Goal: Task Accomplishment & Management: Use online tool/utility

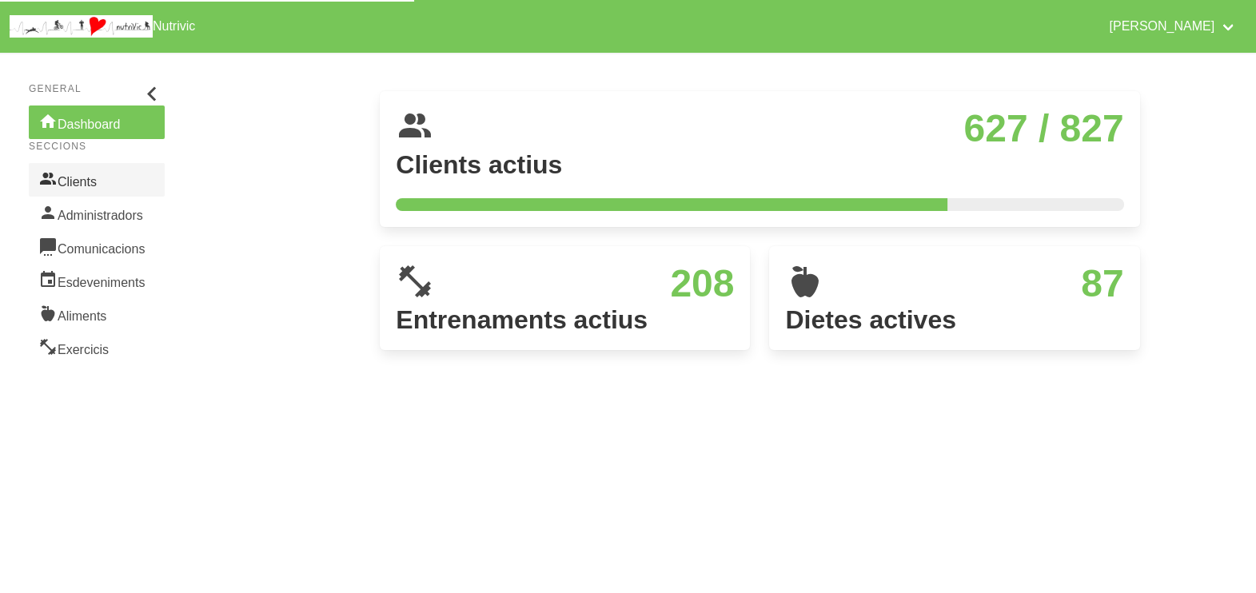
click at [107, 186] on link "Clients" at bounding box center [97, 180] width 136 height 34
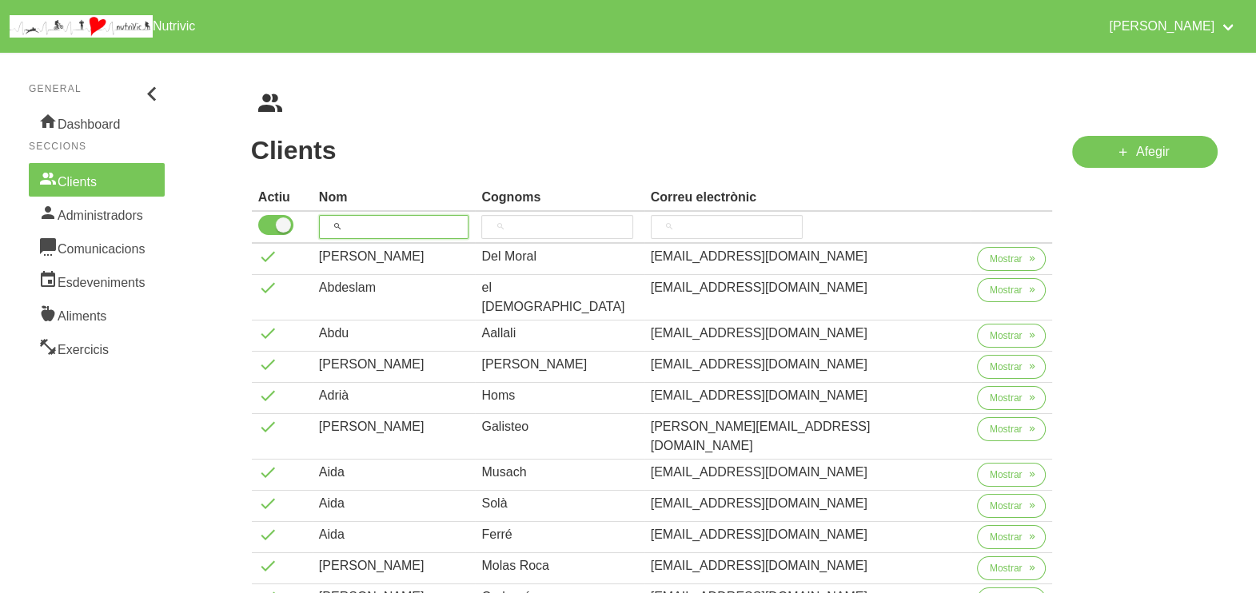
click at [373, 234] on input "search" at bounding box center [394, 227] width 150 height 24
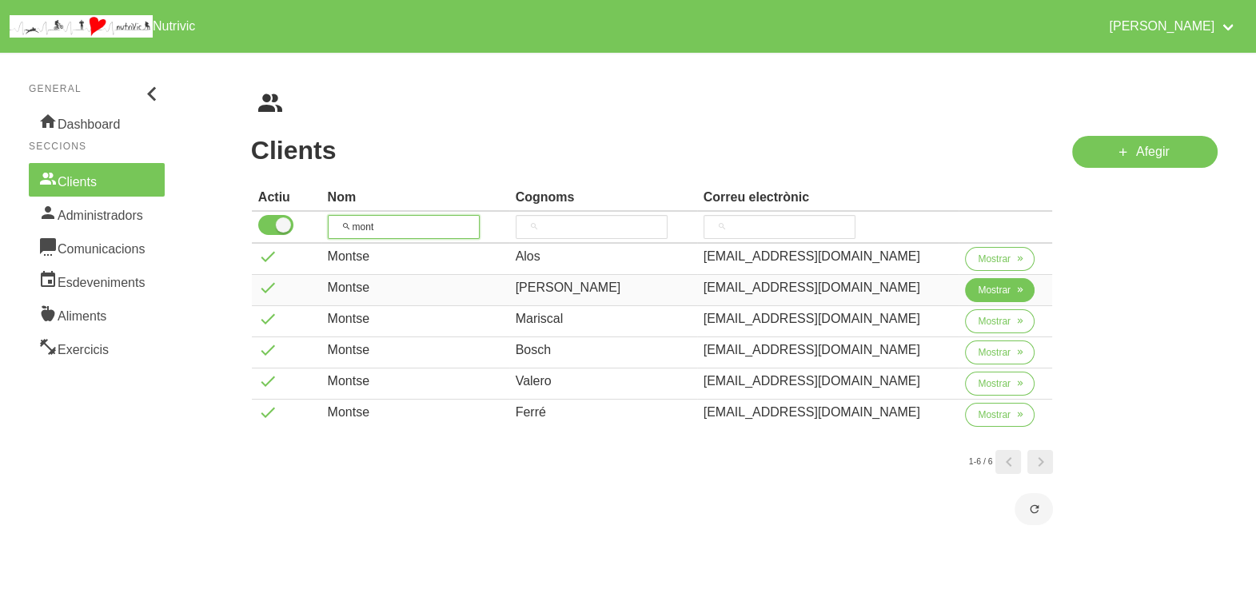
type input "mont"
click at [978, 292] on span "Mostrar" at bounding box center [994, 290] width 33 height 14
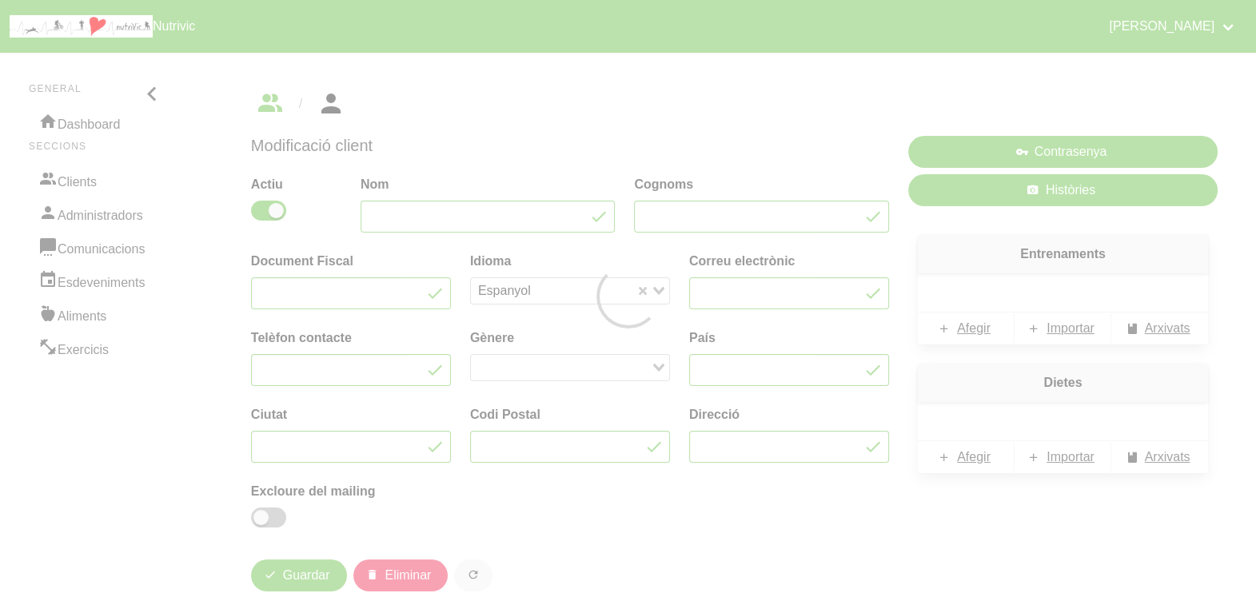
type input "Montse"
type input "Garcia"
type input "tomone9@gmail.com"
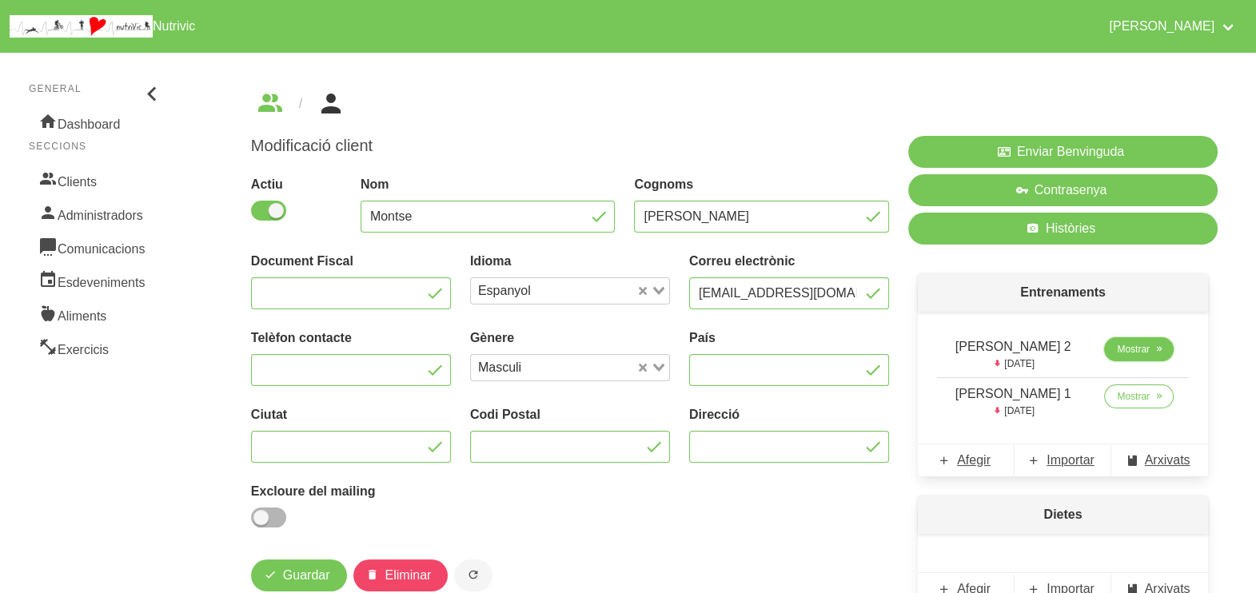
click at [1131, 353] on span "Mostrar" at bounding box center [1133, 349] width 33 height 14
select select "8"
select select "2025"
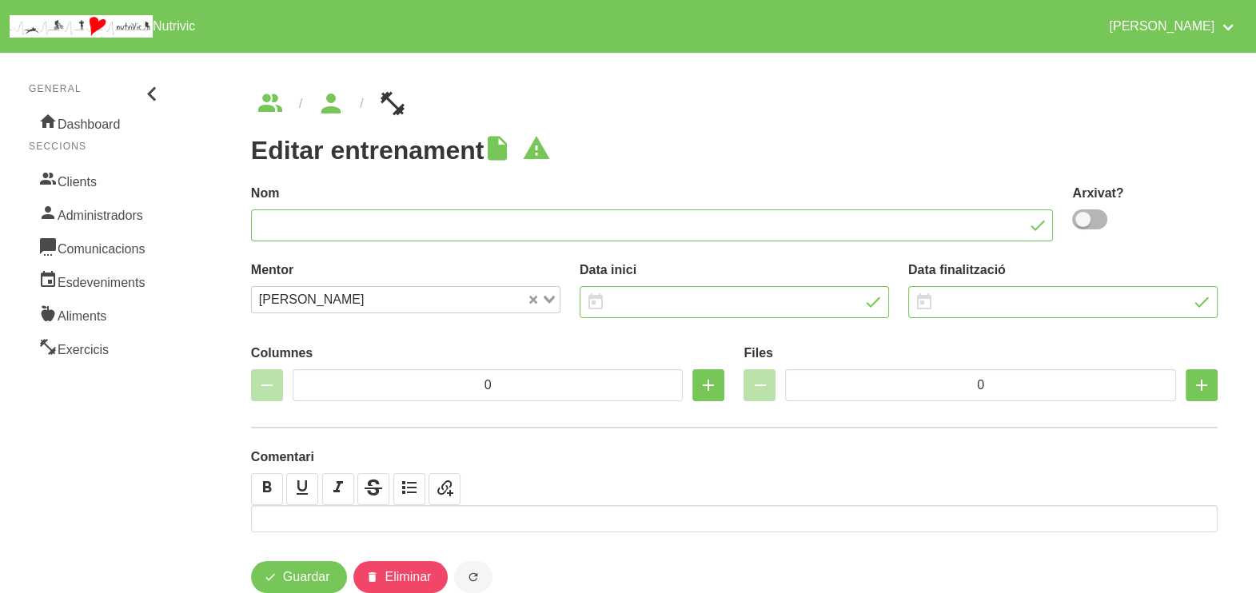
type input "Montse Garcia 2"
type input "31/8/2025"
type input "12/10/2025"
select select "9"
type input "3"
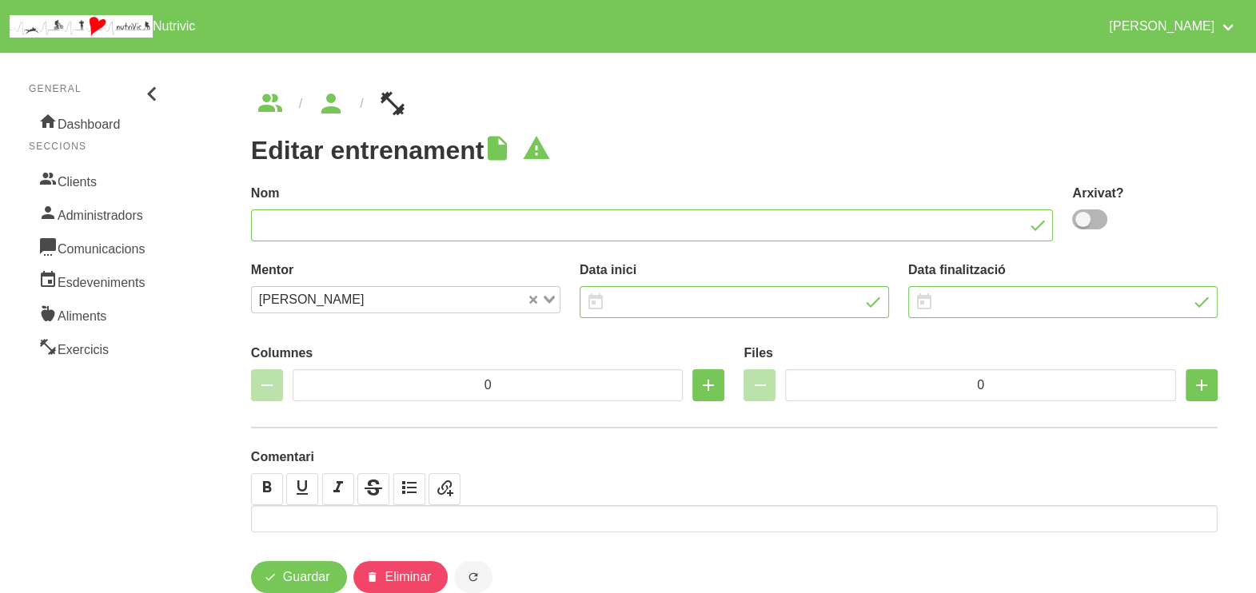
type input "10"
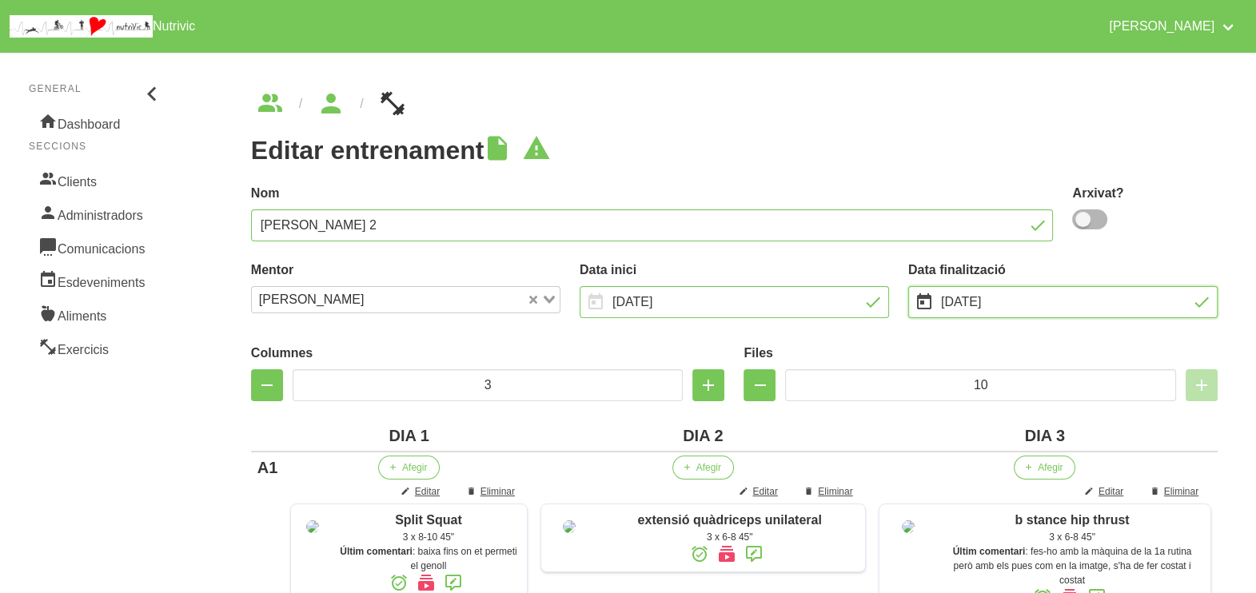
click at [979, 308] on input "12/10/2025" at bounding box center [1062, 302] width 309 height 32
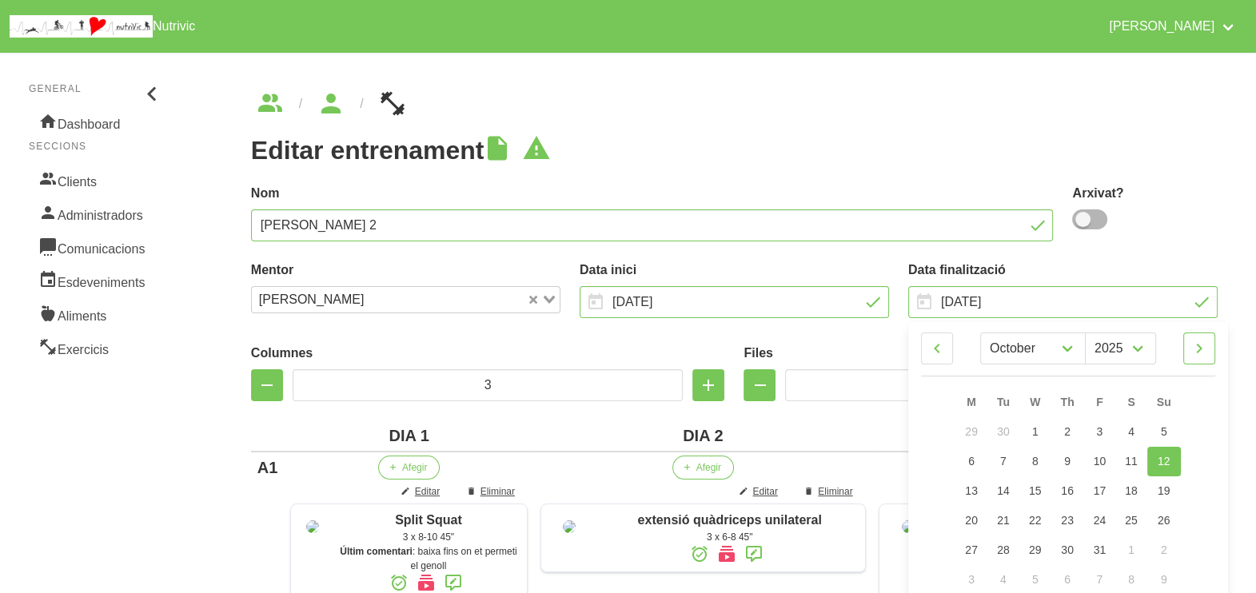
click at [1205, 352] on icon at bounding box center [1199, 348] width 19 height 29
select select "11"
click at [1039, 548] on span "31" at bounding box center [1035, 550] width 13 height 13
type input "31/12/2025"
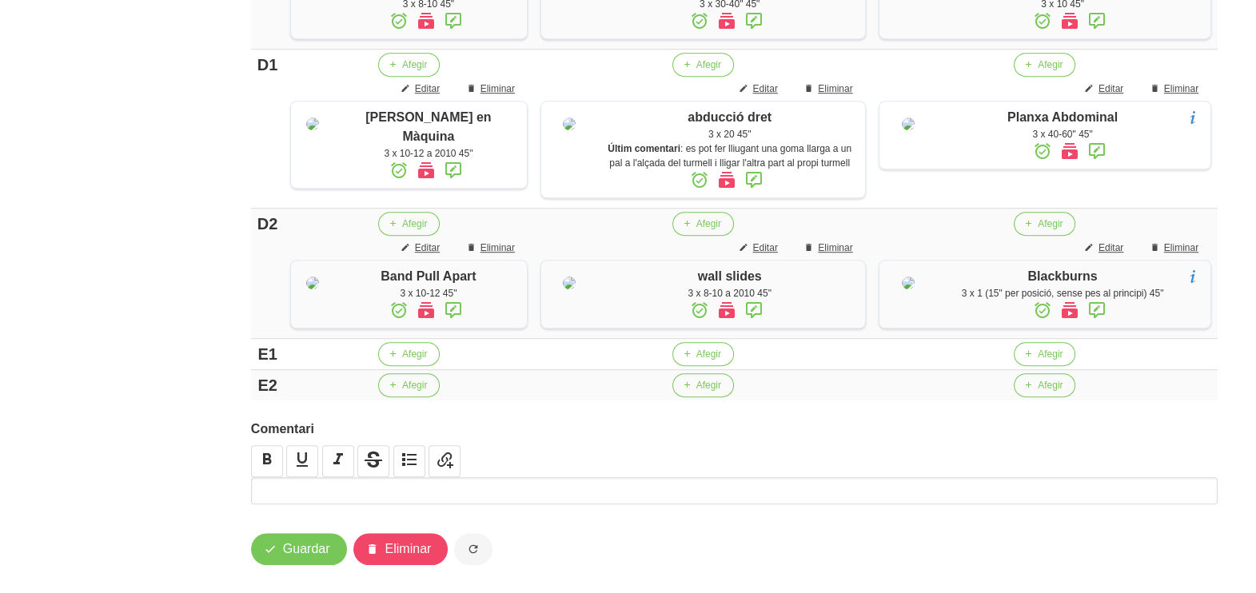
scroll to position [1490, 0]
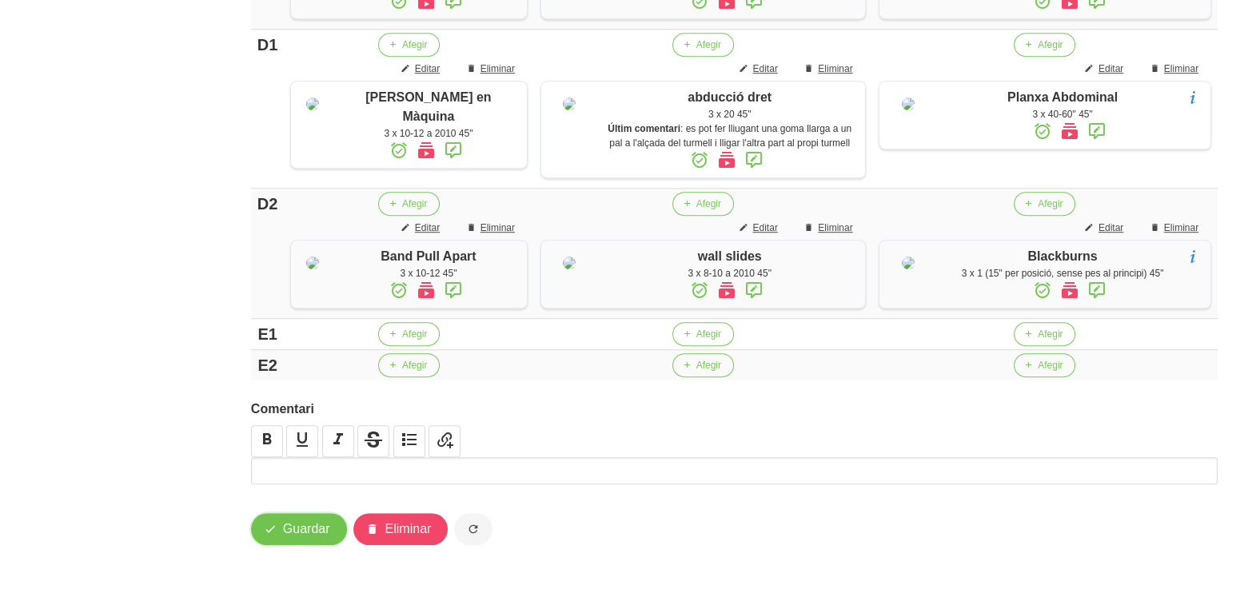
click at [304, 533] on span "Guardar" at bounding box center [306, 529] width 47 height 19
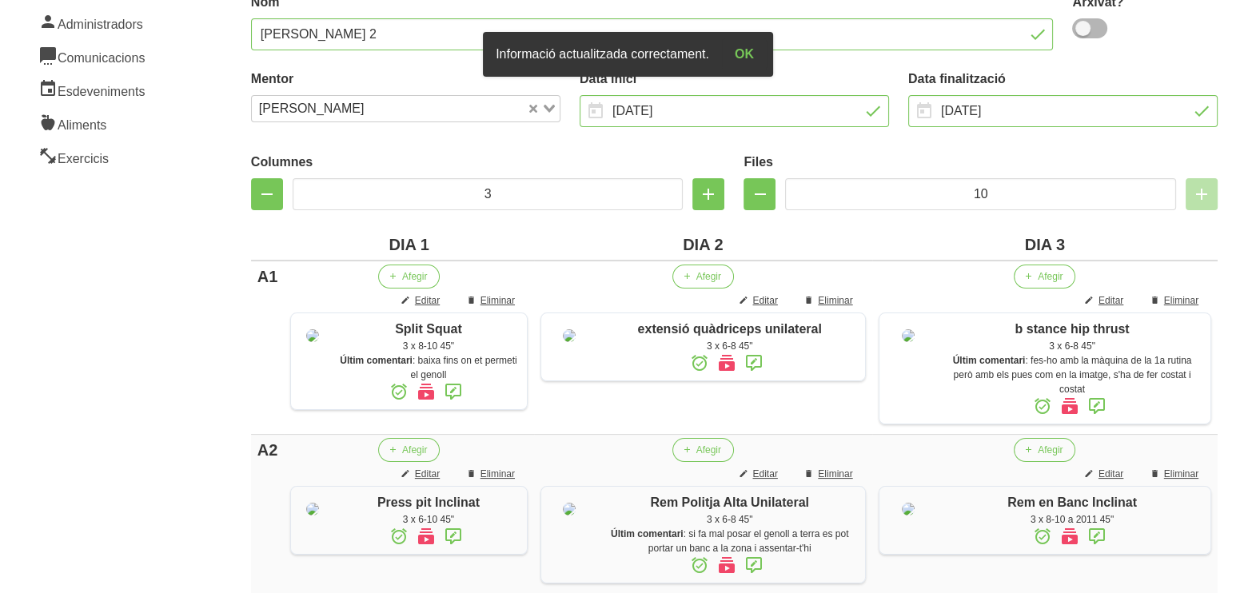
scroll to position [0, 0]
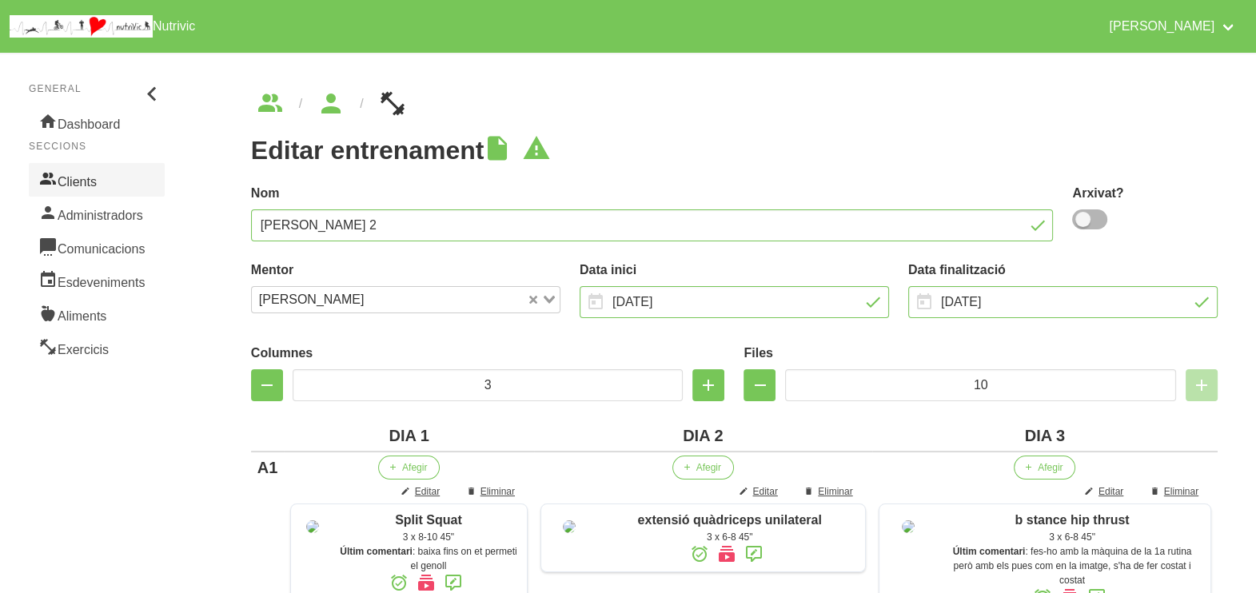
click at [90, 185] on link "Clients" at bounding box center [97, 180] width 136 height 34
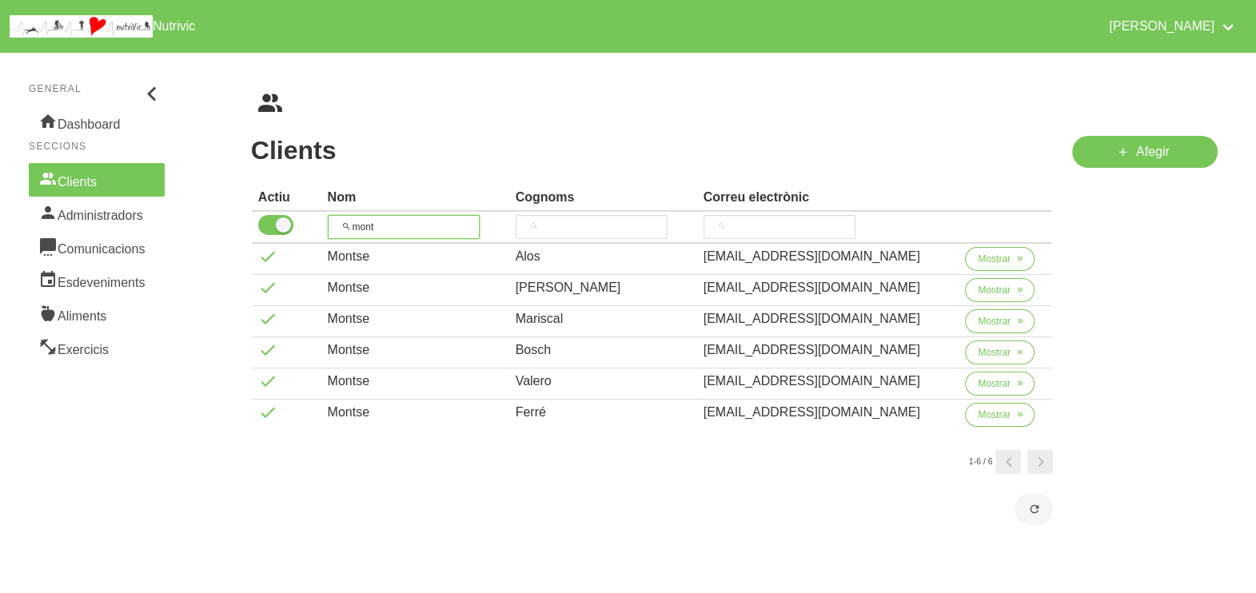
drag, startPoint x: 424, startPoint y: 221, endPoint x: 312, endPoint y: 238, distance: 113.2
click at [312, 240] on tr "mont" at bounding box center [652, 228] width 801 height 32
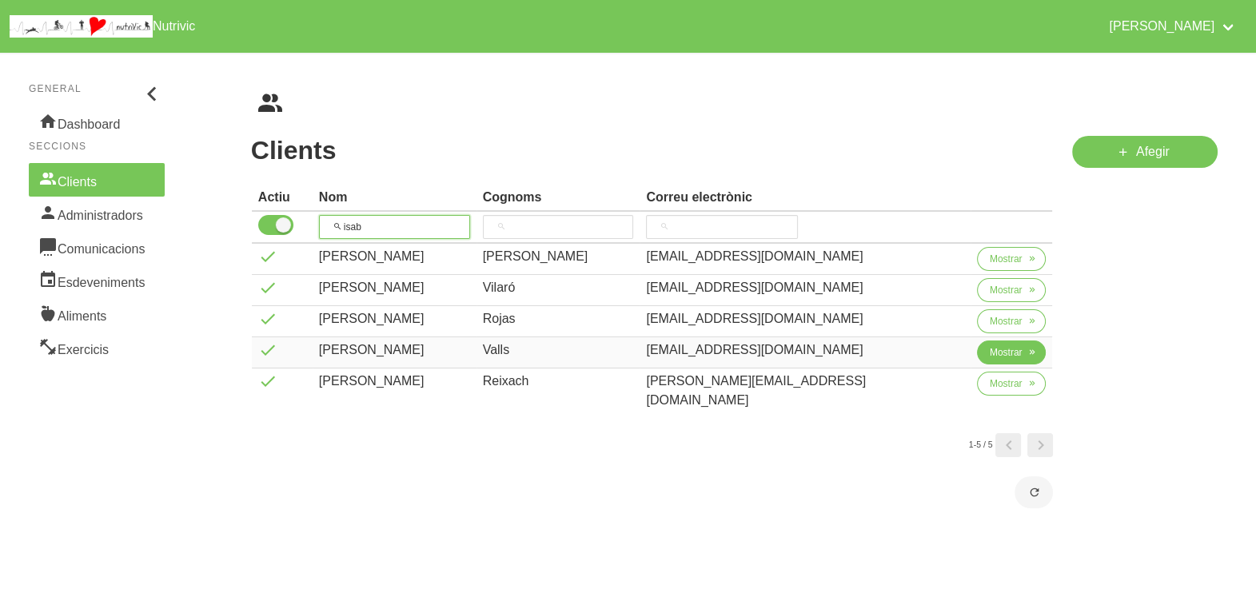
type input "isab"
click at [996, 351] on span "Mostrar" at bounding box center [1006, 352] width 33 height 14
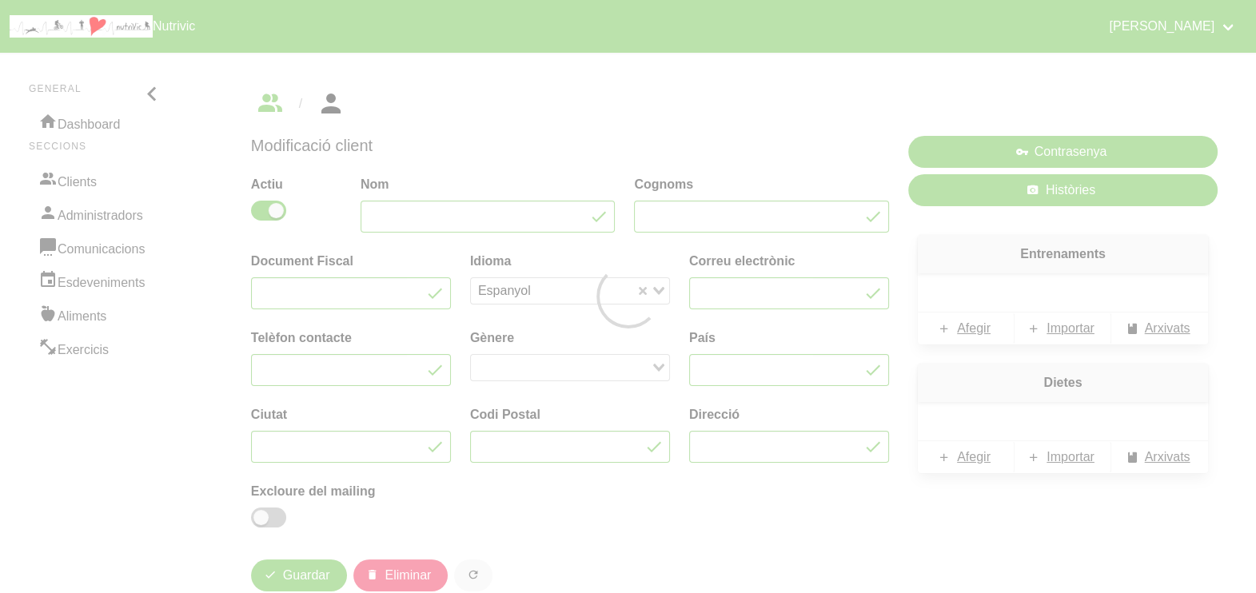
type input "Isabel"
type input "Valls"
type input "miquelisabel@yahoo.es"
type input "622293394"
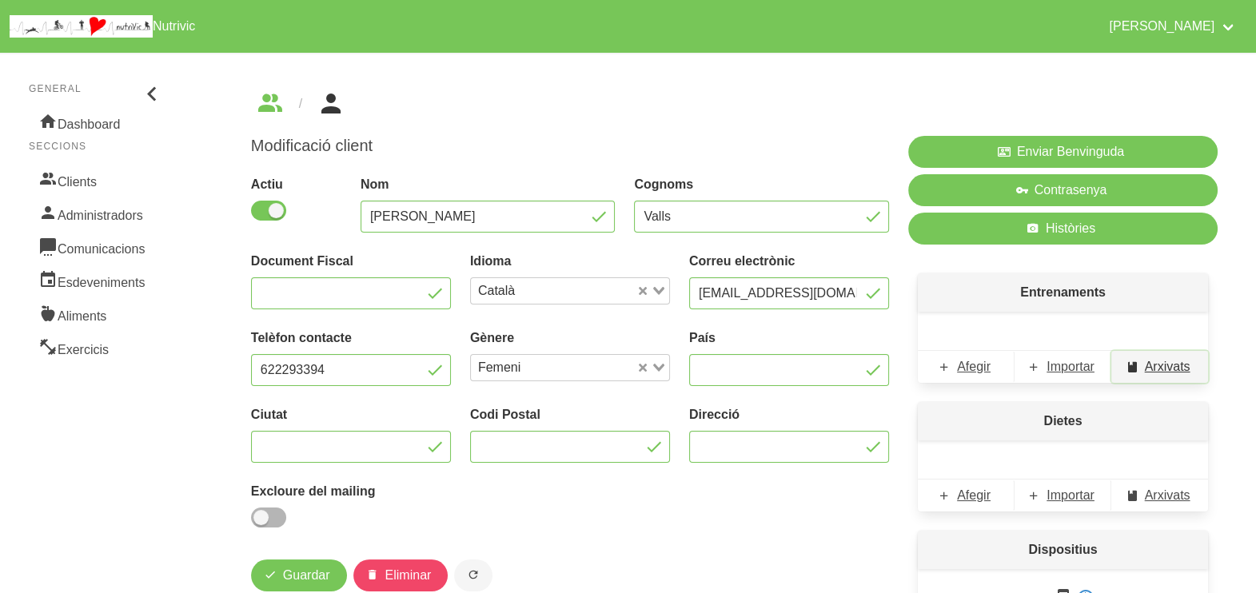
click at [1167, 370] on span "Arxivats" at bounding box center [1168, 366] width 46 height 19
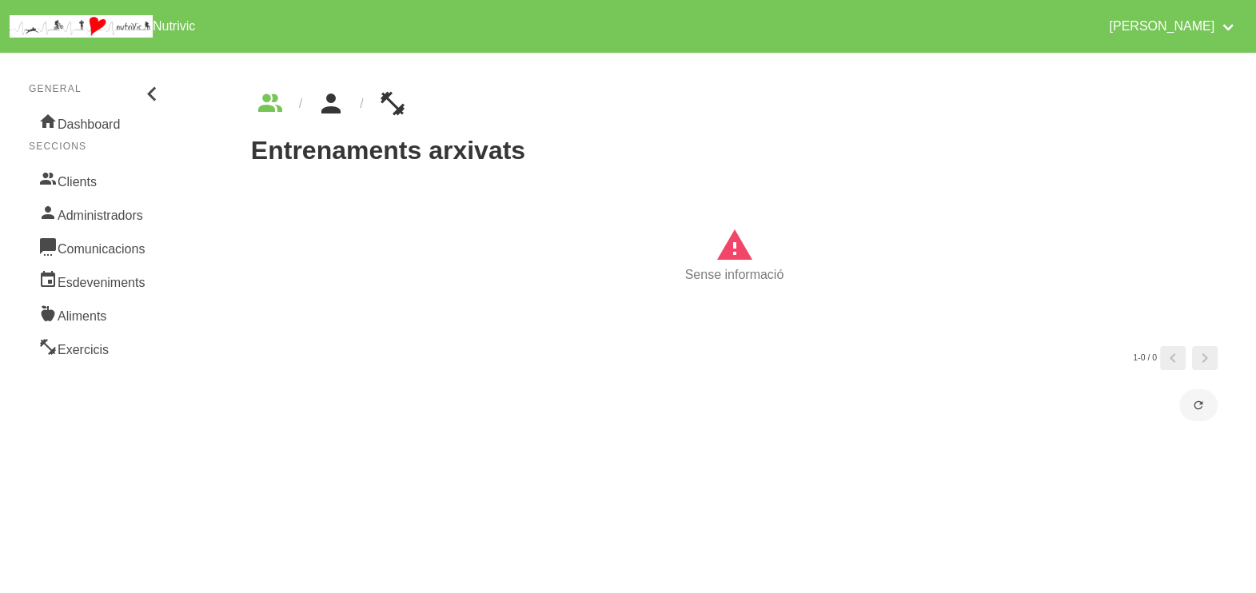
click at [329, 108] on icon "breadcrumbs" at bounding box center [331, 103] width 29 height 43
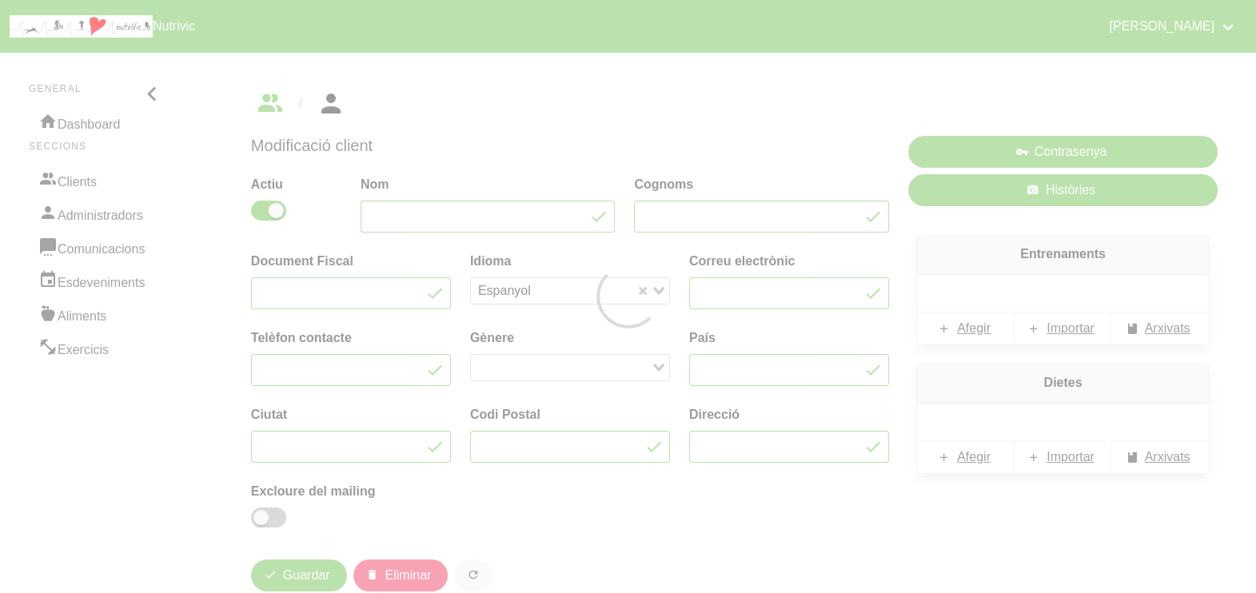
type input "Isabel"
type input "Valls"
type input "miquelisabel@yahoo.es"
type input "622293394"
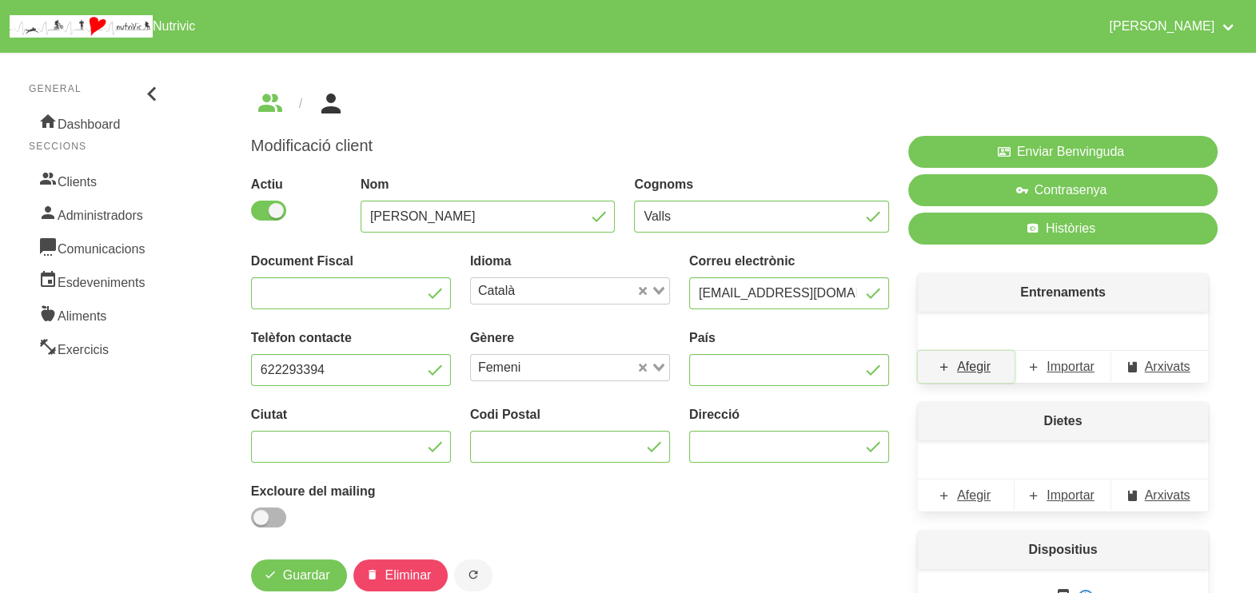
click at [969, 369] on span "Afegir" at bounding box center [974, 366] width 34 height 19
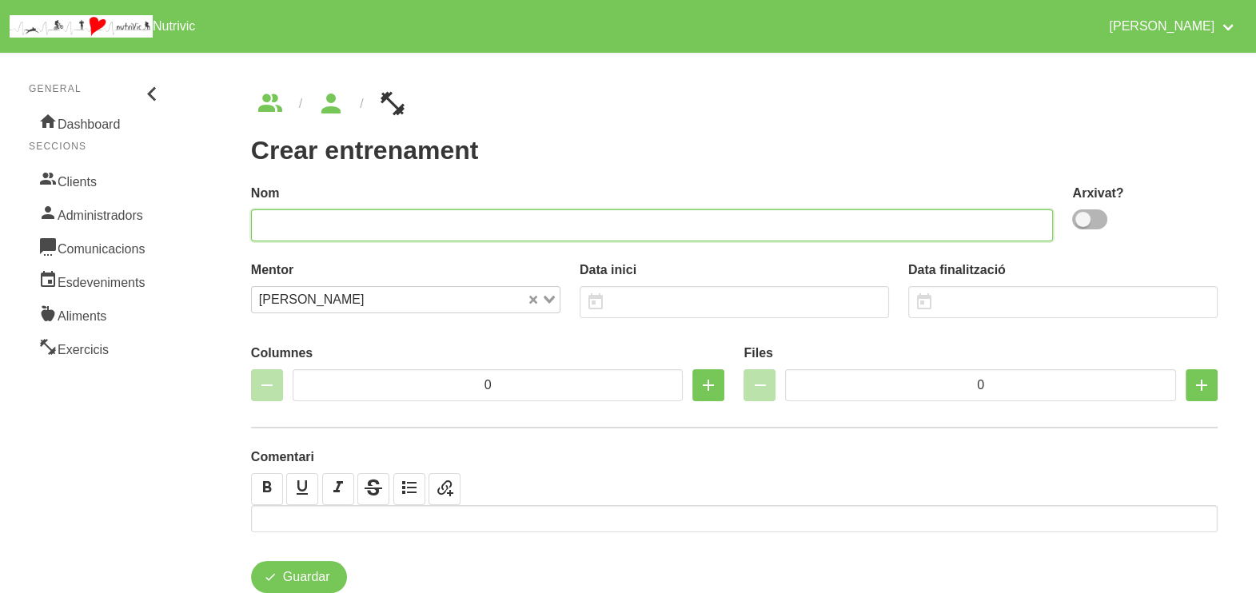
drag, startPoint x: 485, startPoint y: 225, endPoint x: 581, endPoint y: 167, distance: 111.9
click at [489, 221] on input "text" at bounding box center [652, 225] width 803 height 32
type input "Isabel Valls 1"
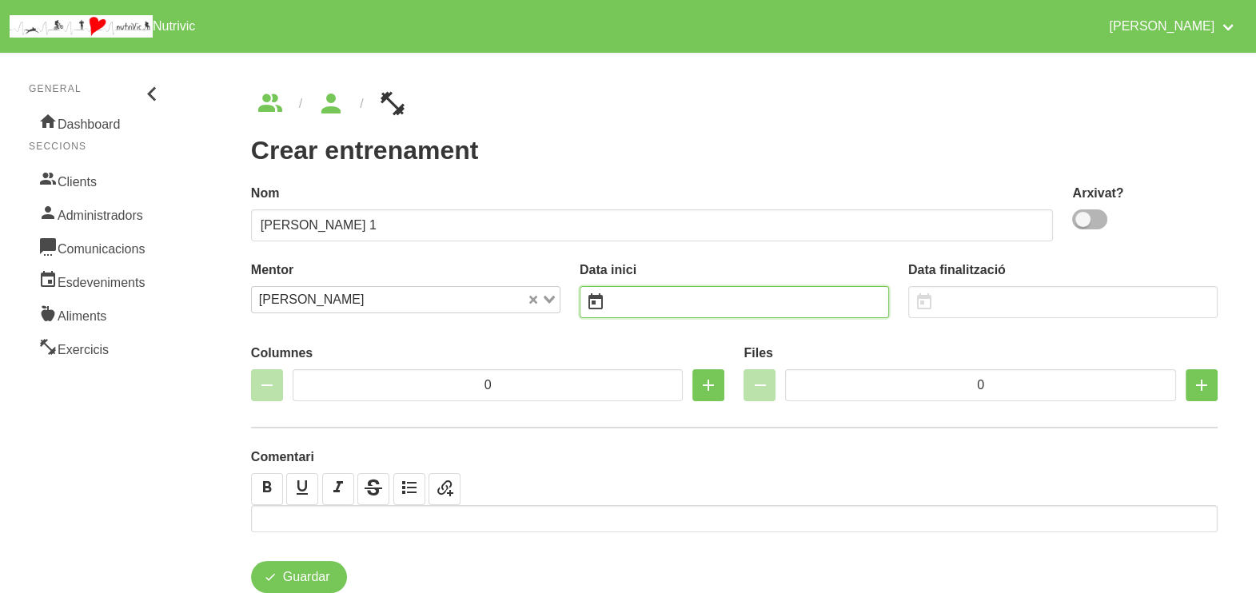
click at [657, 304] on input "text" at bounding box center [734, 302] width 309 height 32
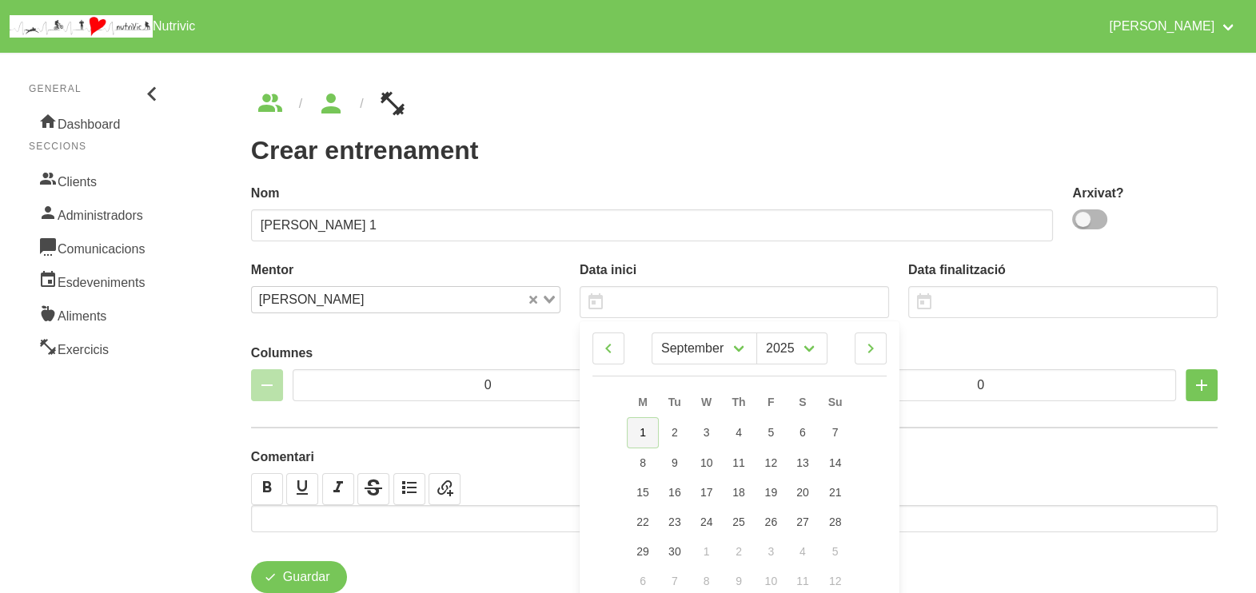
click at [644, 434] on span "1" at bounding box center [643, 432] width 6 height 13
type input "1/9/2025"
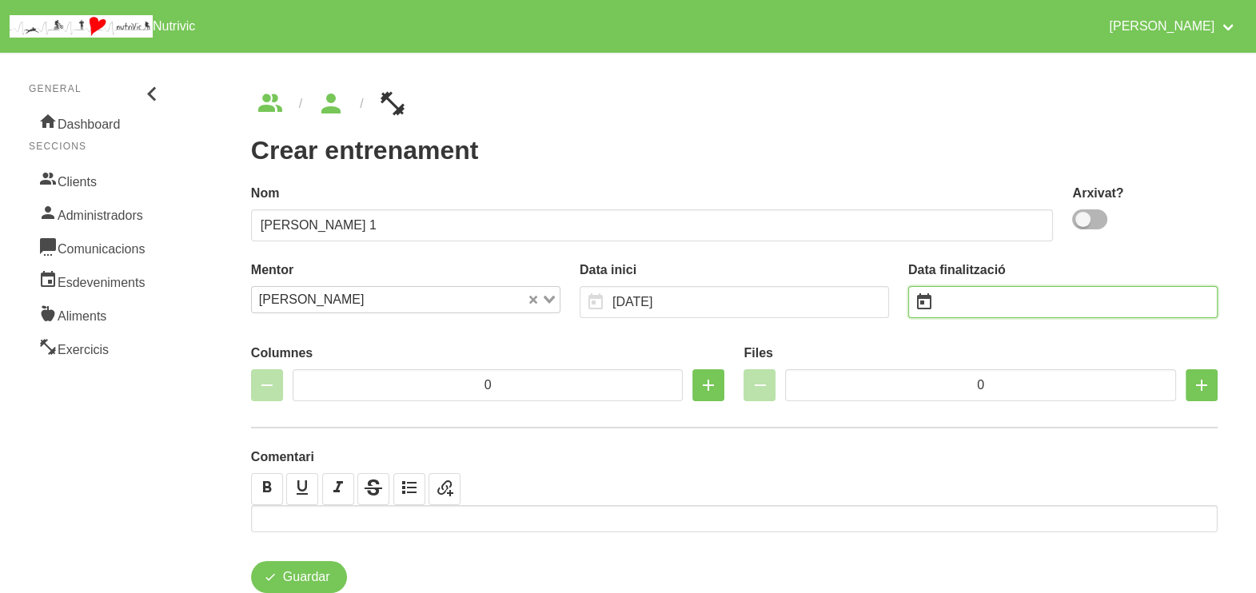
click at [996, 310] on input "text" at bounding box center [1062, 302] width 309 height 32
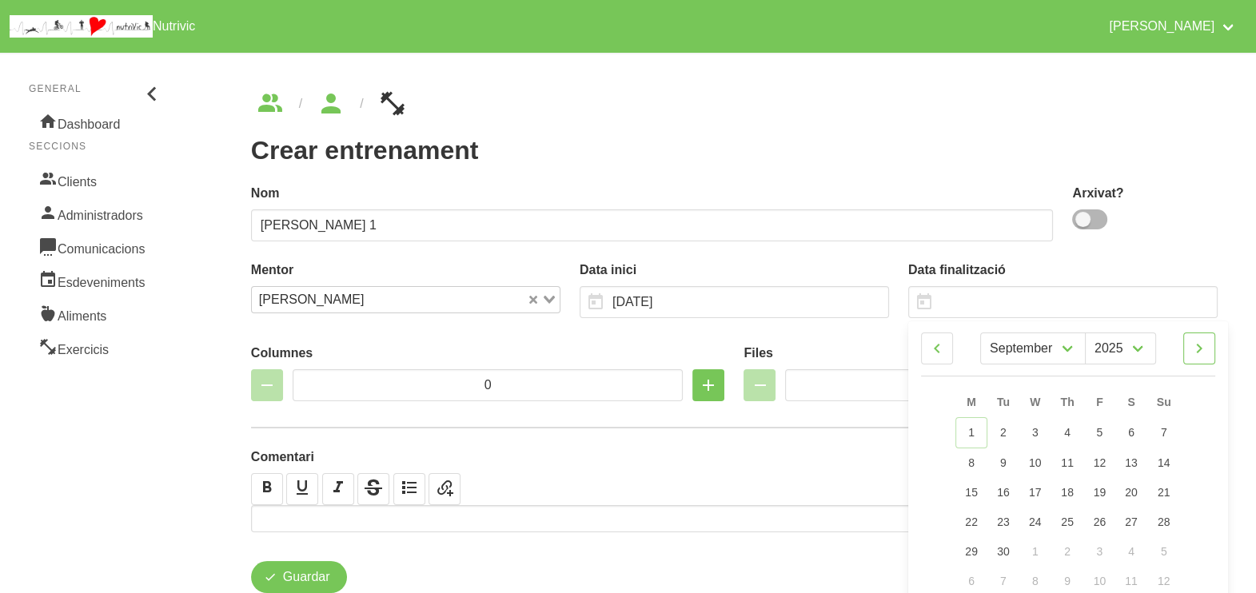
click at [1195, 353] on icon at bounding box center [1199, 348] width 19 height 29
select select "9"
click at [1160, 472] on link "12" at bounding box center [1164, 462] width 34 height 30
type input "12/10/2025"
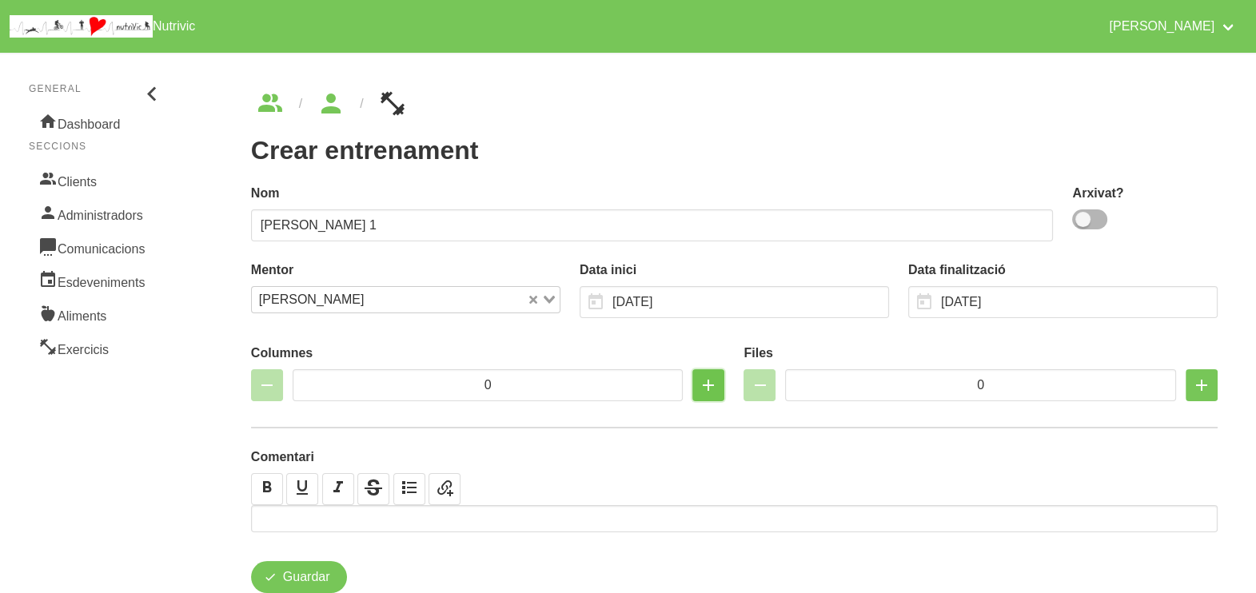
click at [709, 382] on icon "button" at bounding box center [708, 385] width 19 height 29
type input "2"
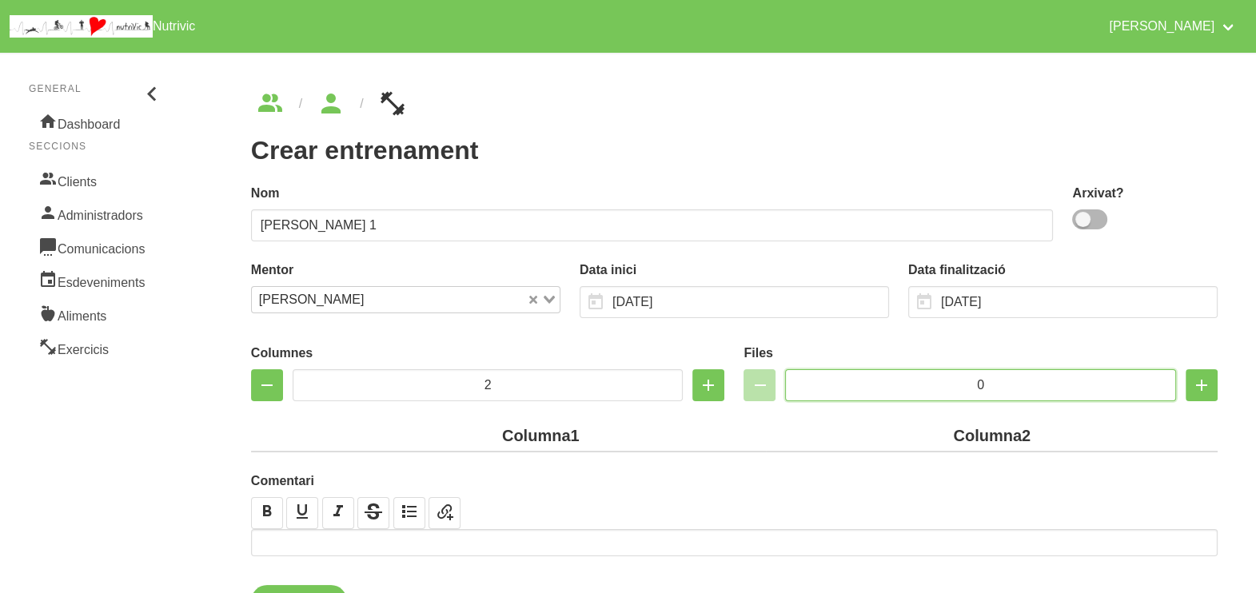
click at [929, 384] on input "0" at bounding box center [980, 385] width 391 height 32
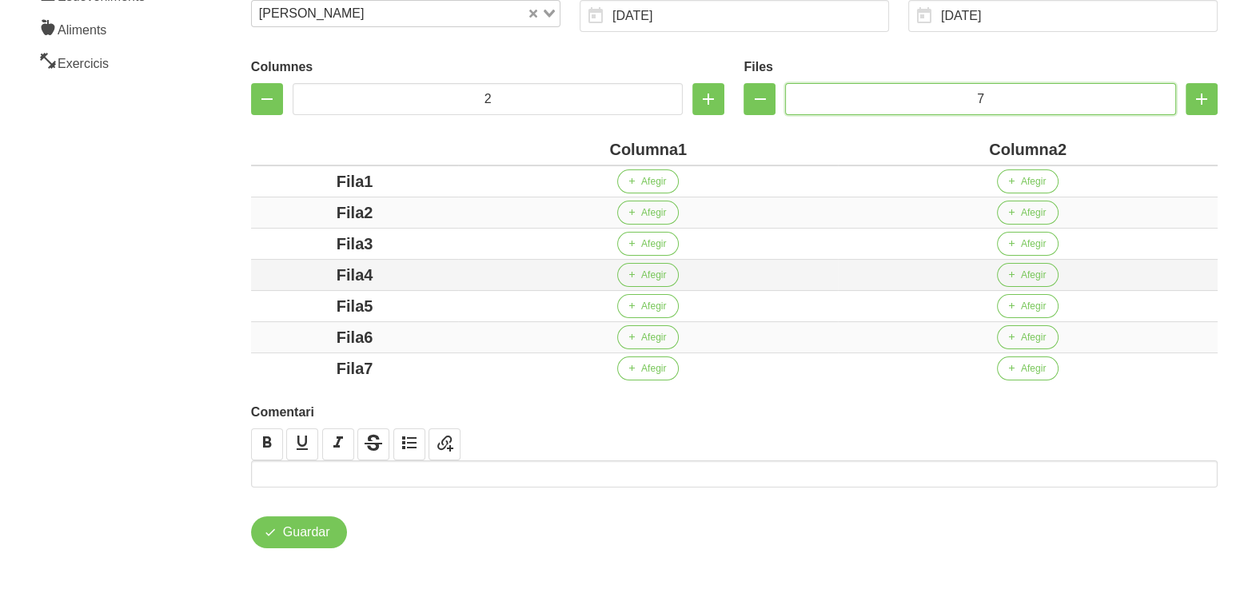
scroll to position [288, 0]
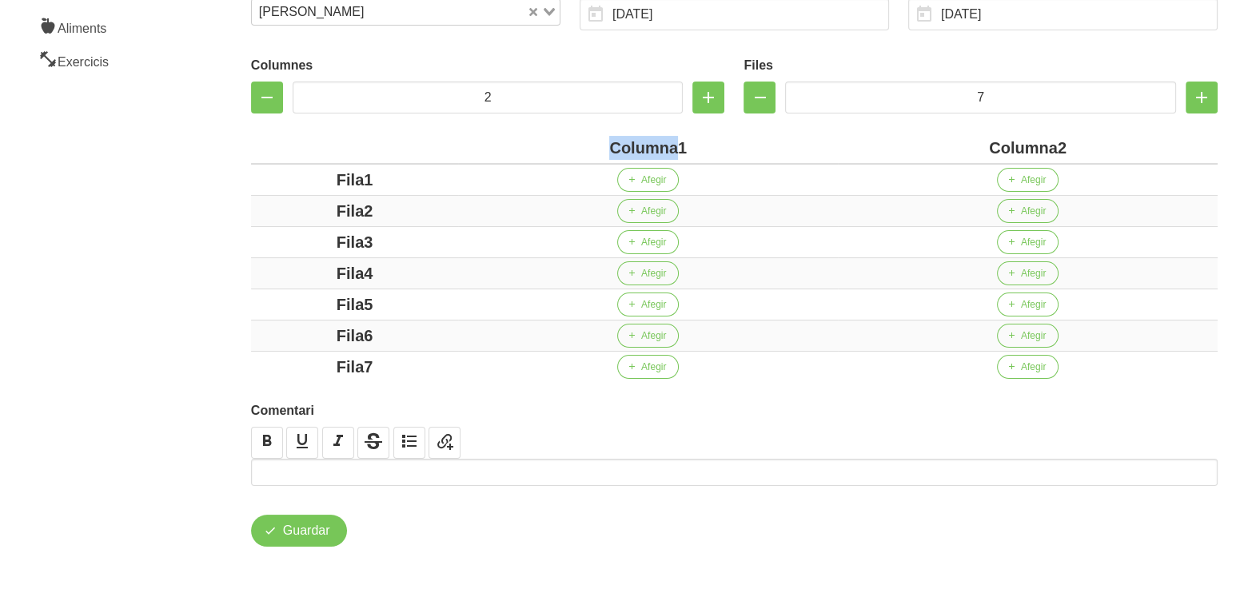
drag, startPoint x: 676, startPoint y: 149, endPoint x: 532, endPoint y: 148, distance: 143.9
click at [532, 148] on div "Columna1" at bounding box center [648, 148] width 367 height 24
drag, startPoint x: 973, startPoint y: 92, endPoint x: 898, endPoint y: 105, distance: 76.2
click at [898, 105] on input "7" at bounding box center [980, 98] width 391 height 32
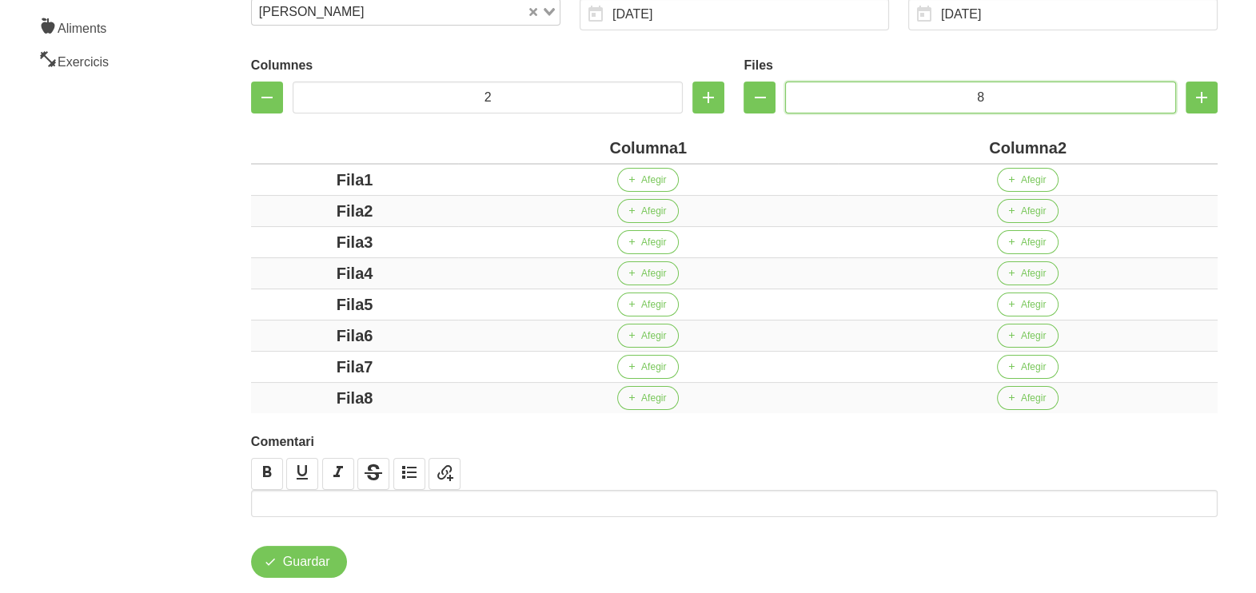
type input "8"
drag, startPoint x: 680, startPoint y: 151, endPoint x: 568, endPoint y: 164, distance: 111.9
click at [568, 164] on table "Columna1 Columna2 Fila1 Afegir Afegir Fila2 Afegir Afegir Fila3 Afegir Afegir F…" at bounding box center [734, 273] width 967 height 281
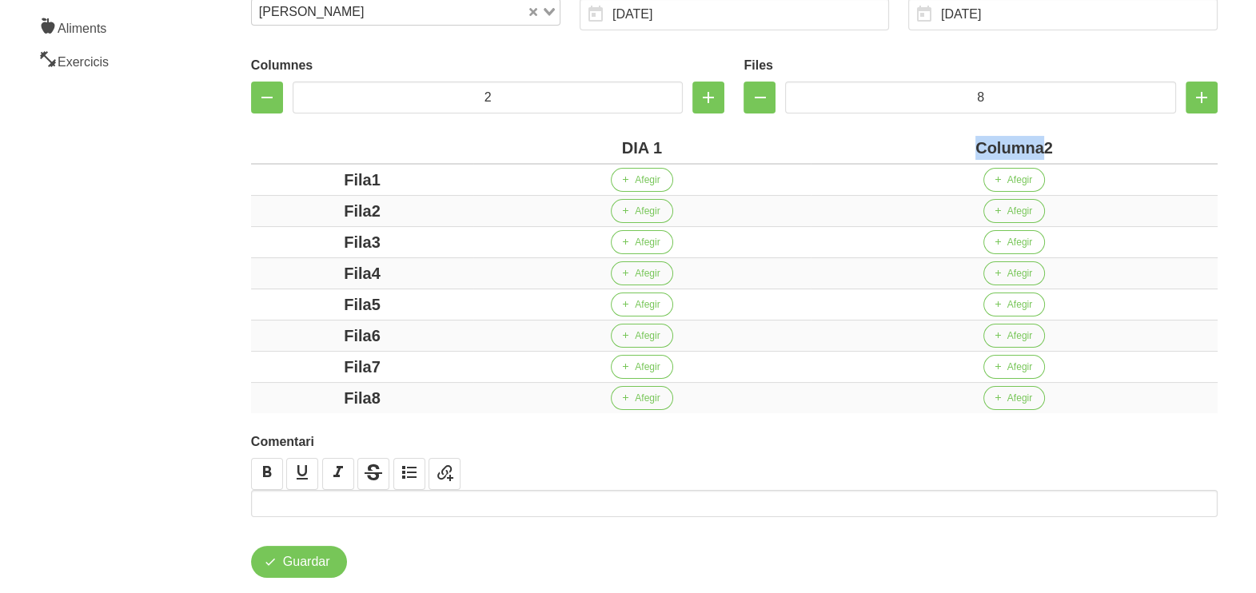
drag, startPoint x: 1042, startPoint y: 146, endPoint x: 931, endPoint y: 144, distance: 111.1
click at [931, 144] on div "Columna2" at bounding box center [1014, 148] width 394 height 24
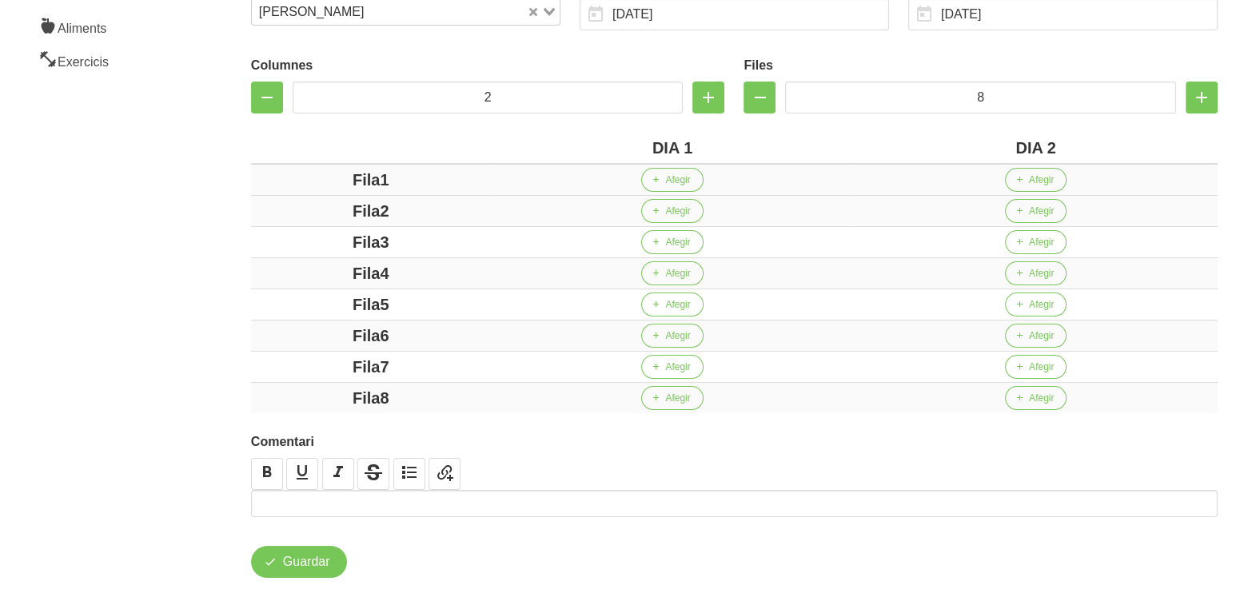
drag, startPoint x: 378, startPoint y: 178, endPoint x: 292, endPoint y: 182, distance: 86.4
click at [293, 182] on div "Fila1" at bounding box center [370, 180] width 227 height 24
drag, startPoint x: 314, startPoint y: 214, endPoint x: 304, endPoint y: 216, distance: 10.5
click at [304, 216] on div "Fila2" at bounding box center [370, 211] width 227 height 24
drag, startPoint x: 420, startPoint y: 240, endPoint x: 307, endPoint y: 242, distance: 112.8
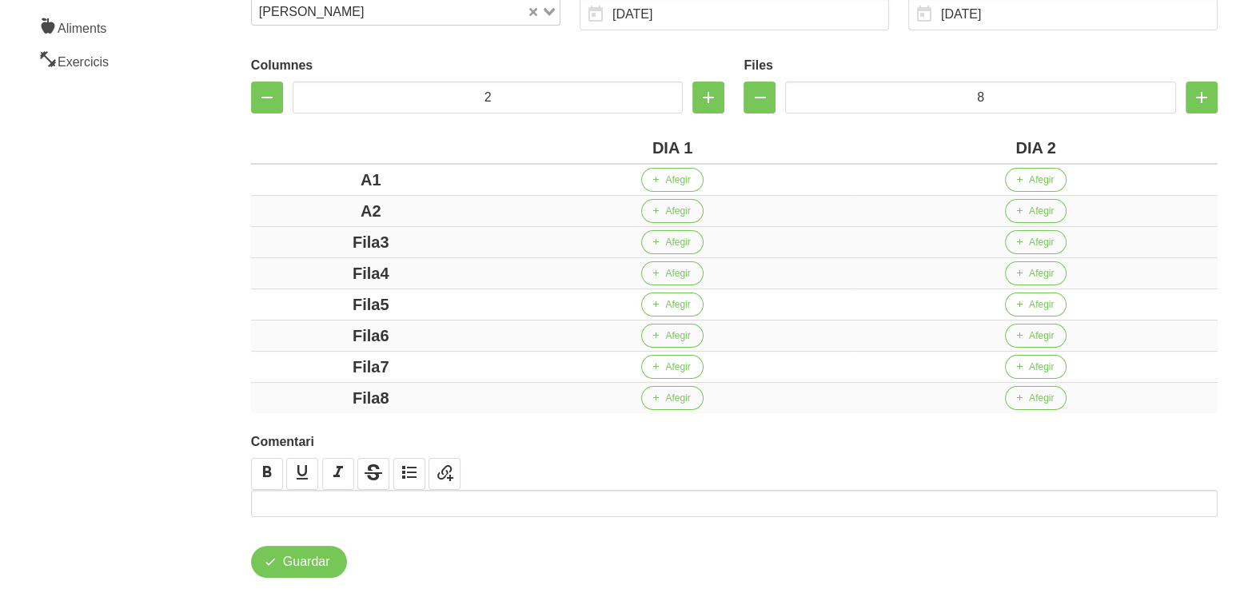
click at [304, 240] on div "Fila3" at bounding box center [370, 242] width 227 height 24
drag, startPoint x: 425, startPoint y: 272, endPoint x: 292, endPoint y: 272, distance: 132.7
click at [292, 272] on div "Fila4" at bounding box center [370, 273] width 227 height 24
drag, startPoint x: 427, startPoint y: 300, endPoint x: 311, endPoint y: 296, distance: 116.0
click at [311, 296] on div "Fila5" at bounding box center [370, 305] width 227 height 24
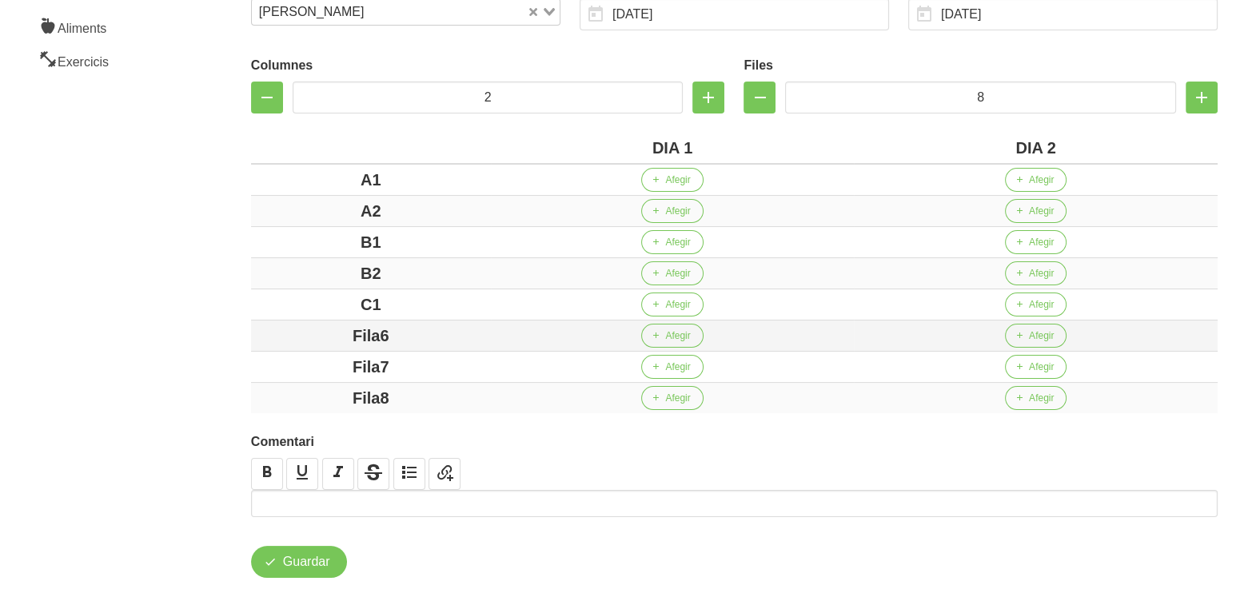
click at [310, 333] on div "Fila6" at bounding box center [370, 336] width 227 height 24
drag, startPoint x: 417, startPoint y: 369, endPoint x: 308, endPoint y: 369, distance: 108.7
click at [308, 369] on div "Fila7" at bounding box center [370, 367] width 227 height 24
drag, startPoint x: 432, startPoint y: 389, endPoint x: 289, endPoint y: 384, distance: 143.2
click at [289, 386] on div "Fila8" at bounding box center [370, 398] width 227 height 24
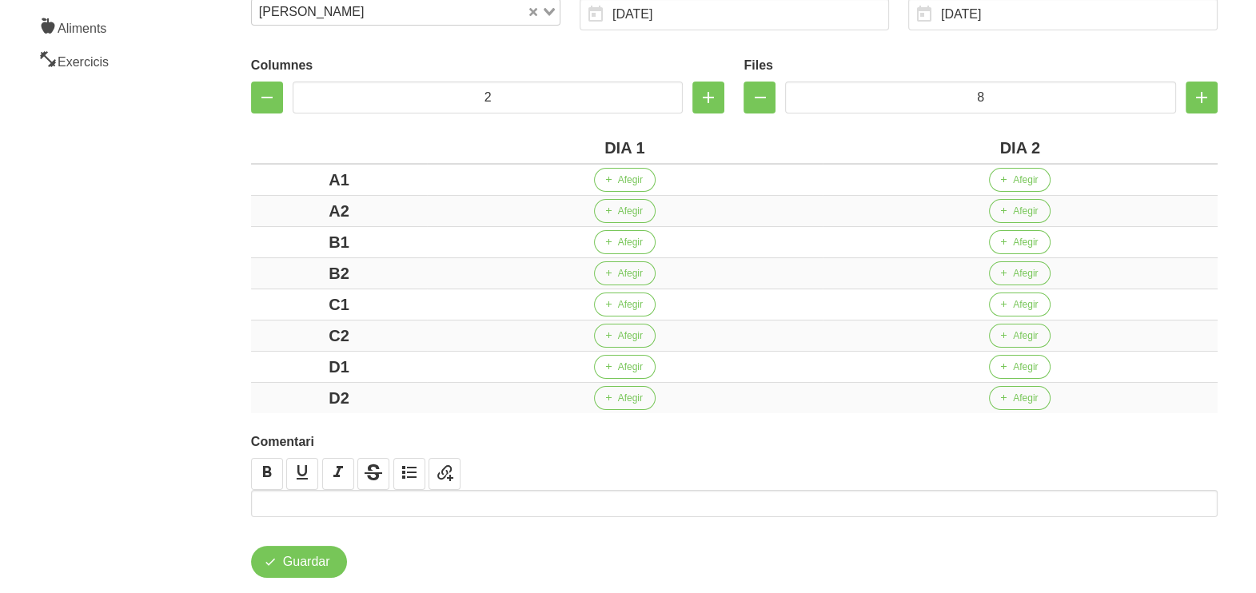
drag, startPoint x: 212, startPoint y: 336, endPoint x: 209, endPoint y: 316, distance: 20.2
click at [211, 325] on div "Crear entrenament 67eebfcd-1e06-4f8a-98b3-581674a543fd Nom Isabel Valls 1 Arxiv…" at bounding box center [734, 190] width 1063 height 871
click at [625, 187] on button "Afegir" at bounding box center [625, 180] width 62 height 24
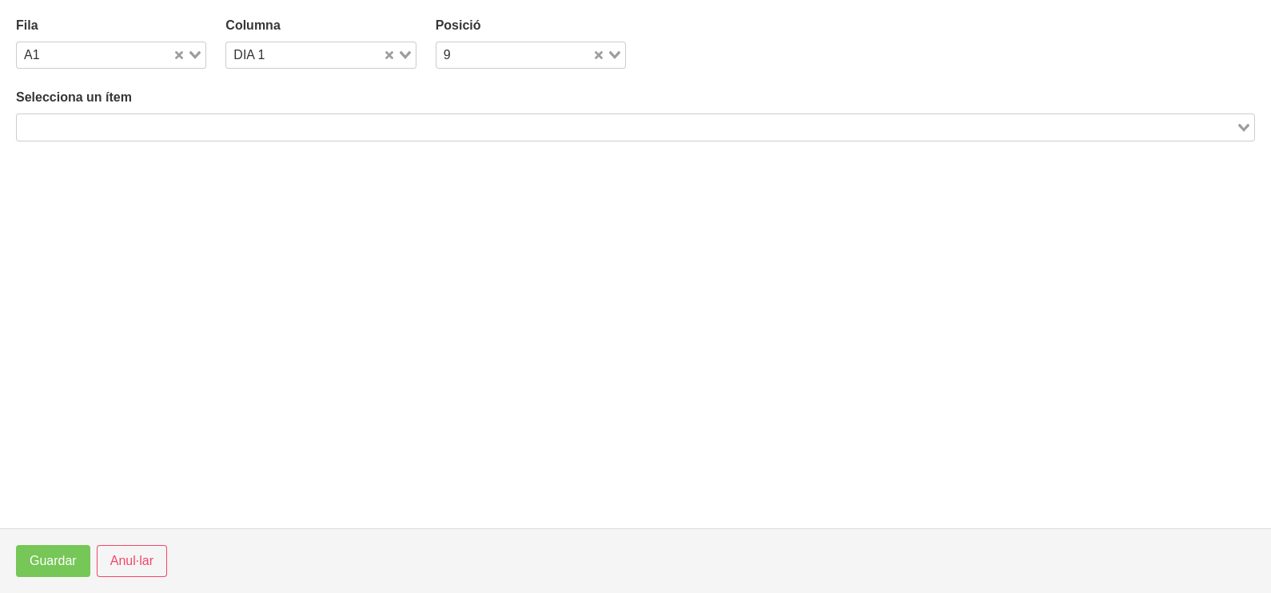
click at [146, 130] on input "Search for option" at bounding box center [626, 127] width 1216 height 19
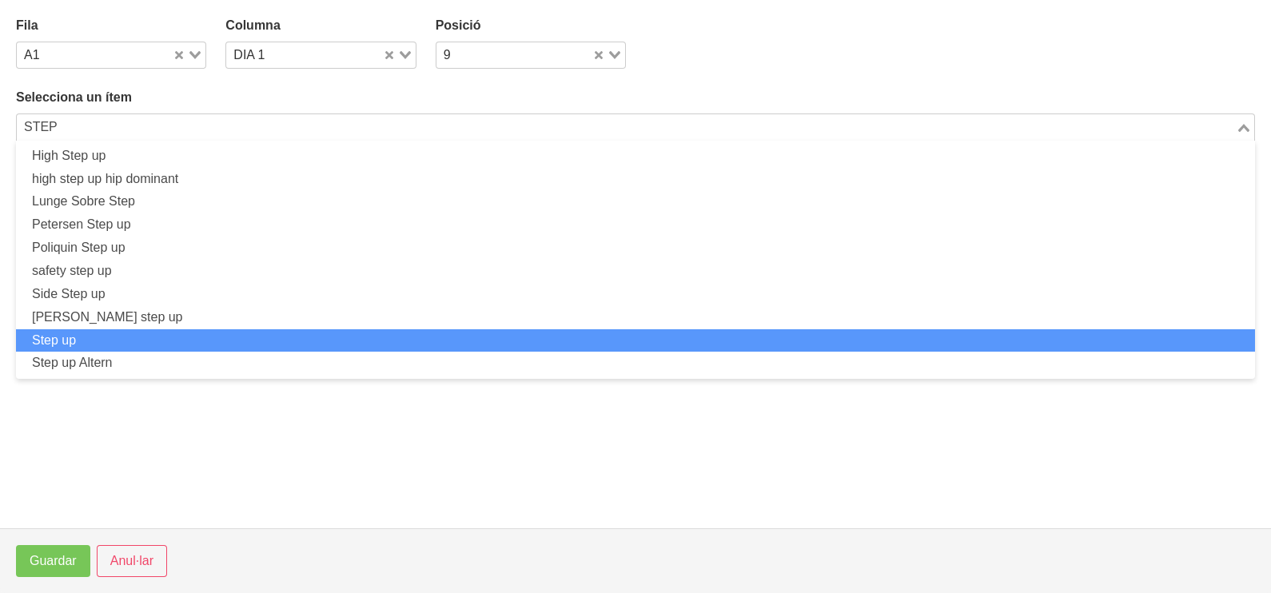
click at [117, 333] on li "Step up" at bounding box center [635, 340] width 1239 height 23
type input "STEP"
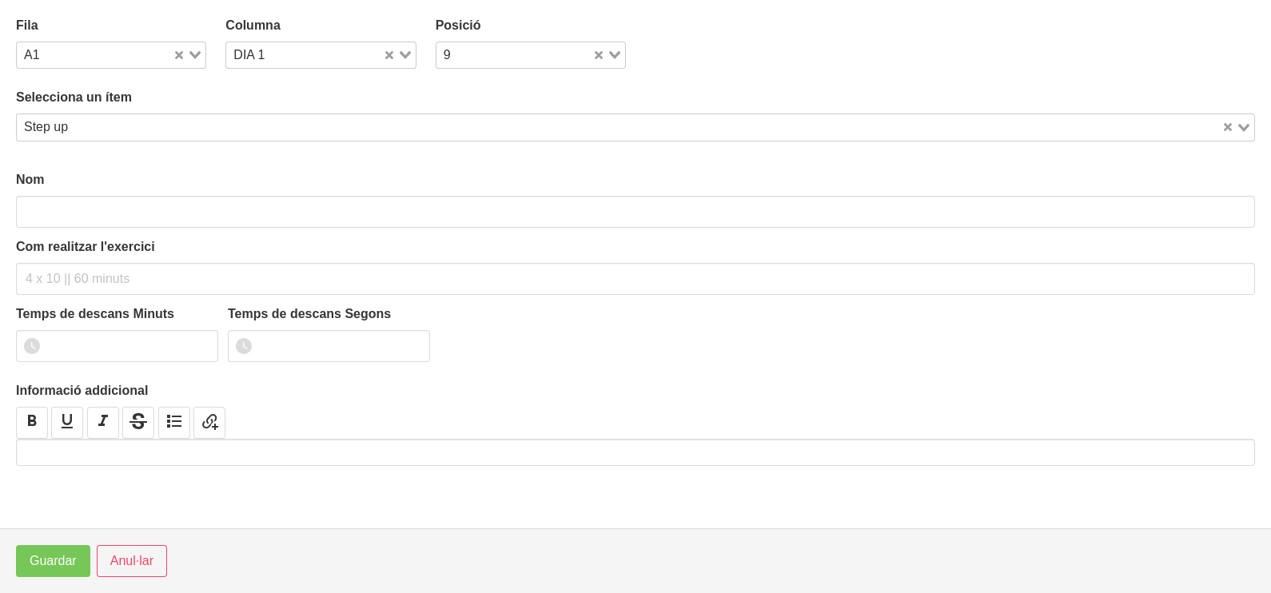
type input "Step up"
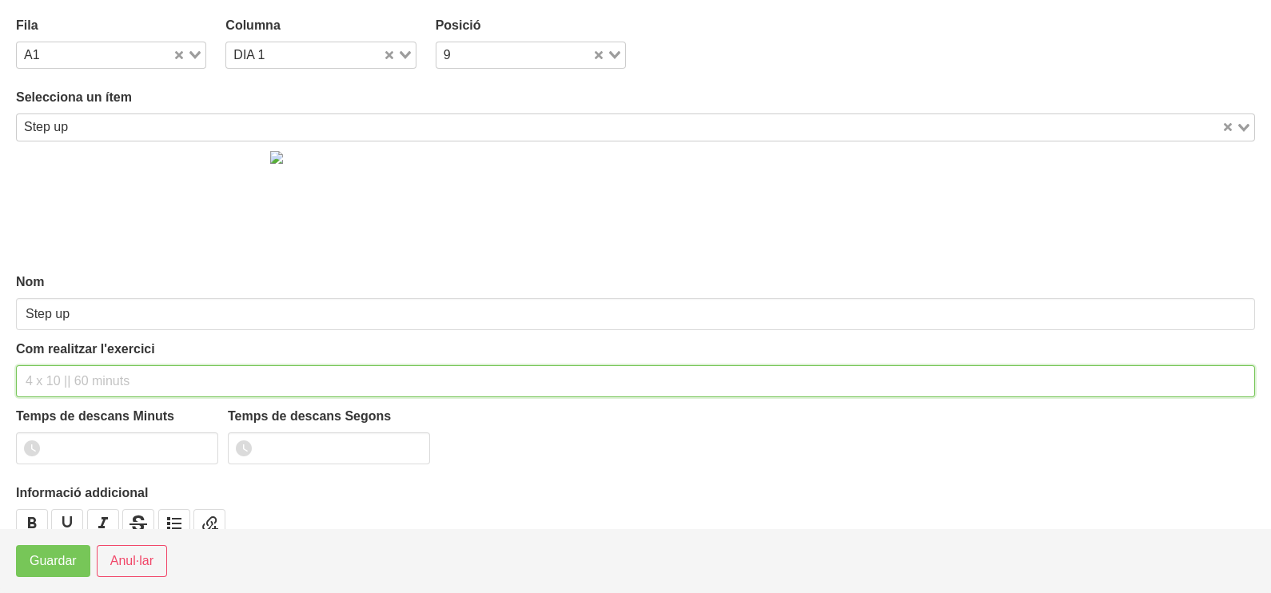
drag, startPoint x: 46, startPoint y: 376, endPoint x: 50, endPoint y: 363, distance: 13.4
click at [50, 363] on div "Com realitzar l'exercici" at bounding box center [635, 369] width 1239 height 58
type input "3 X 8-10 a 2010 60""
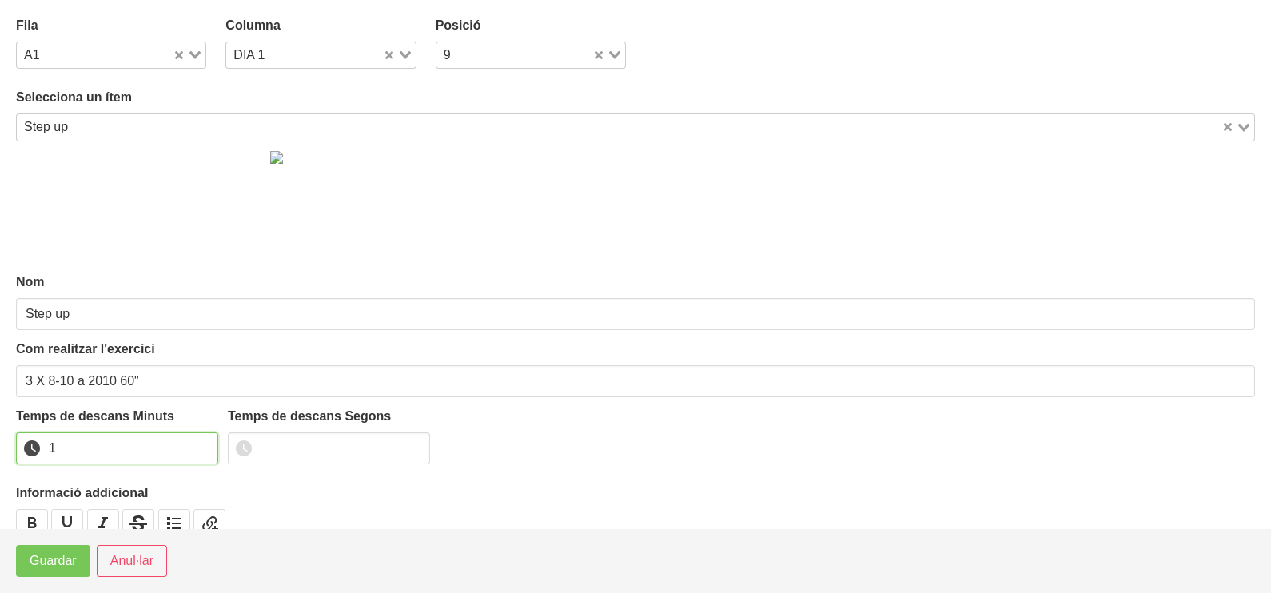
drag, startPoint x: 205, startPoint y: 441, endPoint x: 133, endPoint y: 502, distance: 94.2
type input "1"
click at [202, 444] on input "1" at bounding box center [117, 449] width 202 height 32
click at [63, 564] on span "Guardar" at bounding box center [53, 561] width 47 height 19
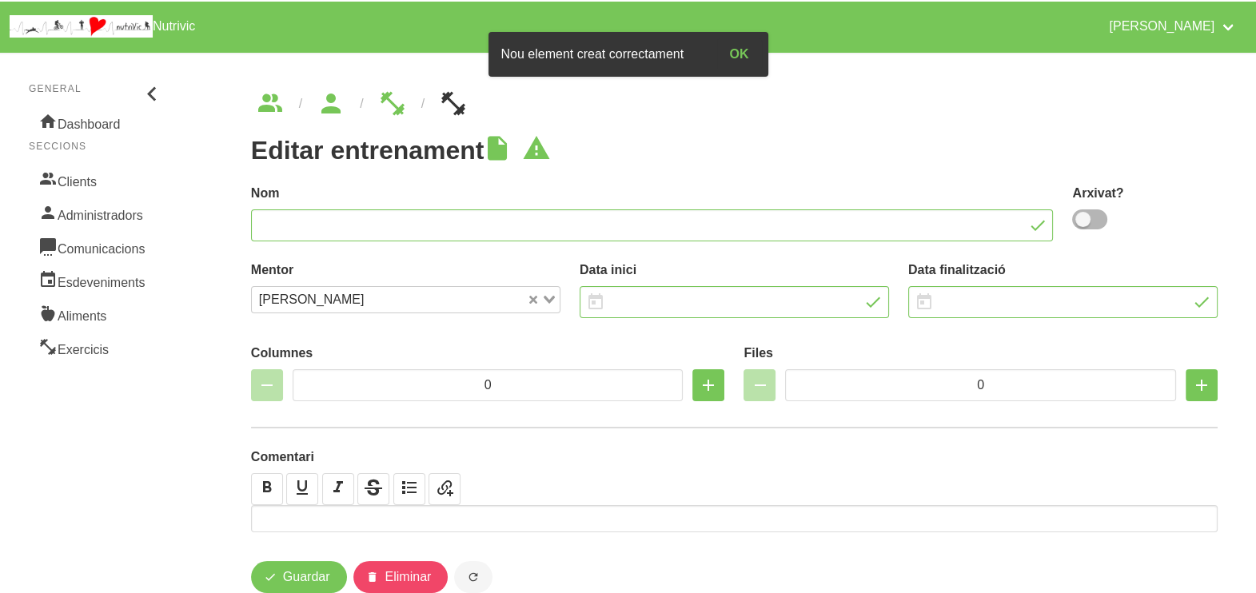
type input "Isabel Valls 1"
type input "1/9/2025"
type input "12/10/2025"
type input "2"
type input "8"
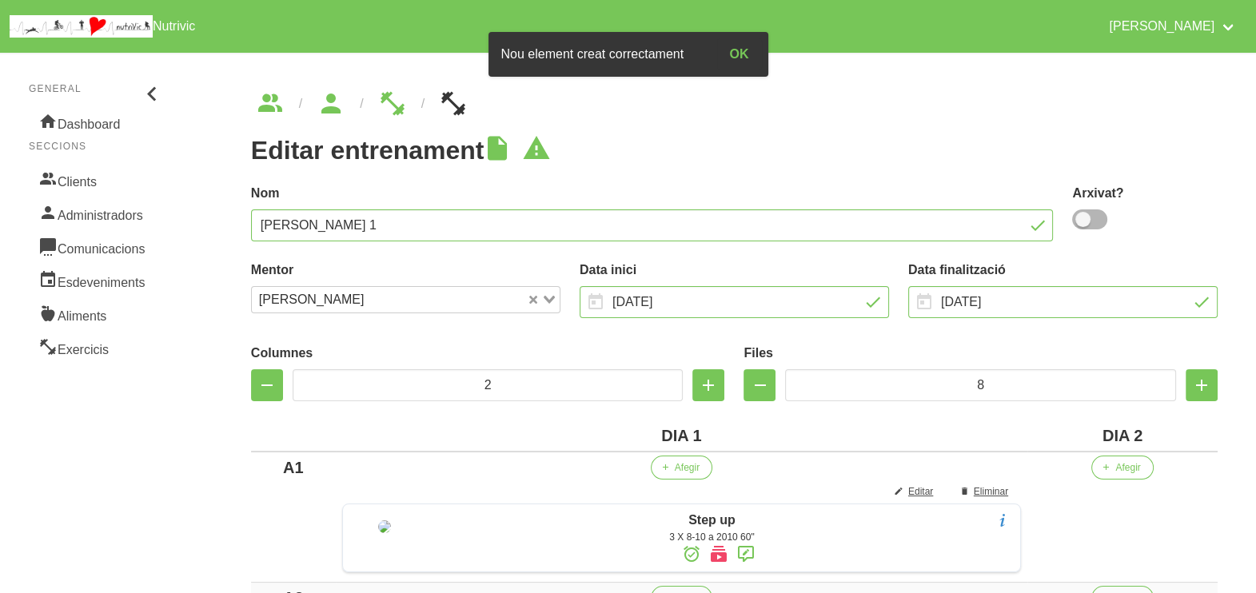
scroll to position [300, 0]
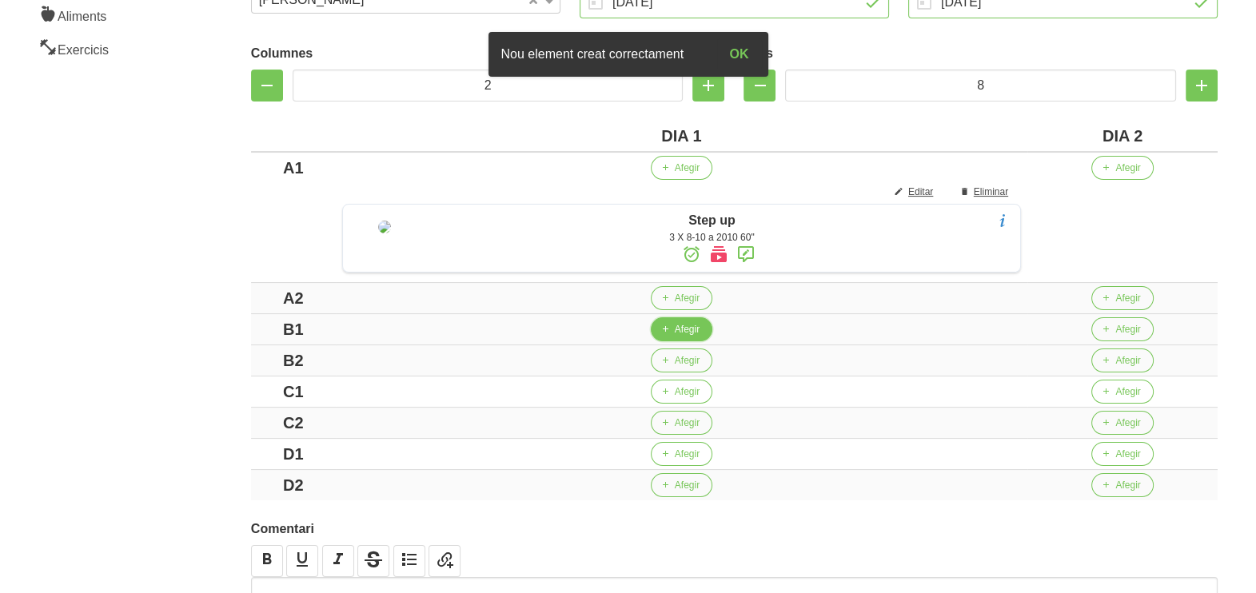
click at [681, 337] on span "Afegir" at bounding box center [687, 329] width 25 height 14
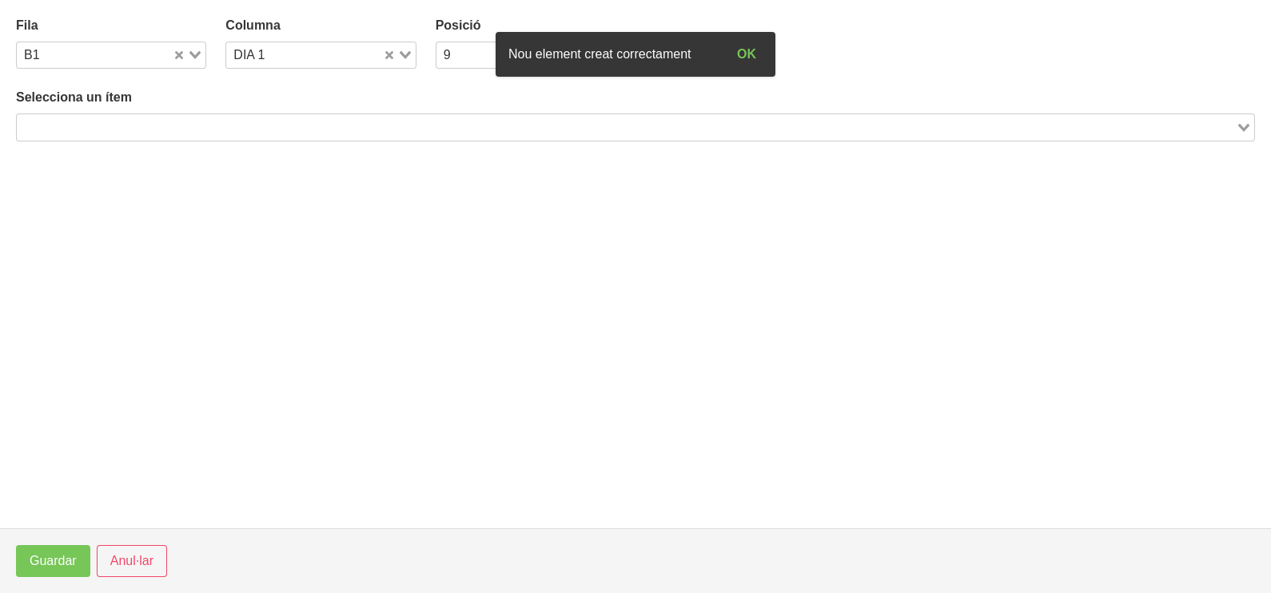
click at [150, 122] on input "Search for option" at bounding box center [626, 127] width 1216 height 19
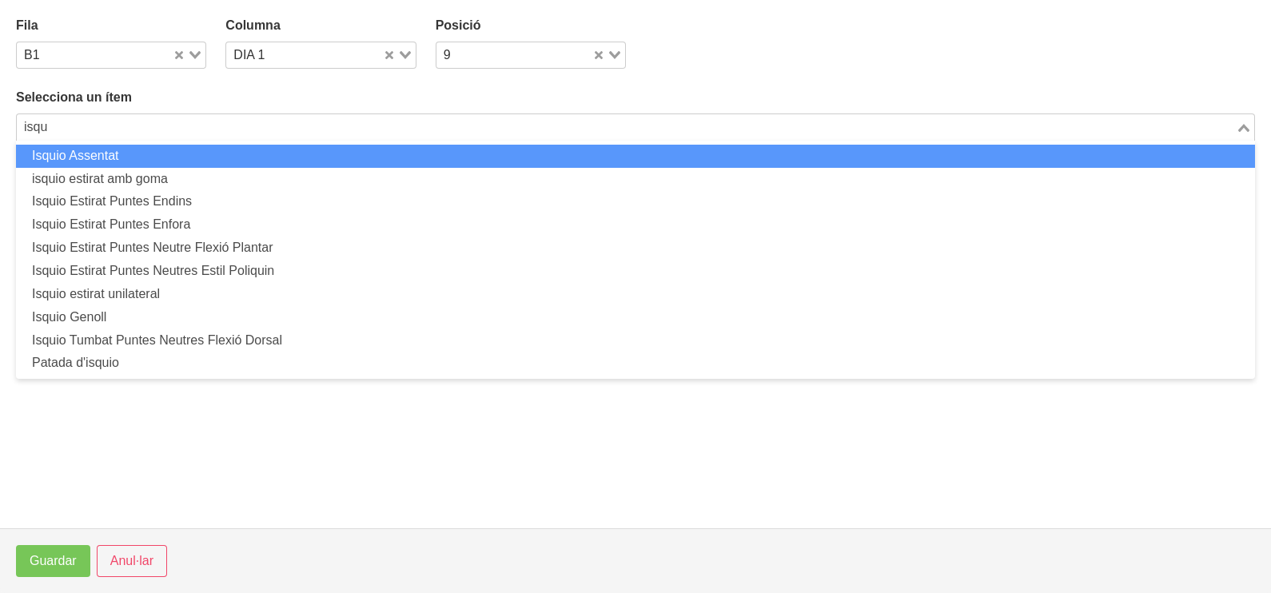
click at [100, 148] on li "Isquio Assentat" at bounding box center [635, 156] width 1239 height 23
type input "isqu"
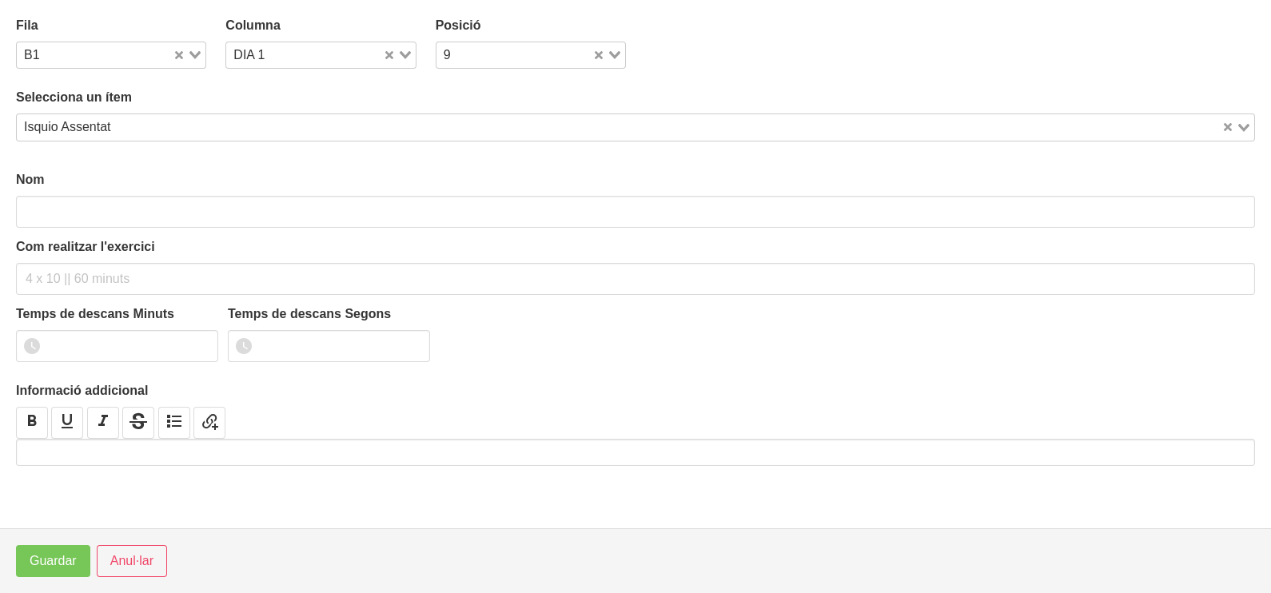
type input "Isquio Assentat"
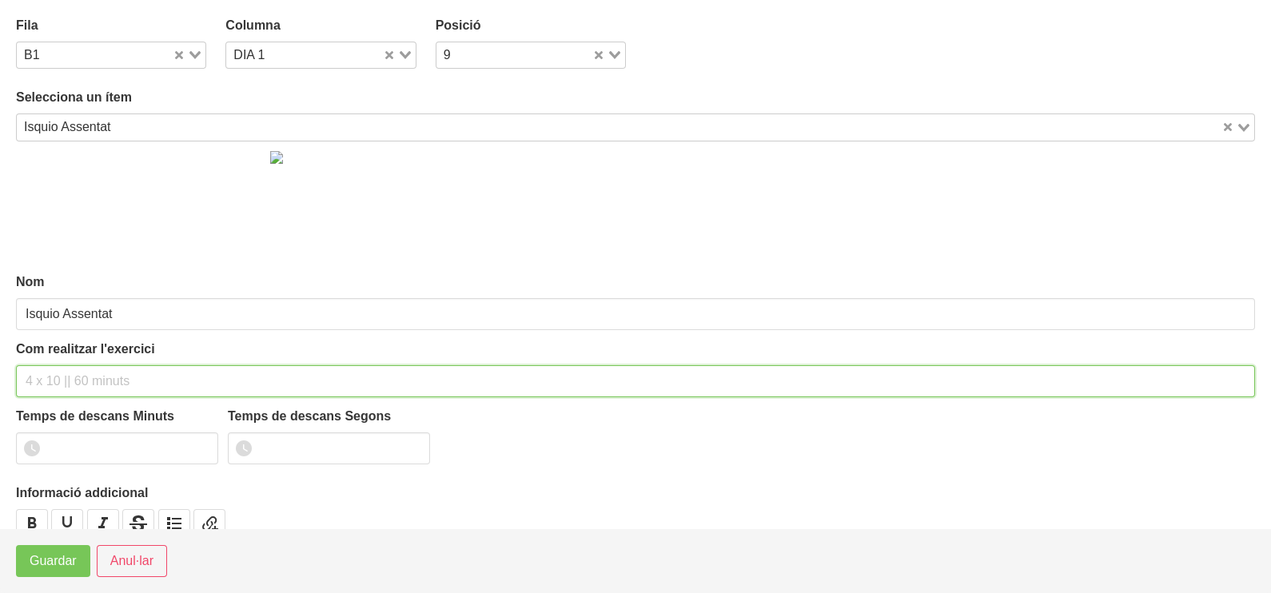
drag, startPoint x: 43, startPoint y: 377, endPoint x: 66, endPoint y: 341, distance: 43.5
click at [48, 371] on input "text" at bounding box center [635, 381] width 1239 height 32
type input "3 x 6-8 a 3010 60""
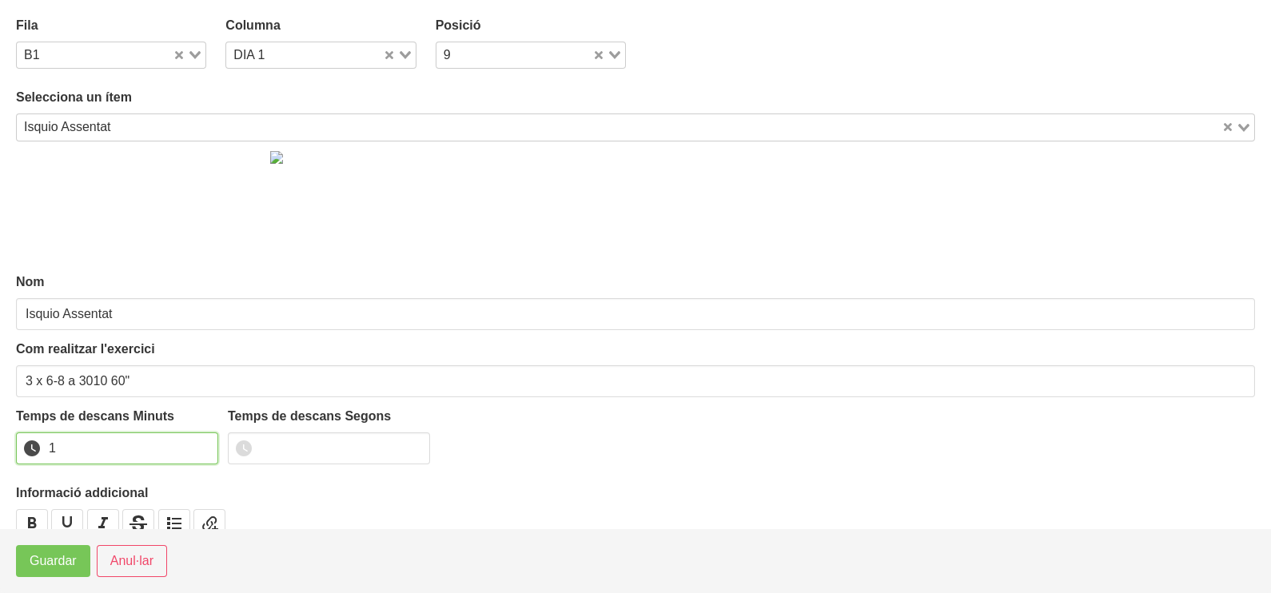
drag, startPoint x: 202, startPoint y: 440, endPoint x: 189, endPoint y: 453, distance: 19.2
type input "1"
click at [199, 445] on input "1" at bounding box center [117, 449] width 202 height 32
click at [50, 559] on span "Guardar" at bounding box center [53, 561] width 47 height 19
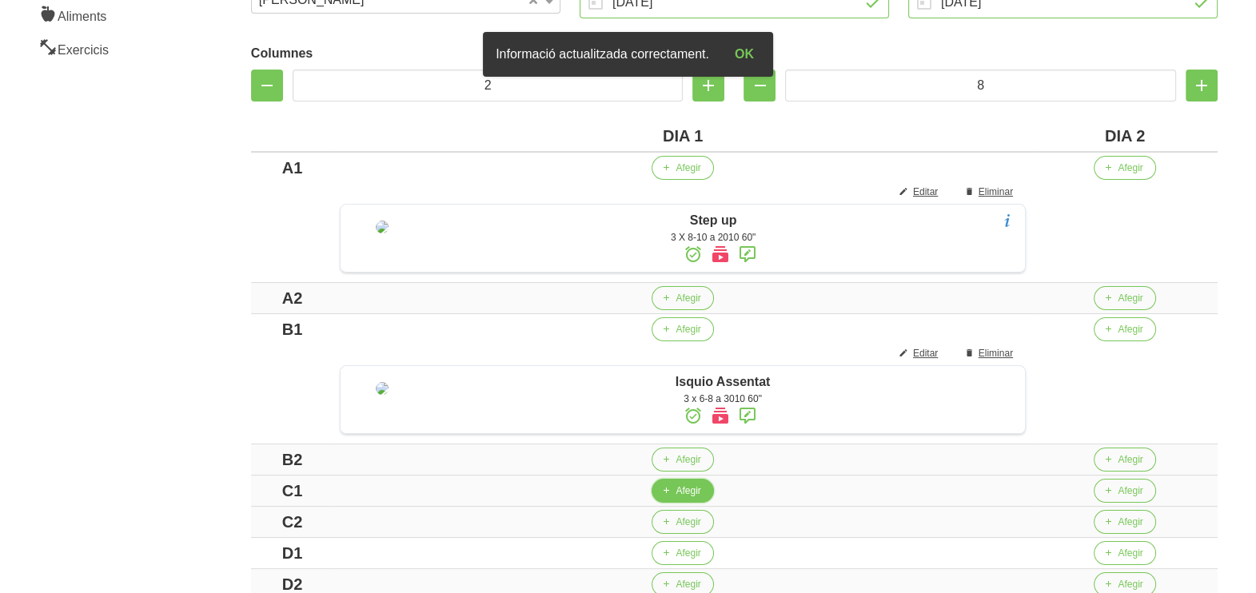
click at [671, 498] on icon "button" at bounding box center [666, 491] width 10 height 14
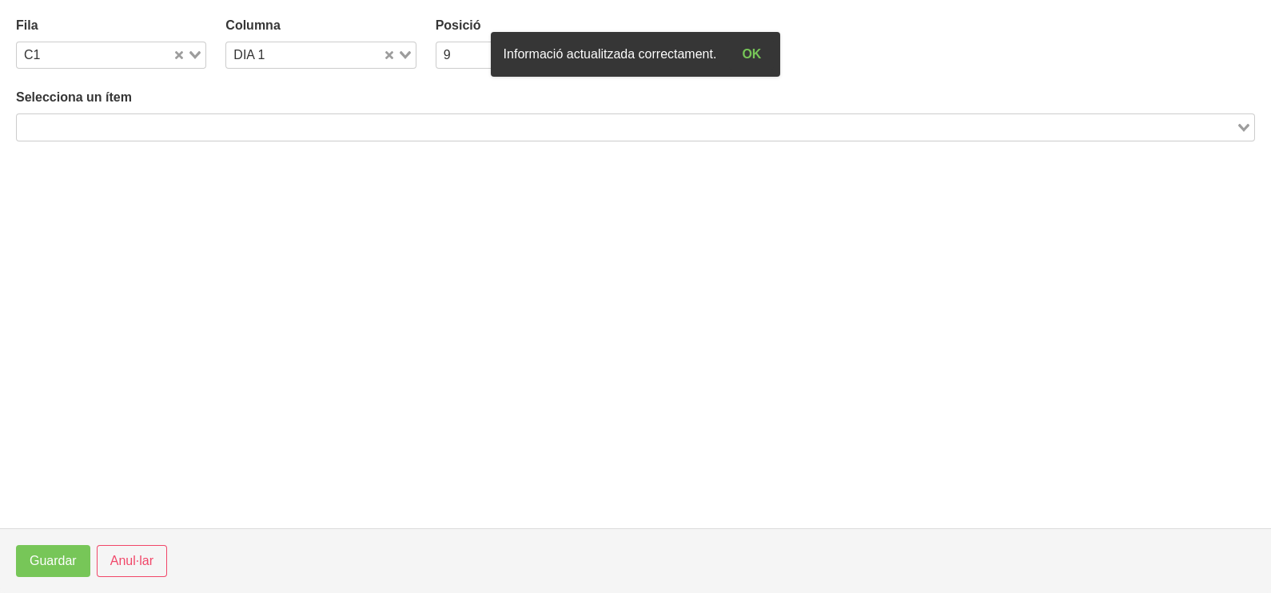
drag, startPoint x: 176, startPoint y: 128, endPoint x: 189, endPoint y: 122, distance: 14.3
click at [189, 122] on input "Search for option" at bounding box center [626, 127] width 1216 height 19
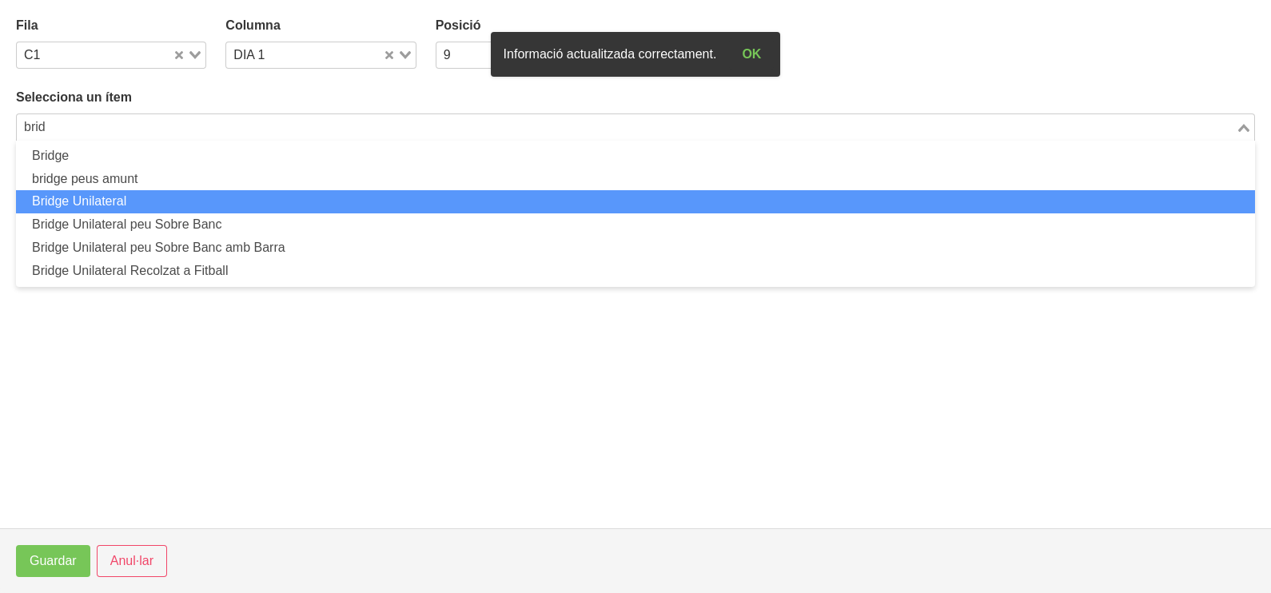
click at [184, 204] on li "Bridge Unilateral" at bounding box center [635, 201] width 1239 height 23
type input "brid"
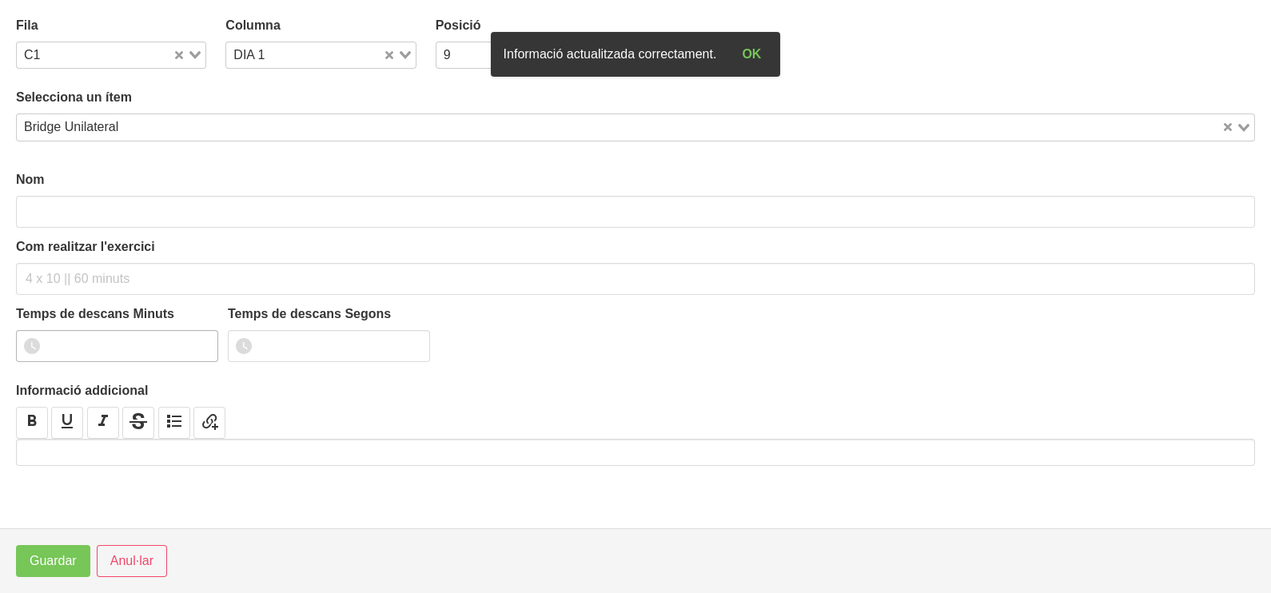
type input "Bridge Unilateral"
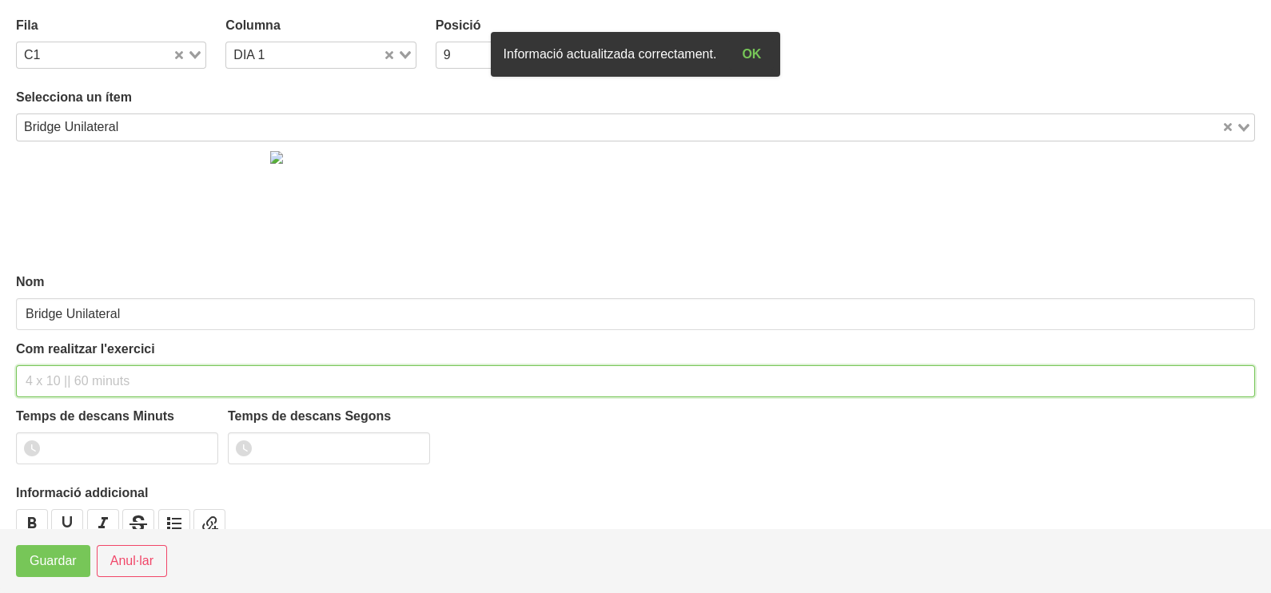
click at [64, 381] on input "text" at bounding box center [635, 381] width 1239 height 32
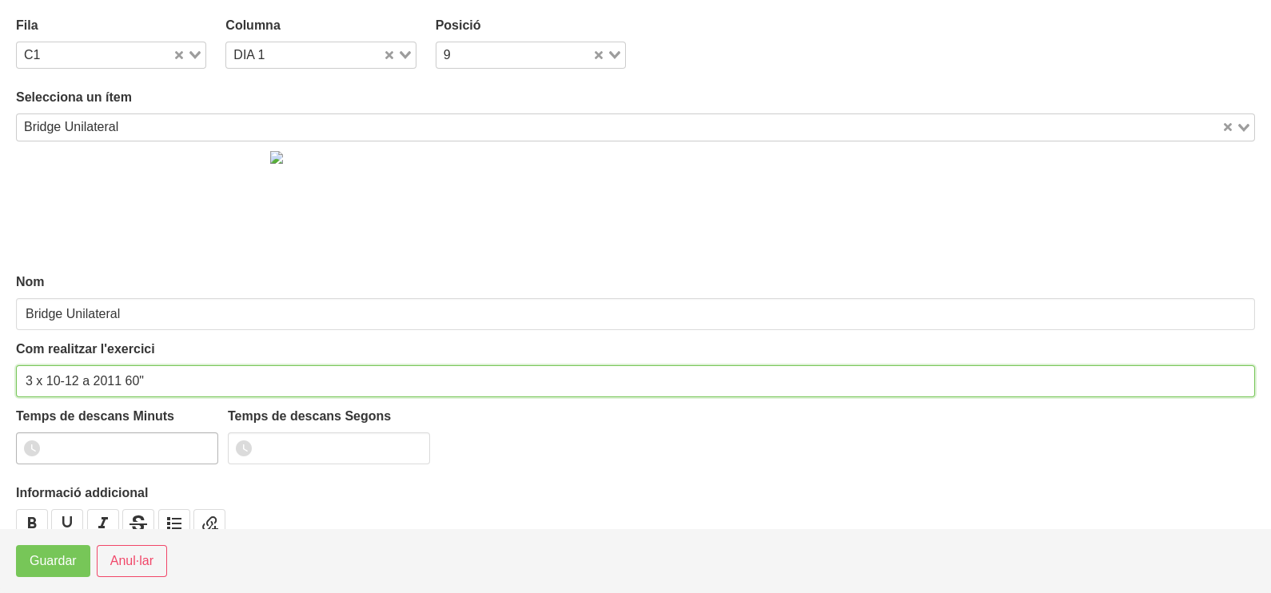
type input "3 x 10-12 a 2011 60""
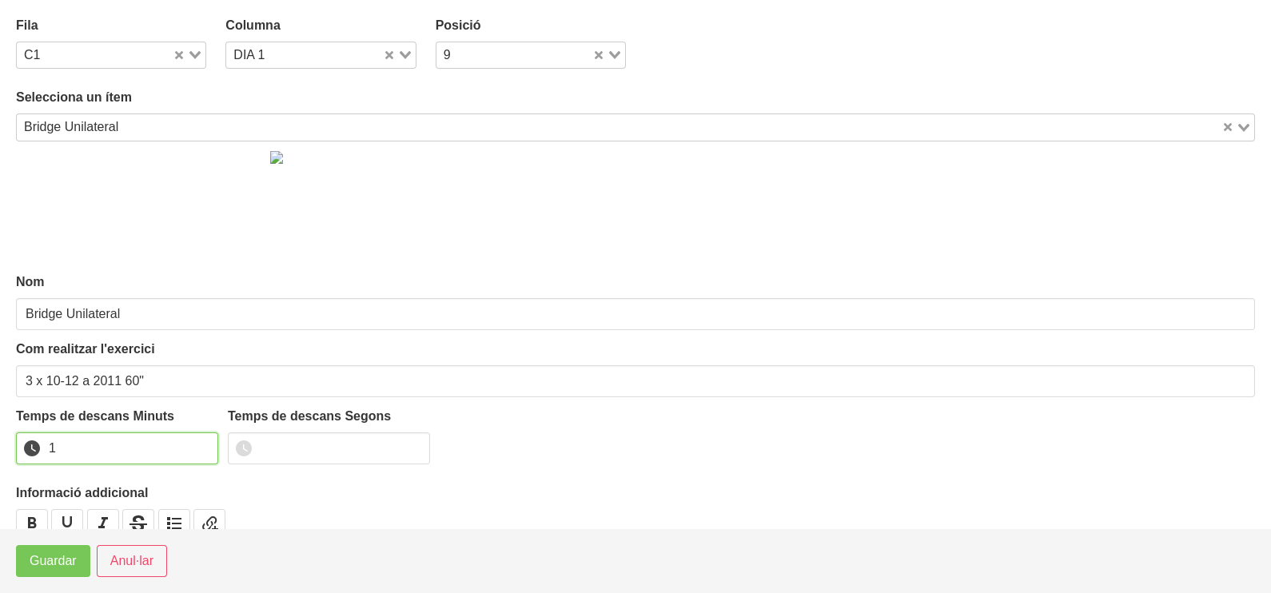
type input "1"
click at [205, 441] on input "1" at bounding box center [117, 449] width 202 height 32
click at [62, 555] on span "Guardar" at bounding box center [53, 561] width 47 height 19
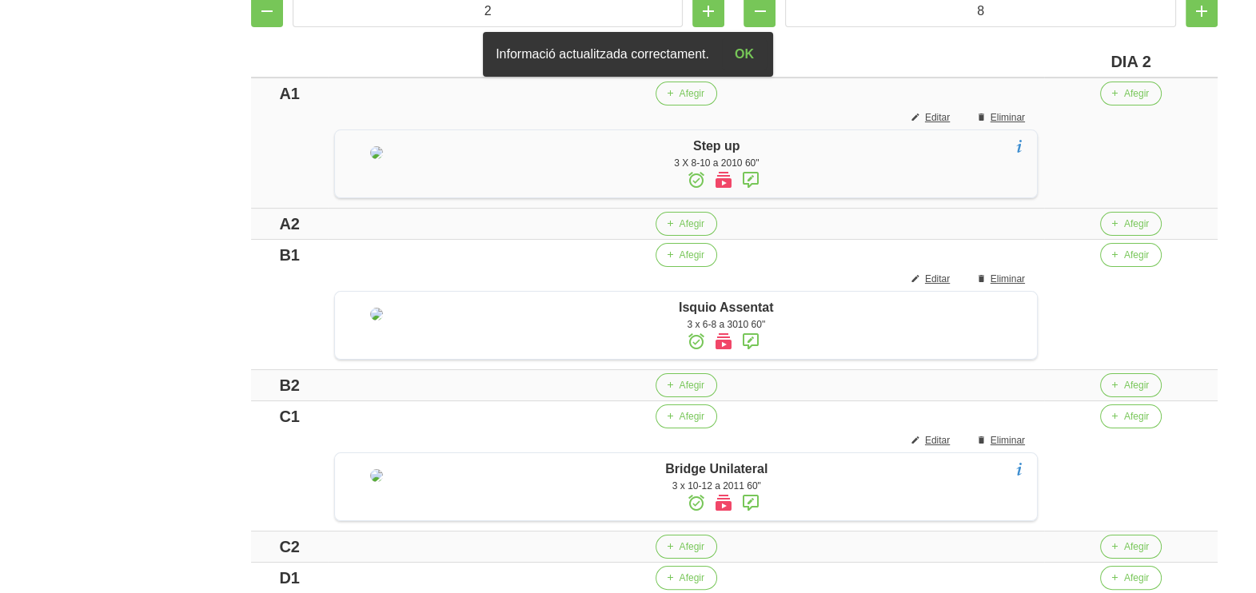
scroll to position [399, 0]
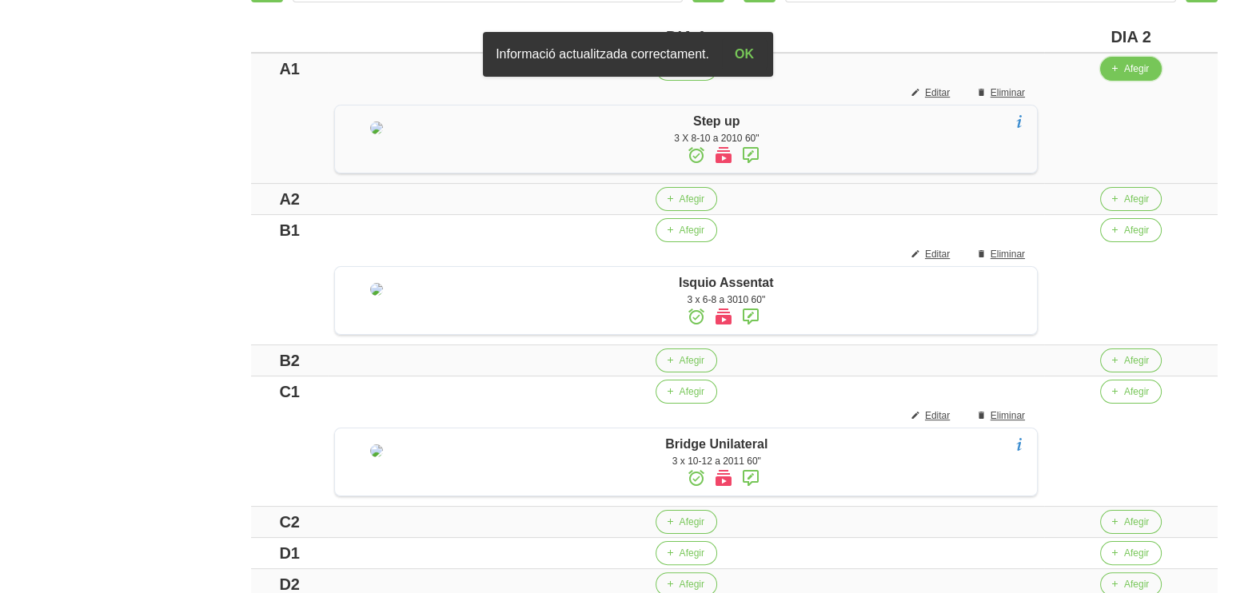
click at [1146, 68] on span "Afegir" at bounding box center [1136, 69] width 25 height 14
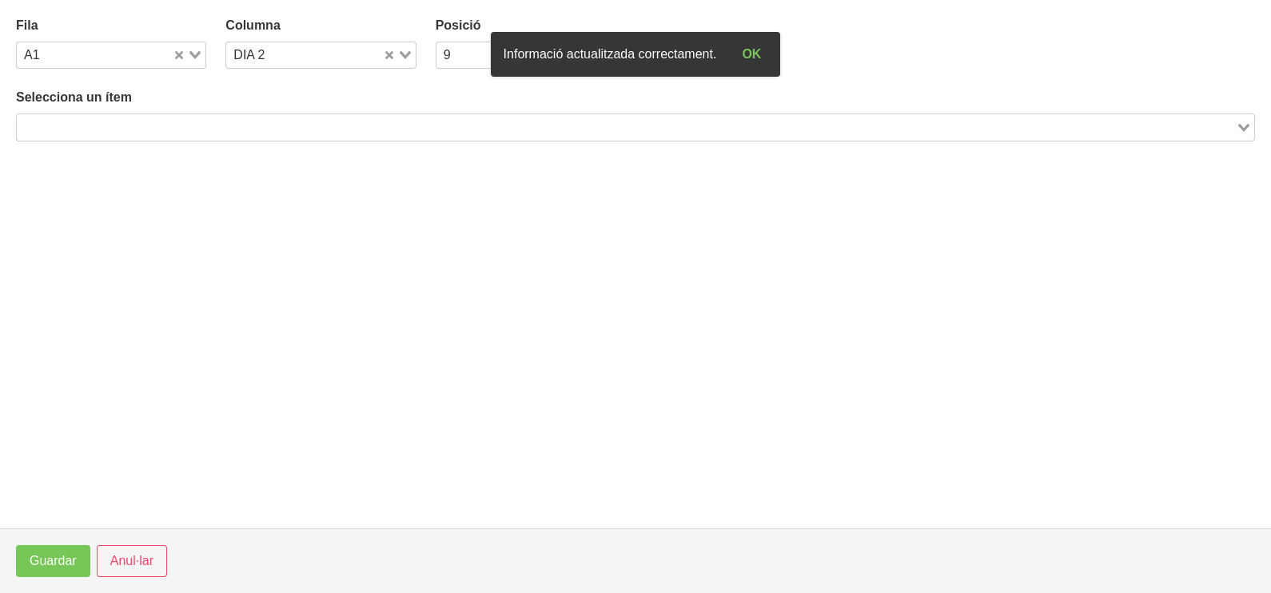
click at [225, 127] on input "Search for option" at bounding box center [626, 127] width 1216 height 19
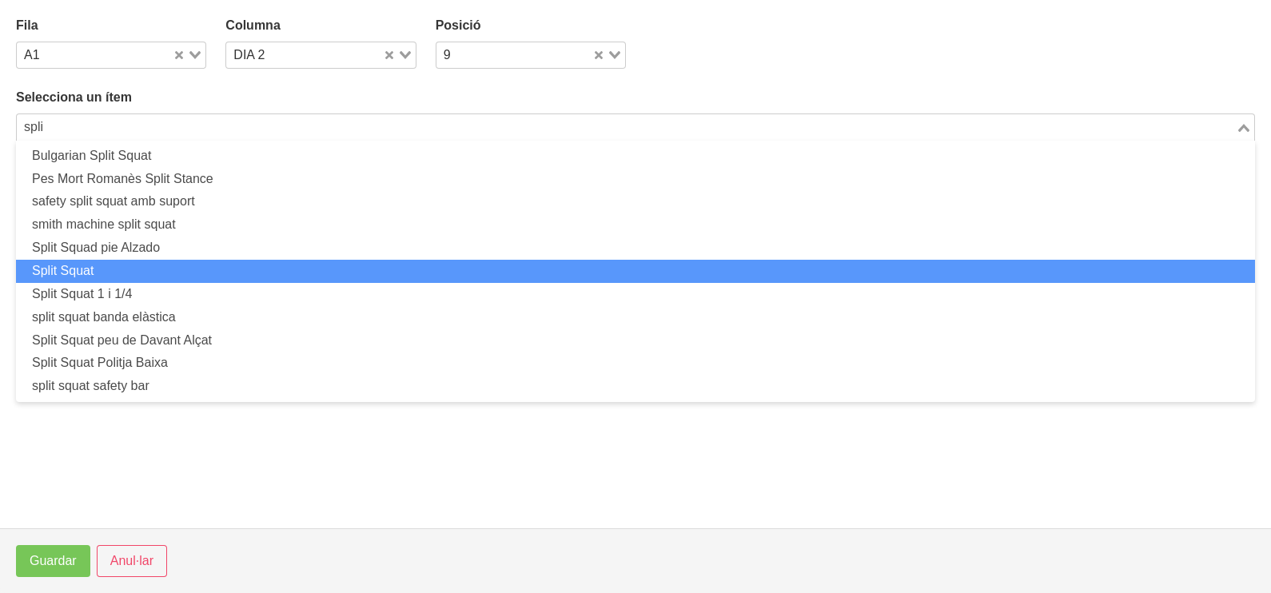
click at [119, 266] on li "Split Squat" at bounding box center [635, 271] width 1239 height 23
type input "spli"
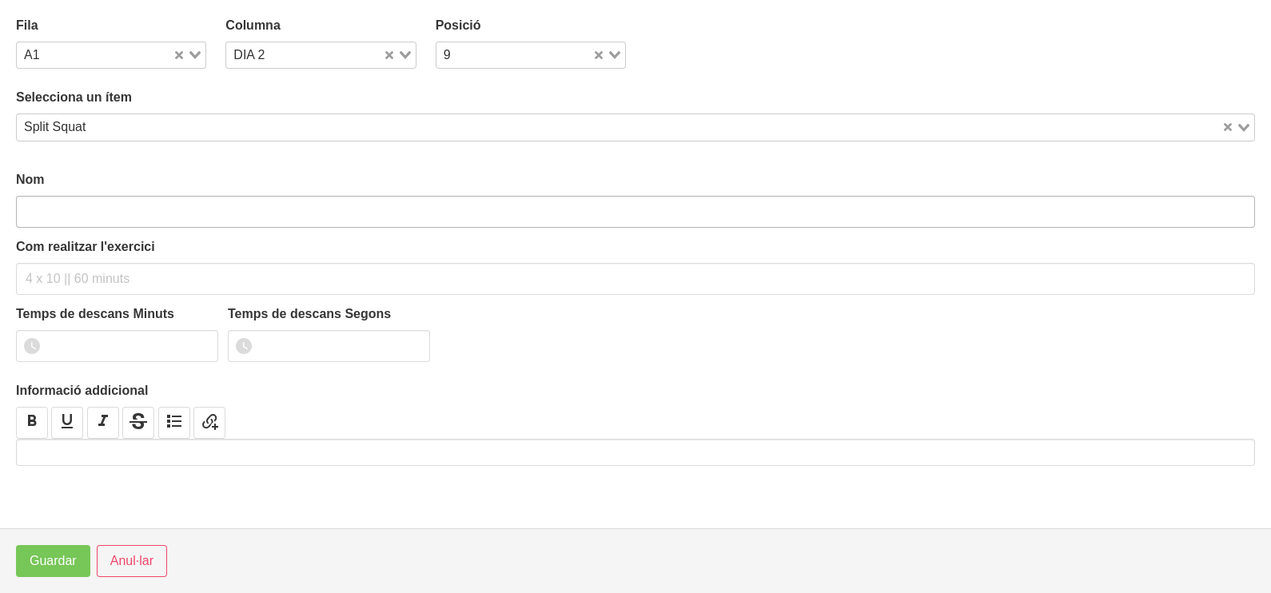
type input "Split Squat"
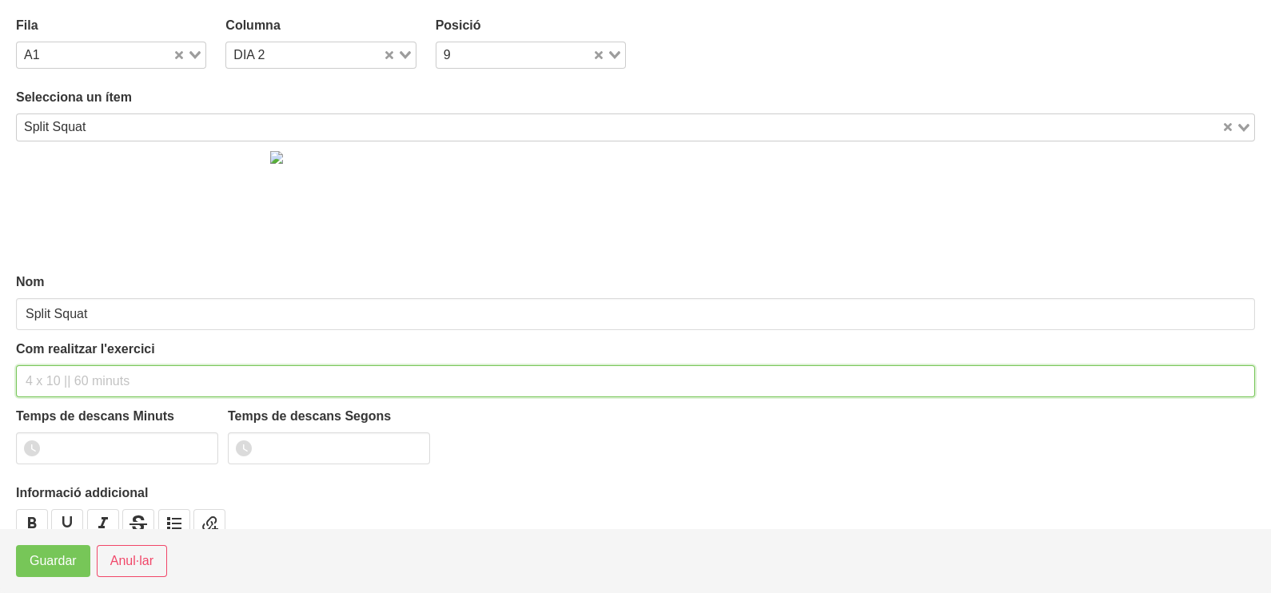
click at [67, 378] on input "text" at bounding box center [635, 381] width 1239 height 32
type input "3 x 6-8 a 3010 60""
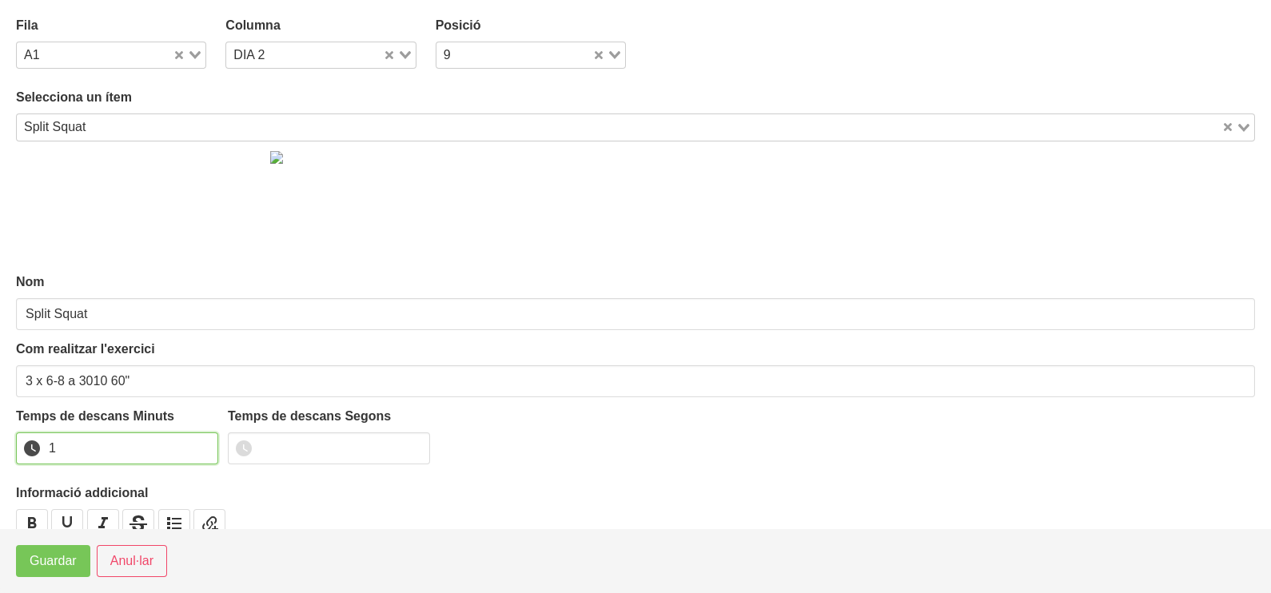
drag, startPoint x: 203, startPoint y: 441, endPoint x: 165, endPoint y: 488, distance: 60.3
type input "1"
click at [201, 444] on input "1" at bounding box center [117, 449] width 202 height 32
click at [71, 564] on span "Guardar" at bounding box center [53, 561] width 47 height 19
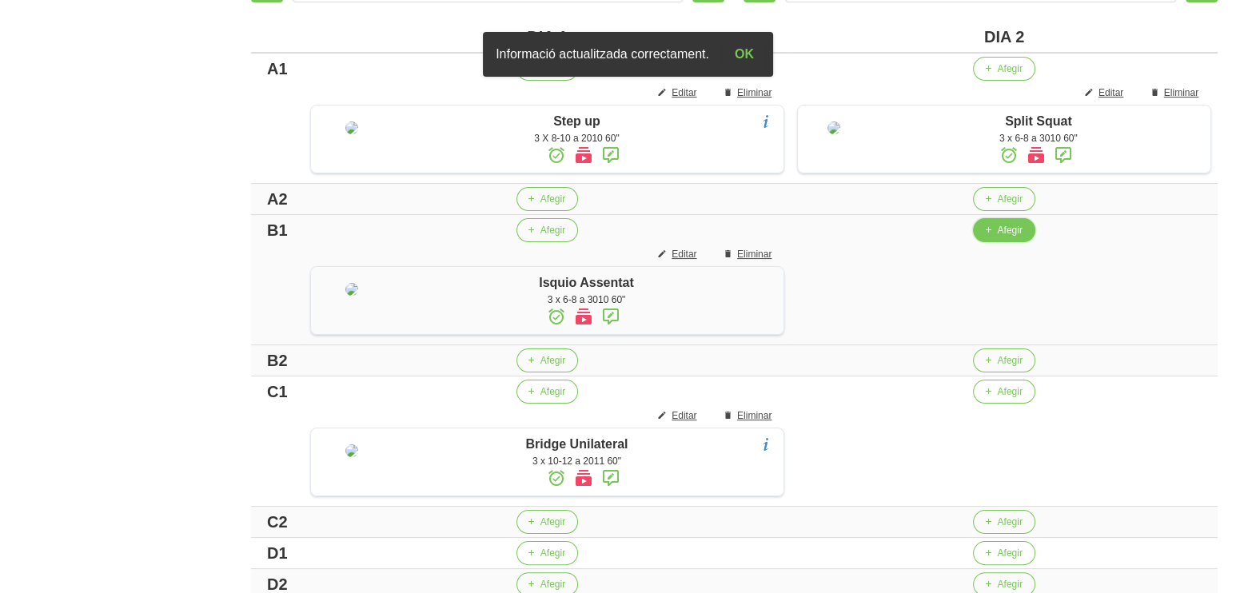
click at [991, 237] on span "button" at bounding box center [987, 230] width 14 height 14
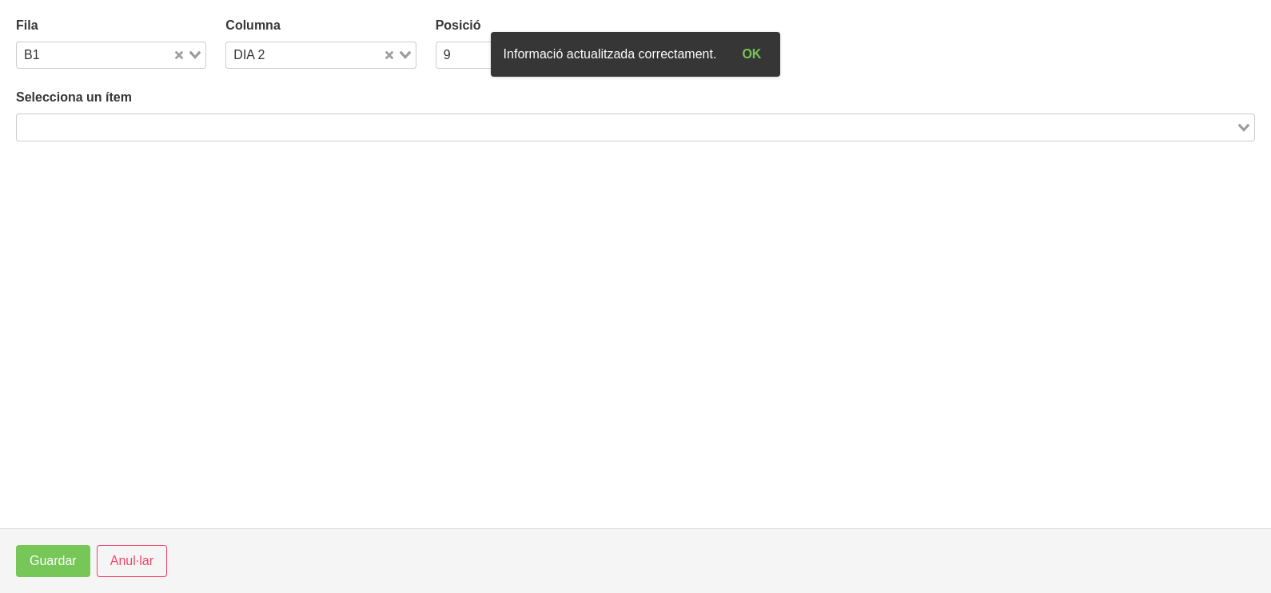
drag, startPoint x: 209, startPoint y: 130, endPoint x: 233, endPoint y: 87, distance: 48.7
click at [213, 122] on input "Search for option" at bounding box center [626, 127] width 1216 height 19
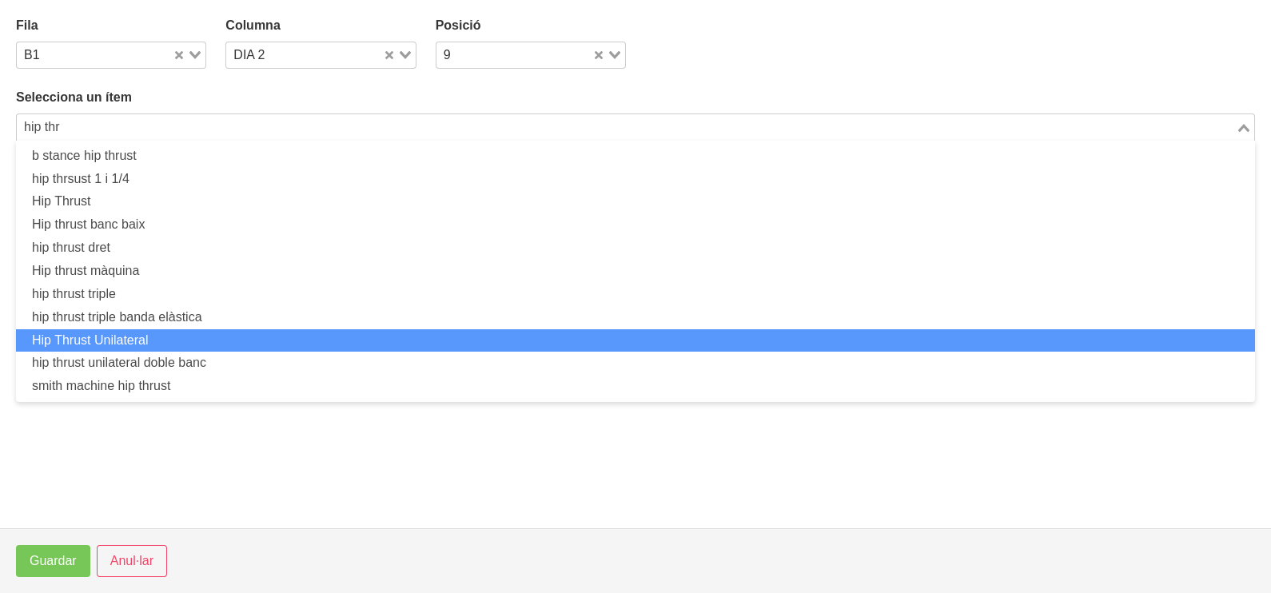
click at [163, 335] on li "Hip Thrust Unilateral" at bounding box center [635, 340] width 1239 height 23
type input "hip thr"
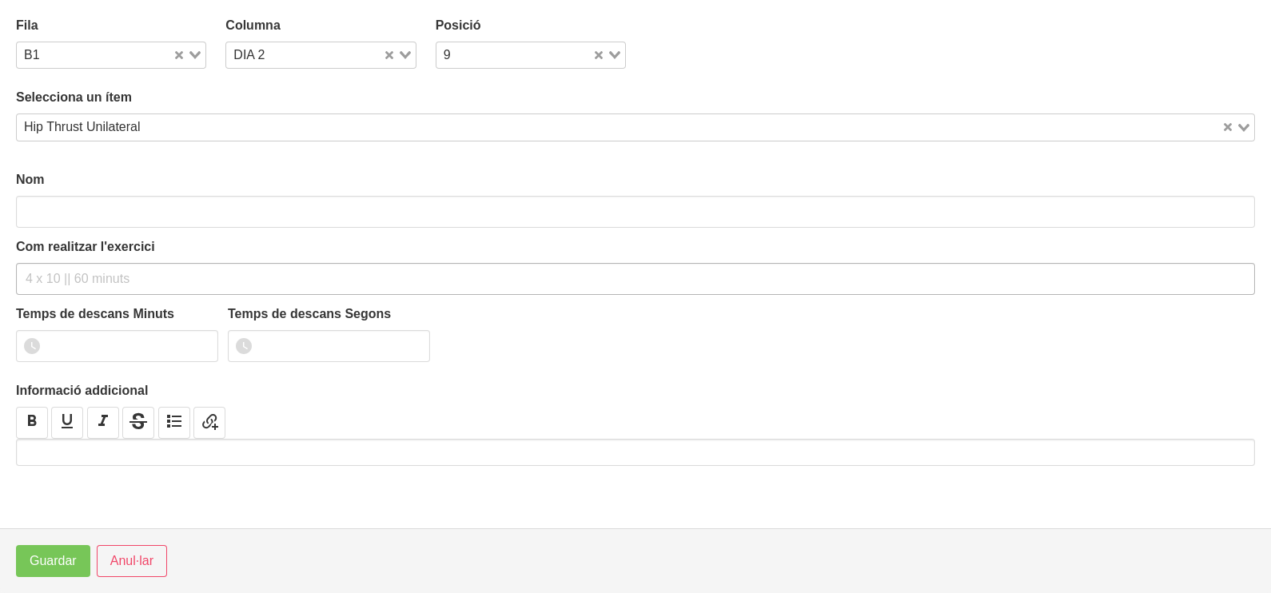
type input "Hip Thrust Unilateral"
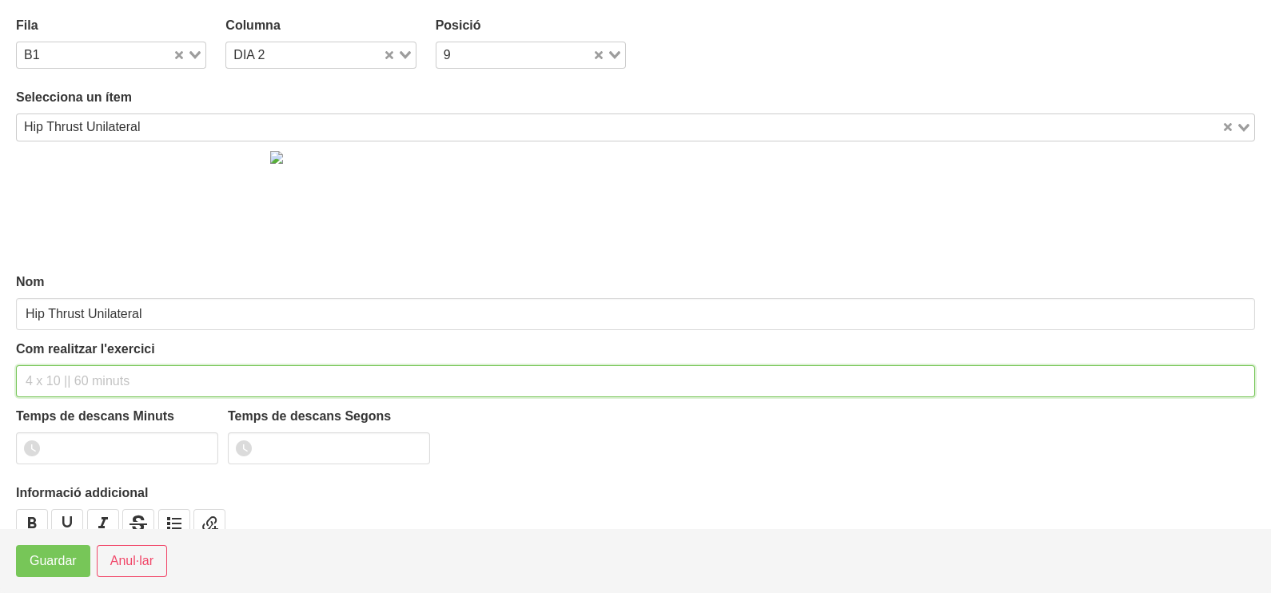
drag, startPoint x: 59, startPoint y: 384, endPoint x: 72, endPoint y: 351, distance: 35.2
click at [61, 375] on input "text" at bounding box center [635, 381] width 1239 height 32
type input "3 x 8-10 a 2010 60""
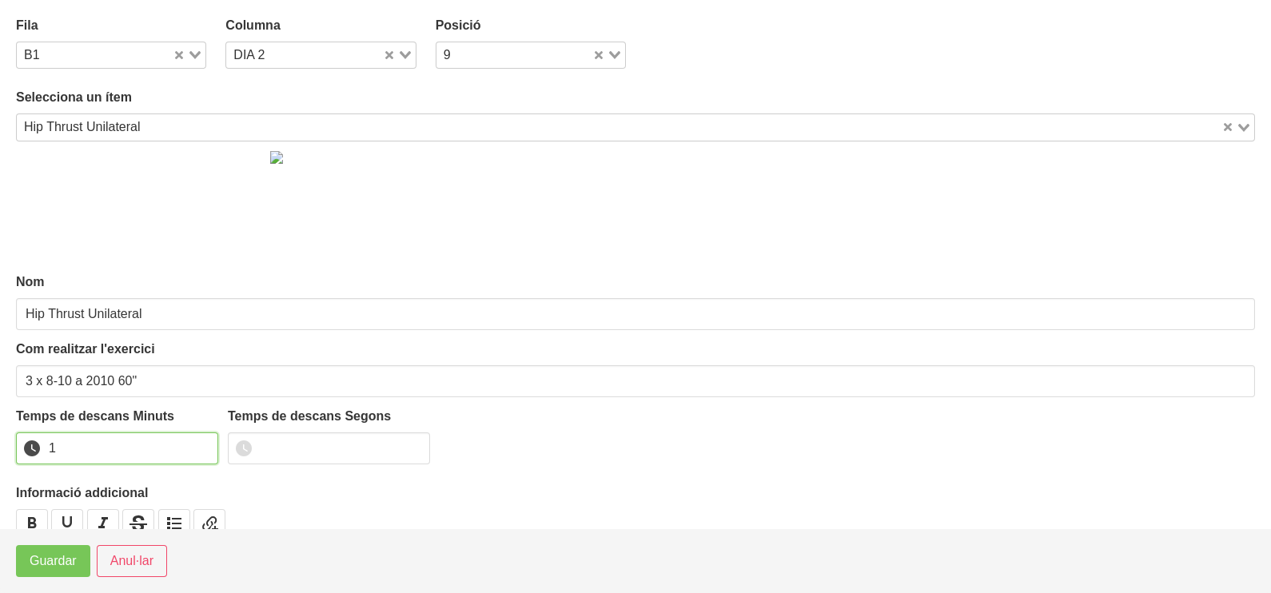
drag, startPoint x: 204, startPoint y: 442, endPoint x: 142, endPoint y: 485, distance: 75.8
type input "1"
click at [203, 443] on input "1" at bounding box center [117, 449] width 202 height 32
click at [71, 564] on span "Guardar" at bounding box center [53, 561] width 47 height 19
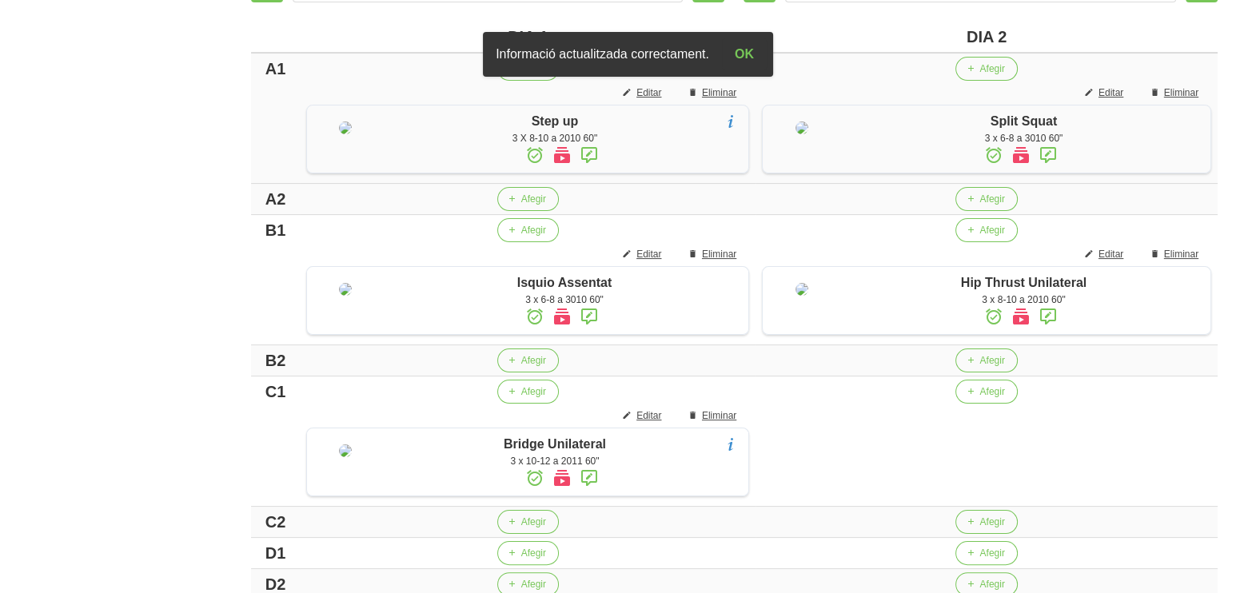
scroll to position [600, 0]
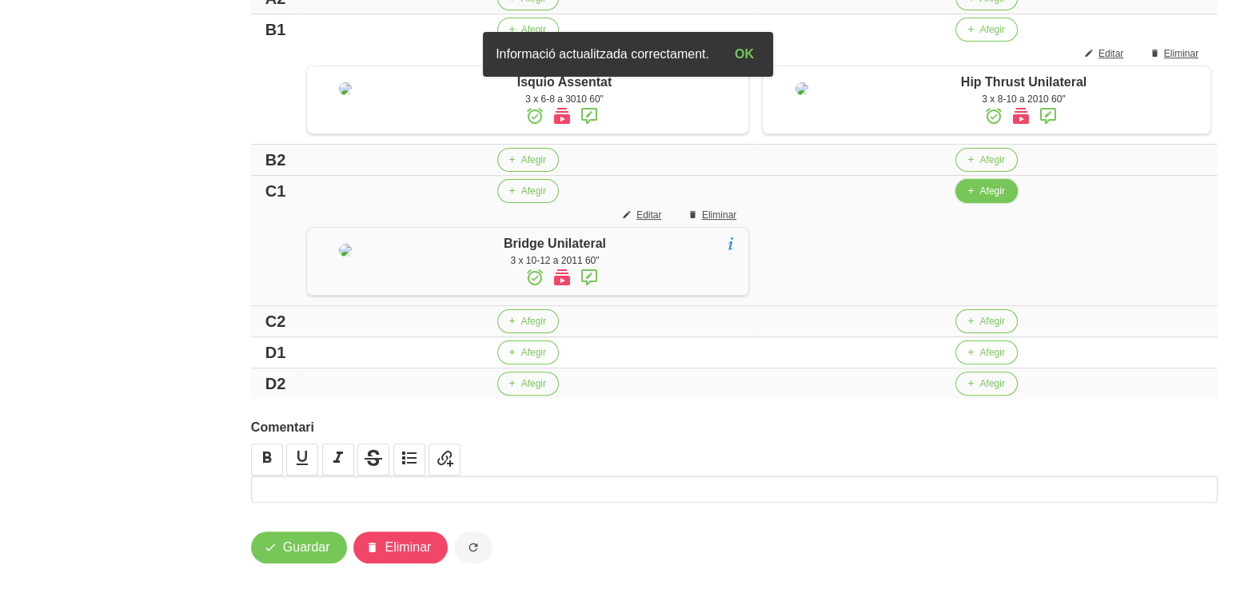
click at [971, 198] on icon "button" at bounding box center [970, 191] width 10 height 14
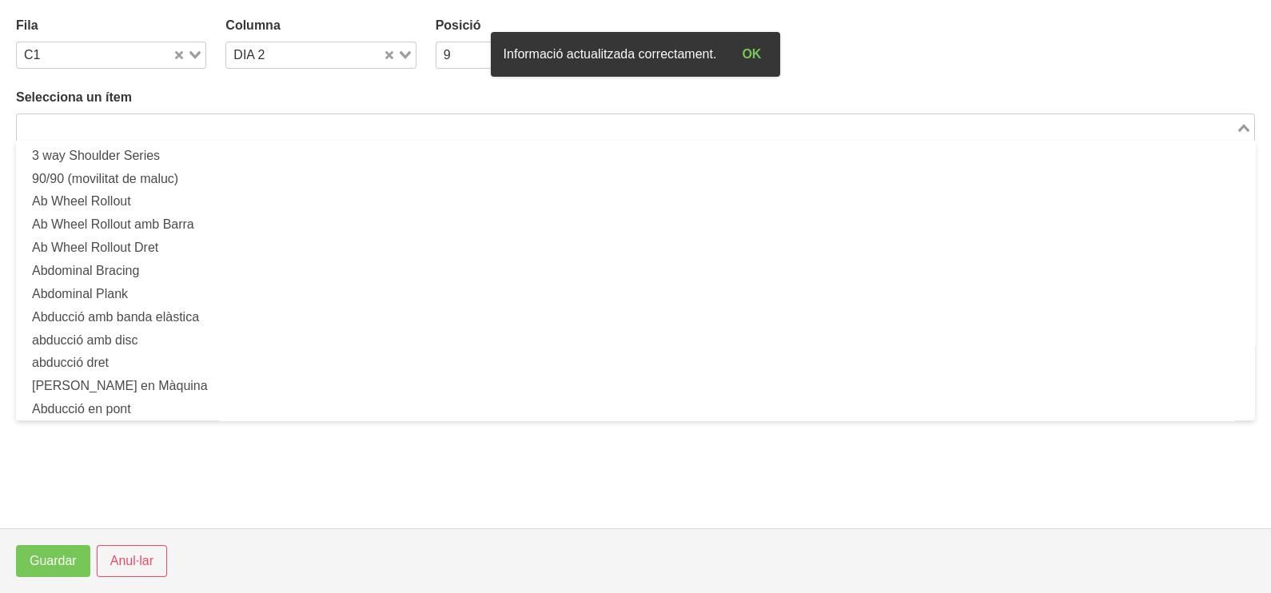
drag, startPoint x: 217, startPoint y: 124, endPoint x: 226, endPoint y: 92, distance: 33.4
click at [217, 122] on input "Search for option" at bounding box center [626, 127] width 1216 height 19
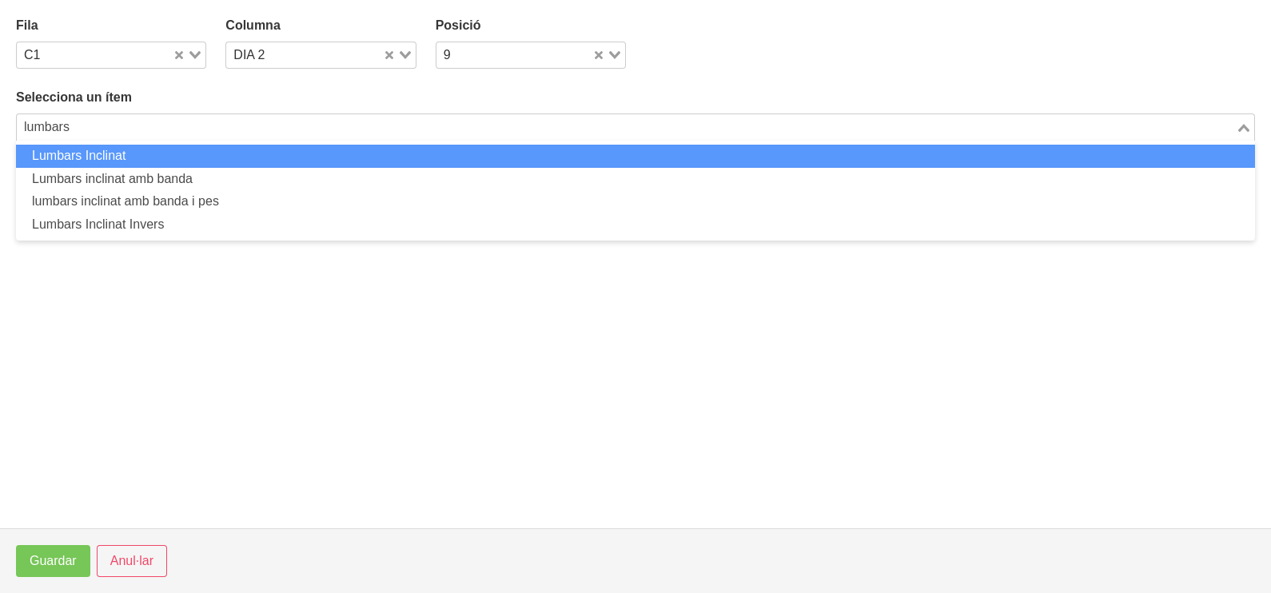
click at [140, 154] on li "Lumbars Inclinat" at bounding box center [635, 156] width 1239 height 23
type input "lumbars"
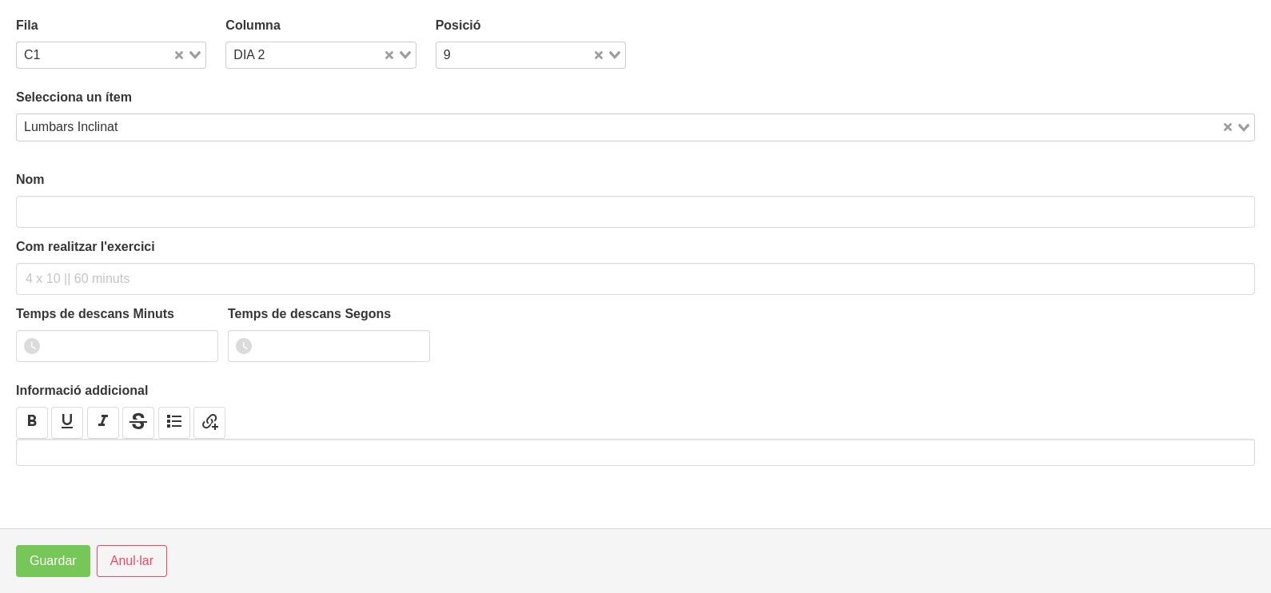
type input "Lumbars Inclinat"
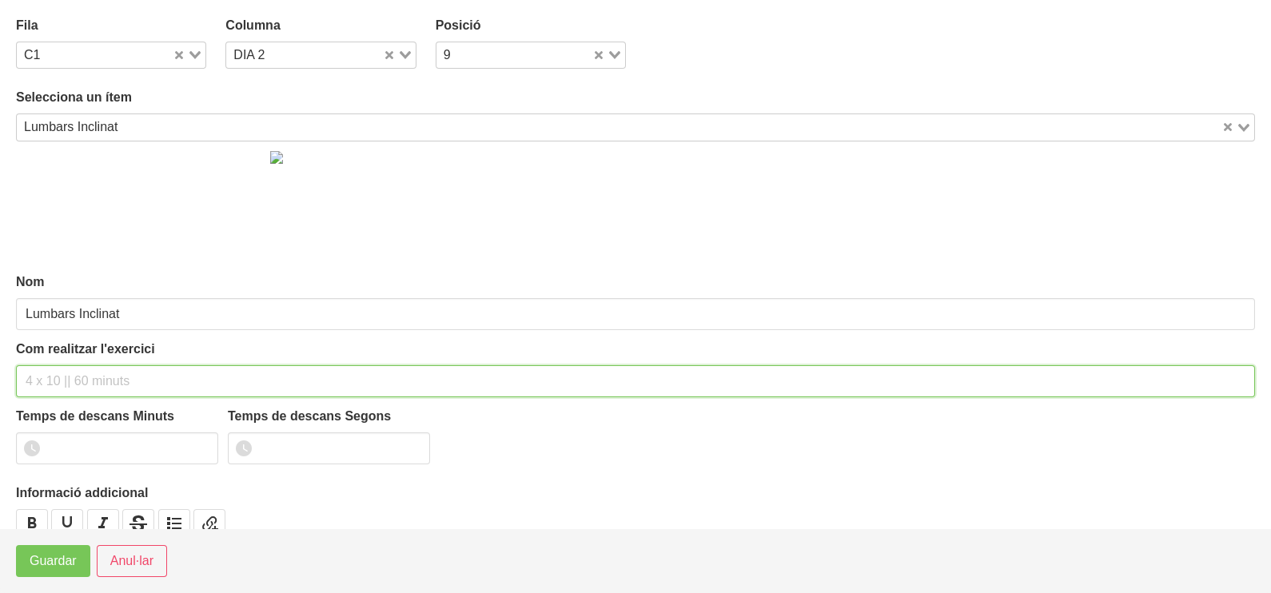
click at [90, 352] on div "Com realitzar l'exercici" at bounding box center [635, 369] width 1239 height 58
type input "3 x 8-10 a 2010 60""
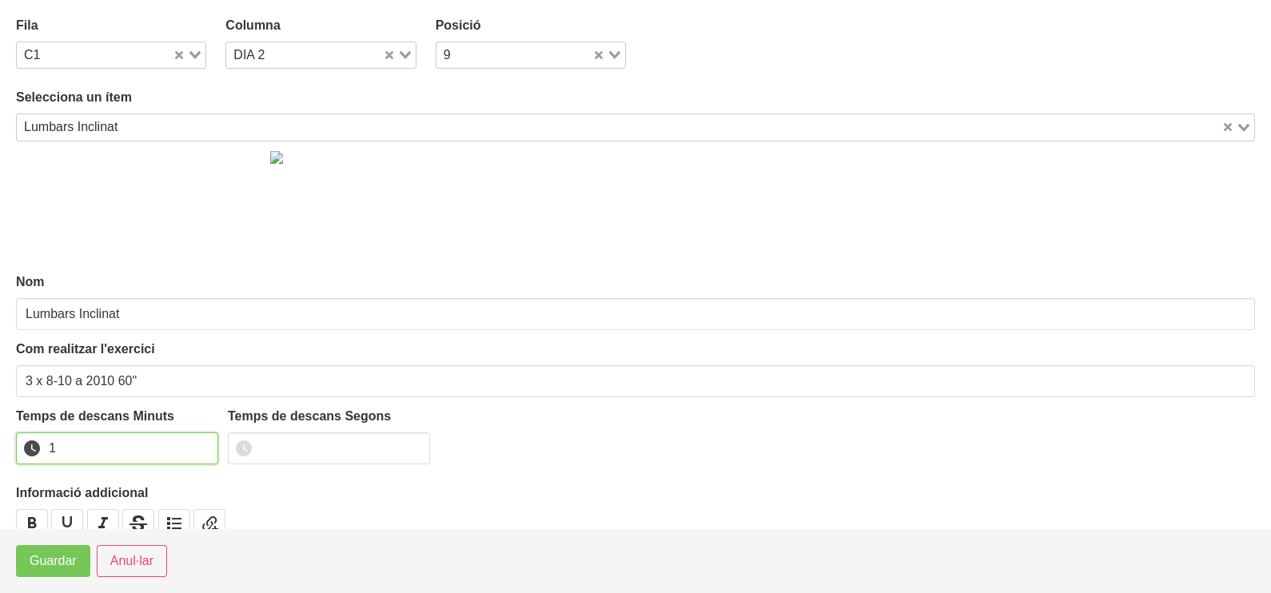
drag, startPoint x: 204, startPoint y: 442, endPoint x: 174, endPoint y: 462, distance: 35.7
type input "1"
click at [203, 442] on input "1" at bounding box center [117, 449] width 202 height 32
click at [40, 560] on span "Guardar" at bounding box center [53, 561] width 47 height 19
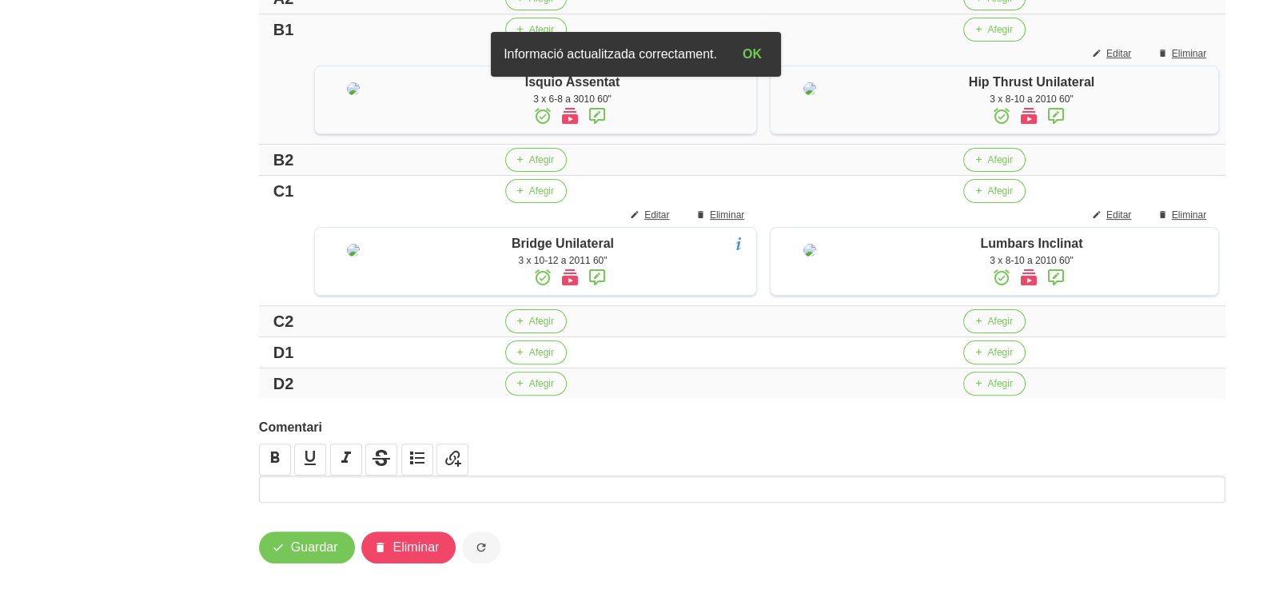
scroll to position [699, 0]
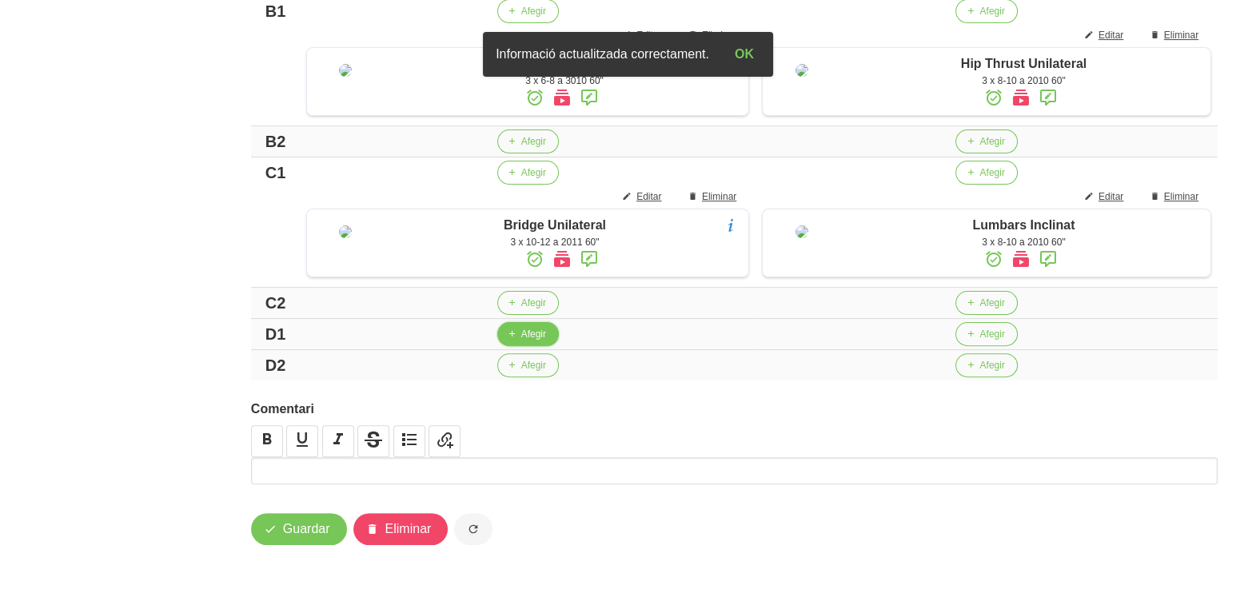
click at [508, 341] on icon "button" at bounding box center [512, 334] width 10 height 14
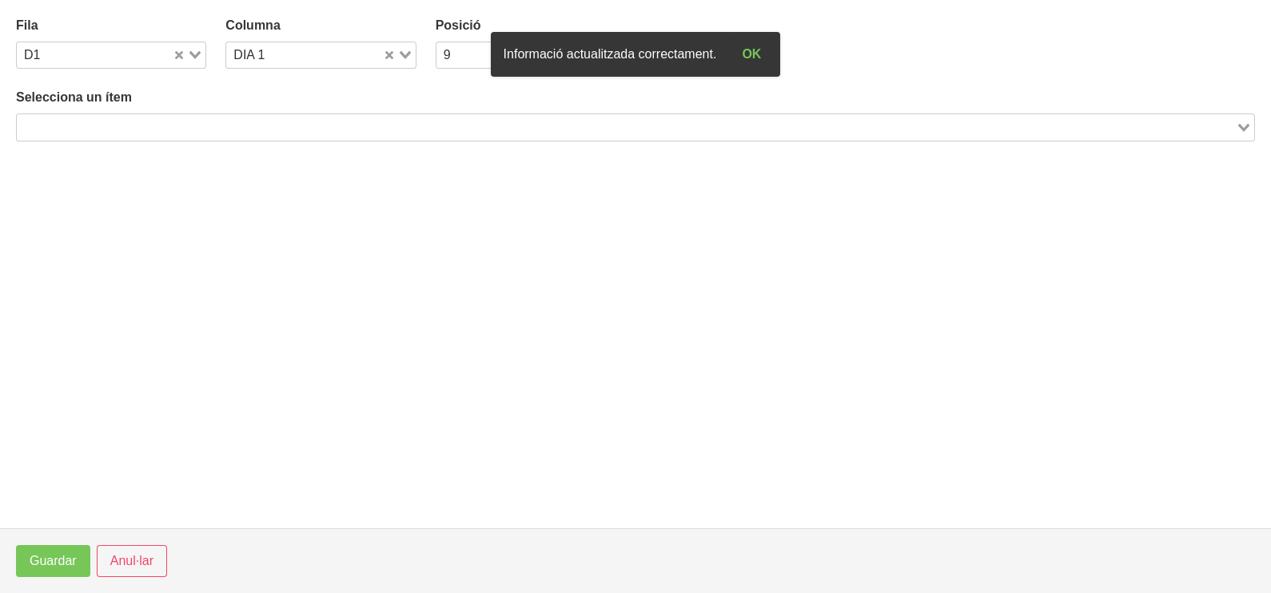
click at [152, 124] on input "Search for option" at bounding box center [626, 127] width 1216 height 19
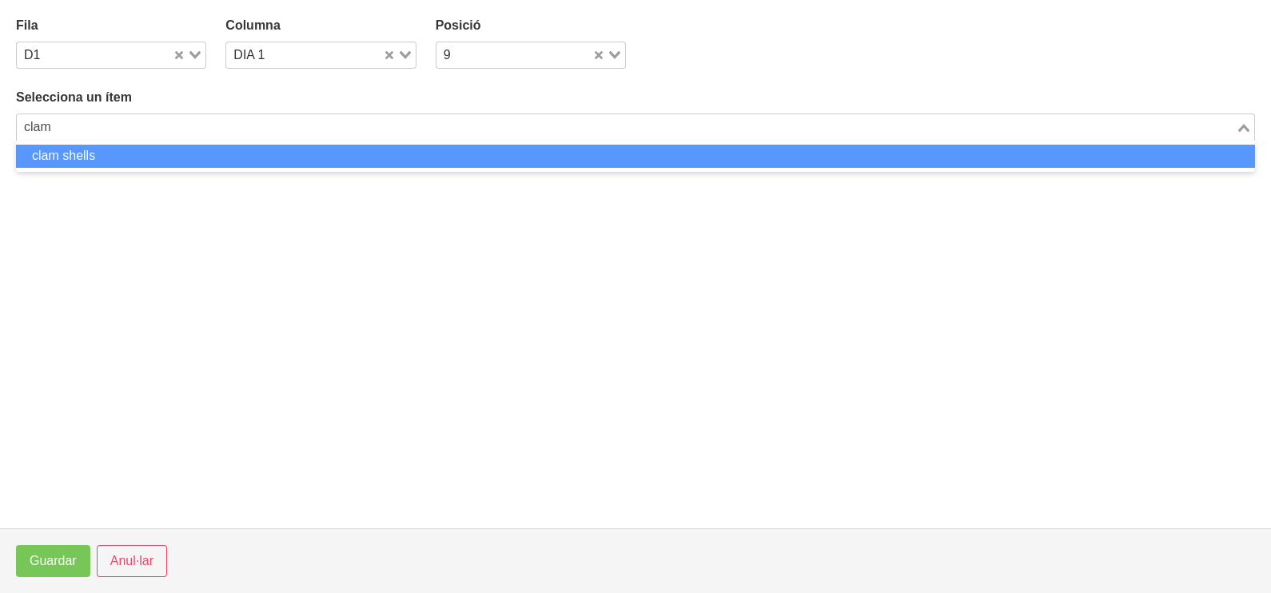
click at [141, 158] on li "clam shells" at bounding box center [635, 156] width 1239 height 23
type input "clam"
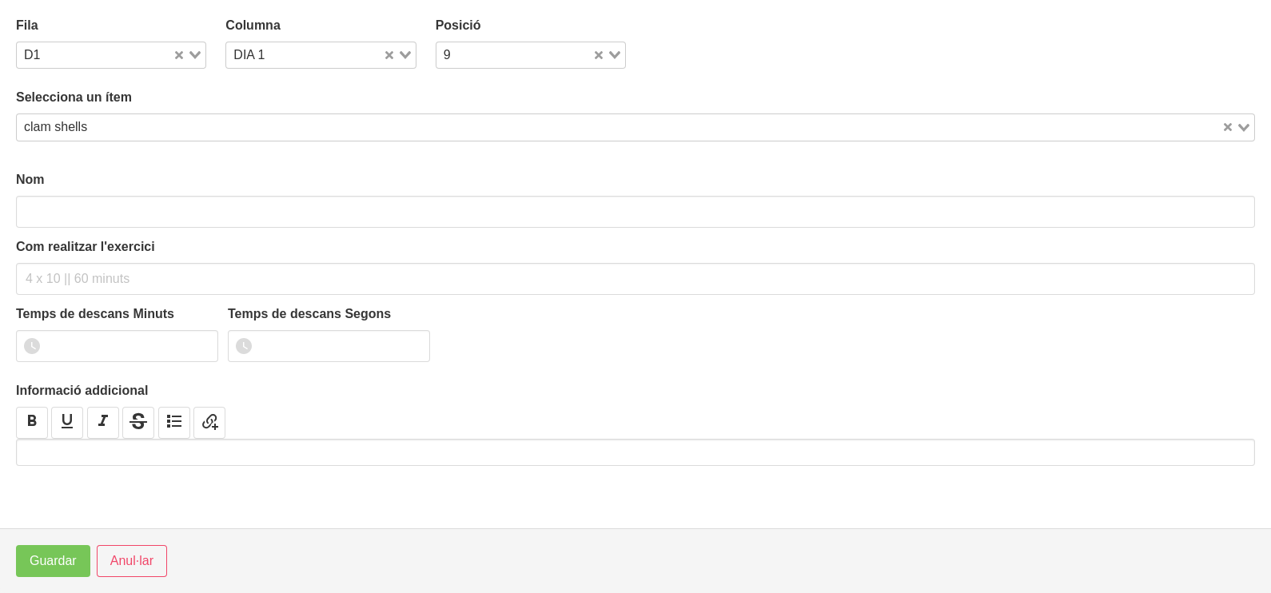
type input "clam shells"
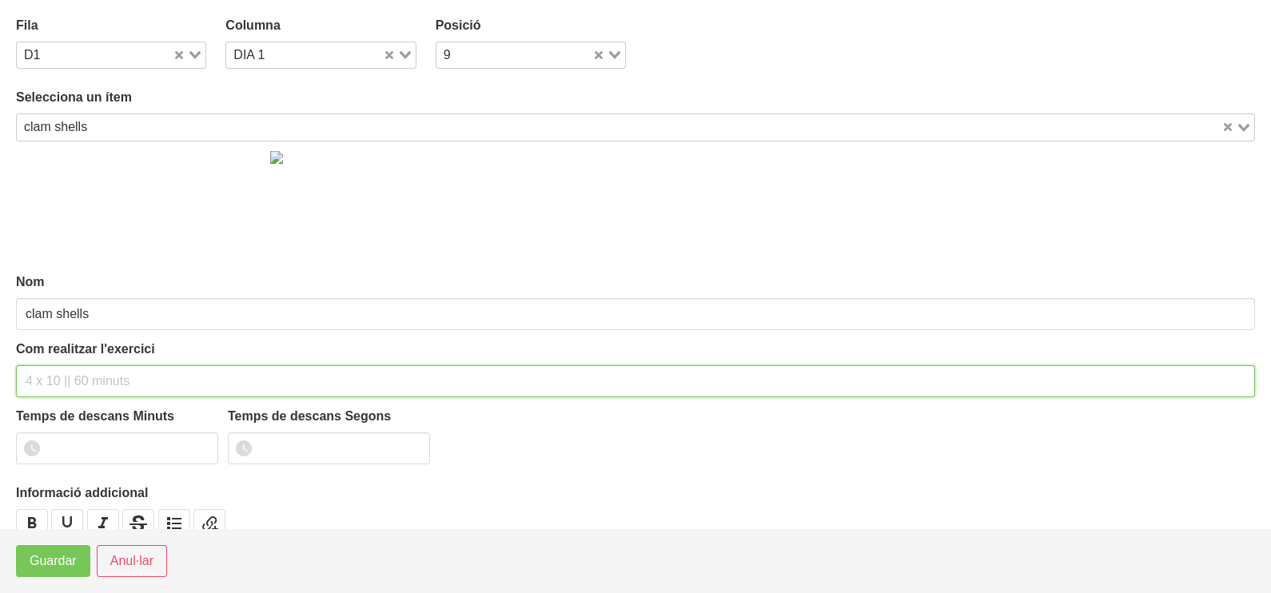
click at [60, 370] on input "text" at bounding box center [635, 381] width 1239 height 32
type input "3 x 20 a 2010 60""
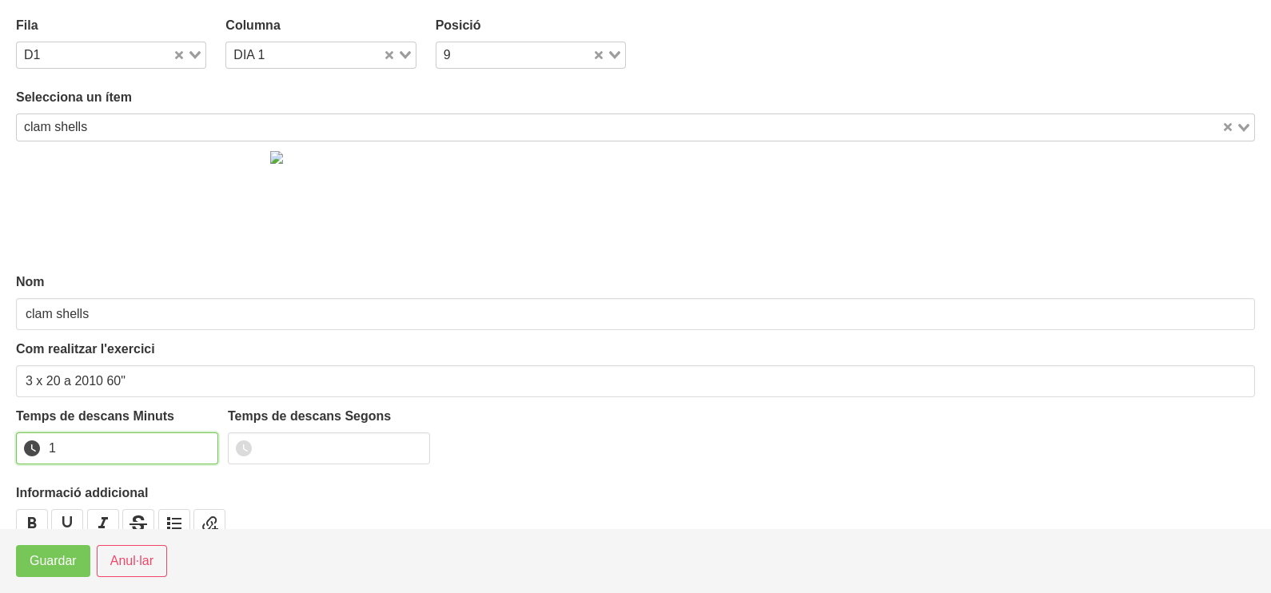
type input "1"
click at [204, 446] on input "1" at bounding box center [117, 449] width 202 height 32
click at [68, 562] on span "Guardar" at bounding box center [53, 561] width 47 height 19
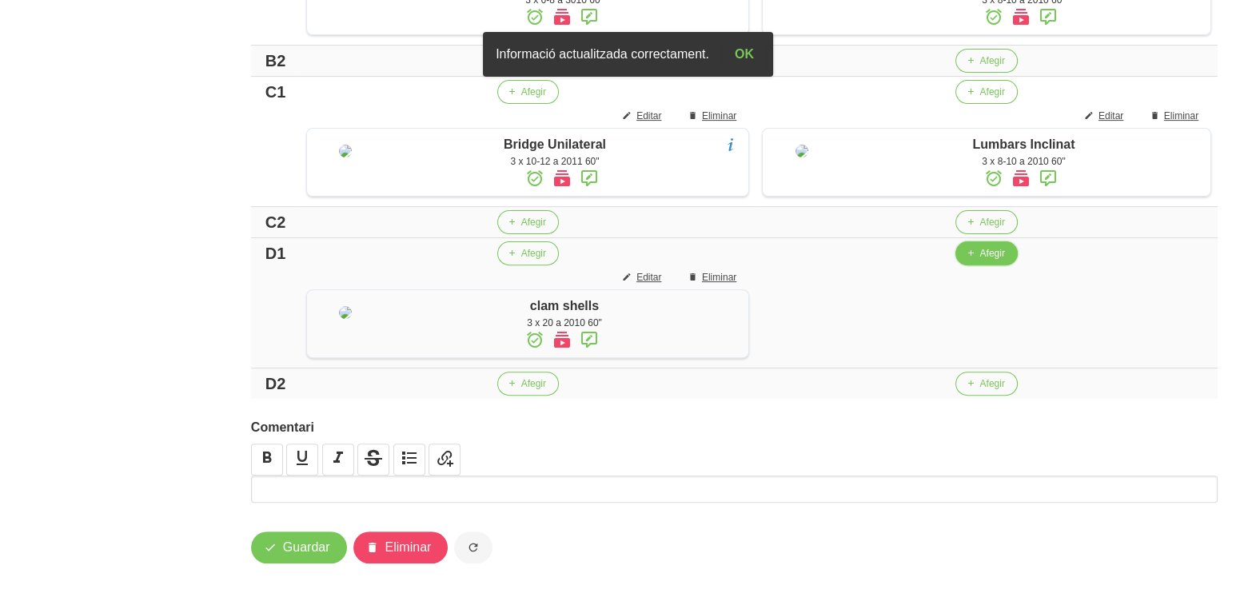
click at [979, 265] on button "Afegir" at bounding box center [986, 253] width 62 height 24
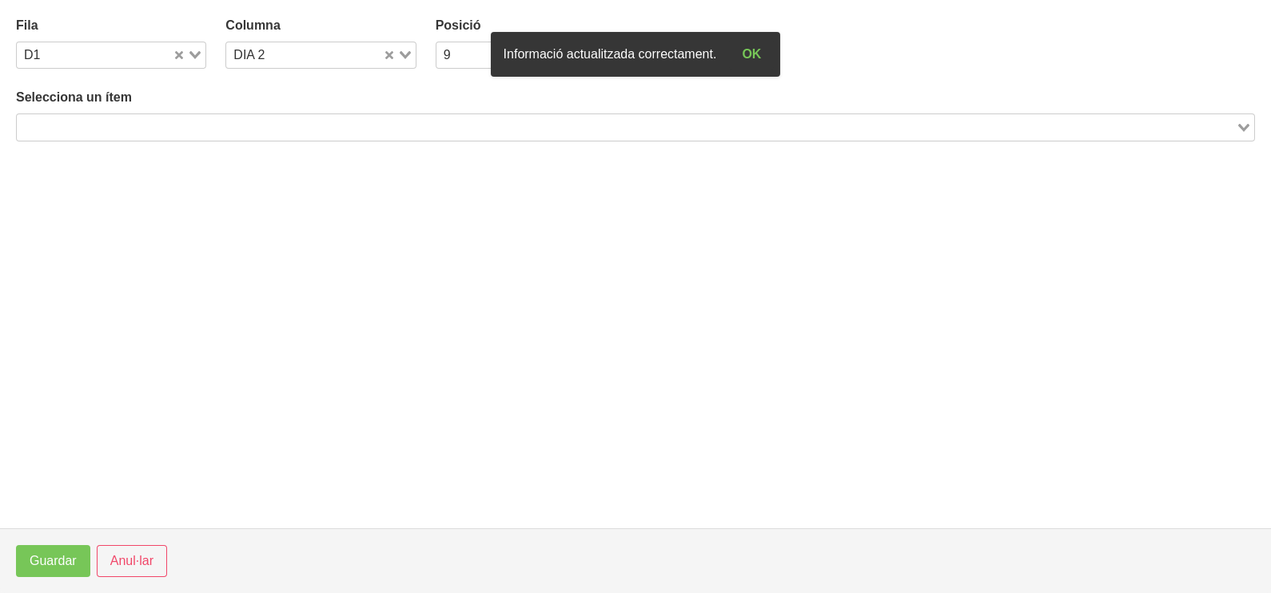
drag, startPoint x: 224, startPoint y: 117, endPoint x: 233, endPoint y: 121, distance: 9.7
click at [233, 121] on input "Search for option" at bounding box center [626, 127] width 1216 height 19
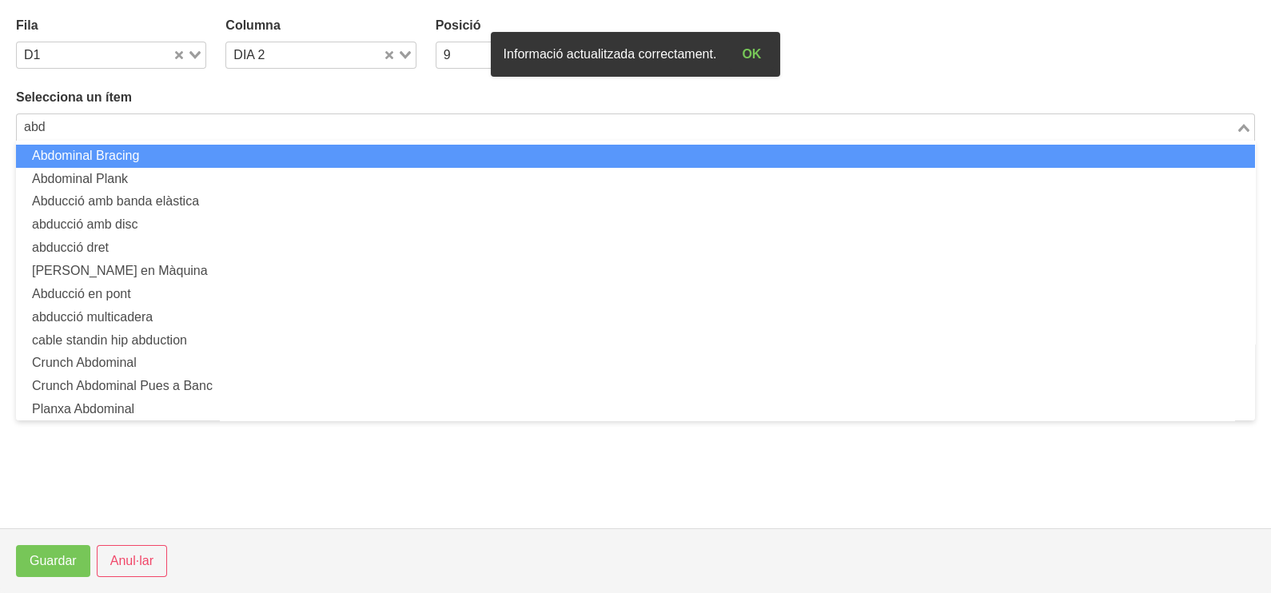
drag, startPoint x: 34, startPoint y: 122, endPoint x: 14, endPoint y: 122, distance: 20.0
click at [14, 122] on section "Fila D1 Loading... Columna DIA 2 Loading... Posició 9 Loading... Selecciona un …" at bounding box center [635, 264] width 1271 height 528
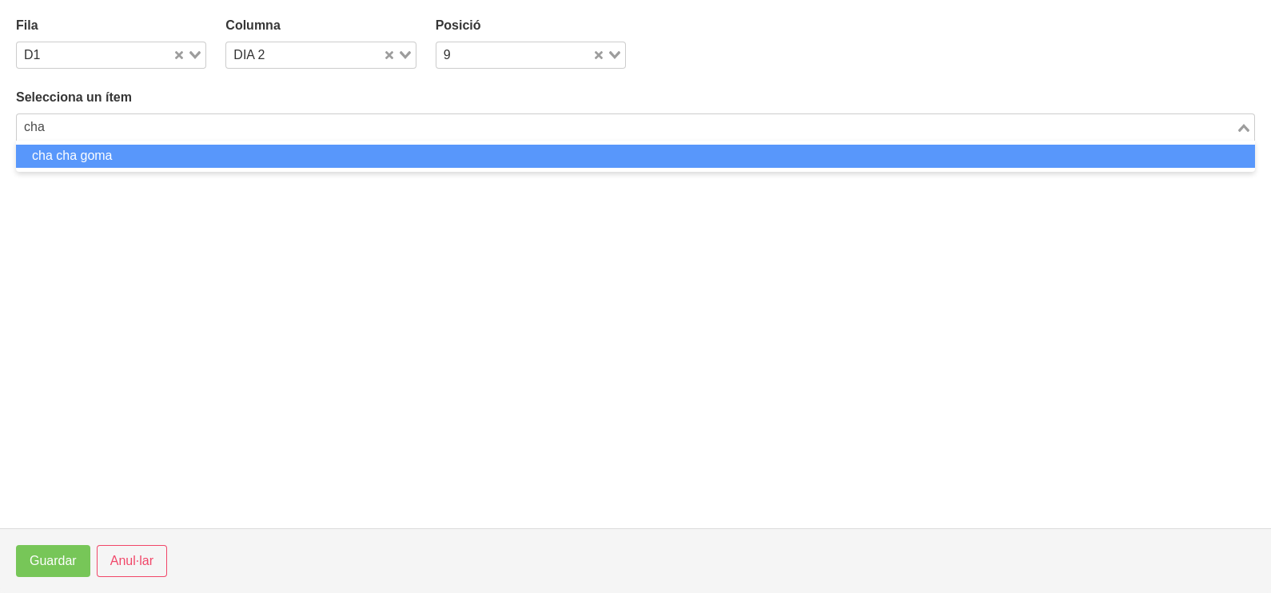
click at [94, 161] on li "cha cha goma" at bounding box center [635, 156] width 1239 height 23
type input "cha"
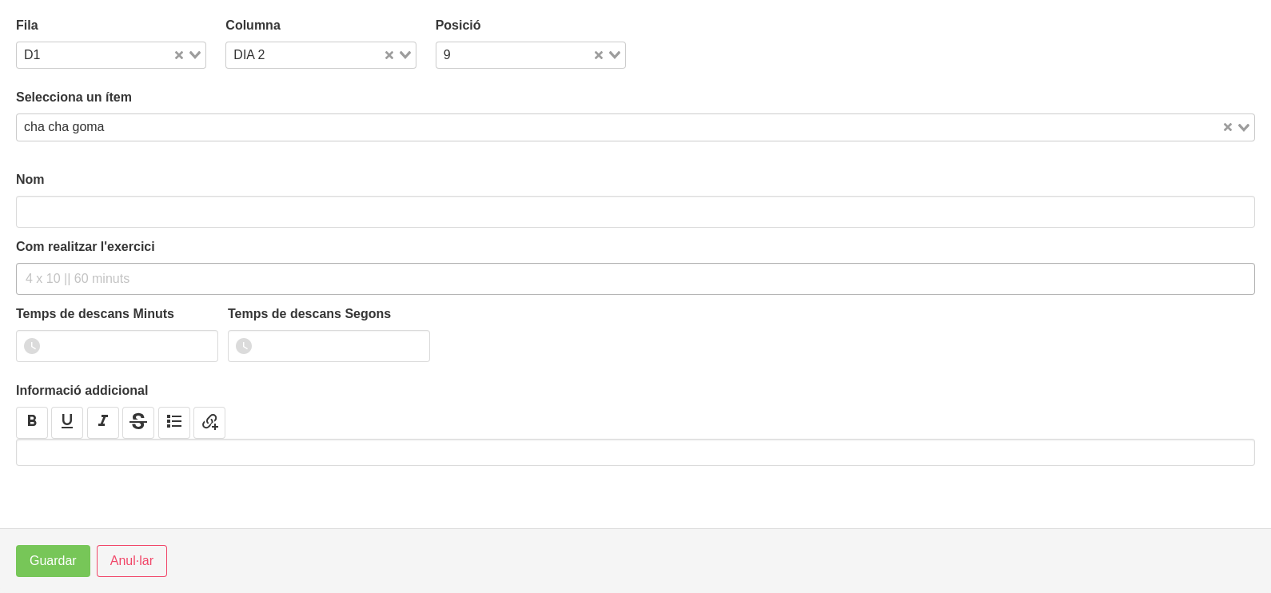
type input "cha cha goma"
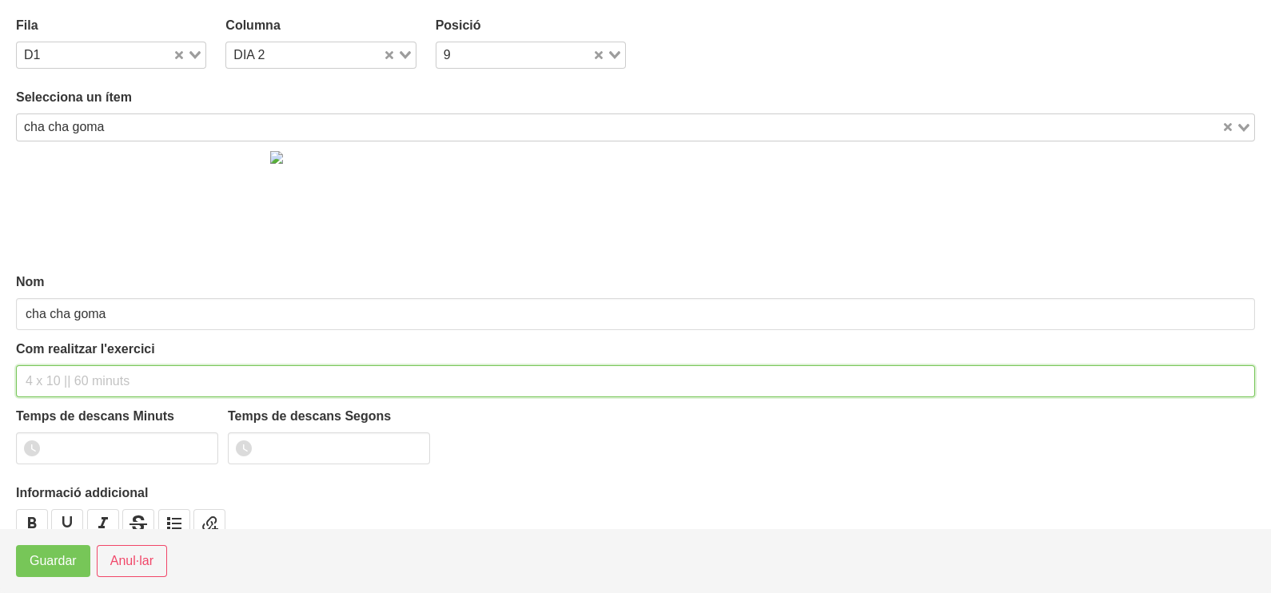
click at [58, 382] on input "text" at bounding box center [635, 381] width 1239 height 32
type input "3 x 20 a 2011 60""
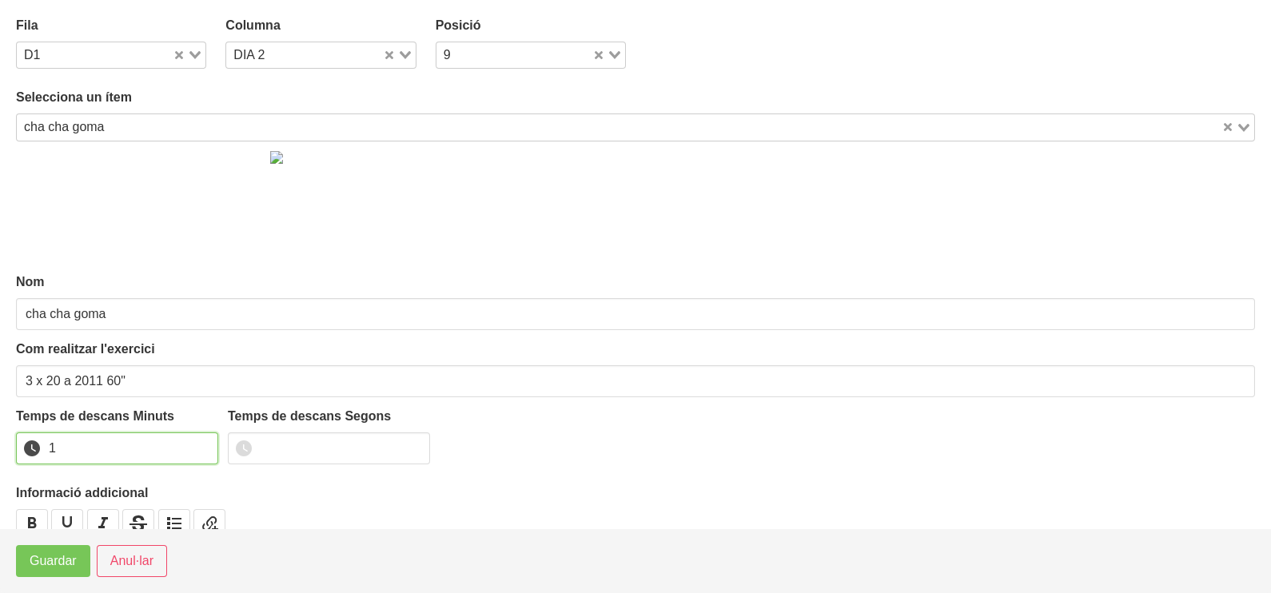
drag, startPoint x: 204, startPoint y: 440, endPoint x: 185, endPoint y: 452, distance: 22.0
type input "1"
click at [185, 452] on input "1" at bounding box center [117, 449] width 202 height 32
click at [38, 564] on span "Guardar" at bounding box center [53, 561] width 47 height 19
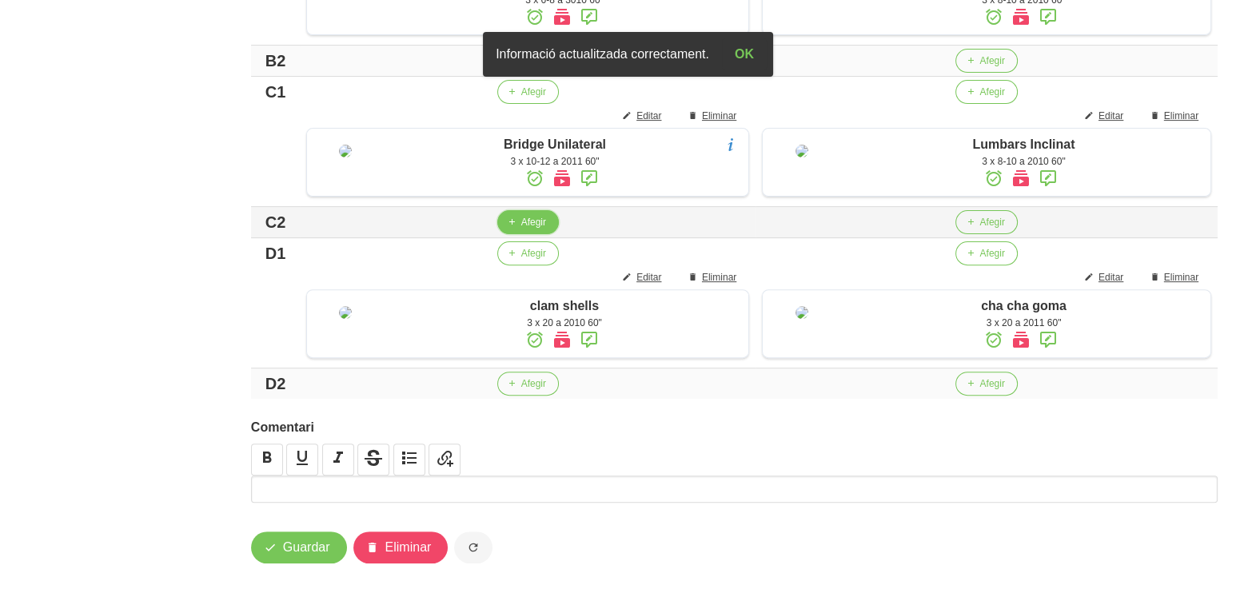
click at [513, 234] on button "Afegir" at bounding box center [528, 222] width 62 height 24
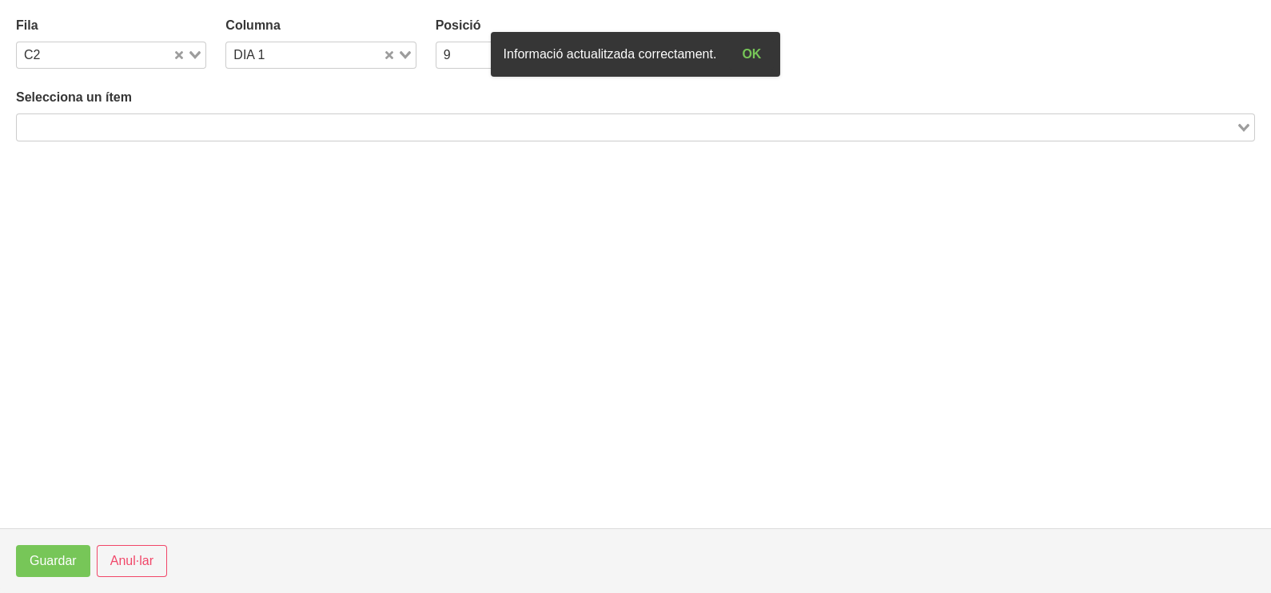
drag, startPoint x: 144, startPoint y: 121, endPoint x: 152, endPoint y: 120, distance: 8.0
click at [152, 120] on input "Search for option" at bounding box center [626, 127] width 1216 height 19
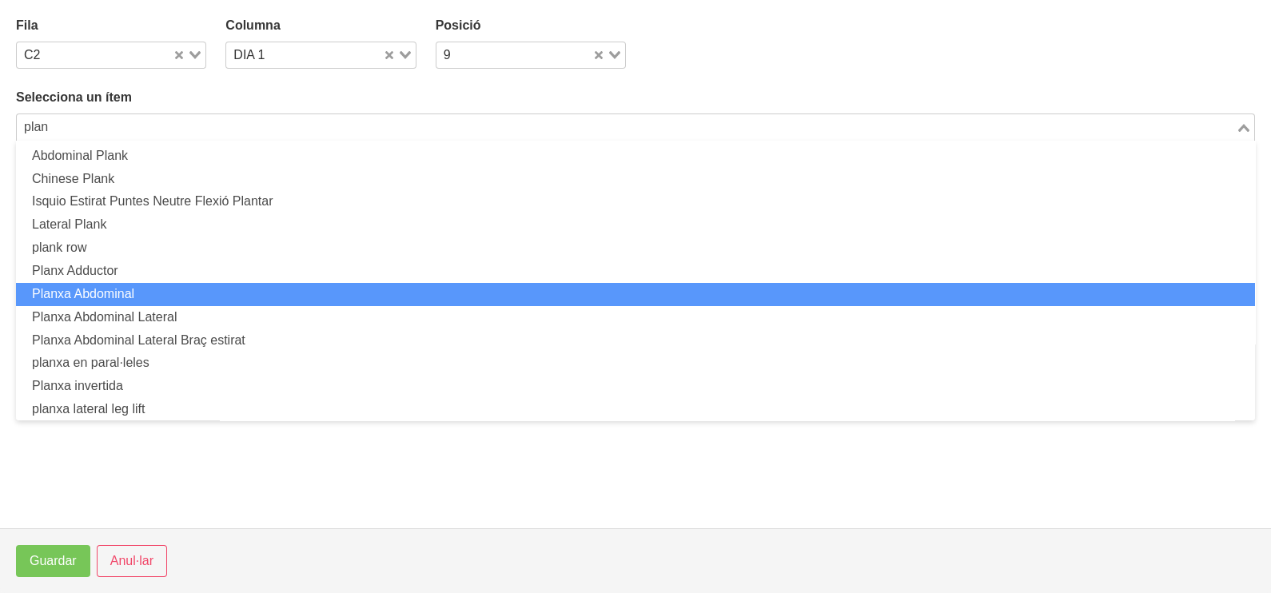
drag, startPoint x: 162, startPoint y: 292, endPoint x: 165, endPoint y: 284, distance: 8.6
click at [165, 284] on li "Planxa Abdominal" at bounding box center [635, 294] width 1239 height 23
type input "plan"
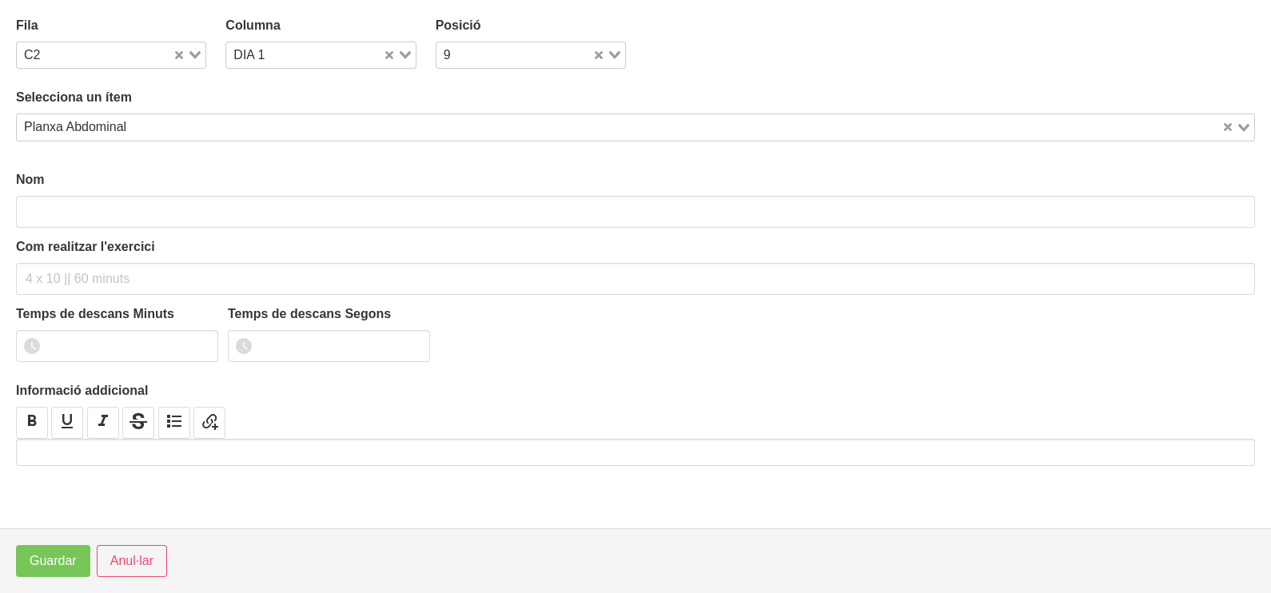
type input "Planxa Abdominal"
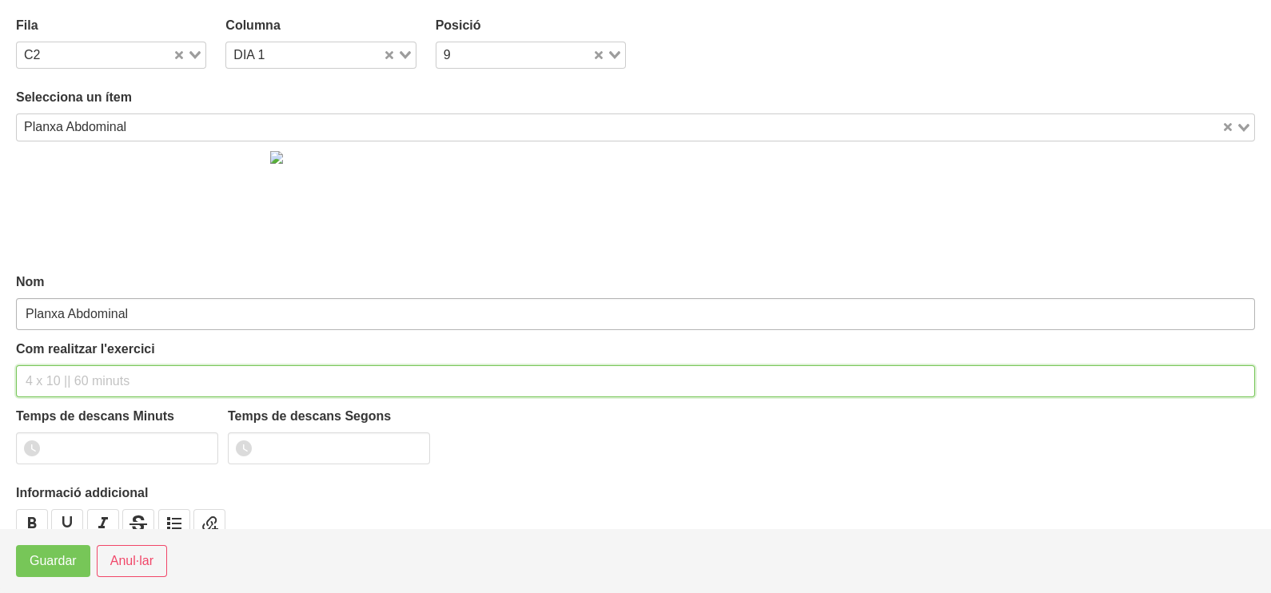
drag, startPoint x: 58, startPoint y: 377, endPoint x: 81, endPoint y: 297, distance: 82.5
click at [67, 360] on div "Com realitzar l'exercici" at bounding box center [635, 369] width 1239 height 58
type input "3 x 30-40" 60""
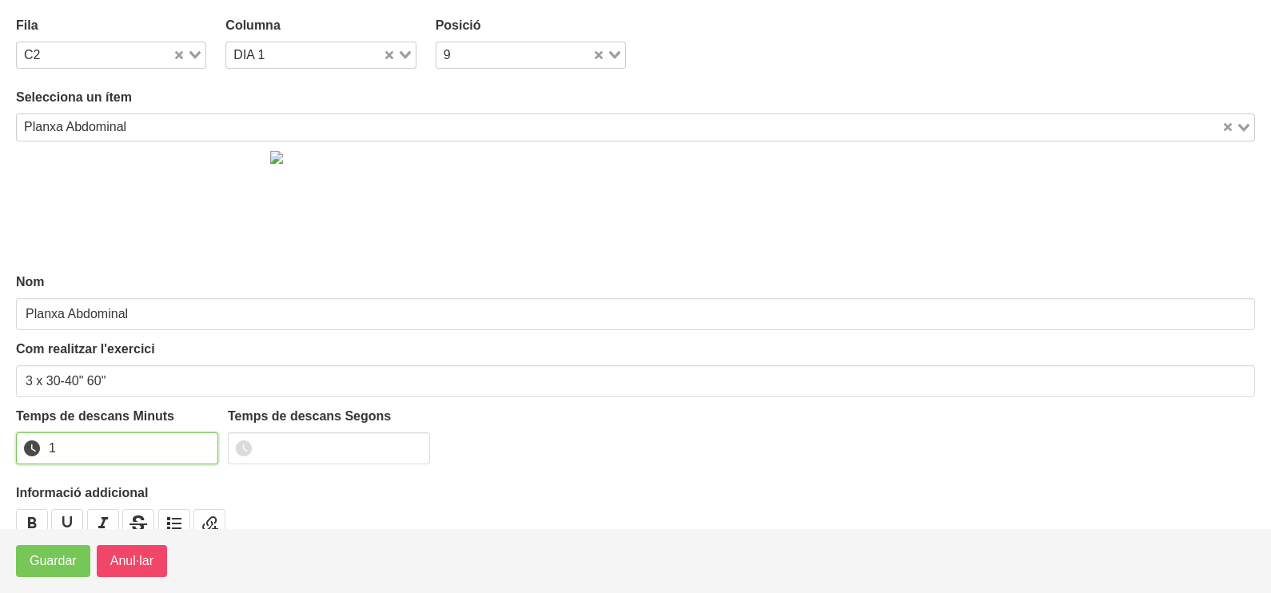
drag, startPoint x: 197, startPoint y: 441, endPoint x: 103, endPoint y: 557, distance: 150.1
type input "1"
click at [178, 465] on input "1" at bounding box center [117, 449] width 202 height 32
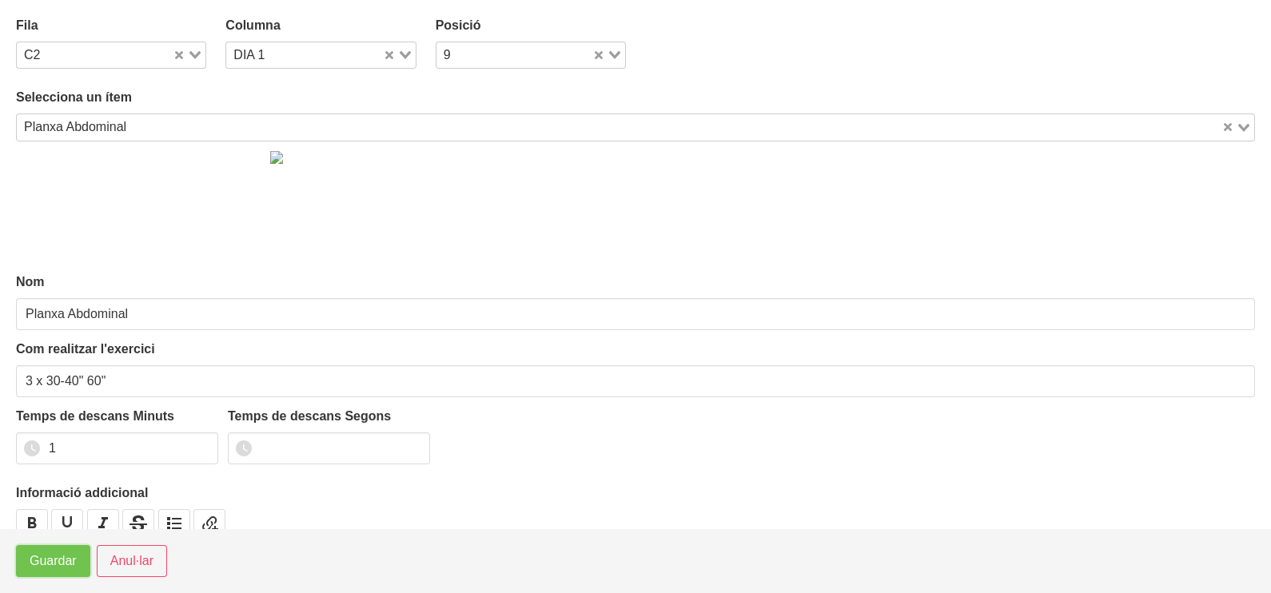
click at [44, 569] on span "Guardar" at bounding box center [53, 561] width 47 height 19
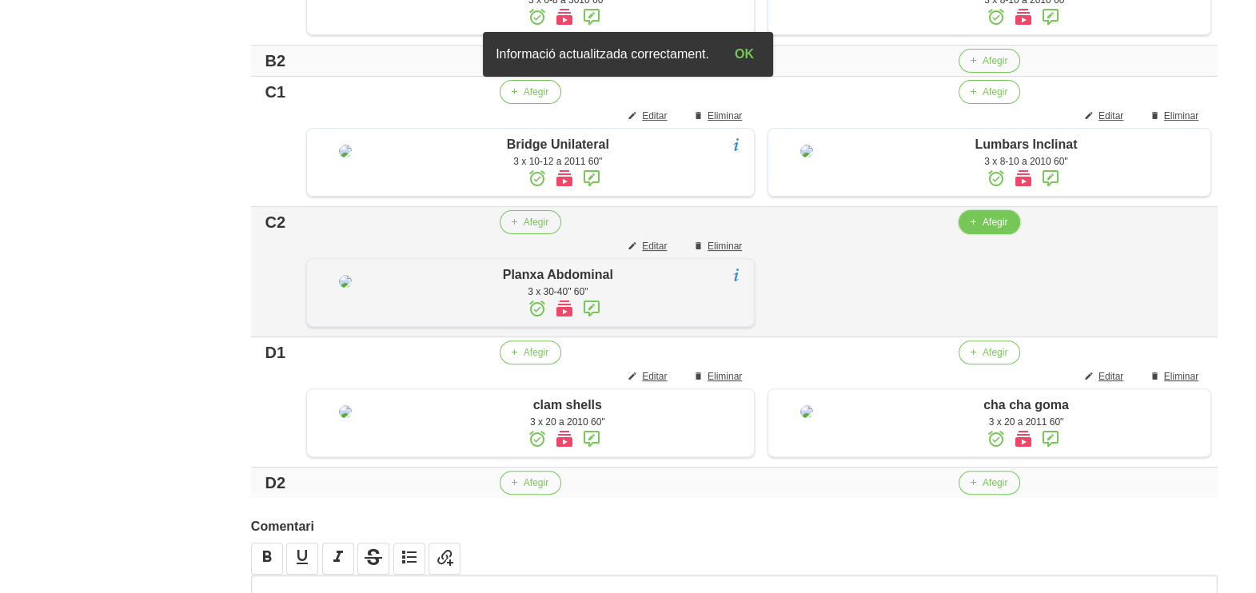
click at [983, 229] on span "Afegir" at bounding box center [995, 222] width 25 height 14
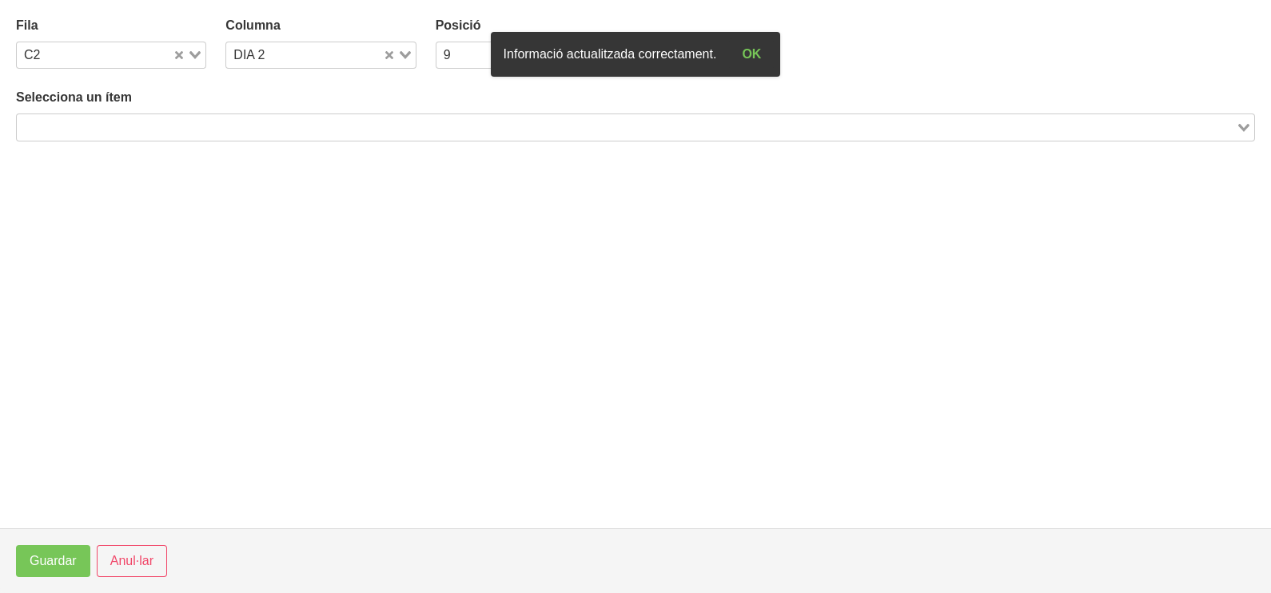
drag, startPoint x: 290, startPoint y: 126, endPoint x: 301, endPoint y: 96, distance: 31.6
click at [293, 120] on input "Search for option" at bounding box center [626, 127] width 1216 height 19
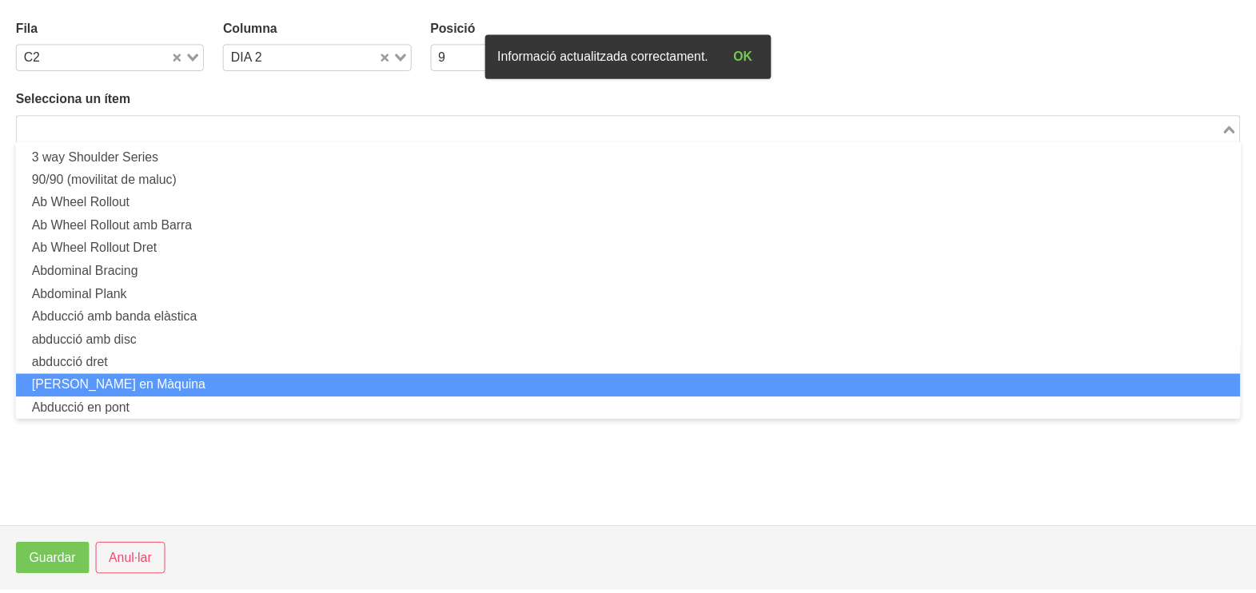
scroll to position [0, 0]
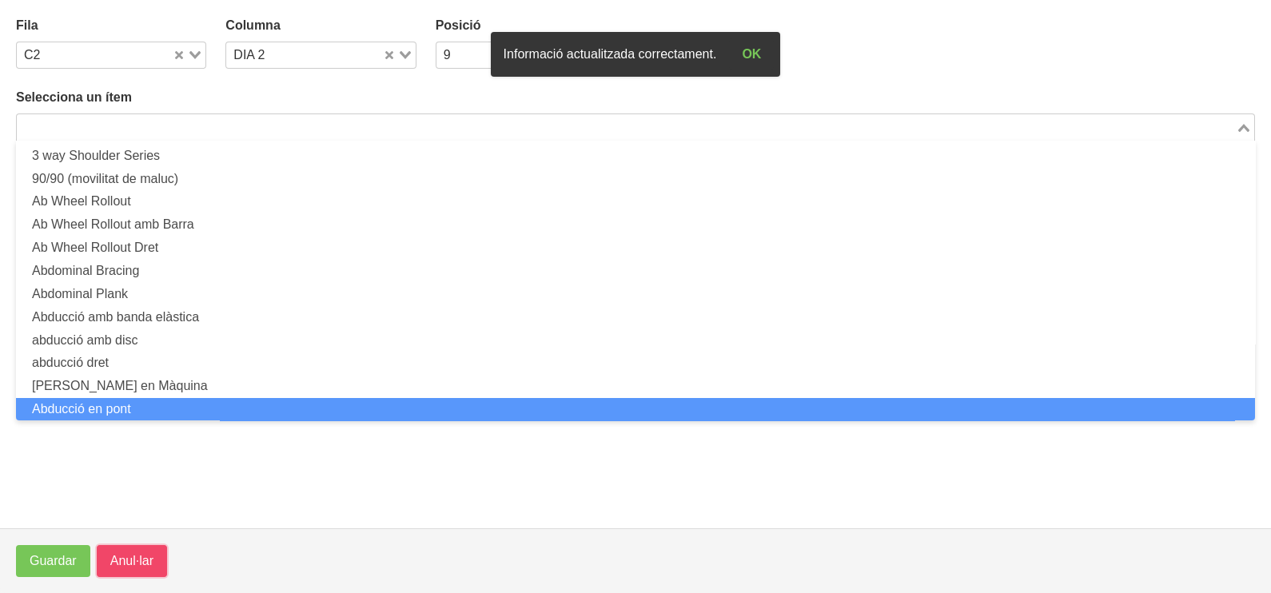
click at [142, 563] on span "Anul·lar" at bounding box center [131, 561] width 43 height 19
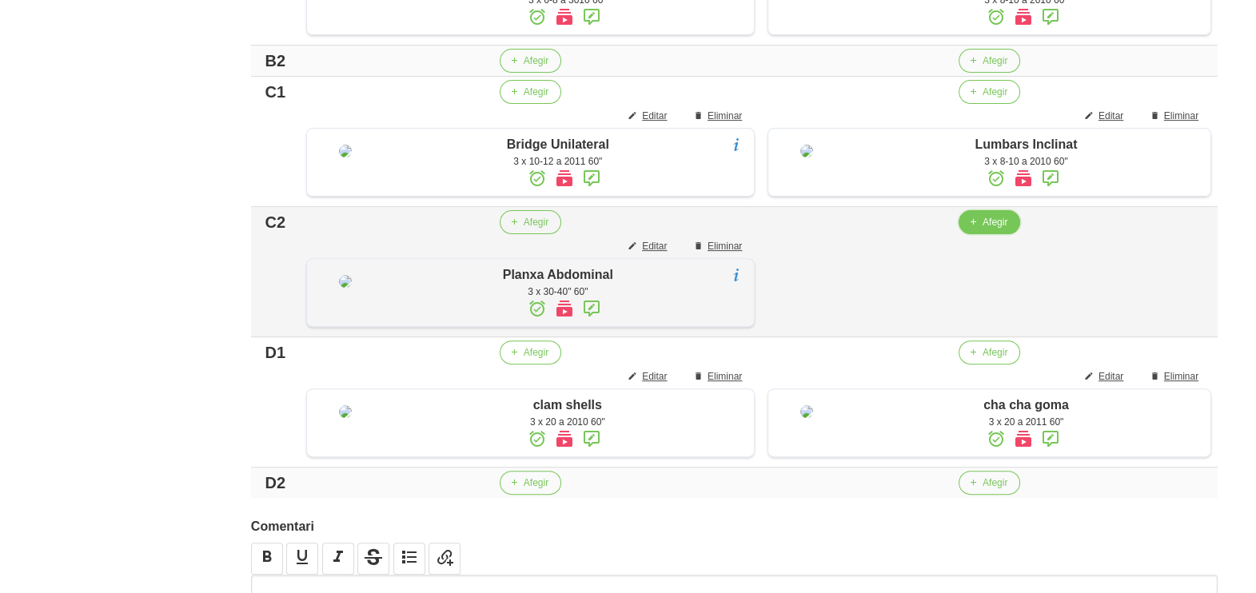
click at [975, 229] on span "button" at bounding box center [973, 222] width 14 height 14
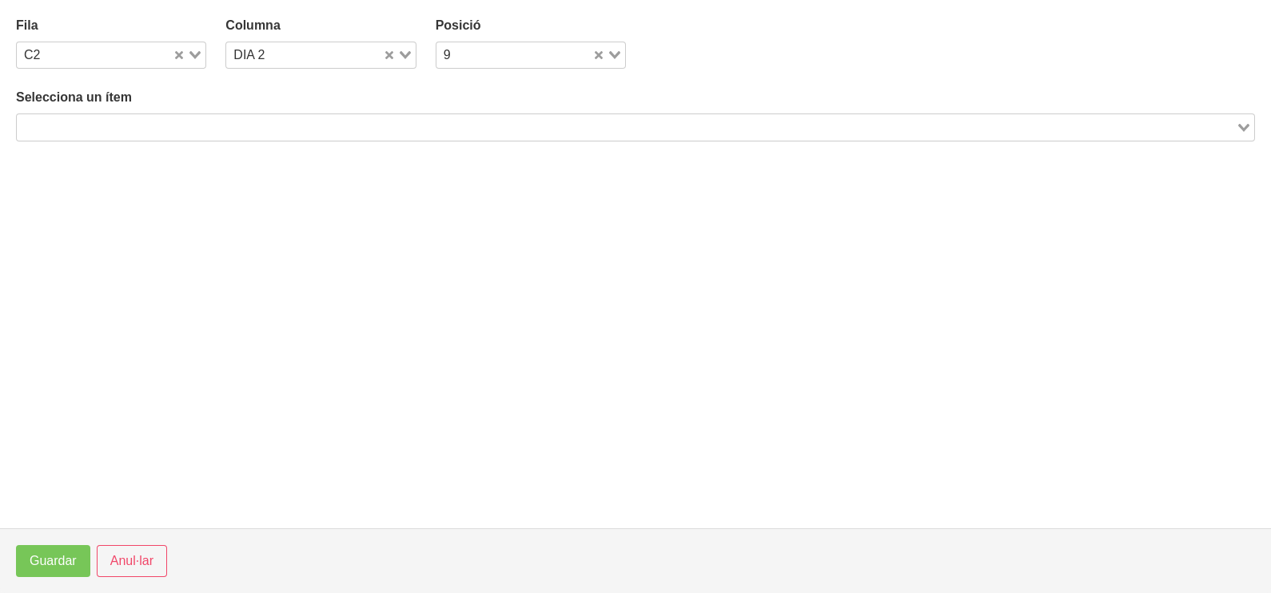
drag, startPoint x: 238, startPoint y: 121, endPoint x: 268, endPoint y: 72, distance: 57.0
click at [241, 118] on input "Search for option" at bounding box center [626, 127] width 1216 height 19
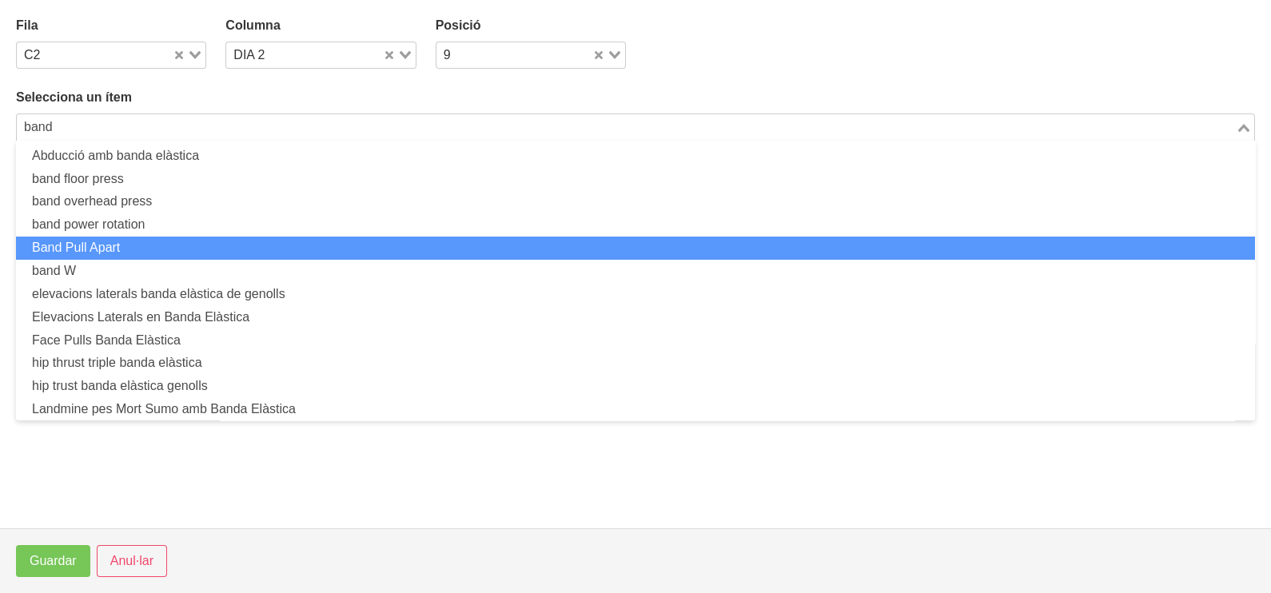
click at [198, 246] on li "Band Pull Apart" at bounding box center [635, 248] width 1239 height 23
type input "band"
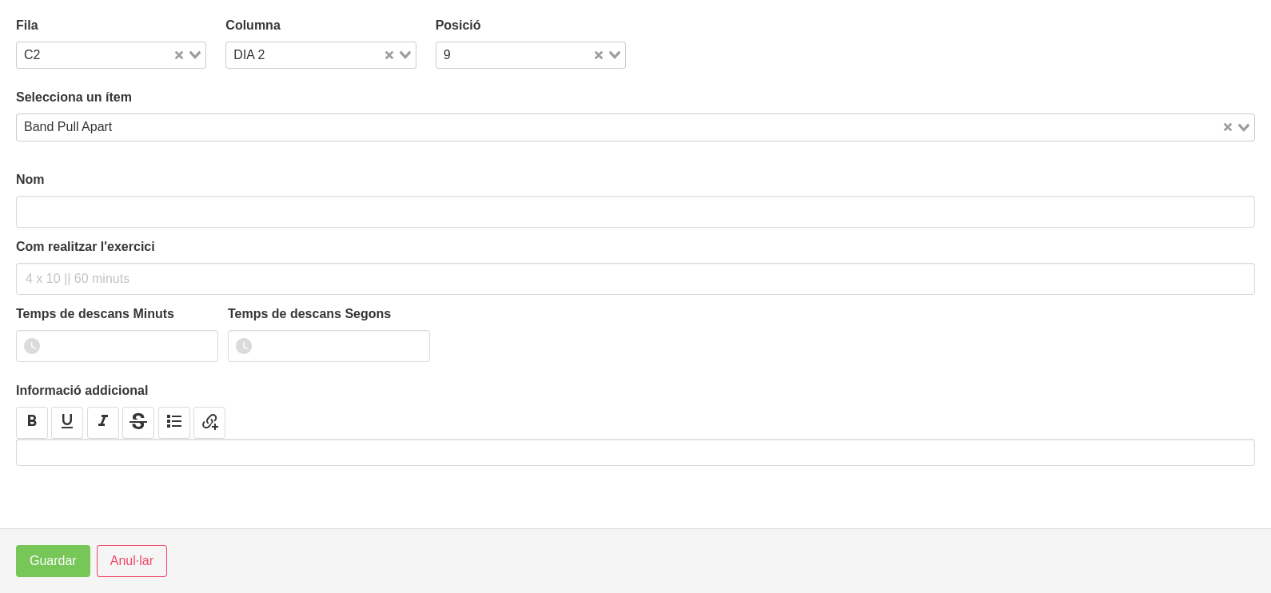
type input "Band Pull Apart"
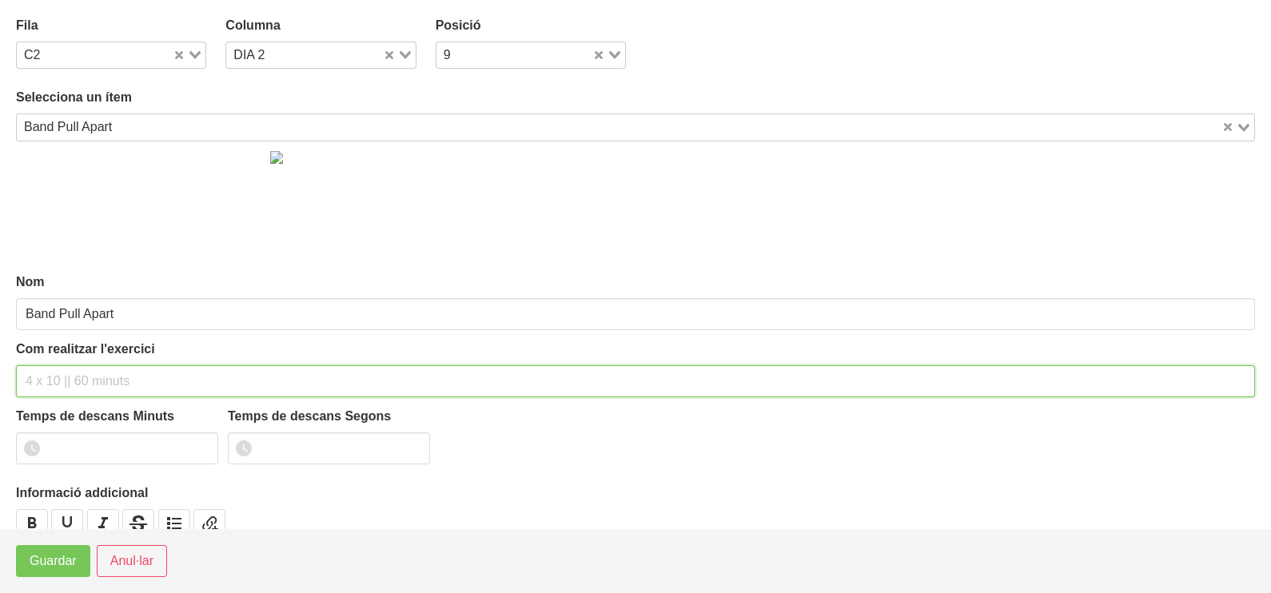
click at [67, 372] on input "text" at bounding box center [635, 381] width 1239 height 32
type input "3 x 10-12 a 2011 60""
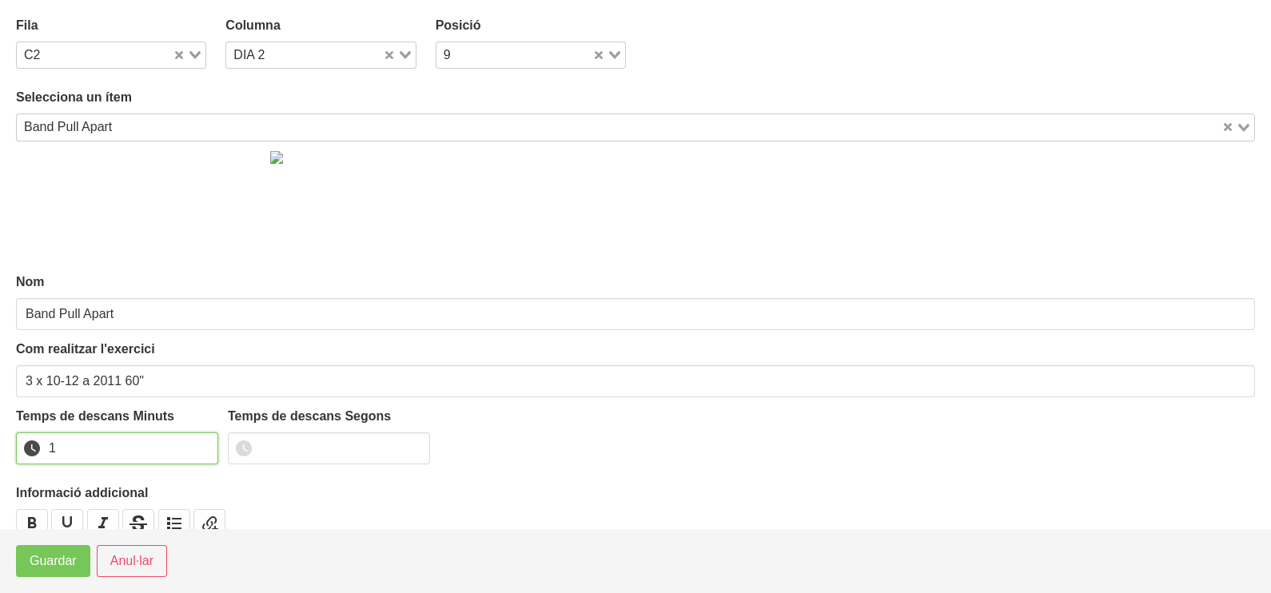
drag, startPoint x: 197, startPoint y: 441, endPoint x: 174, endPoint y: 458, distance: 29.1
type input "1"
click at [188, 448] on input "1" at bounding box center [117, 449] width 202 height 32
click at [49, 555] on span "Guardar" at bounding box center [53, 561] width 47 height 19
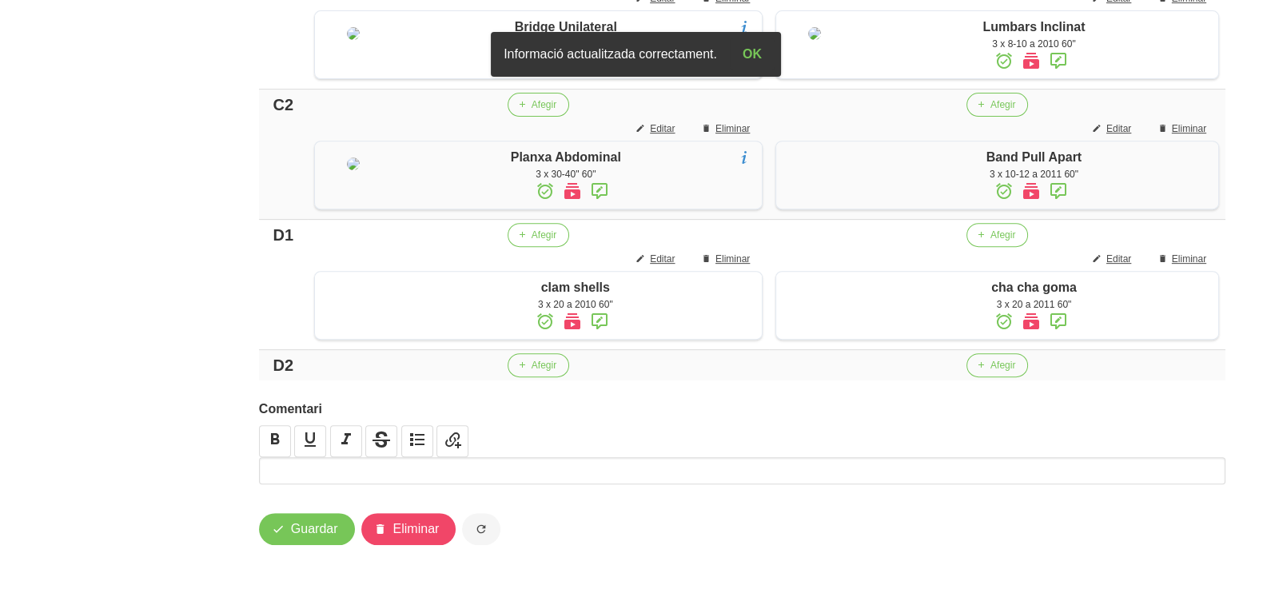
scroll to position [1047, 0]
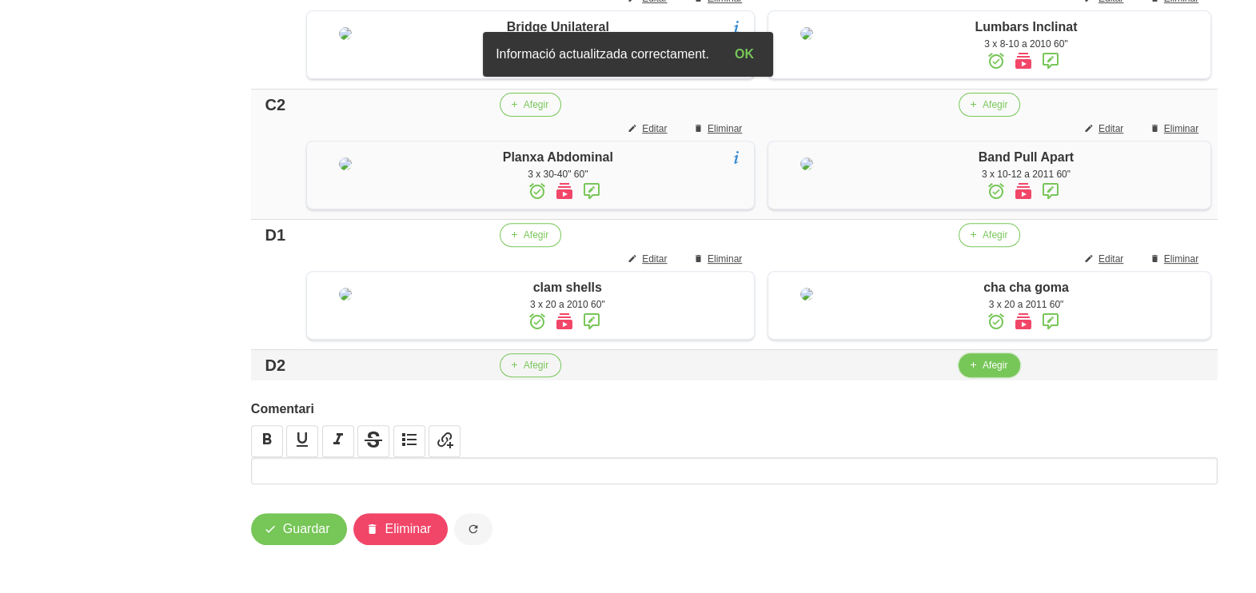
click at [984, 364] on span "Afegir" at bounding box center [995, 365] width 25 height 14
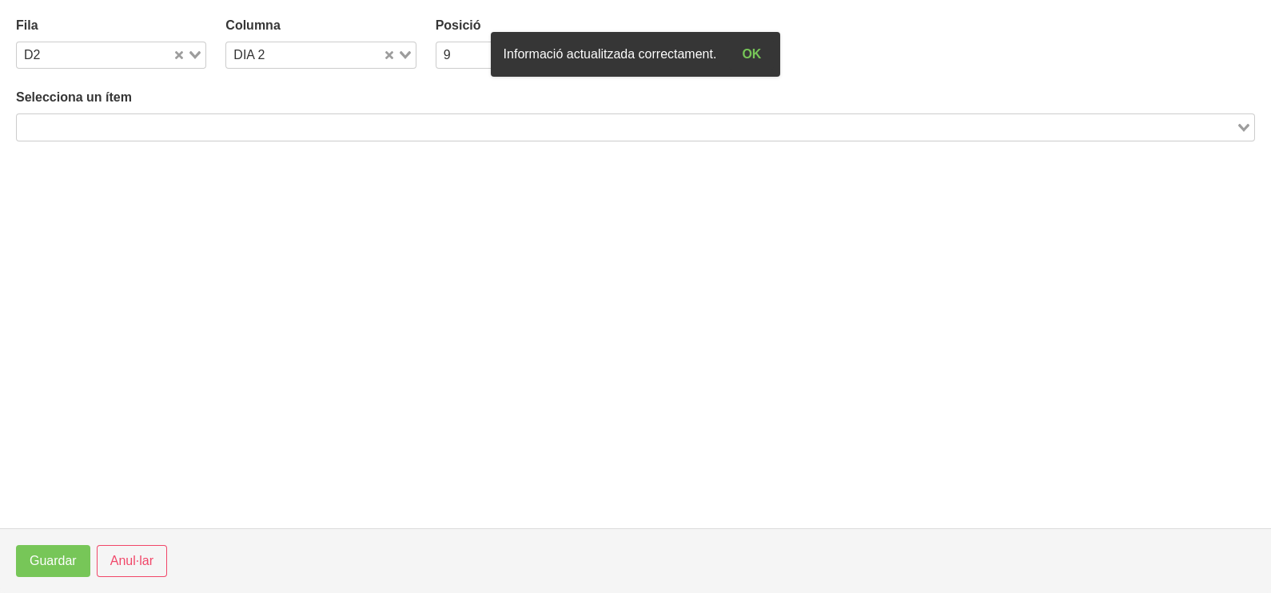
drag, startPoint x: 264, startPoint y: 124, endPoint x: 267, endPoint y: 105, distance: 19.5
click at [264, 123] on input "Search for option" at bounding box center [626, 127] width 1216 height 19
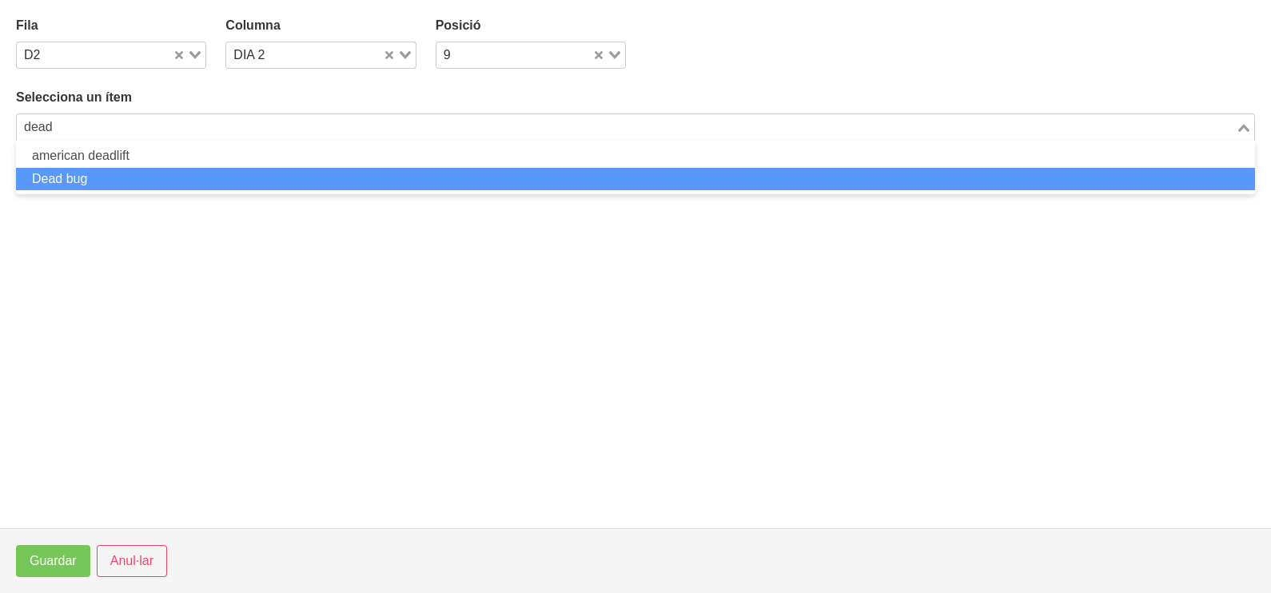
click at [147, 171] on li "Dead bug" at bounding box center [635, 179] width 1239 height 23
type input "dead"
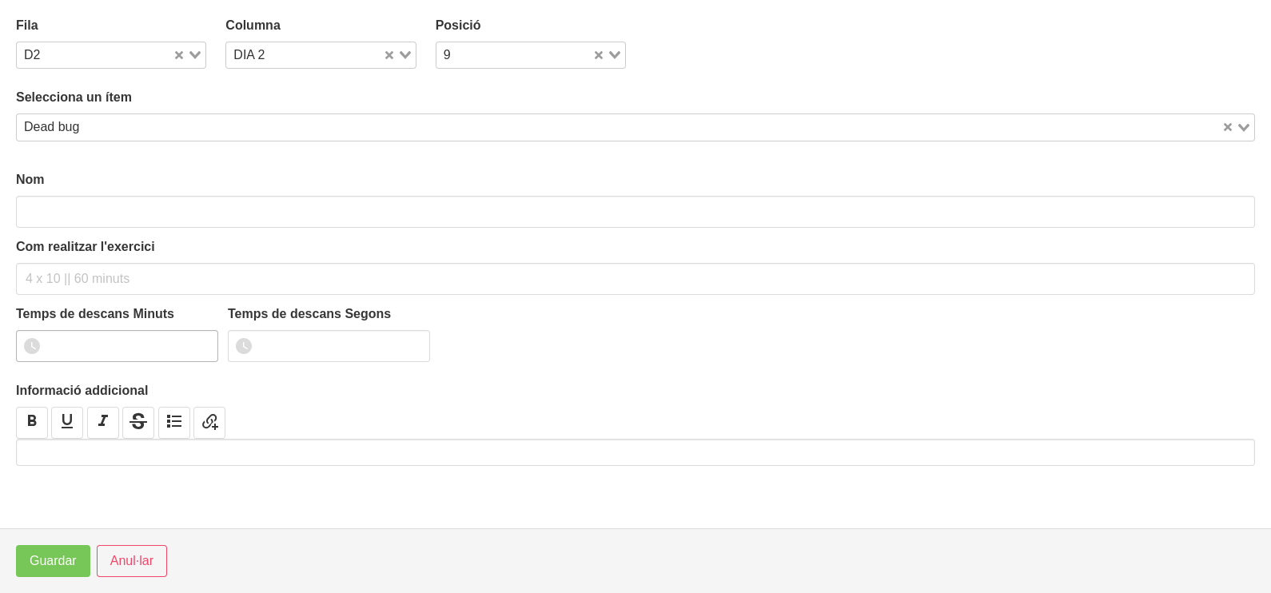
type input "Dead bug"
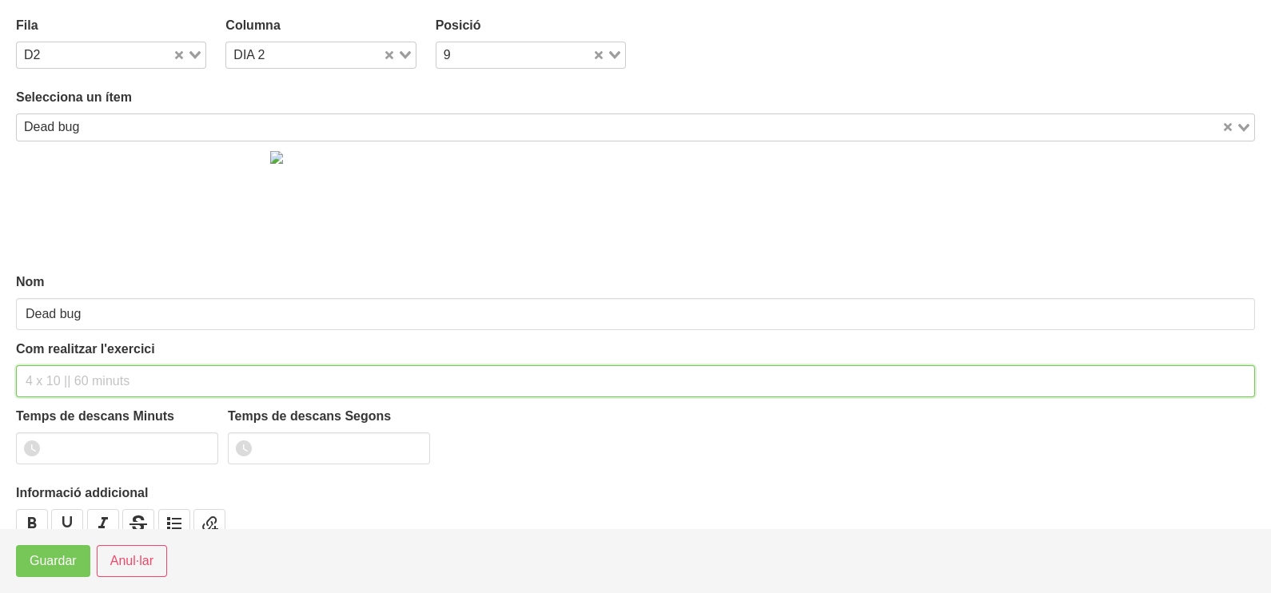
click at [60, 375] on input "text" at bounding box center [635, 381] width 1239 height 32
type input "3 x 10 a 2011 60""
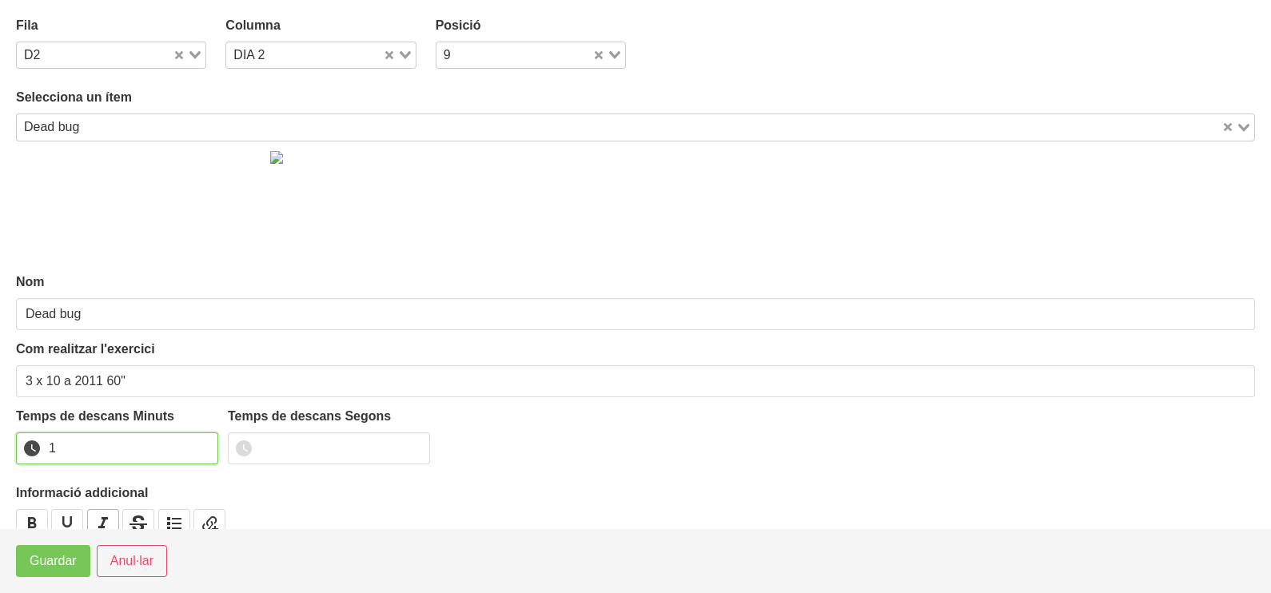
drag, startPoint x: 197, startPoint y: 444, endPoint x: 100, endPoint y: 525, distance: 127.1
type input "1"
click at [195, 446] on input "1" at bounding box center [117, 449] width 202 height 32
click at [61, 559] on span "Guardar" at bounding box center [53, 561] width 47 height 19
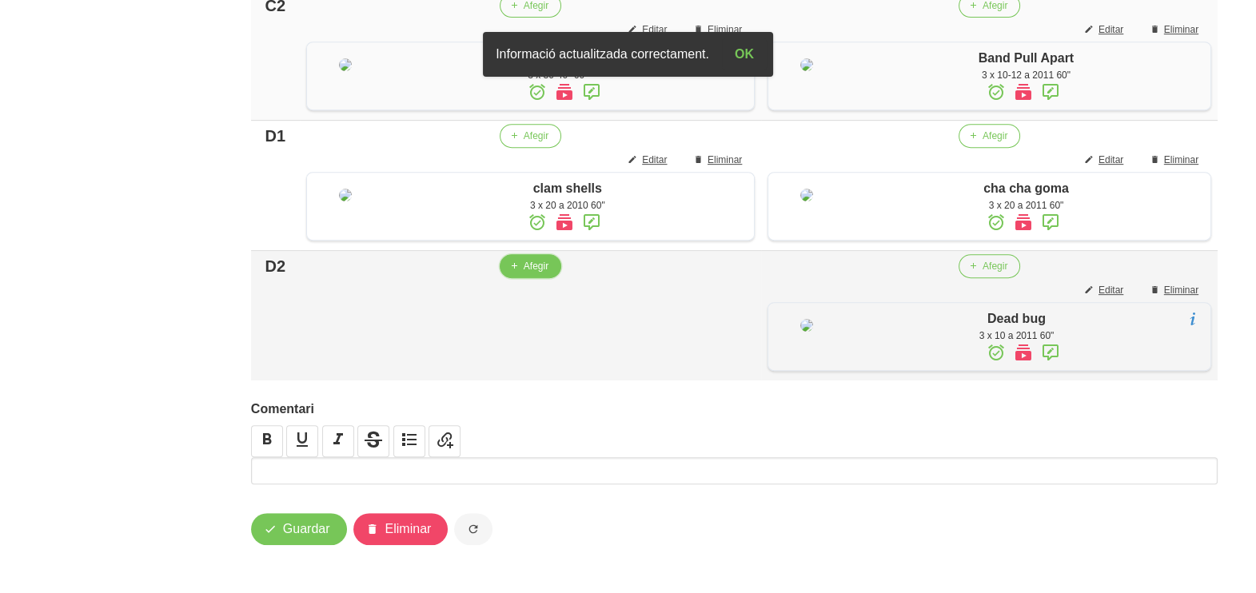
click at [509, 273] on icon "button" at bounding box center [514, 266] width 10 height 14
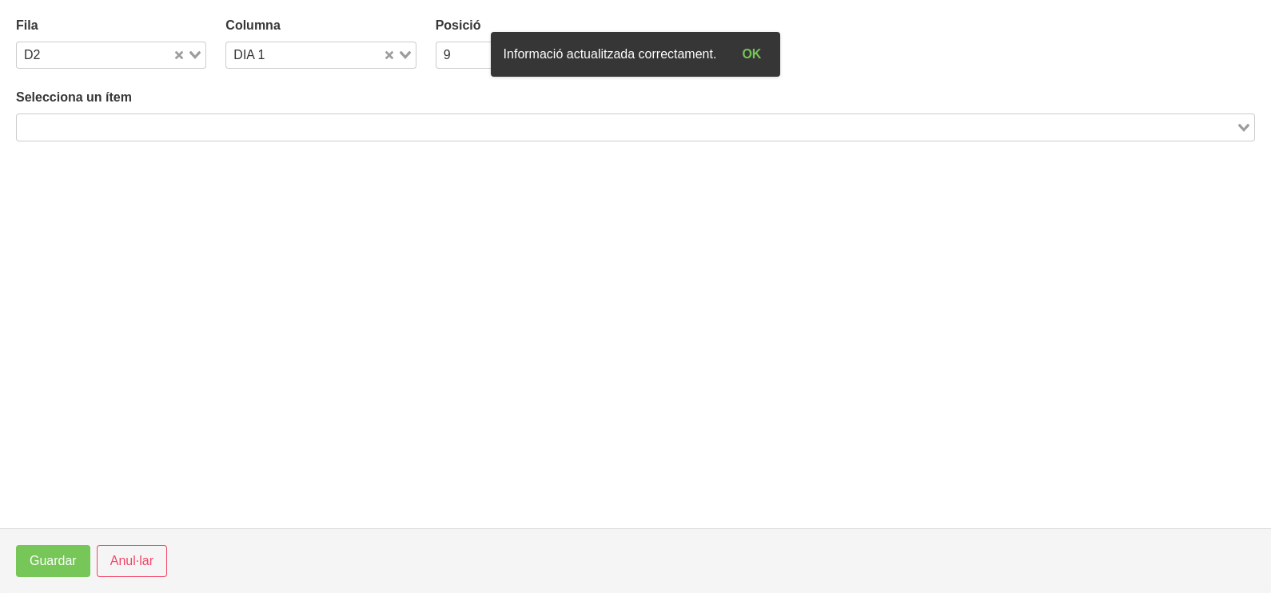
drag, startPoint x: 192, startPoint y: 123, endPoint x: 195, endPoint y: 114, distance: 9.4
click at [192, 121] on input "Search for option" at bounding box center [626, 127] width 1216 height 19
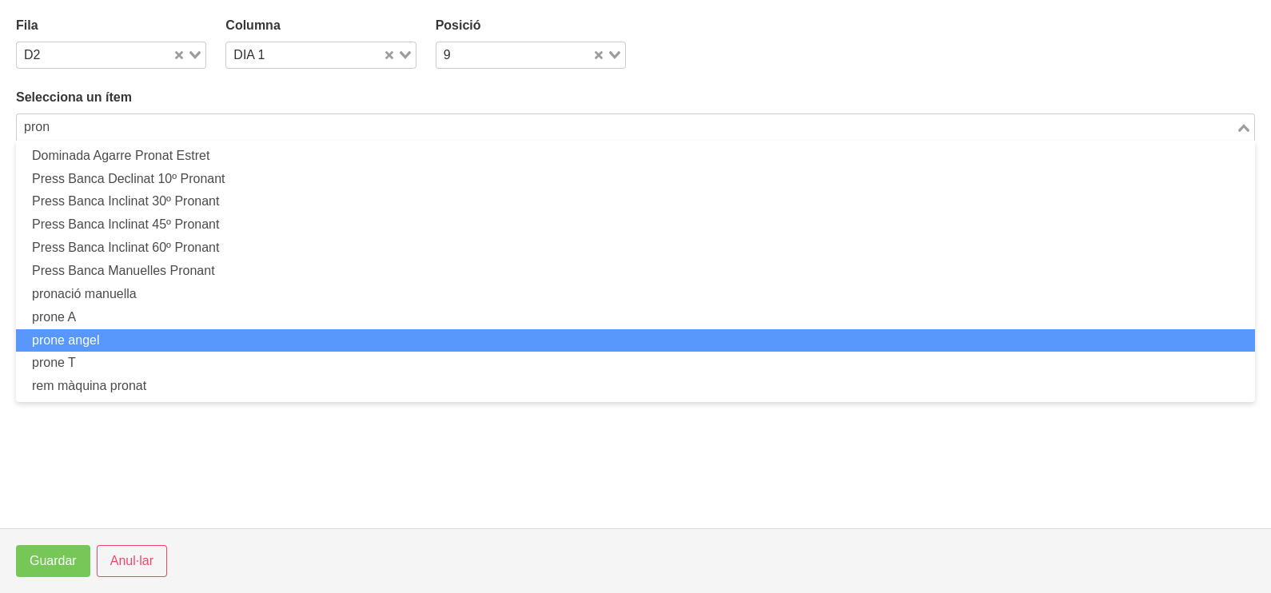
click at [175, 351] on ul "Dominada Agarre Pronat Estret Press Banca Declinat 10º Pronant Press Banca Incl…" at bounding box center [635, 271] width 1239 height 261
click at [189, 348] on li "prone angel" at bounding box center [635, 340] width 1239 height 23
type input "pron"
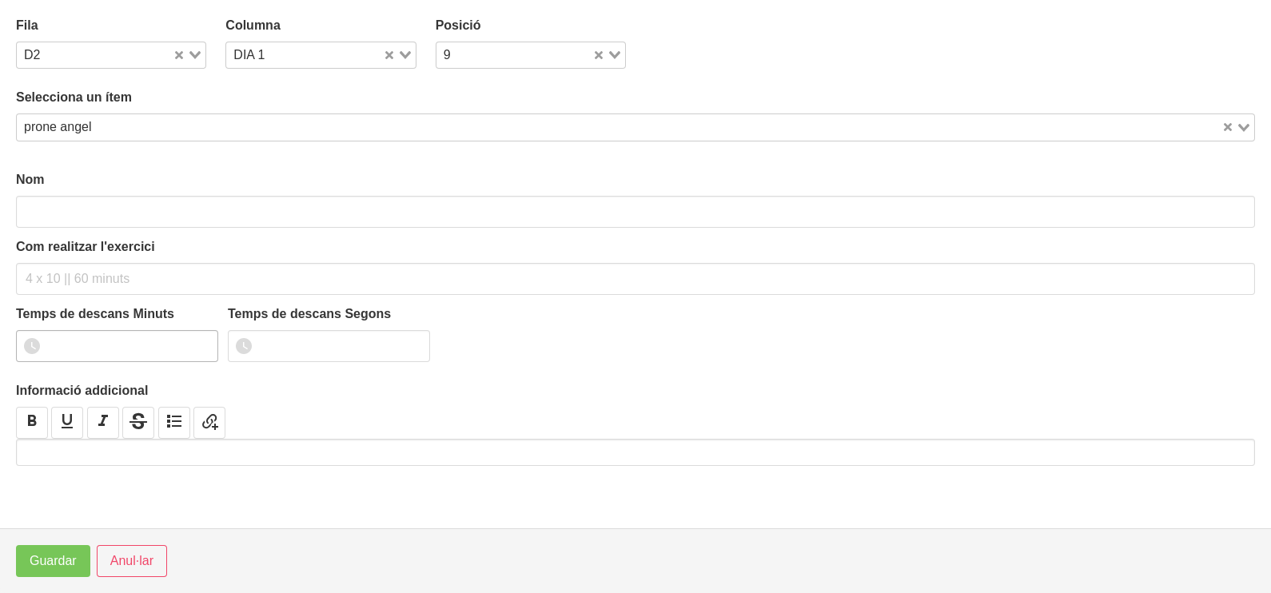
type input "prone angel"
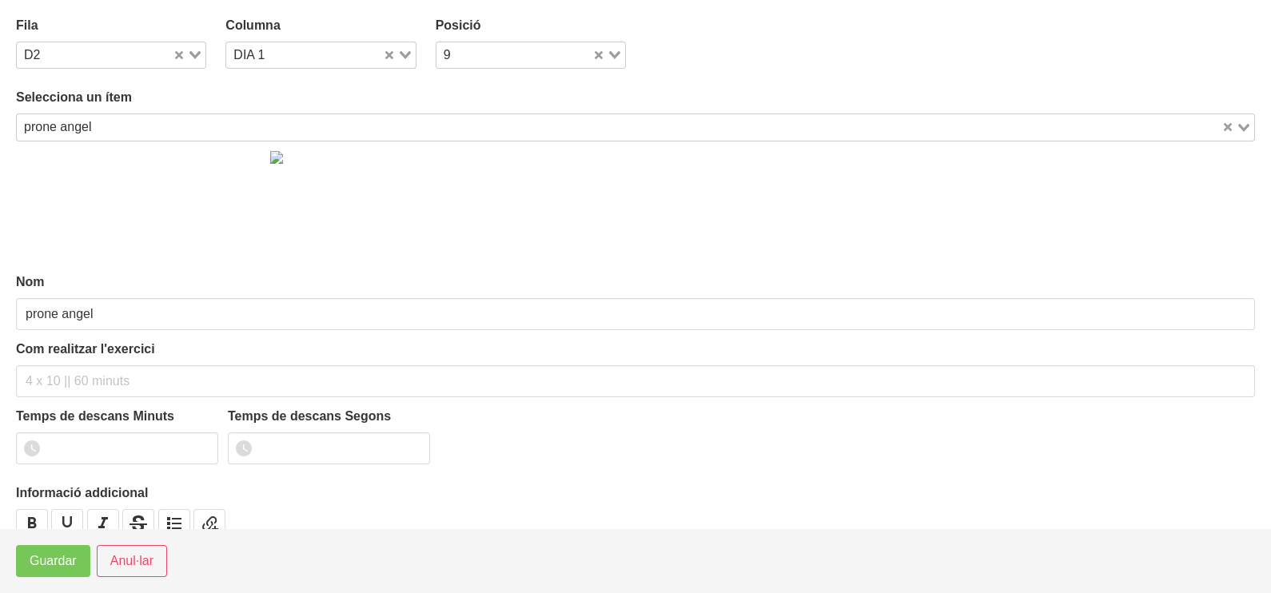
click at [130, 128] on input "Search for option" at bounding box center [659, 127] width 1123 height 19
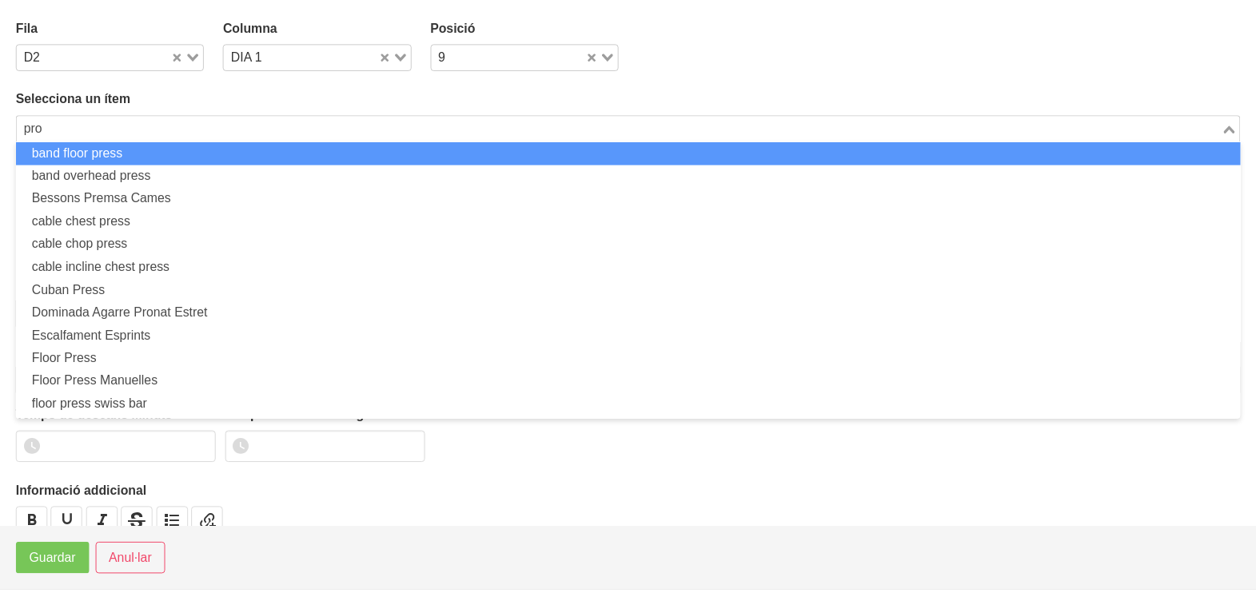
scroll to position [0, 0]
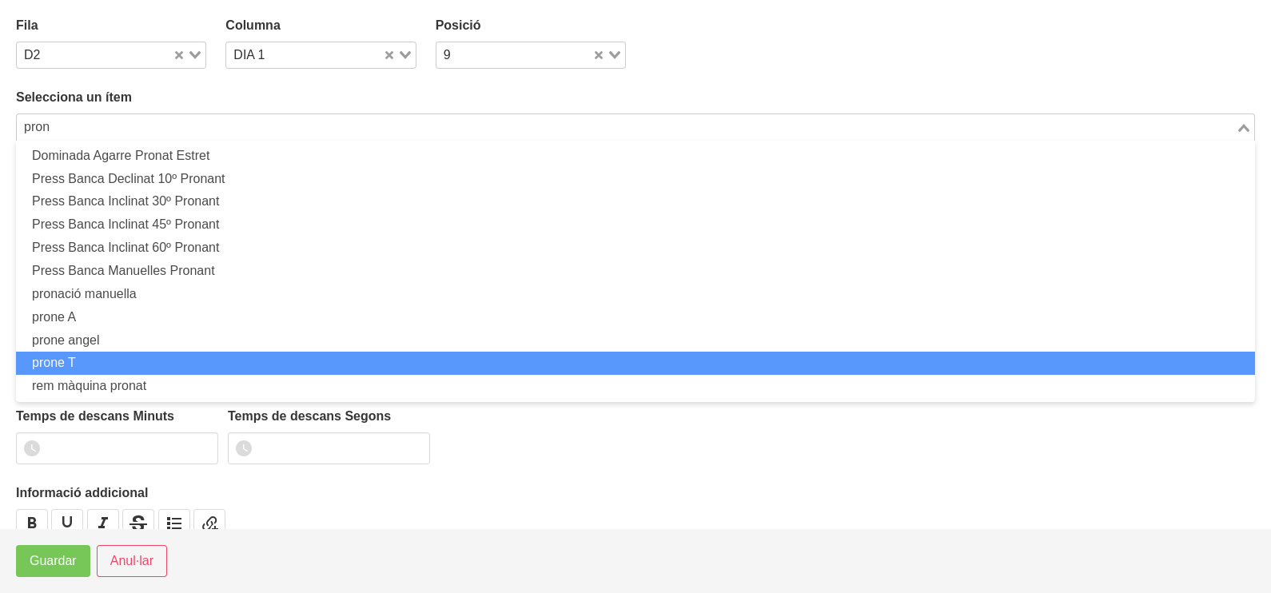
drag, startPoint x: 128, startPoint y: 361, endPoint x: 142, endPoint y: 353, distance: 15.8
click at [130, 362] on li "prone T" at bounding box center [635, 363] width 1239 height 23
type input "pron"
type input "prone T"
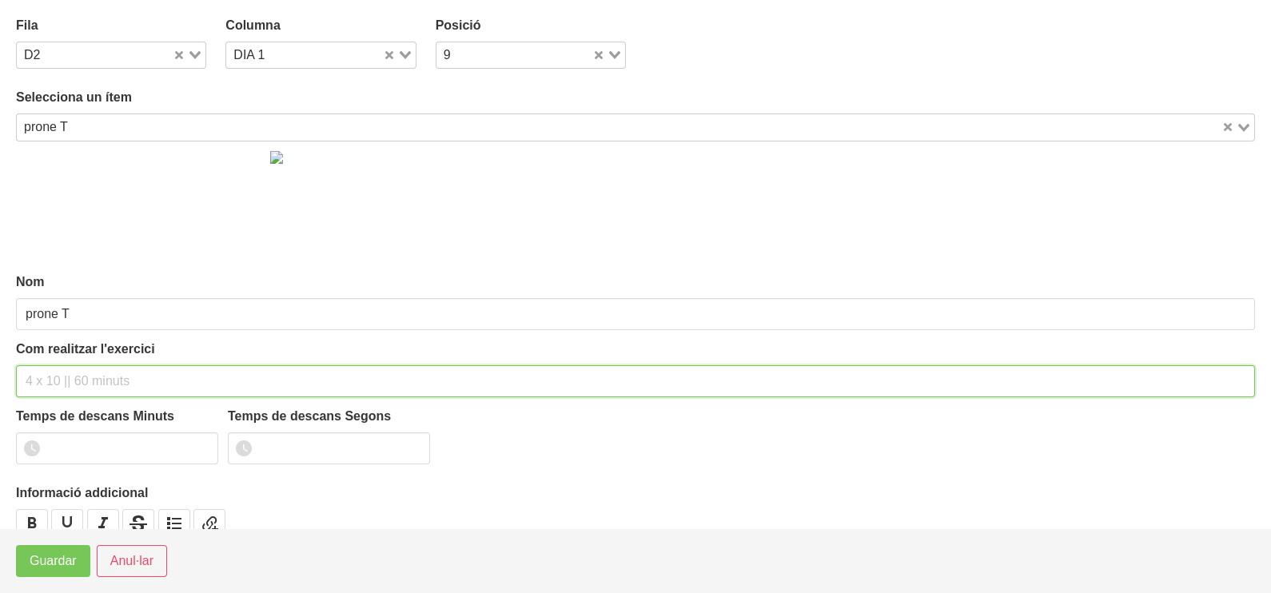
drag, startPoint x: 52, startPoint y: 383, endPoint x: 82, endPoint y: 294, distance: 93.8
click at [63, 355] on div "Com realitzar l'exercici" at bounding box center [635, 369] width 1239 height 58
type input "3 x 10 a 2011 60""
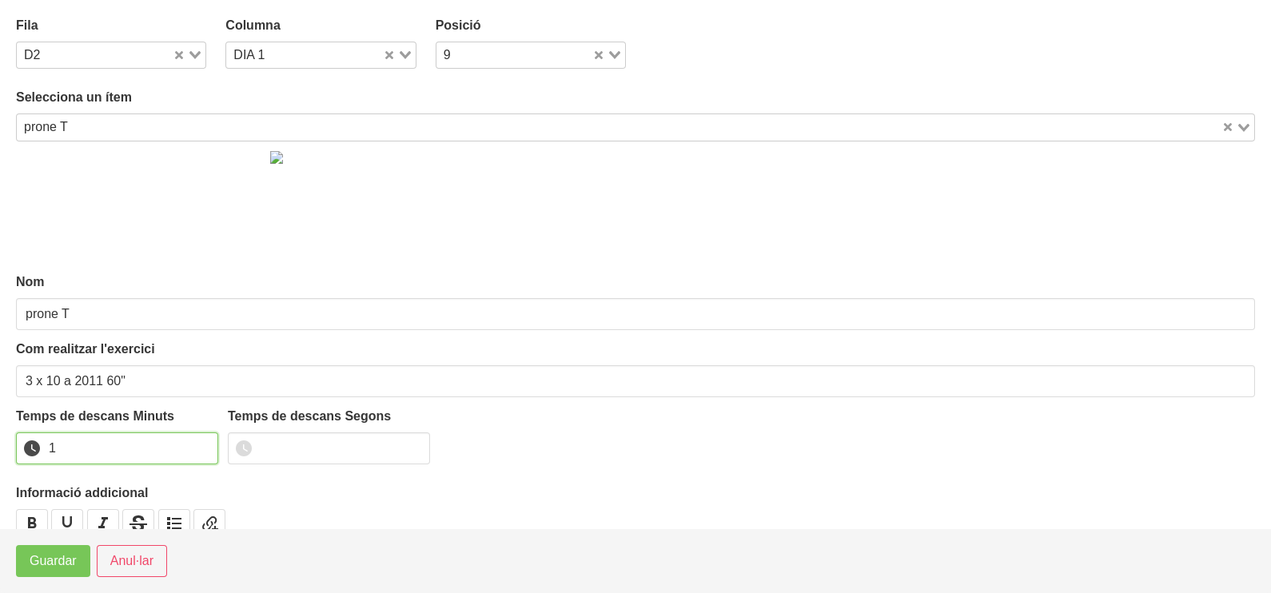
drag, startPoint x: 200, startPoint y: 442, endPoint x: 104, endPoint y: 507, distance: 115.8
type input "1"
click at [183, 450] on input "1" at bounding box center [117, 449] width 202 height 32
click at [64, 556] on span "Guardar" at bounding box center [53, 561] width 47 height 19
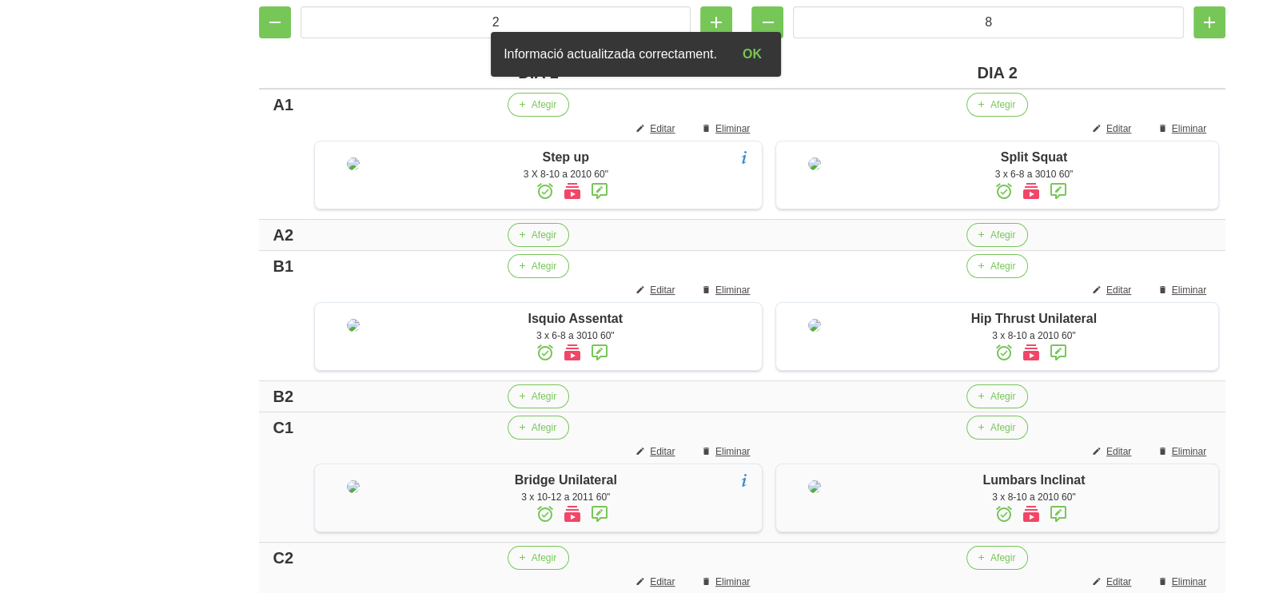
scroll to position [348, 0]
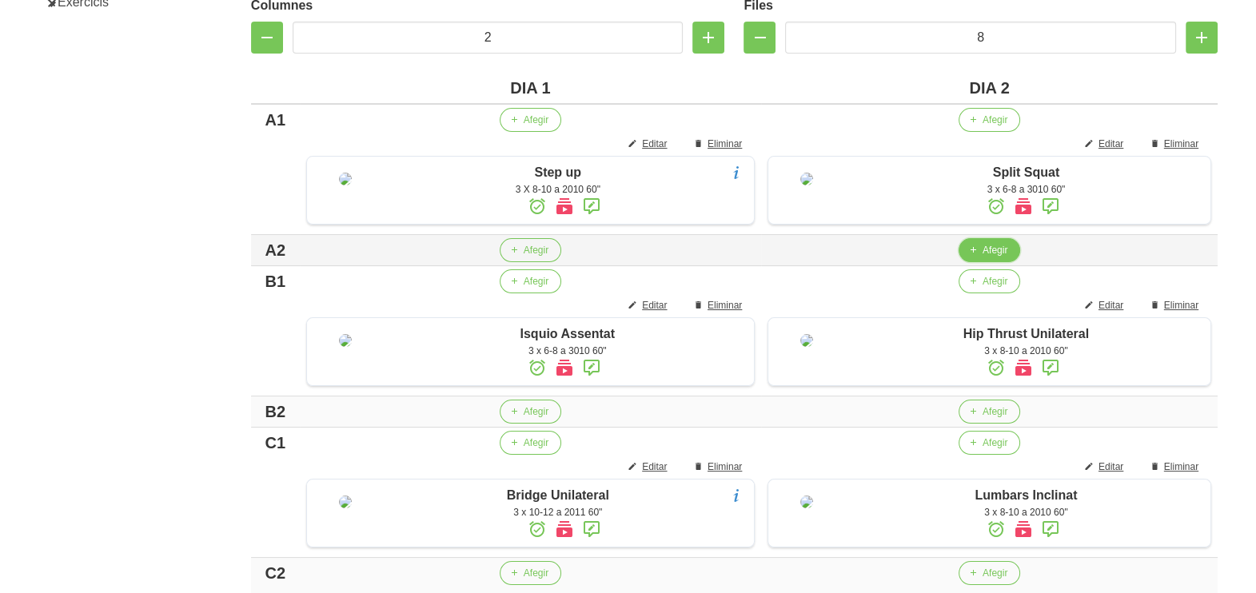
click at [978, 262] on button "Afegir" at bounding box center [990, 250] width 62 height 24
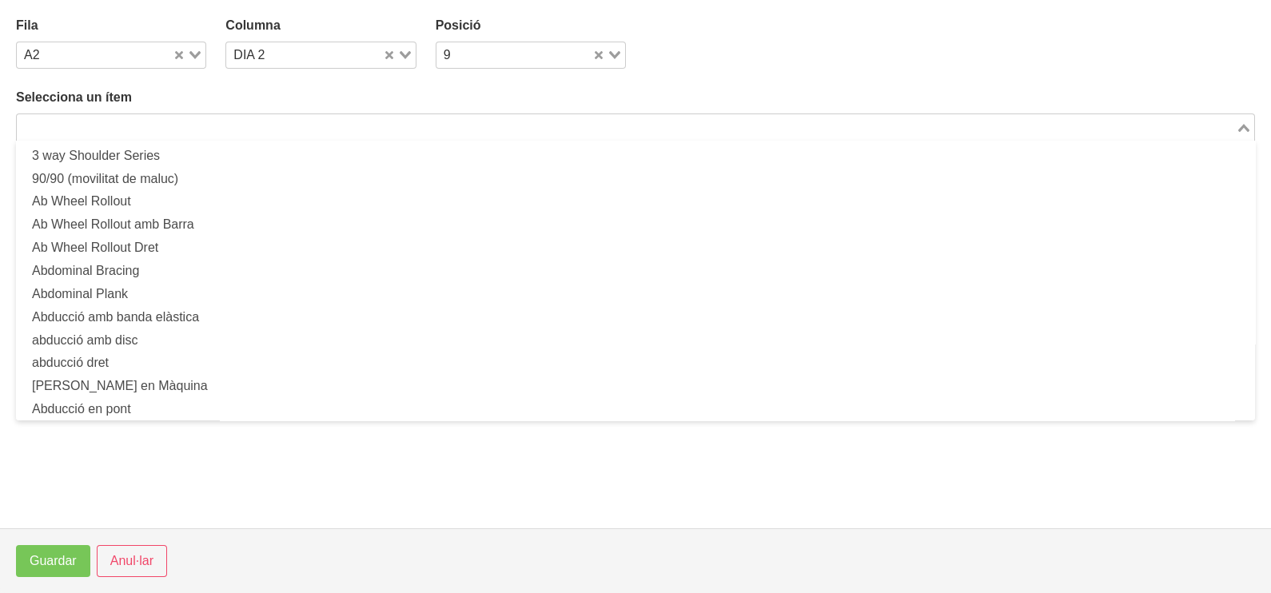
click at [210, 124] on input "Search for option" at bounding box center [626, 127] width 1216 height 19
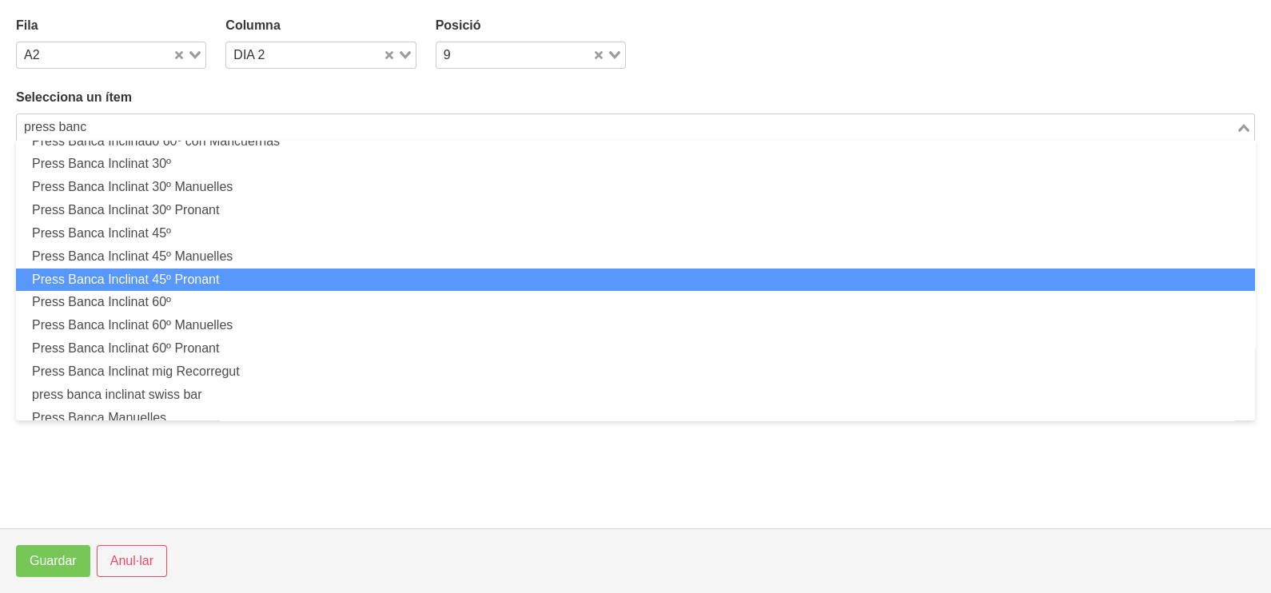
click at [208, 284] on li "Press Banca Inclinat 45º Pronant" at bounding box center [635, 280] width 1239 height 23
type input "press banc"
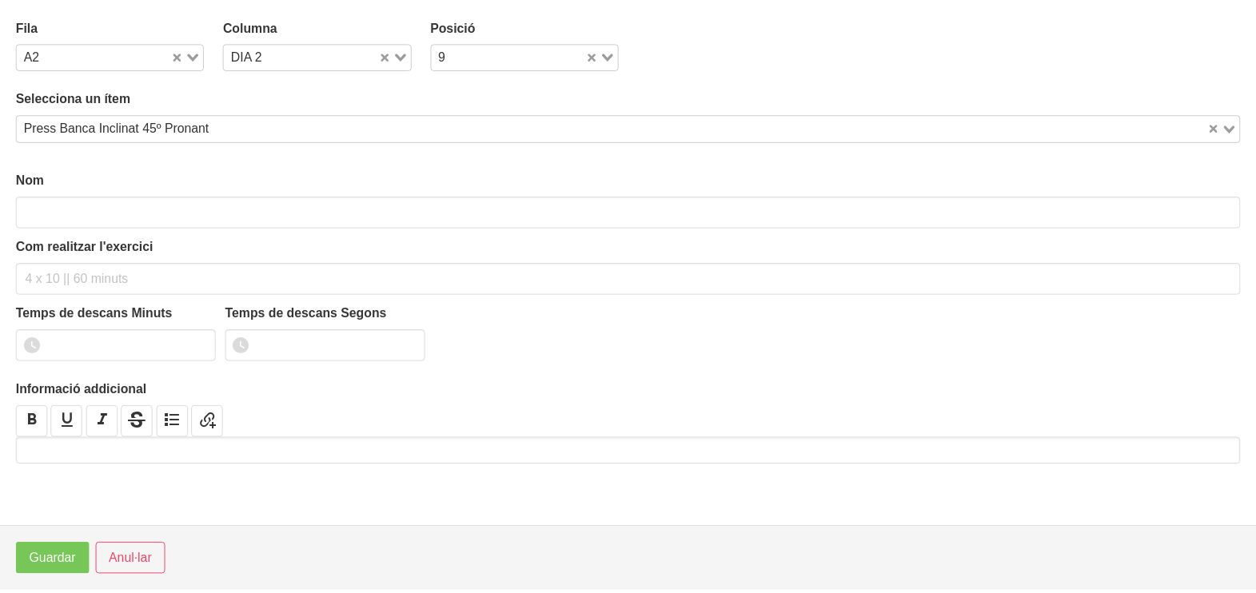
scroll to position [4, 0]
type input "Press Banca Inclinat 45º Pronant"
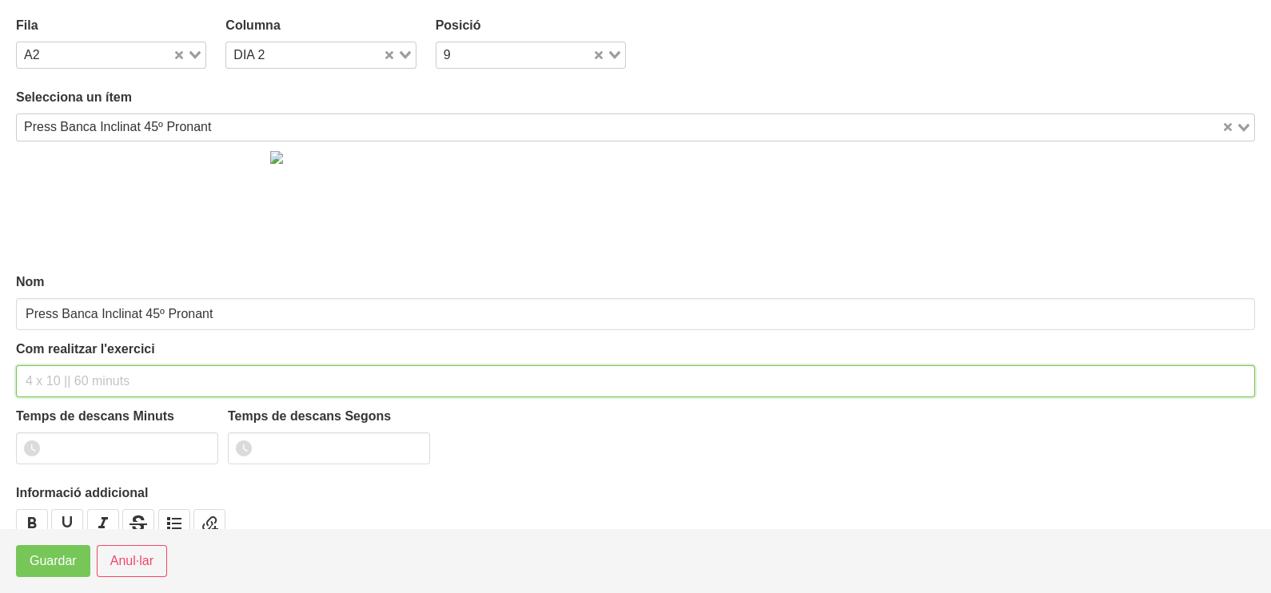
click at [56, 370] on input "text" at bounding box center [635, 381] width 1239 height 32
type input "3 x 6-8 a 3010 60""
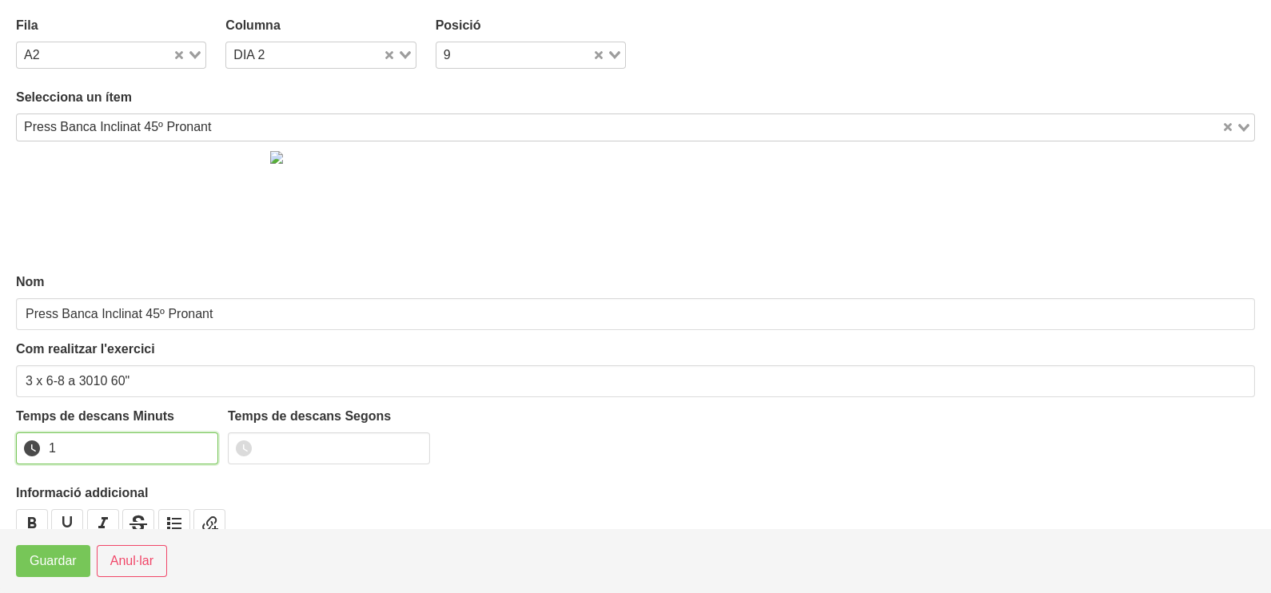
type input "1"
click at [201, 445] on input "1" at bounding box center [117, 449] width 202 height 32
click at [67, 557] on span "Guardar" at bounding box center [53, 561] width 47 height 19
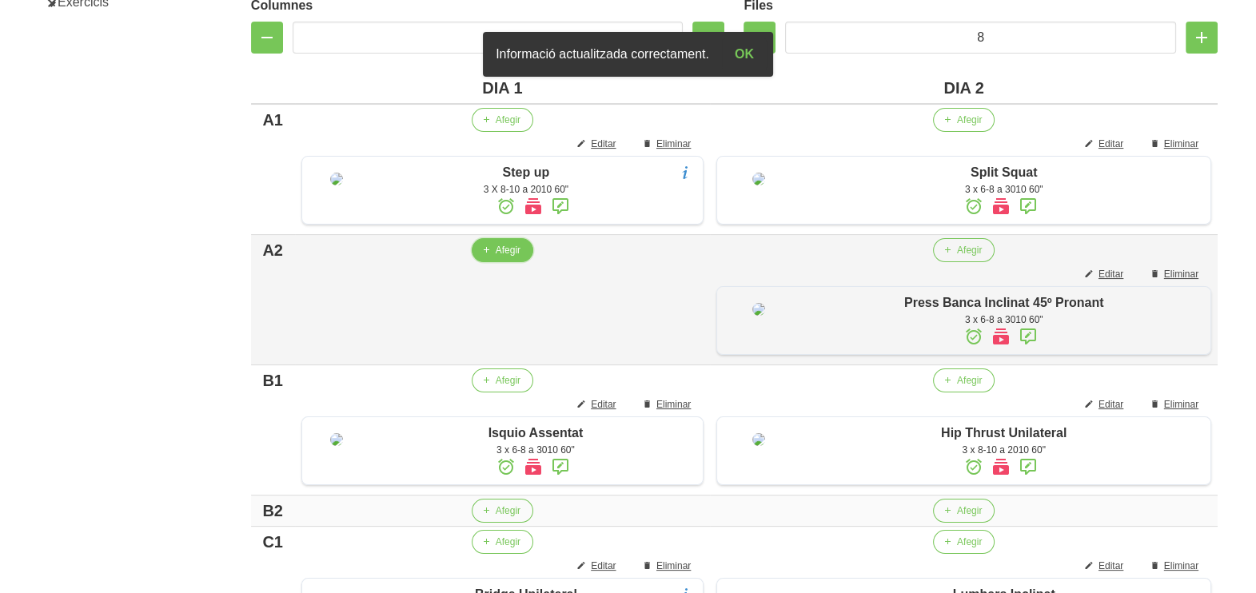
click at [492, 262] on button "Afegir" at bounding box center [503, 250] width 62 height 24
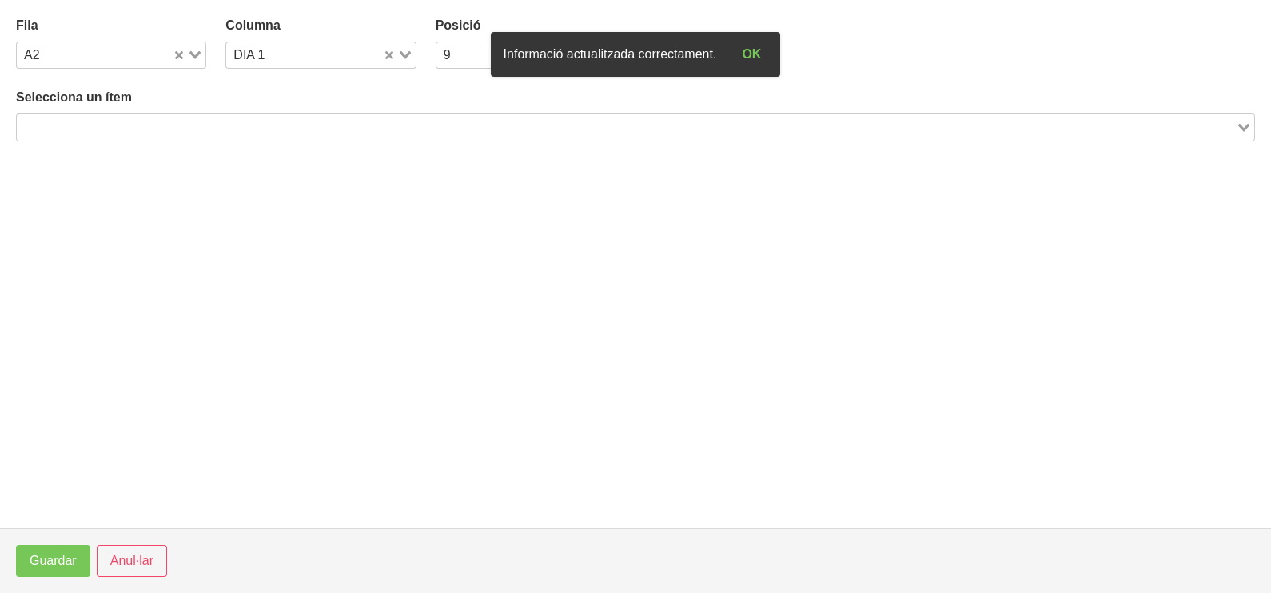
click at [85, 134] on input "Search for option" at bounding box center [626, 127] width 1216 height 19
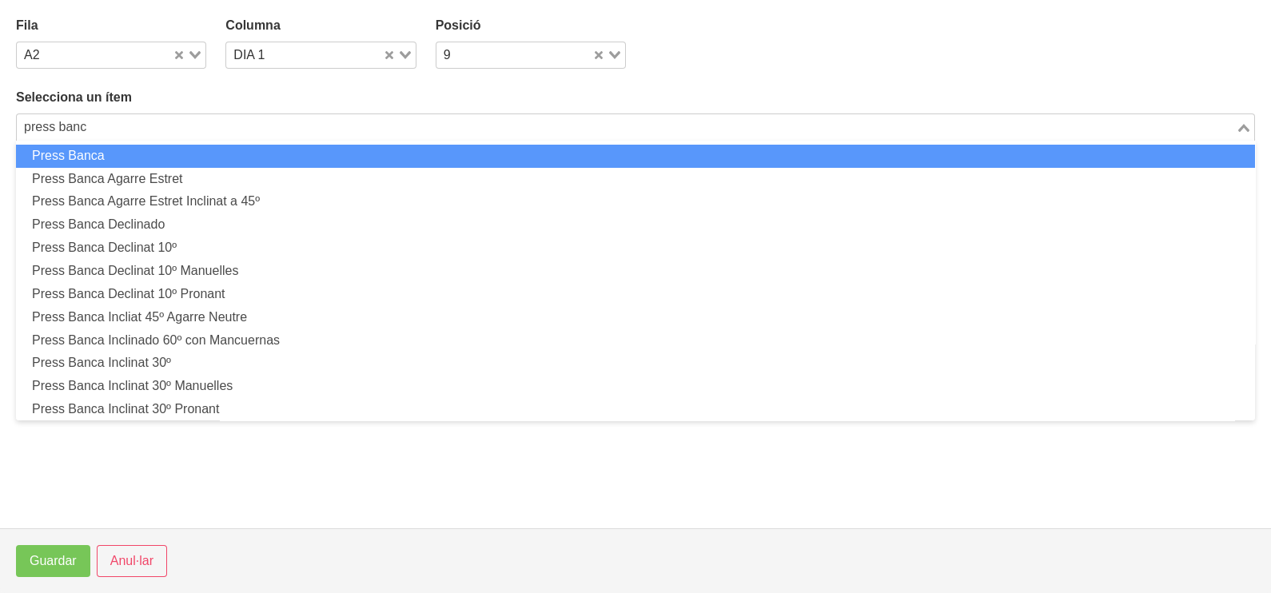
click at [26, 128] on input "press banc" at bounding box center [626, 127] width 1216 height 19
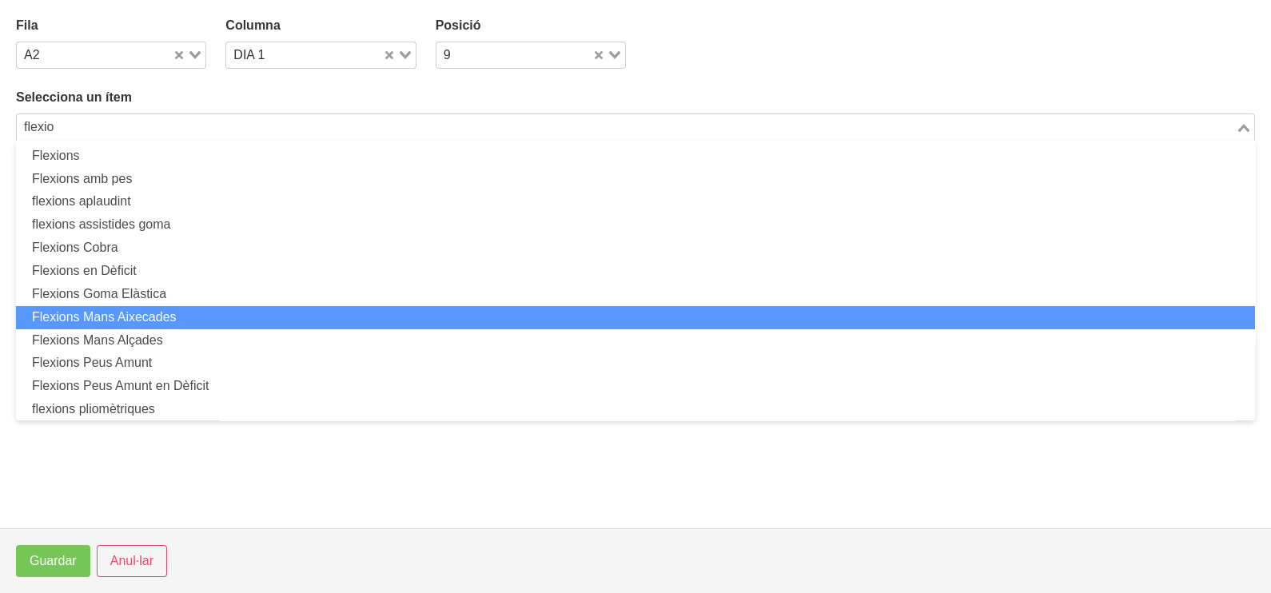
click at [150, 318] on li "Flexions Mans Aixecades" at bounding box center [635, 317] width 1239 height 23
type input "flexio"
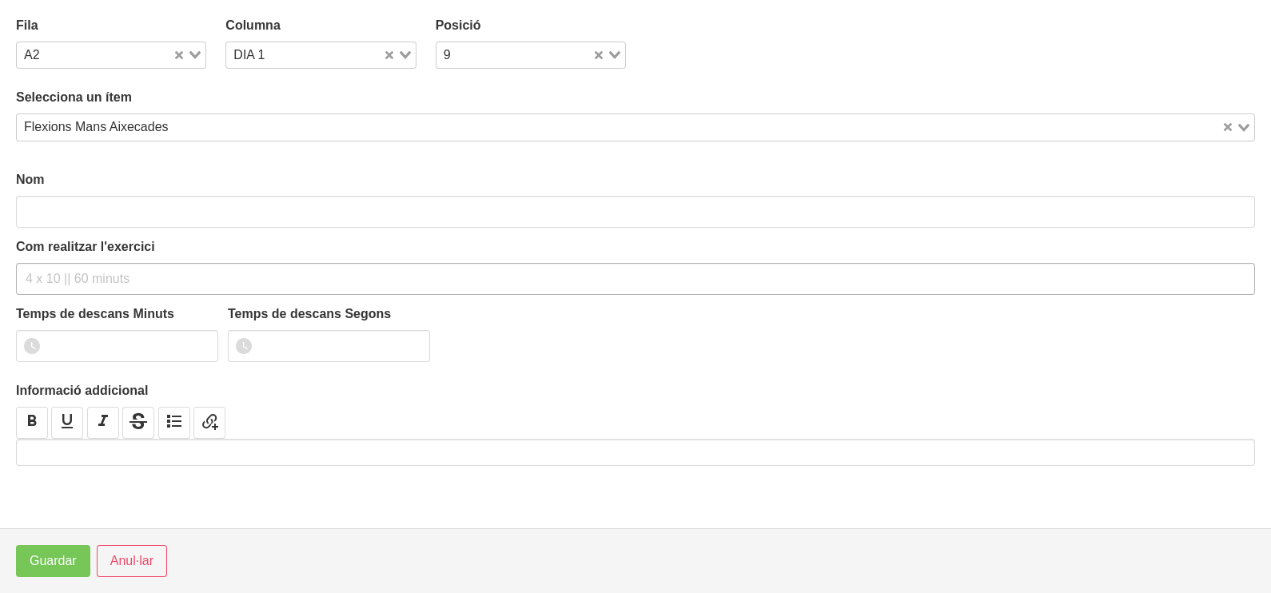
type input "Flexions Mans Aixecades"
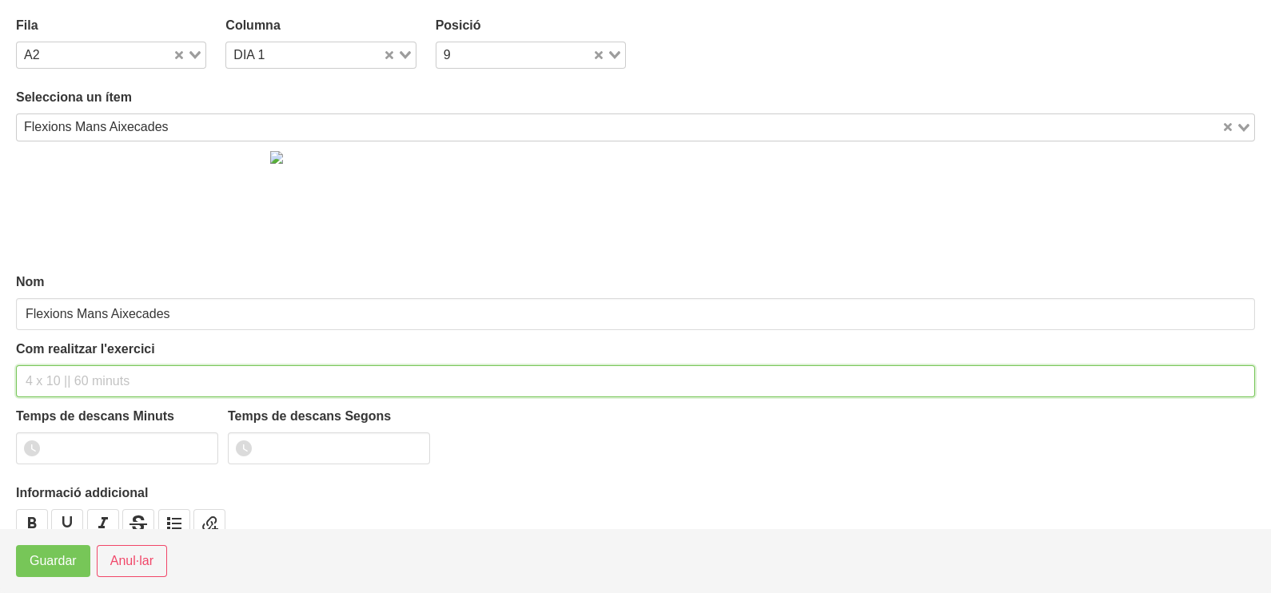
click at [54, 376] on input "text" at bounding box center [635, 381] width 1239 height 32
type input "3 x 8-10 a 2010 60""
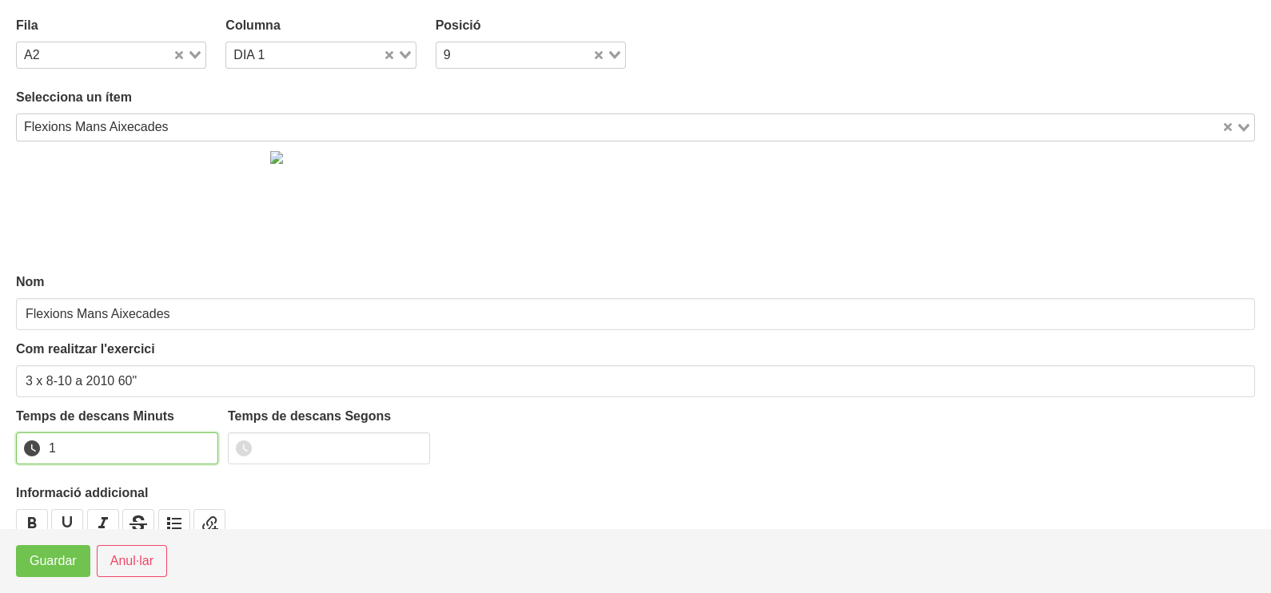
drag, startPoint x: 201, startPoint y: 440, endPoint x: 76, endPoint y: 549, distance: 166.6
type input "1"
click at [177, 460] on input "1" at bounding box center [117, 449] width 202 height 32
click at [34, 580] on footer "Guardar Anul·lar" at bounding box center [635, 560] width 1271 height 65
click at [38, 570] on span "Guardar" at bounding box center [53, 561] width 47 height 19
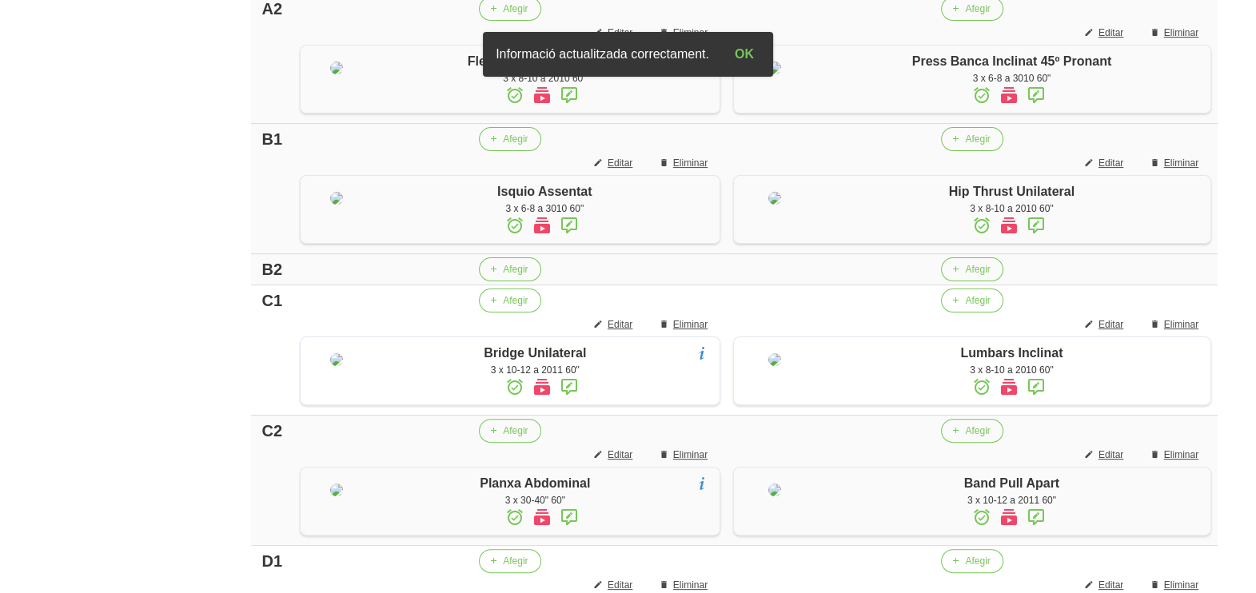
scroll to position [648, 0]
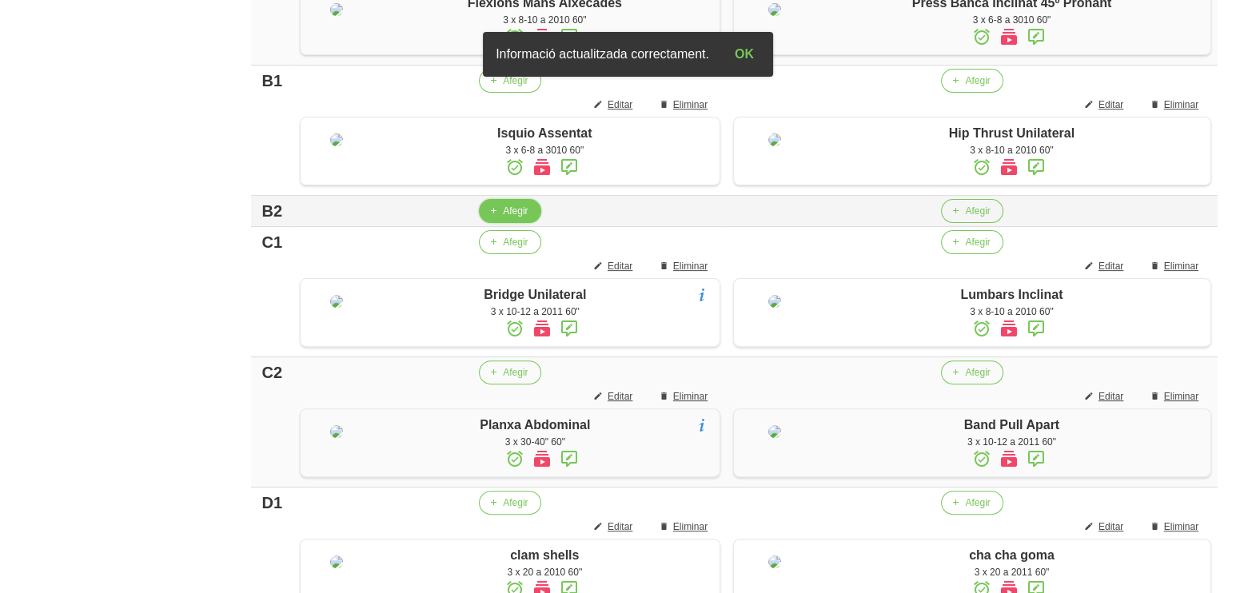
click at [506, 218] on span "Afegir" at bounding box center [515, 211] width 25 height 14
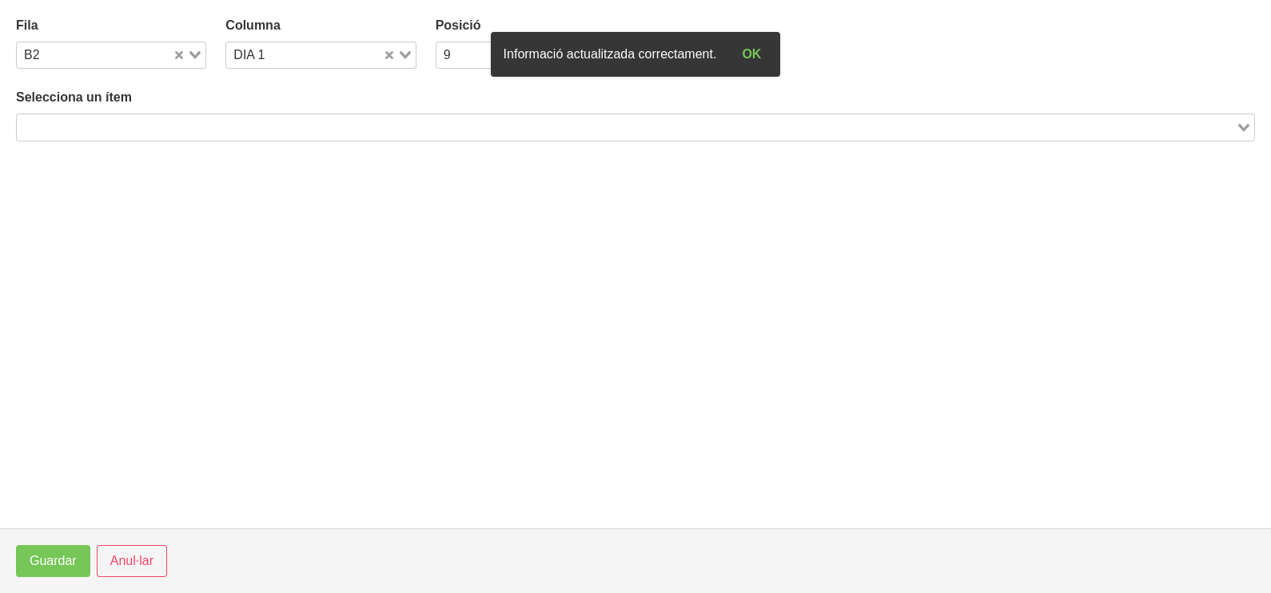
drag, startPoint x: 196, startPoint y: 128, endPoint x: 211, endPoint y: 128, distance: 15.2
click at [209, 128] on input "Search for option" at bounding box center [626, 127] width 1216 height 19
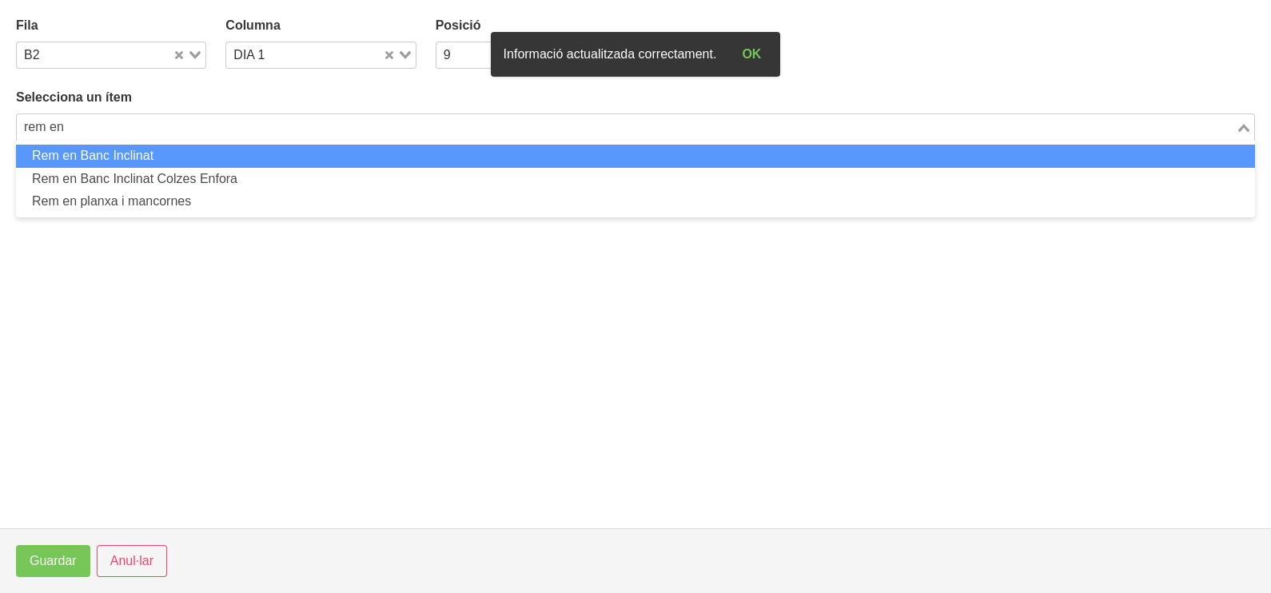
click at [191, 158] on li "Rem en Banc Inclinat" at bounding box center [635, 156] width 1239 height 23
type input "rem en"
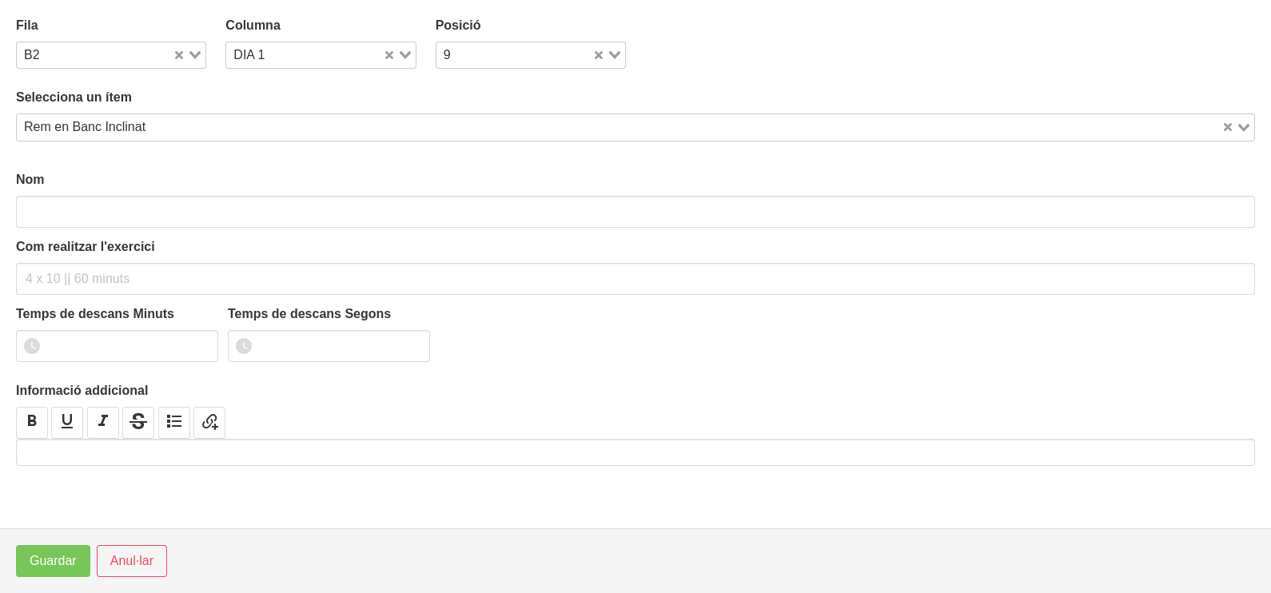
type input "Rem en Banc Inclinat"
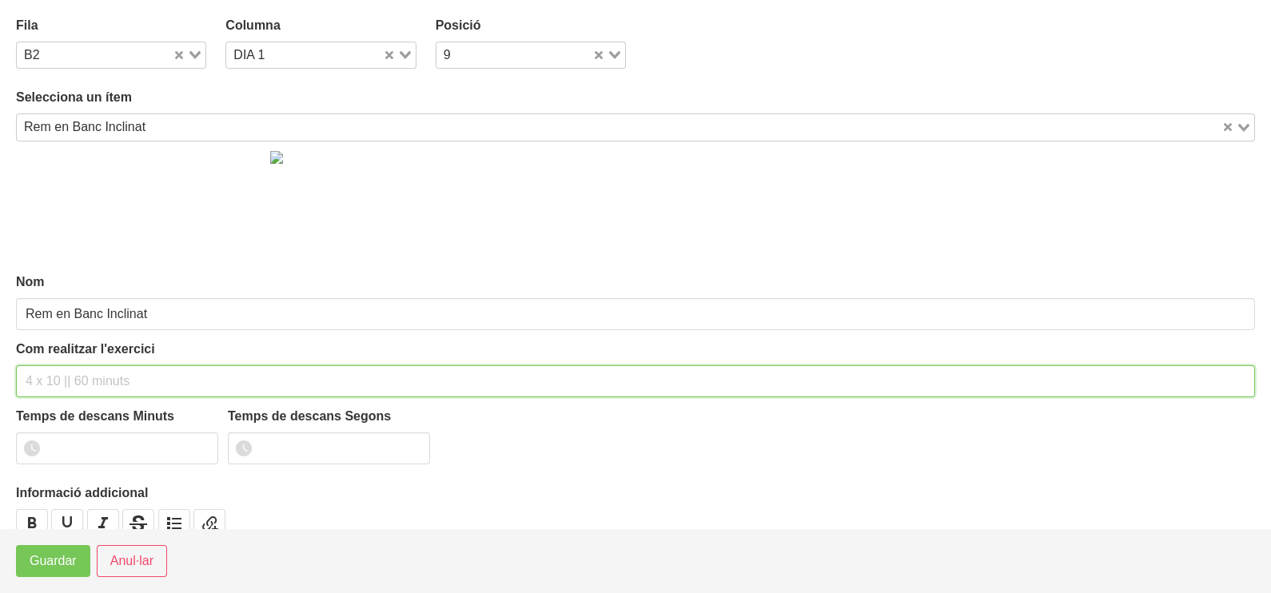
click at [58, 376] on input "text" at bounding box center [635, 381] width 1239 height 32
type input "3 x 8-10 a 2011 60""
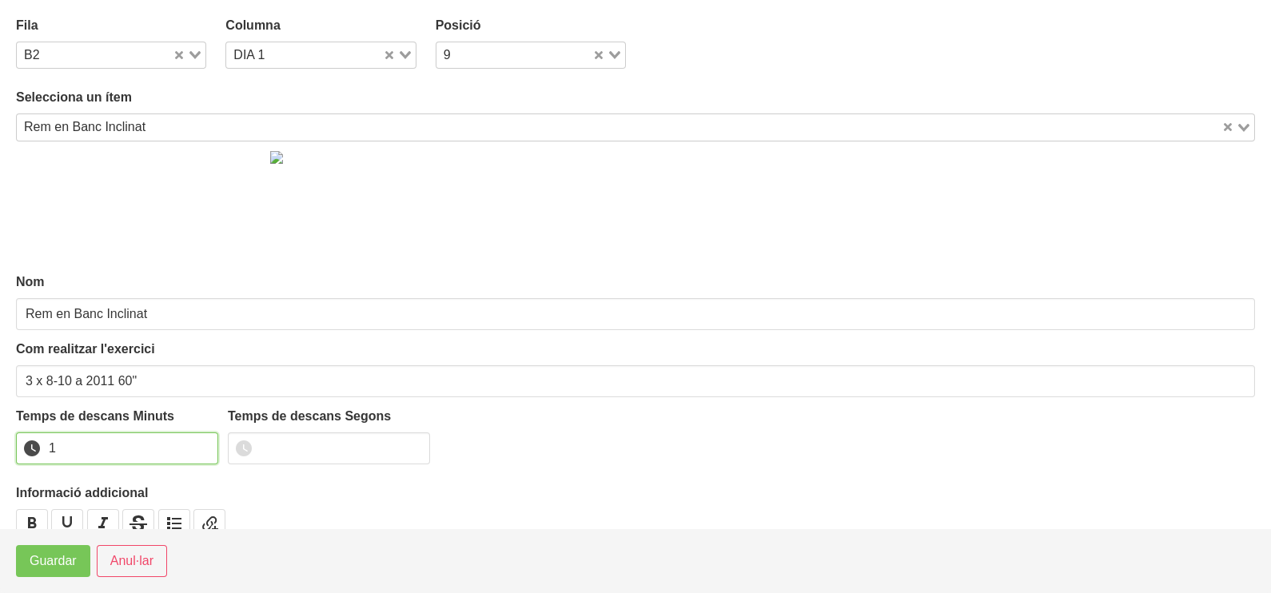
drag, startPoint x: 201, startPoint y: 440, endPoint x: 193, endPoint y: 444, distance: 8.2
type input "1"
click at [197, 443] on input "1" at bounding box center [117, 449] width 202 height 32
click at [27, 556] on button "Guardar" at bounding box center [53, 561] width 74 height 32
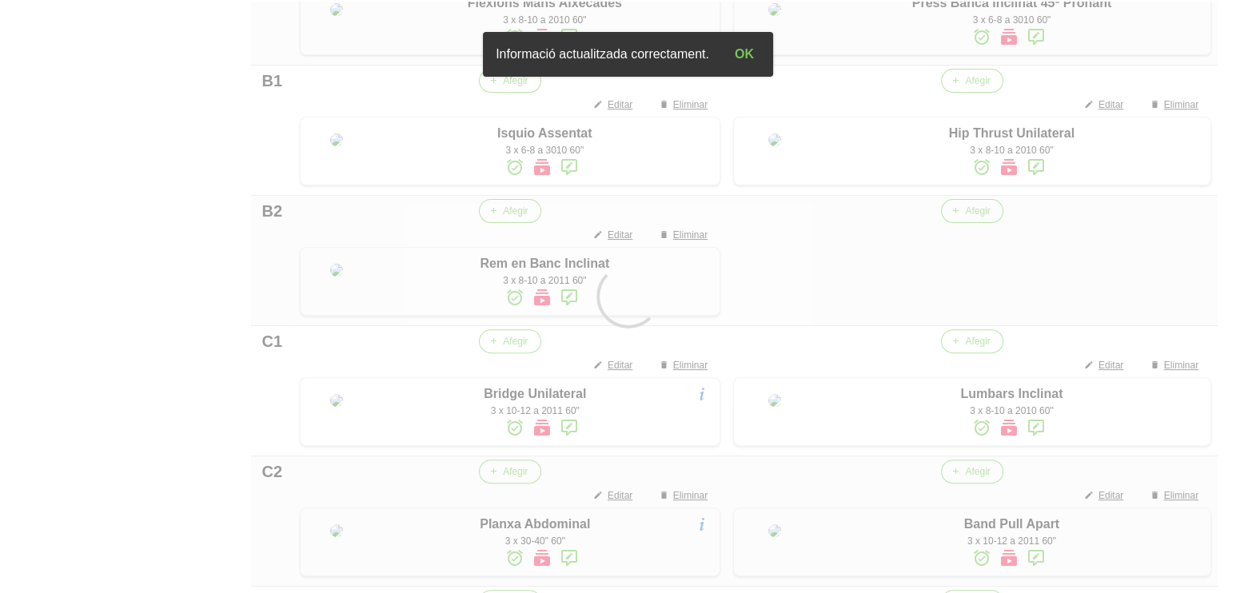
click at [963, 336] on div at bounding box center [628, 296] width 1256 height 593
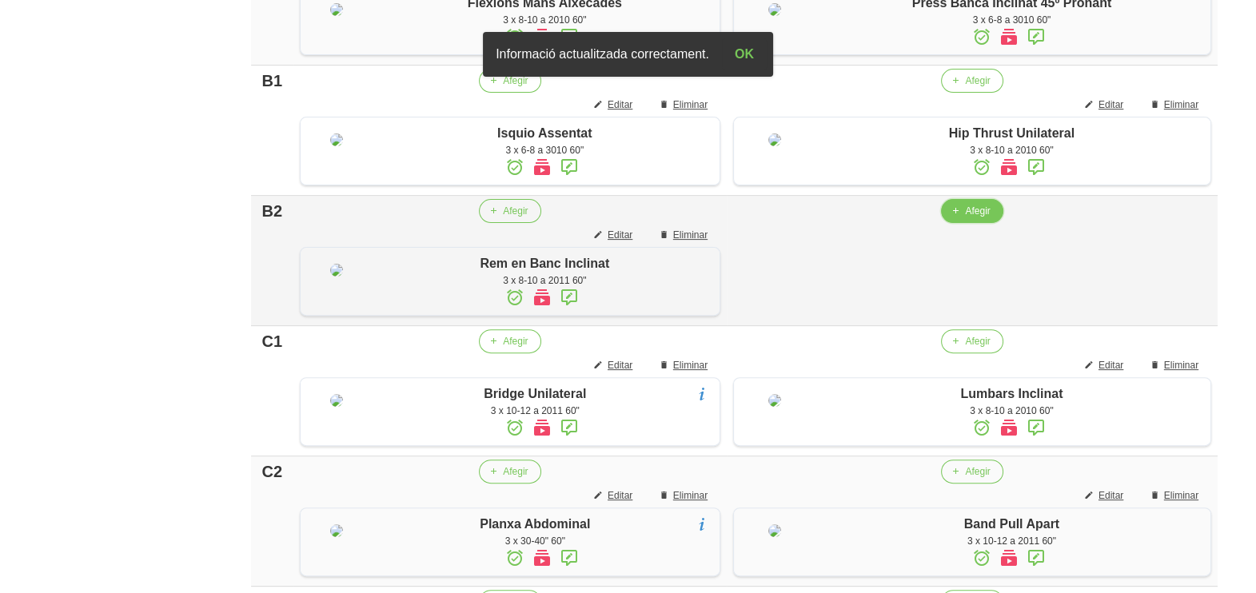
click at [969, 218] on span "Afegir" at bounding box center [977, 211] width 25 height 14
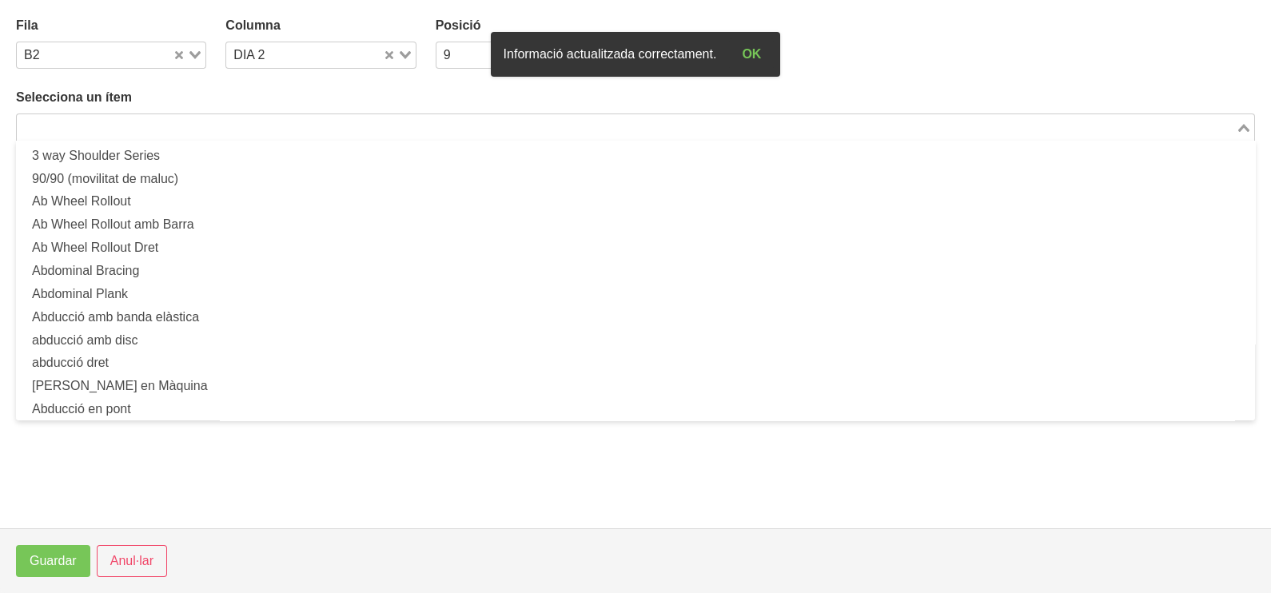
click at [174, 131] on input "Search for option" at bounding box center [626, 127] width 1216 height 19
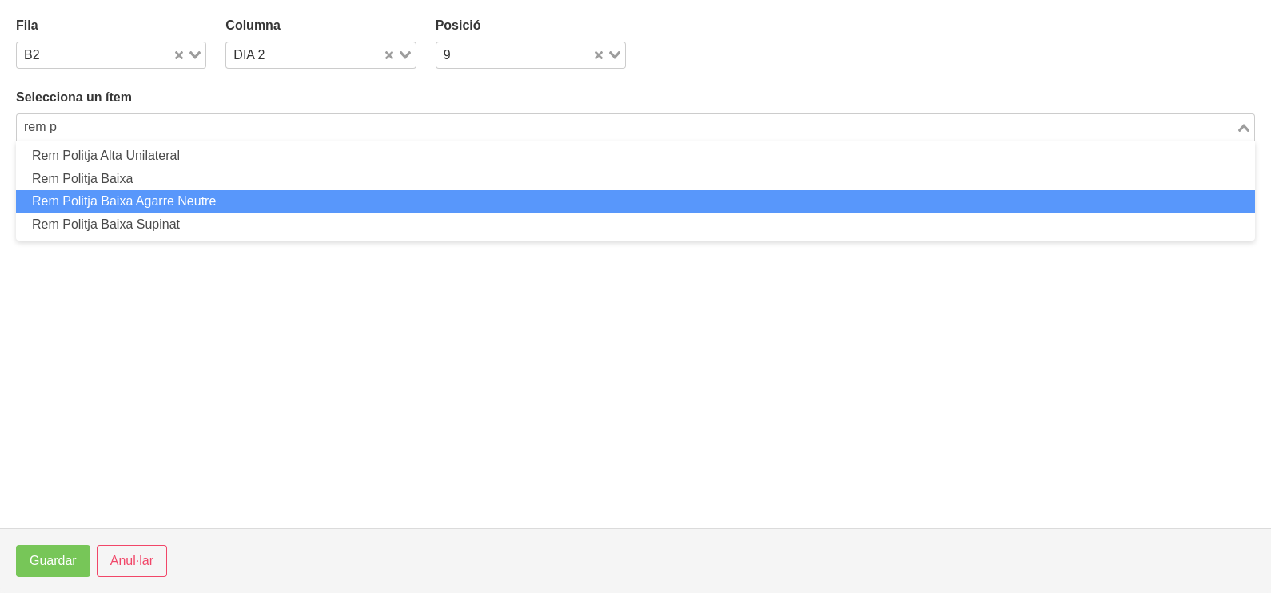
drag, startPoint x: 184, startPoint y: 197, endPoint x: 185, endPoint y: 208, distance: 10.5
click at [185, 208] on li "Rem Politja Baixa Agarre Neutre" at bounding box center [635, 201] width 1239 height 23
type input "rem p"
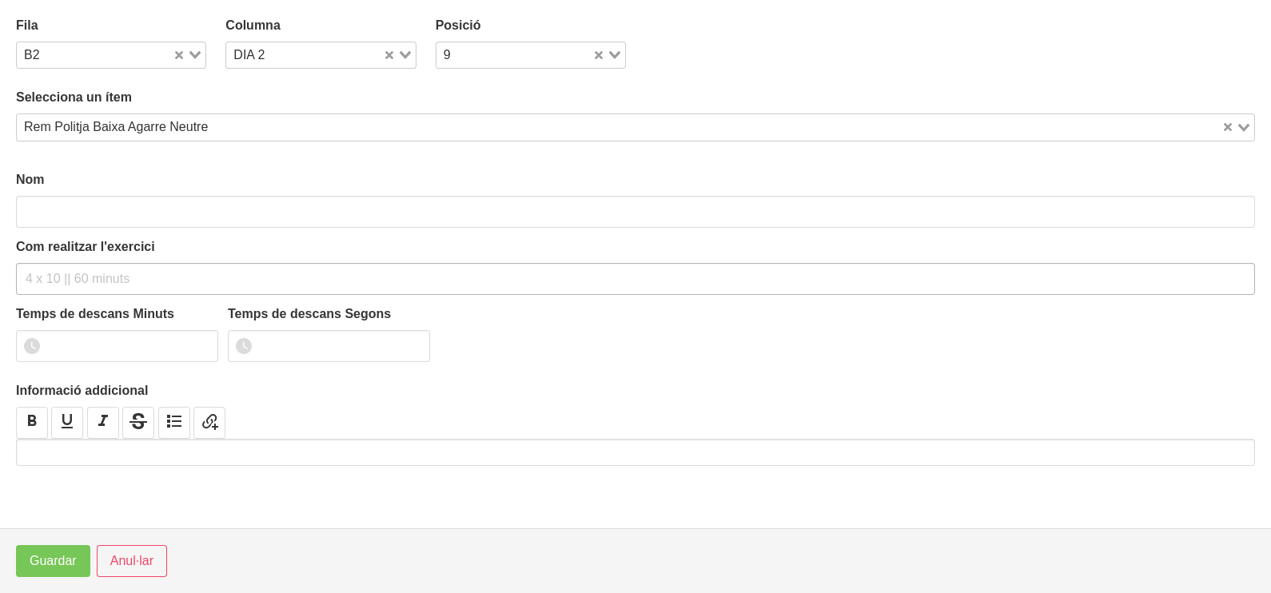
type input "Rem Politja Baixa Agarre Neutre"
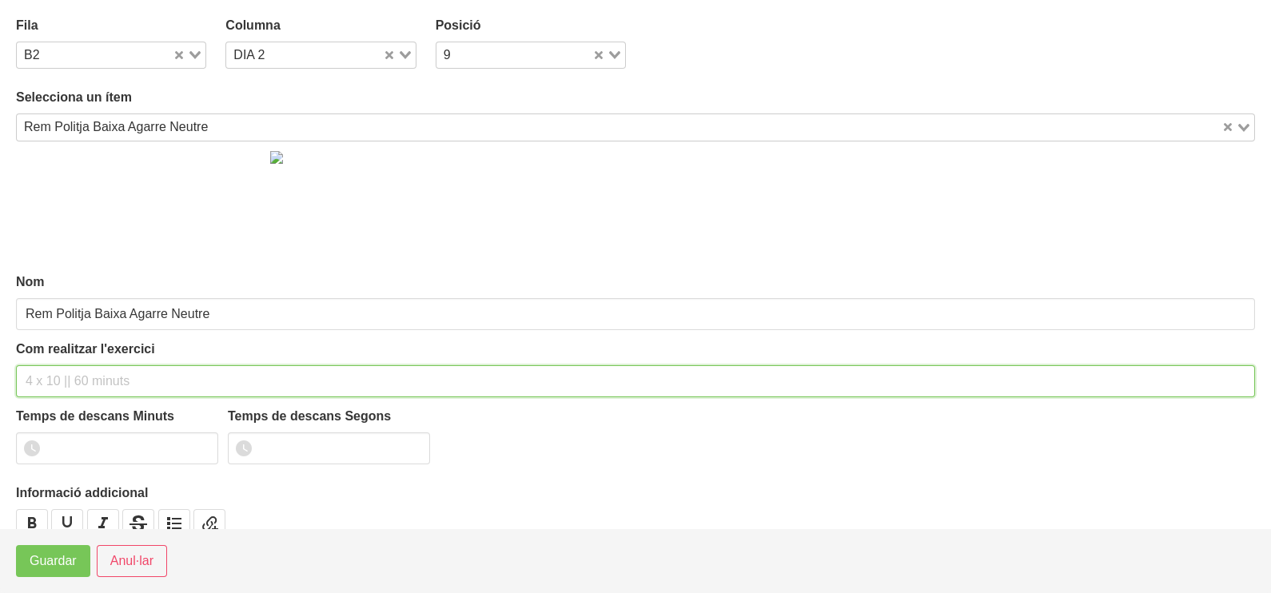
click at [58, 370] on input "text" at bounding box center [635, 381] width 1239 height 32
type input "3 x 6-8 a 3011 60""
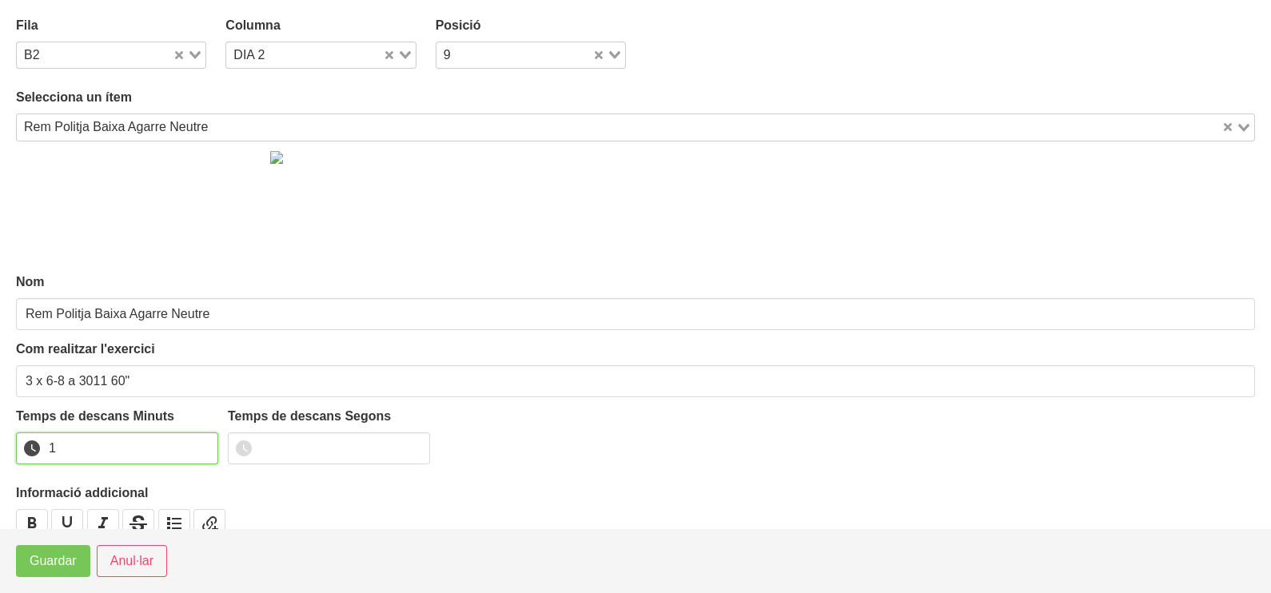
drag, startPoint x: 204, startPoint y: 441, endPoint x: 162, endPoint y: 468, distance: 49.9
type input "1"
click at [184, 455] on input "1" at bounding box center [117, 449] width 202 height 32
click at [54, 560] on span "Guardar" at bounding box center [53, 561] width 47 height 19
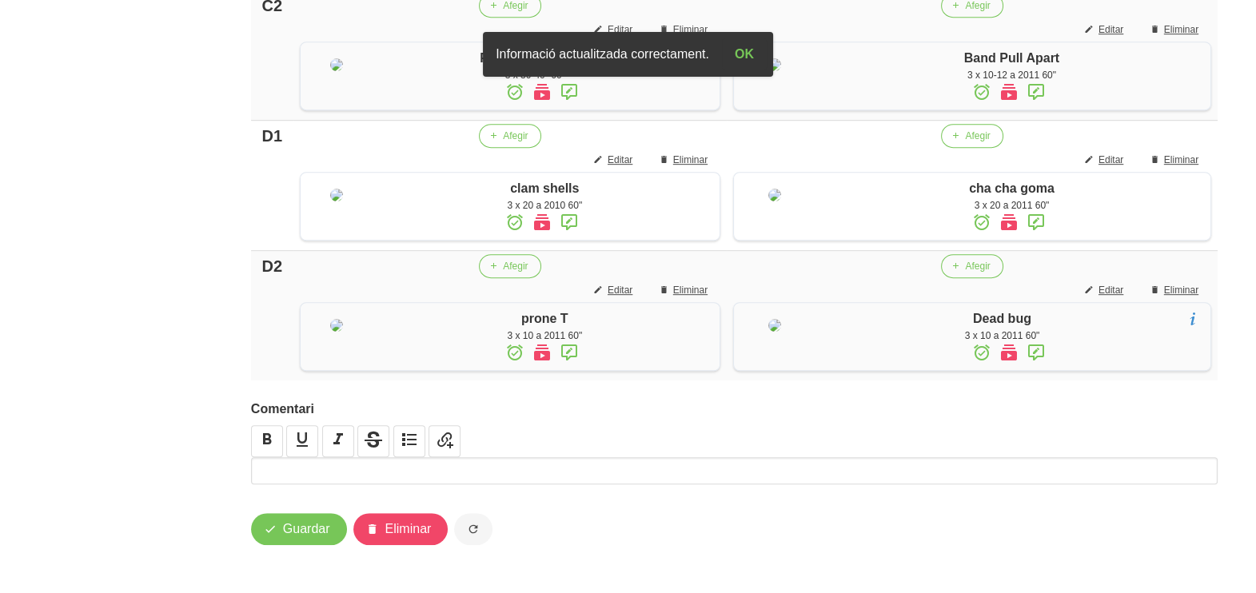
scroll to position [1443, 0]
click at [302, 531] on span "Guardar" at bounding box center [306, 529] width 47 height 19
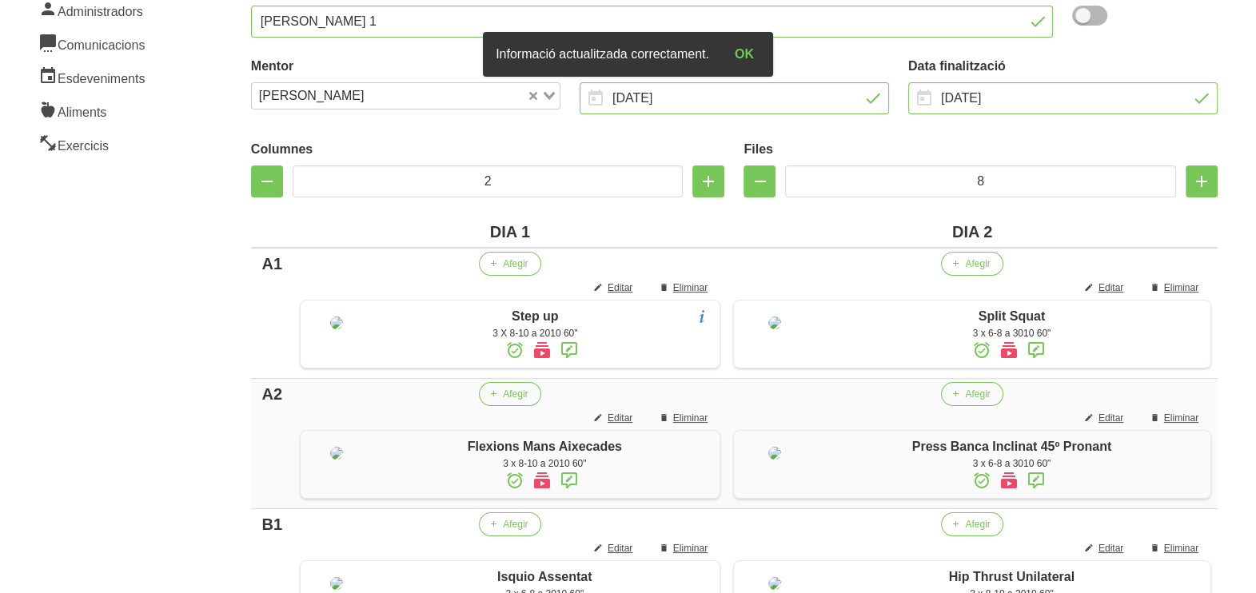
scroll to position [0, 0]
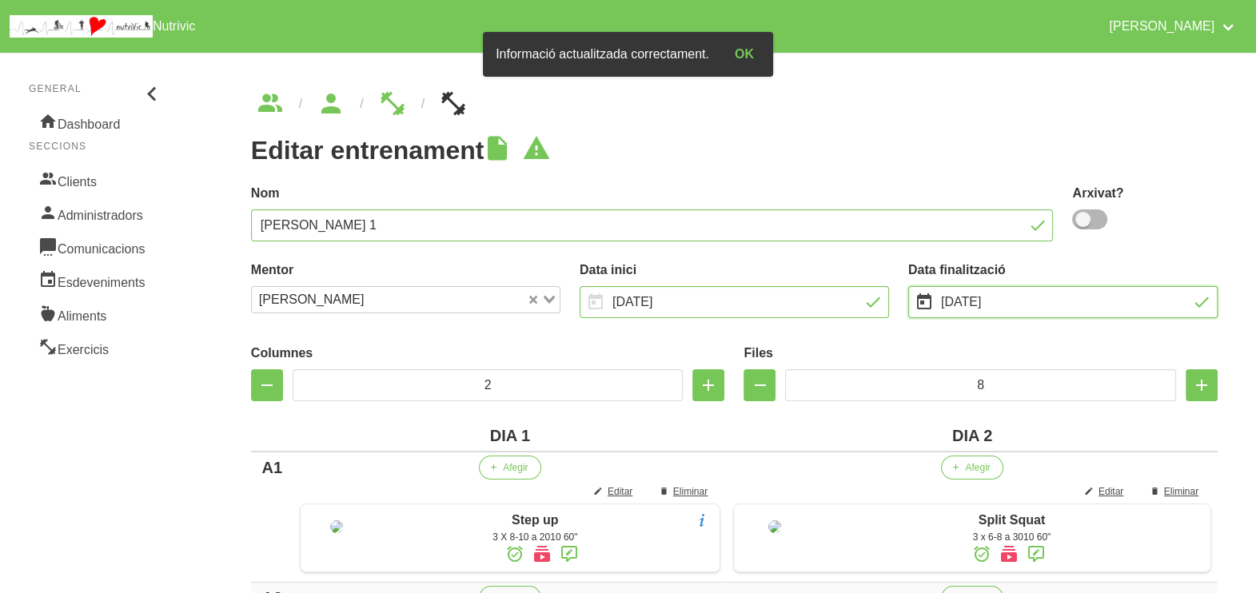
click at [975, 305] on input "12/10/2025" at bounding box center [1062, 302] width 309 height 32
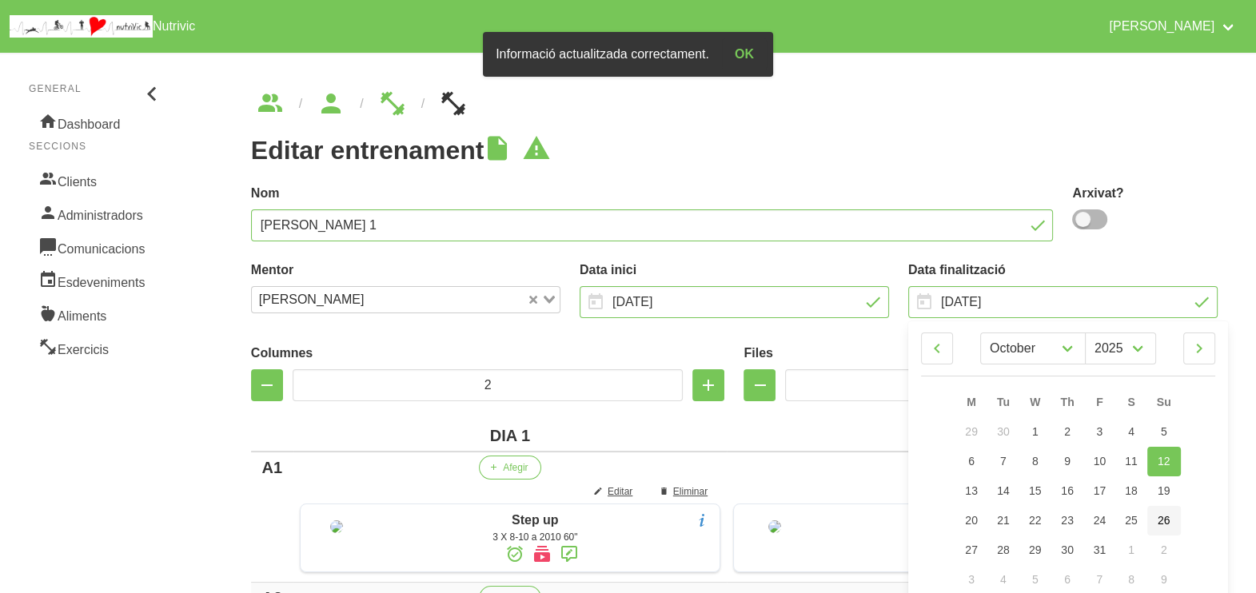
click at [1165, 514] on span "26" at bounding box center [1164, 520] width 13 height 13
type input "26/10/2025"
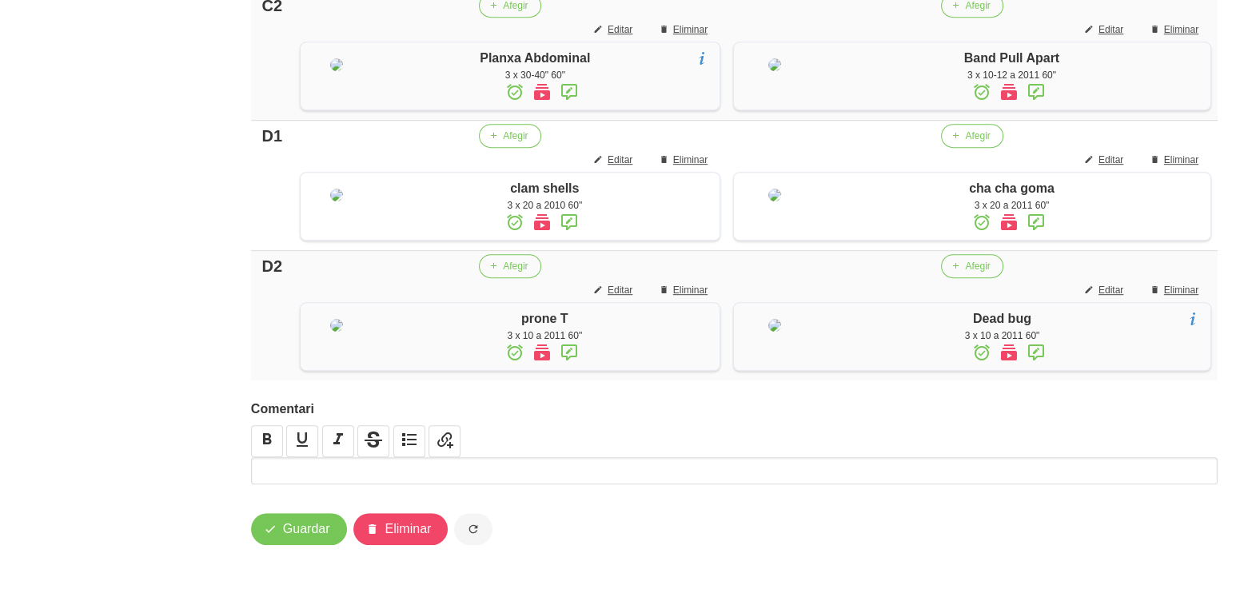
scroll to position [1443, 0]
click at [311, 536] on span "Guardar" at bounding box center [306, 529] width 47 height 19
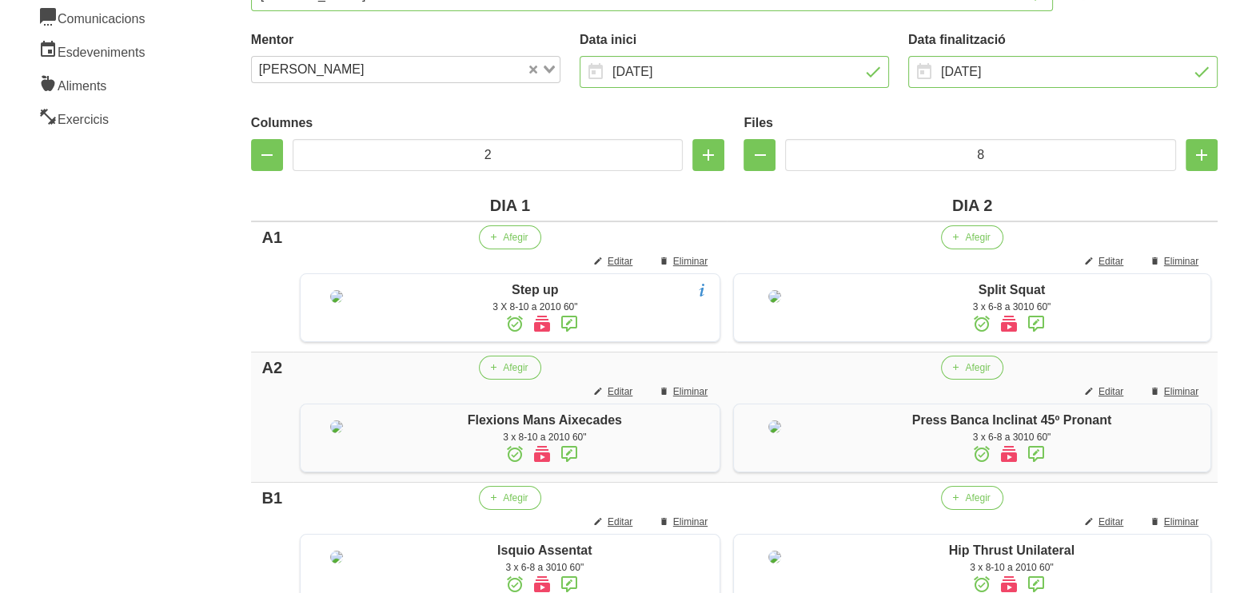
scroll to position [44, 0]
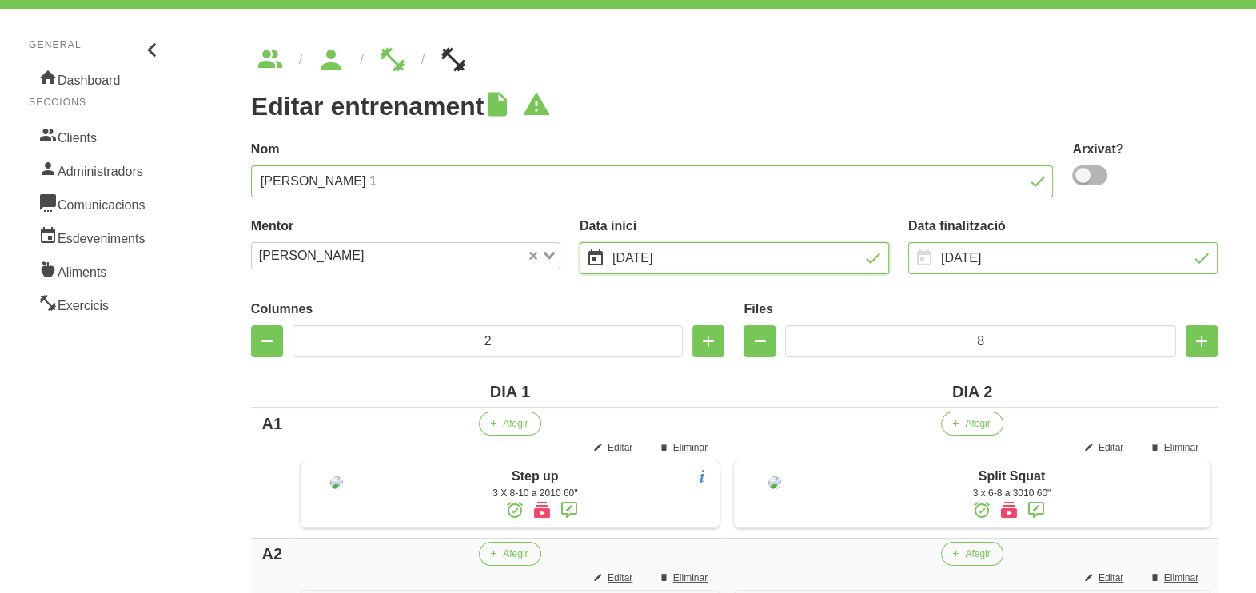
click at [777, 260] on input "1/9/2025" at bounding box center [734, 258] width 309 height 32
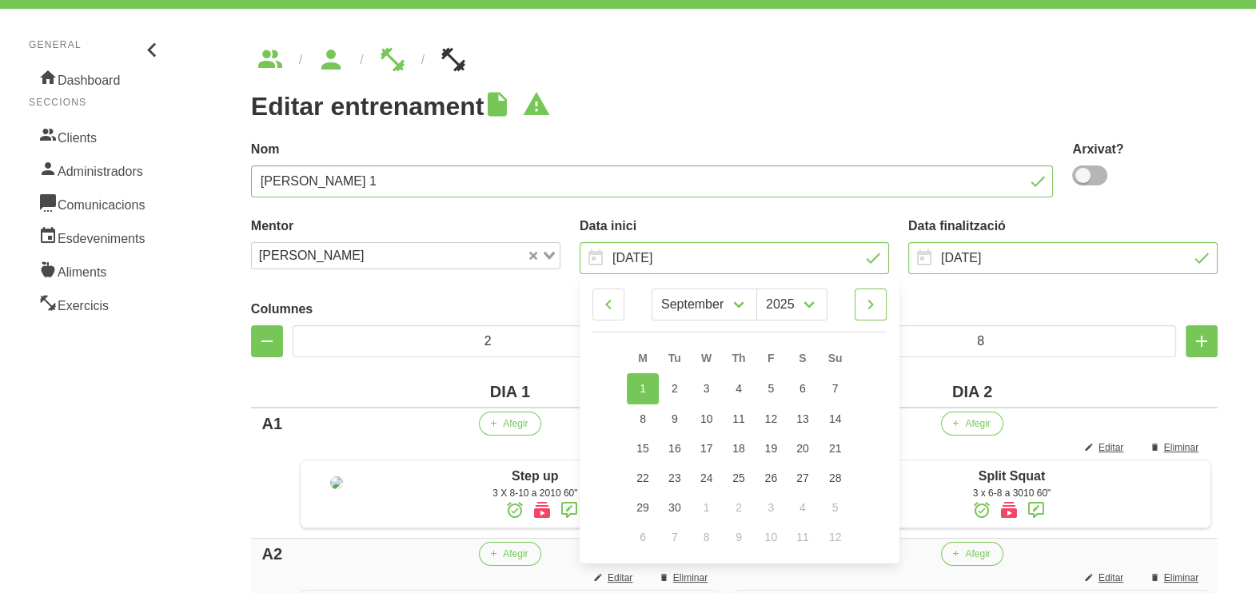
drag, startPoint x: 876, startPoint y: 300, endPoint x: 872, endPoint y: 316, distance: 16.5
click at [875, 302] on icon at bounding box center [870, 304] width 19 height 29
click at [607, 301] on icon at bounding box center [608, 304] width 19 height 29
select select "8"
click at [727, 92] on h1 "Editar entrenament" at bounding box center [734, 106] width 967 height 29
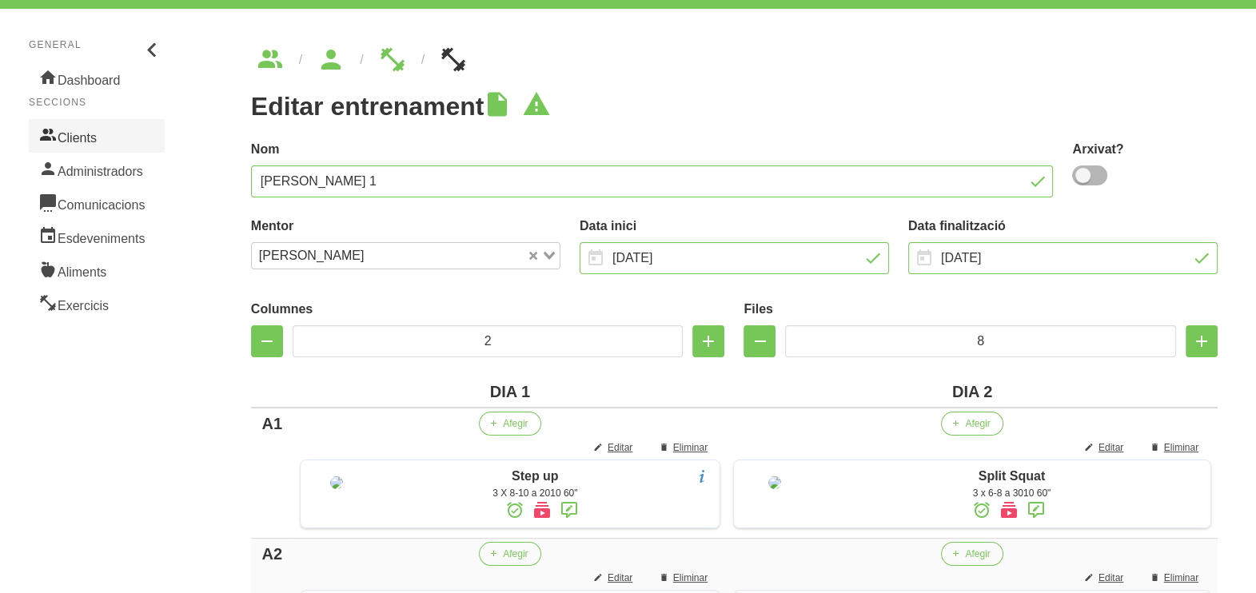
click at [77, 135] on link "Clients" at bounding box center [97, 136] width 136 height 34
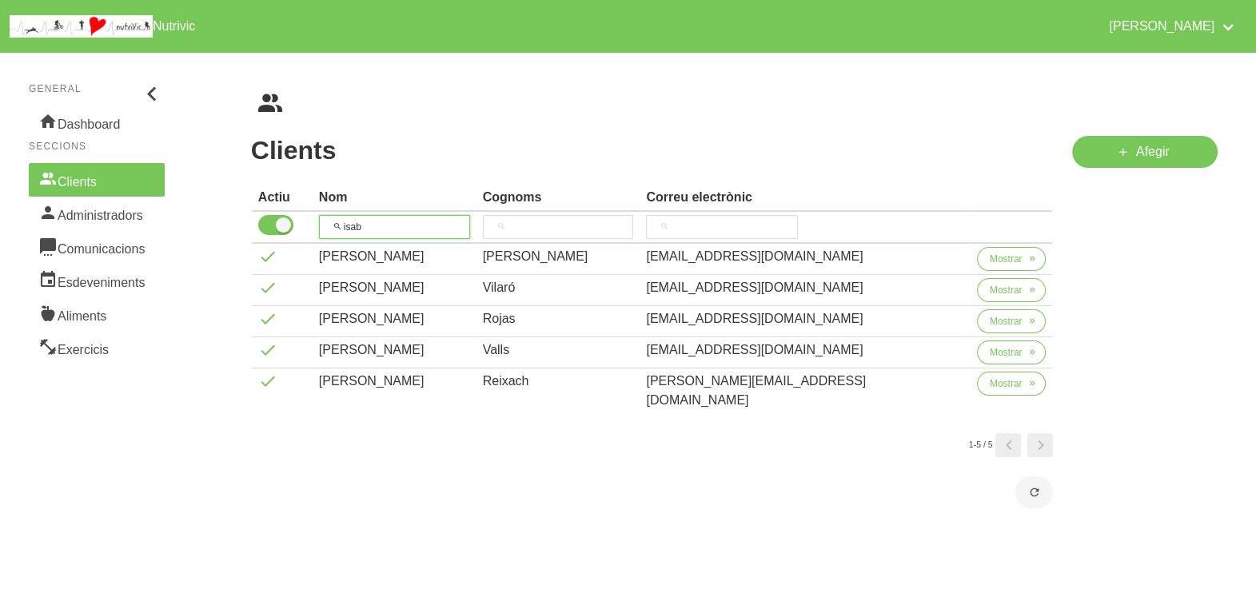
click at [349, 224] on input "isab" at bounding box center [394, 227] width 151 height 24
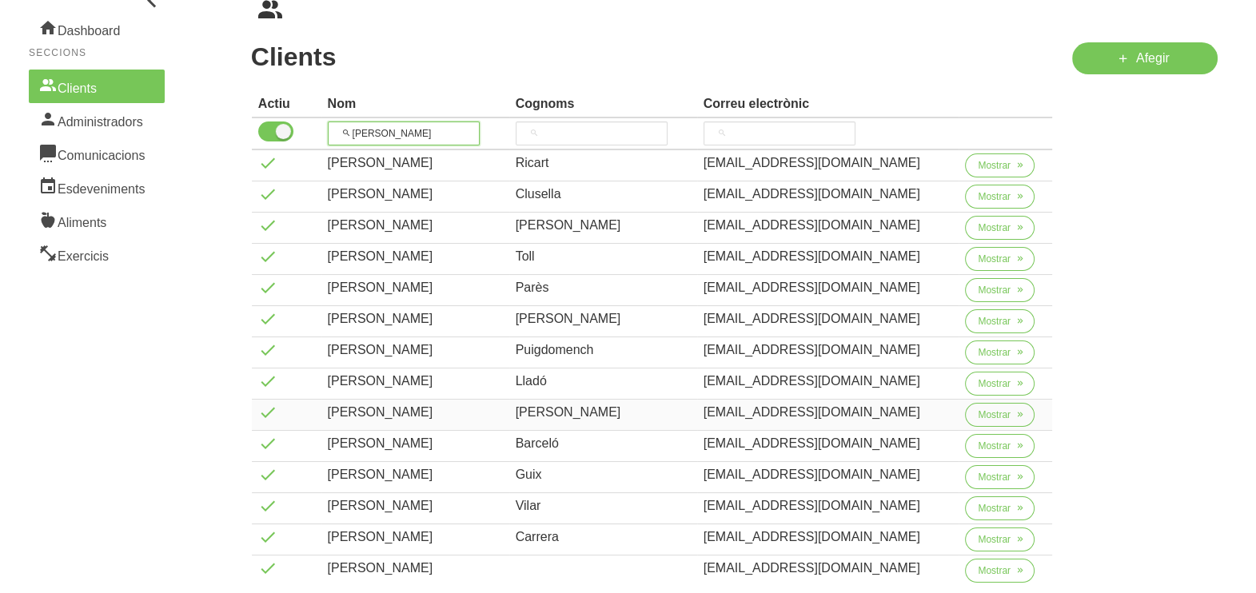
scroll to position [199, 0]
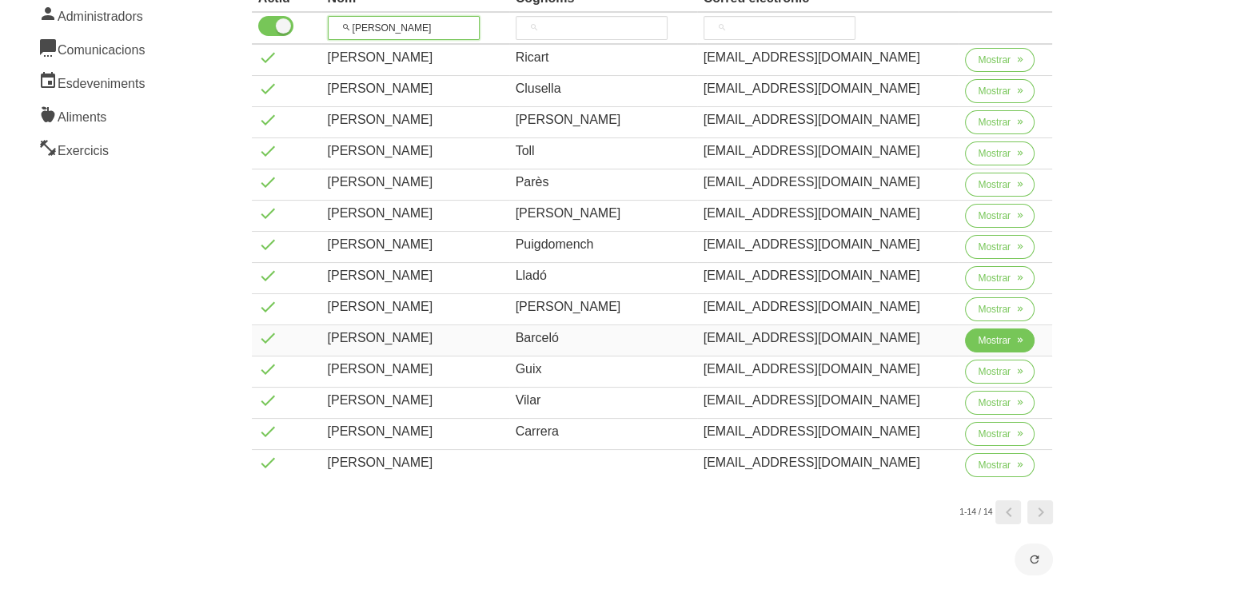
type input "guillem"
click at [991, 342] on span "Mostrar" at bounding box center [994, 340] width 33 height 14
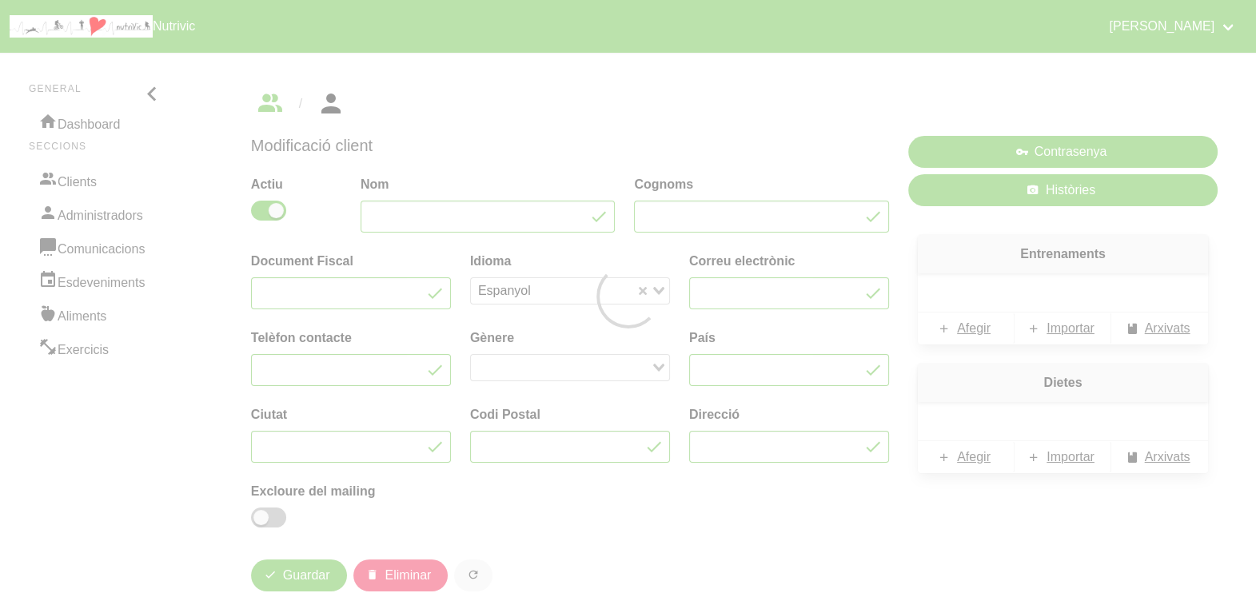
type input "Guillem"
type input "Barceló"
type input "guillembarcelo10@gmail.com"
type input "651336595"
type input "08505"
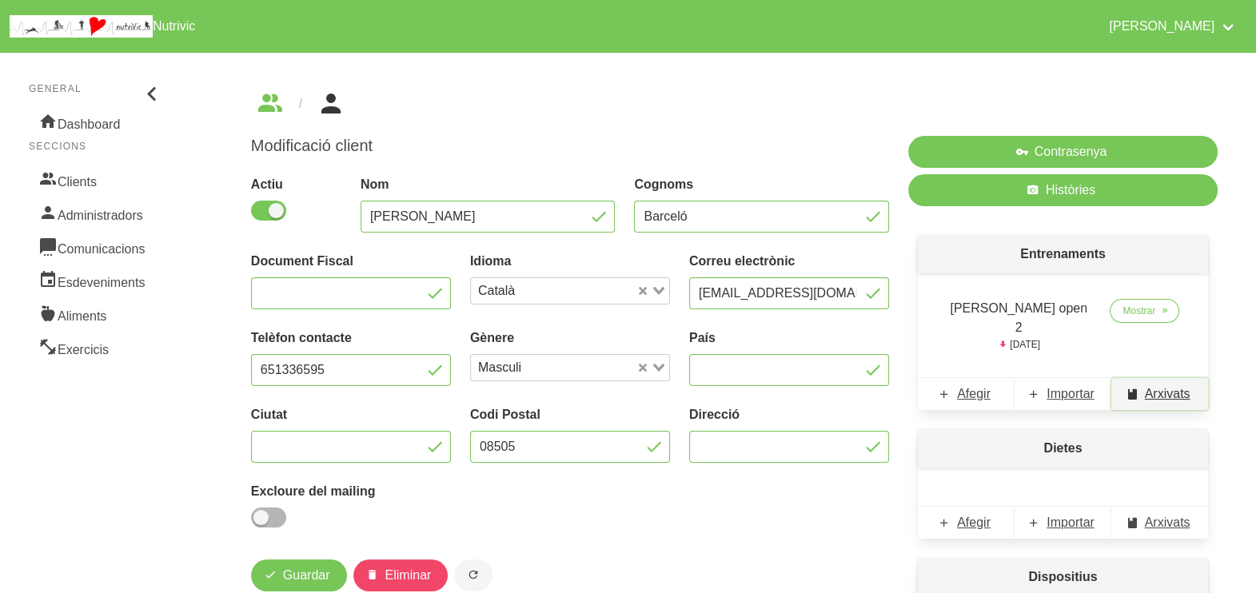
click at [1155, 385] on span "Arxivats" at bounding box center [1168, 394] width 46 height 19
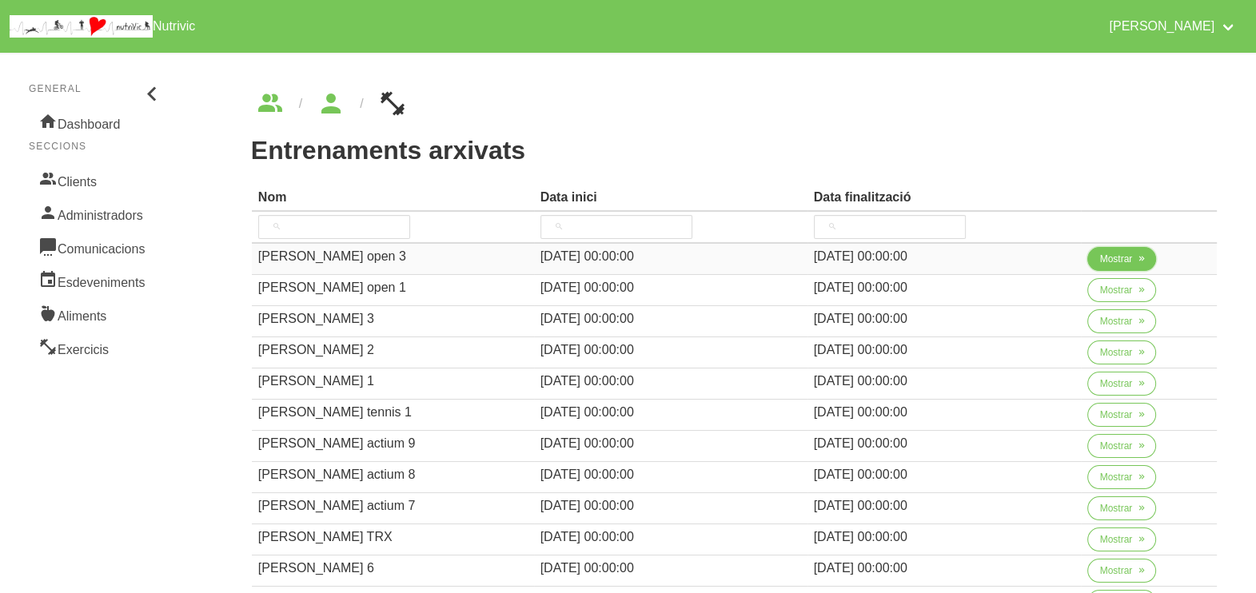
click at [1100, 264] on span "Mostrar" at bounding box center [1116, 259] width 33 height 14
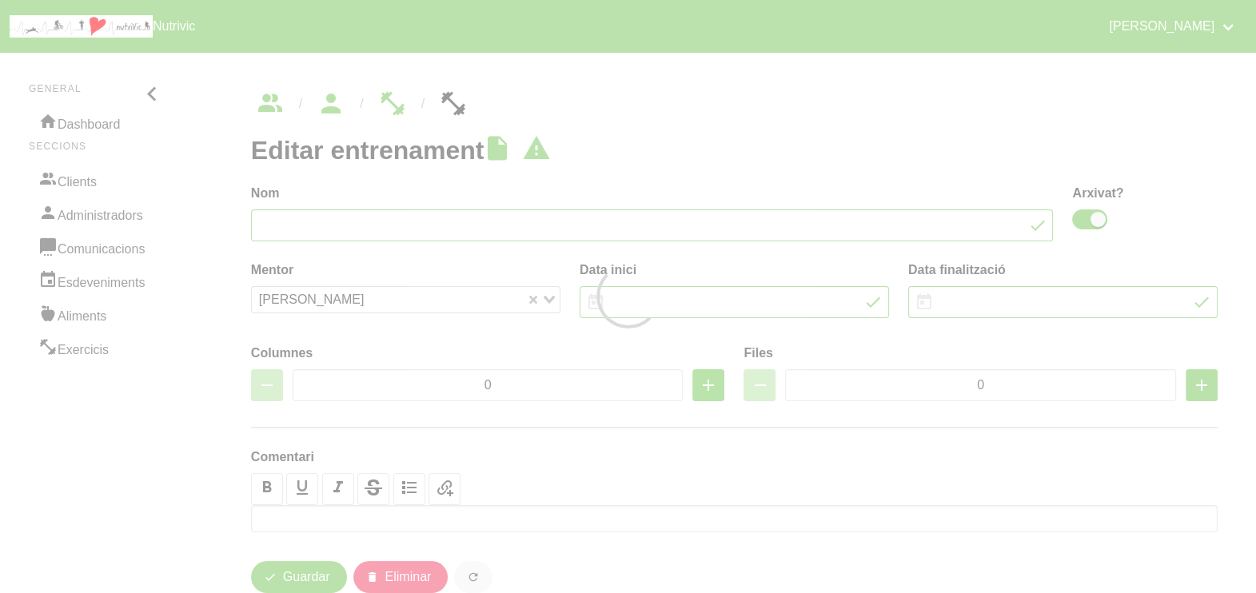
type input "Guillem Barceló open 3"
checkbox input "true"
type input "31/8/2025"
type input "19/10/2025"
type input "4"
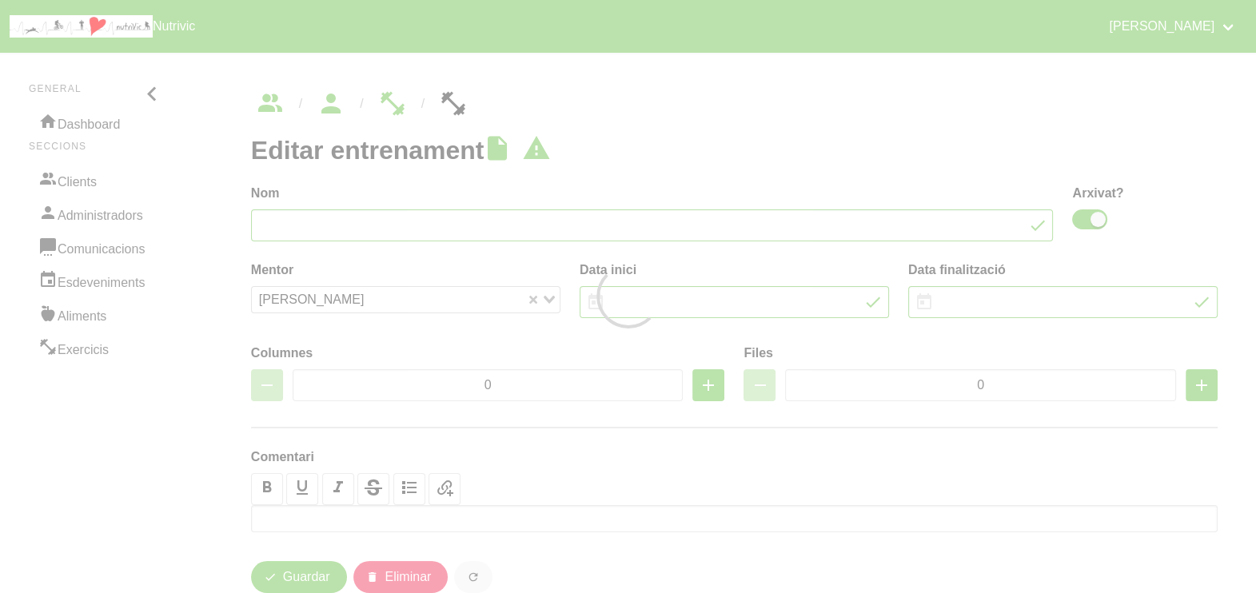
type input "8"
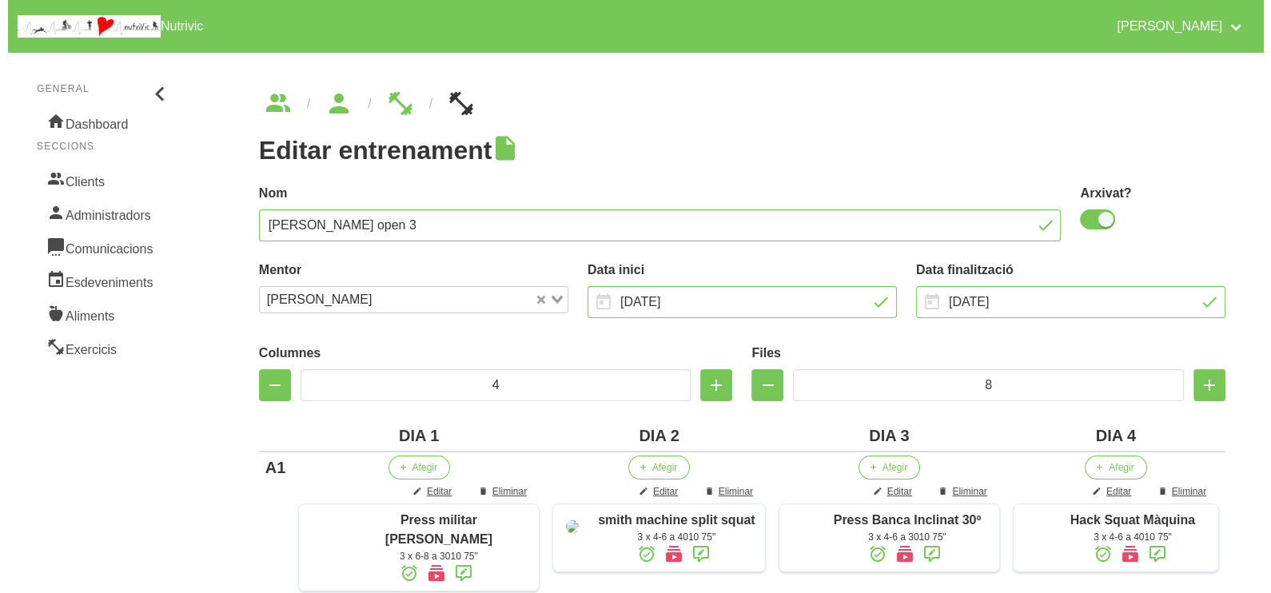
scroll to position [399, 0]
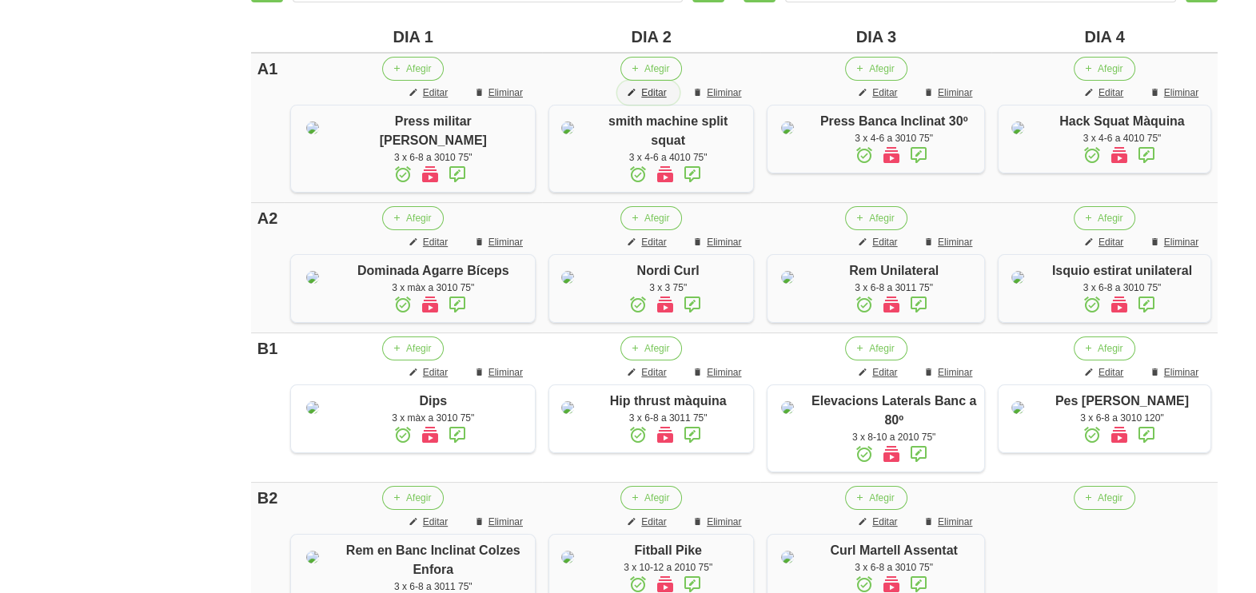
click at [644, 93] on span "Editar" at bounding box center [653, 93] width 25 height 14
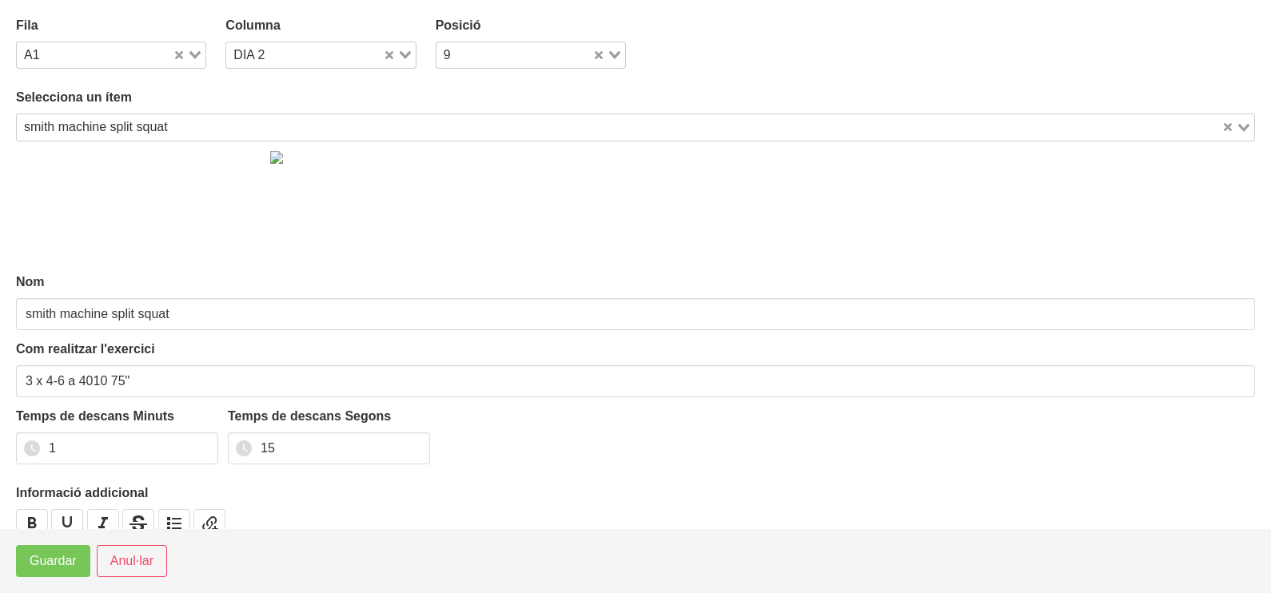
click at [134, 124] on div "smith machine split squat" at bounding box center [619, 125] width 1205 height 22
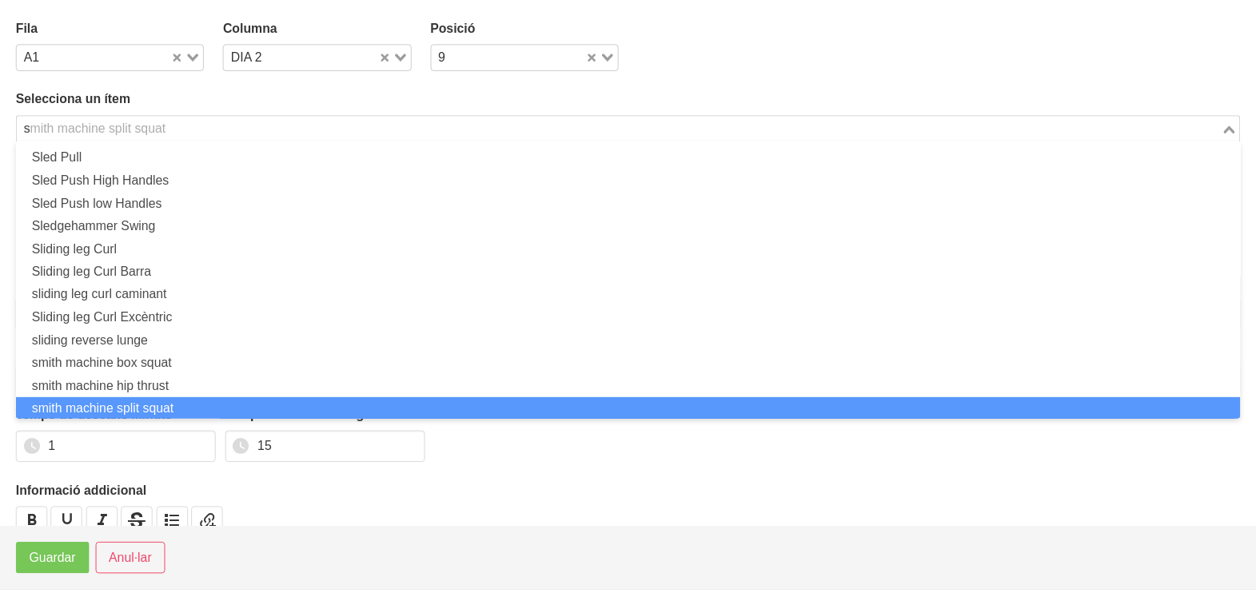
scroll to position [4, 0]
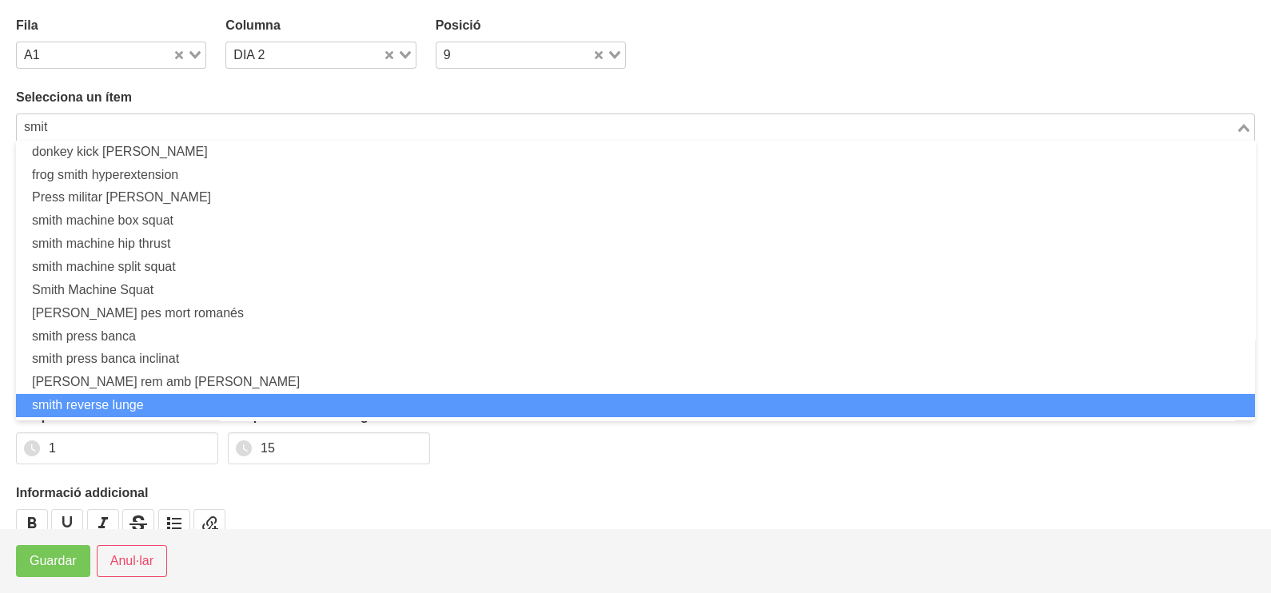
click at [112, 398] on li "smith reverse lunge" at bounding box center [635, 405] width 1239 height 23
type input "smit"
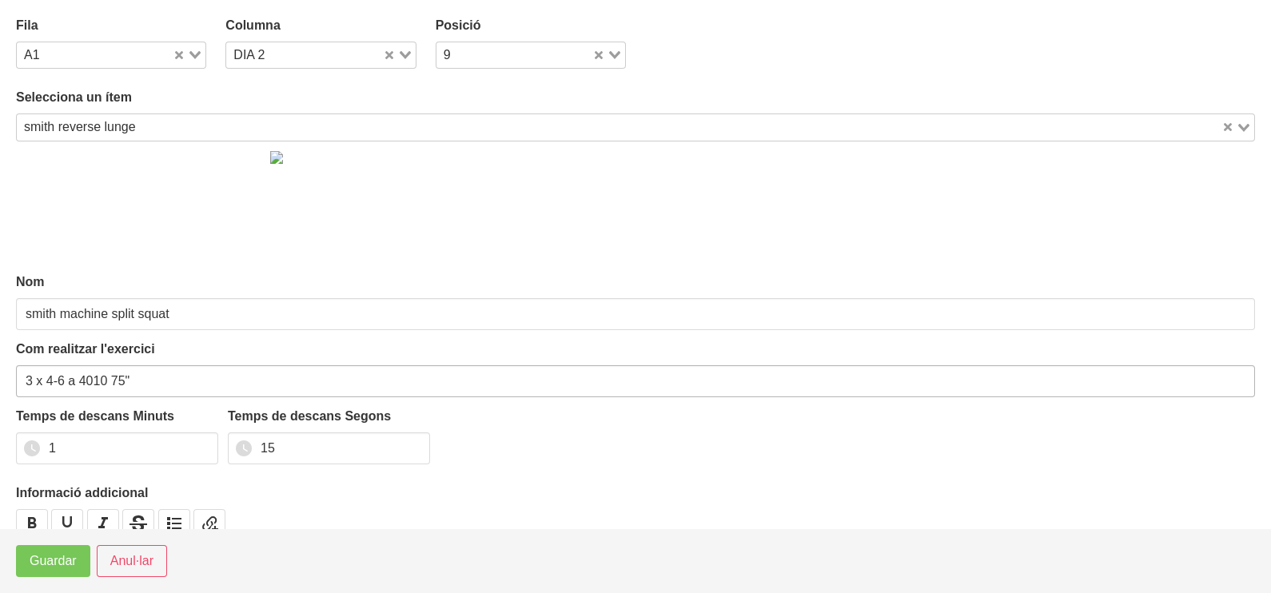
type input "smith reverse lunge"
click at [41, 561] on span "Guardar" at bounding box center [53, 561] width 47 height 19
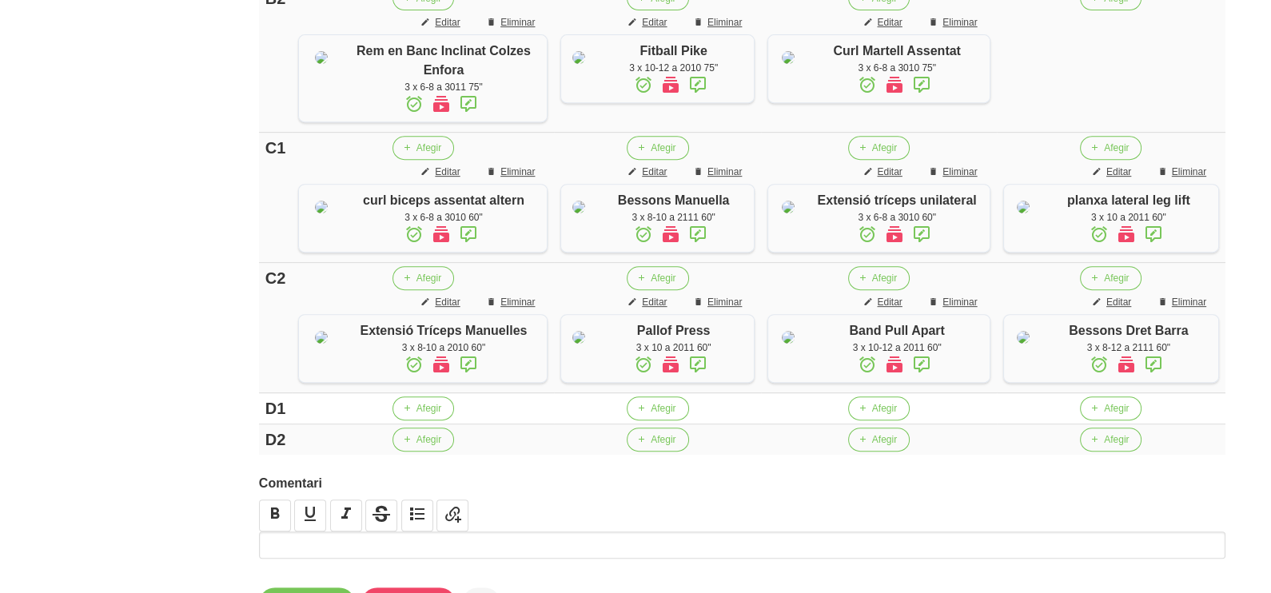
scroll to position [979, 0]
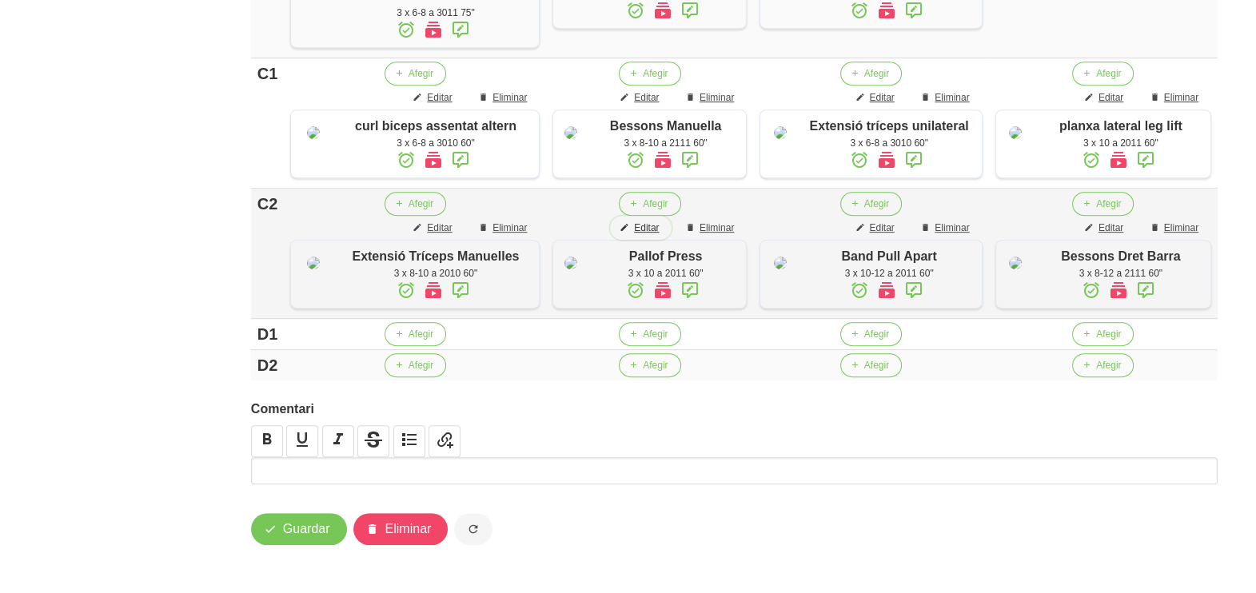
click at [640, 235] on span "Editar" at bounding box center [646, 228] width 25 height 14
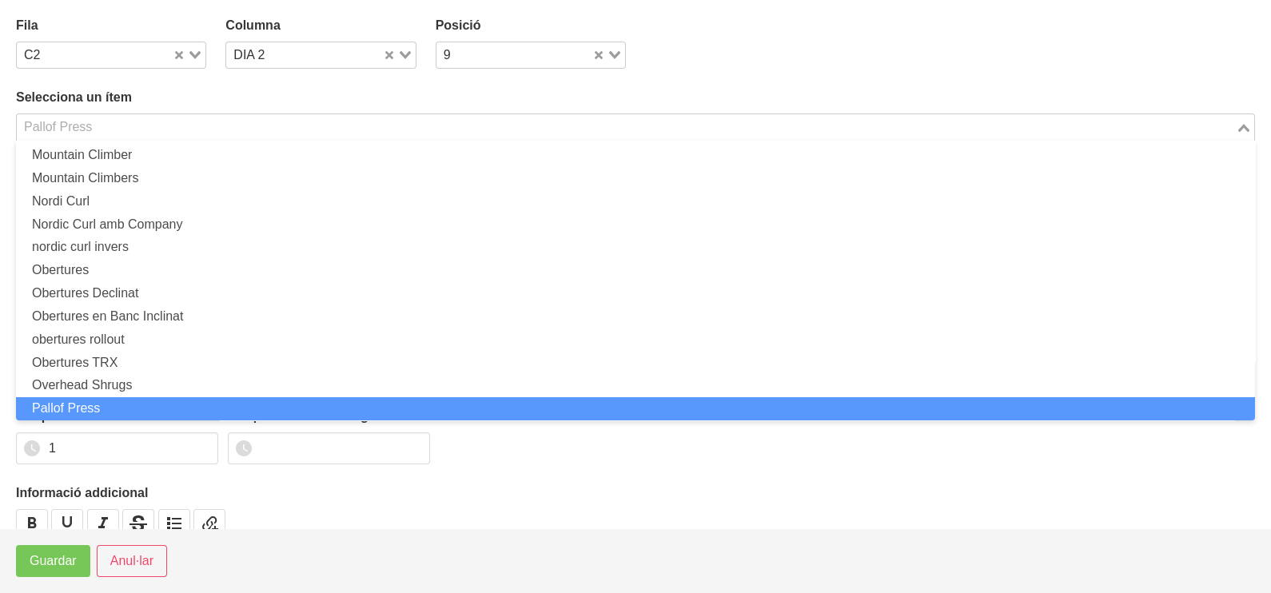
click at [137, 125] on input "Search for option" at bounding box center [626, 127] width 1216 height 19
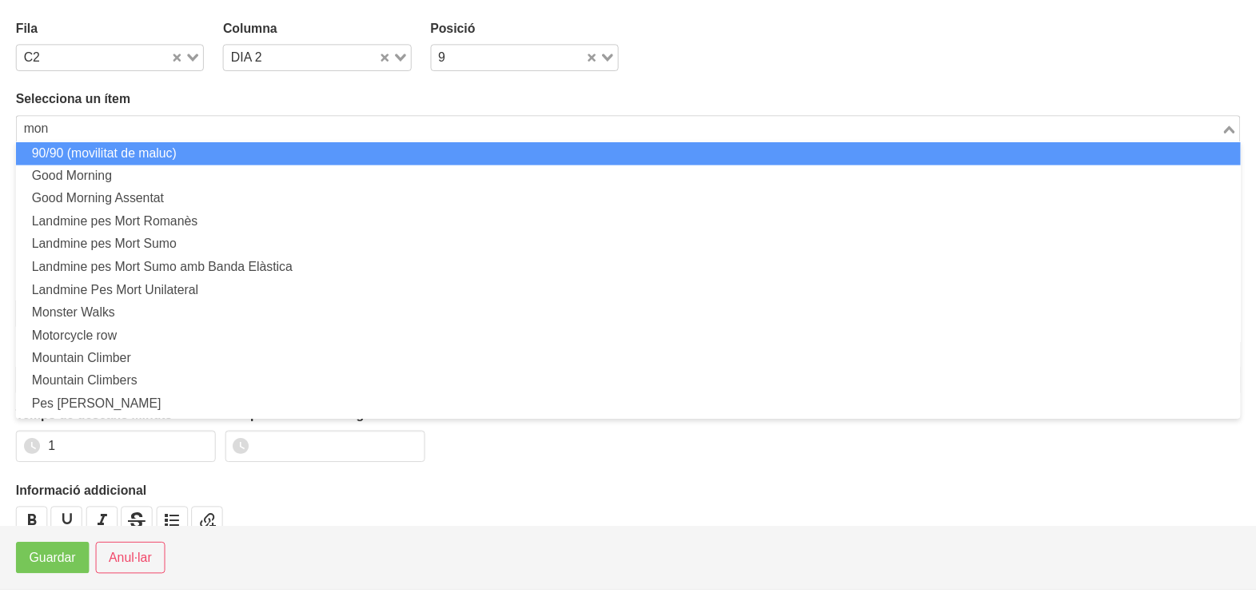
scroll to position [0, 0]
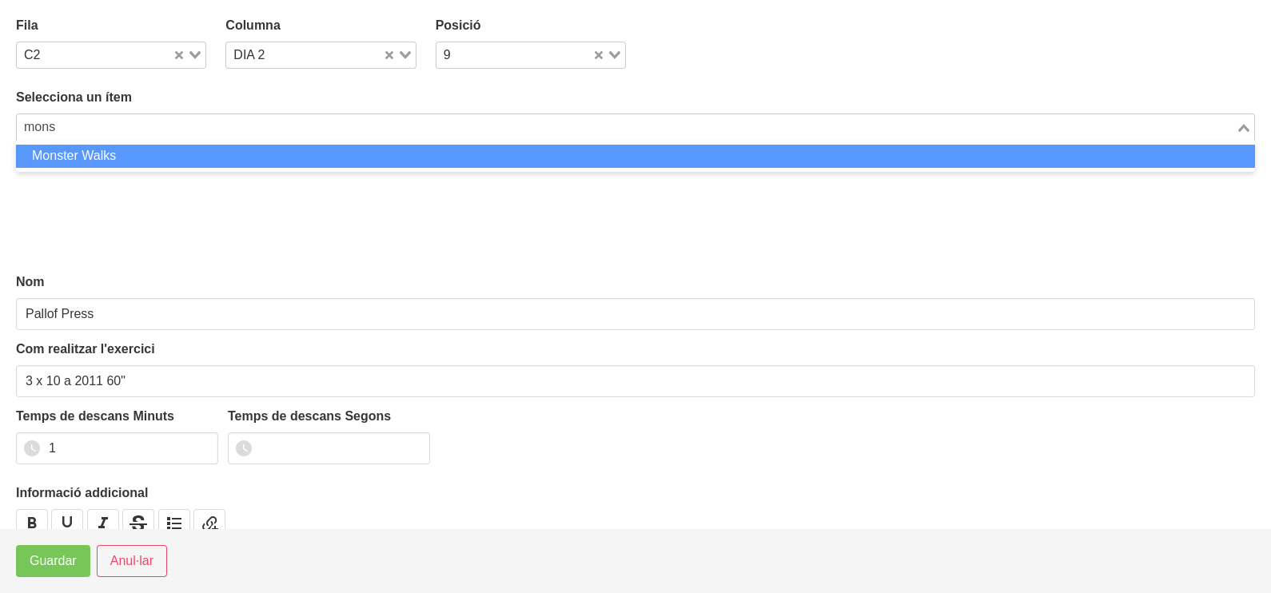
click at [94, 157] on li "Monster Walks" at bounding box center [635, 156] width 1239 height 23
type input "mons"
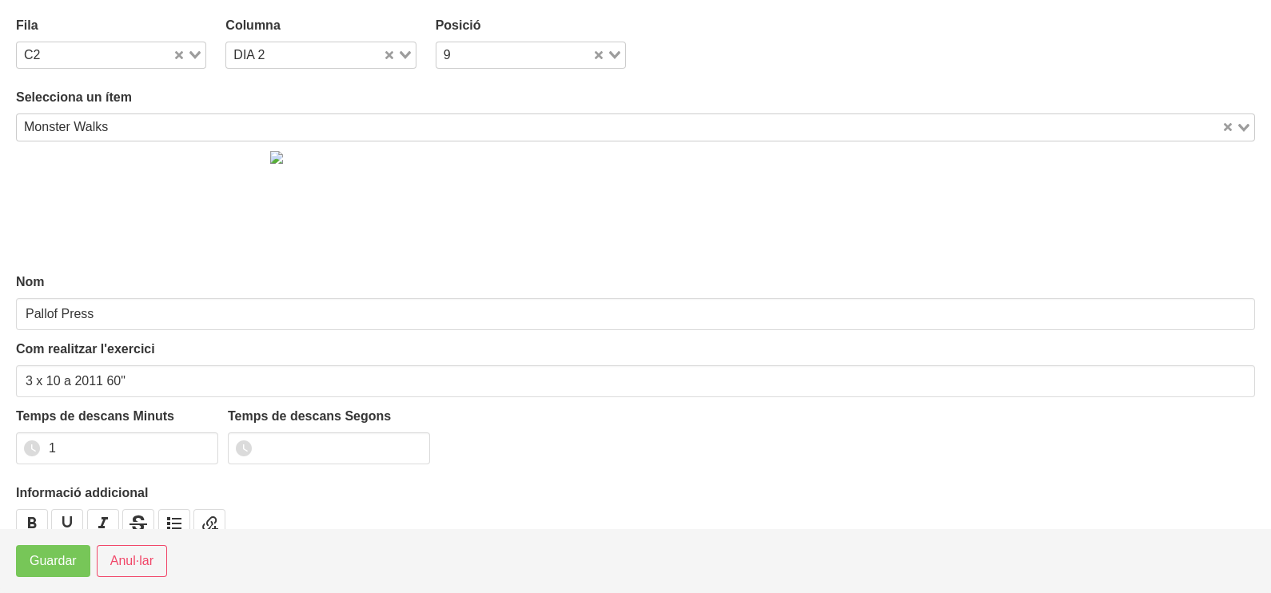
type input "Monster Walks"
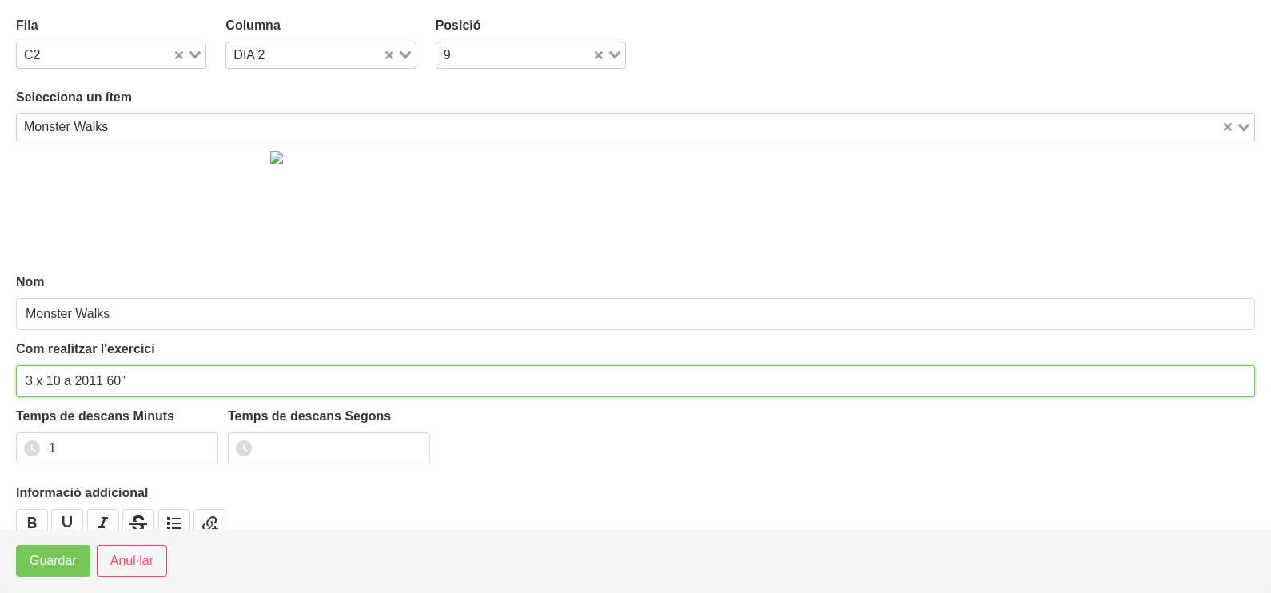
drag, startPoint x: 60, startPoint y: 377, endPoint x: 48, endPoint y: 379, distance: 12.2
click at [48, 379] on input "3 x 10 a 2011 60"" at bounding box center [635, 381] width 1239 height 32
drag, startPoint x: 134, startPoint y: 376, endPoint x: 93, endPoint y: 380, distance: 41.8
click at [93, 380] on input "3 x 6 pistes a 2011 60"" at bounding box center [635, 381] width 1239 height 32
type input "3 x 6 pistes 60""
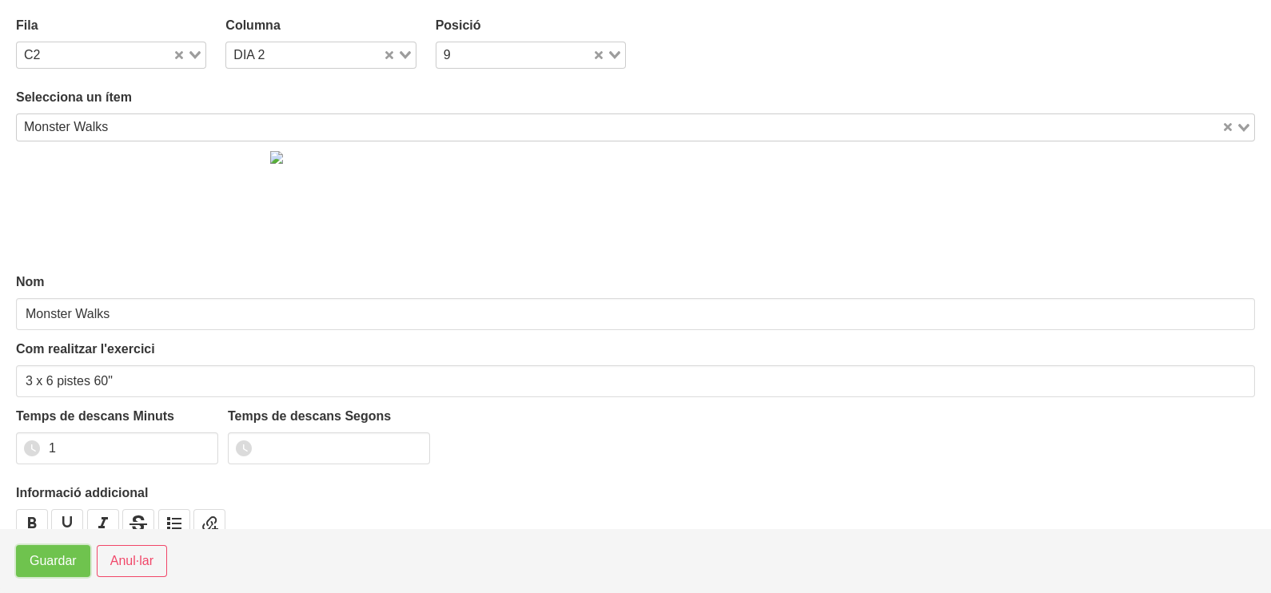
click at [49, 570] on span "Guardar" at bounding box center [53, 561] width 47 height 19
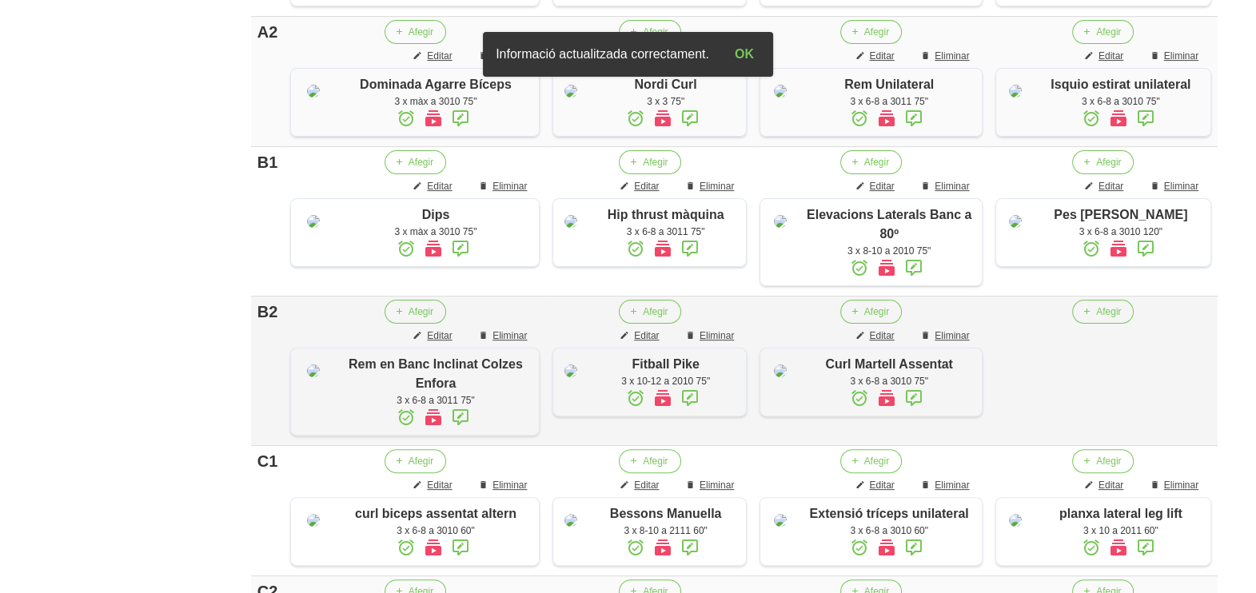
scroll to position [380, 0]
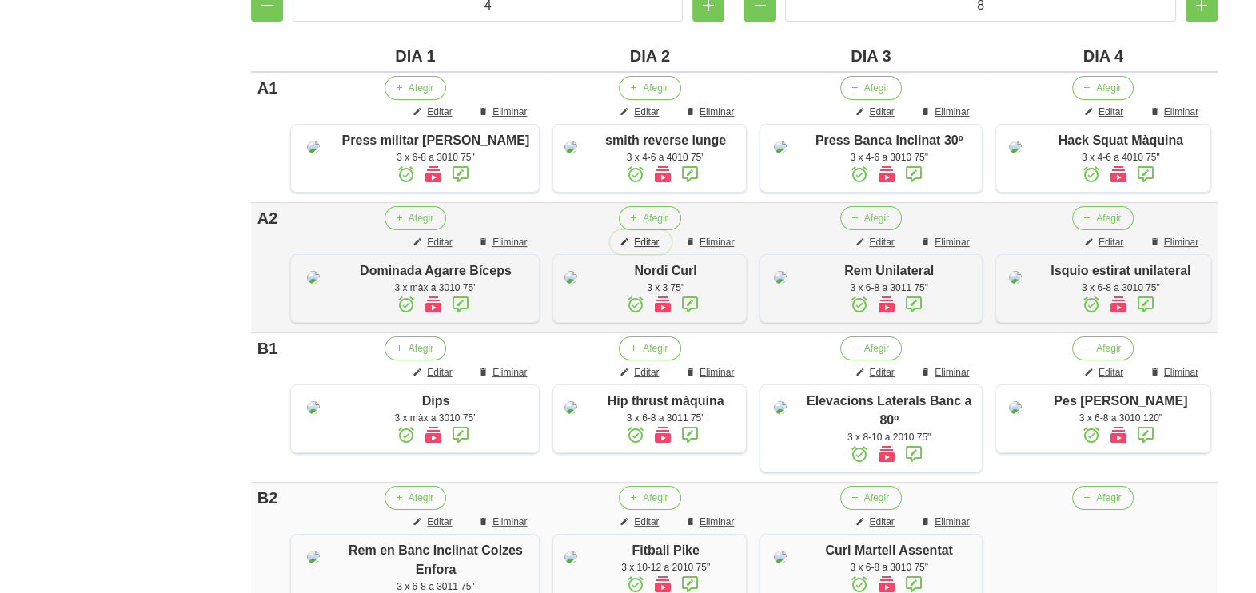
click at [652, 249] on span "Editar" at bounding box center [646, 242] width 25 height 14
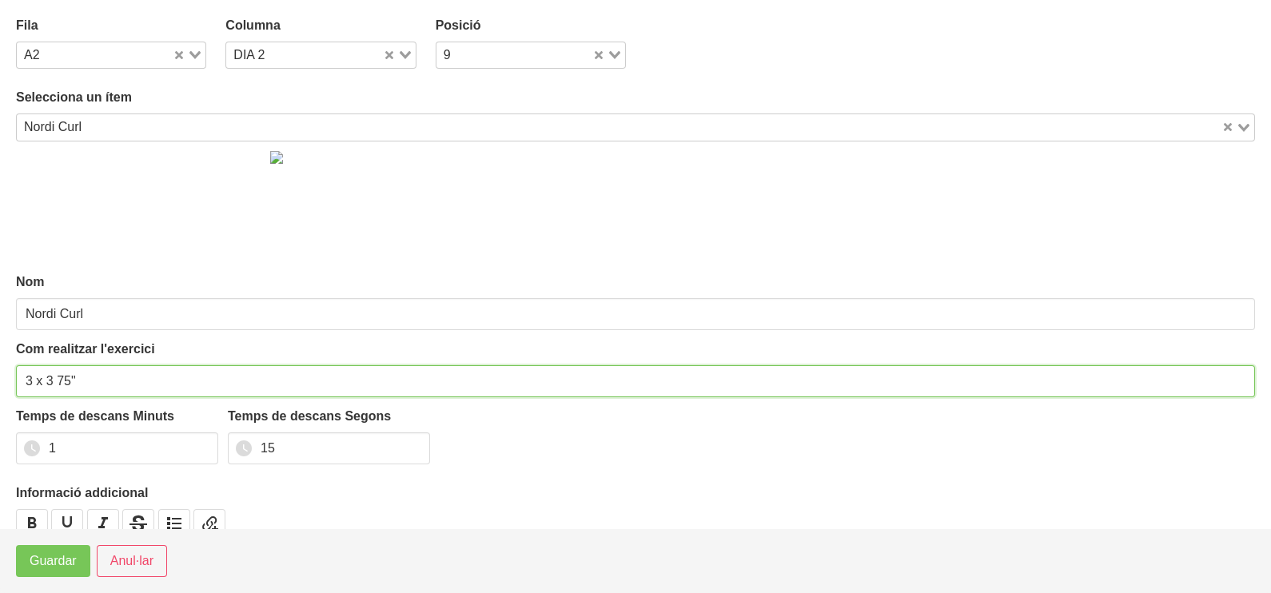
click at [49, 379] on input "3 x 3 75"" at bounding box center [635, 381] width 1239 height 32
type input "3 x 4 75""
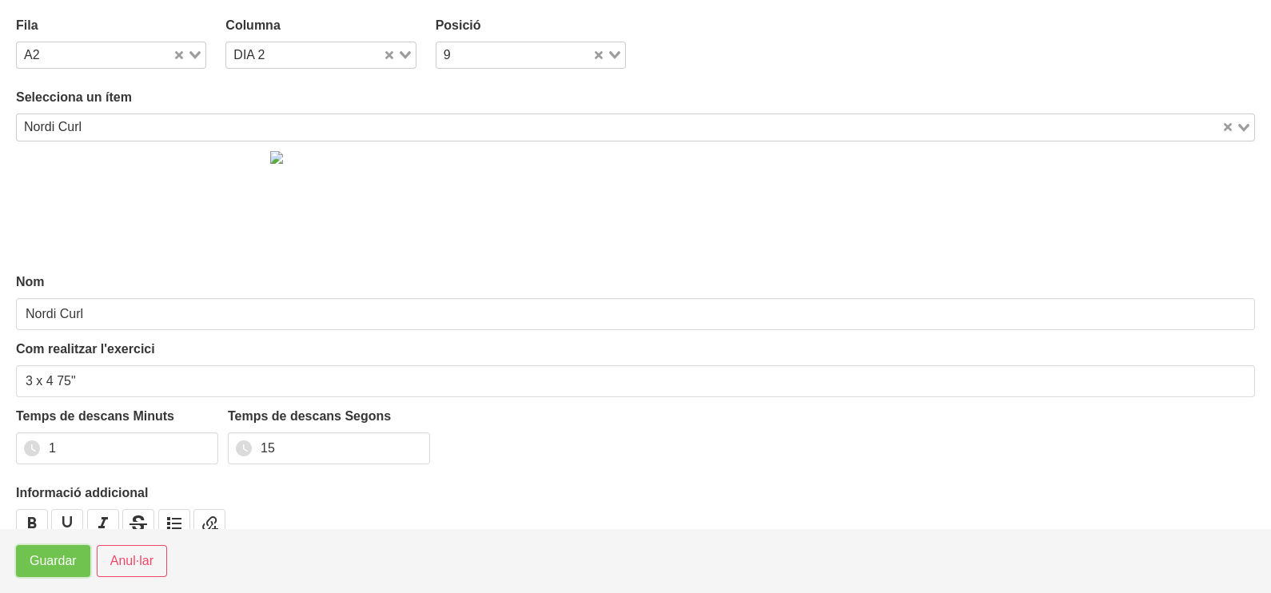
click at [58, 560] on span "Guardar" at bounding box center [53, 561] width 47 height 19
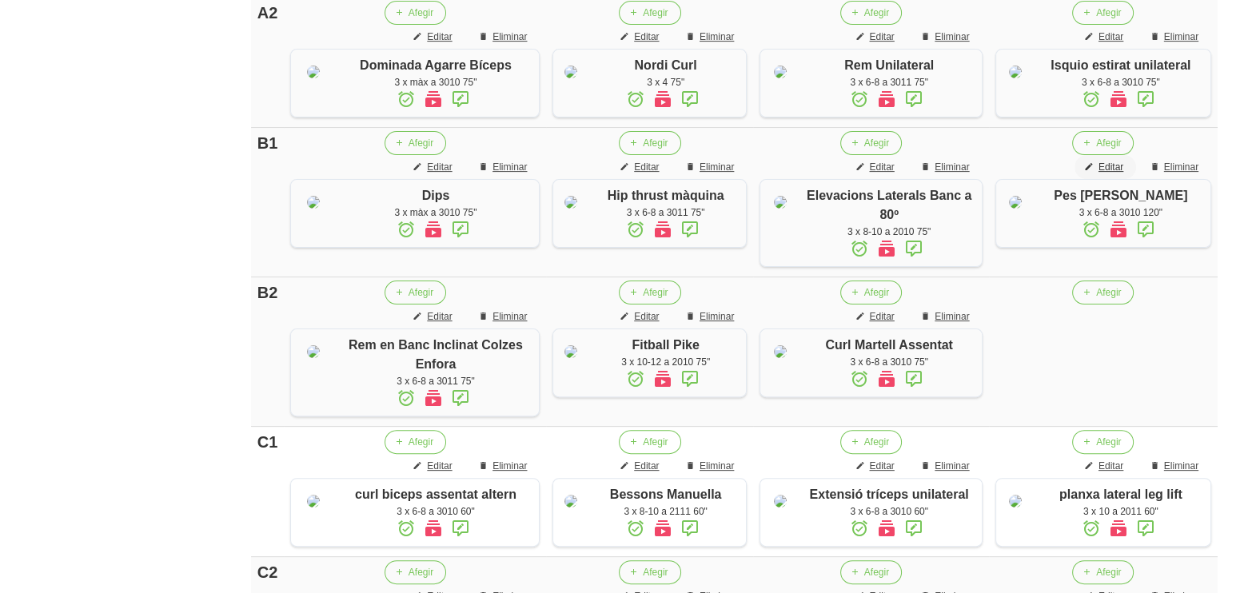
scroll to position [680, 0]
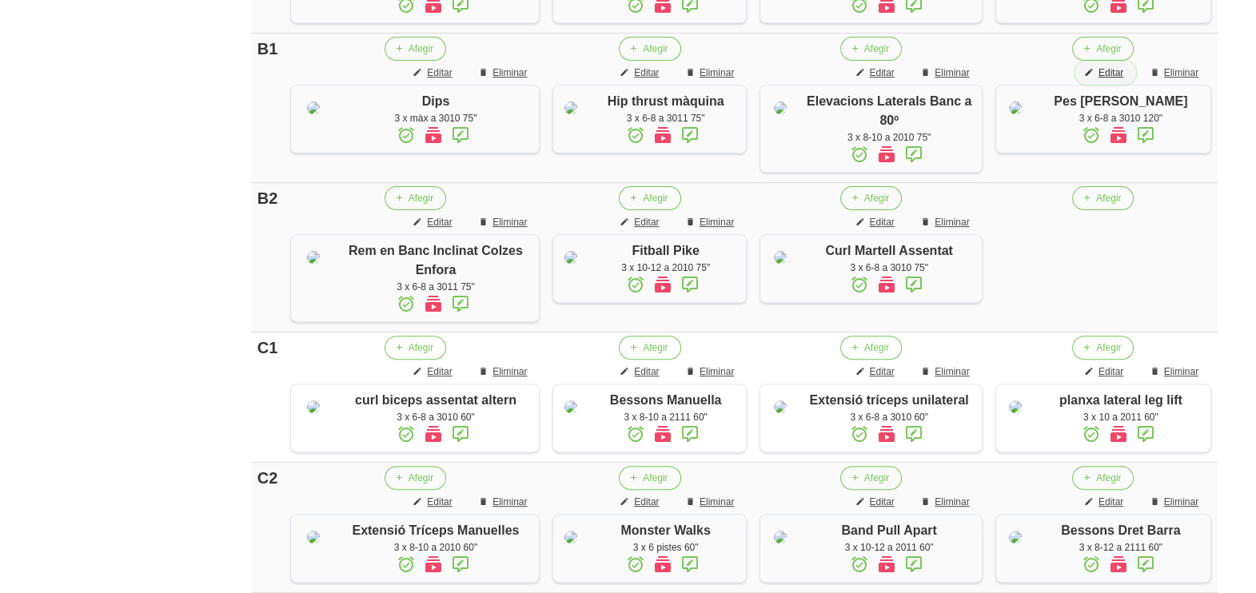
click at [1114, 80] on span "Editar" at bounding box center [1111, 73] width 25 height 14
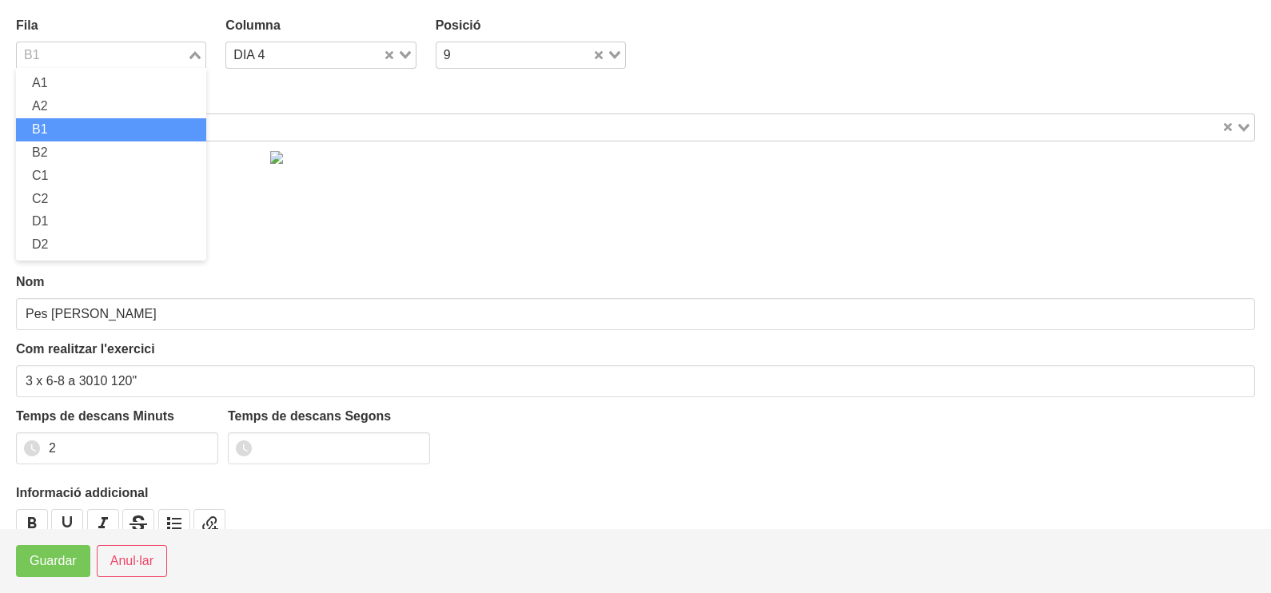
drag, startPoint x: 196, startPoint y: 54, endPoint x: 140, endPoint y: 70, distance: 58.2
click at [197, 55] on icon "Search for option" at bounding box center [194, 55] width 11 height 8
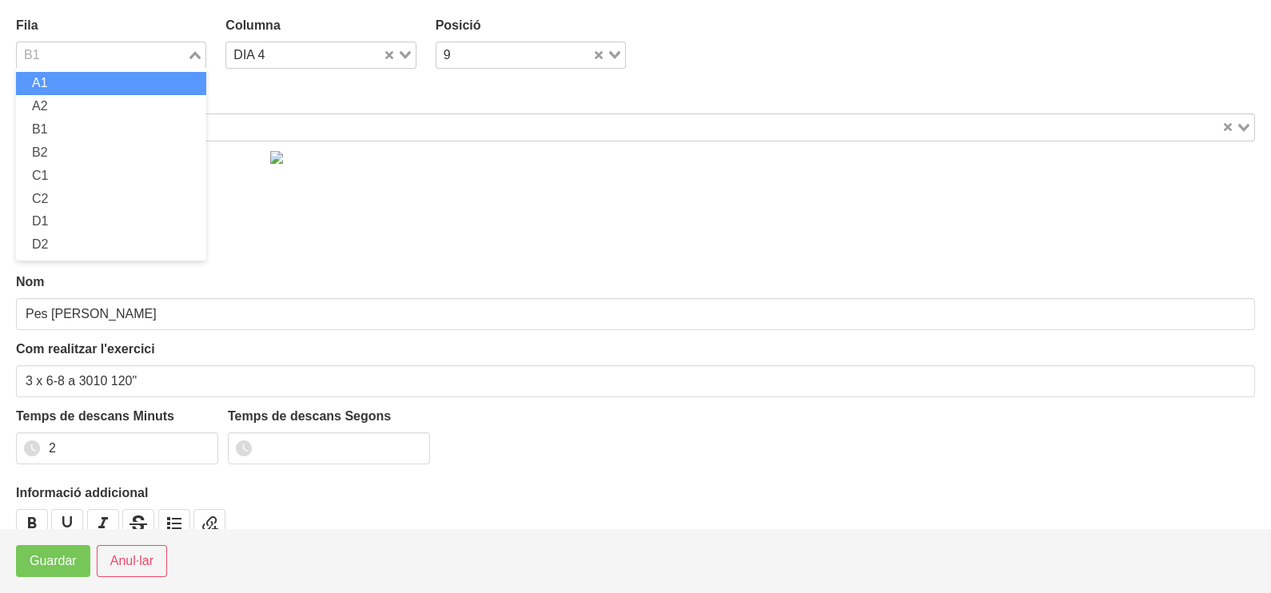
drag, startPoint x: 84, startPoint y: 86, endPoint x: 78, endPoint y: 127, distance: 42.1
click at [84, 86] on li "A1" at bounding box center [111, 83] width 190 height 23
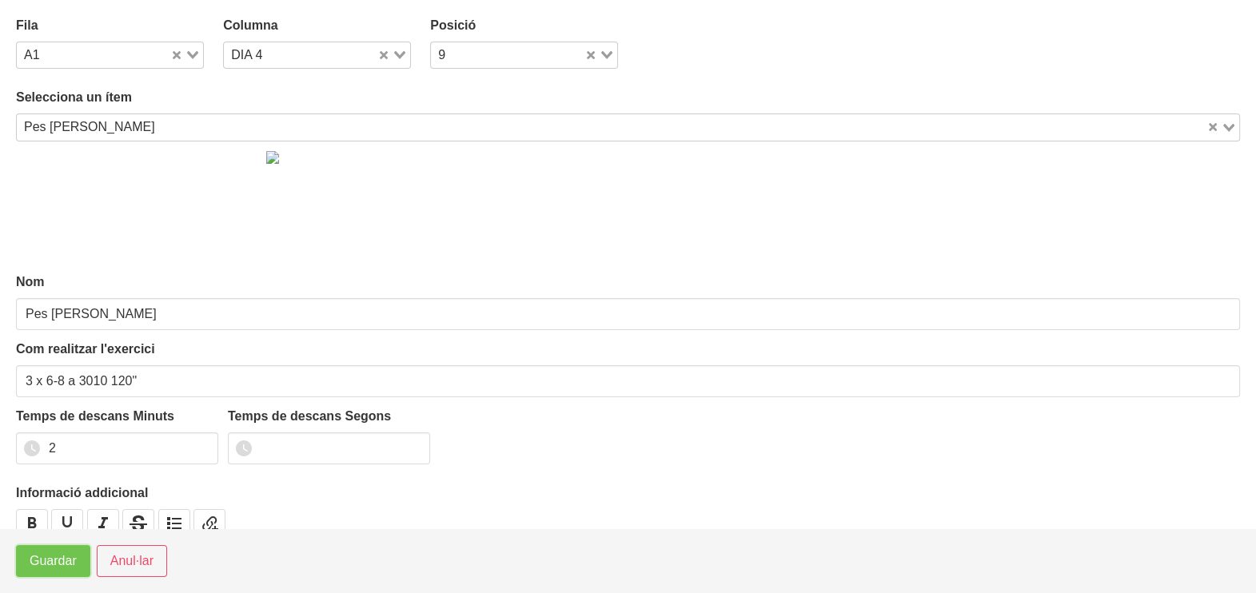
click at [50, 561] on span "Guardar" at bounding box center [53, 561] width 47 height 19
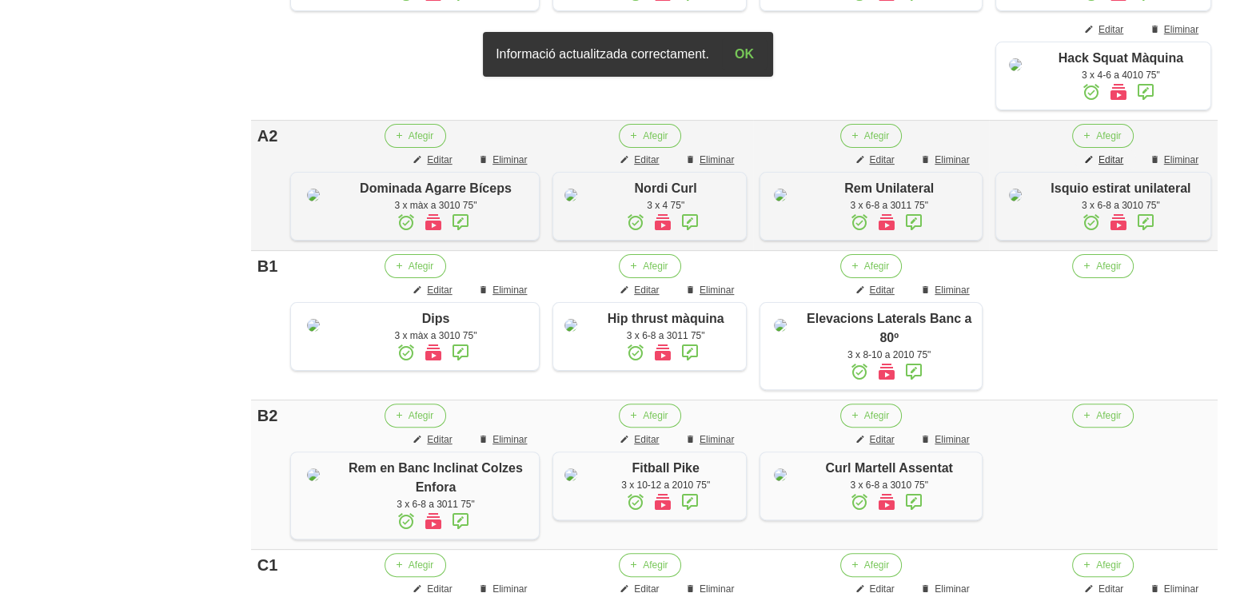
scroll to position [580, 0]
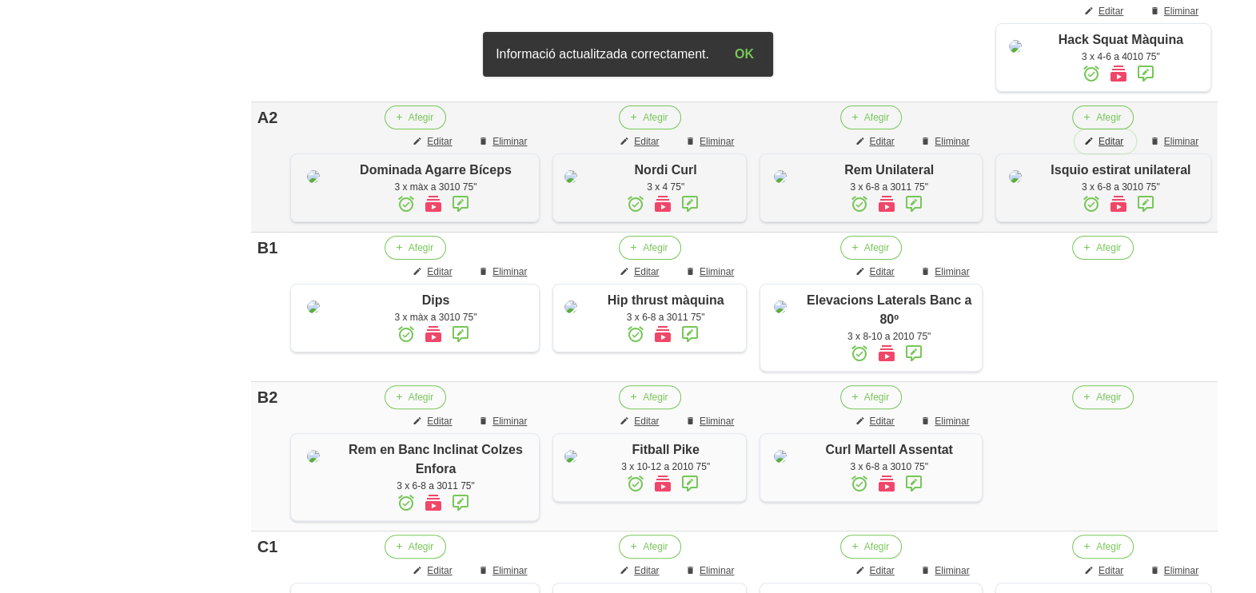
click at [1116, 149] on span "Editar" at bounding box center [1111, 141] width 25 height 14
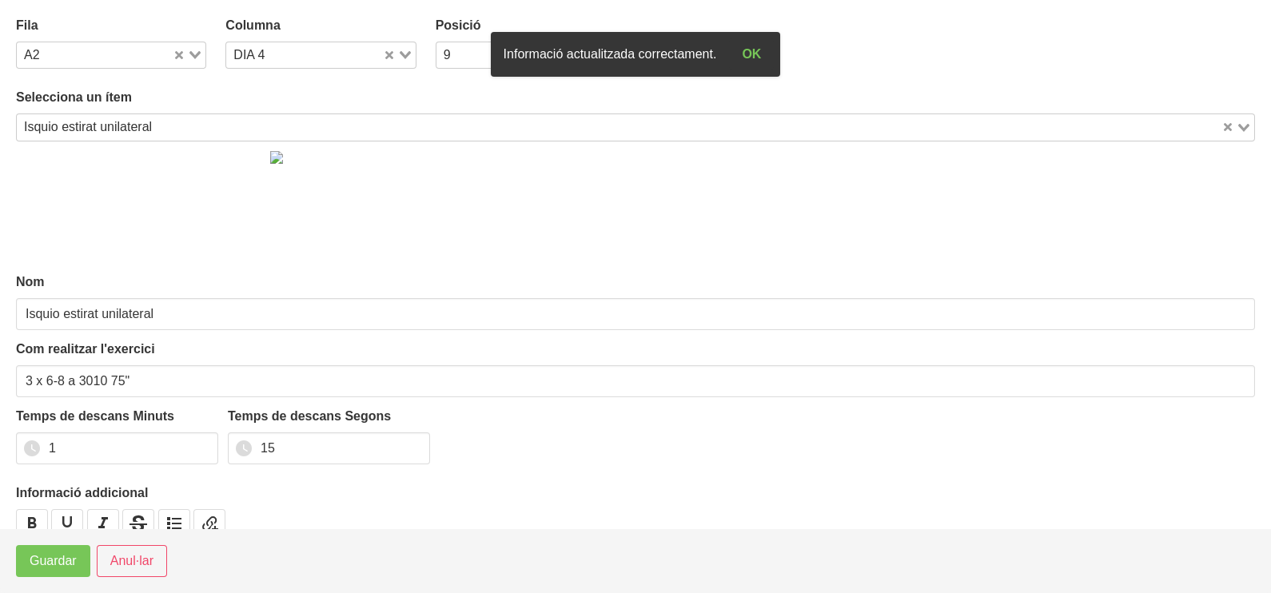
click at [195, 58] on icon "Search for option" at bounding box center [194, 55] width 11 height 8
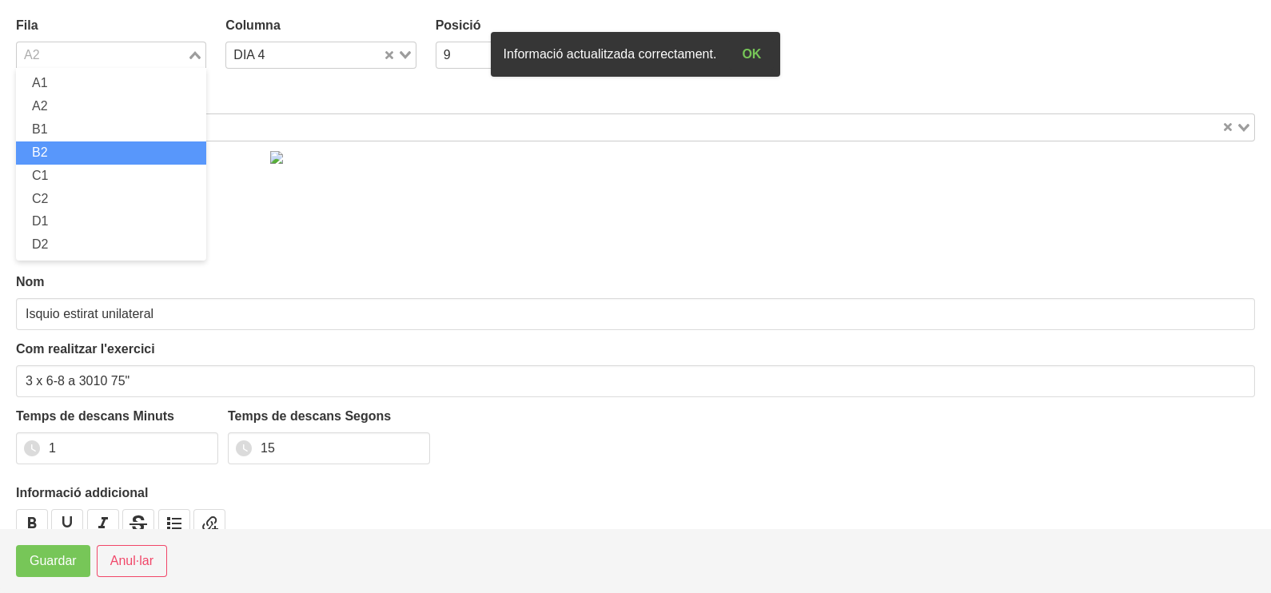
click at [76, 148] on li "B2" at bounding box center [111, 153] width 190 height 23
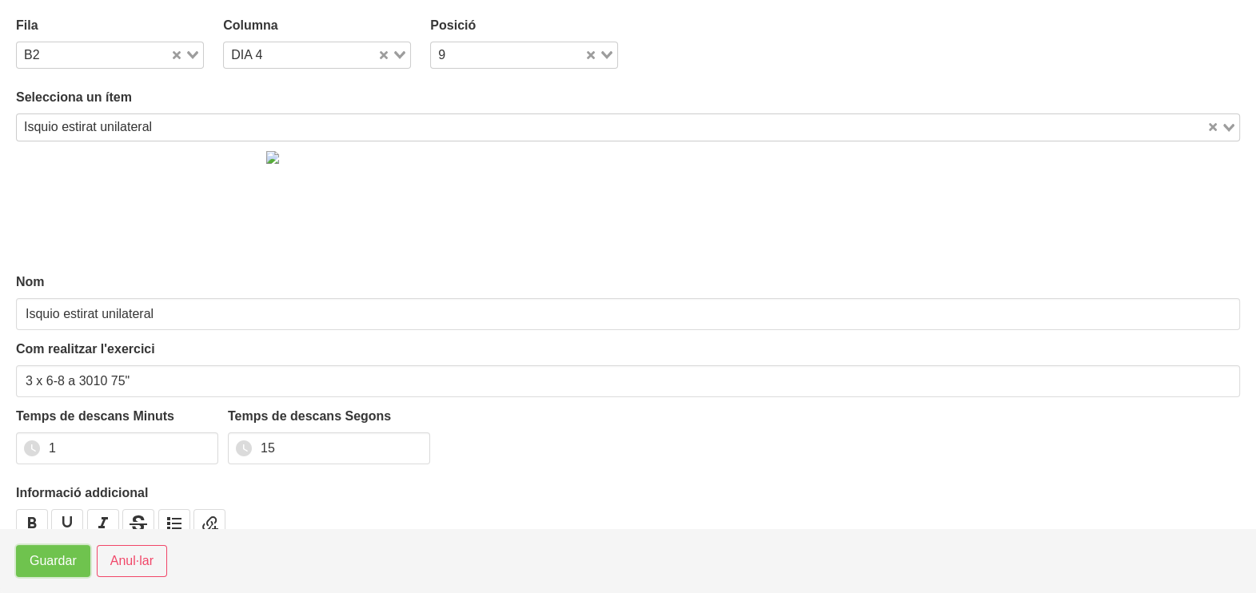
click at [47, 558] on span "Guardar" at bounding box center [53, 561] width 47 height 19
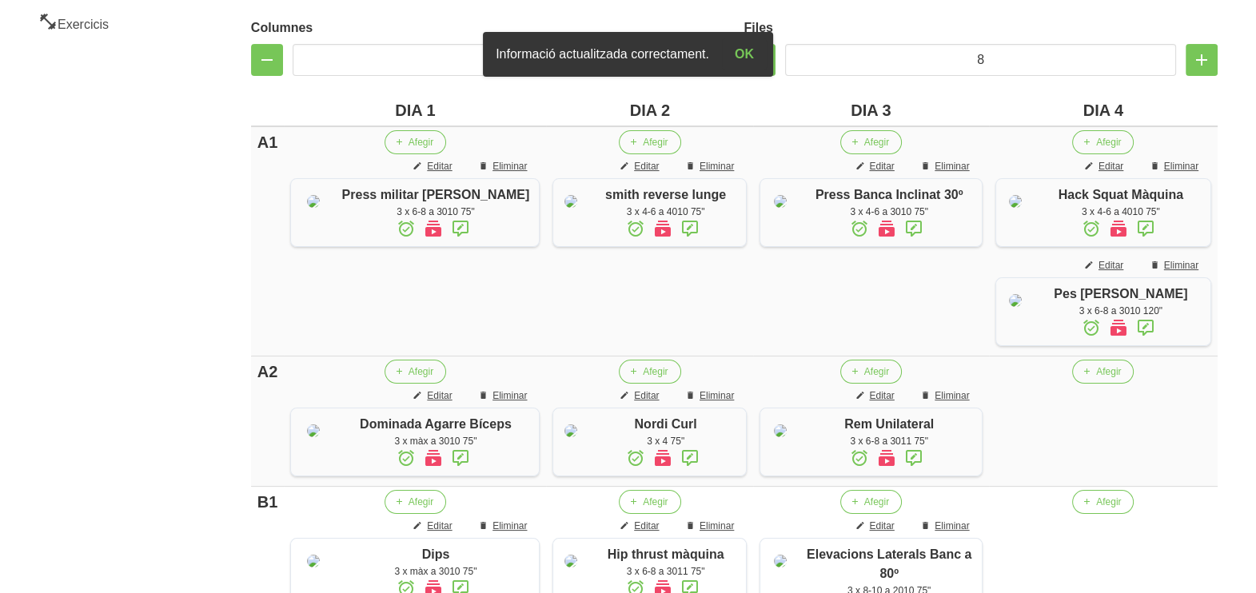
scroll to position [380, 0]
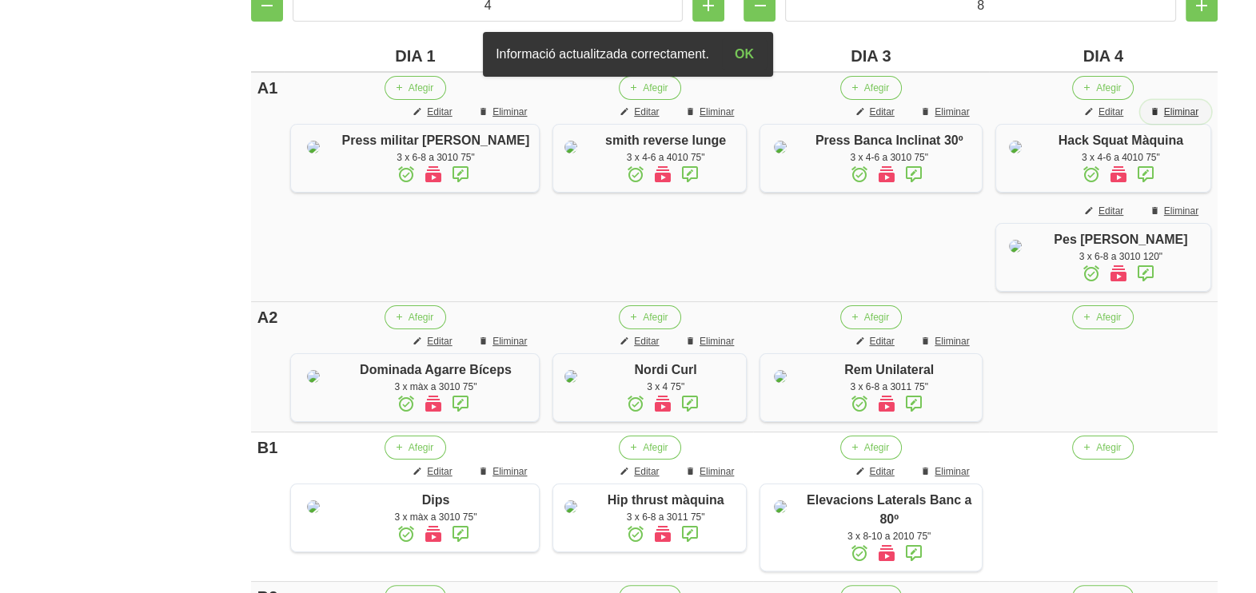
click at [1164, 108] on span "Eliminar" at bounding box center [1181, 112] width 34 height 14
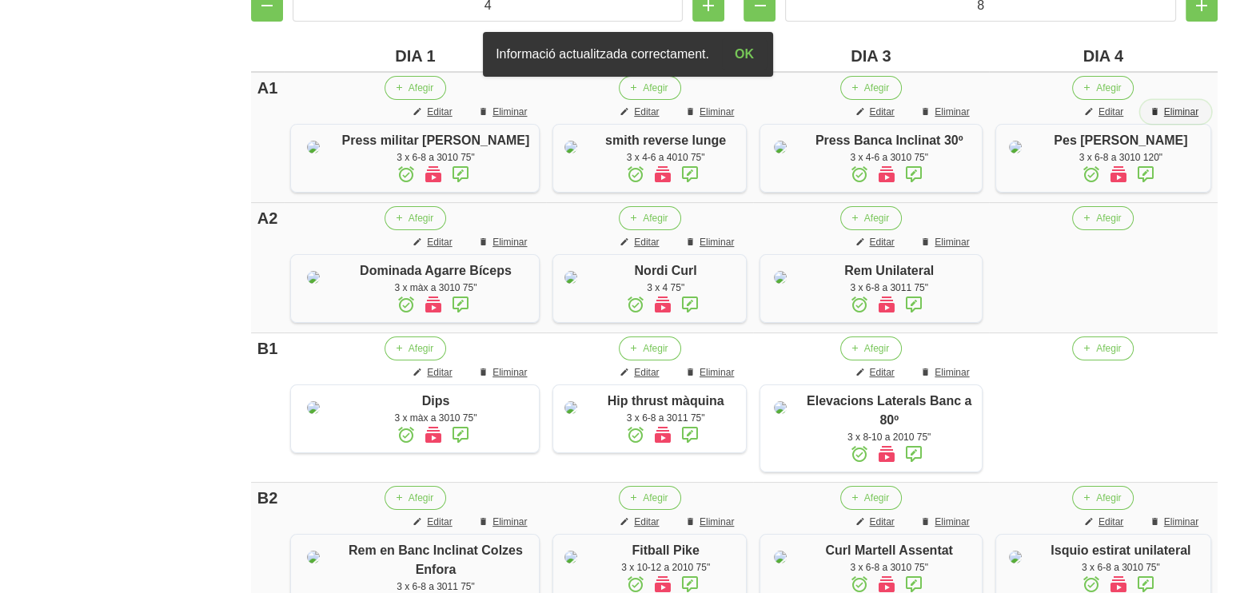
scroll to position [780, 0]
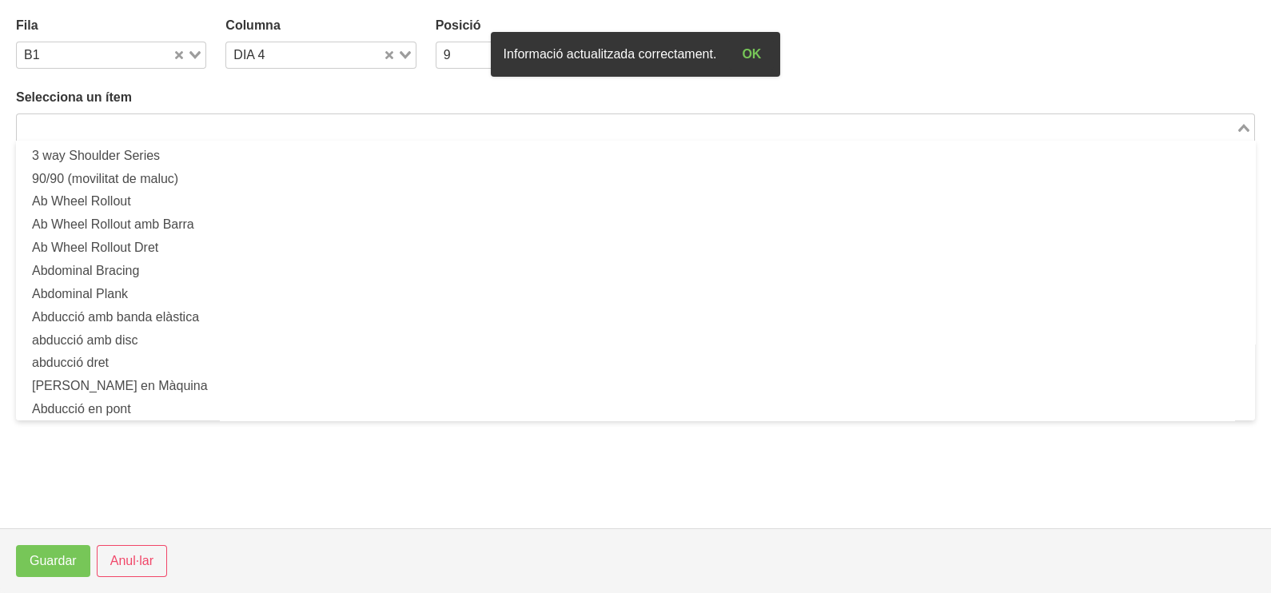
click at [301, 128] on input "Search for option" at bounding box center [626, 127] width 1216 height 19
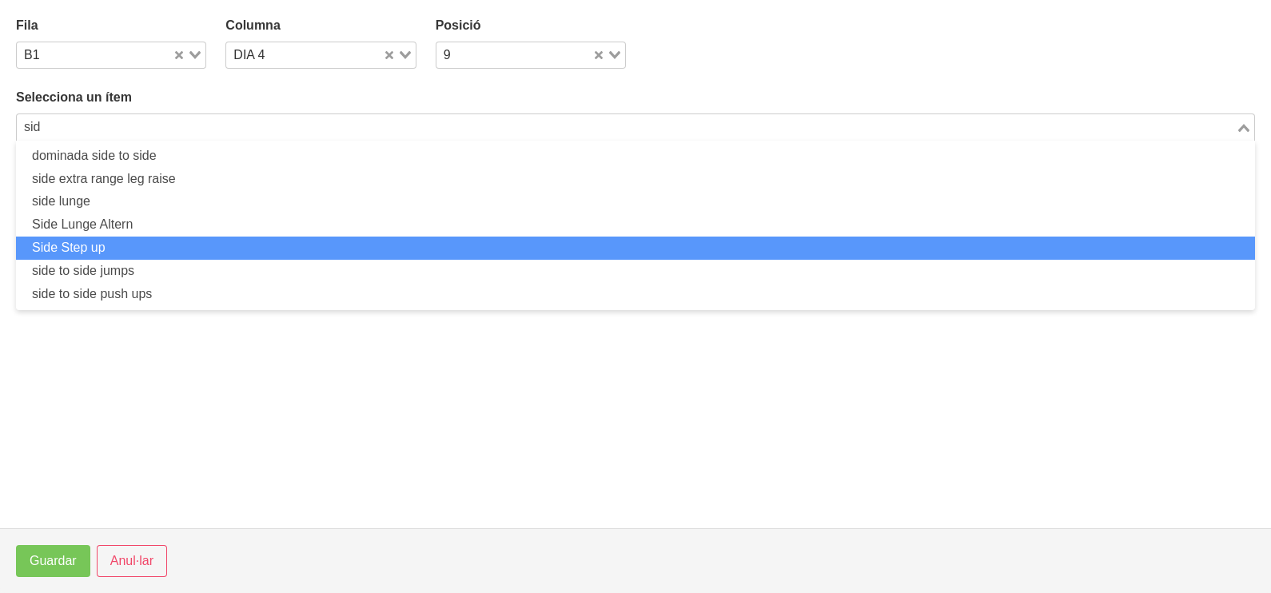
click at [150, 248] on li "Side Step up" at bounding box center [635, 248] width 1239 height 23
type input "sid"
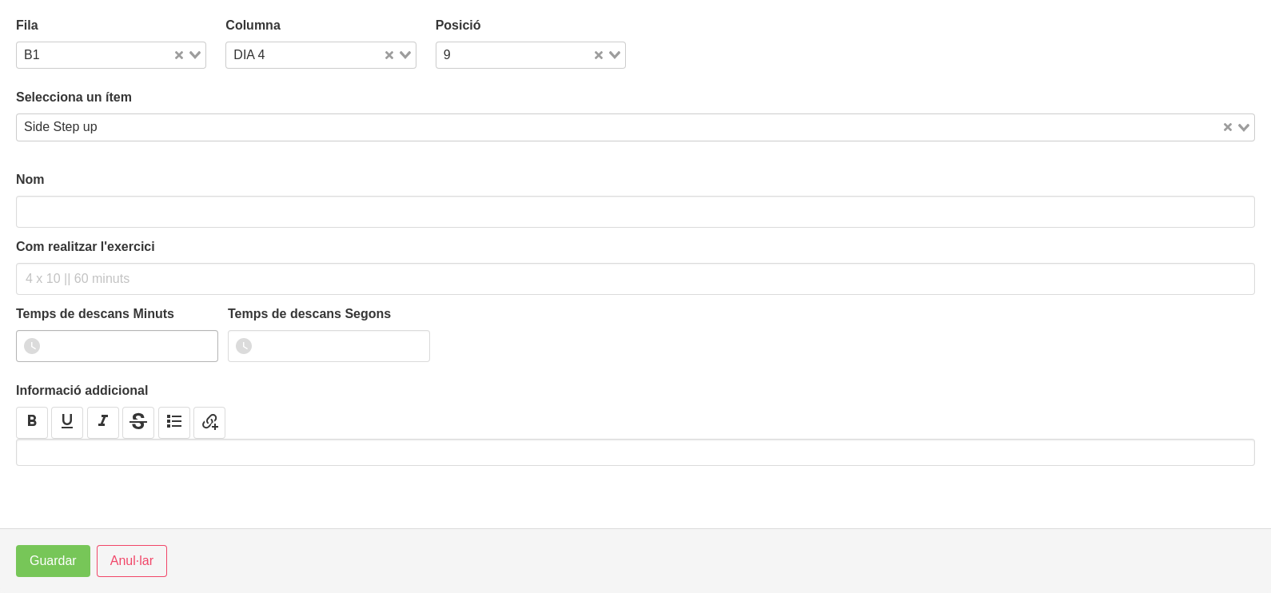
type input "Side Step up"
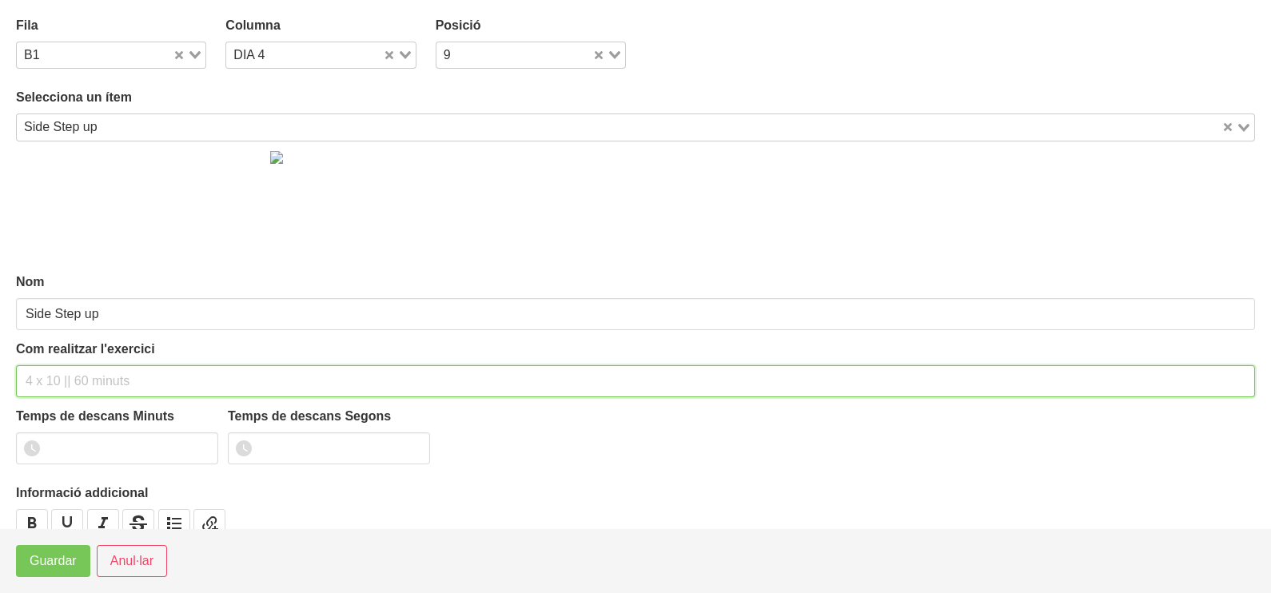
drag, startPoint x: 56, startPoint y: 381, endPoint x: 60, endPoint y: 356, distance: 25.1
click at [58, 363] on div "Com realitzar l'exercici" at bounding box center [635, 369] width 1239 height 58
type input "3 x 6-8 a 3010 75""
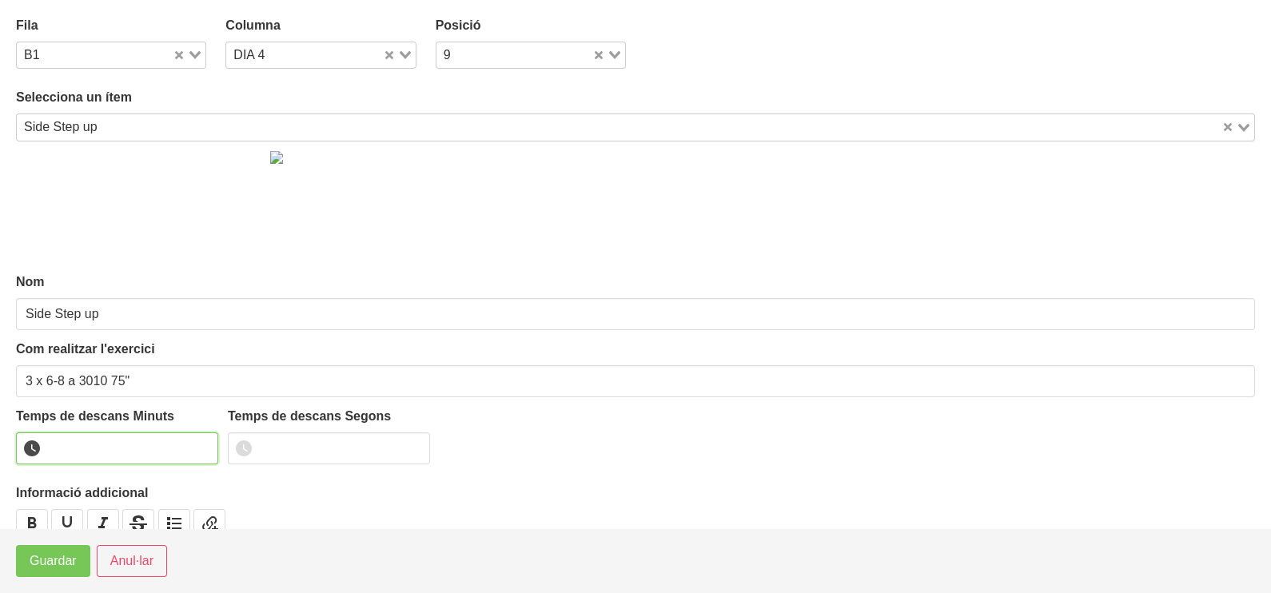
click at [77, 445] on input "number" at bounding box center [117, 449] width 202 height 32
type input "1"
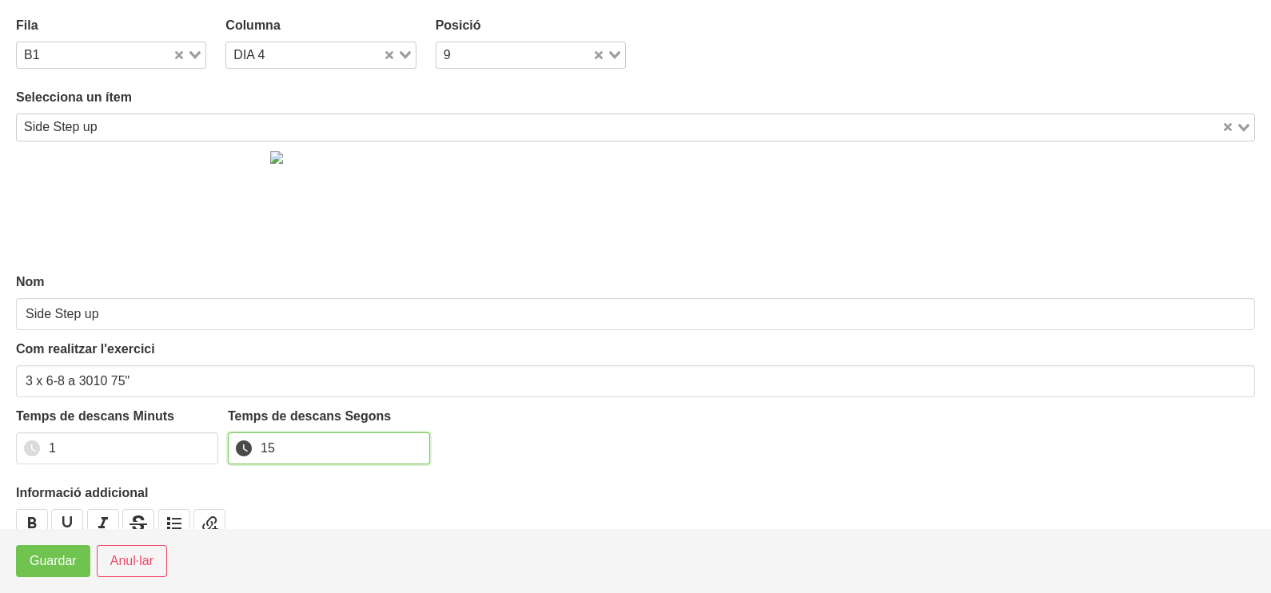
type input "15"
click at [55, 571] on span "Guardar" at bounding box center [53, 561] width 47 height 19
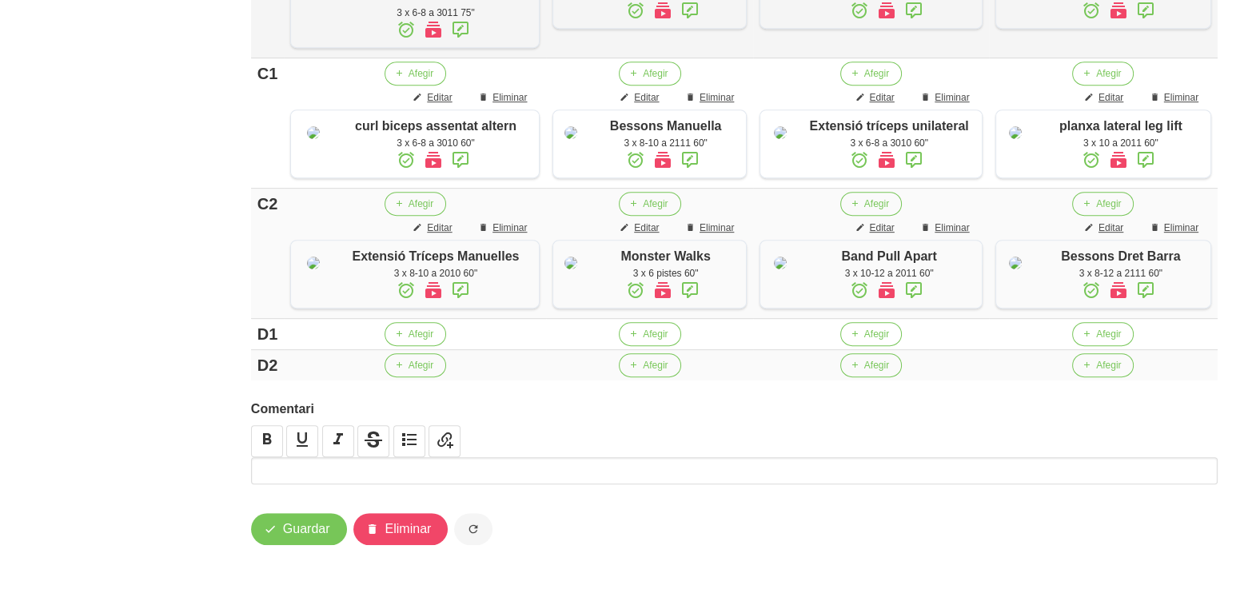
scroll to position [1226, 0]
click at [643, 337] on span "Afegir" at bounding box center [655, 334] width 25 height 14
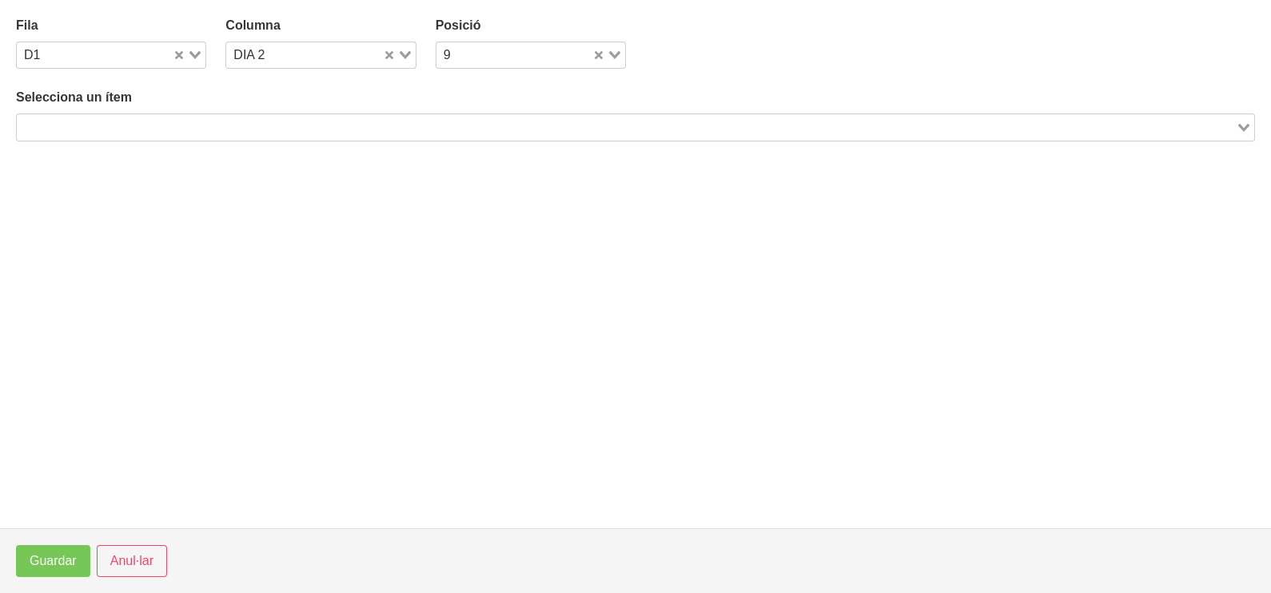
drag, startPoint x: 148, startPoint y: 108, endPoint x: 148, endPoint y: 125, distance: 16.8
click at [148, 108] on div "Selecciona un ítem Loading..." at bounding box center [635, 114] width 1239 height 53
click at [150, 129] on input "Search for option" at bounding box center [626, 127] width 1216 height 19
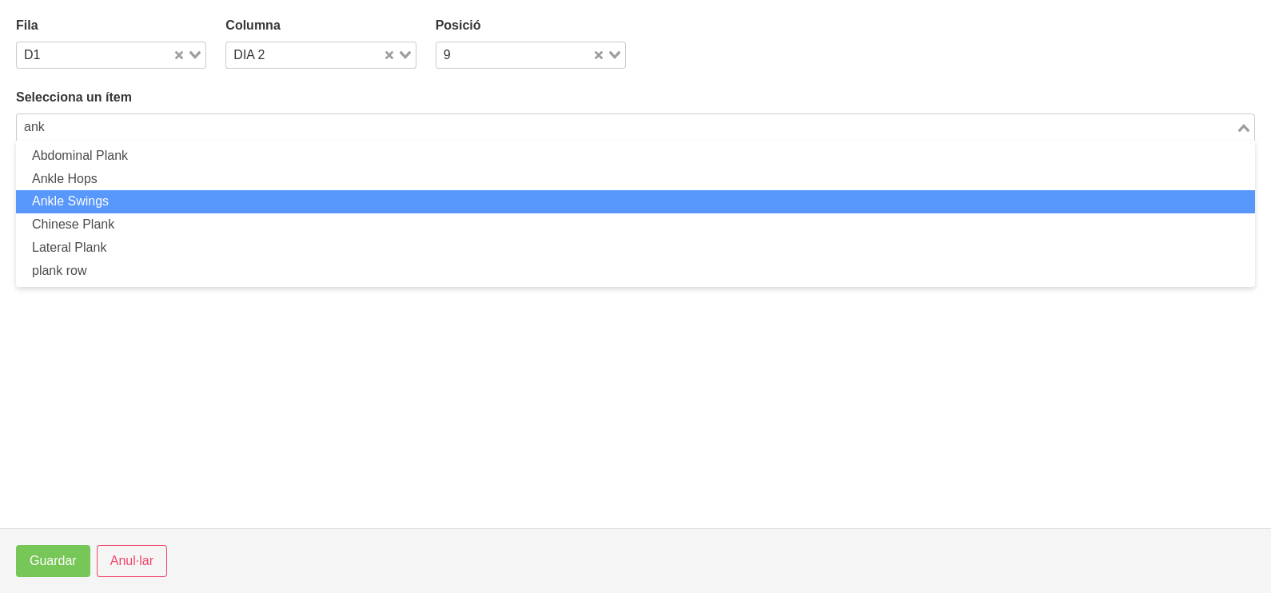
click at [150, 201] on li "Ankle Swings" at bounding box center [635, 201] width 1239 height 23
type input "ank"
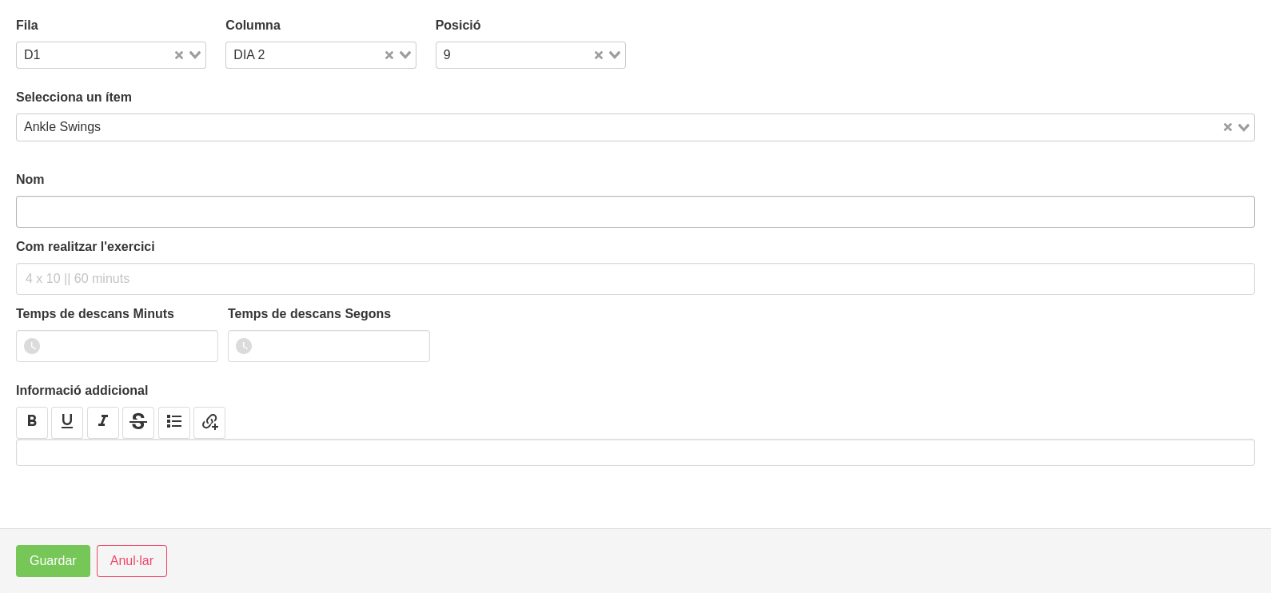
type input "Ankle Swings"
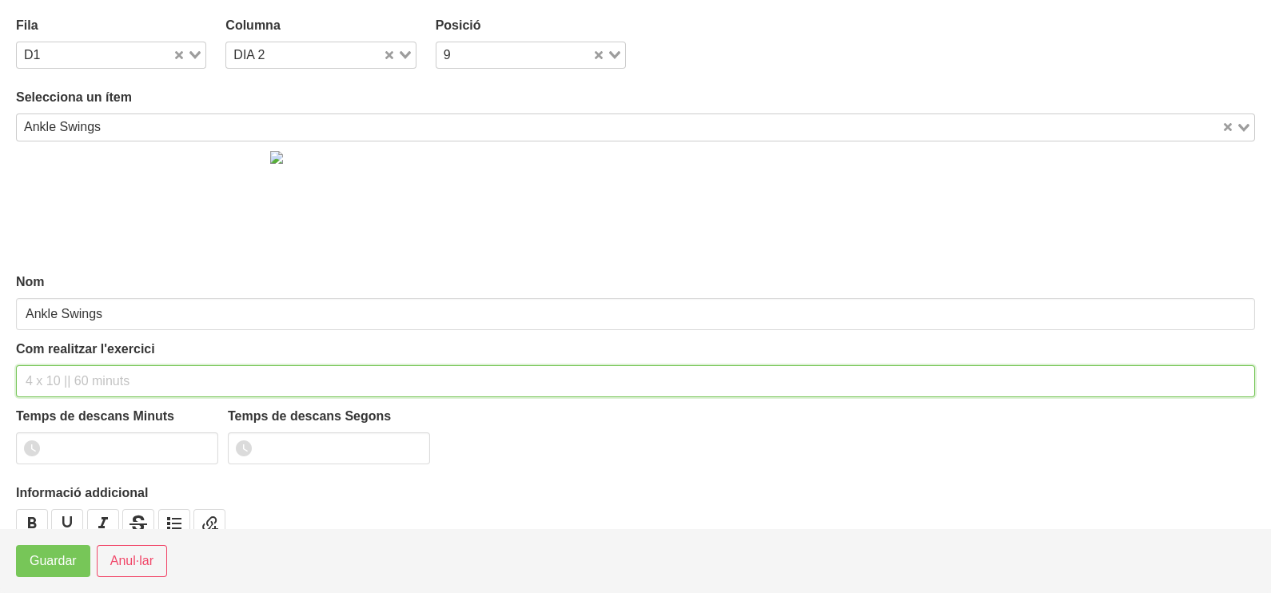
drag, startPoint x: 74, startPoint y: 373, endPoint x: 100, endPoint y: 279, distance: 97.7
click at [81, 340] on div "Com realitzar l'exercici" at bounding box center [635, 369] width 1239 height 58
type input "3 x 15 per costat 30""
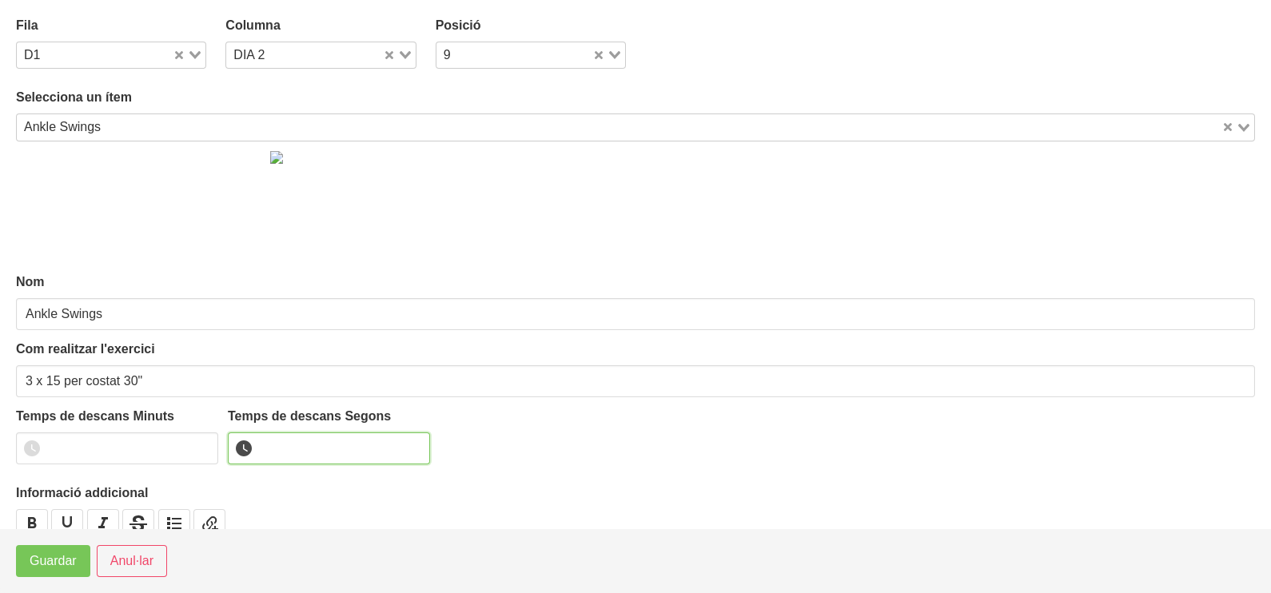
click at [285, 456] on input "number" at bounding box center [329, 449] width 202 height 32
type input "30"
click at [59, 564] on span "Guardar" at bounding box center [53, 561] width 47 height 19
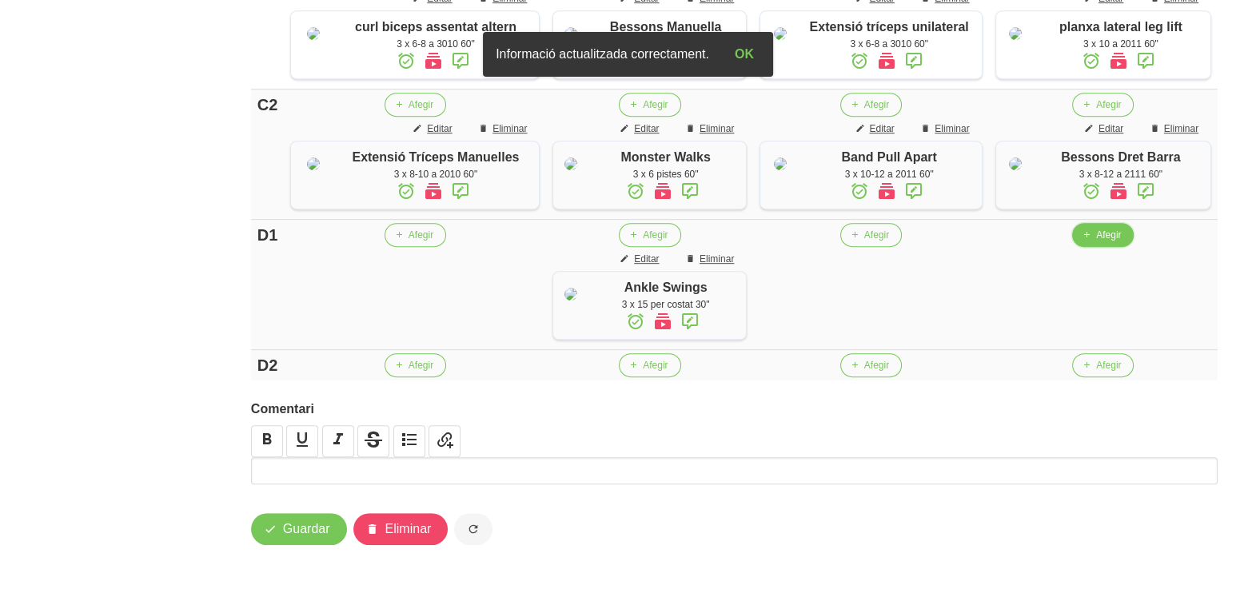
click at [1102, 242] on span "Afegir" at bounding box center [1108, 235] width 25 height 14
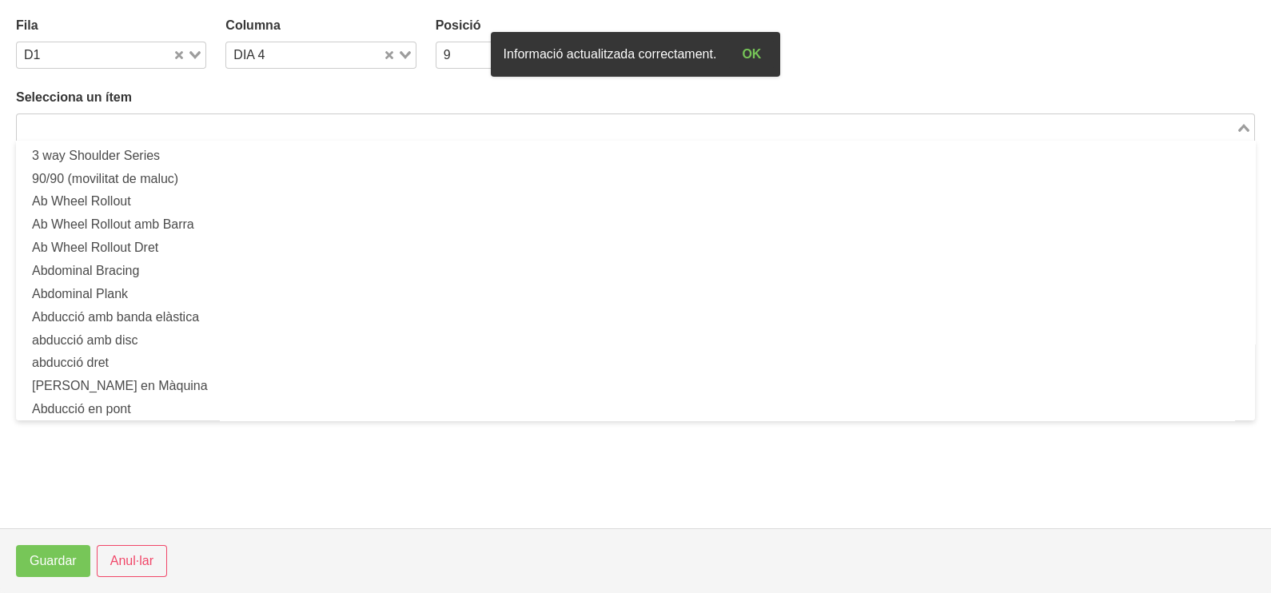
click at [174, 120] on input "Search for option" at bounding box center [626, 127] width 1216 height 19
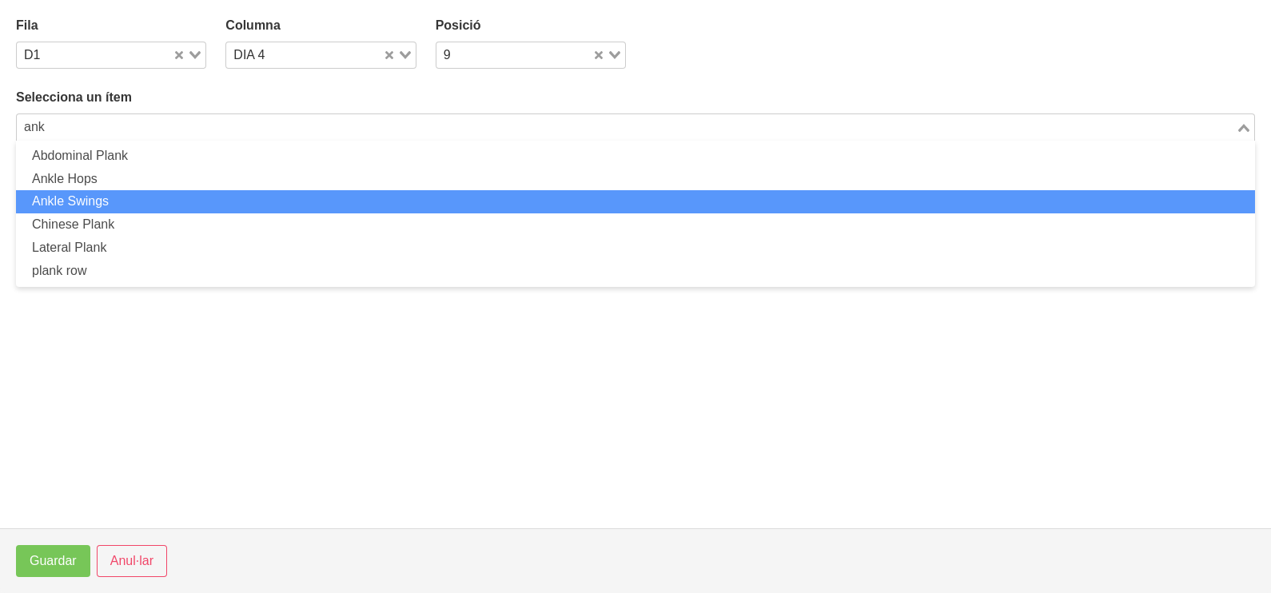
click at [124, 199] on li "Ankle Swings" at bounding box center [635, 201] width 1239 height 23
type input "ank"
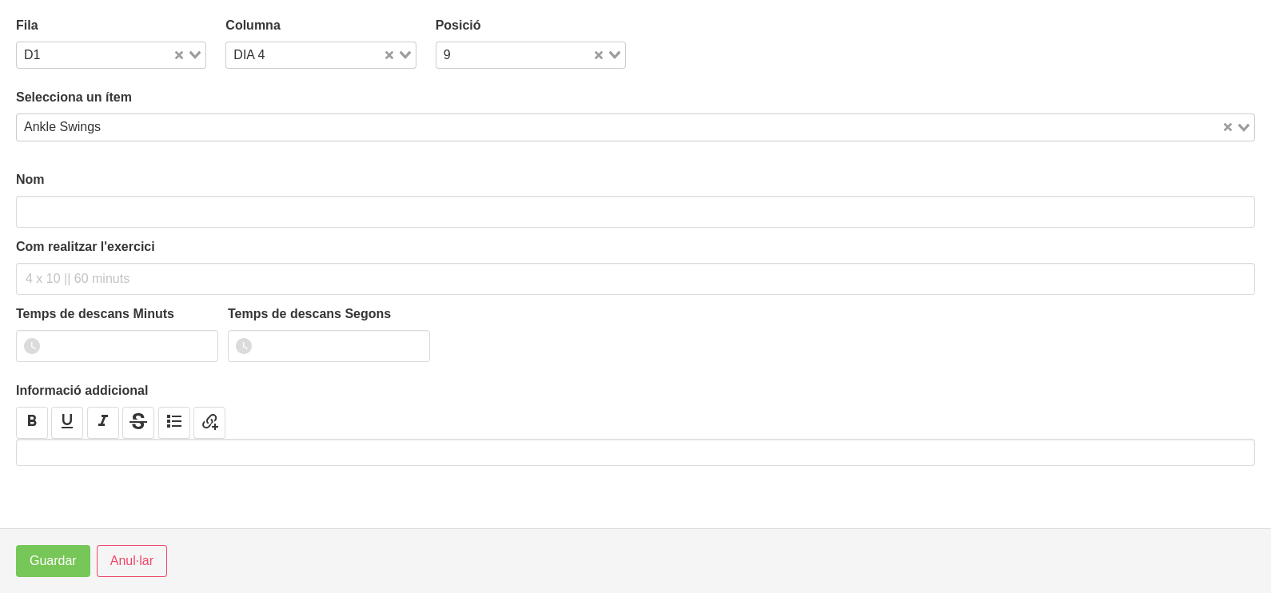
type input "Ankle Swings"
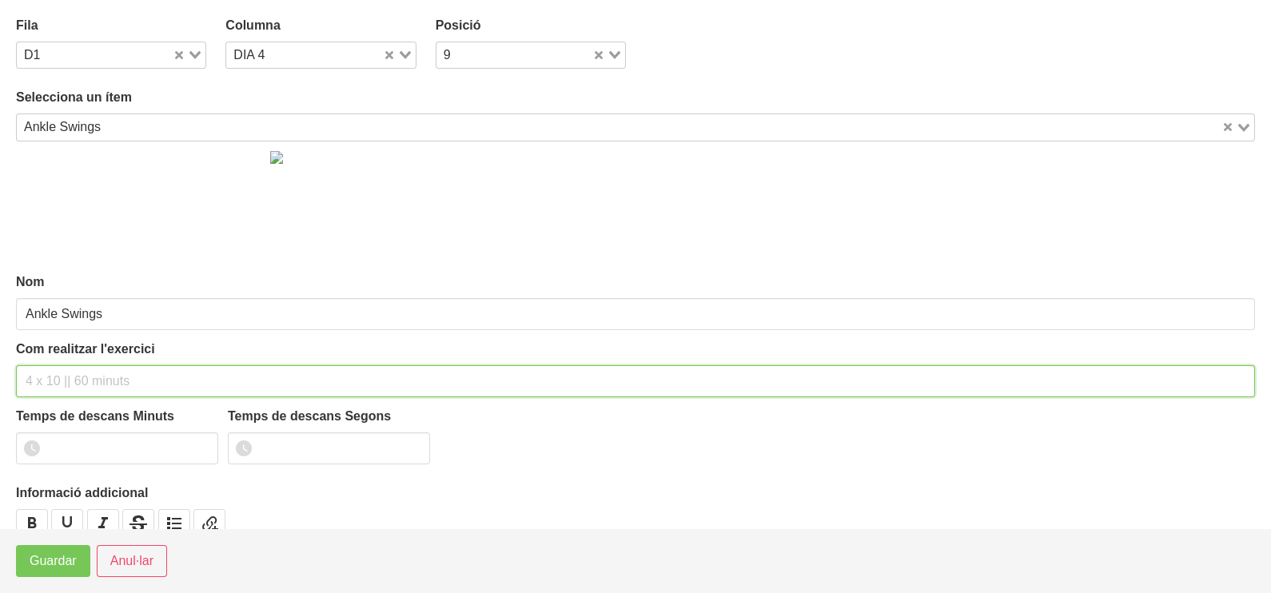
drag, startPoint x: 42, startPoint y: 376, endPoint x: 80, endPoint y: 254, distance: 127.2
click at [52, 355] on div "Com realitzar l'exercici" at bounding box center [635, 369] width 1239 height 58
type input "3 x 3 (creus de turmell) 30""
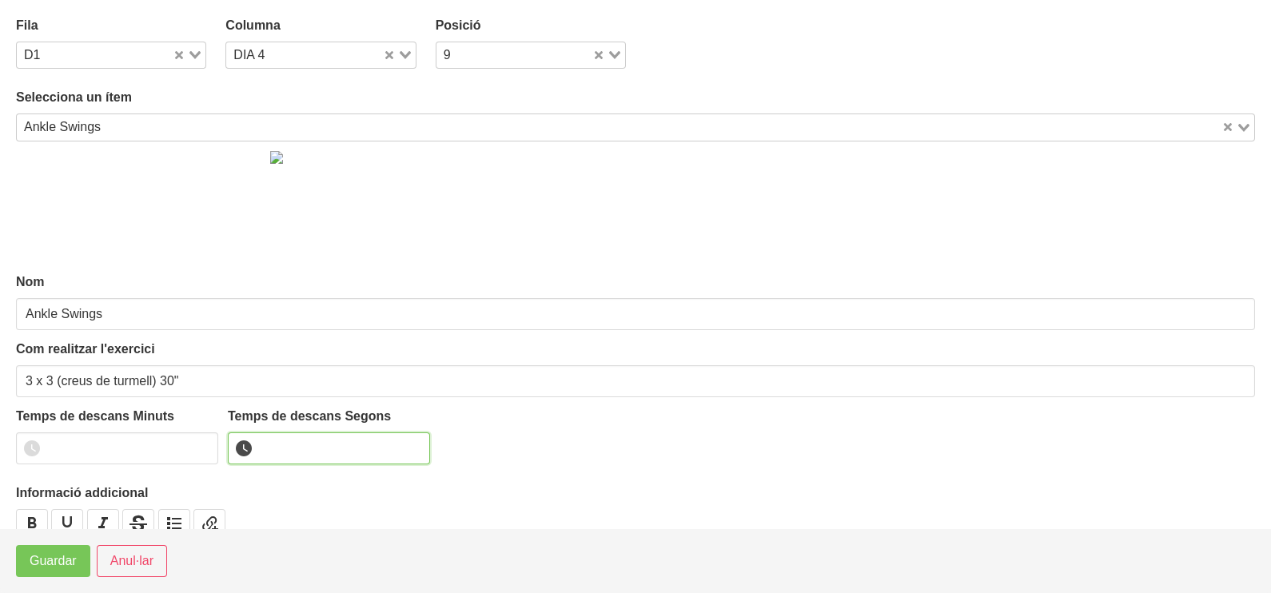
click at [287, 449] on input "number" at bounding box center [329, 449] width 202 height 32
type input "30"
click at [56, 569] on span "Guardar" at bounding box center [53, 561] width 47 height 19
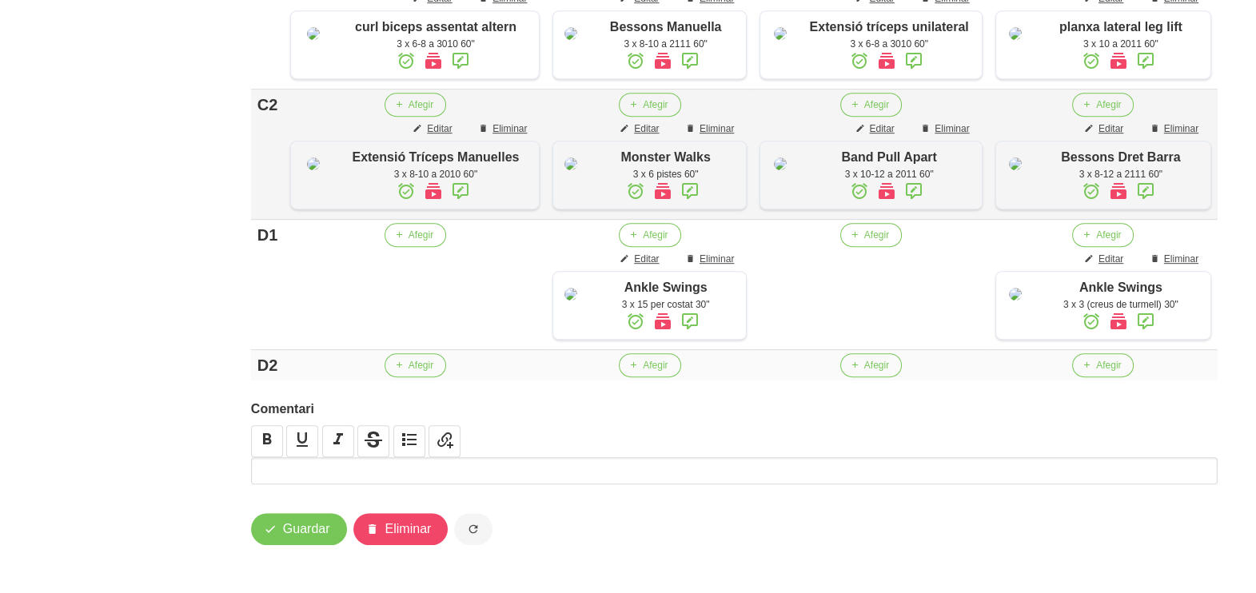
scroll to position [1177, 0]
click at [1177, 136] on span "Eliminar" at bounding box center [1181, 129] width 34 height 14
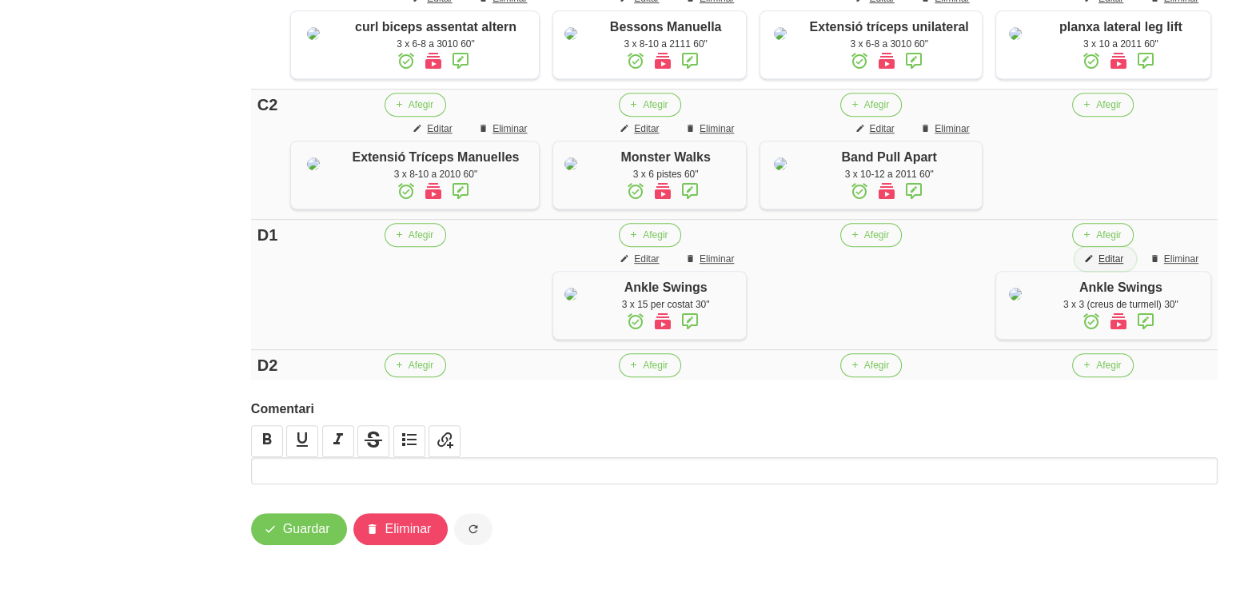
click at [1116, 266] on span "Editar" at bounding box center [1111, 259] width 25 height 14
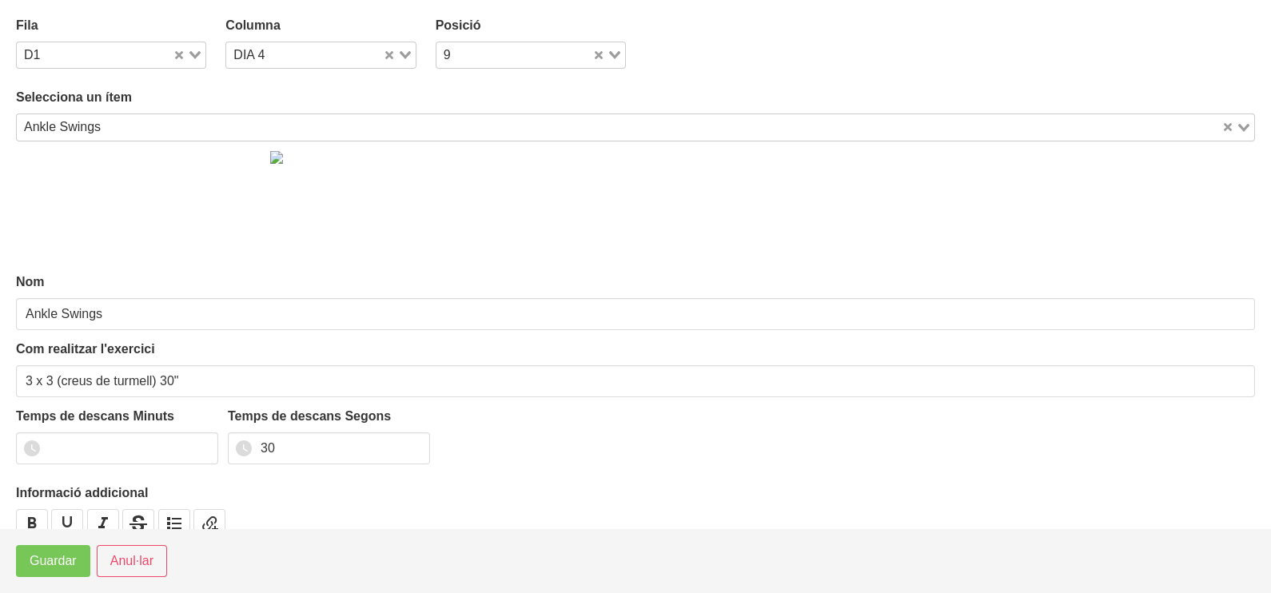
drag, startPoint x: 193, startPoint y: 55, endPoint x: 158, endPoint y: 65, distance: 36.5
click at [191, 56] on icon "Search for option" at bounding box center [194, 55] width 11 height 8
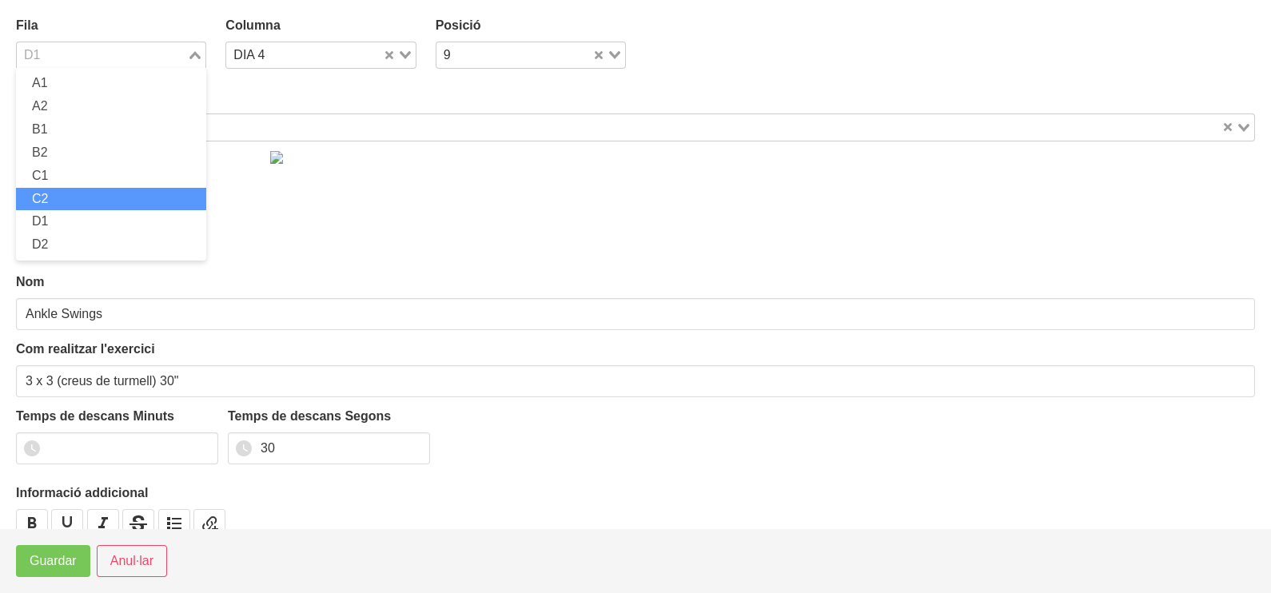
click at [72, 192] on li "C2" at bounding box center [111, 199] width 190 height 23
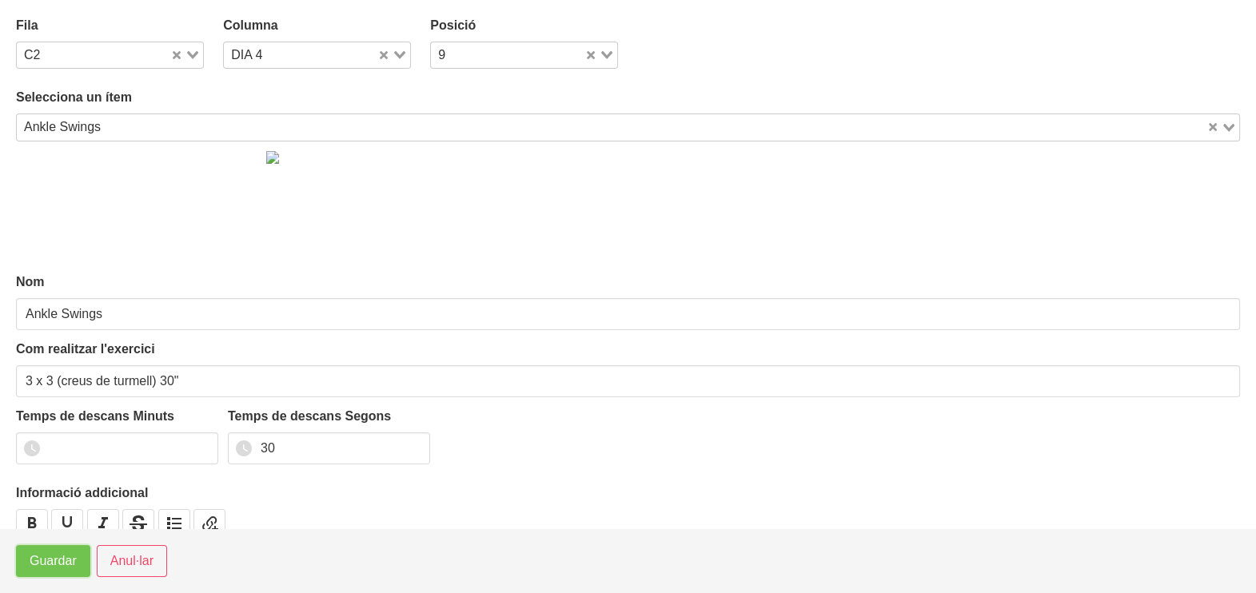
click at [52, 560] on span "Guardar" at bounding box center [53, 561] width 47 height 19
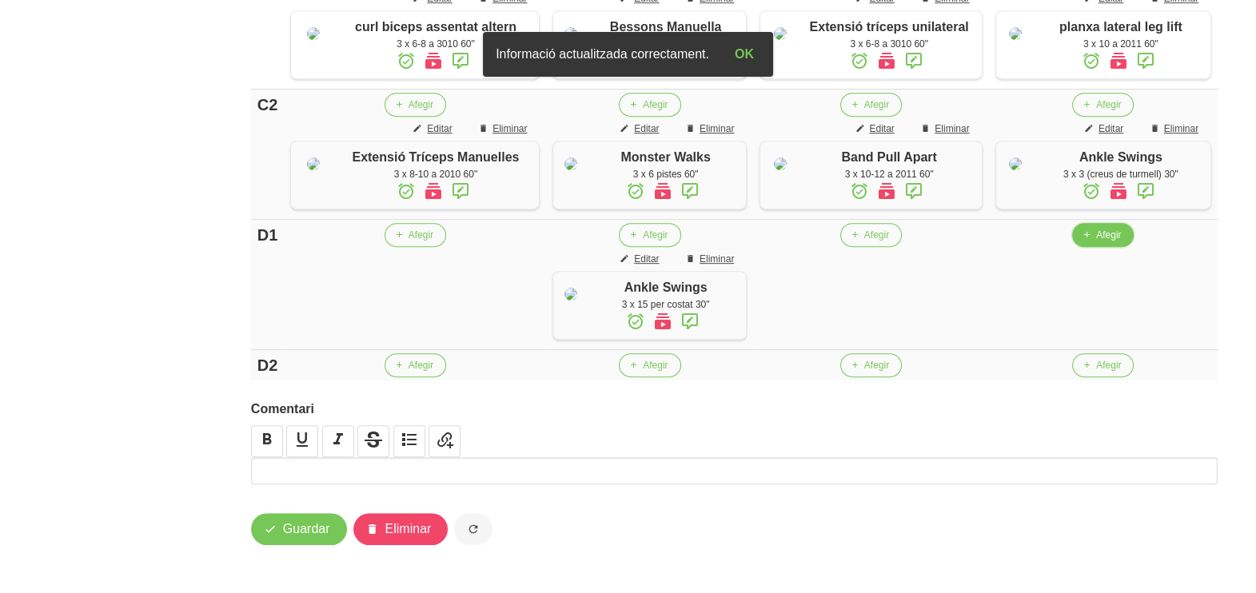
click at [1097, 247] on button "Afegir" at bounding box center [1103, 235] width 62 height 24
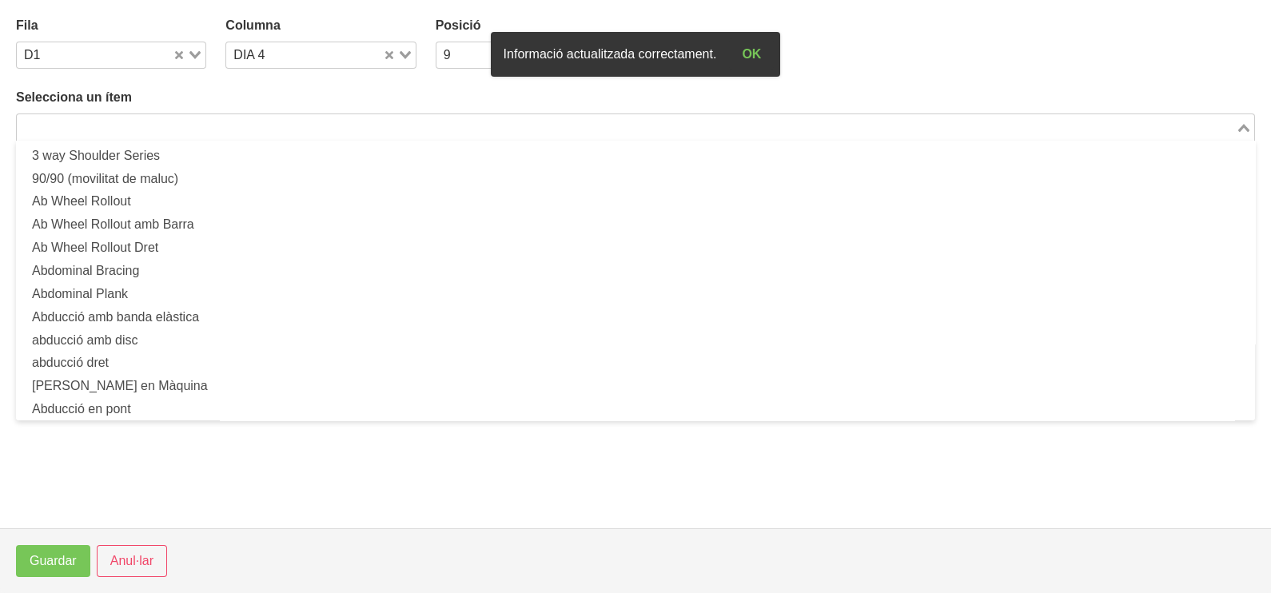
click at [136, 118] on input "Search for option" at bounding box center [626, 127] width 1216 height 19
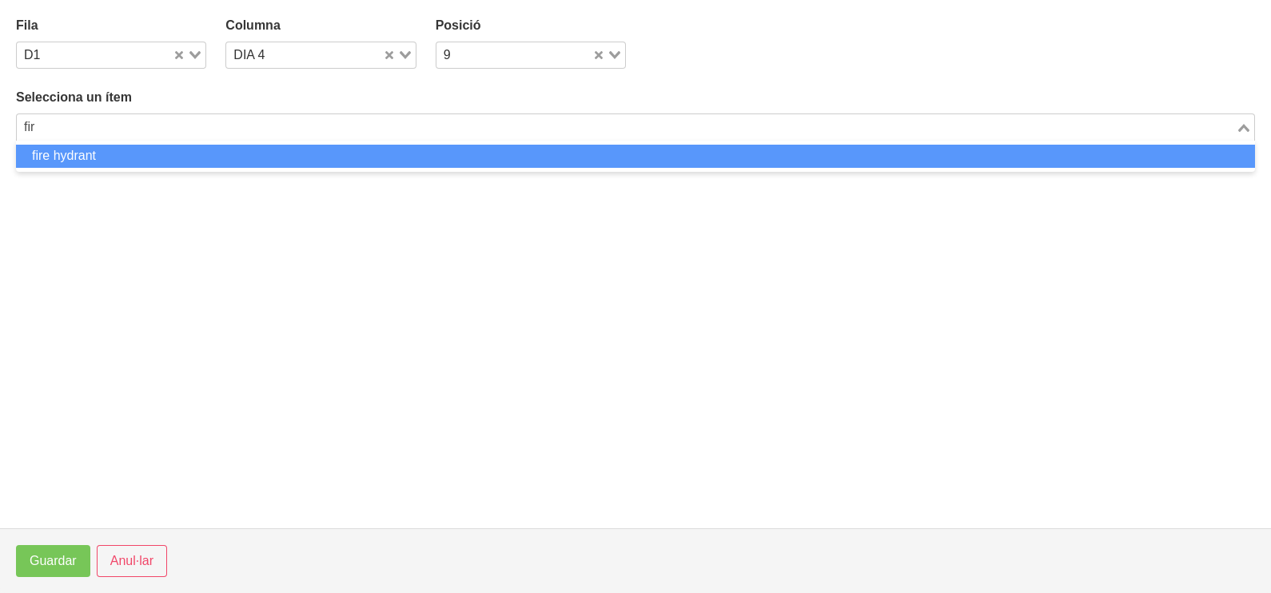
click at [91, 156] on li "fire hydrant" at bounding box center [635, 156] width 1239 height 23
type input "fir"
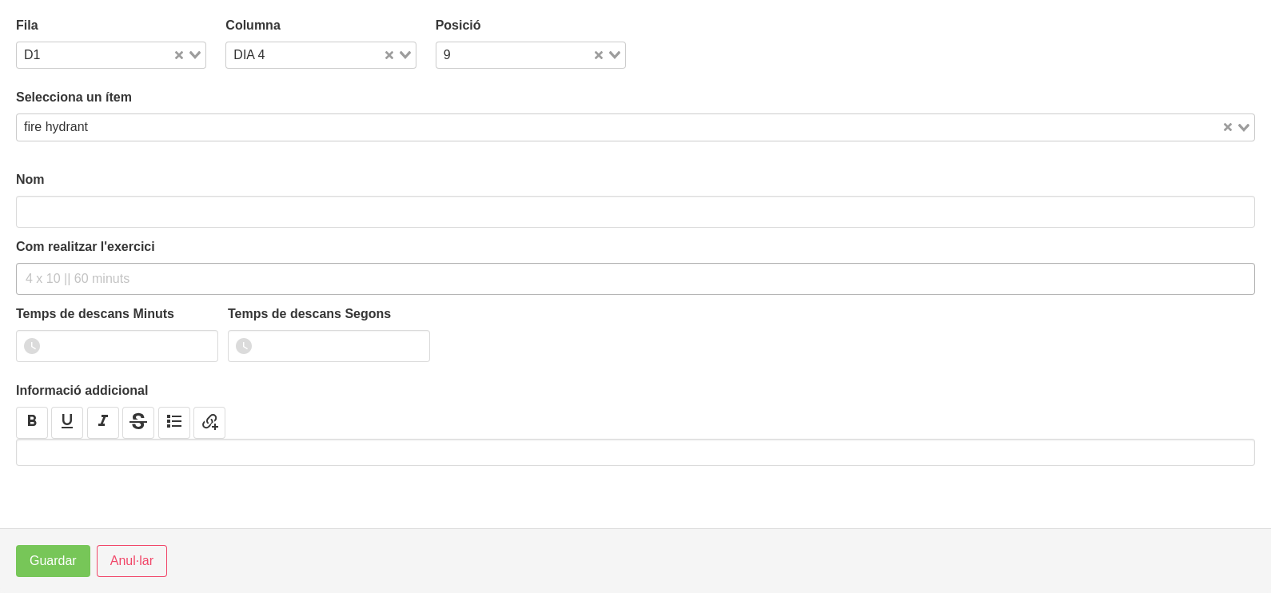
type input "fire hydrant"
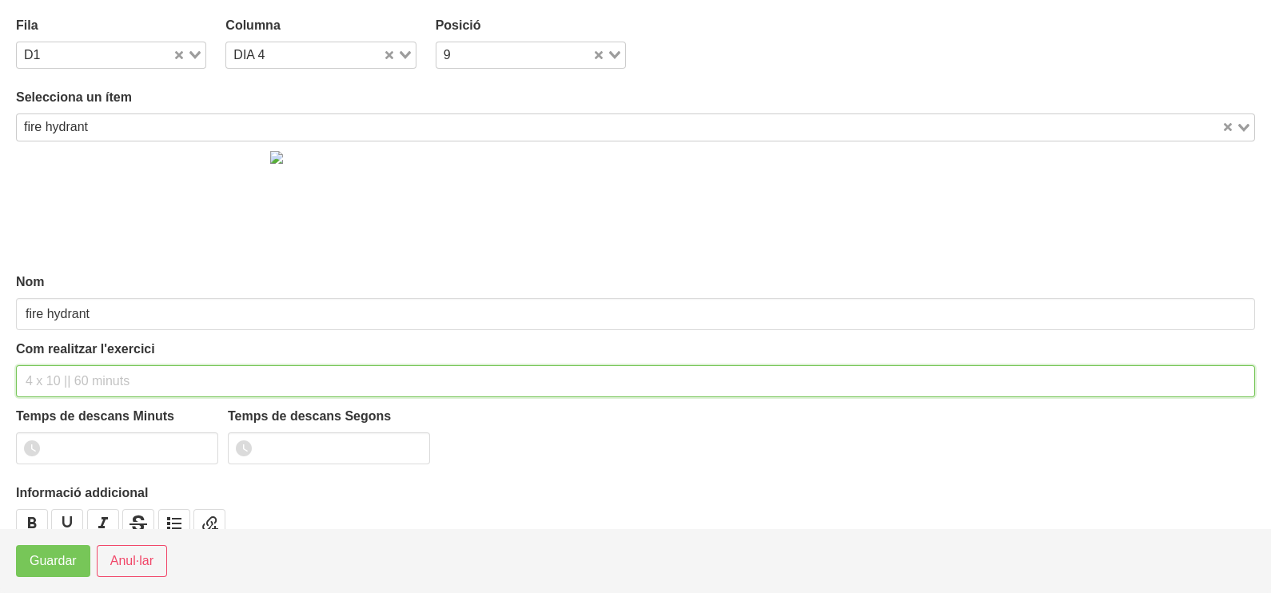
drag, startPoint x: 50, startPoint y: 372, endPoint x: 62, endPoint y: 293, distance: 80.2
click at [48, 371] on input "text" at bounding box center [635, 381] width 1239 height 32
type input "3 x 15 per costat 60""
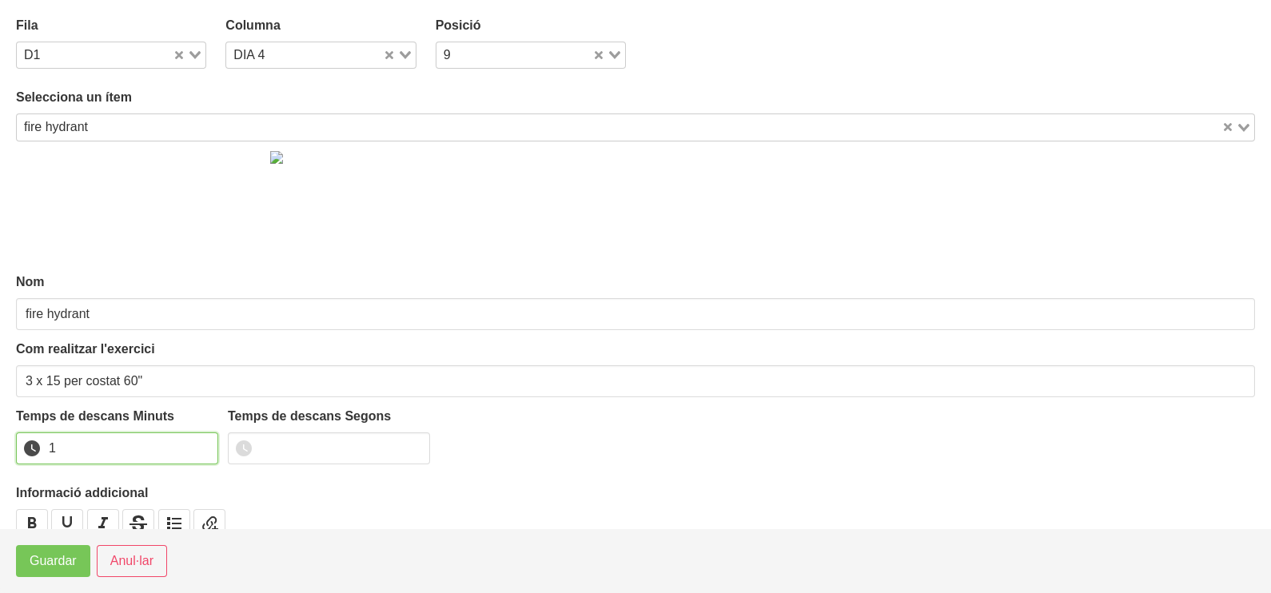
drag, startPoint x: 201, startPoint y: 441, endPoint x: 178, endPoint y: 457, distance: 28.2
type input "1"
click at [197, 447] on input "1" at bounding box center [117, 449] width 202 height 32
click at [47, 554] on span "Guardar" at bounding box center [53, 561] width 47 height 19
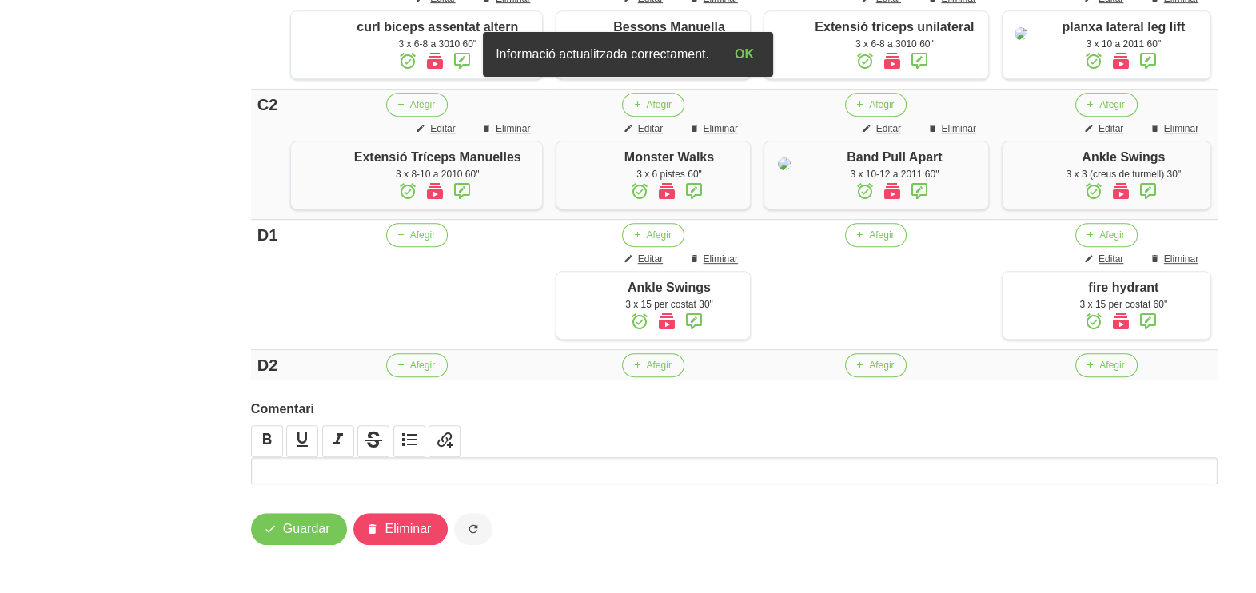
scroll to position [1377, 0]
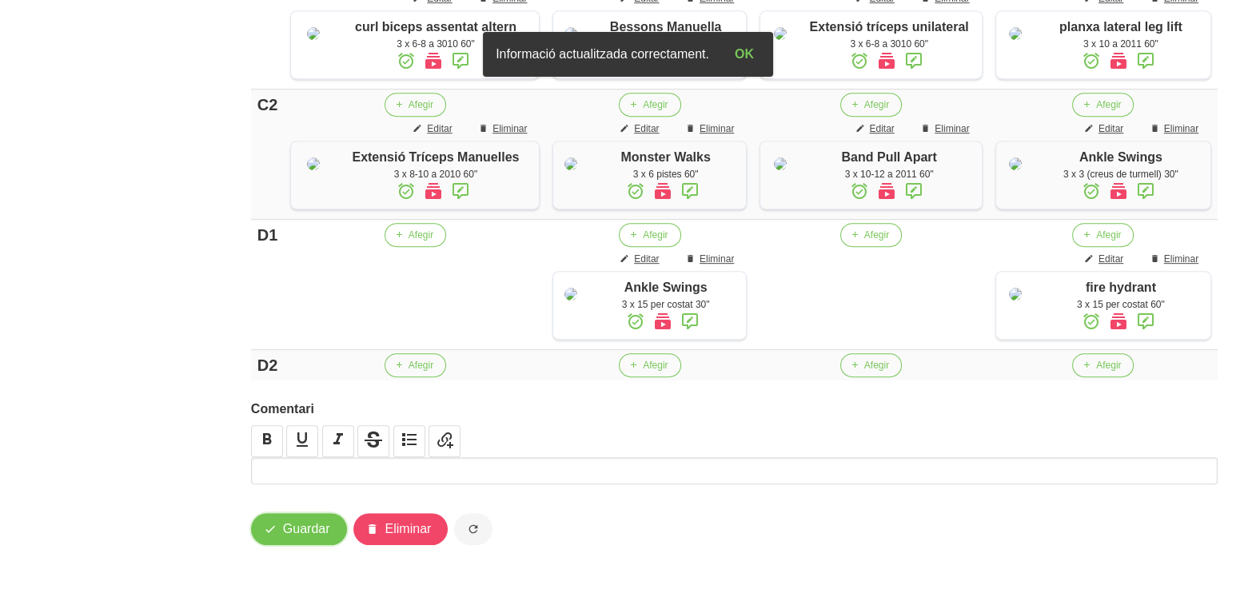
click at [297, 532] on span "Guardar" at bounding box center [306, 529] width 47 height 19
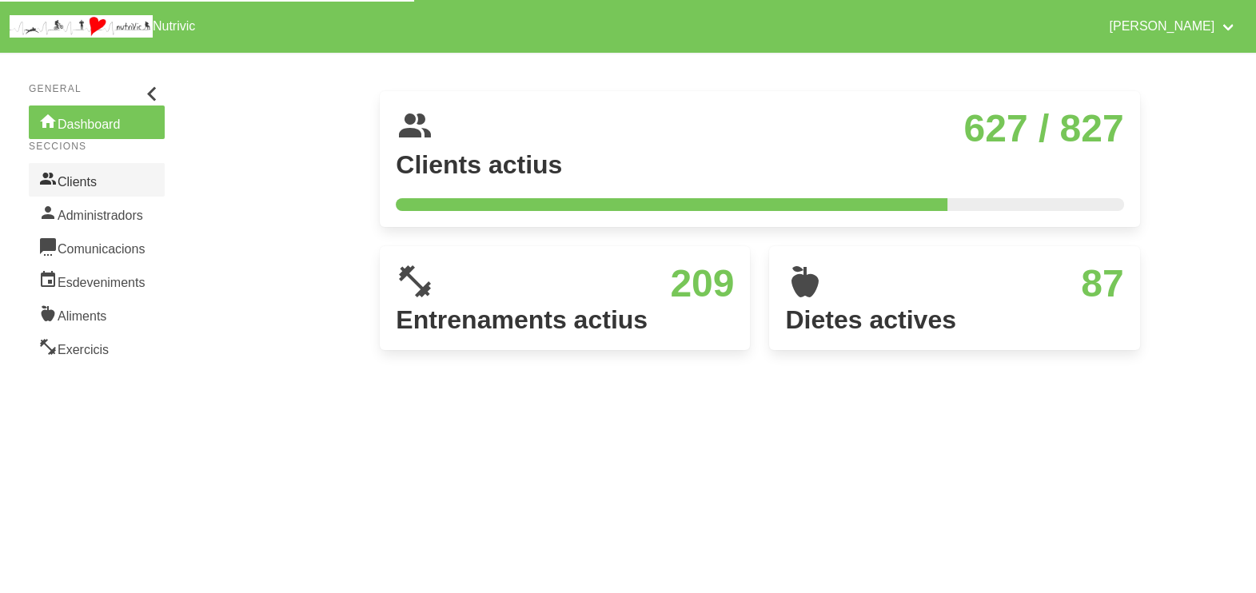
click at [105, 184] on link "Clients" at bounding box center [97, 180] width 136 height 34
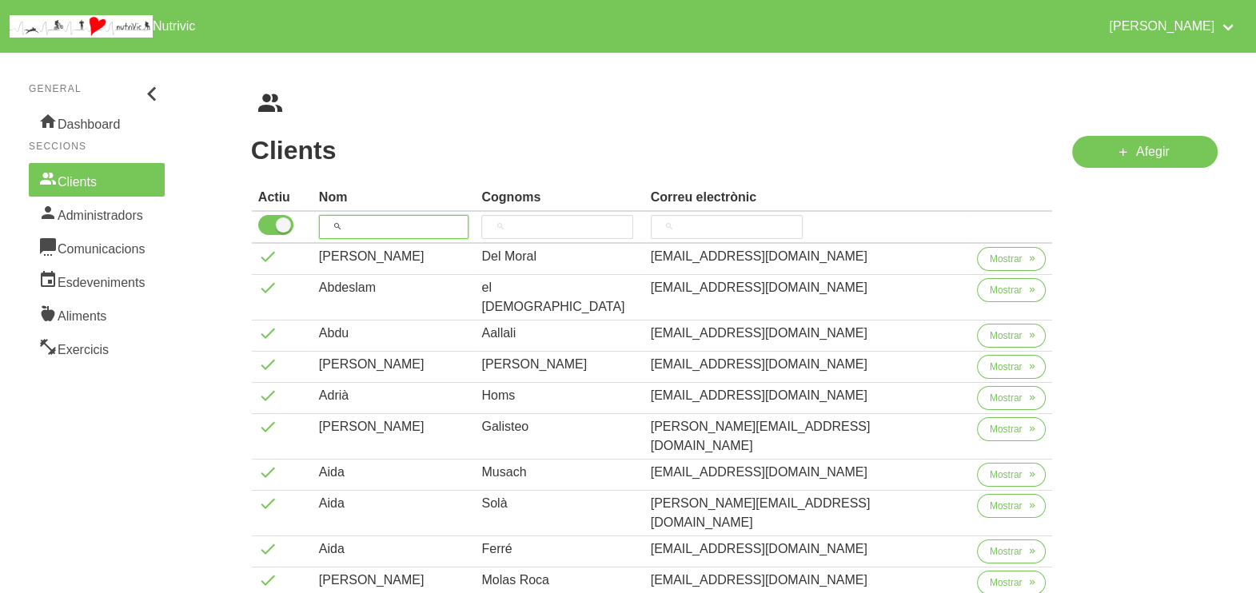
click at [384, 227] on input "search" at bounding box center [394, 227] width 150 height 24
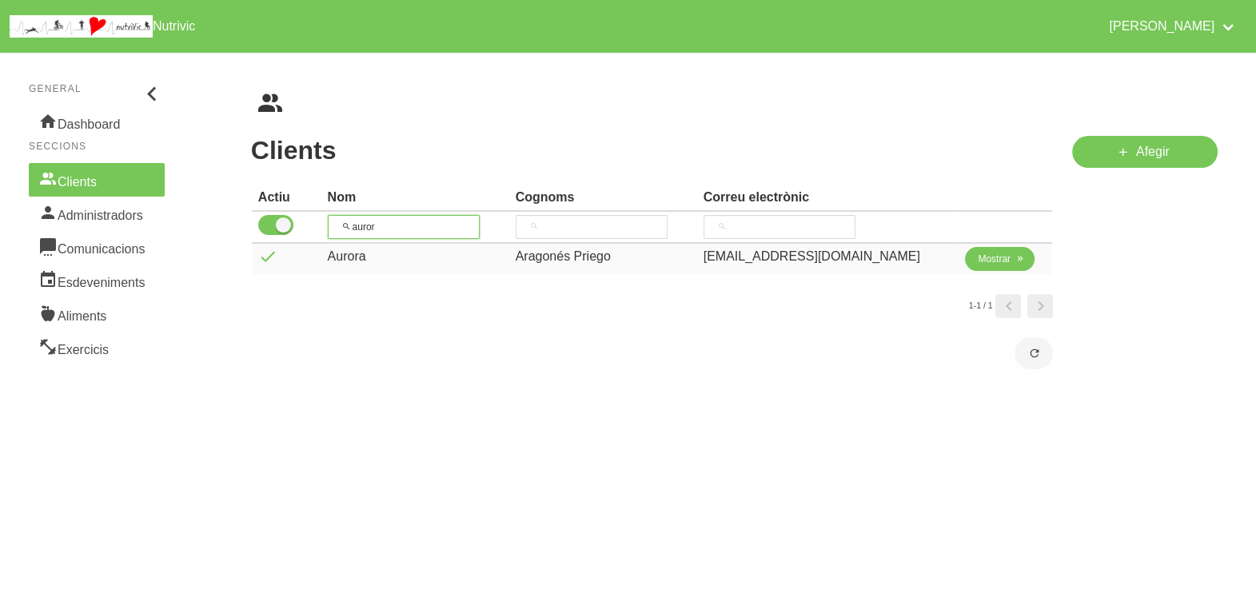
type input "auror"
click at [982, 261] on span "Mostrar" at bounding box center [994, 259] width 33 height 14
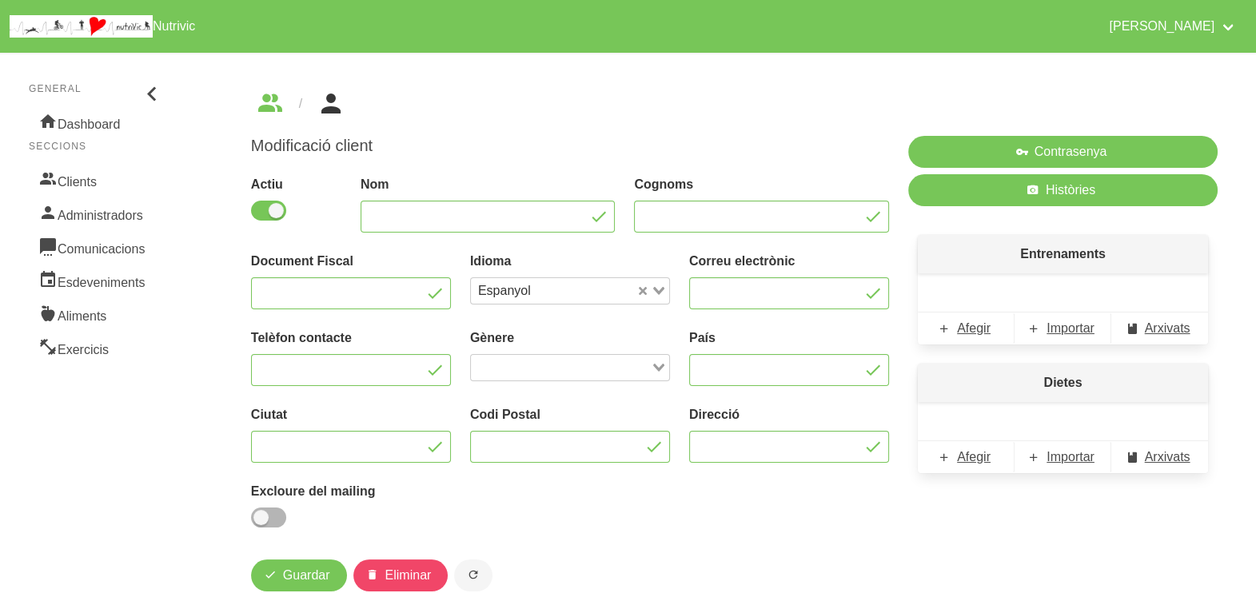
type input "Aurora"
type input "Aragonés Priego"
type input "info@matalasseriaroma.com"
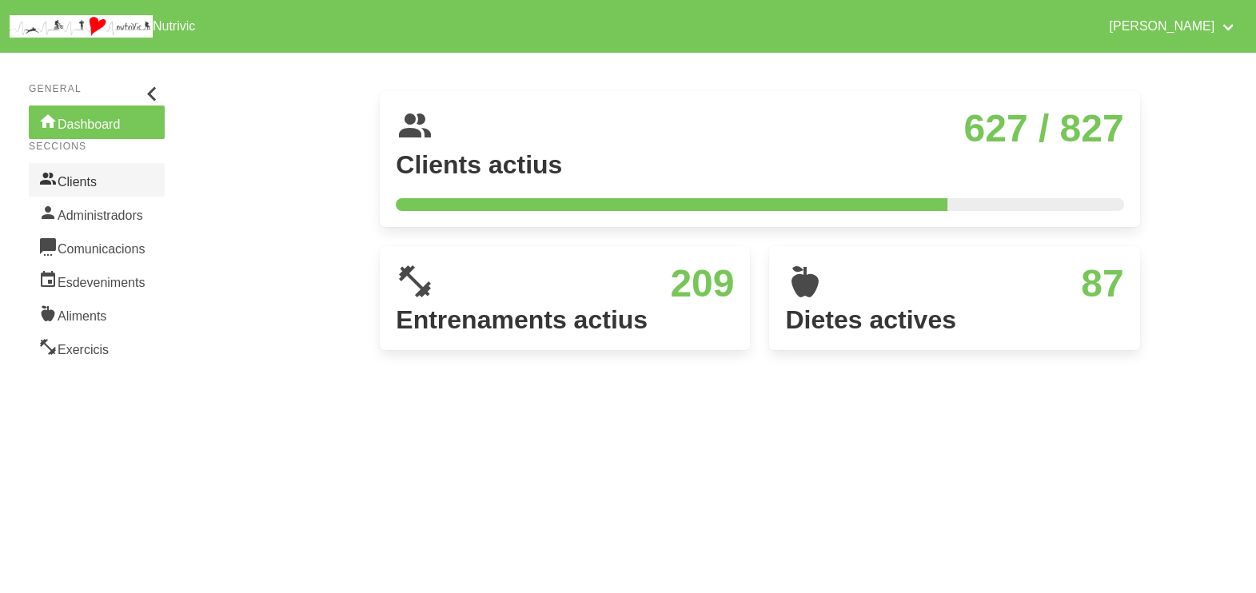
click at [96, 180] on link "Clients" at bounding box center [97, 180] width 136 height 34
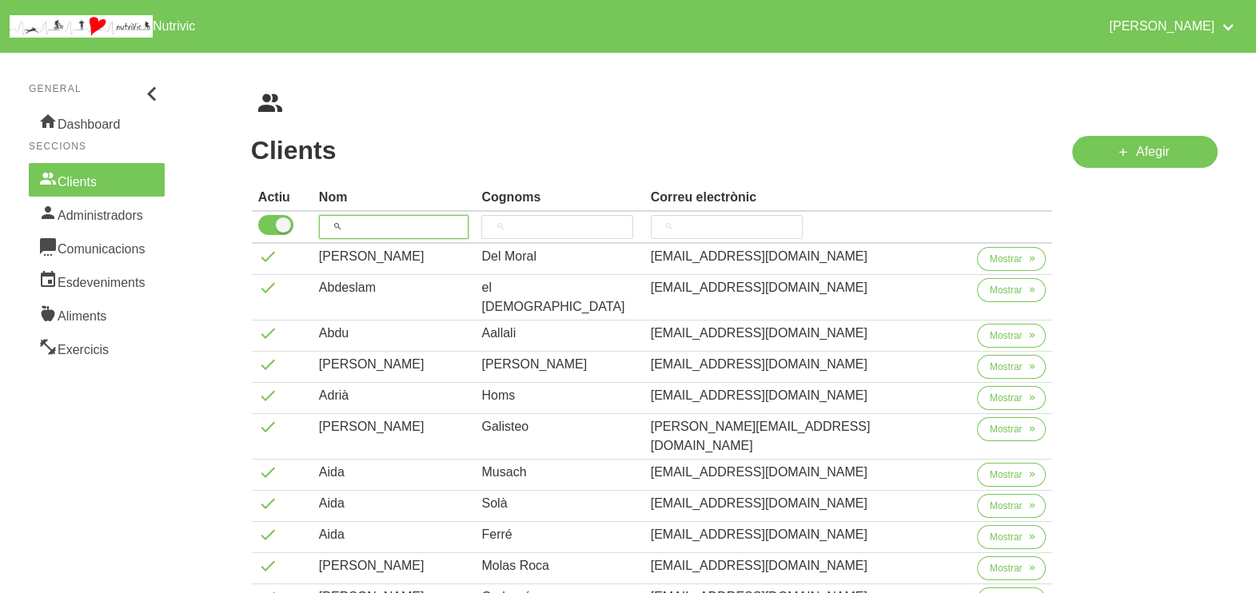
click at [388, 222] on input "search" at bounding box center [394, 227] width 150 height 24
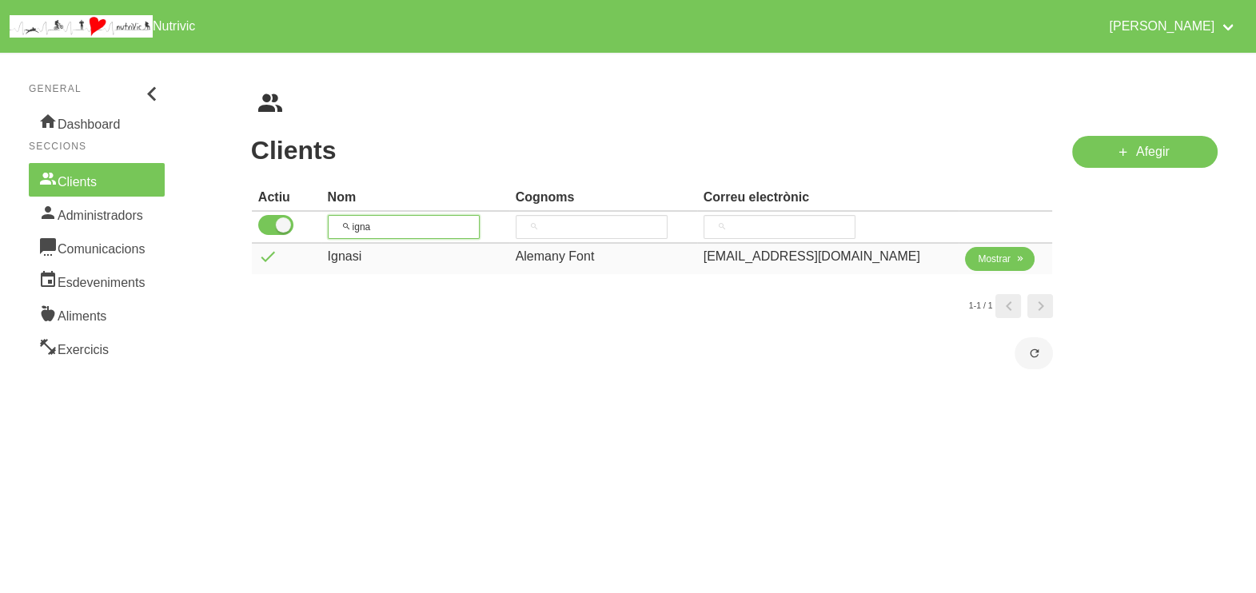
type input "igna"
click at [981, 269] on button "Mostrar" at bounding box center [1000, 259] width 70 height 24
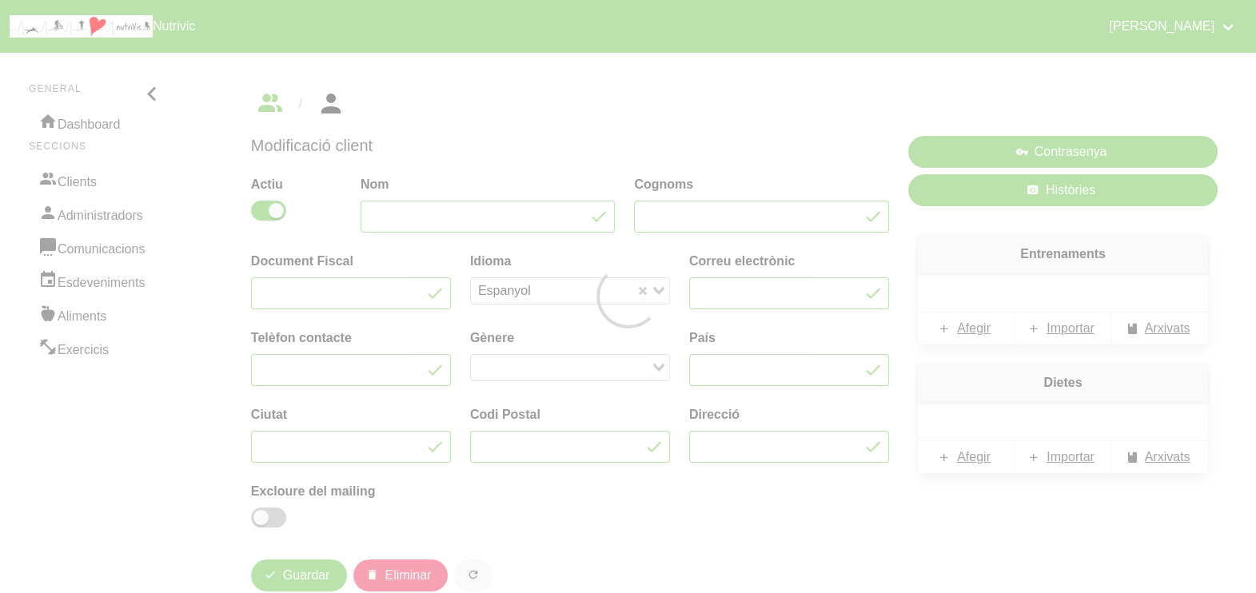
type input "Ignasi"
type input "Alemany Font"
type input "[EMAIL_ADDRESS][DOMAIN_NAME]"
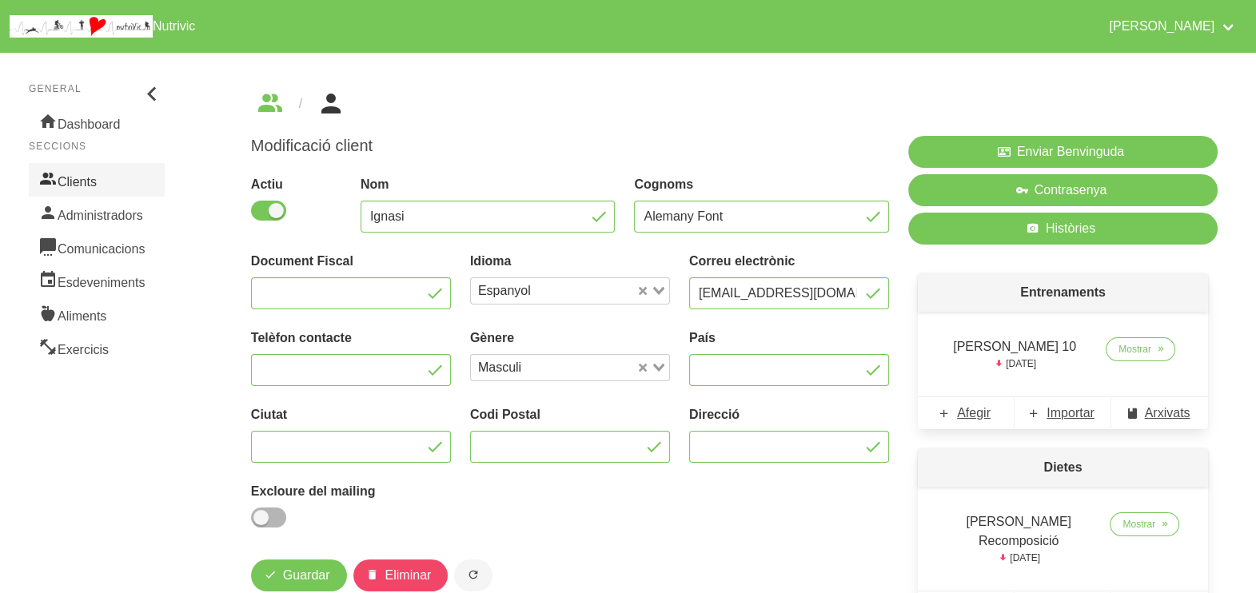
click at [68, 182] on link "Clients" at bounding box center [97, 180] width 136 height 34
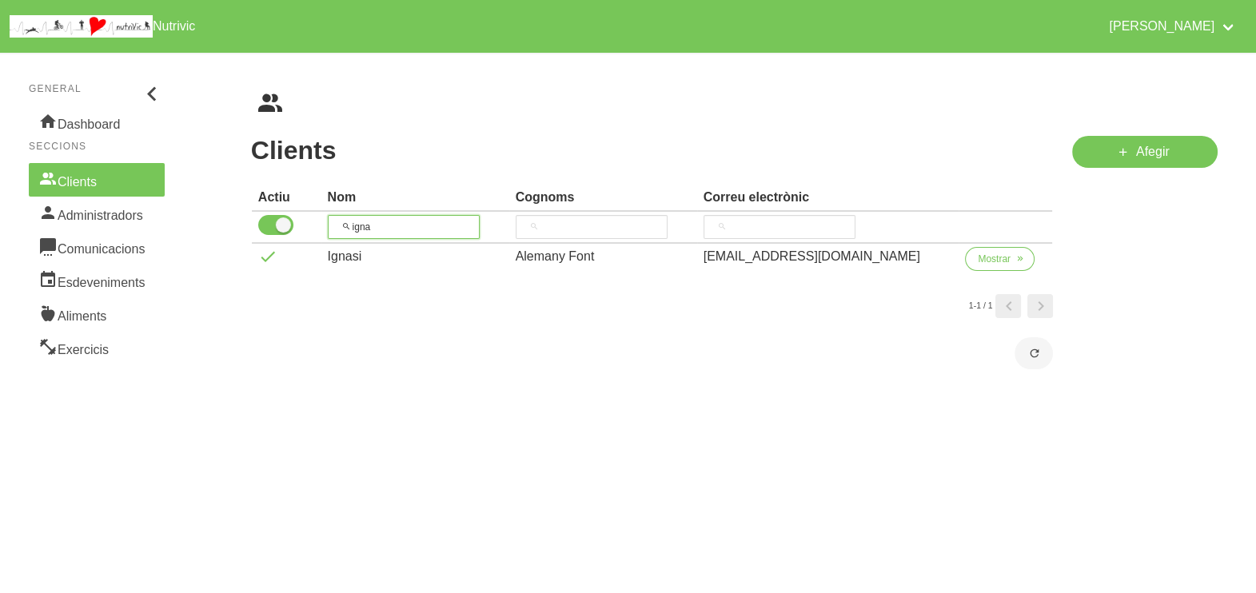
click at [332, 225] on th "igna" at bounding box center [415, 228] width 188 height 32
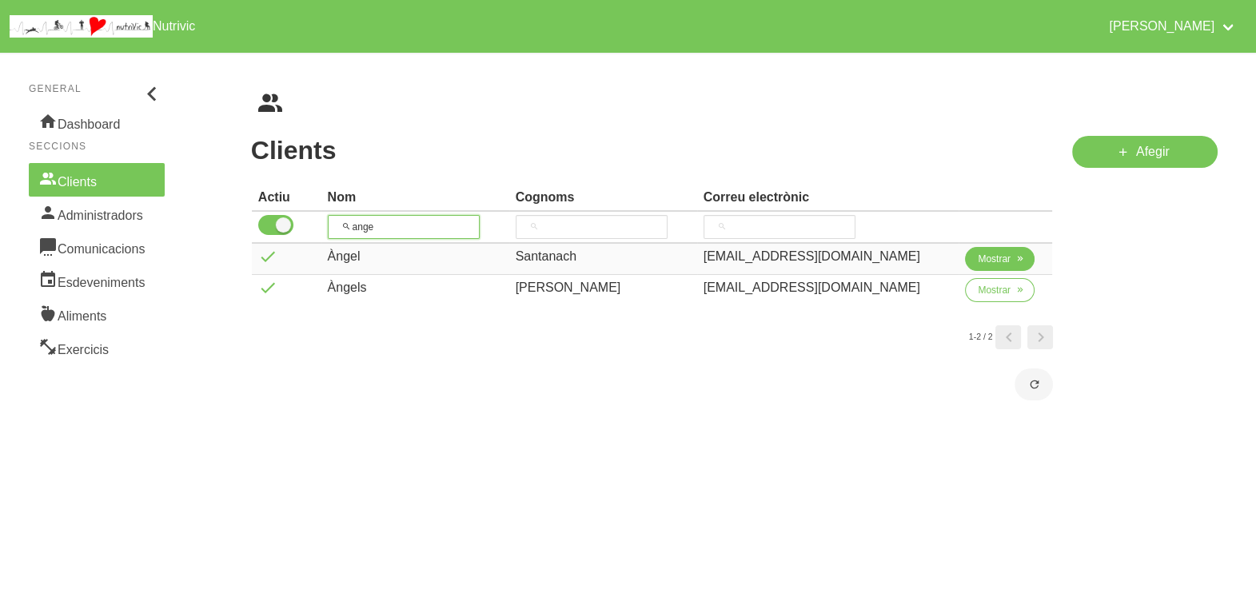
type input "ange"
click at [978, 257] on span "Mostrar" at bounding box center [994, 259] width 33 height 14
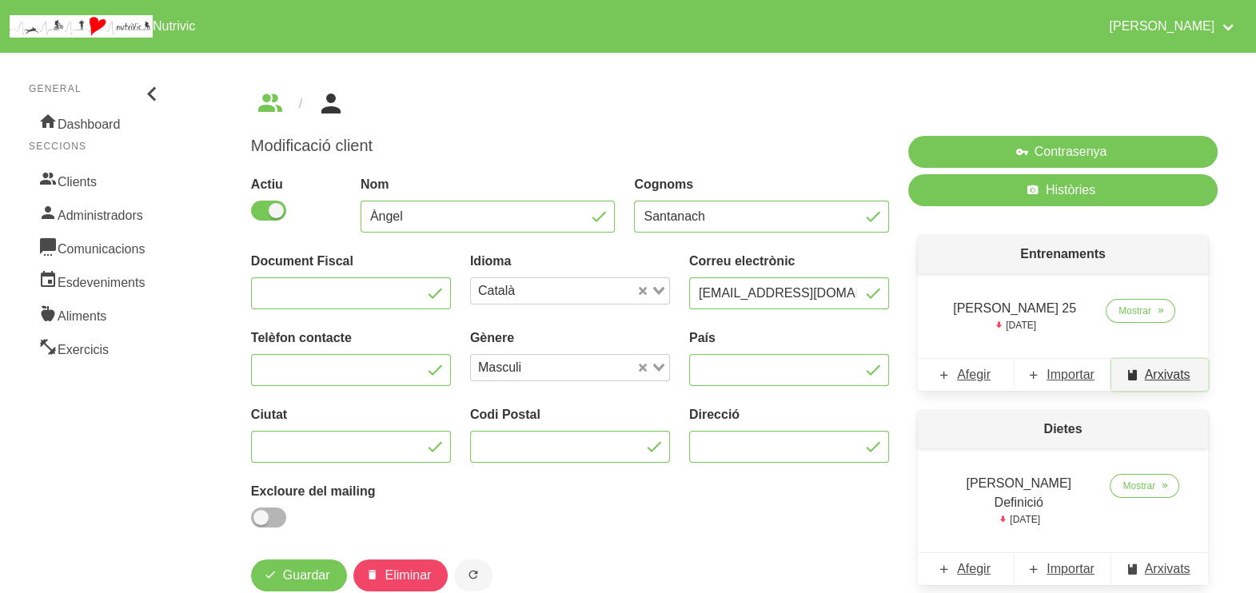
click at [1162, 377] on span "Arxivats" at bounding box center [1168, 374] width 46 height 19
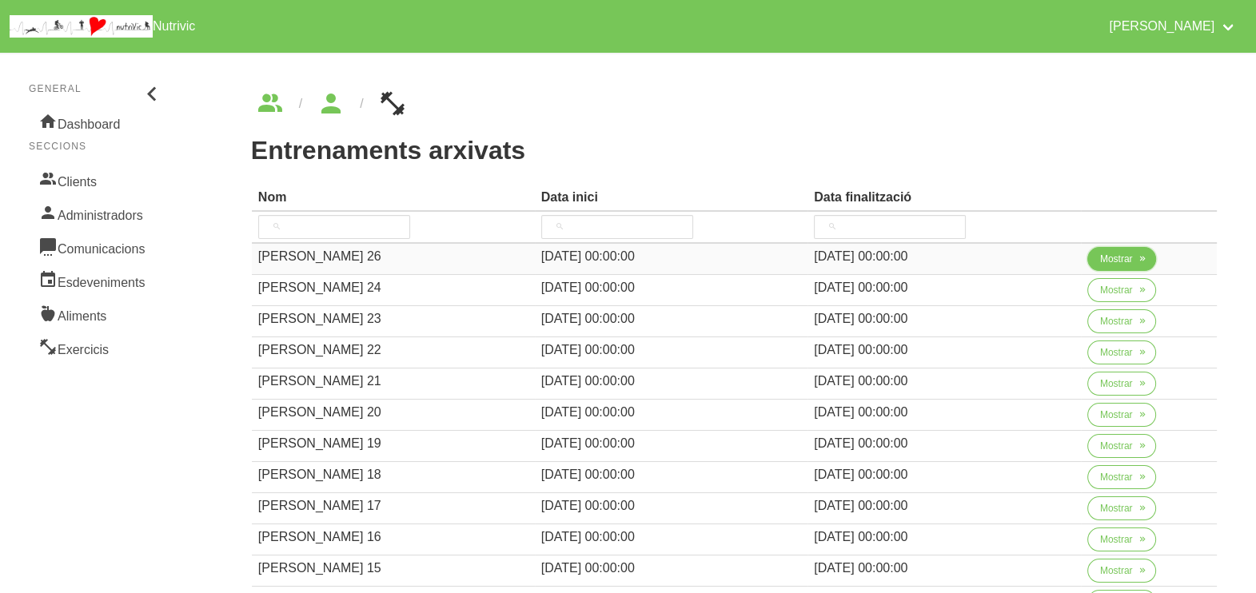
click at [1103, 260] on span "Mostrar" at bounding box center [1116, 259] width 33 height 14
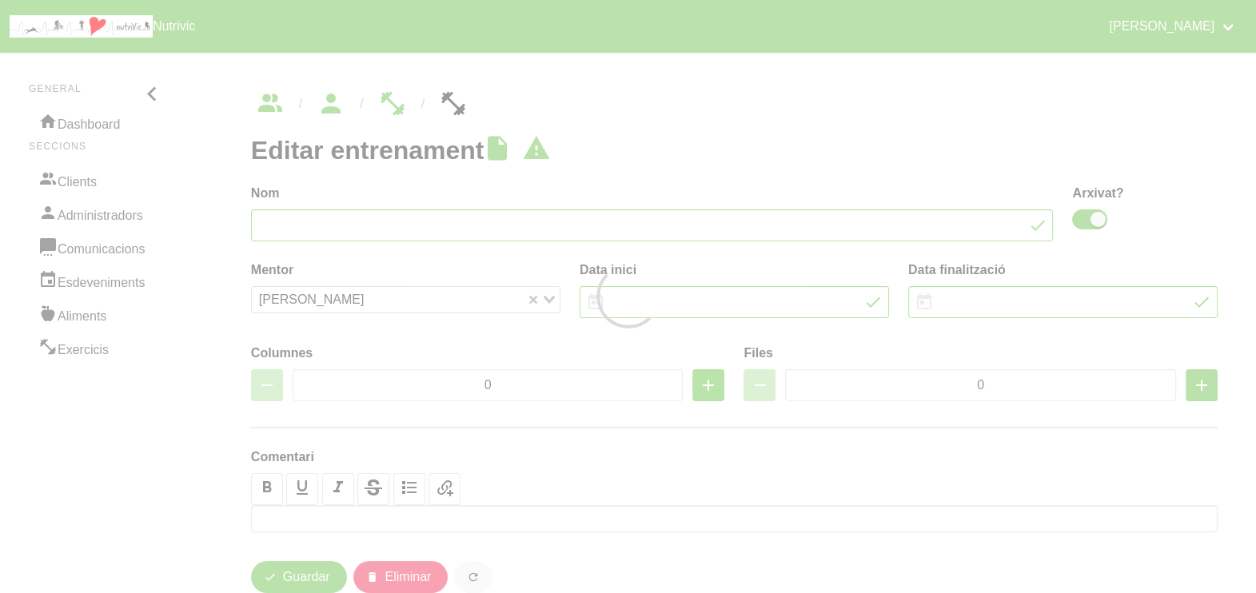
type input "Angel Santanach 26"
checkbox input "true"
type input "31/8/2025"
type input "5/10/2025"
type input "3"
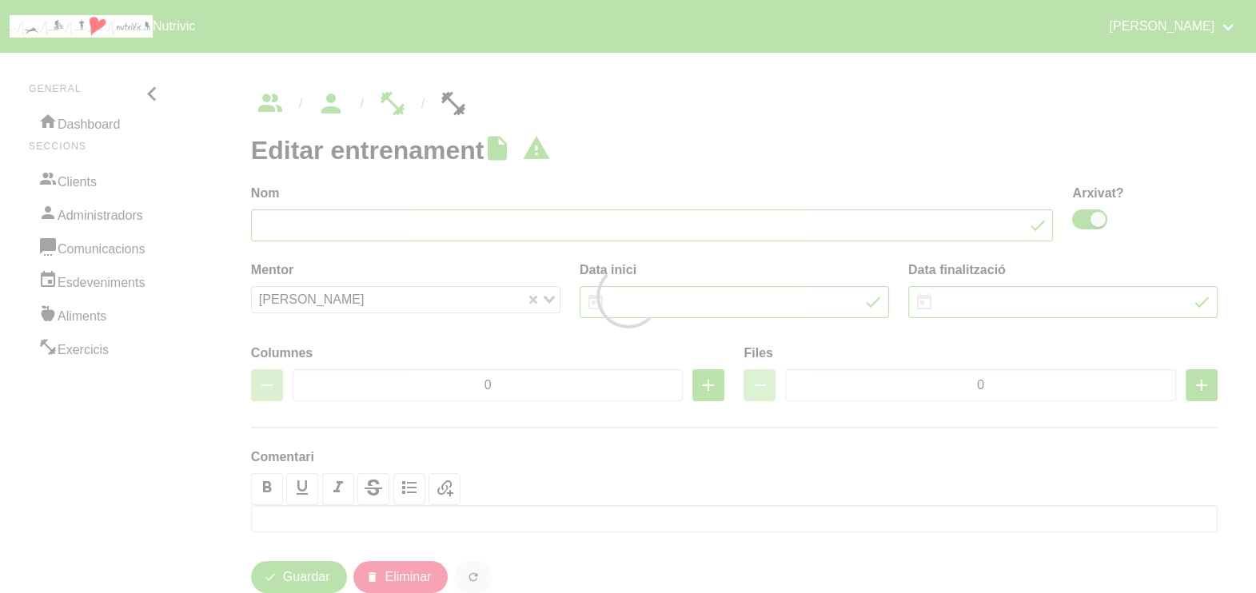
type input "8"
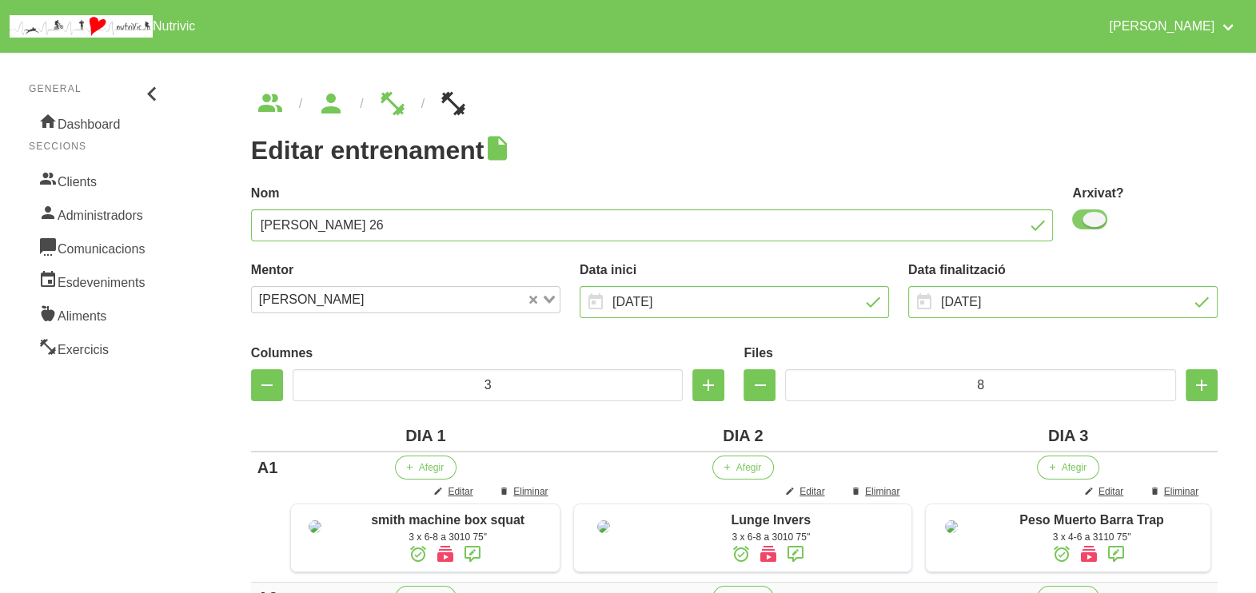
click at [1091, 224] on span at bounding box center [1089, 219] width 35 height 20
click at [1083, 224] on input "checkbox" at bounding box center [1077, 219] width 10 height 10
checkbox input "false"
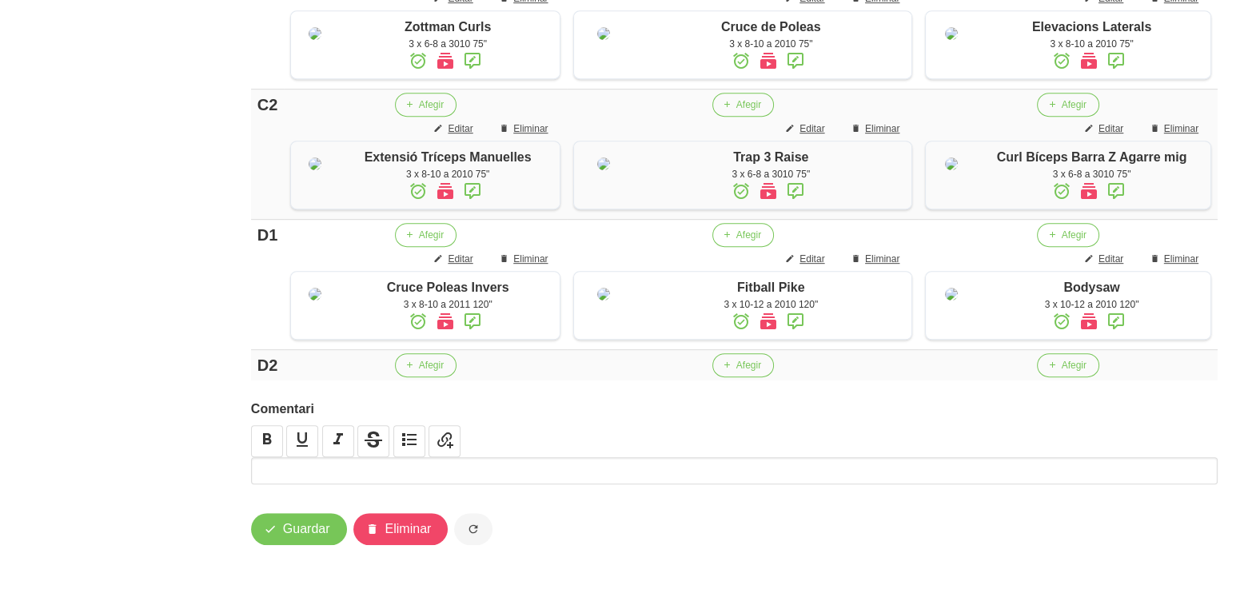
scroll to position [1332, 0]
click at [309, 536] on span "Guardar" at bounding box center [306, 529] width 47 height 19
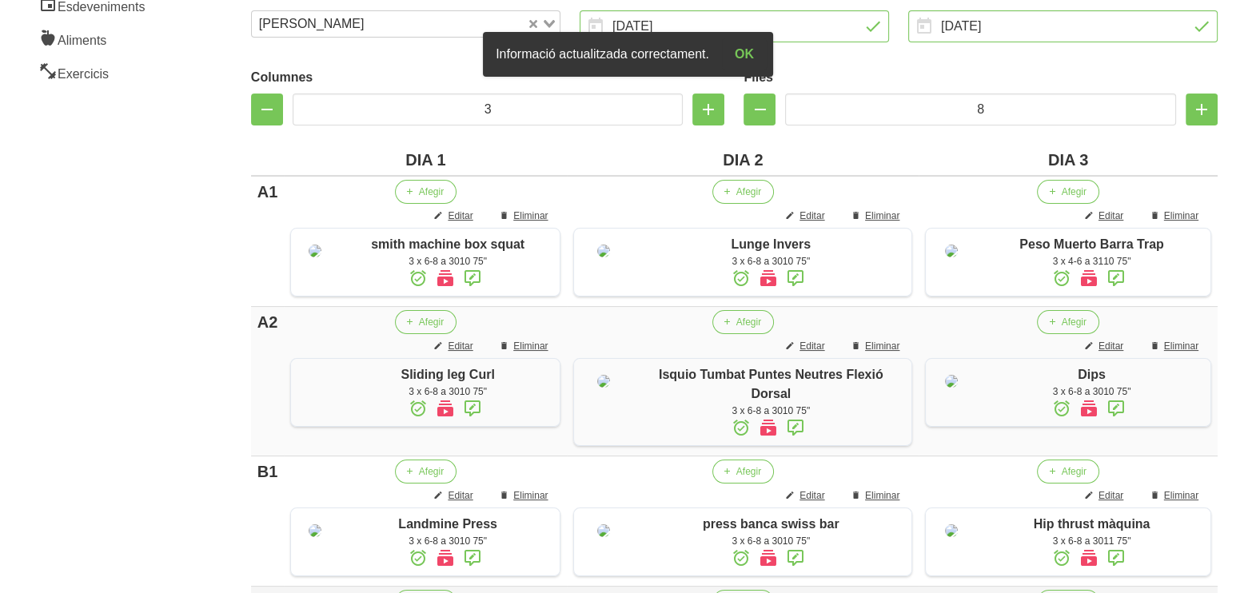
scroll to position [0, 0]
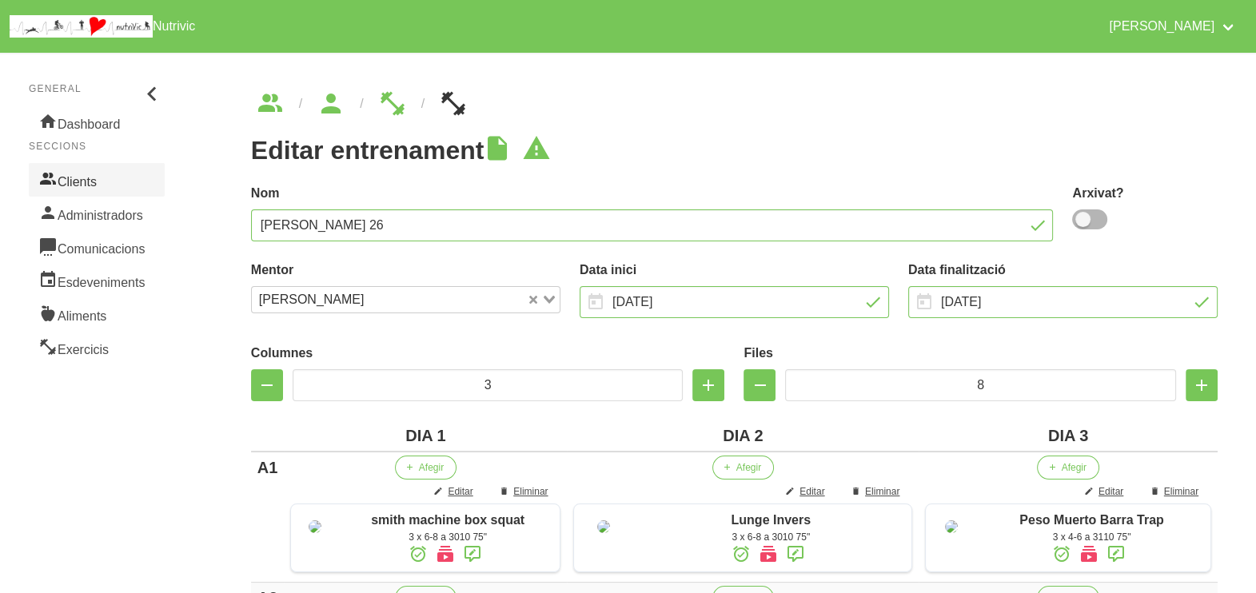
click at [92, 180] on link "Clients" at bounding box center [97, 180] width 136 height 34
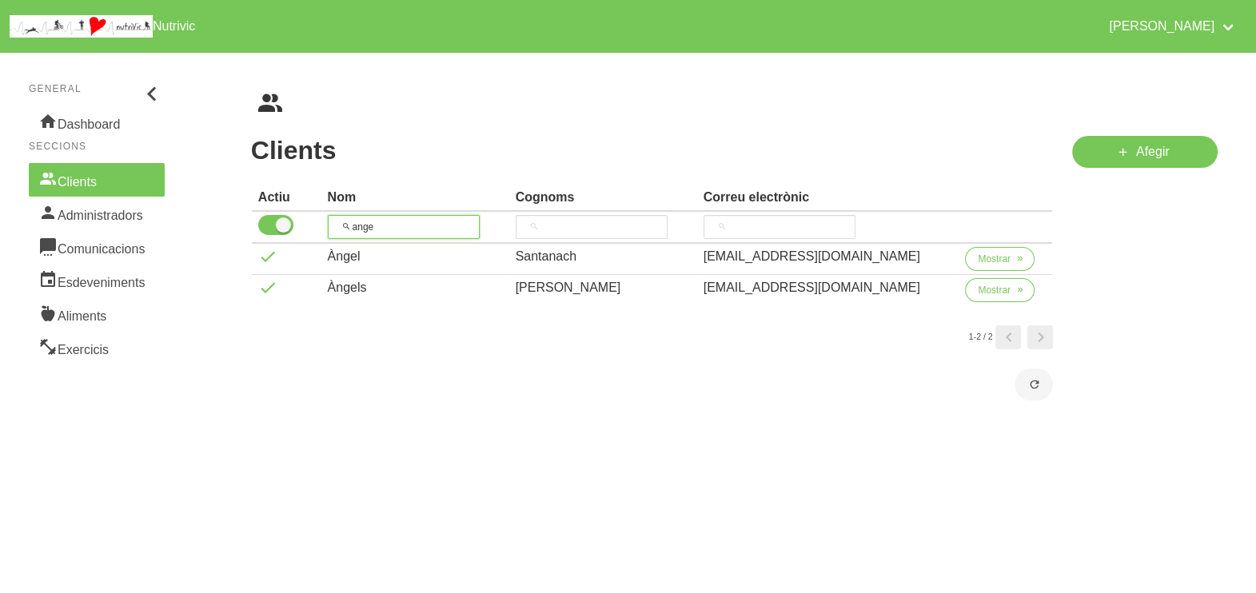
drag, startPoint x: 405, startPoint y: 226, endPoint x: 373, endPoint y: 198, distance: 42.5
click at [319, 212] on tr "ange" at bounding box center [652, 228] width 801 height 32
type input "marion"
click at [980, 254] on span "Mostrar" at bounding box center [994, 259] width 33 height 14
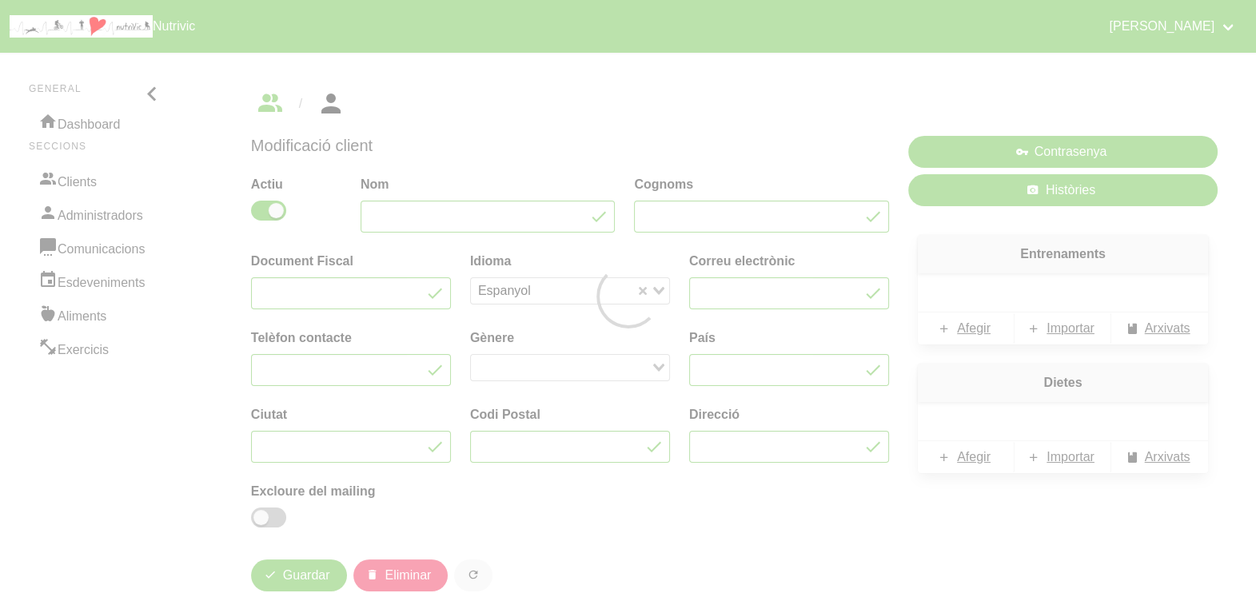
type input "Mariona"
type input "Vilaseca"
type input "mariona_vilaseca@hotmail.com"
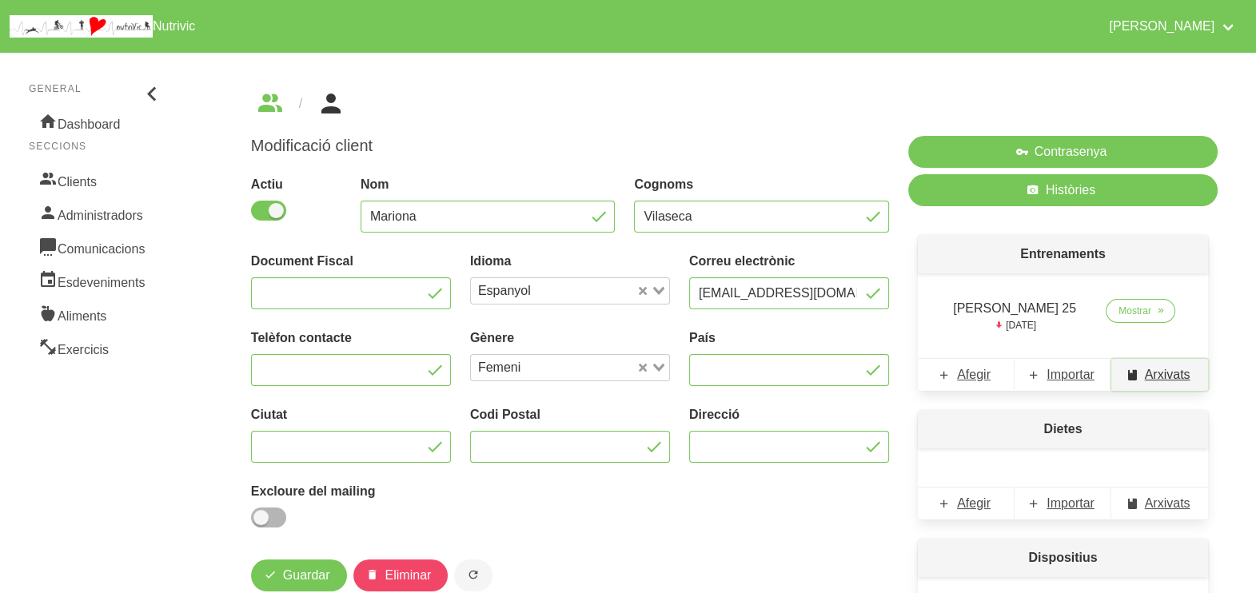
click at [1167, 380] on span "Arxivats" at bounding box center [1168, 374] width 46 height 19
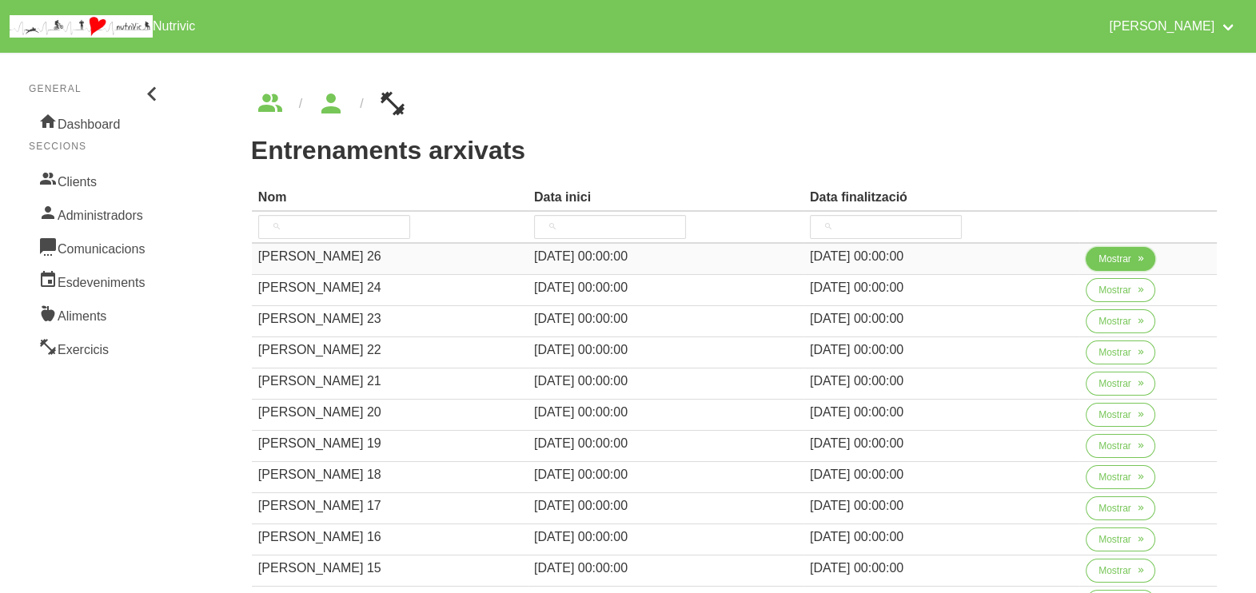
click at [1105, 256] on span "Mostrar" at bounding box center [1115, 259] width 33 height 14
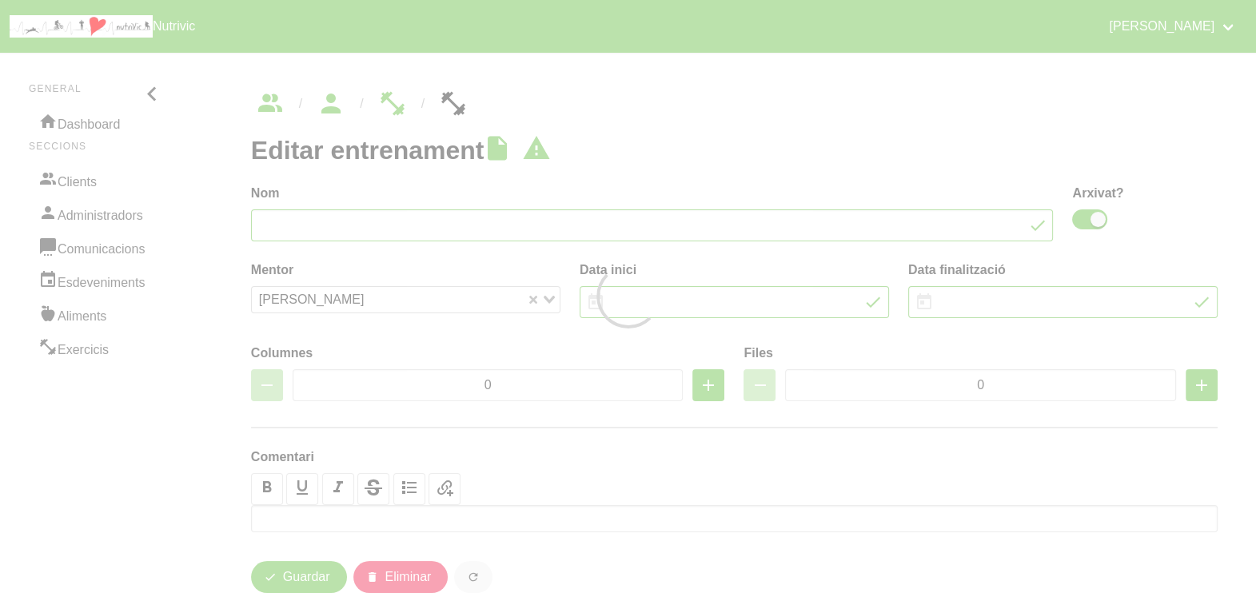
type input "Mariona Vilaseca 26"
checkbox input "true"
type input "31/8/2025"
type input "5/10/2025"
type input "2"
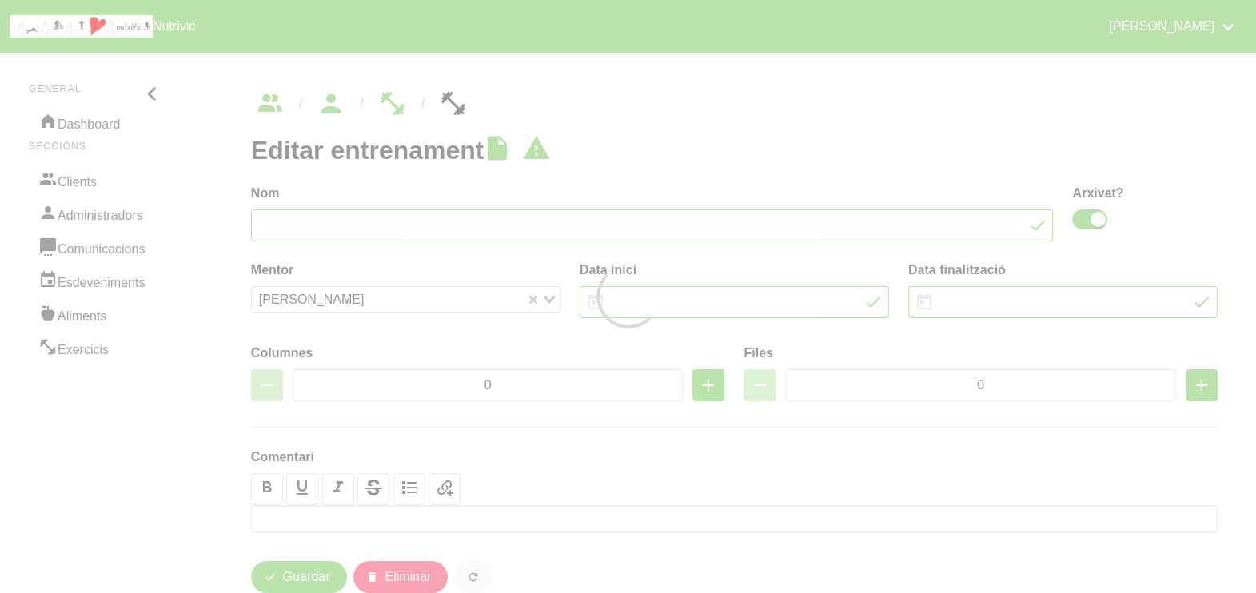
type input "8"
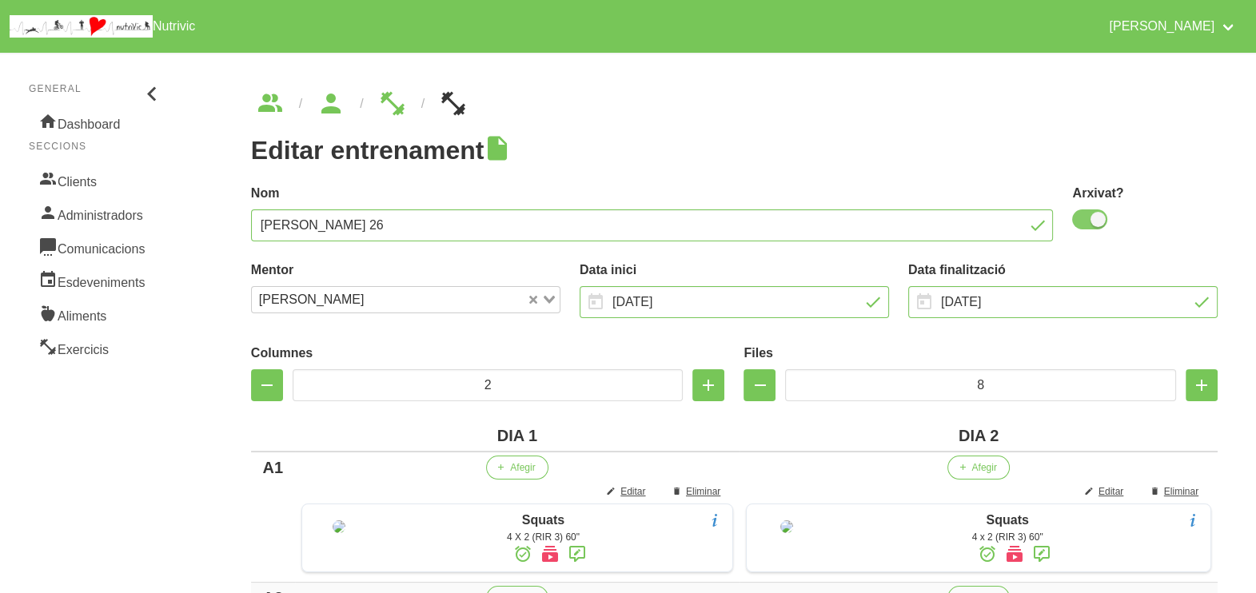
click at [1086, 223] on span at bounding box center [1089, 219] width 35 height 20
click at [1083, 223] on input "checkbox" at bounding box center [1077, 219] width 10 height 10
checkbox input "false"
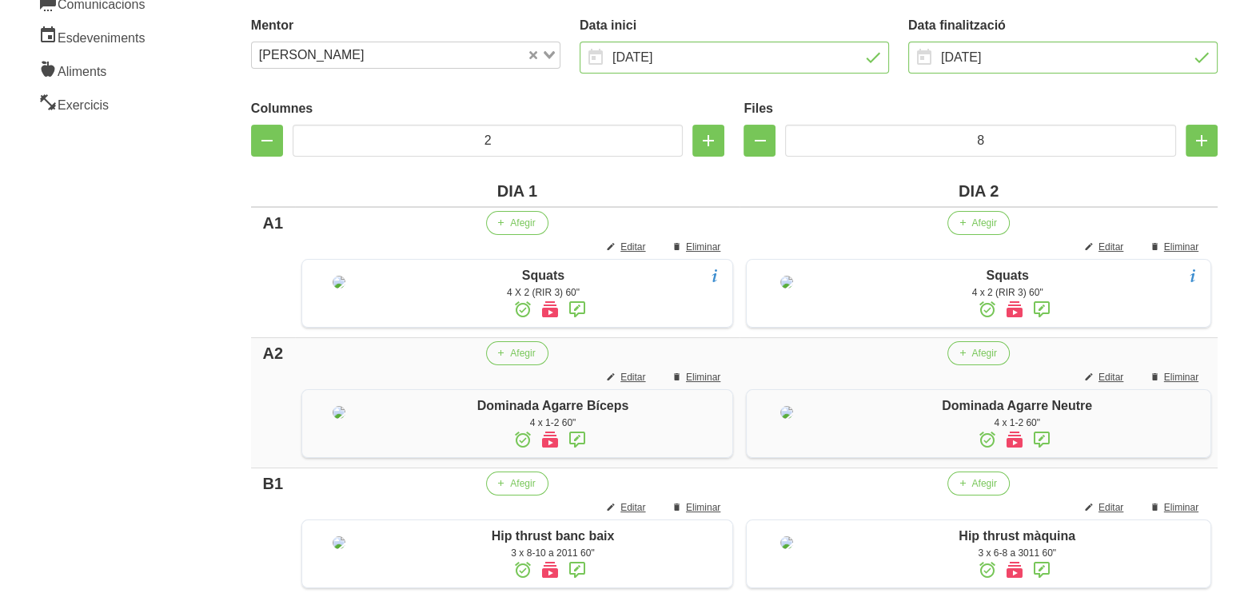
scroll to position [1379, 0]
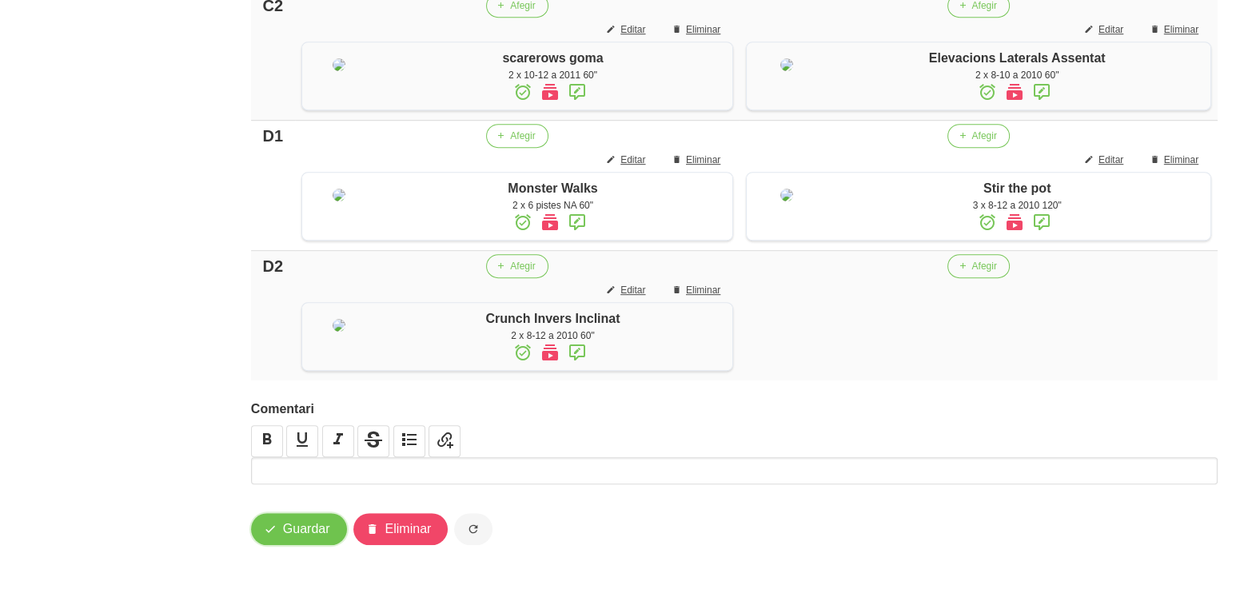
click at [299, 536] on span "Guardar" at bounding box center [306, 529] width 47 height 19
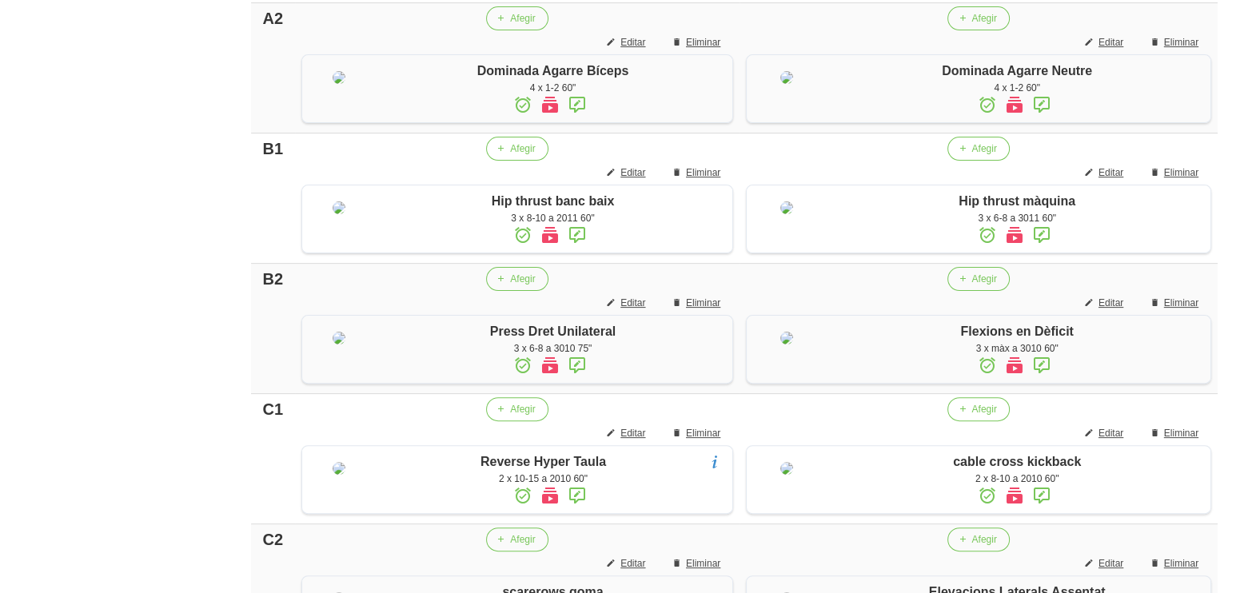
scroll to position [0, 0]
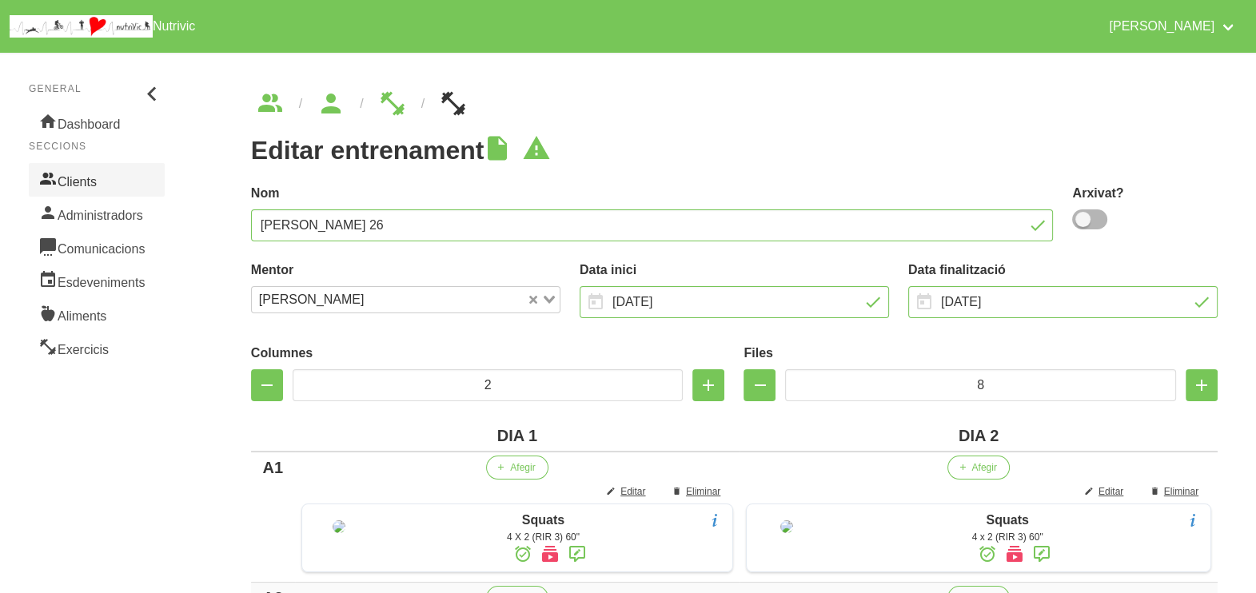
click at [56, 177] on icon at bounding box center [47, 179] width 19 height 24
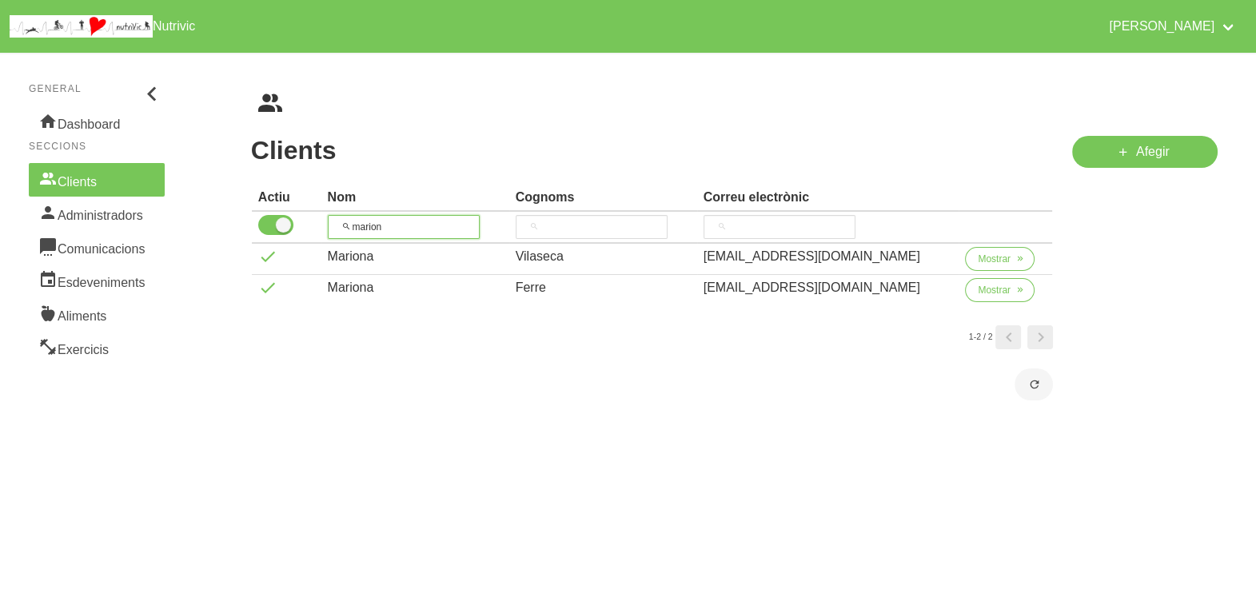
click at [318, 223] on tr "marion" at bounding box center [652, 228] width 801 height 32
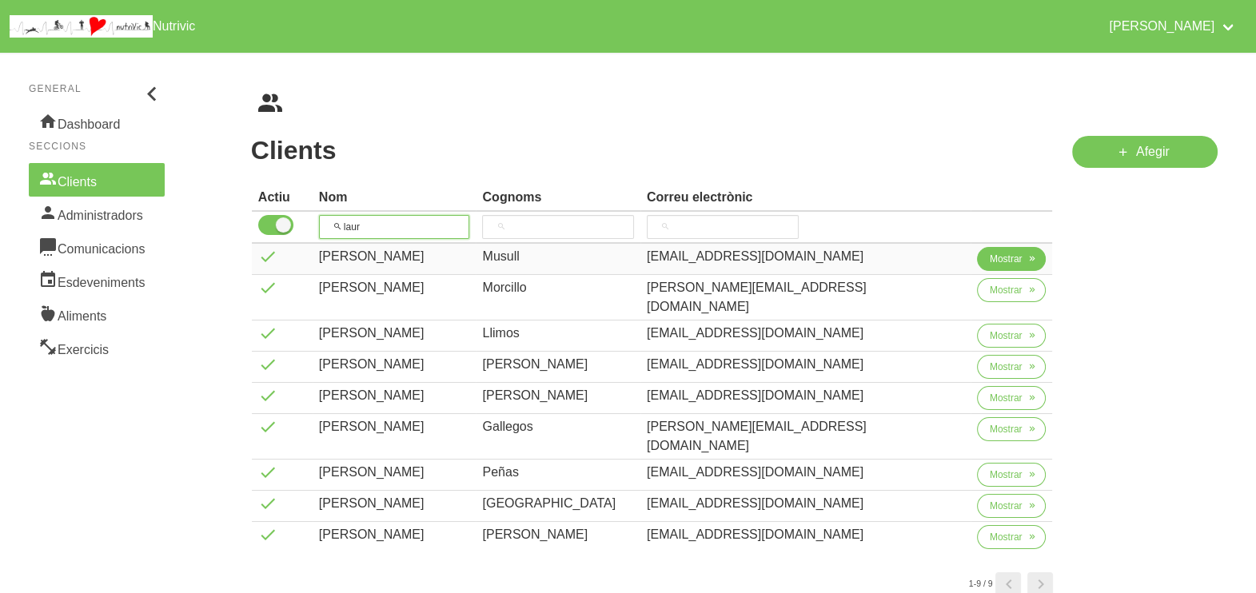
type input "laur"
click at [990, 263] on span "Mostrar" at bounding box center [1006, 259] width 33 height 14
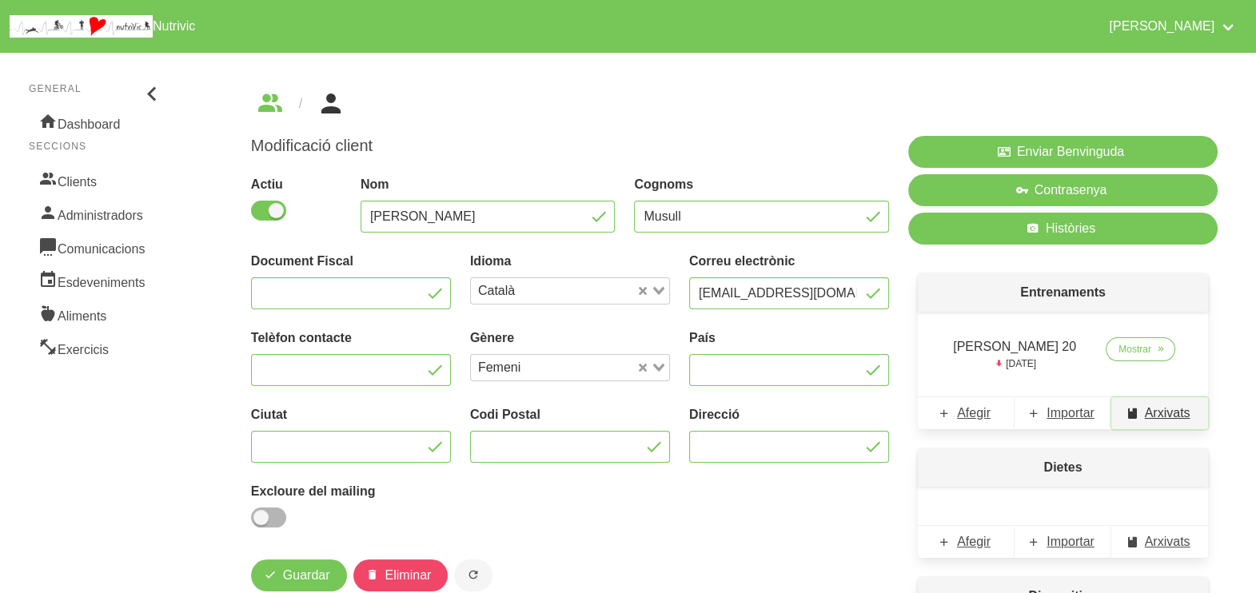
click at [1164, 411] on span "Arxivats" at bounding box center [1168, 413] width 46 height 19
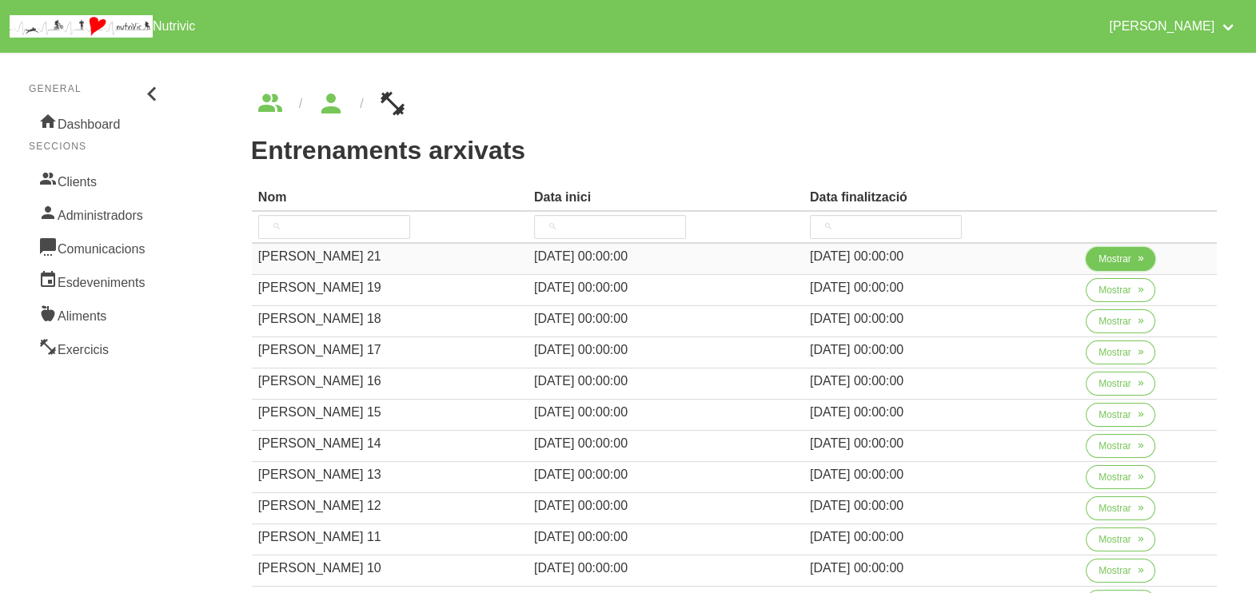
click at [1107, 261] on span "Mostrar" at bounding box center [1115, 259] width 33 height 14
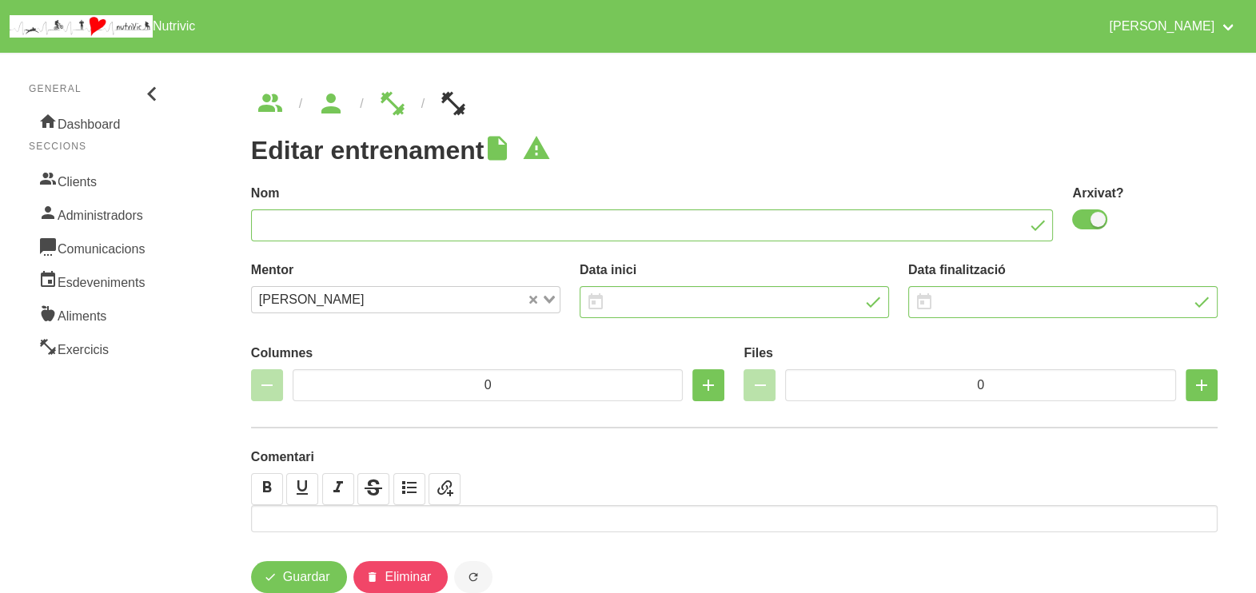
type input "Laura Musull 21"
checkbox input "true"
type input "31/8/2025"
type input "5/10/2025"
type input "3"
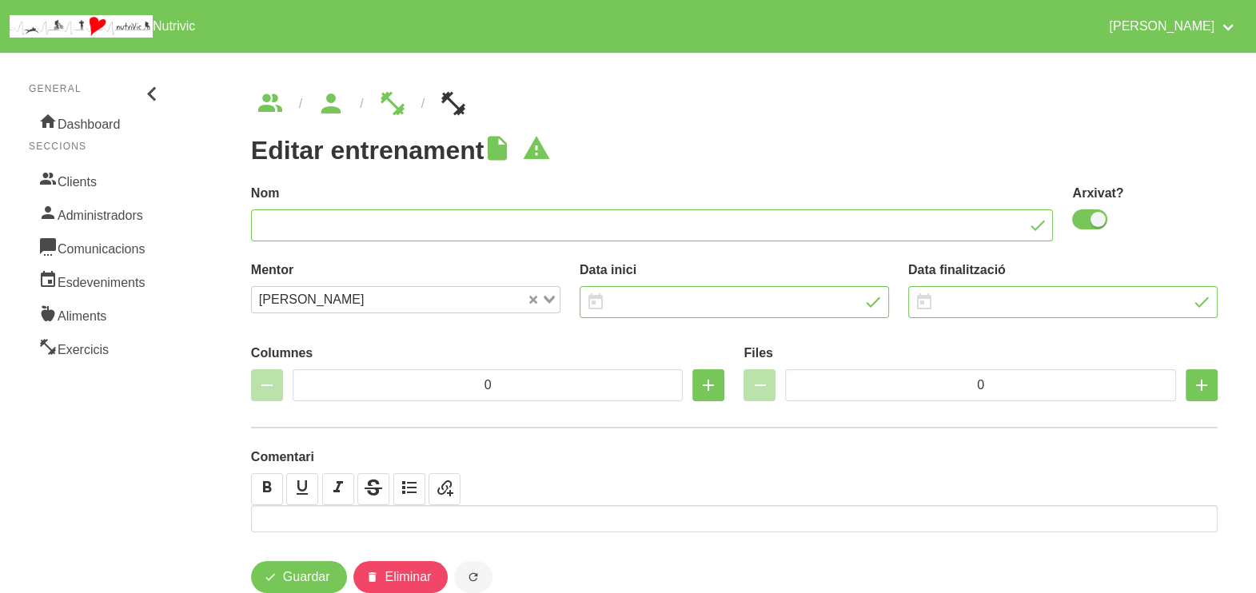
type input "8"
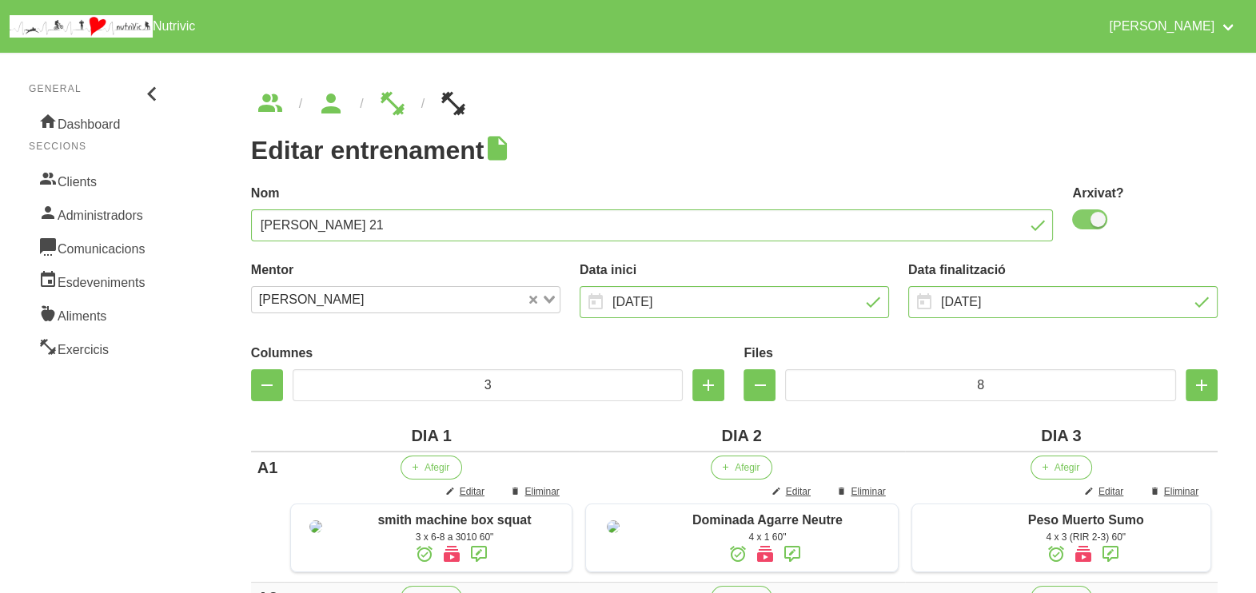
click at [1089, 219] on span at bounding box center [1089, 219] width 35 height 20
click at [1083, 219] on input "checkbox" at bounding box center [1077, 219] width 10 height 10
checkbox input "false"
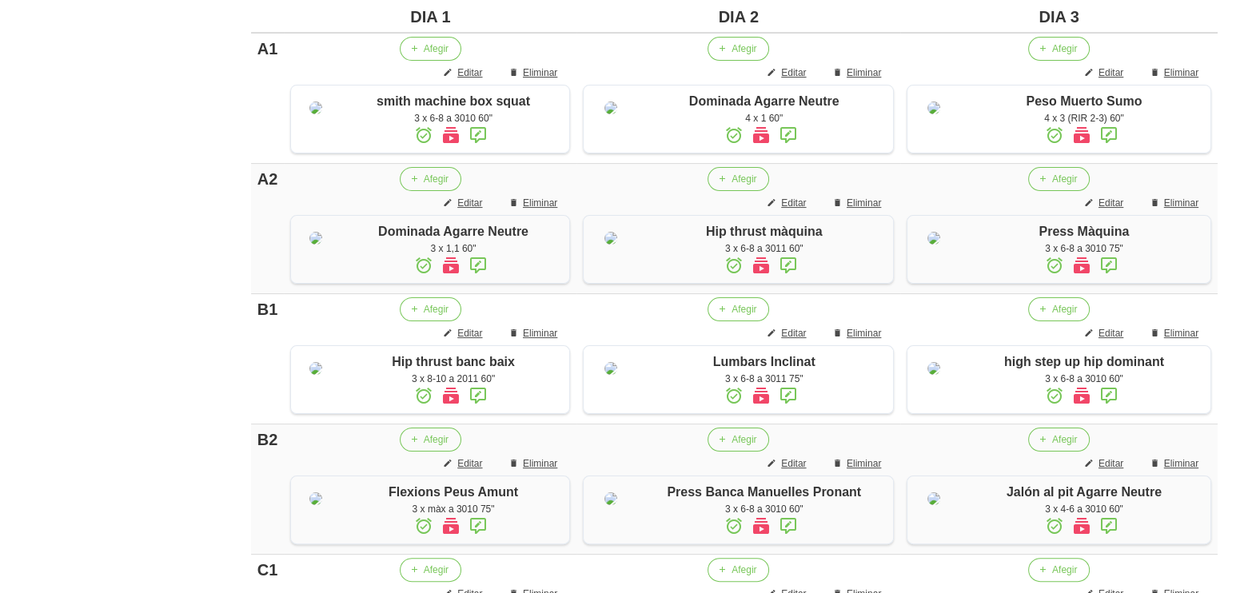
scroll to position [1482, 0]
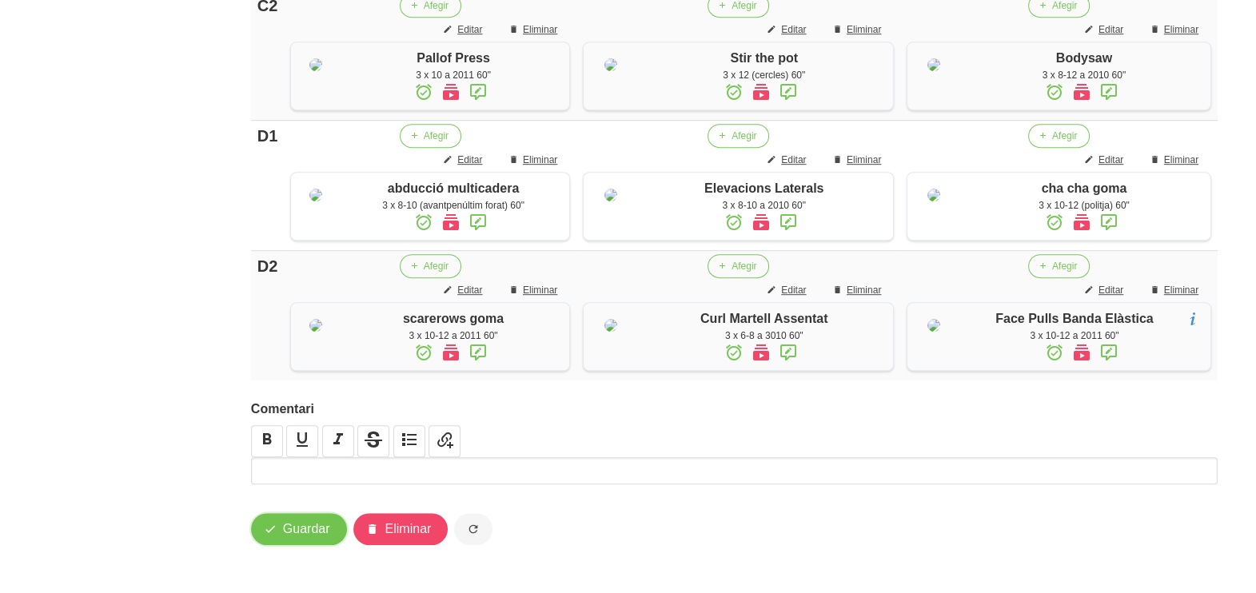
click at [285, 530] on span "Guardar" at bounding box center [306, 529] width 47 height 19
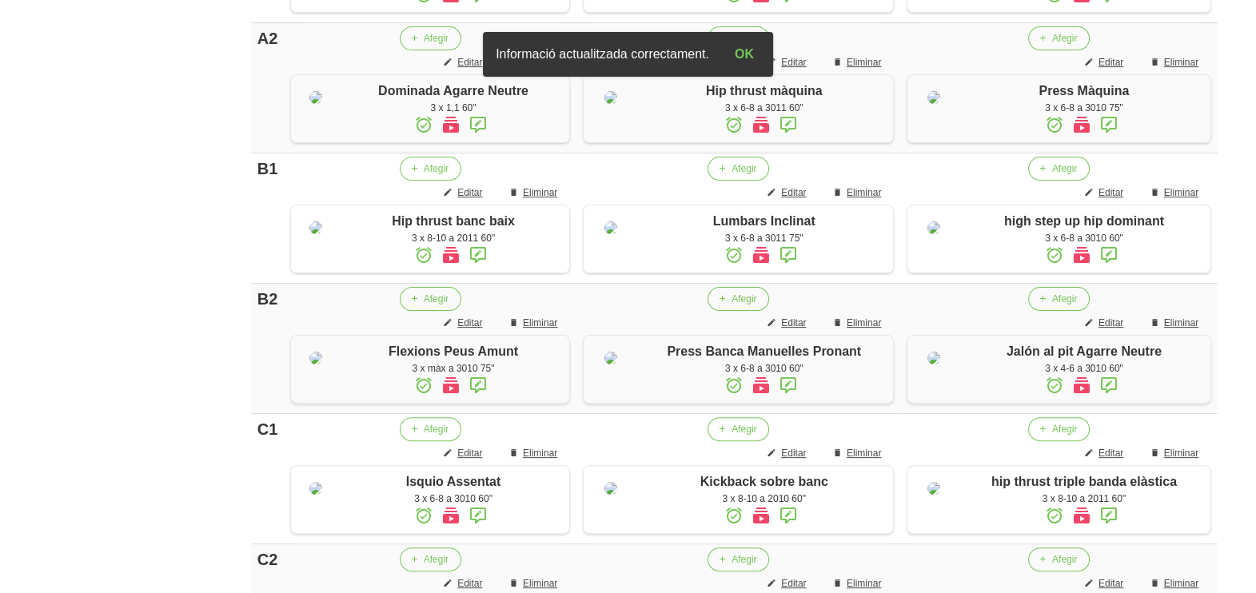
scroll to position [0, 0]
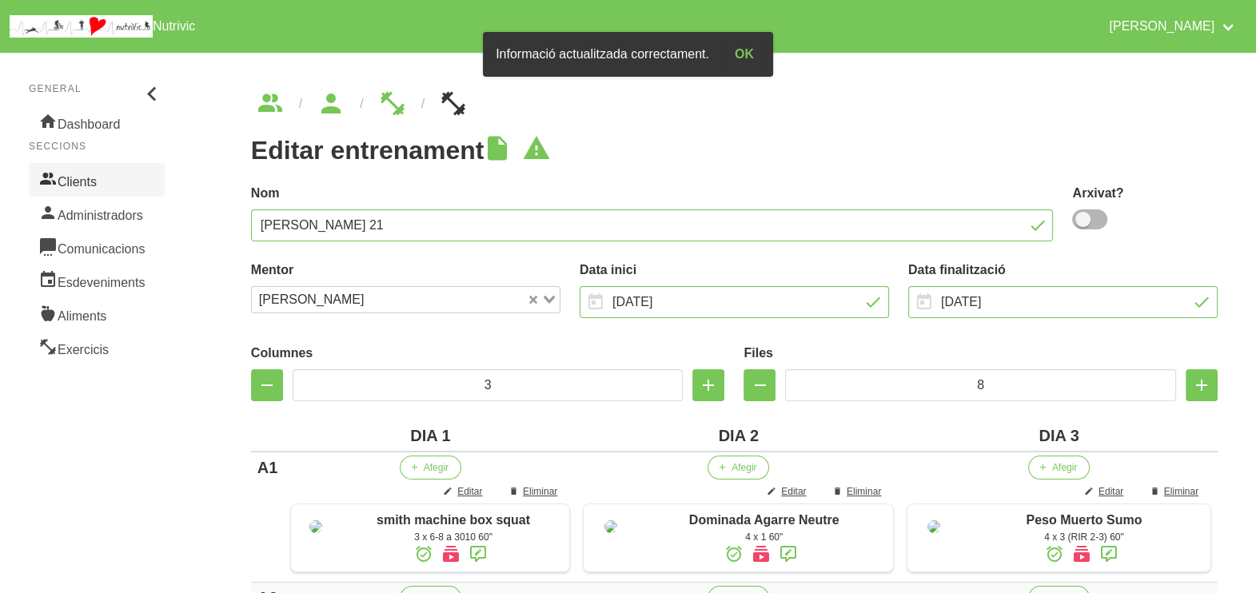
click at [106, 177] on link "Clients" at bounding box center [97, 180] width 136 height 34
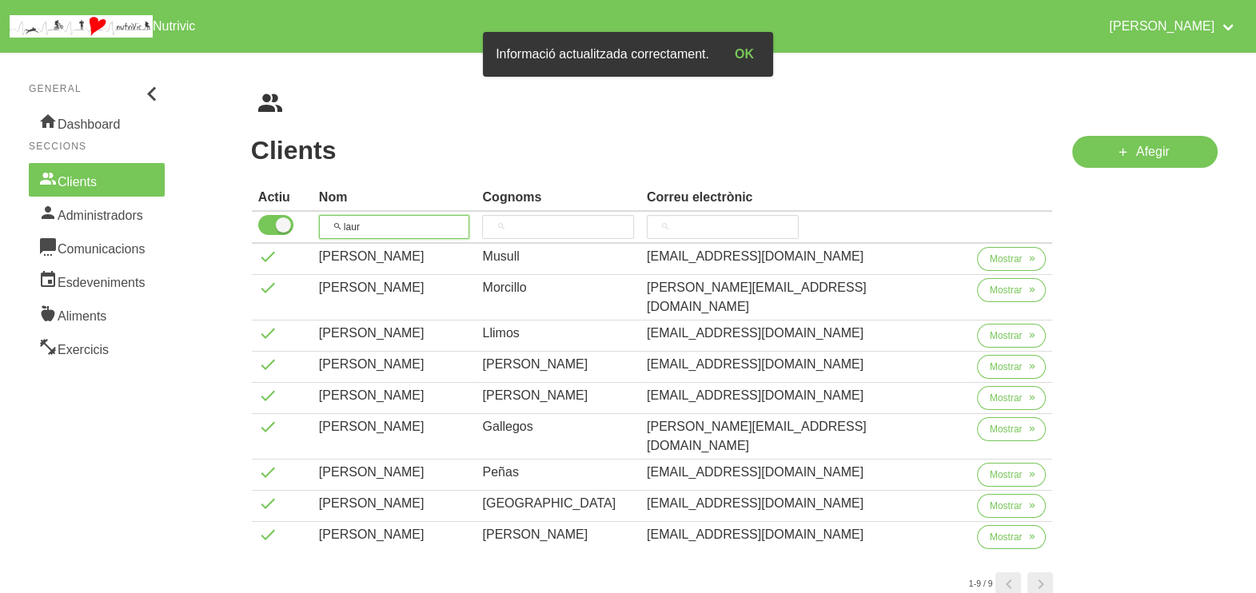
click at [305, 221] on tr "laur" at bounding box center [652, 228] width 801 height 32
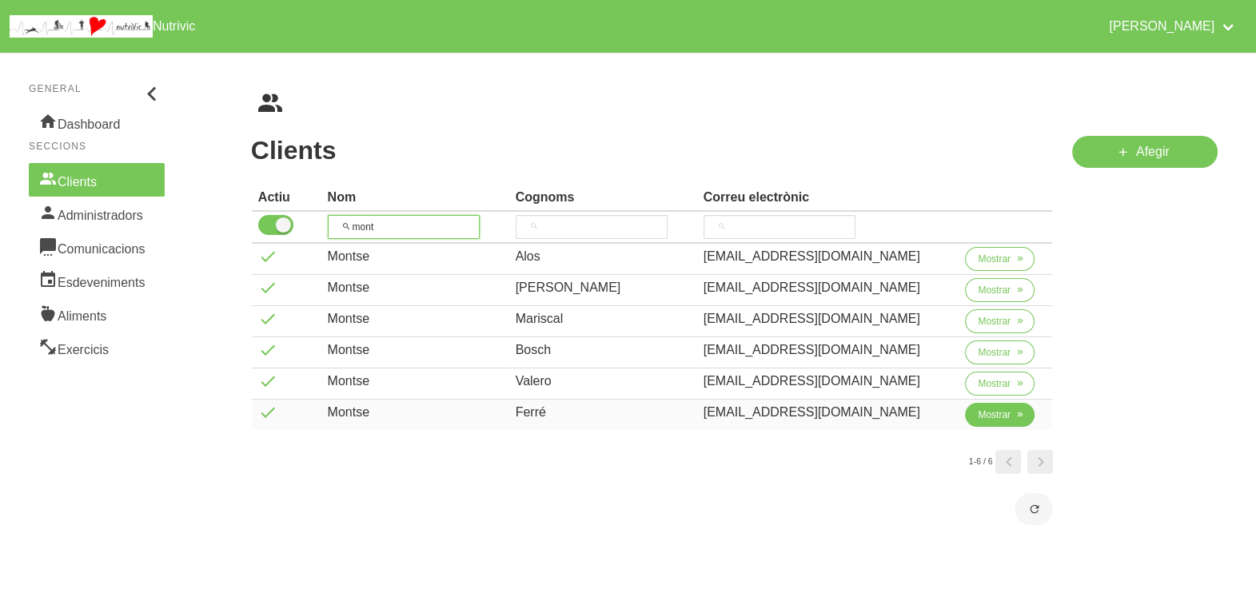
type input "mont"
click at [978, 420] on span "Mostrar" at bounding box center [994, 415] width 33 height 14
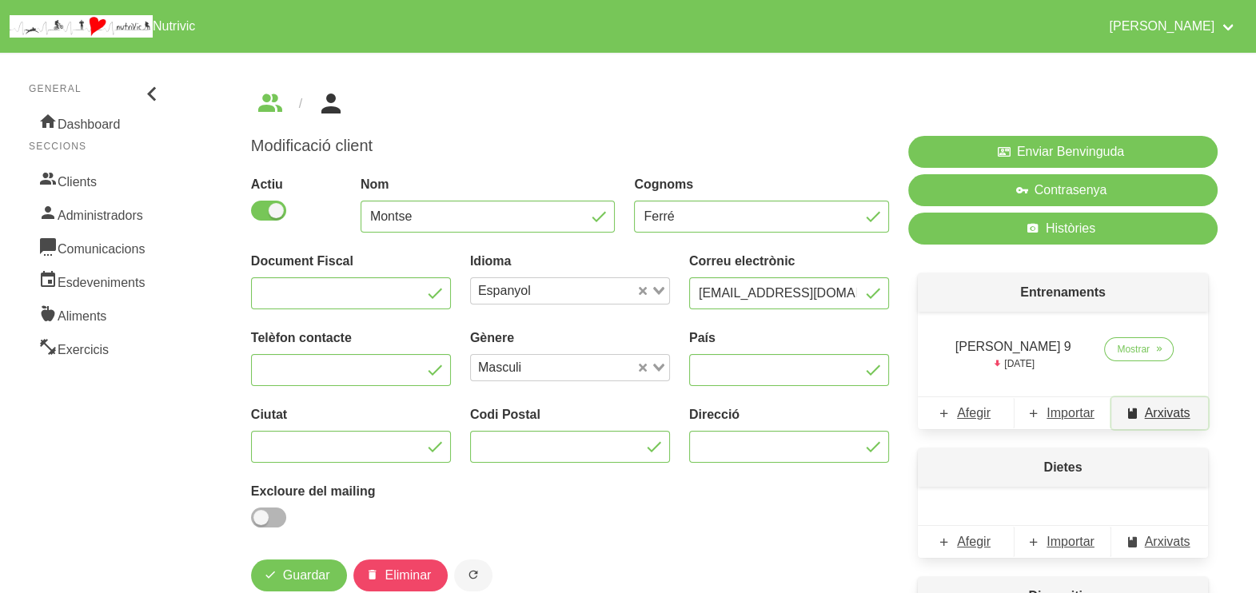
click at [1168, 415] on span "Arxivats" at bounding box center [1168, 413] width 46 height 19
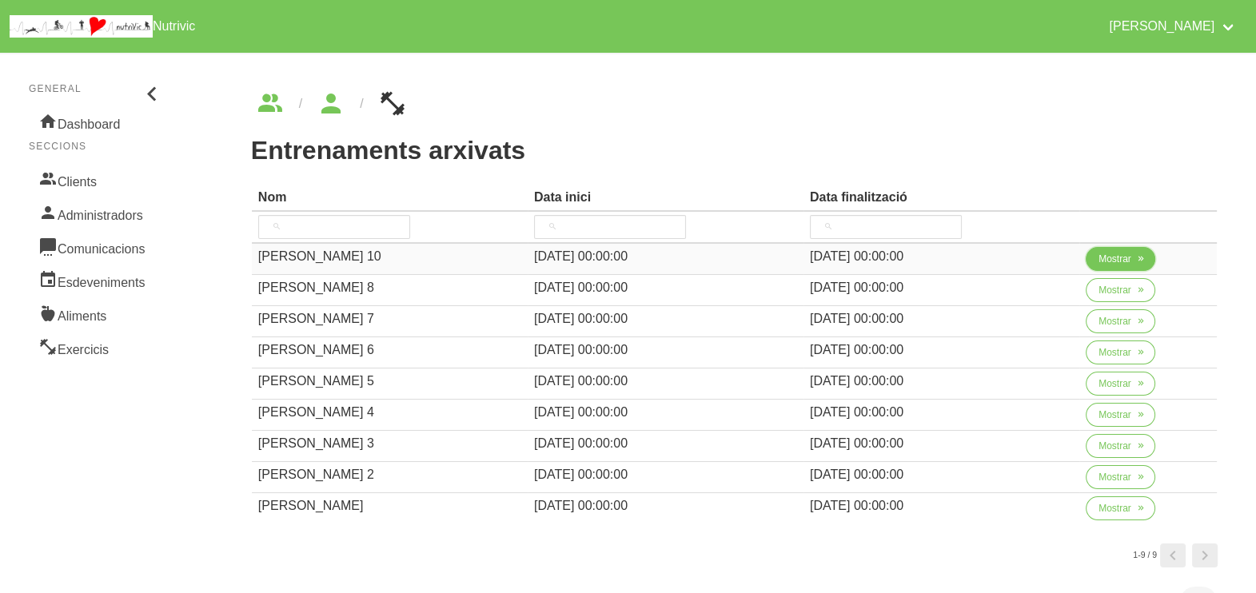
click at [1111, 260] on span "Mostrar" at bounding box center [1115, 259] width 33 height 14
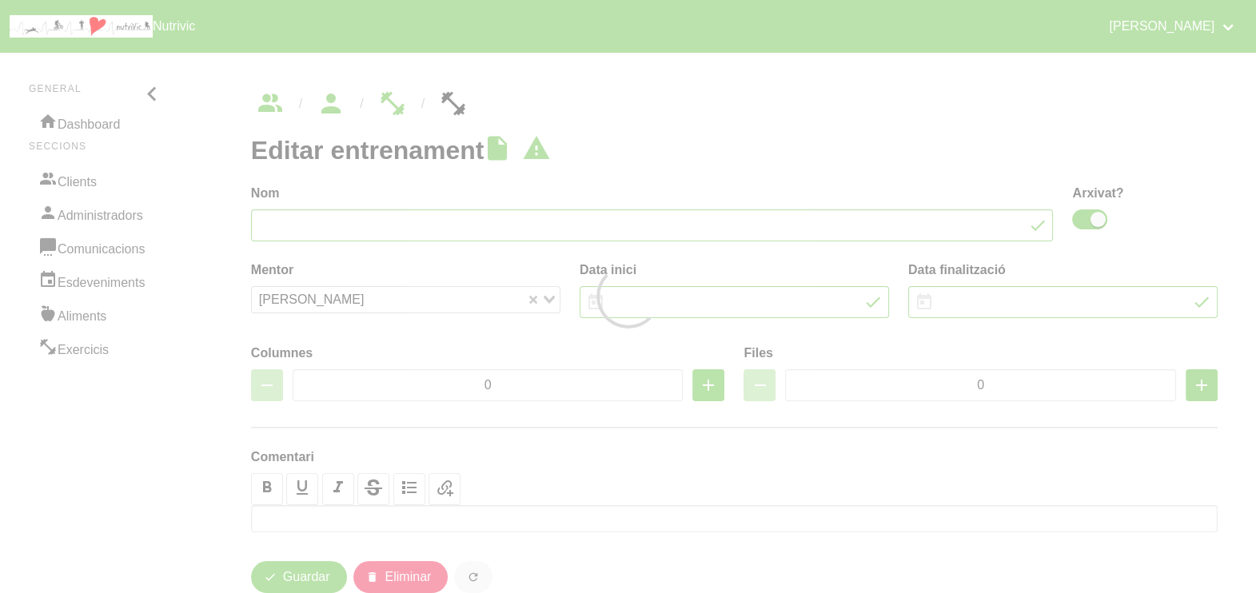
type input "Montse Ferré 10"
checkbox input "true"
type input "31/8/2025"
type input "5/10/2025"
type input "2"
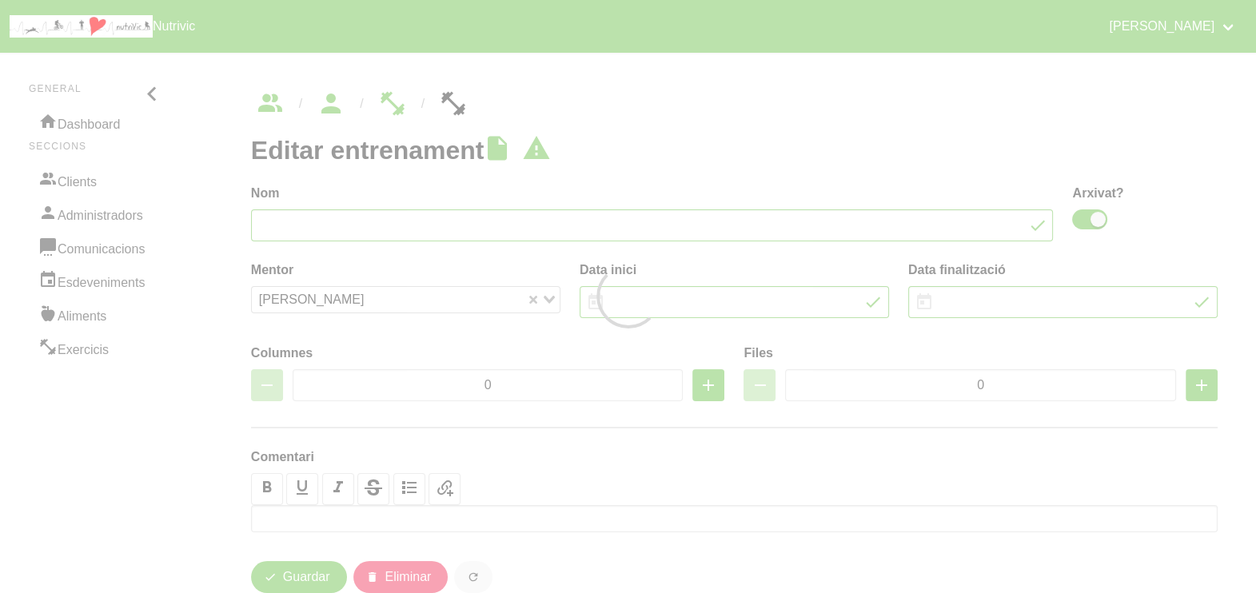
type input "8"
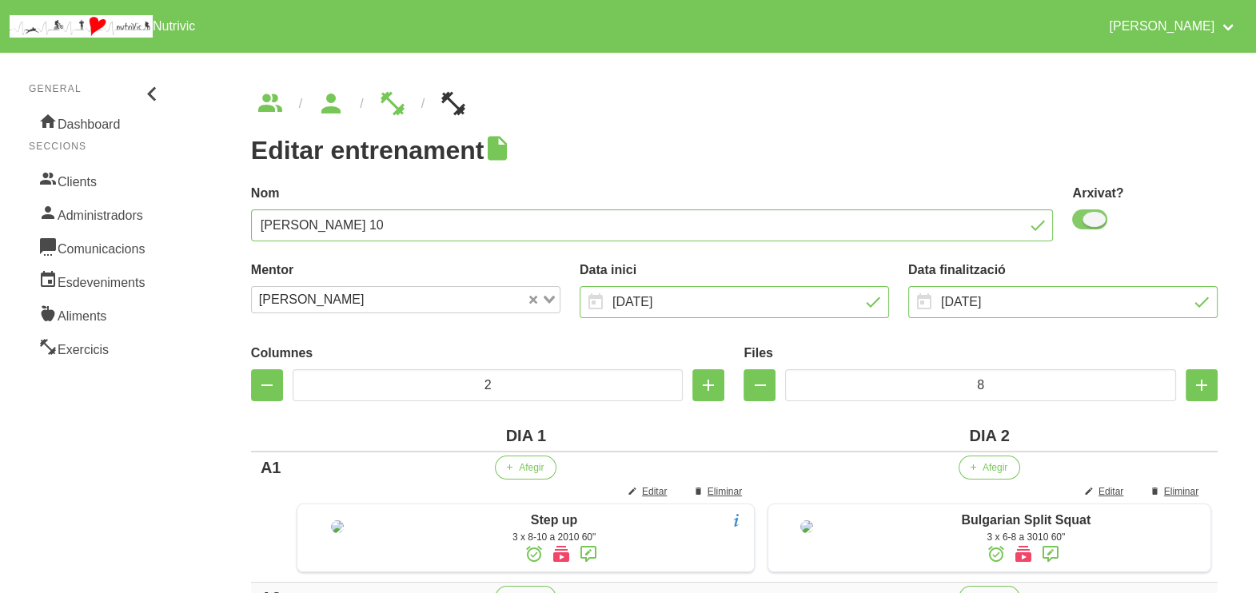
click at [1089, 224] on span at bounding box center [1089, 219] width 35 height 20
click at [1083, 224] on input "checkbox" at bounding box center [1077, 219] width 10 height 10
checkbox input "false"
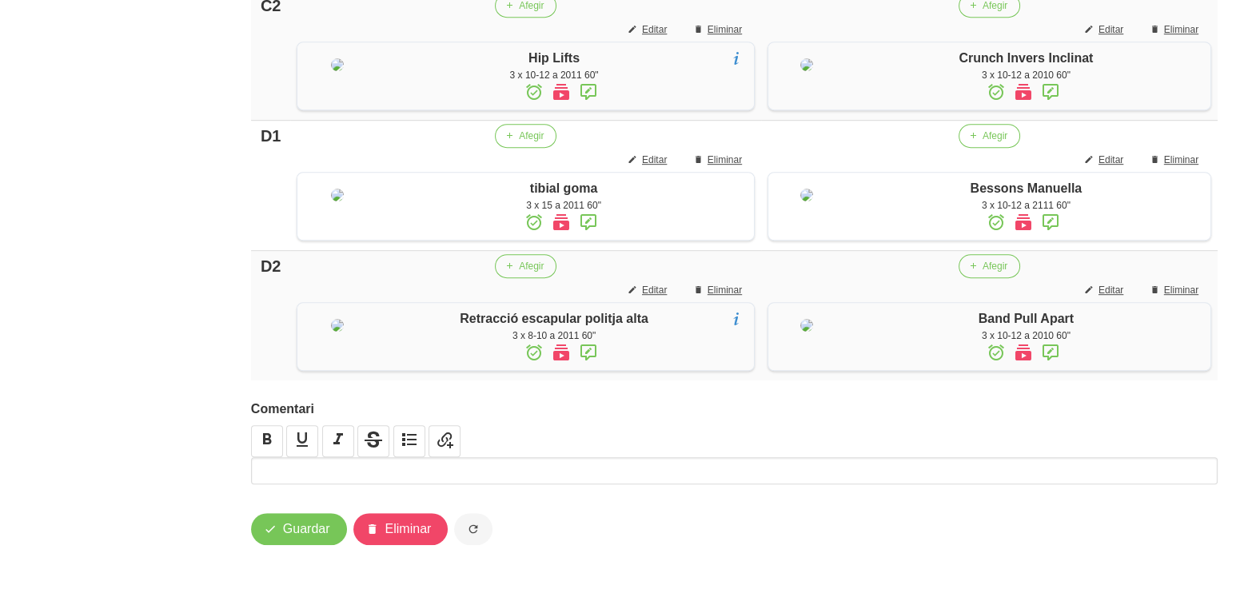
scroll to position [1373, 0]
click at [315, 539] on span "Guardar" at bounding box center [306, 529] width 47 height 19
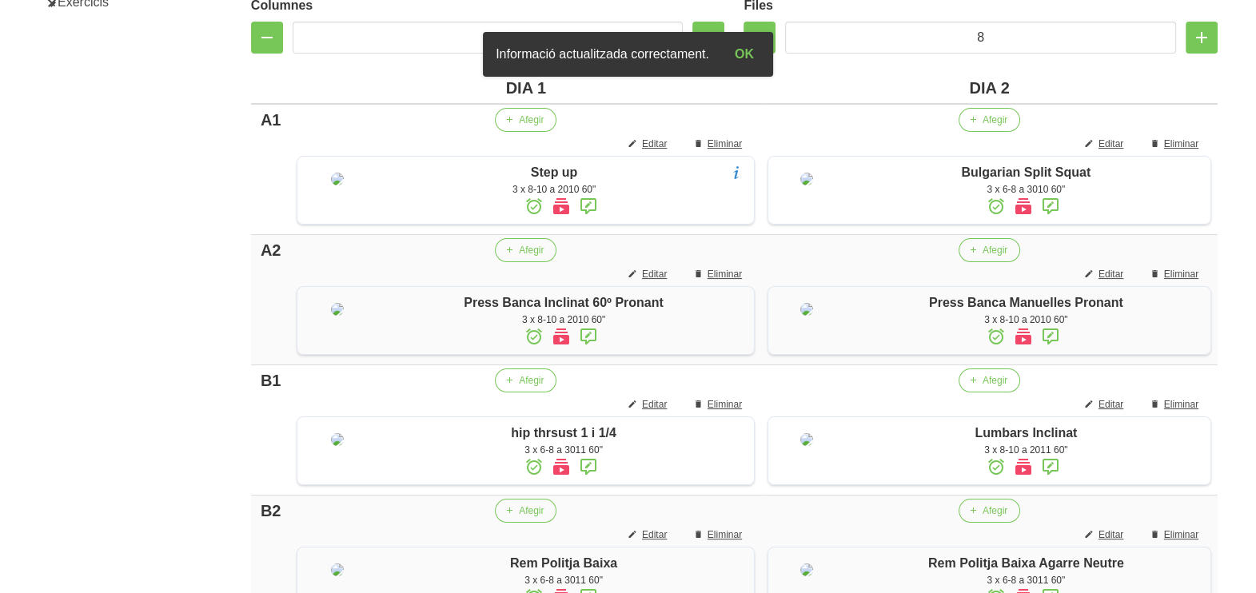
scroll to position [0, 0]
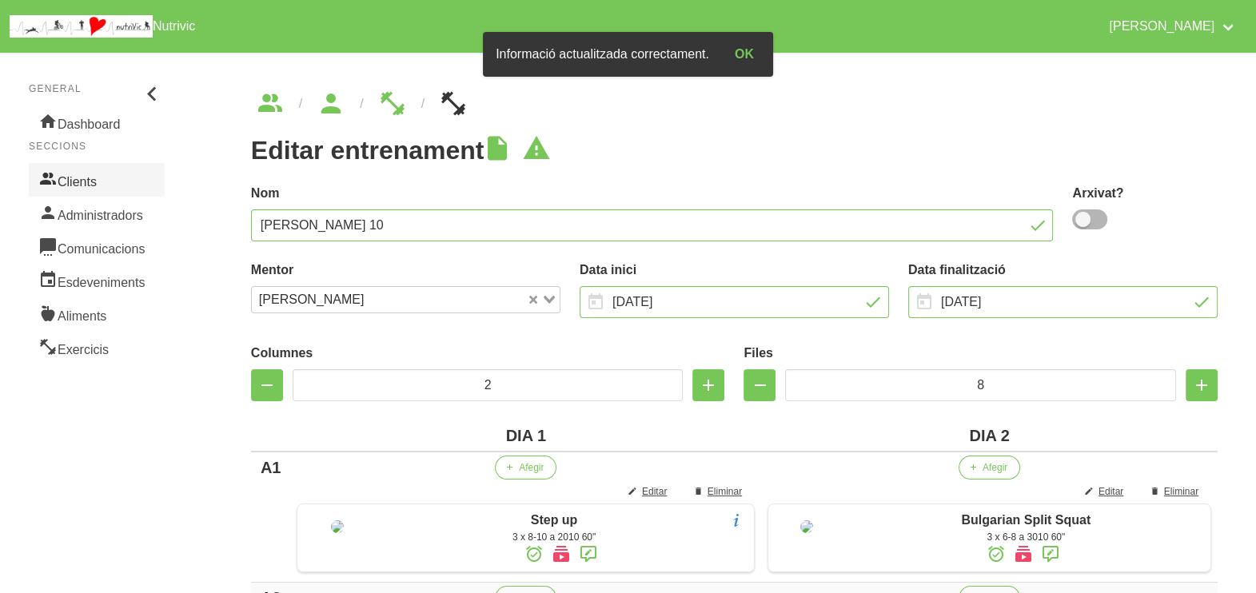
click at [103, 179] on link "Clients" at bounding box center [97, 180] width 136 height 34
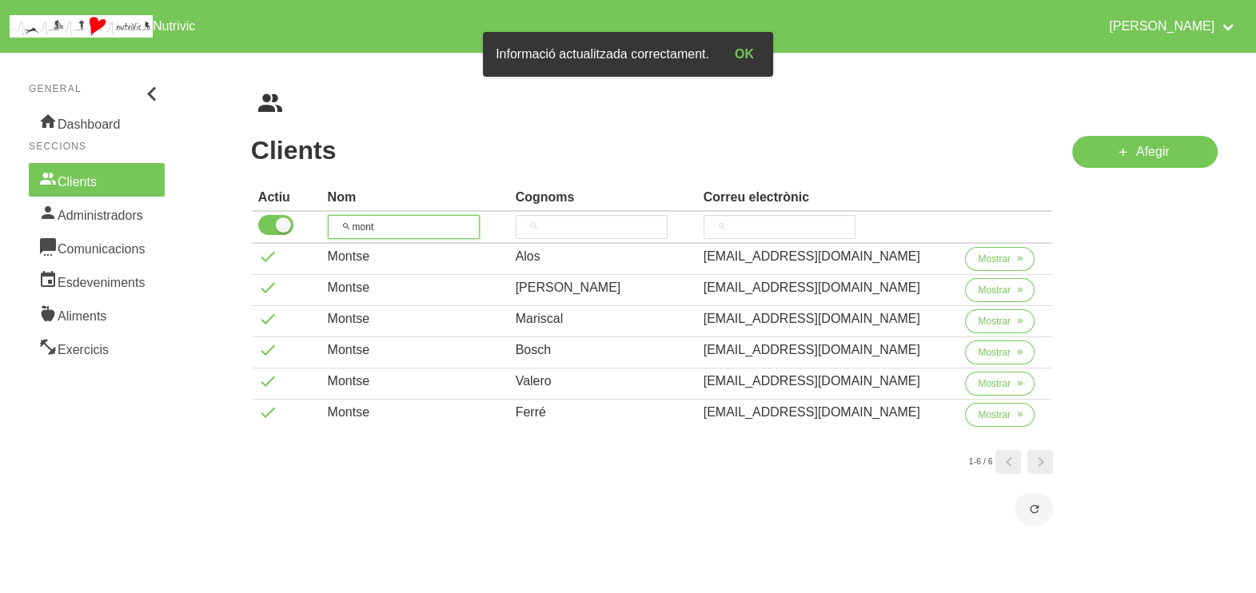
drag, startPoint x: 414, startPoint y: 223, endPoint x: 324, endPoint y: 216, distance: 90.6
click at [324, 216] on tr "mont" at bounding box center [652, 228] width 801 height 32
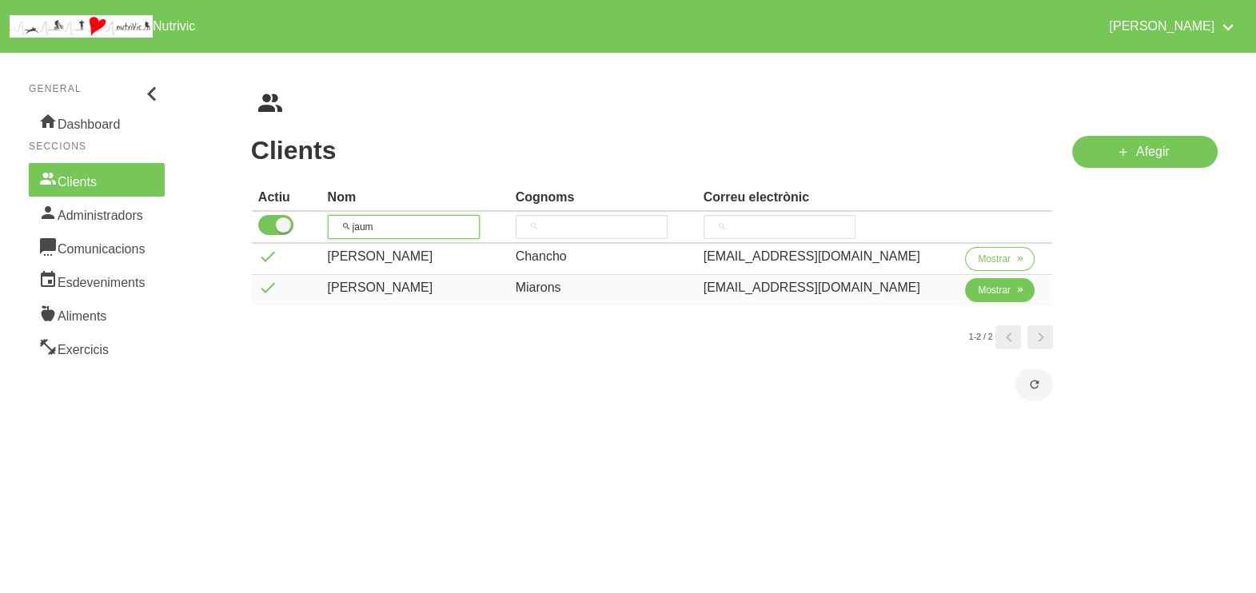
type input "jaum"
click at [1015, 291] on icon "button" at bounding box center [1020, 290] width 10 height 14
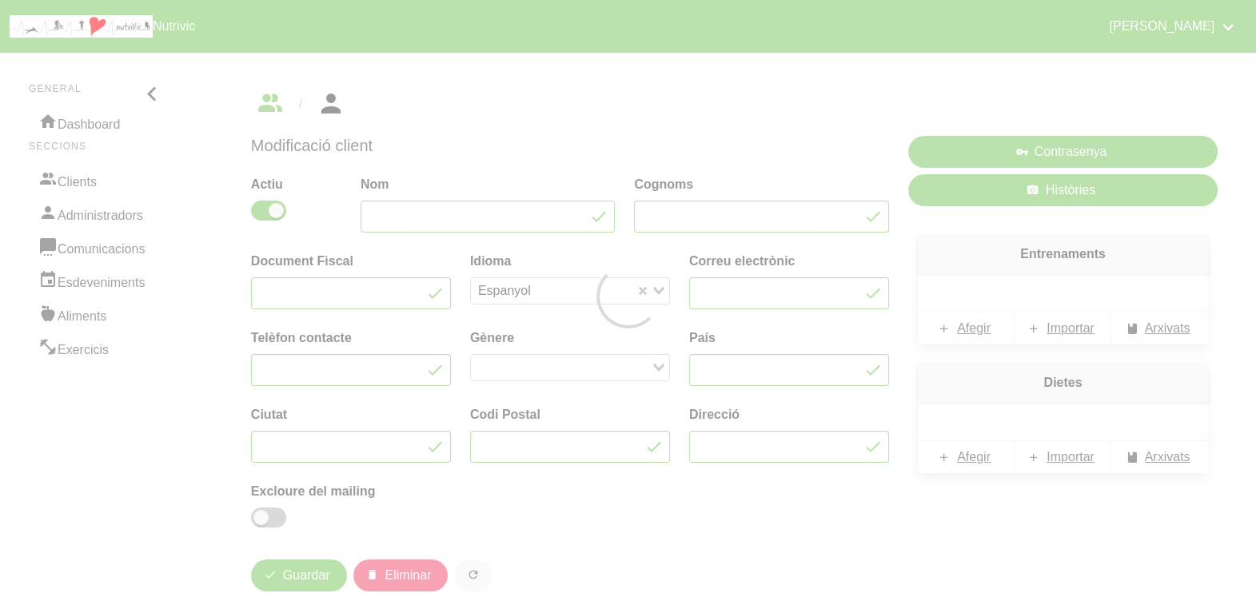
type input "Jaume"
type input "Miarons"
type input "jaumemiarons67@gmail.com"
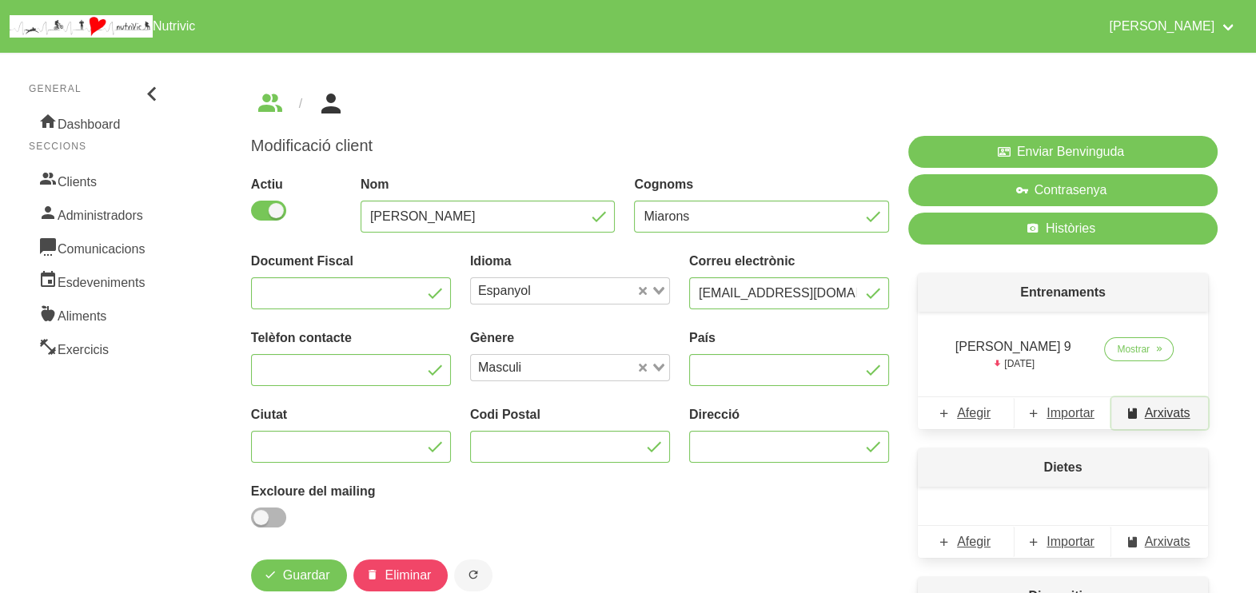
click at [1182, 411] on span "Arxivats" at bounding box center [1168, 413] width 46 height 19
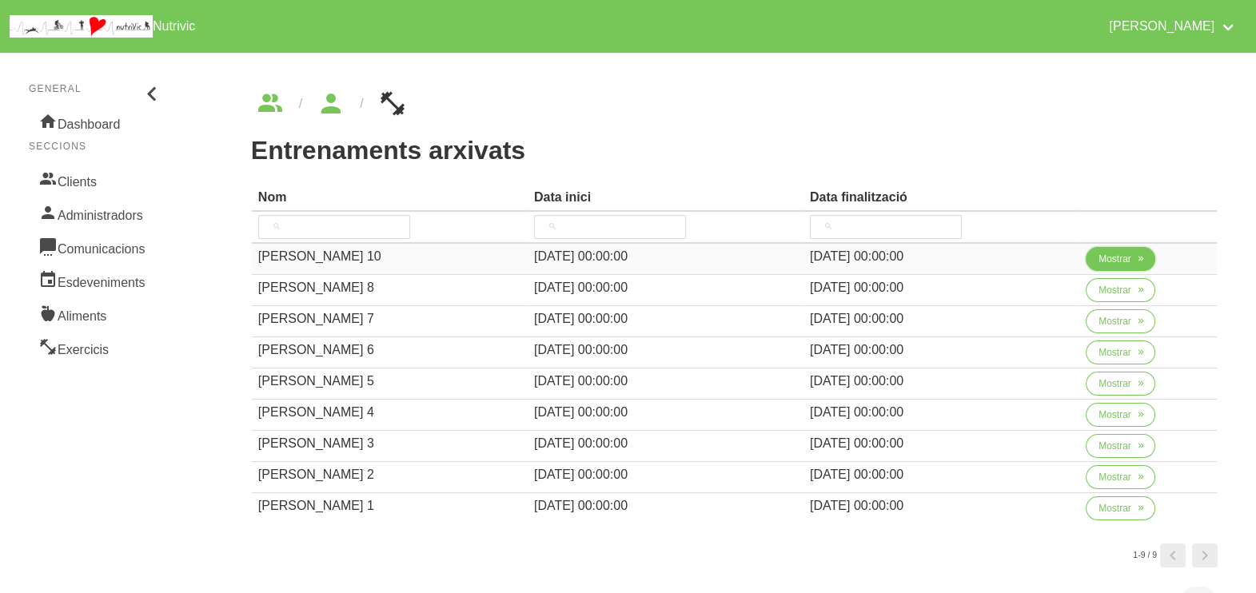
click at [1104, 256] on span "Mostrar" at bounding box center [1115, 259] width 33 height 14
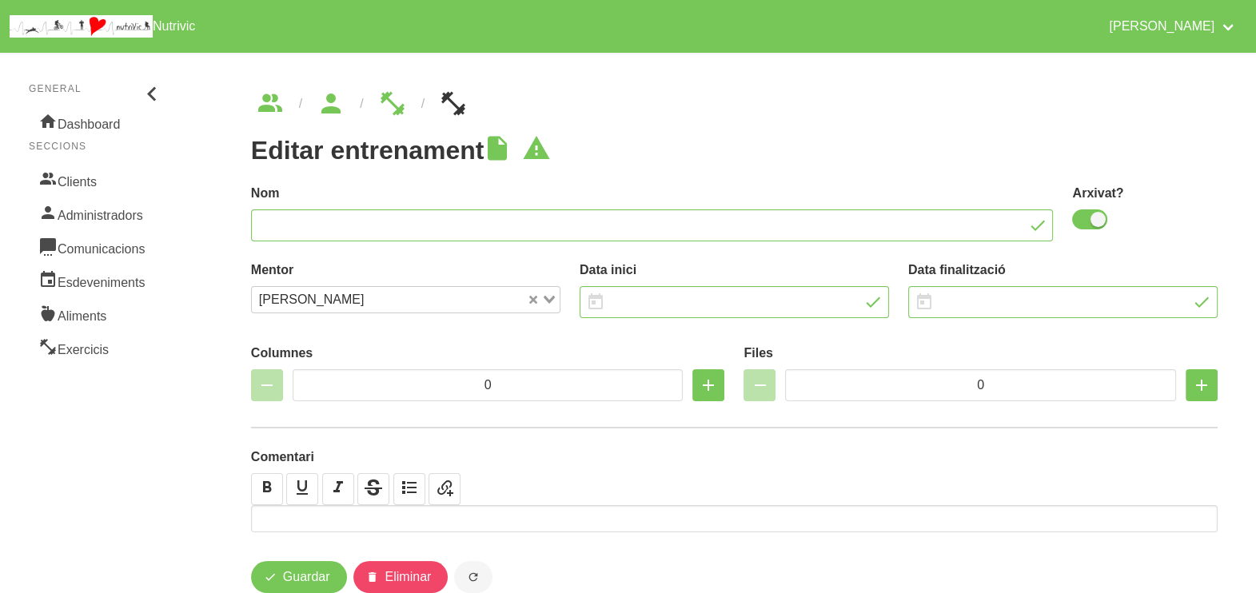
type input "Jaume Miarons 10"
checkbox input "true"
type input "31/8/2025"
type input "5/10/2025"
type input "2"
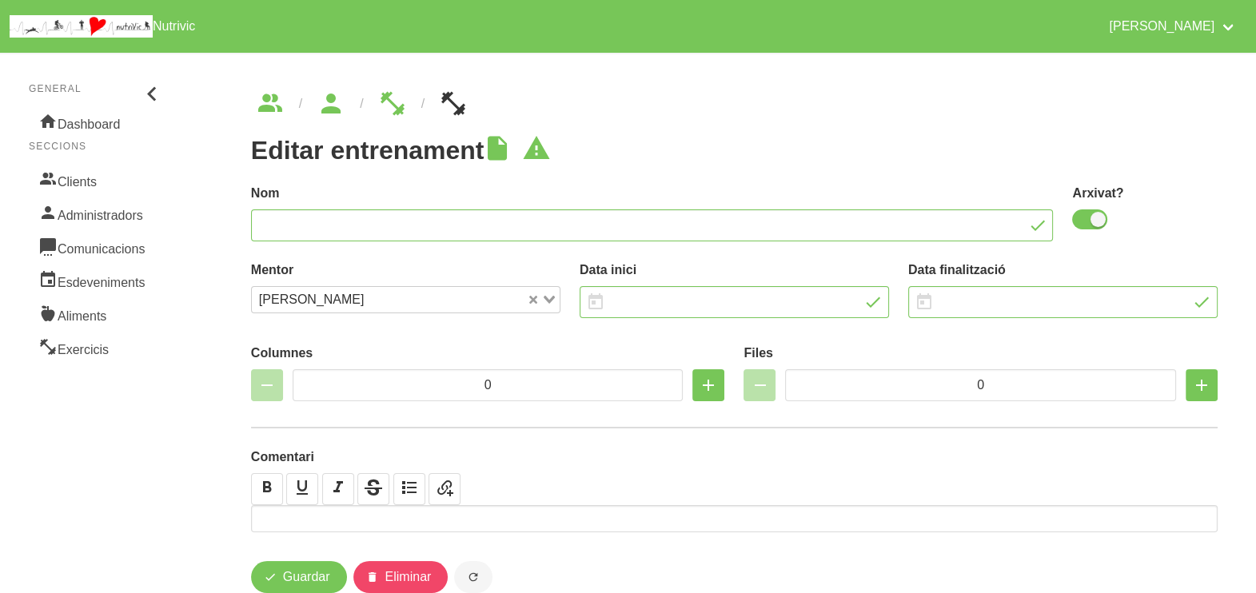
type input "8"
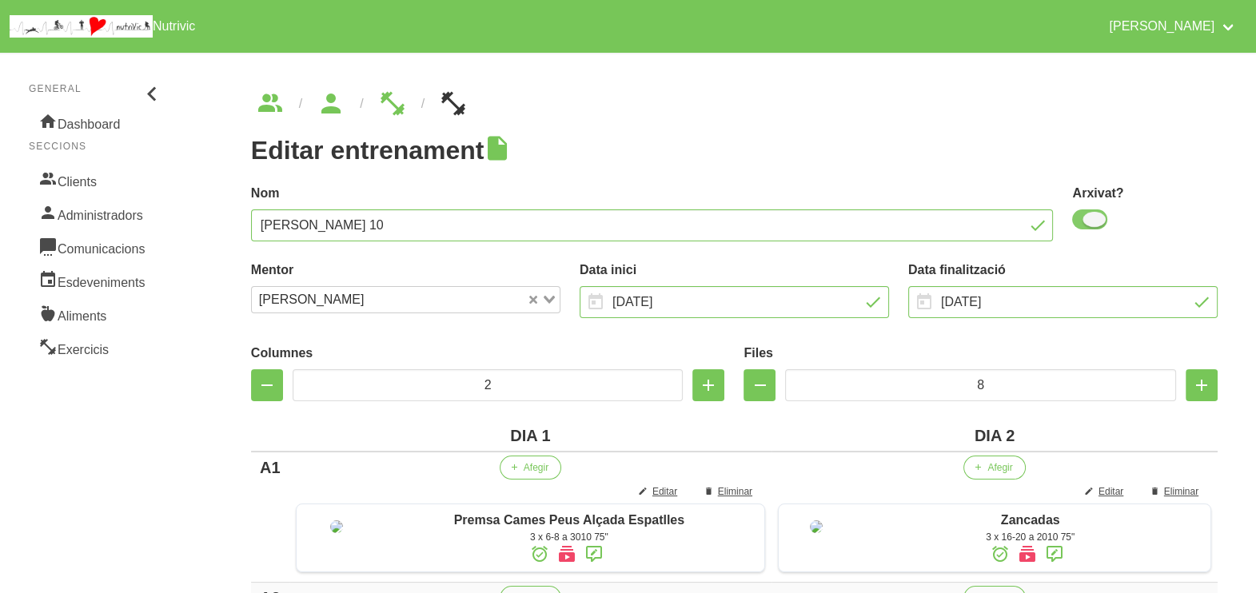
click at [1085, 224] on span at bounding box center [1089, 219] width 35 height 20
click at [1083, 224] on input "checkbox" at bounding box center [1077, 219] width 10 height 10
checkbox input "false"
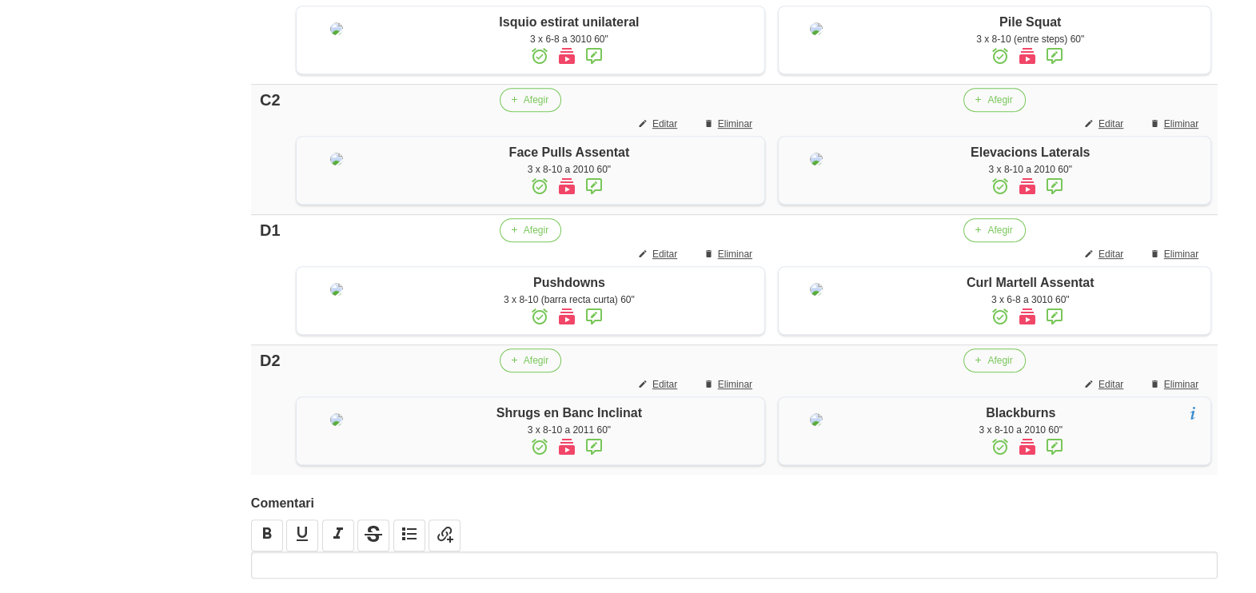
scroll to position [1350, 0]
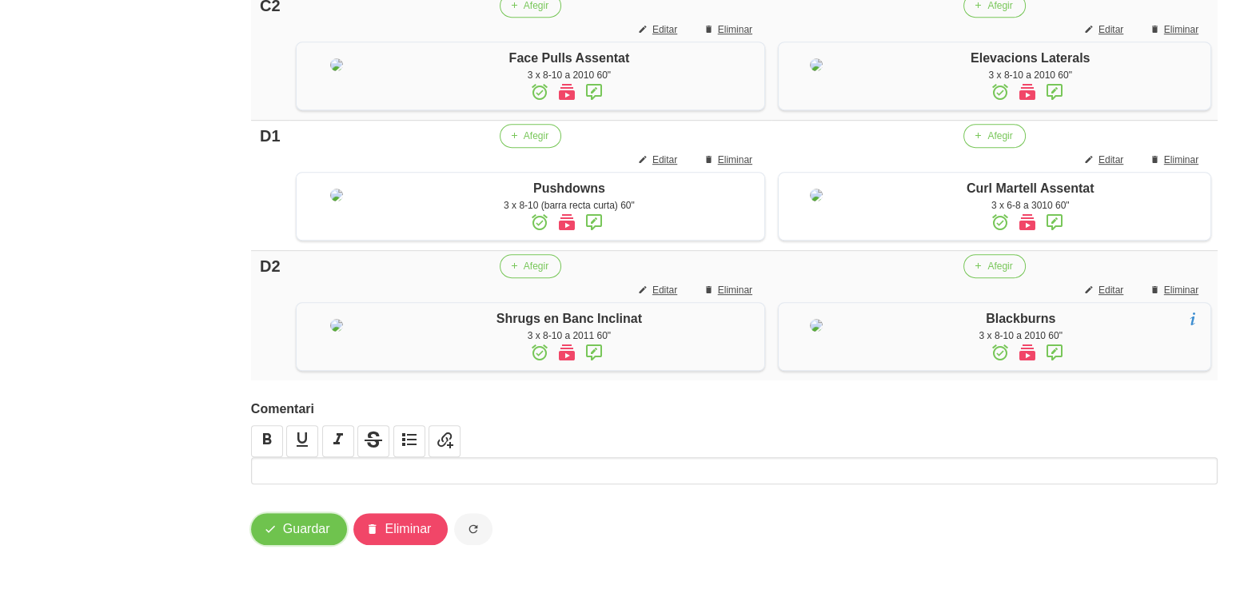
click at [283, 528] on span "Guardar" at bounding box center [306, 529] width 47 height 19
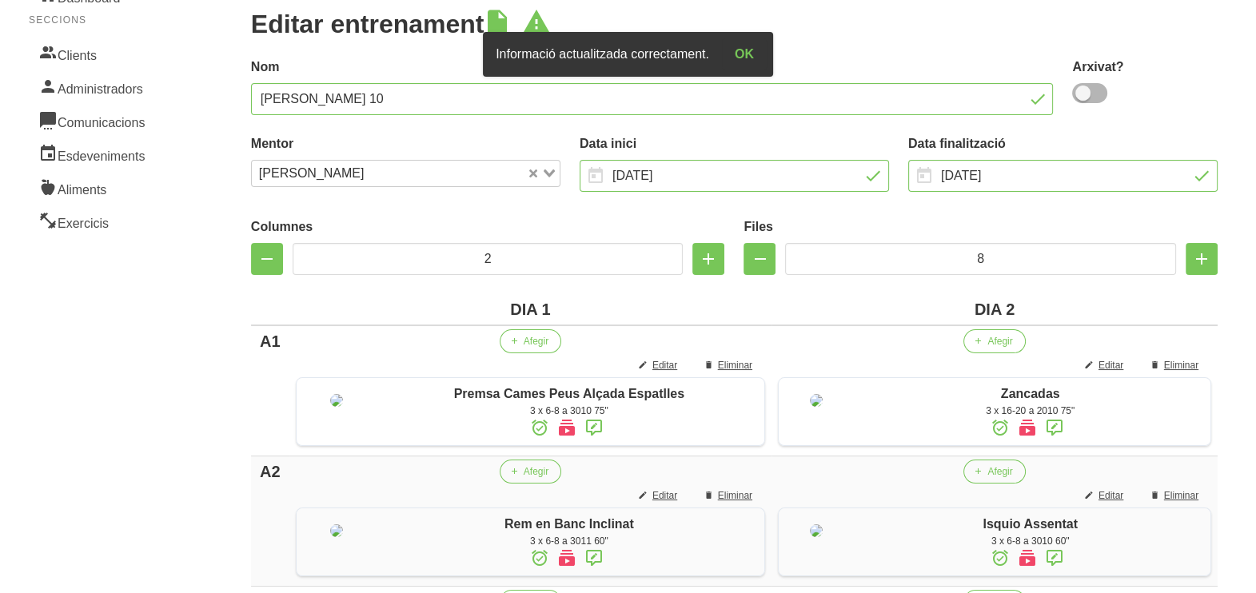
scroll to position [0, 0]
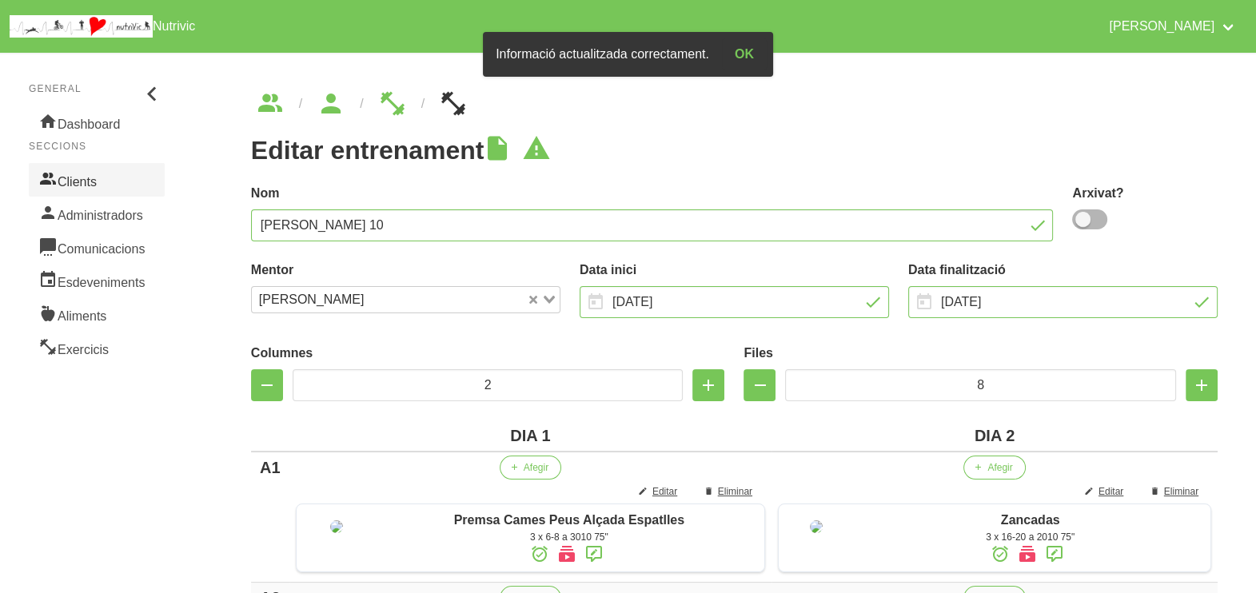
click at [88, 179] on link "Clients" at bounding box center [97, 180] width 136 height 34
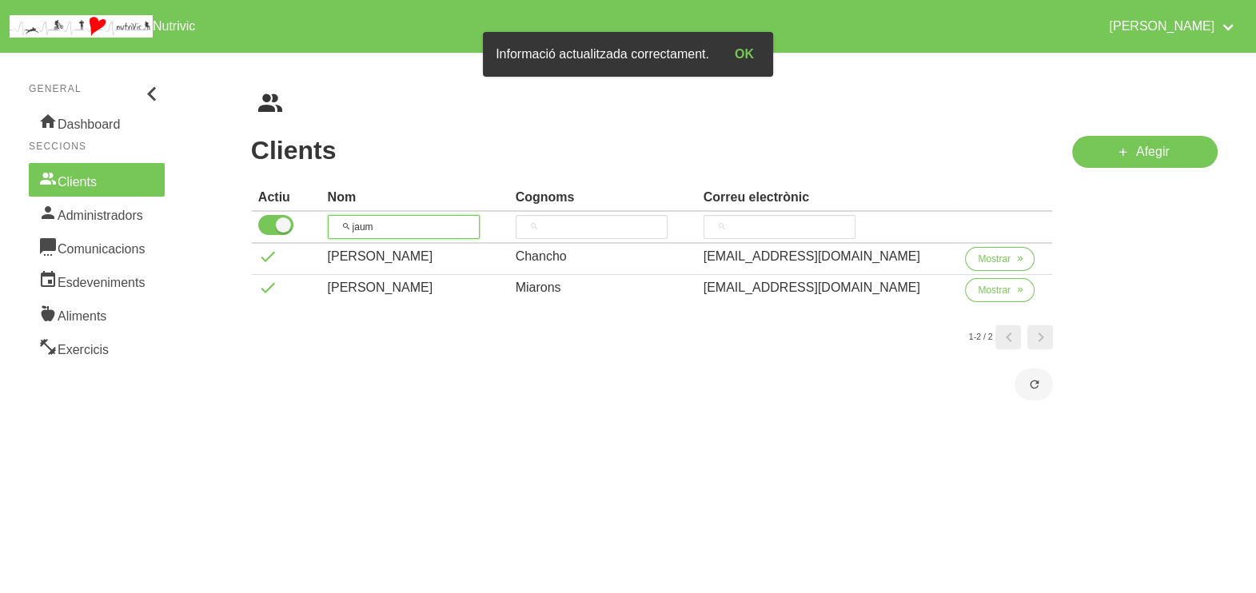
click at [328, 226] on th "jaum" at bounding box center [415, 228] width 188 height 32
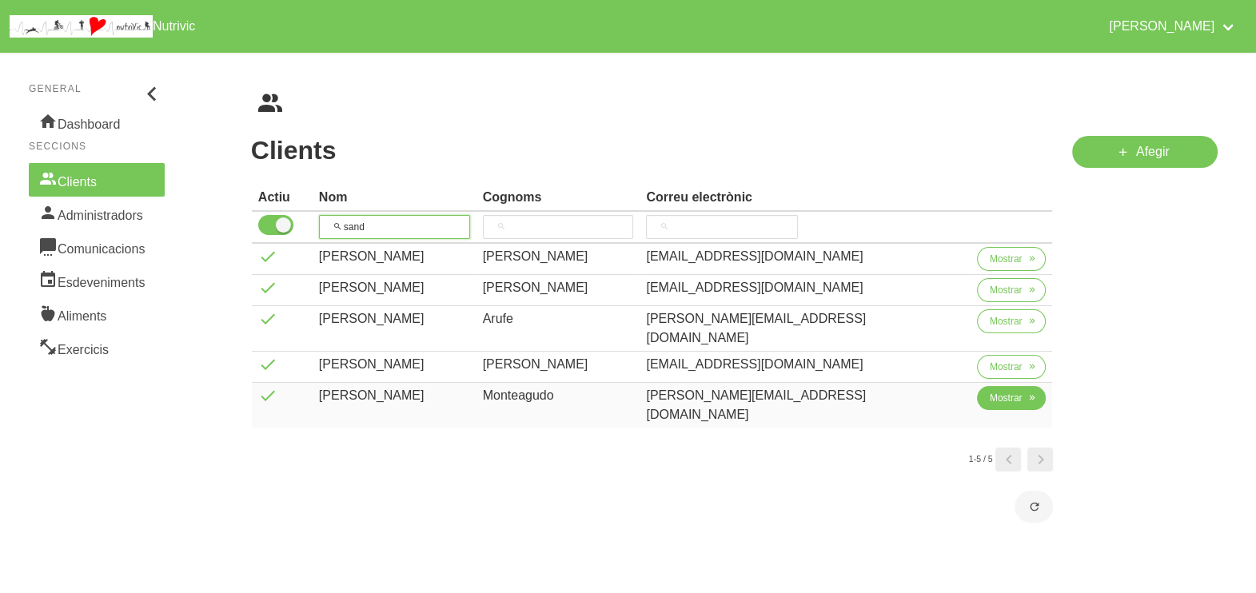
type input "sand"
click at [1003, 391] on span "Mostrar" at bounding box center [1006, 398] width 33 height 14
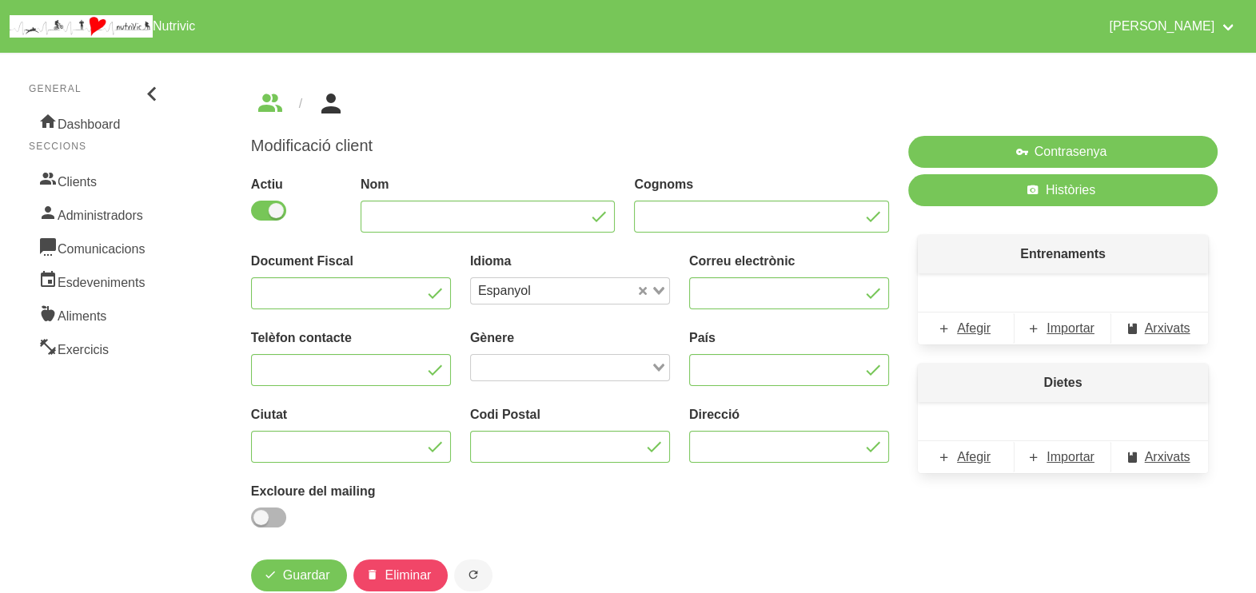
type input "Sandra"
type input "Monteagudo"
type input "sandra.monteagudo.sola@gmail.com"
type input "663648212"
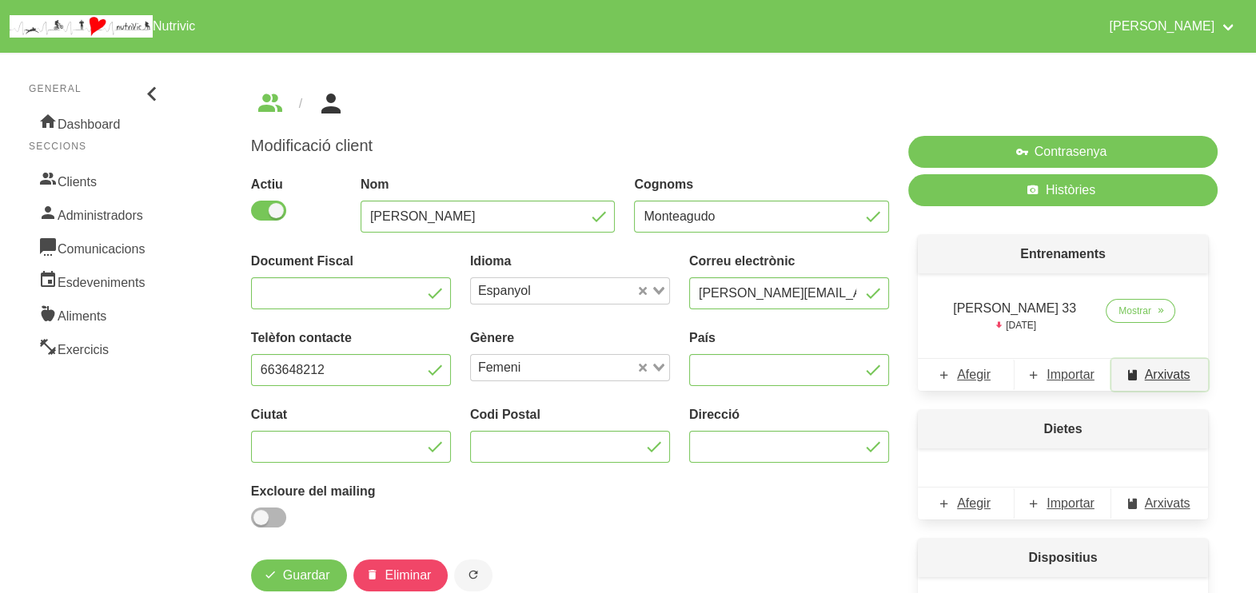
click at [1149, 385] on link "Arxivats" at bounding box center [1159, 375] width 97 height 32
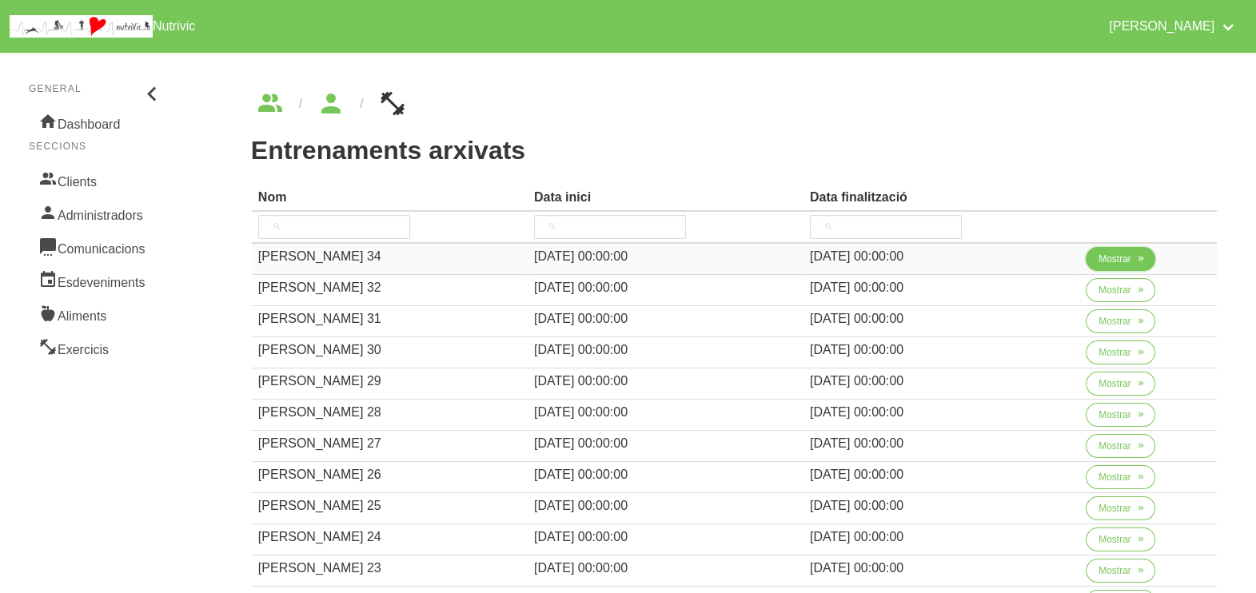
click at [1099, 260] on span "Mostrar" at bounding box center [1115, 259] width 33 height 14
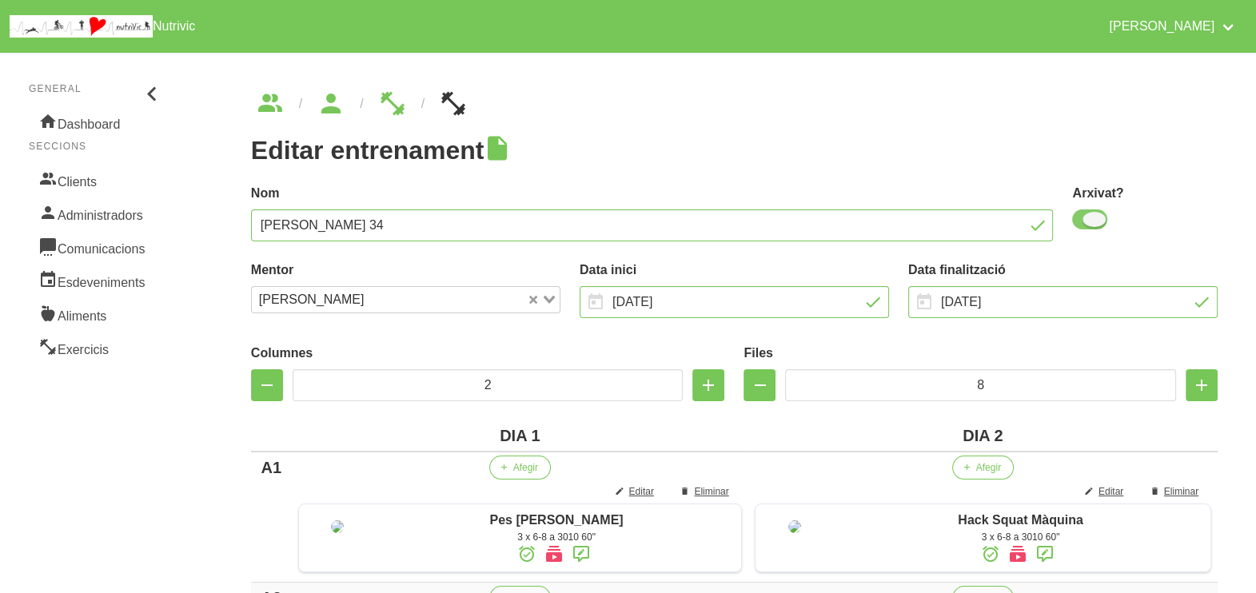
click at [1083, 224] on span at bounding box center [1089, 219] width 35 height 20
click at [1083, 224] on input "checkbox" at bounding box center [1077, 219] width 10 height 10
checkbox input "false"
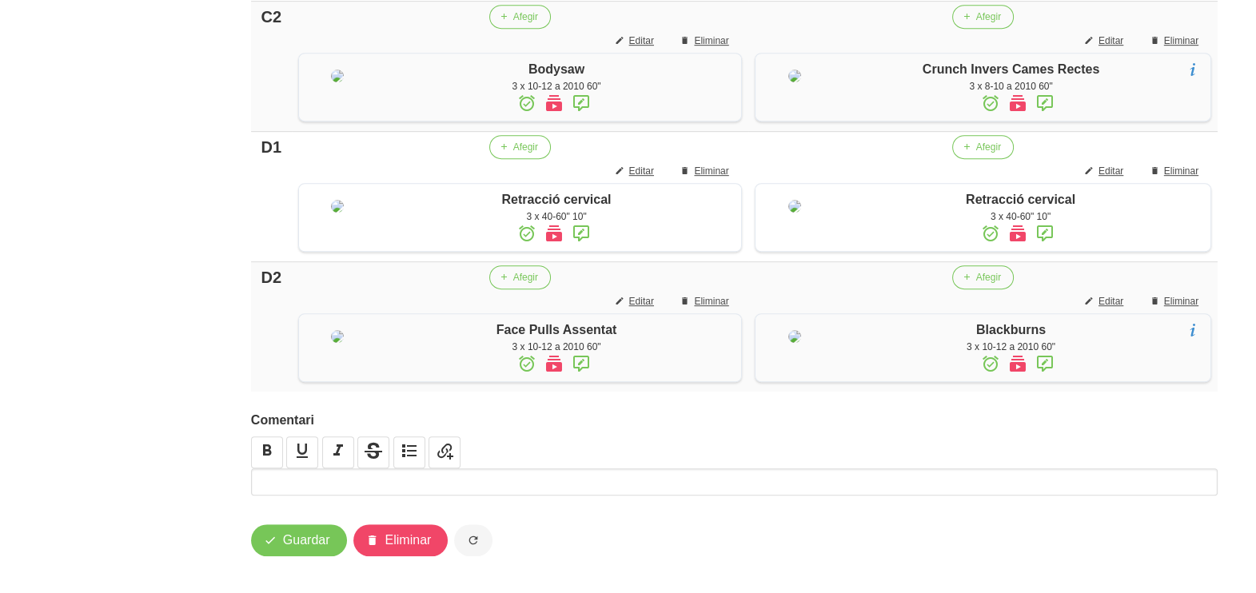
scroll to position [1391, 0]
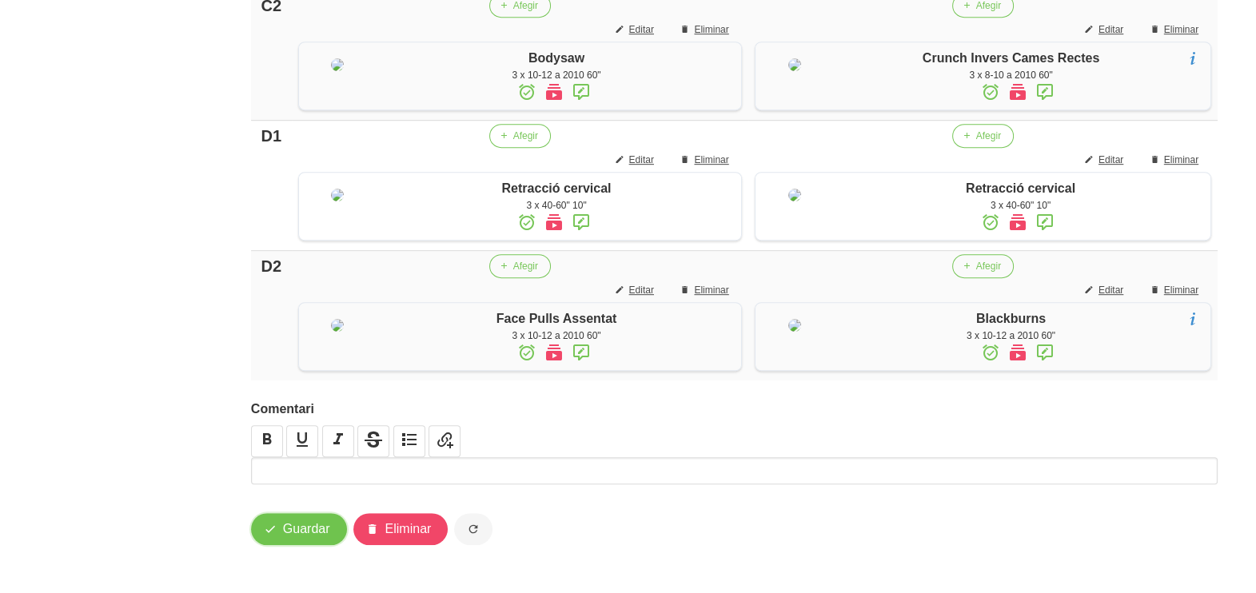
click at [286, 538] on span "Guardar" at bounding box center [306, 529] width 47 height 19
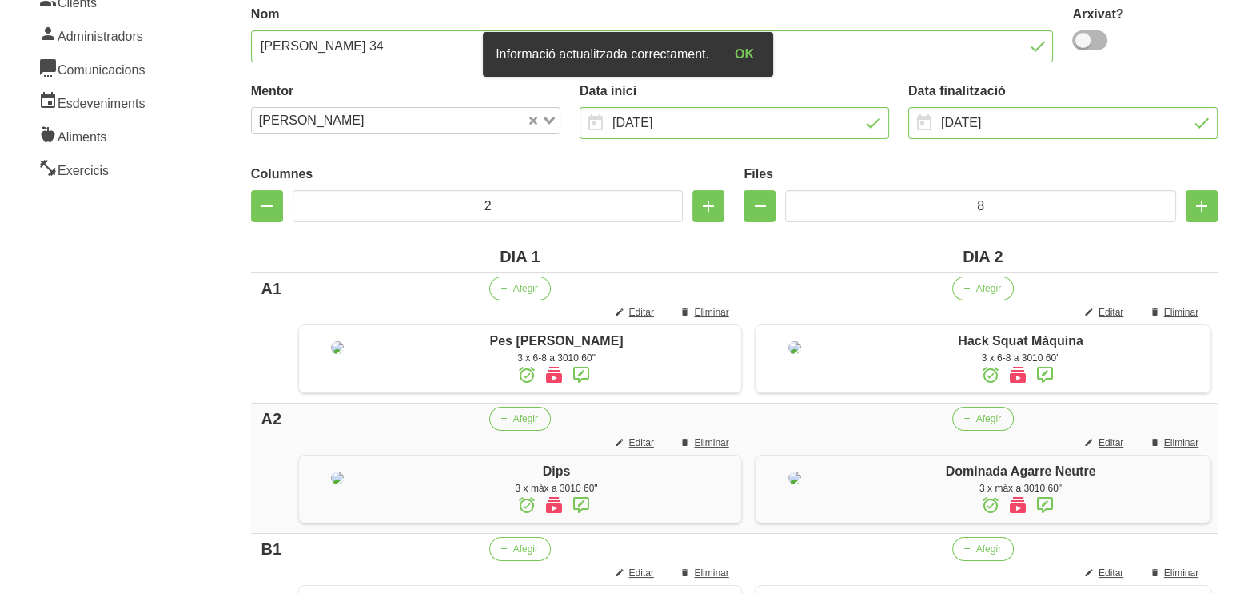
scroll to position [0, 0]
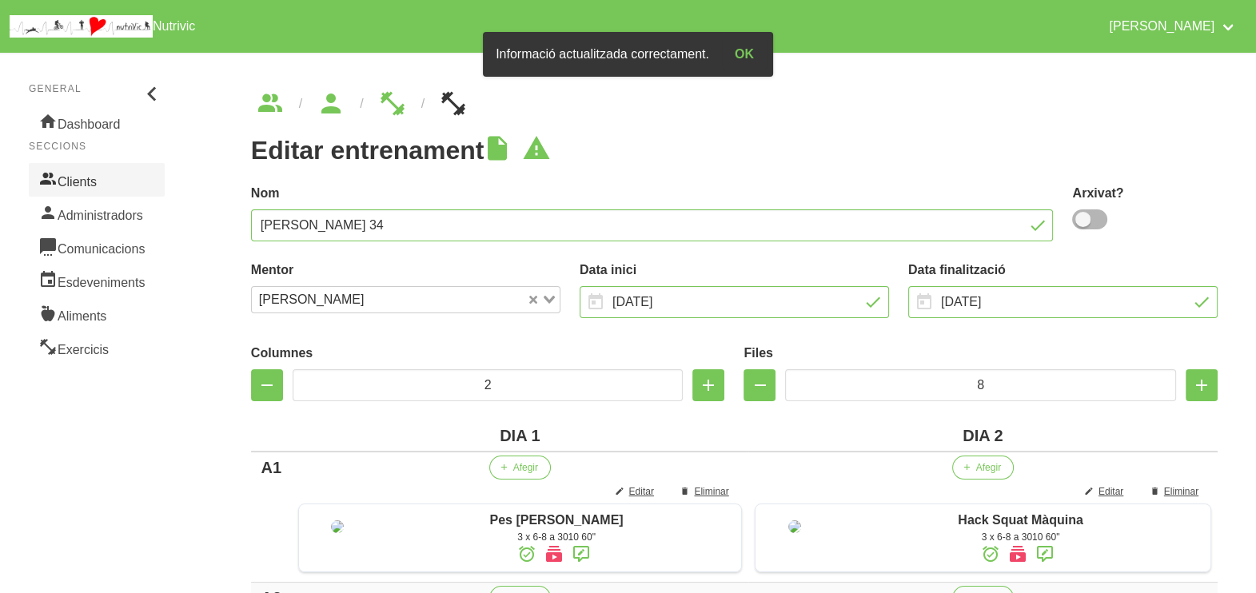
click at [98, 180] on link "Clients" at bounding box center [97, 180] width 136 height 34
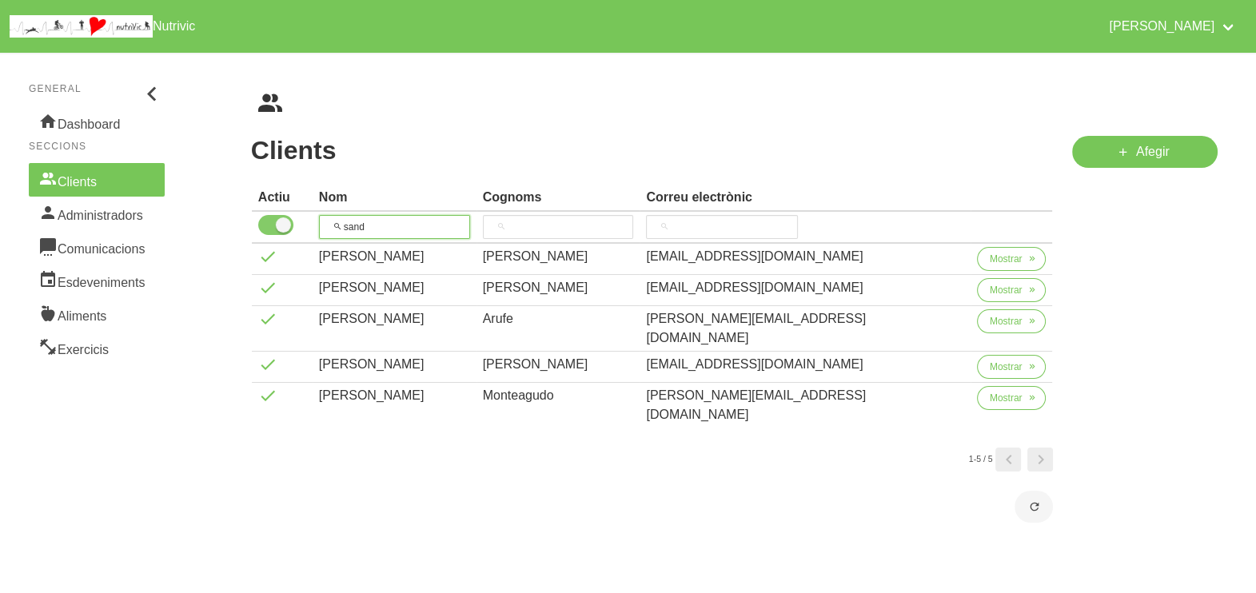
click at [278, 223] on tr "sand" at bounding box center [652, 228] width 801 height 32
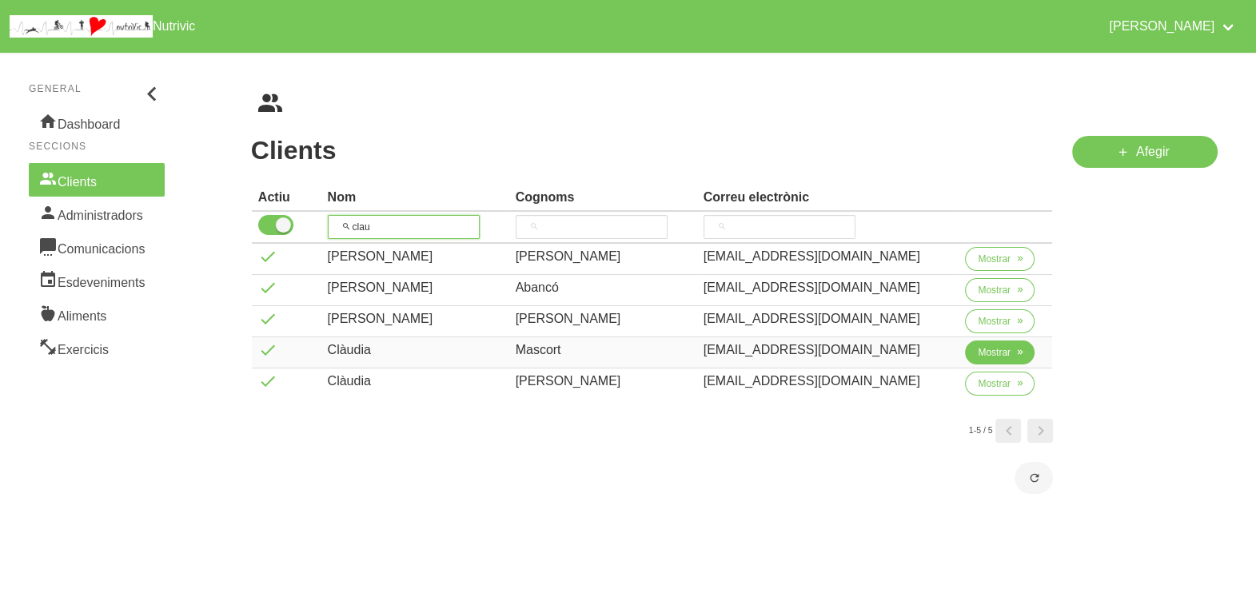
type input "clau"
click at [994, 353] on span "Mostrar" at bounding box center [994, 352] width 33 height 14
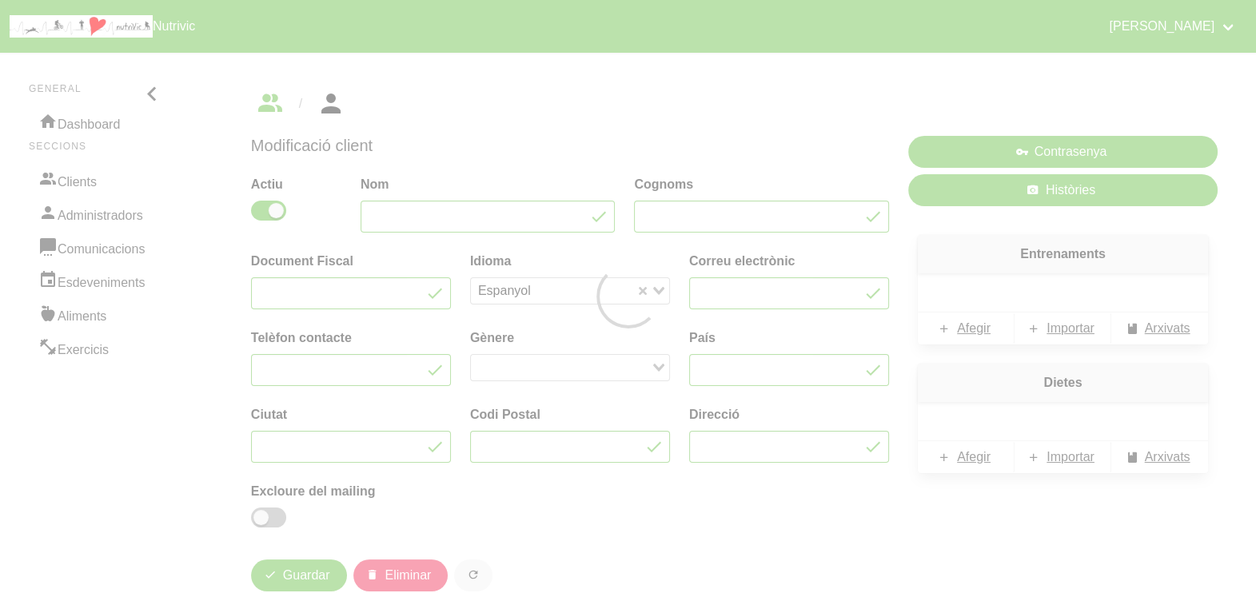
type input "Clàudia"
type input "Mascort"
type input "claudiamascort@gmail.com"
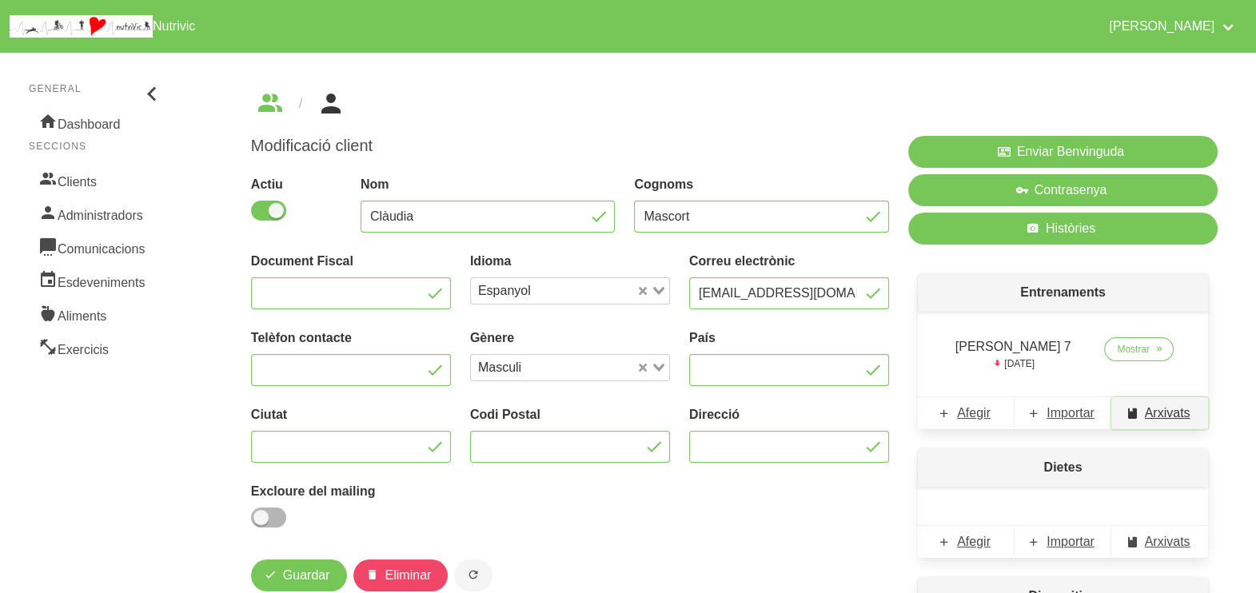
click at [1156, 412] on span "Arxivats" at bounding box center [1168, 413] width 46 height 19
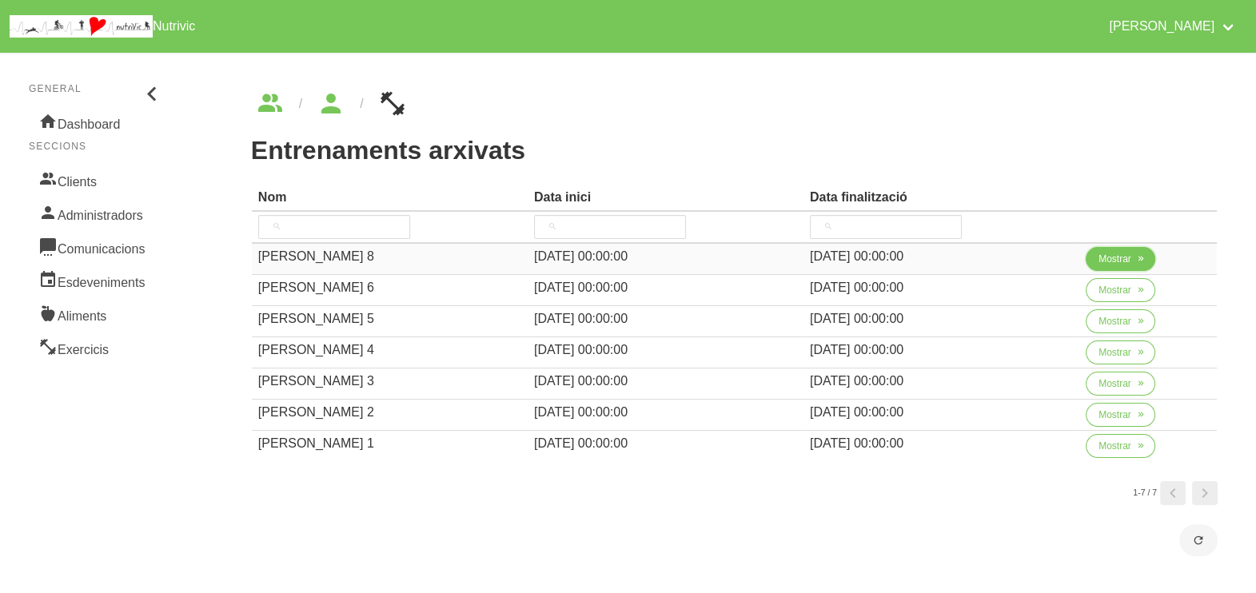
click at [1106, 260] on span "Mostrar" at bounding box center [1115, 259] width 33 height 14
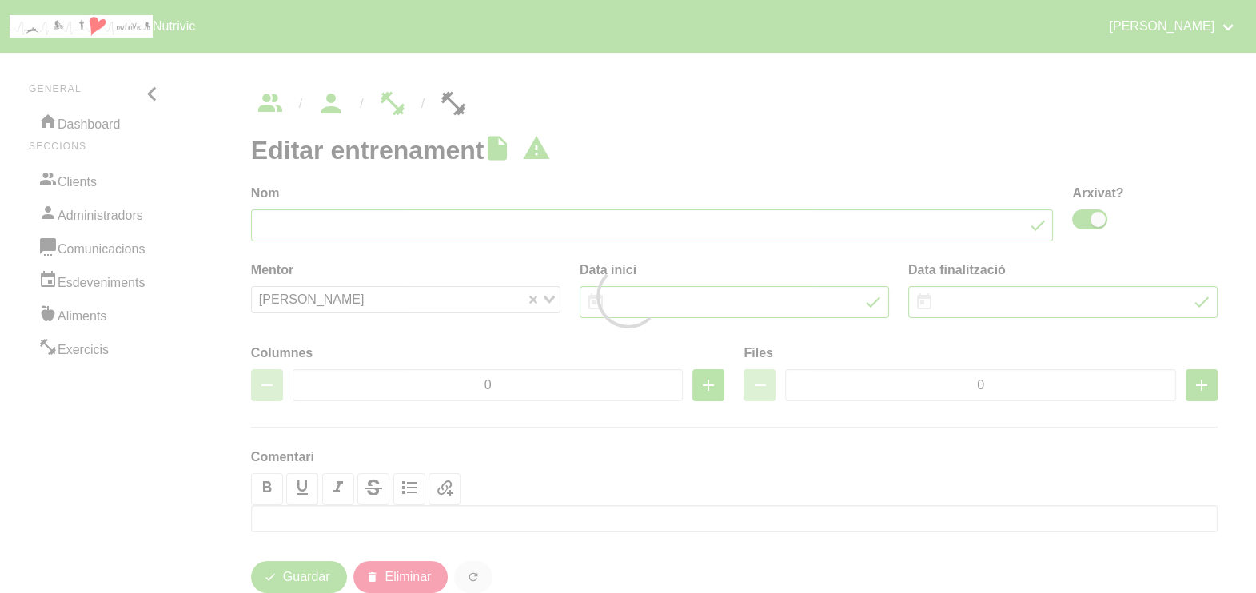
type input "Claudia Mascort 8"
checkbox input "true"
type input "31/8/2025"
type input "5/10/2025"
type input "2"
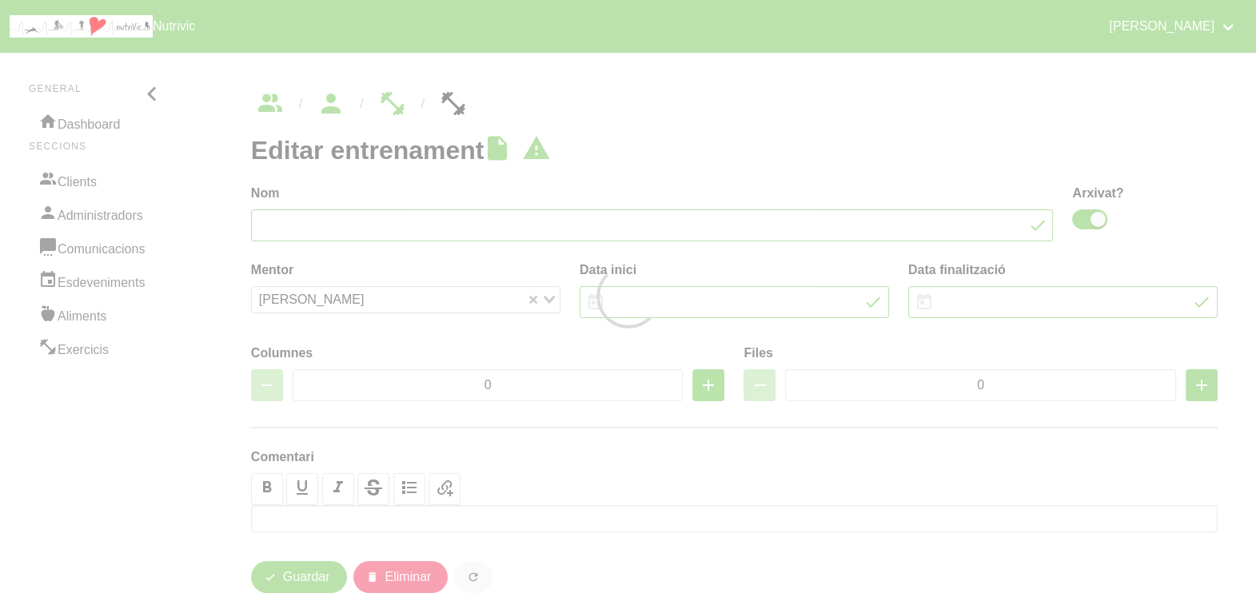
type input "8"
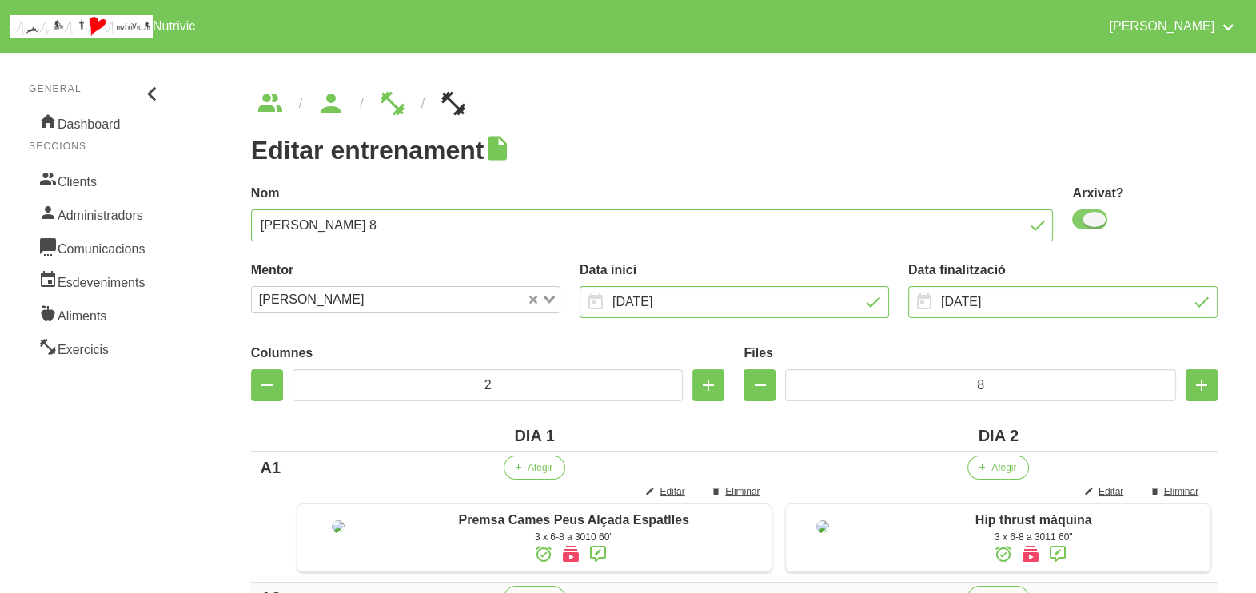
click at [1088, 225] on span at bounding box center [1089, 219] width 35 height 20
click at [1083, 225] on input "checkbox" at bounding box center [1077, 219] width 10 height 10
checkbox input "false"
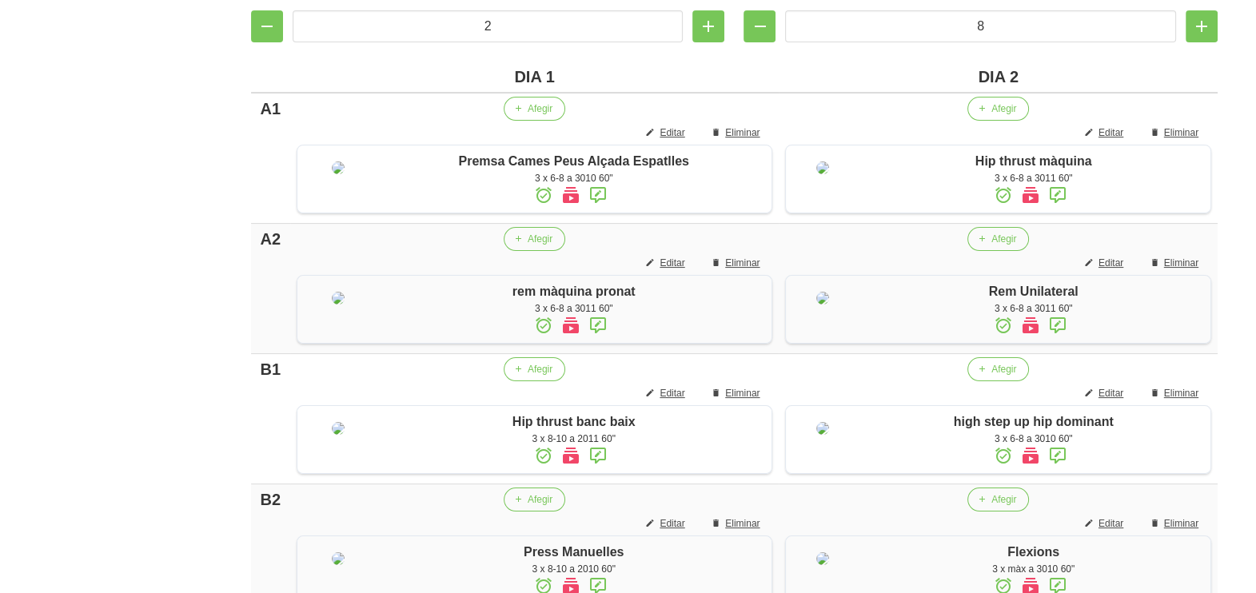
scroll to position [1480, 0]
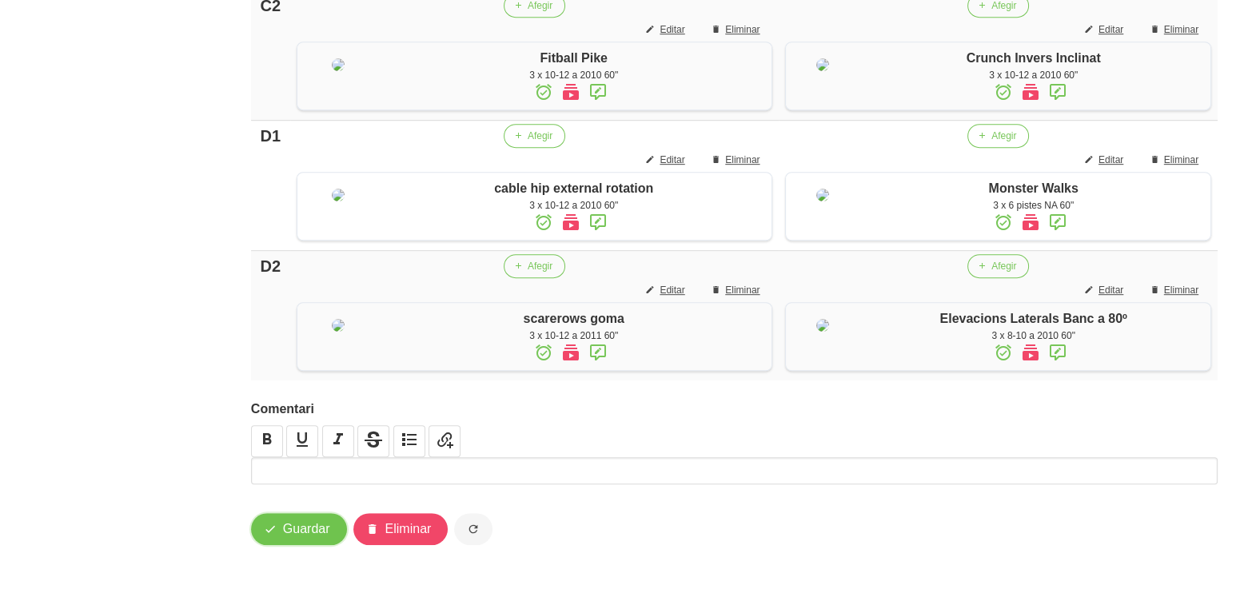
click at [315, 537] on span "Guardar" at bounding box center [306, 529] width 47 height 19
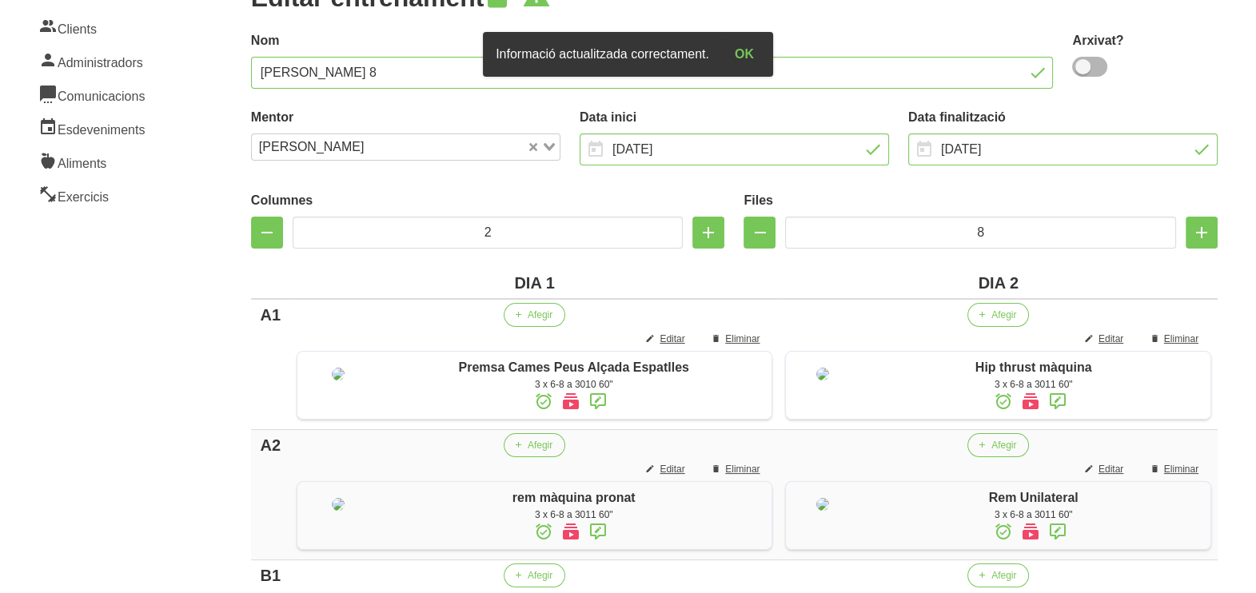
scroll to position [0, 0]
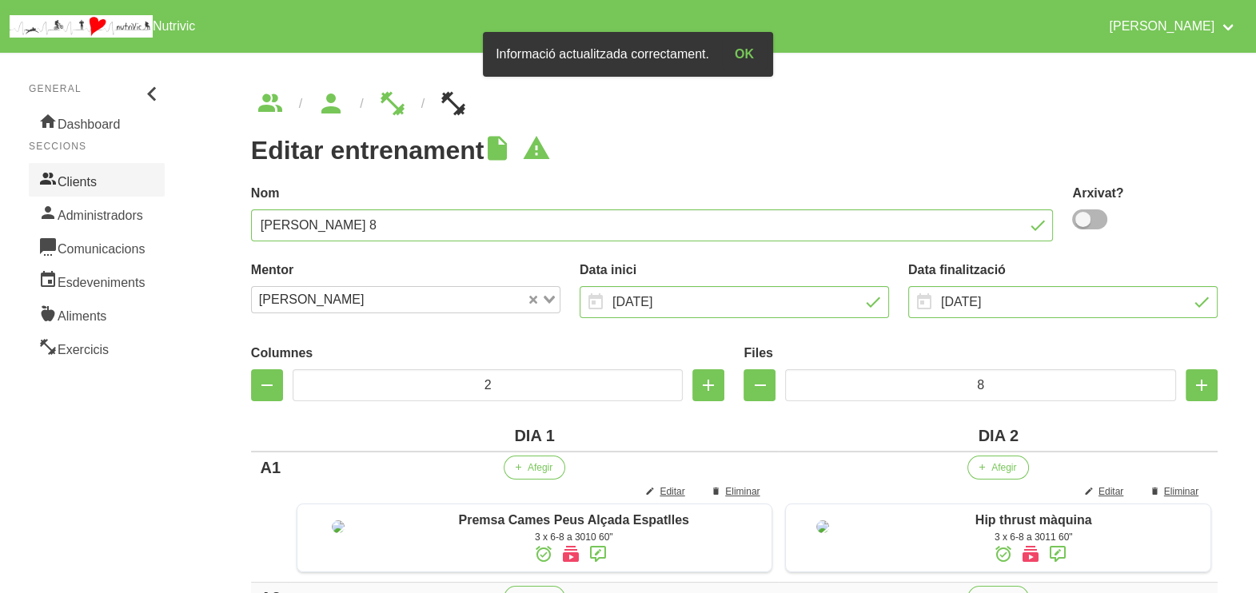
click at [123, 178] on link "Clients" at bounding box center [97, 180] width 136 height 34
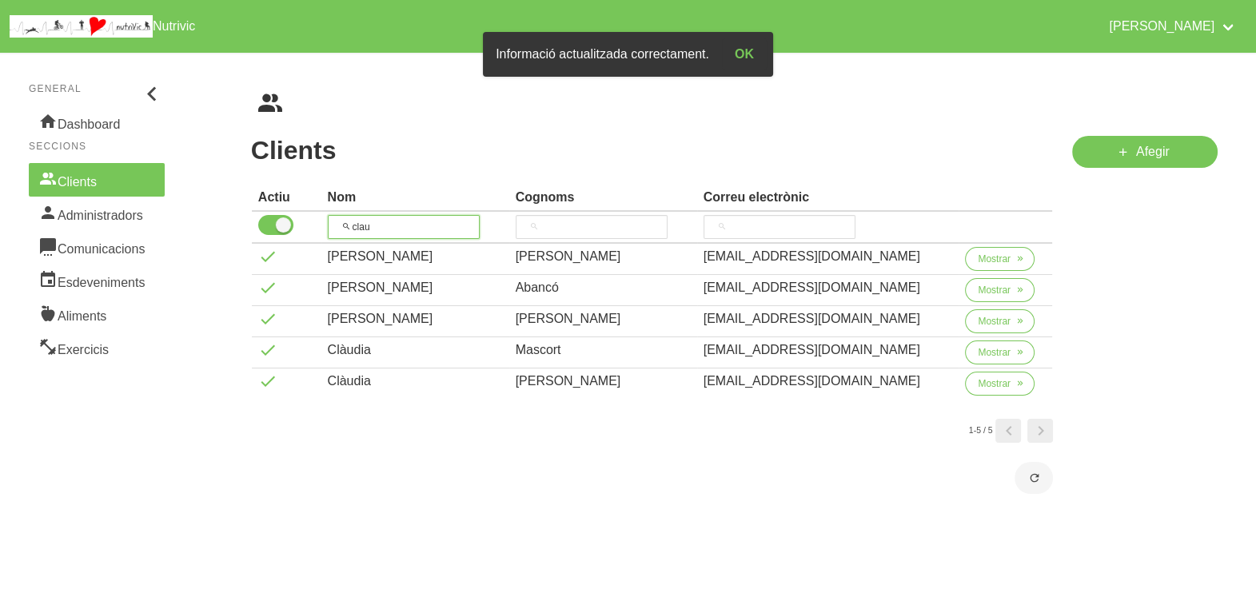
drag, startPoint x: 332, startPoint y: 228, endPoint x: 307, endPoint y: 228, distance: 24.8
click at [306, 228] on tr "clau" at bounding box center [652, 228] width 801 height 32
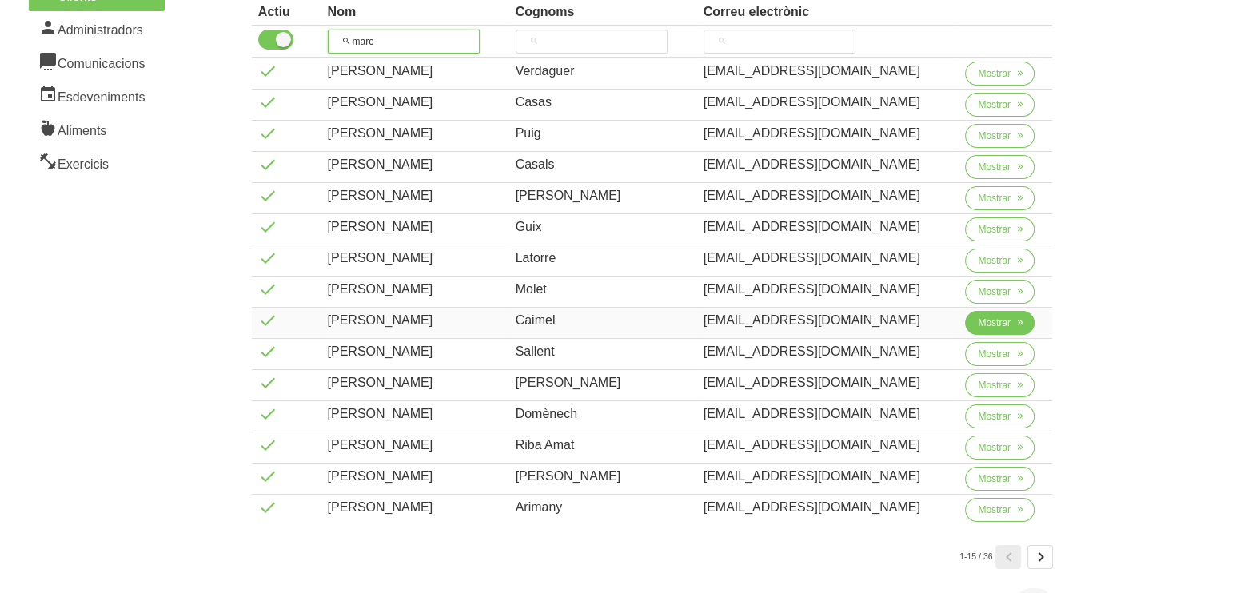
scroll to position [199, 0]
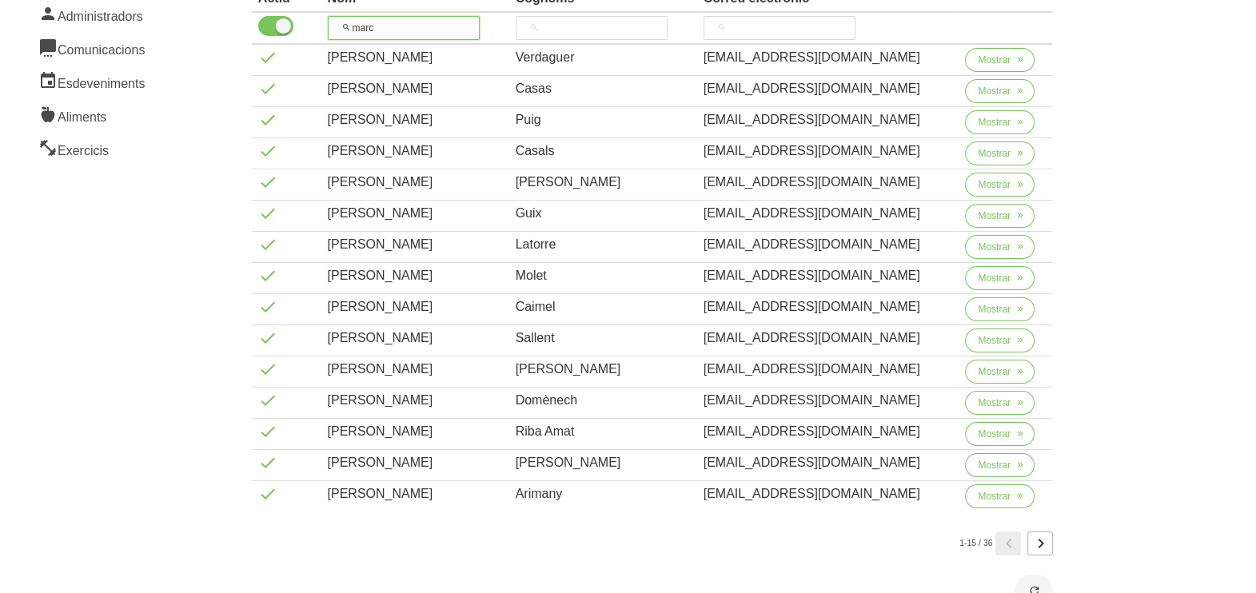
type input "marc"
click at [1043, 538] on icon "Page 2." at bounding box center [1040, 543] width 19 height 29
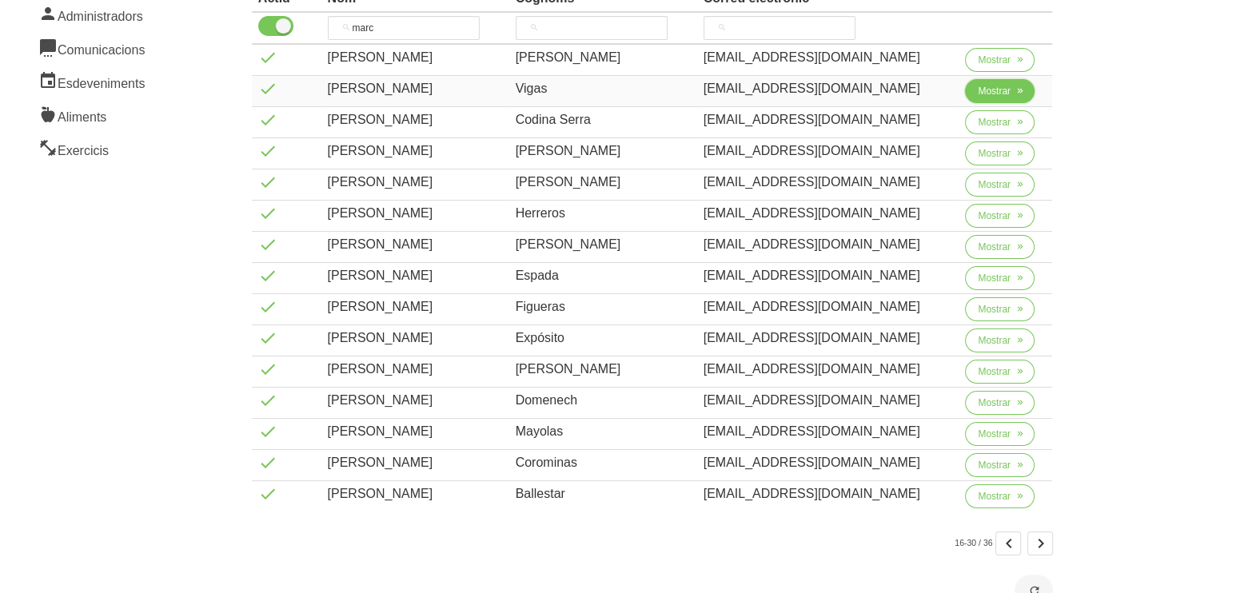
click at [983, 98] on button "Mostrar" at bounding box center [1000, 91] width 70 height 24
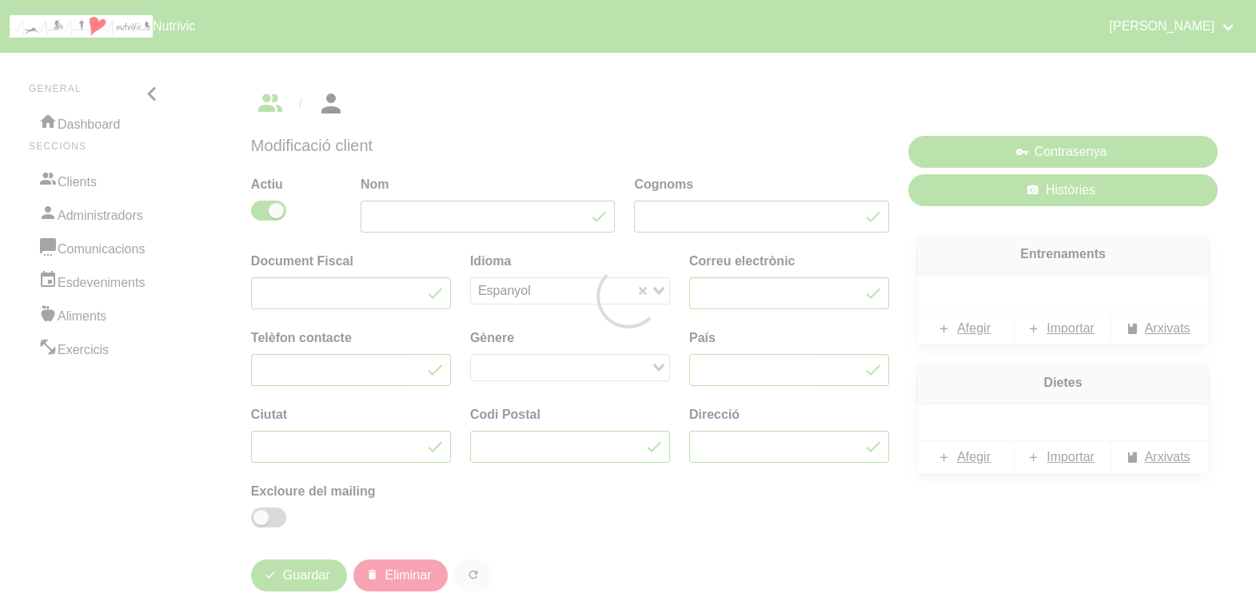
type input "Marc"
type input "Vigas"
type input "marcvigas@gmail.com"
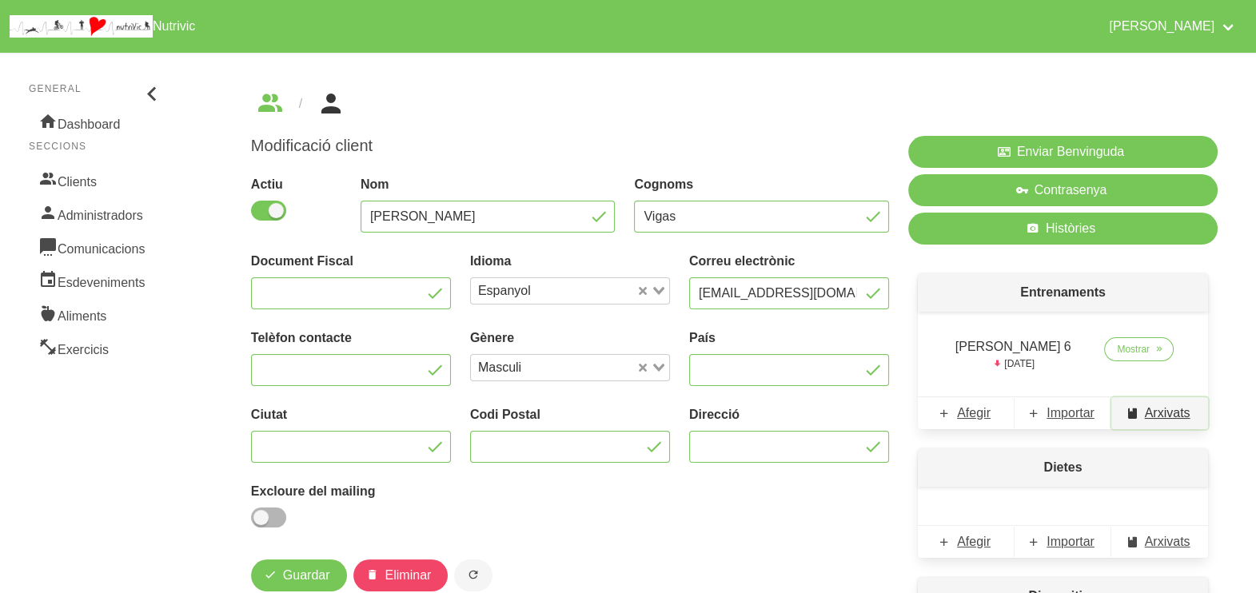
drag, startPoint x: 1162, startPoint y: 413, endPoint x: 1120, endPoint y: 401, distance: 44.0
click at [1162, 413] on span "Arxivats" at bounding box center [1168, 413] width 46 height 19
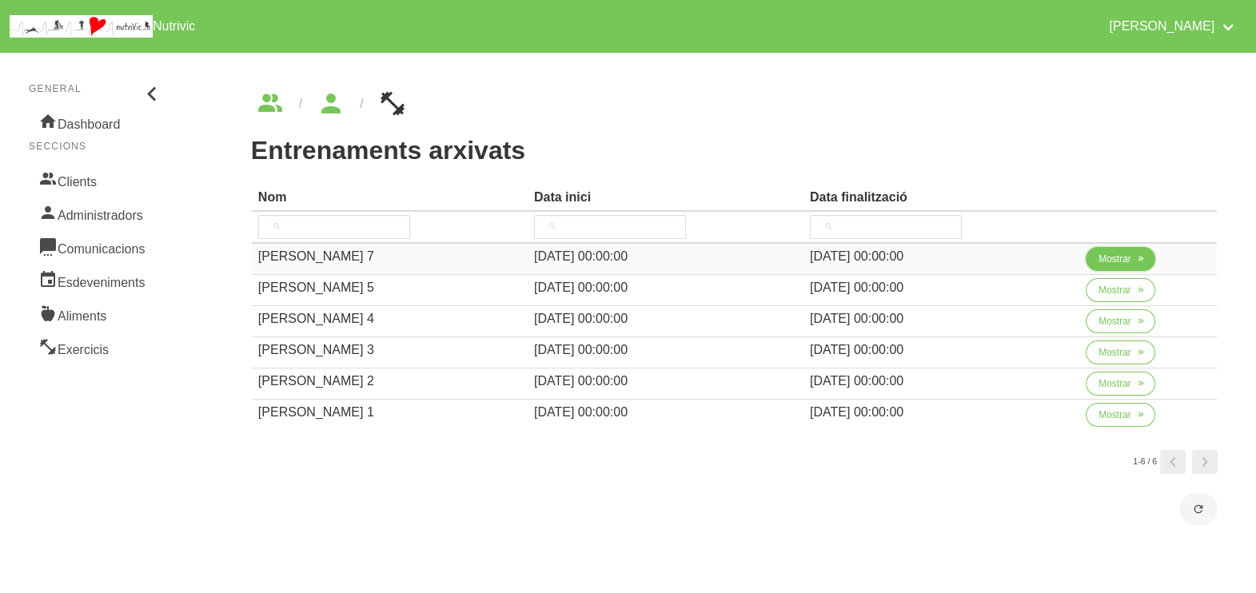
click at [1136, 261] on icon "button" at bounding box center [1141, 259] width 10 height 14
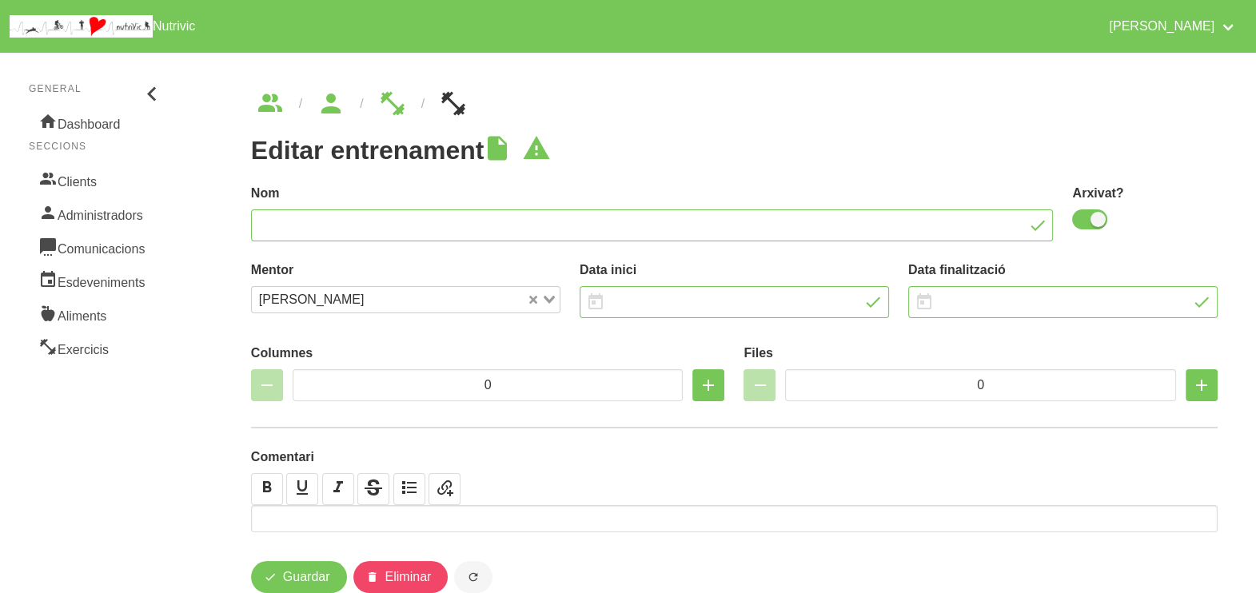
type input "Marc Vigas 7"
checkbox input "true"
type input "31/8/2025"
type input "5/10/2025"
type input "2"
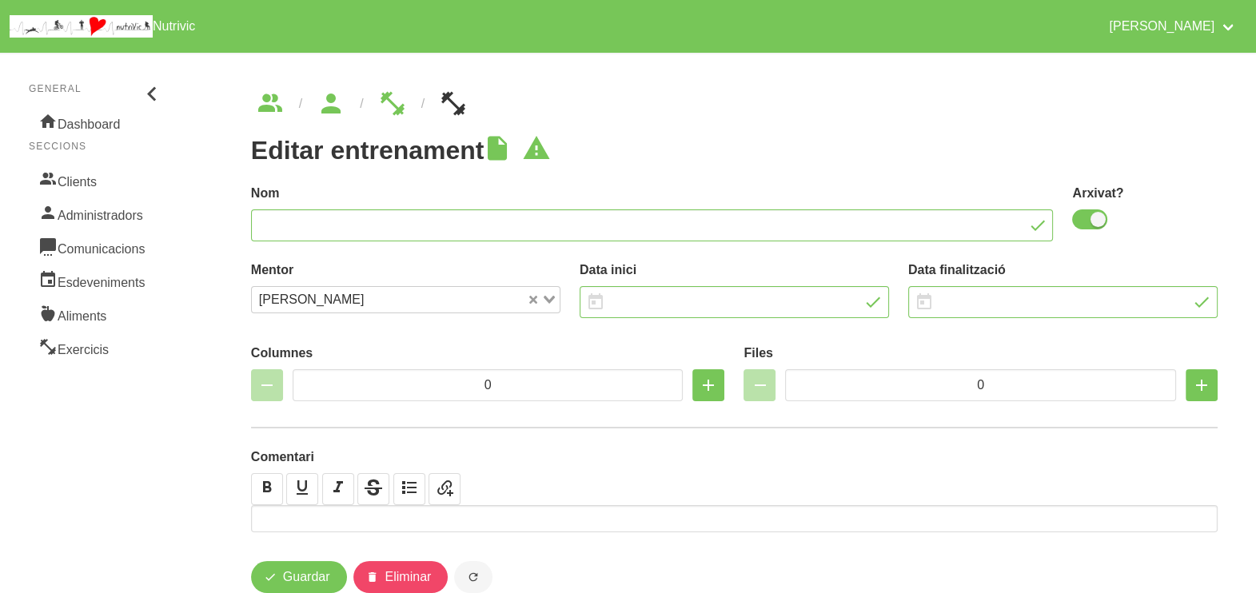
type input "9"
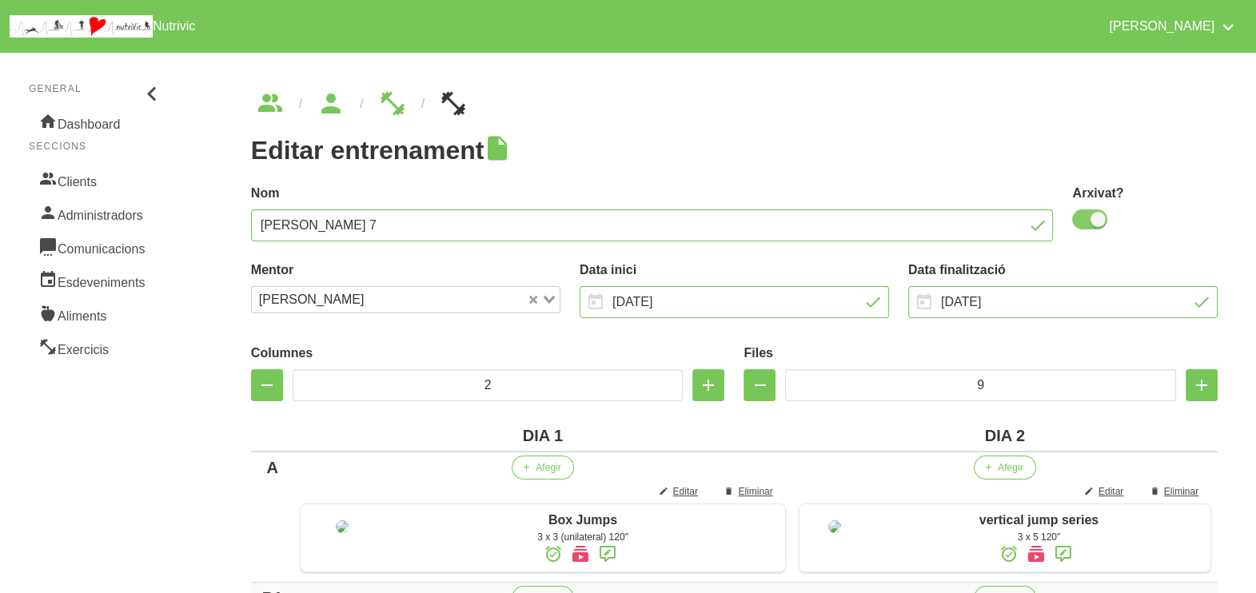
click at [1095, 221] on span at bounding box center [1089, 219] width 35 height 20
click at [1083, 221] on input "checkbox" at bounding box center [1077, 219] width 10 height 10
checkbox input "false"
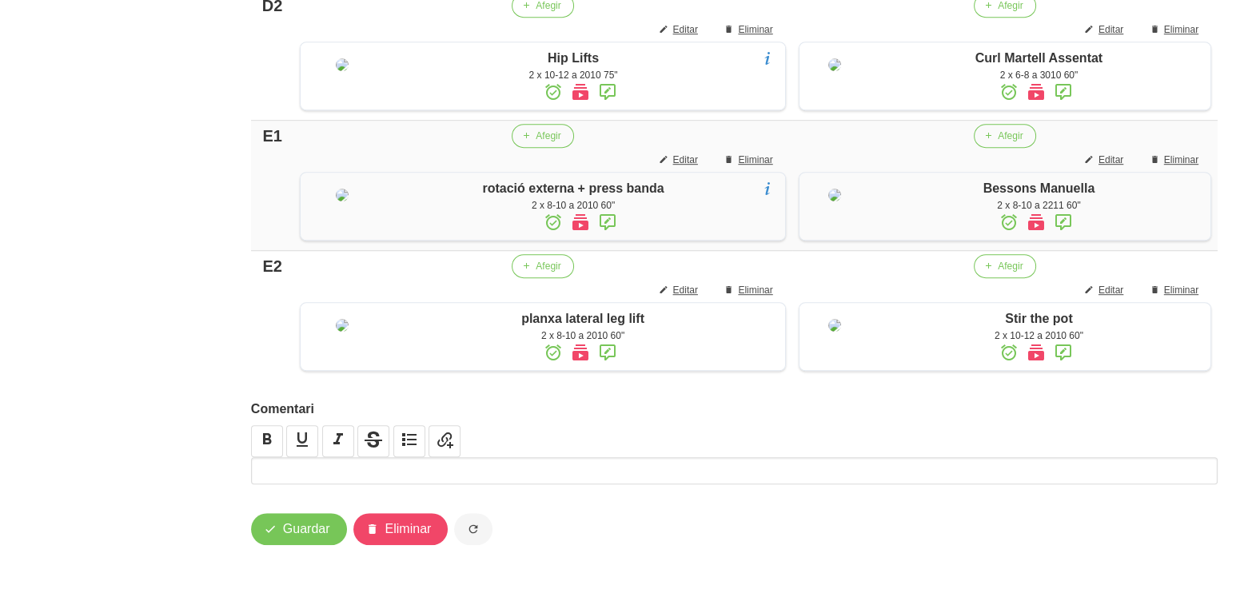
scroll to position [1581, 0]
click at [285, 524] on span "Guardar" at bounding box center [306, 529] width 47 height 19
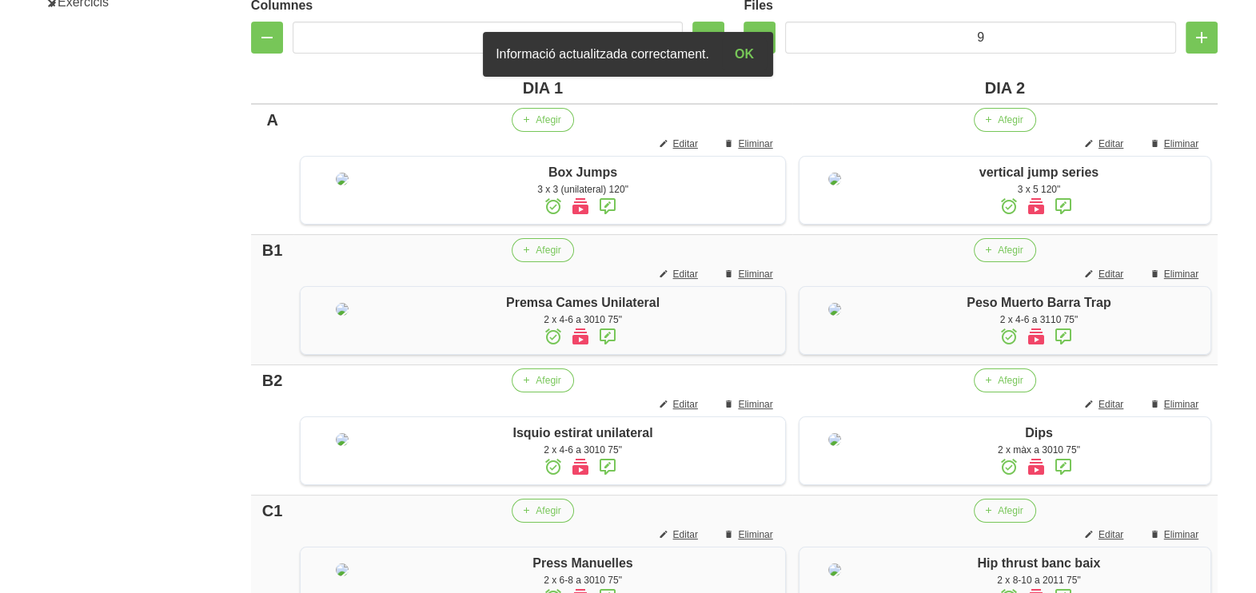
scroll to position [0, 0]
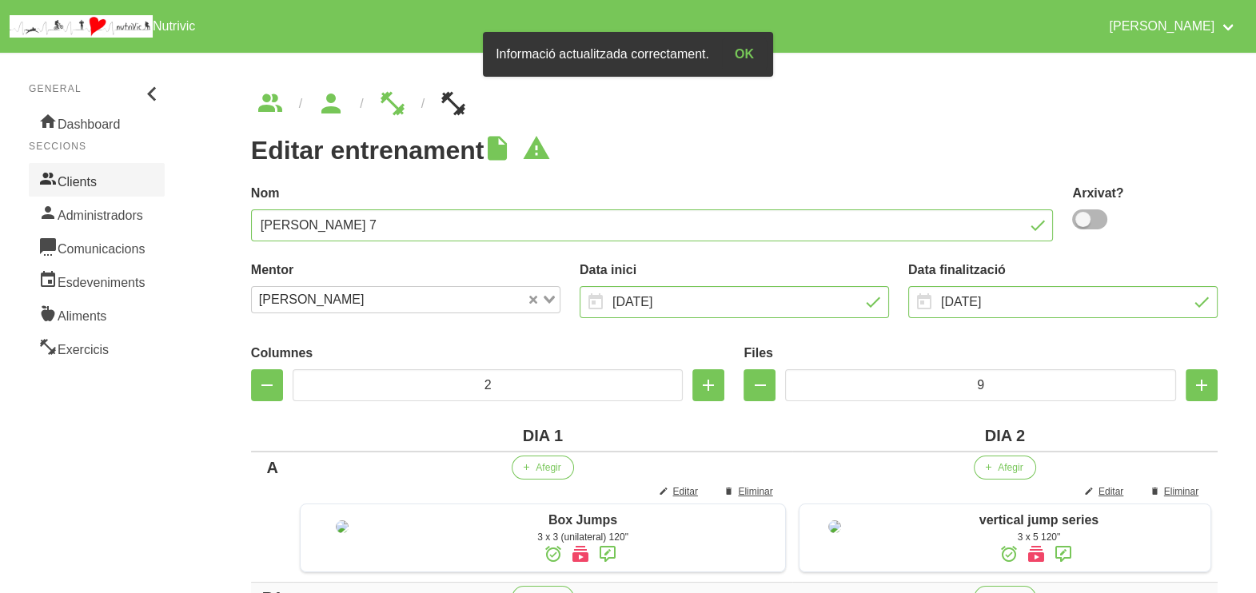
click at [87, 174] on link "Clients" at bounding box center [97, 180] width 136 height 34
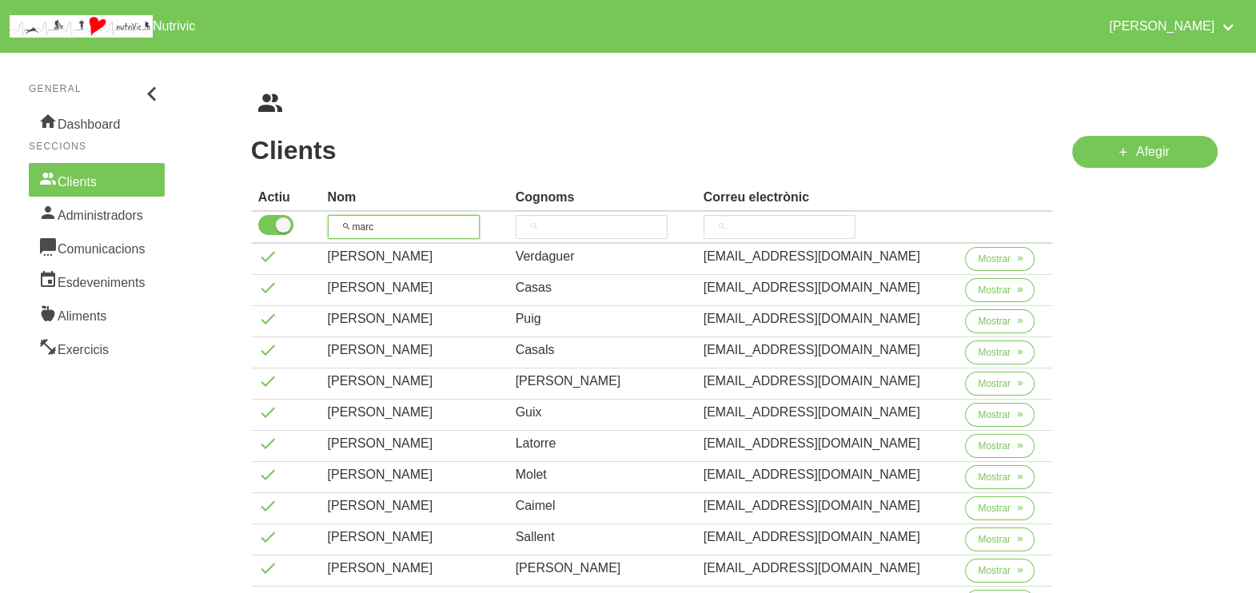
drag, startPoint x: 397, startPoint y: 221, endPoint x: 349, endPoint y: 210, distance: 49.1
click at [348, 213] on th "marc" at bounding box center [415, 228] width 188 height 32
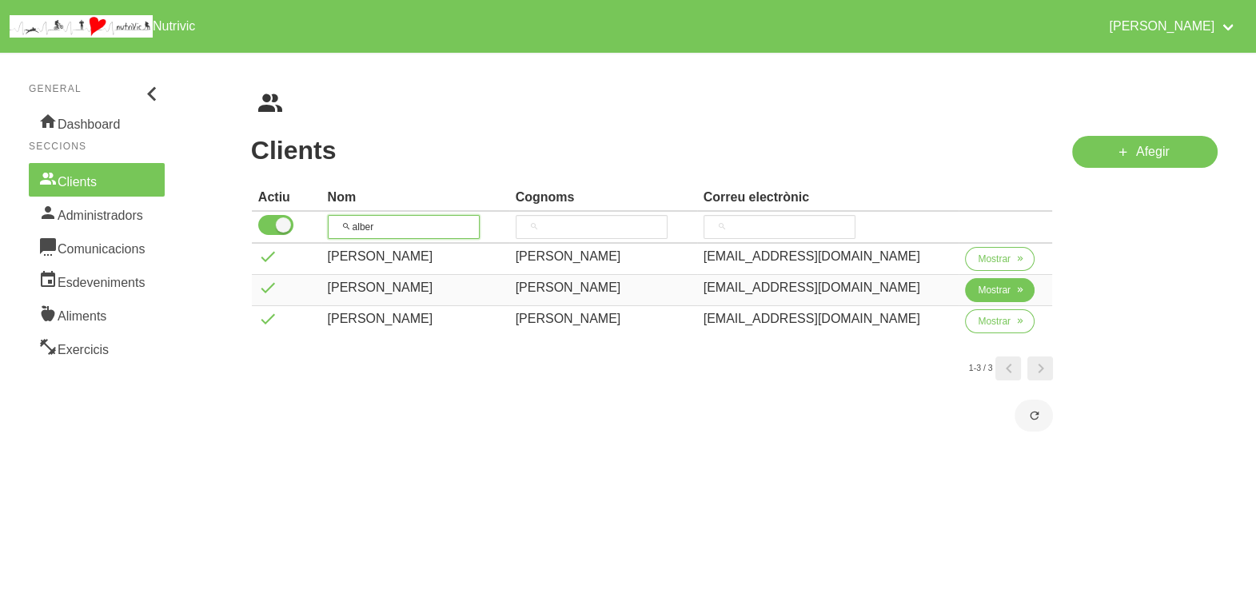
type input "alber"
click at [997, 287] on span "Mostrar" at bounding box center [994, 290] width 33 height 14
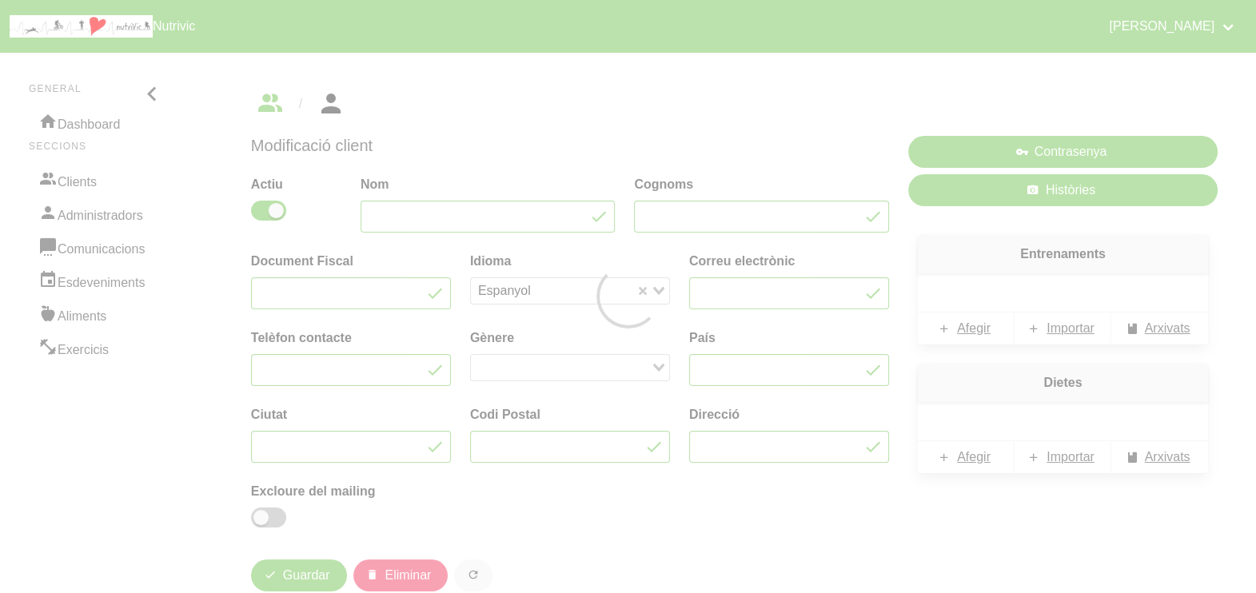
type input "Albert"
type input "Torres"
type input "albert.torres82@hotmail.com"
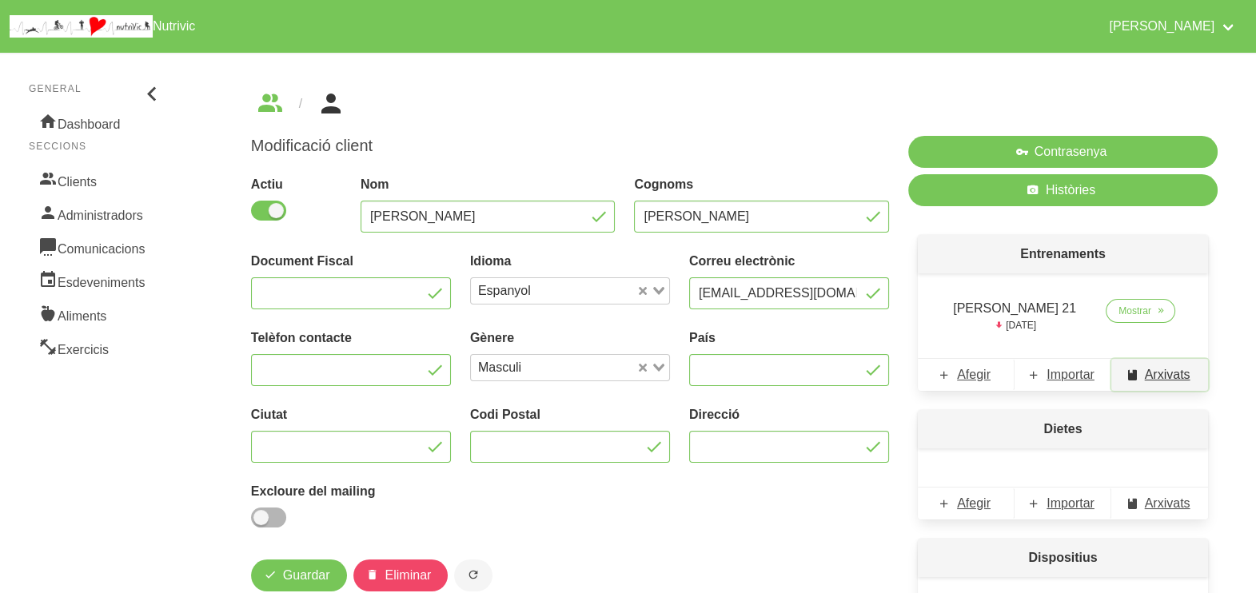
click at [1178, 373] on span "Arxivats" at bounding box center [1168, 374] width 46 height 19
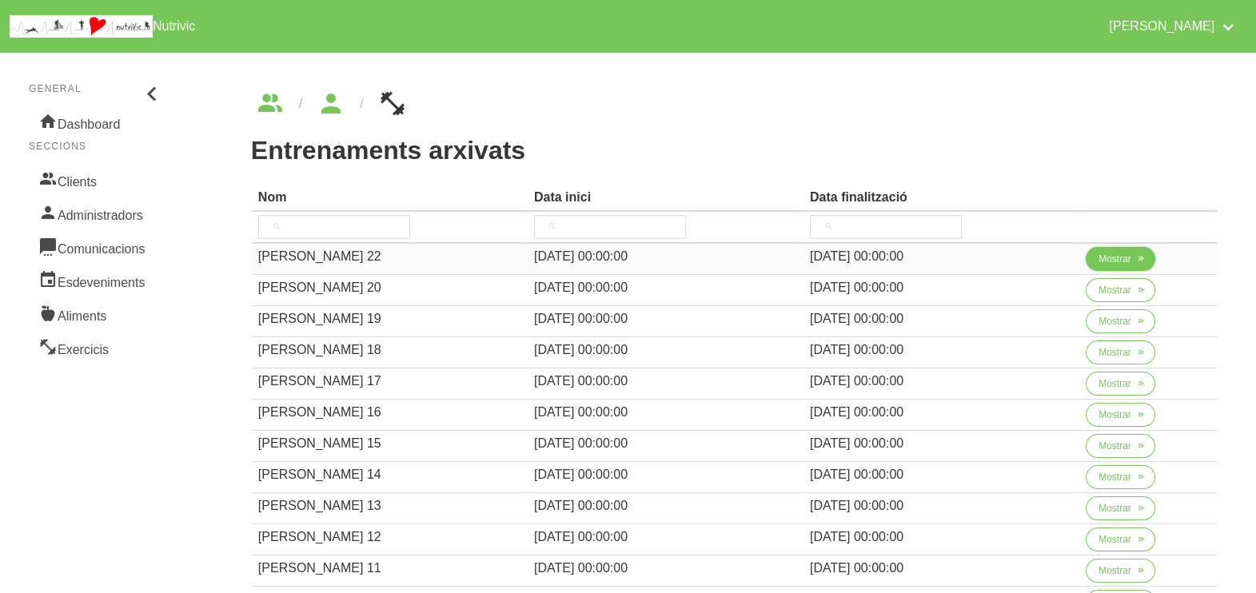
click at [1136, 257] on icon "button" at bounding box center [1141, 259] width 10 height 14
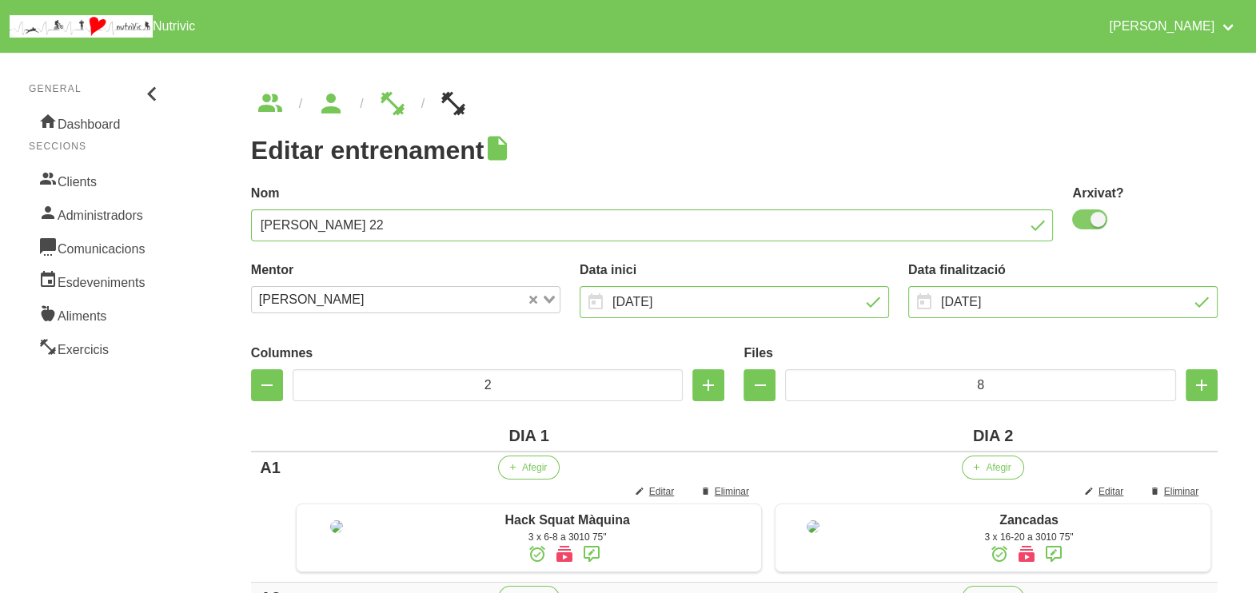
click at [1086, 221] on span at bounding box center [1089, 219] width 35 height 20
click at [1083, 221] on input "checkbox" at bounding box center [1077, 219] width 10 height 10
checkbox input "false"
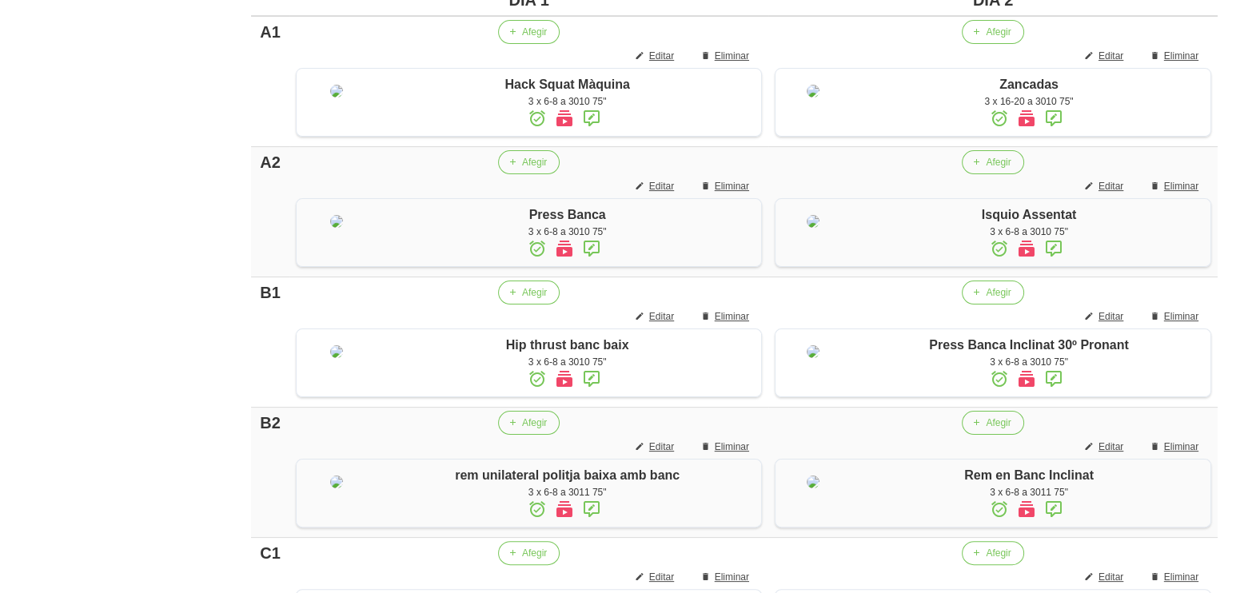
scroll to position [1329, 0]
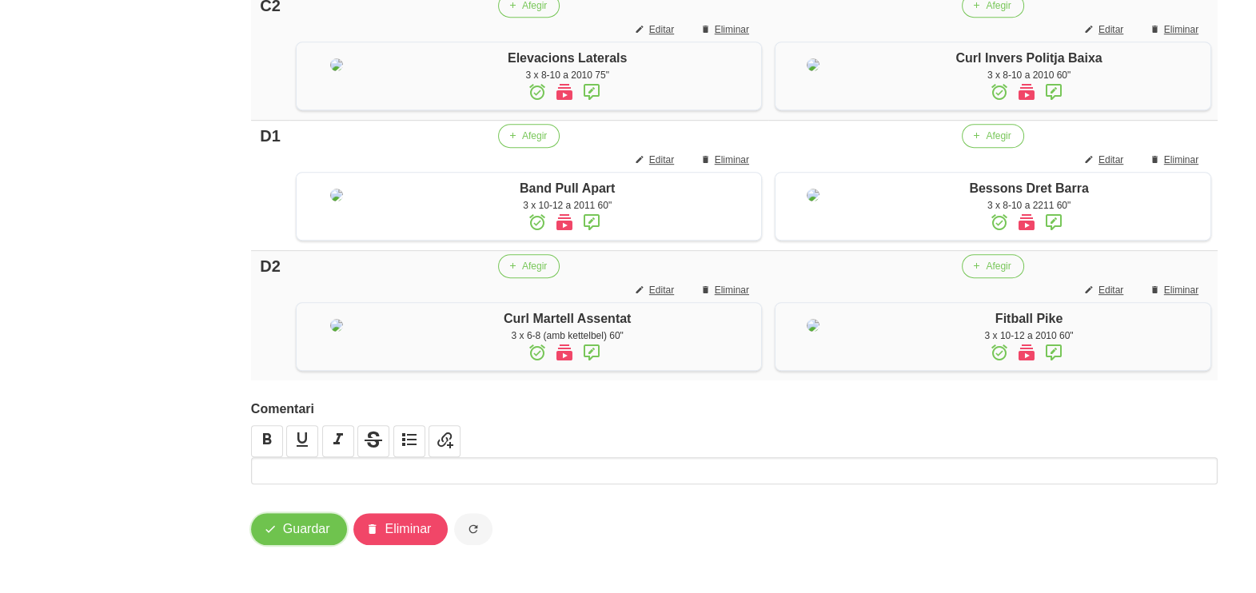
click at [288, 531] on span "Guardar" at bounding box center [306, 529] width 47 height 19
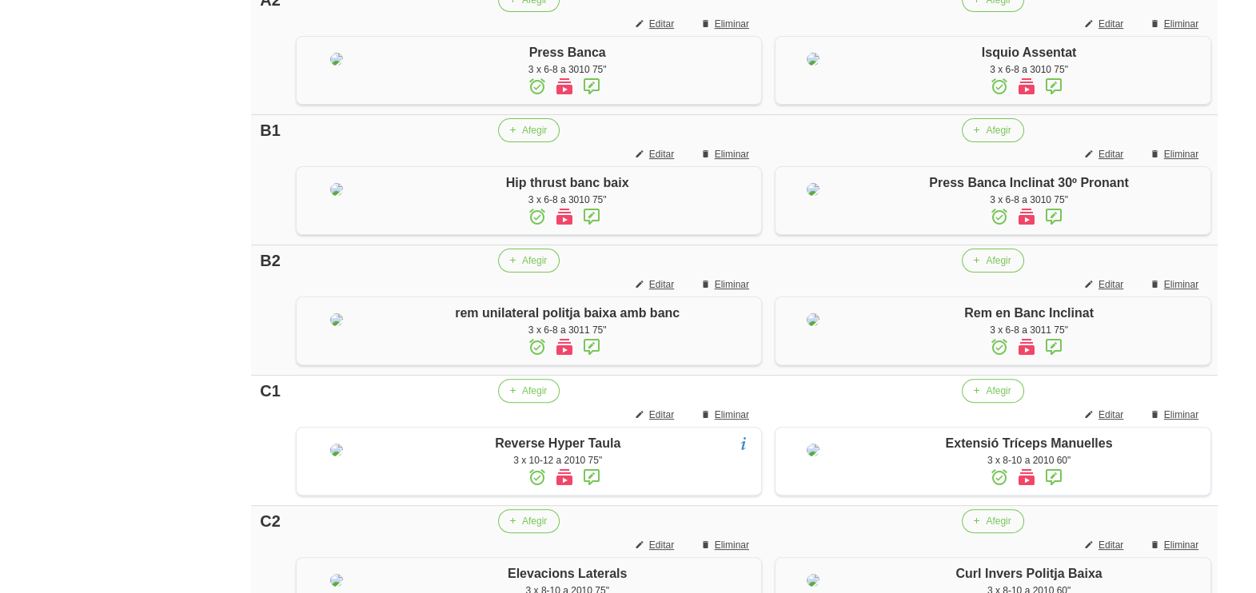
scroll to position [0, 0]
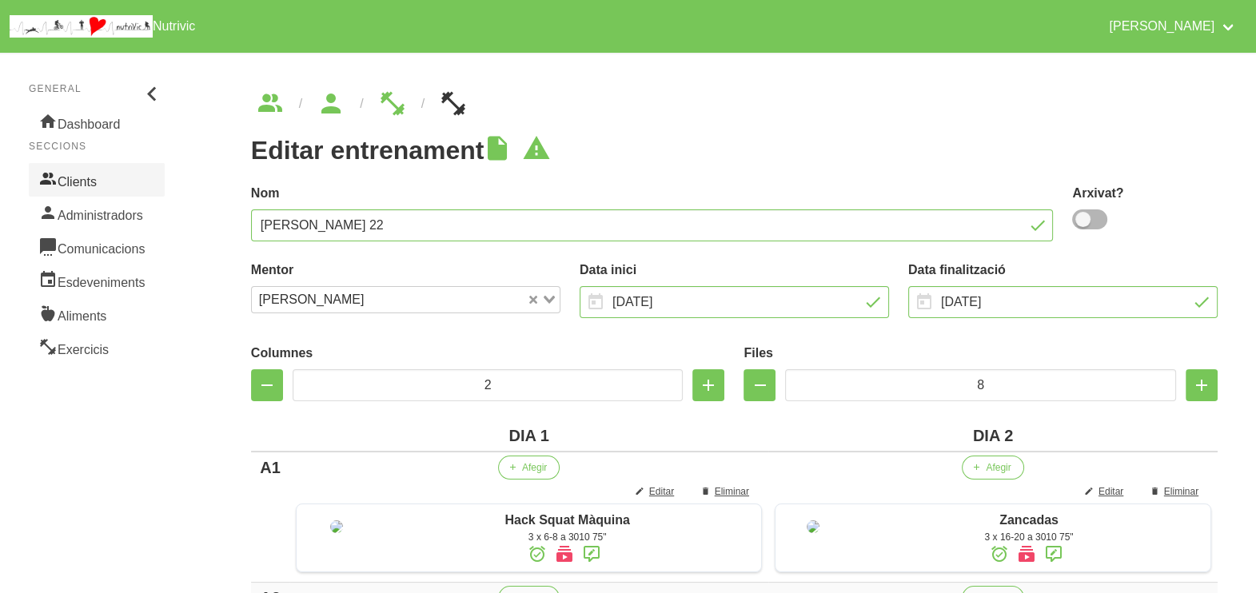
click at [90, 181] on link "Clients" at bounding box center [97, 180] width 136 height 34
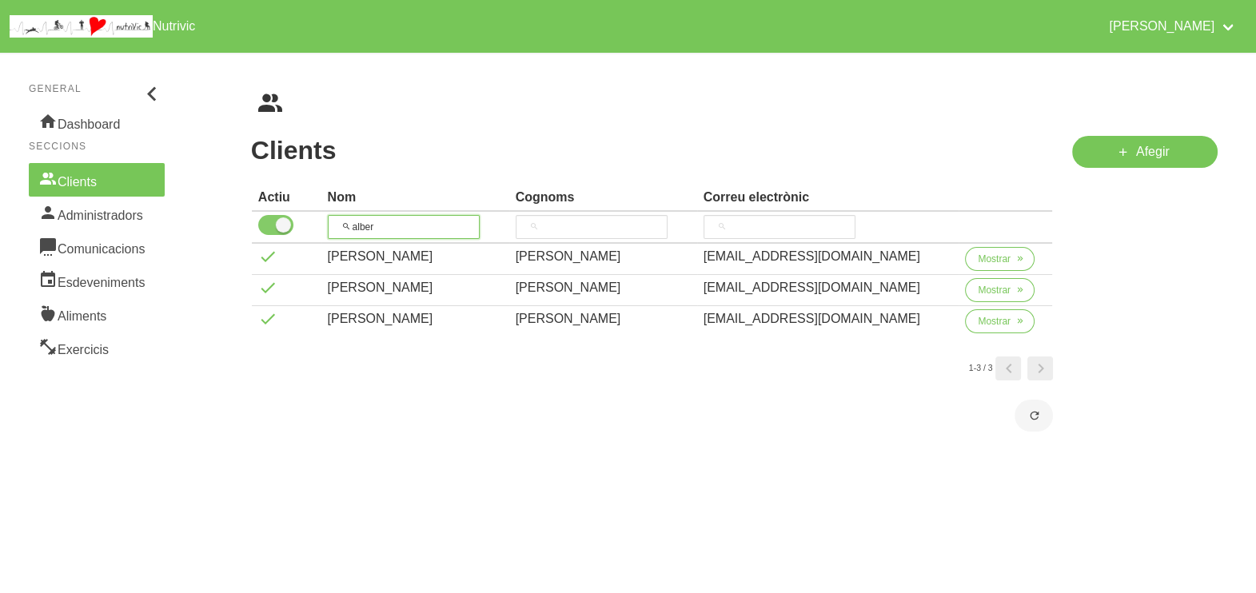
click at [313, 223] on tr "alber" at bounding box center [652, 228] width 801 height 32
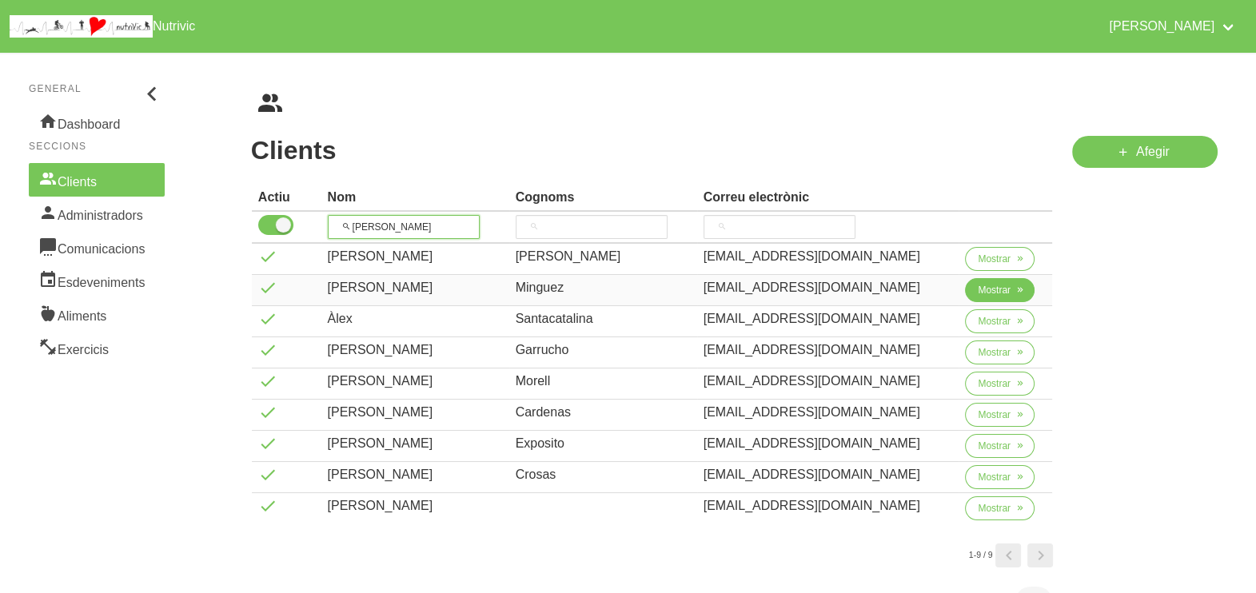
type input "alex"
click at [989, 293] on span "Mostrar" at bounding box center [994, 290] width 33 height 14
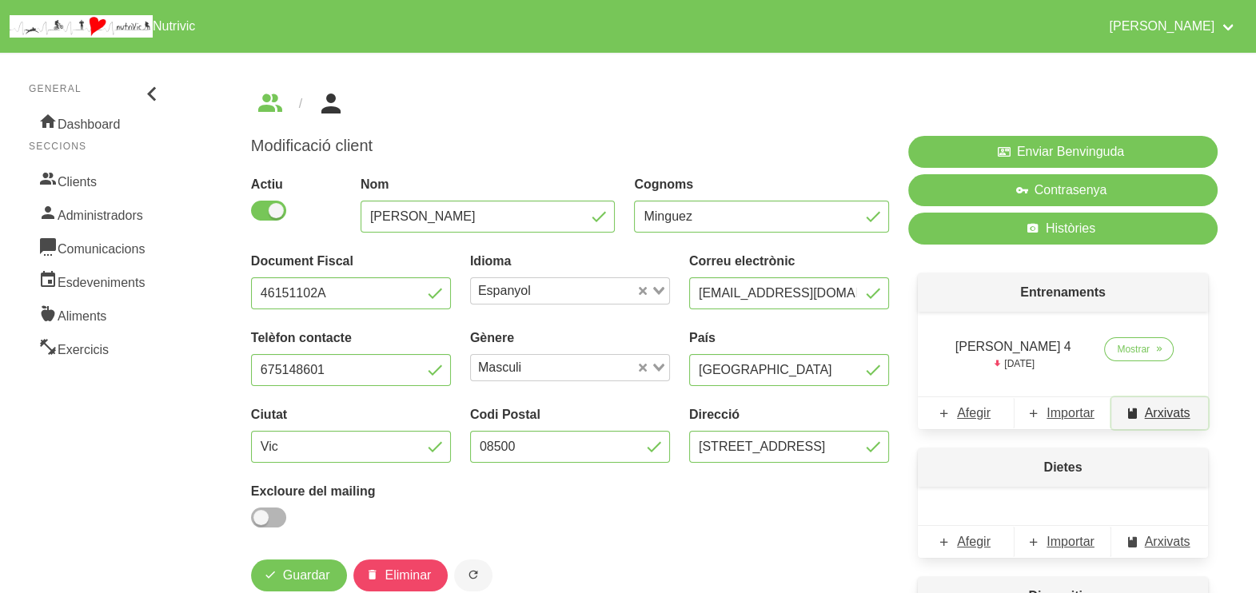
click at [1157, 413] on span "Arxivats" at bounding box center [1168, 413] width 46 height 19
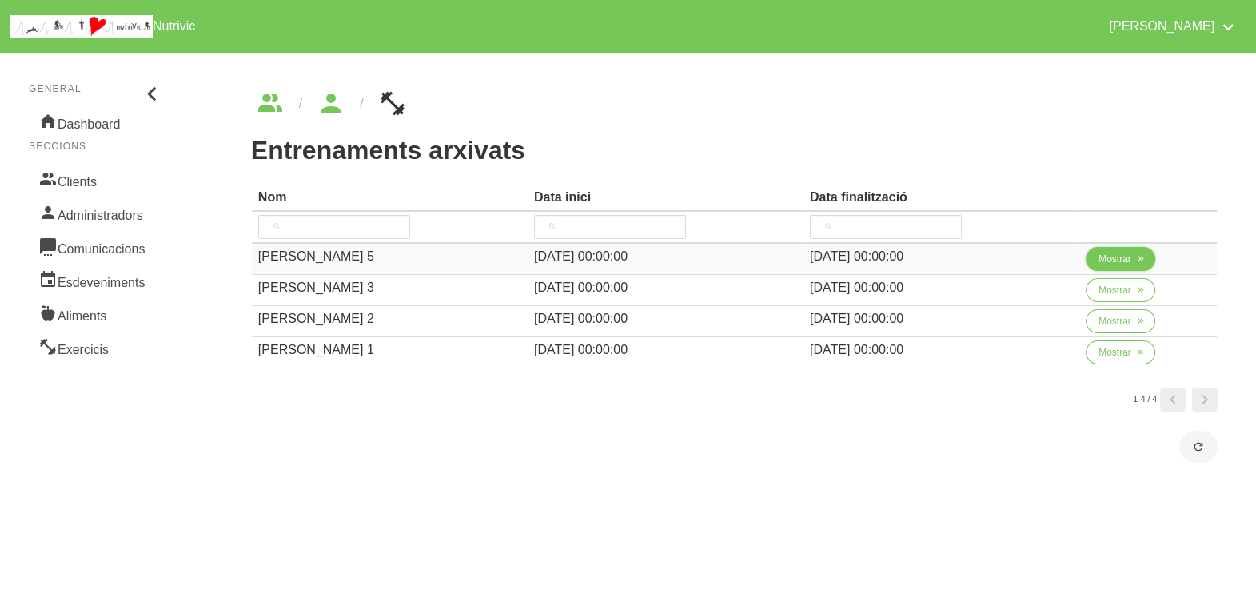
click at [1118, 259] on span "Mostrar" at bounding box center [1115, 259] width 33 height 14
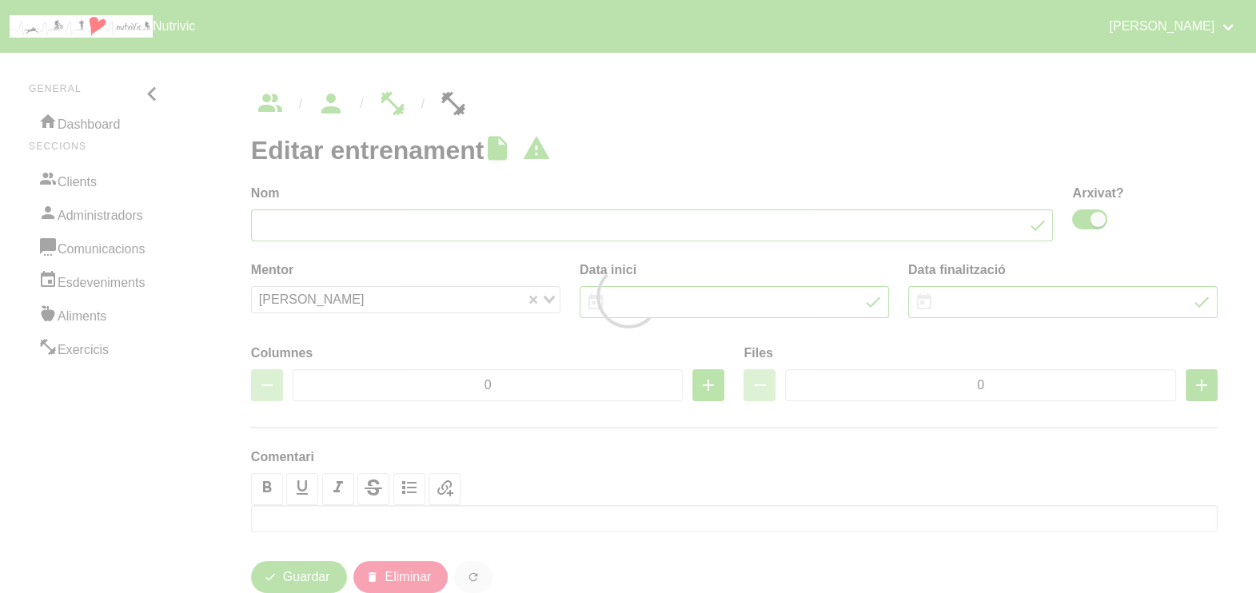
type input "Alex Minguez 5"
checkbox input "true"
type input "31/8/2025"
type input "12/10/2025"
type input "2"
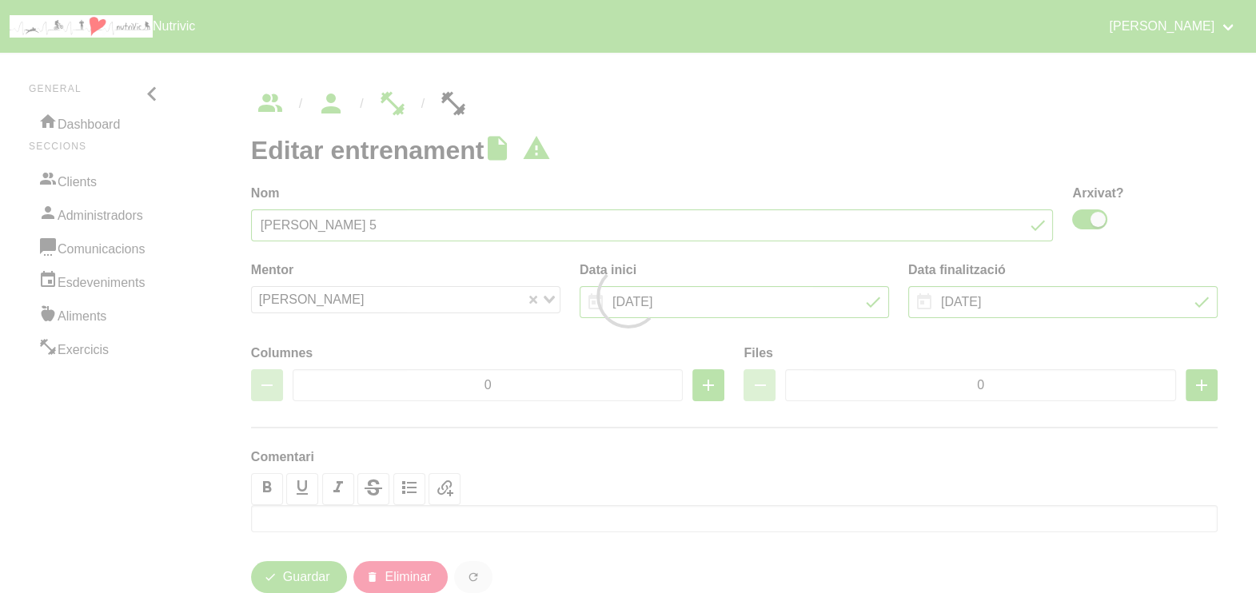
type input "8"
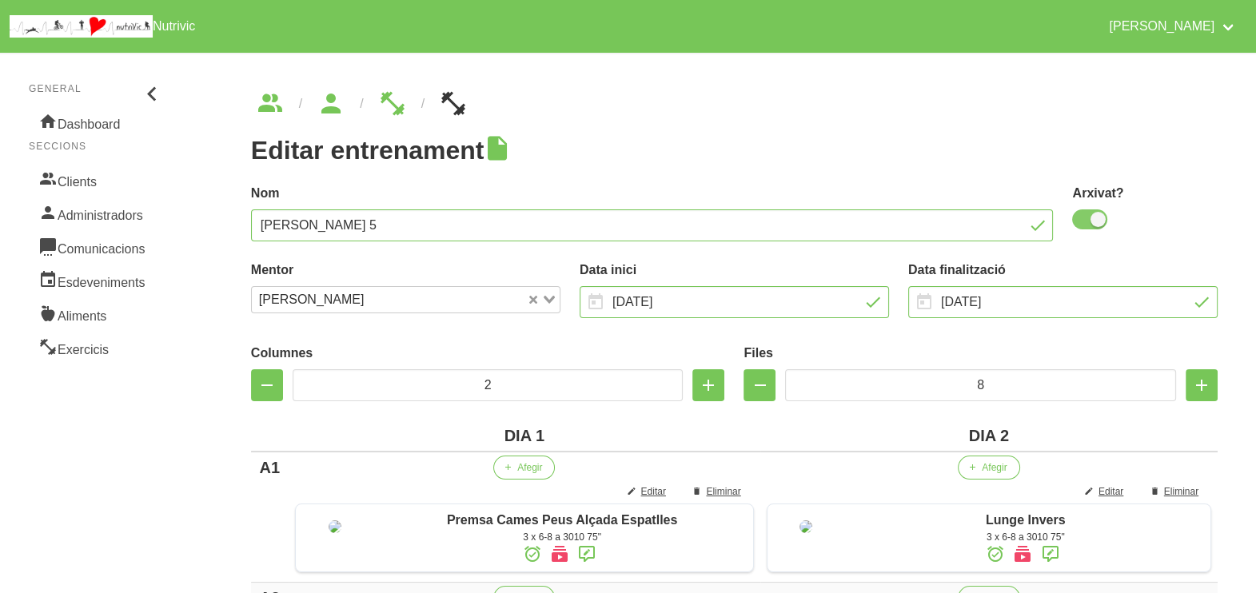
click at [1091, 224] on span at bounding box center [1089, 219] width 35 height 20
click at [1083, 224] on input "checkbox" at bounding box center [1077, 219] width 10 height 10
checkbox input "false"
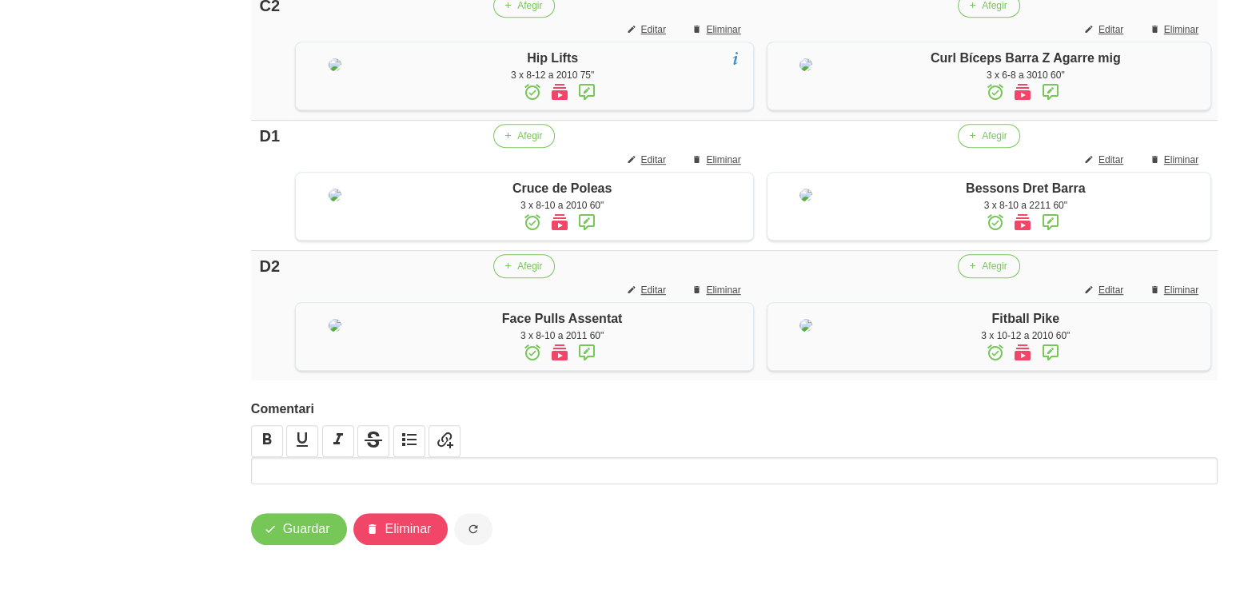
scroll to position [1385, 0]
click at [300, 528] on span "Guardar" at bounding box center [306, 529] width 47 height 19
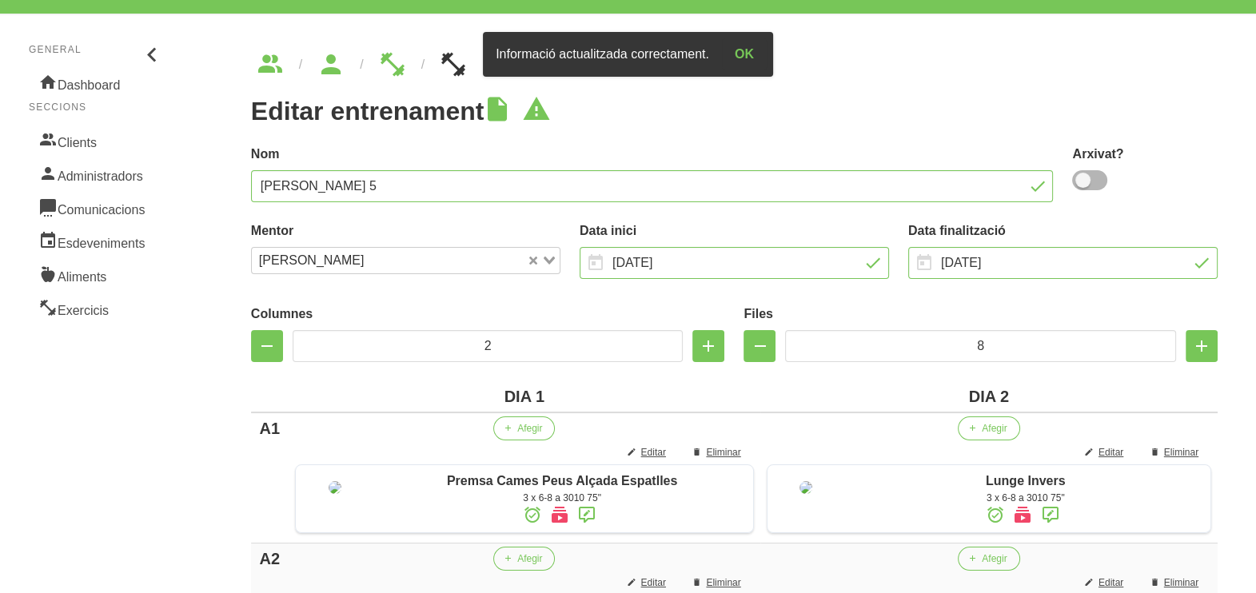
scroll to position [0, 0]
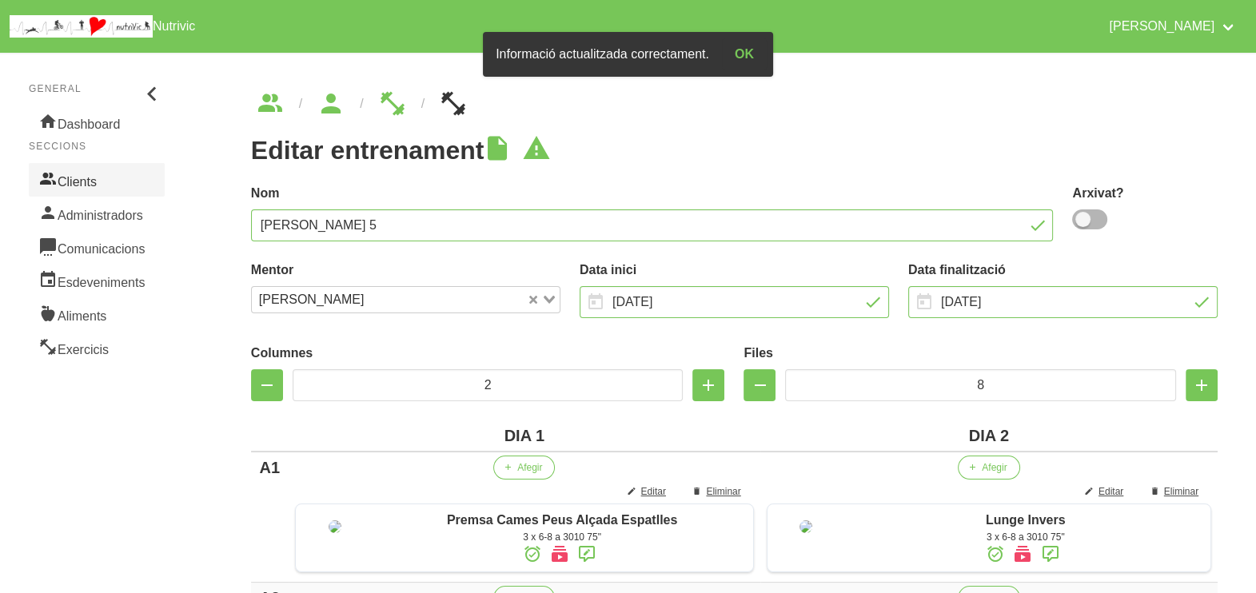
click at [102, 177] on link "Clients" at bounding box center [97, 180] width 136 height 34
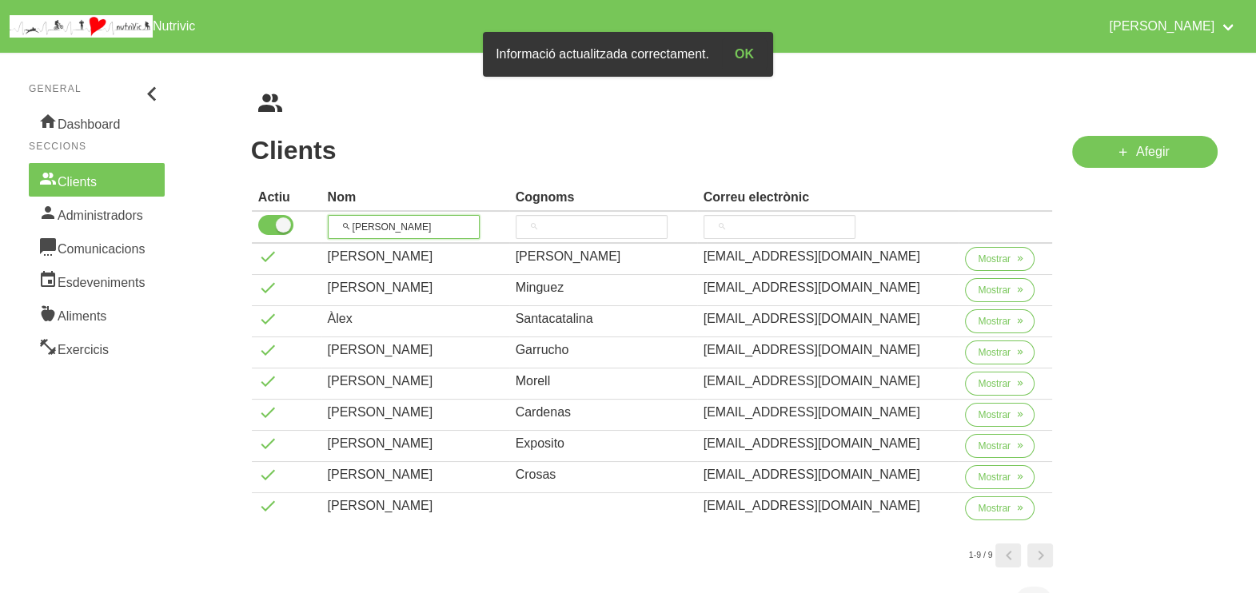
drag, startPoint x: 333, startPoint y: 226, endPoint x: 324, endPoint y: 226, distance: 9.6
click at [324, 226] on th "alex" at bounding box center [415, 228] width 188 height 32
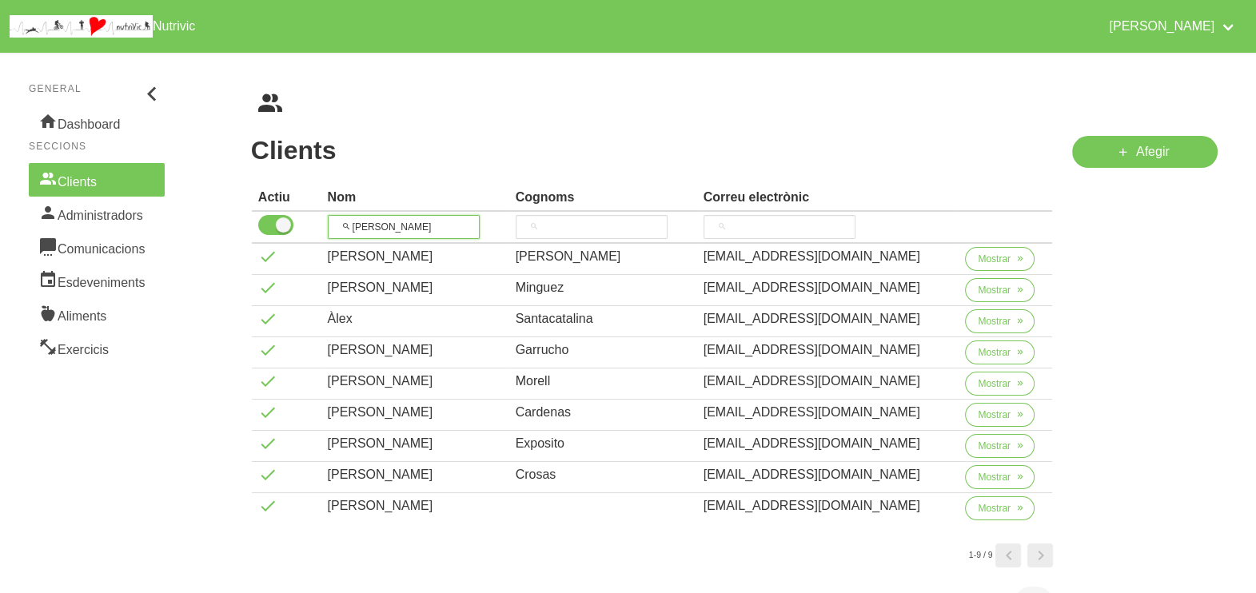
type input "e"
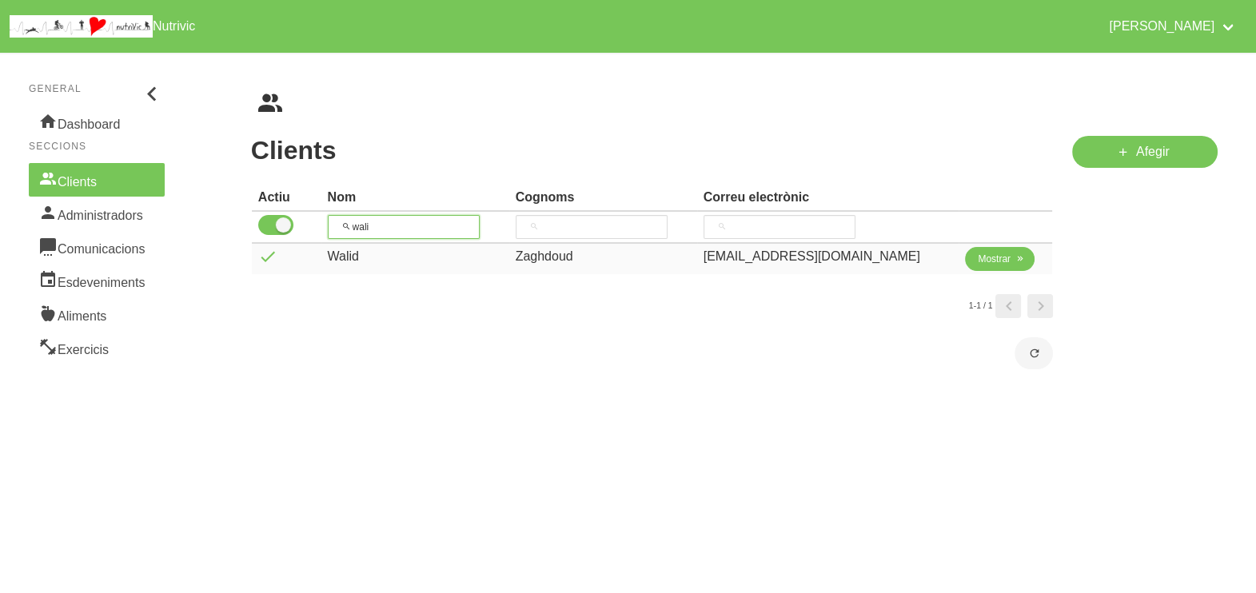
type input "wali"
click at [965, 260] on button "Mostrar" at bounding box center [1000, 259] width 70 height 24
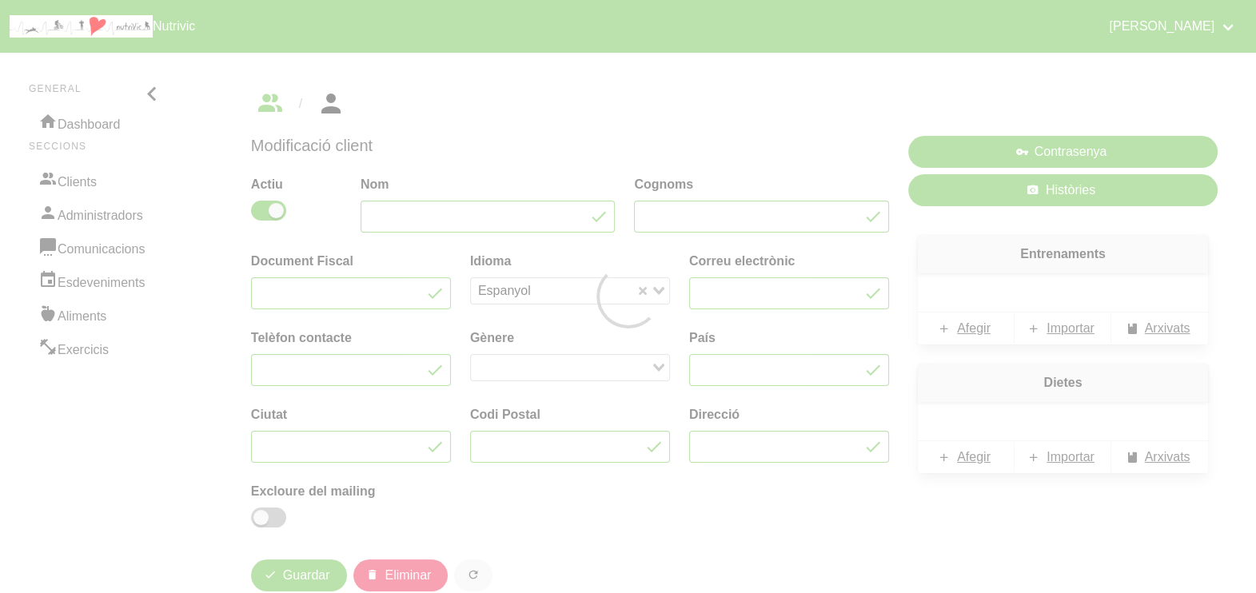
type input "Walid"
type input "Zaghdoud"
type input "walidzaghdoud7@gmail.com"
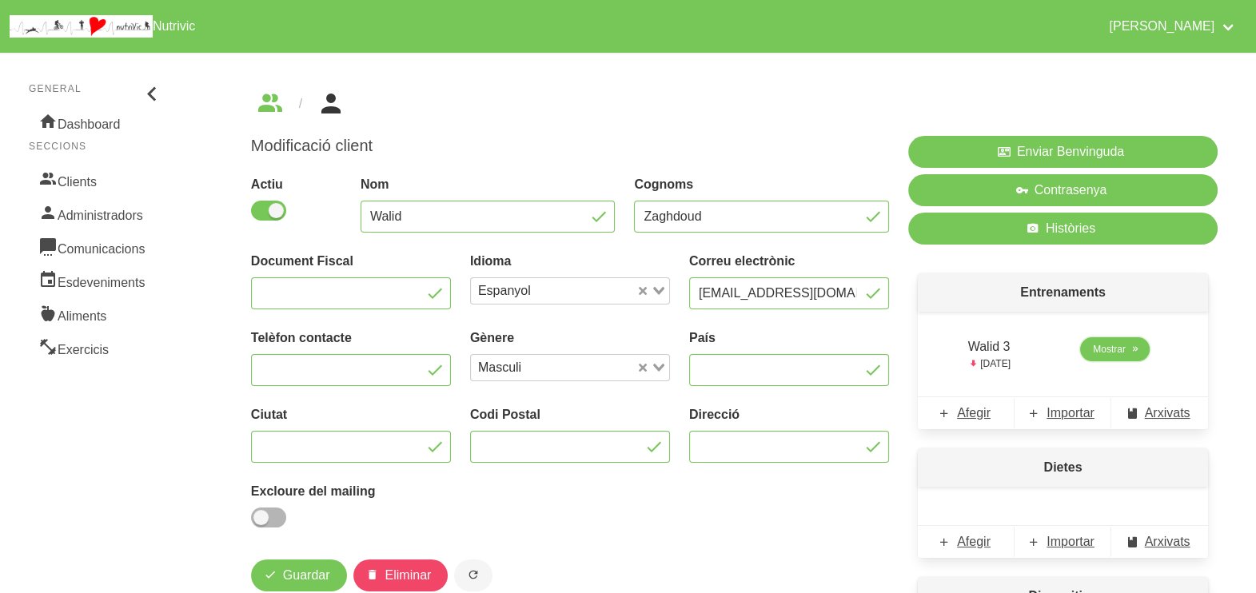
click at [1119, 351] on span "Mostrar" at bounding box center [1109, 349] width 33 height 14
select select "8"
select select "2025"
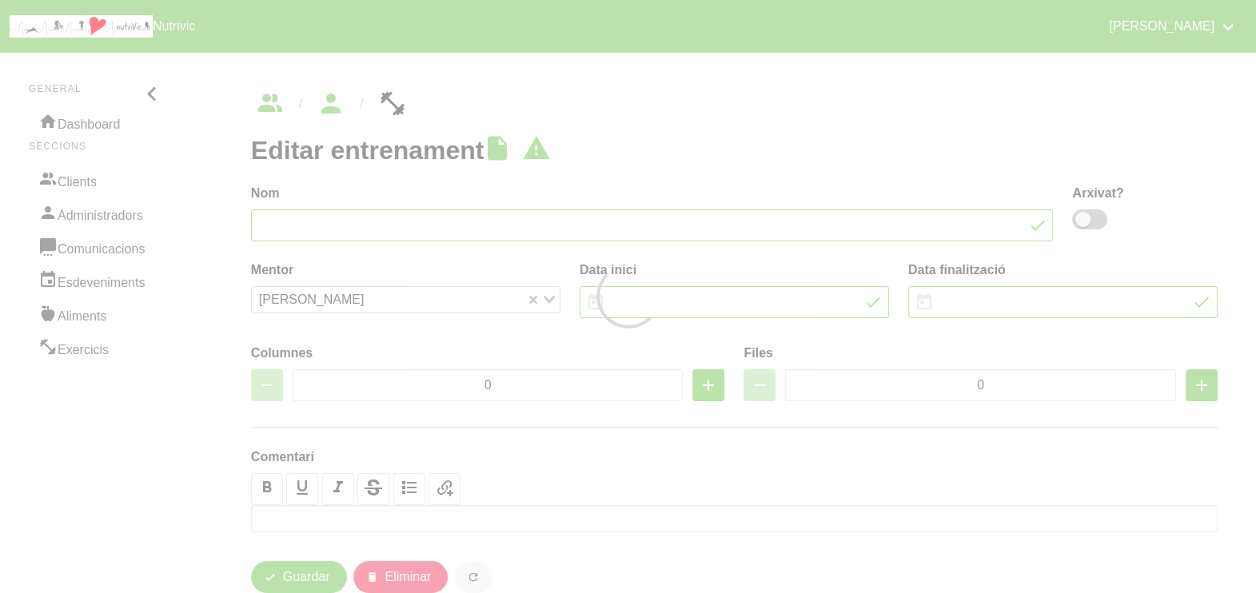
type input "Walid 3"
type input "13/7/2025"
type input "31/8/2025"
select select "7"
type input "4"
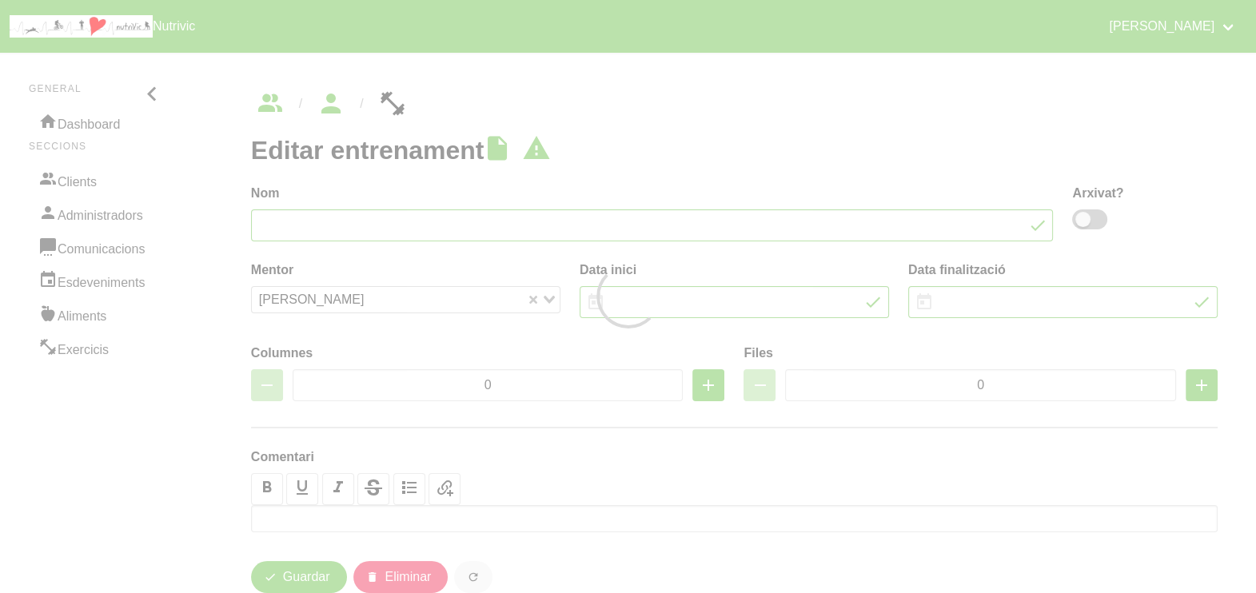
type input "7"
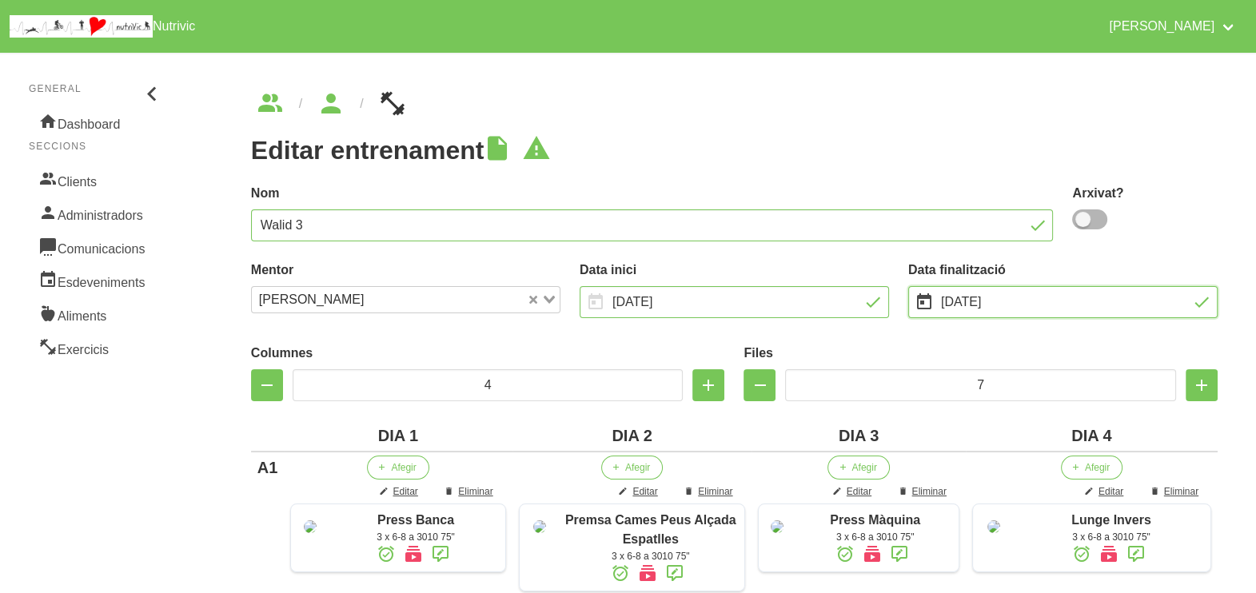
click at [956, 305] on input "31/8/2025" at bounding box center [1062, 302] width 309 height 32
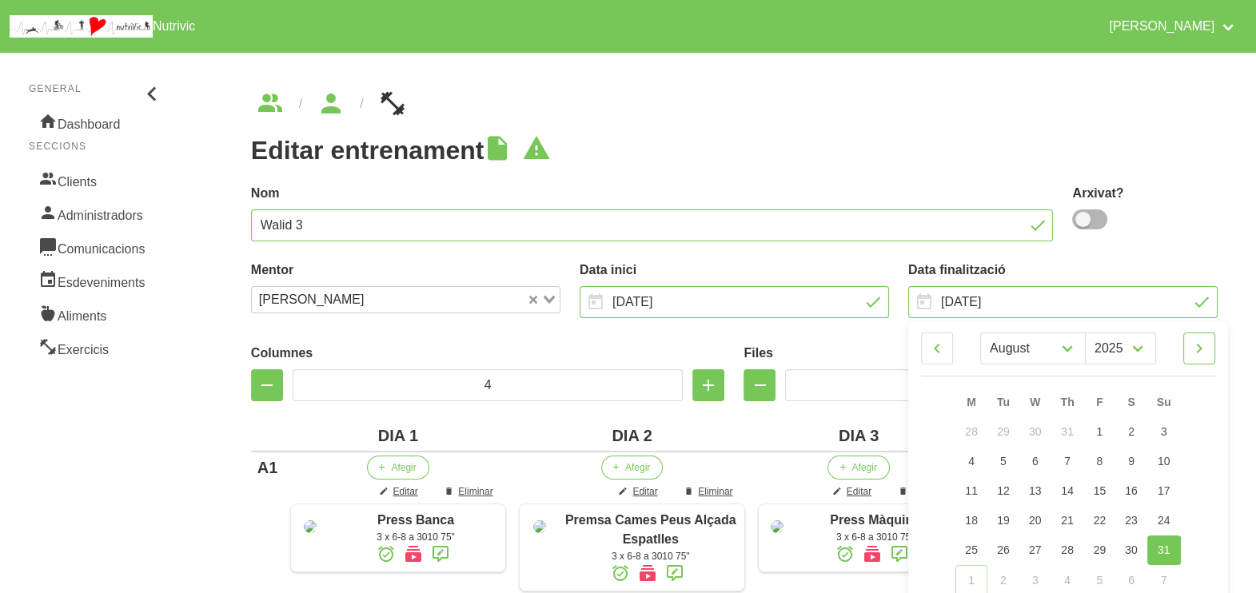
click at [1199, 353] on icon at bounding box center [1199, 348] width 19 height 29
click at [1195, 353] on icon at bounding box center [1199, 348] width 19 height 29
select select "9"
click at [1172, 453] on link "12" at bounding box center [1164, 462] width 34 height 30
type input "12/10/2025"
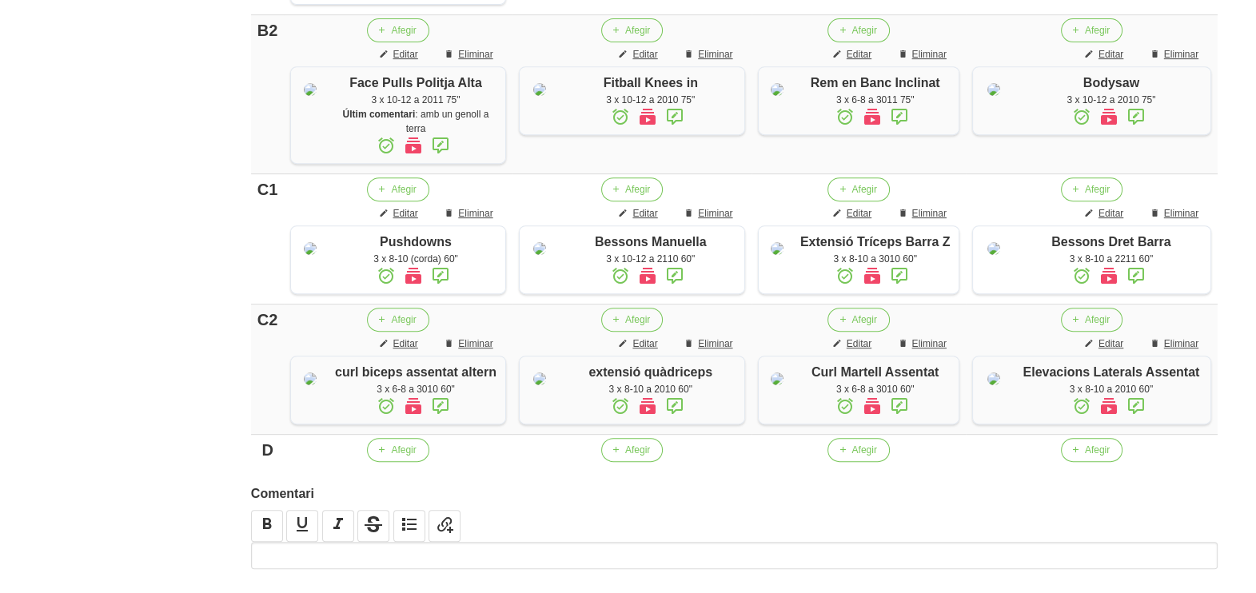
scroll to position [1135, 0]
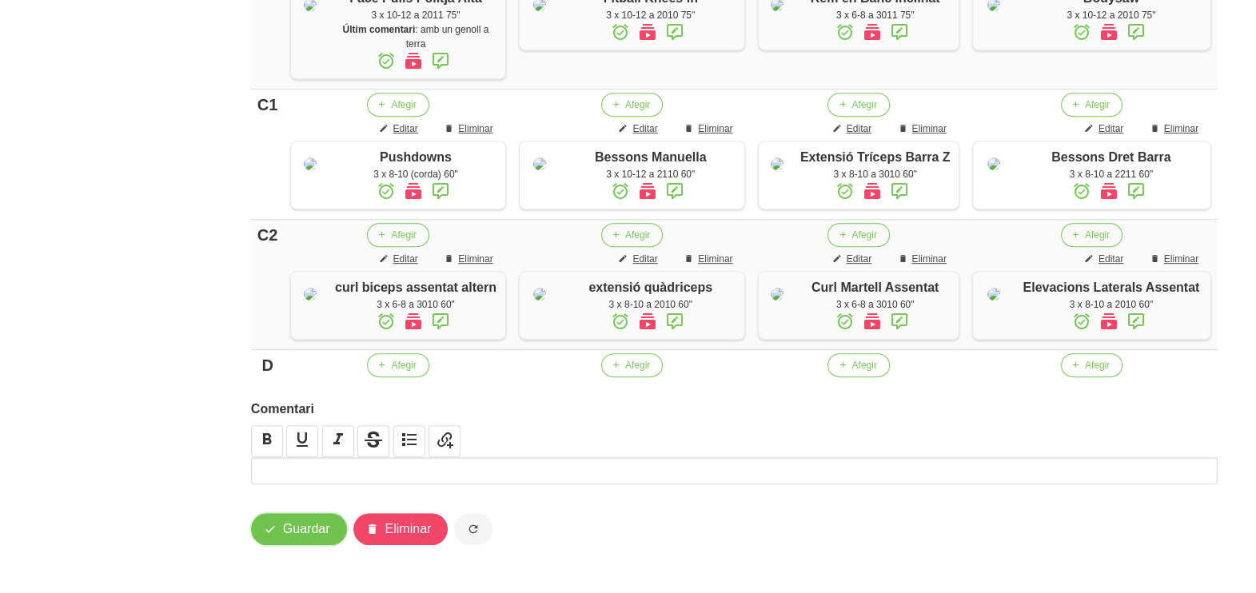
click at [310, 532] on span "Guardar" at bounding box center [306, 529] width 47 height 19
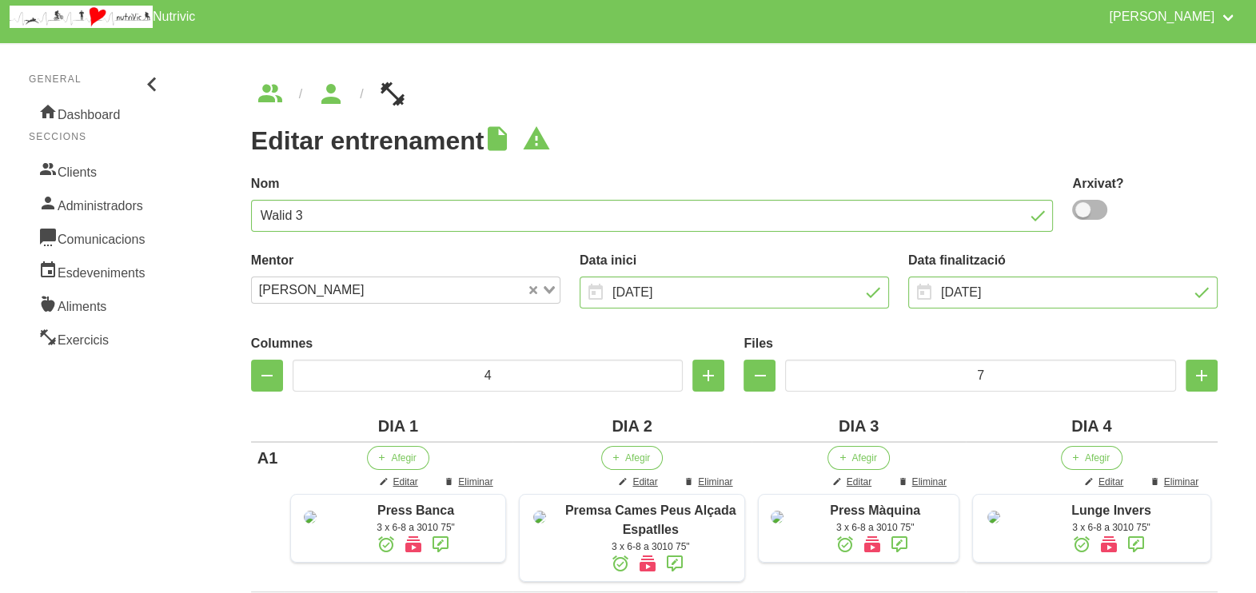
scroll to position [0, 0]
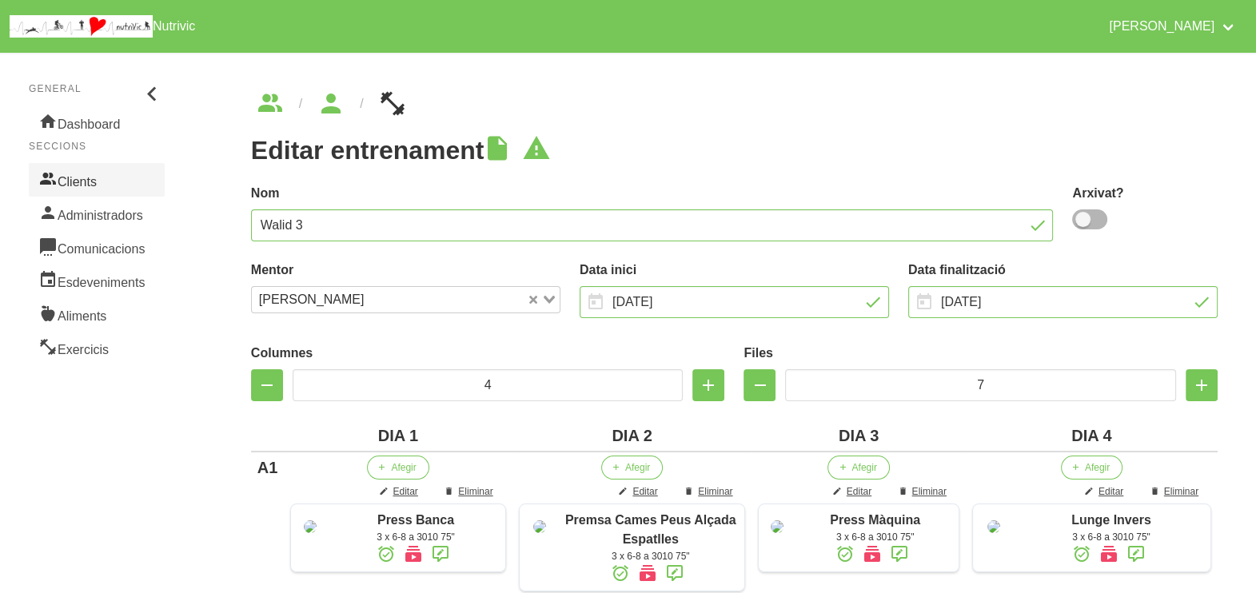
click at [96, 184] on link "Clients" at bounding box center [97, 180] width 136 height 34
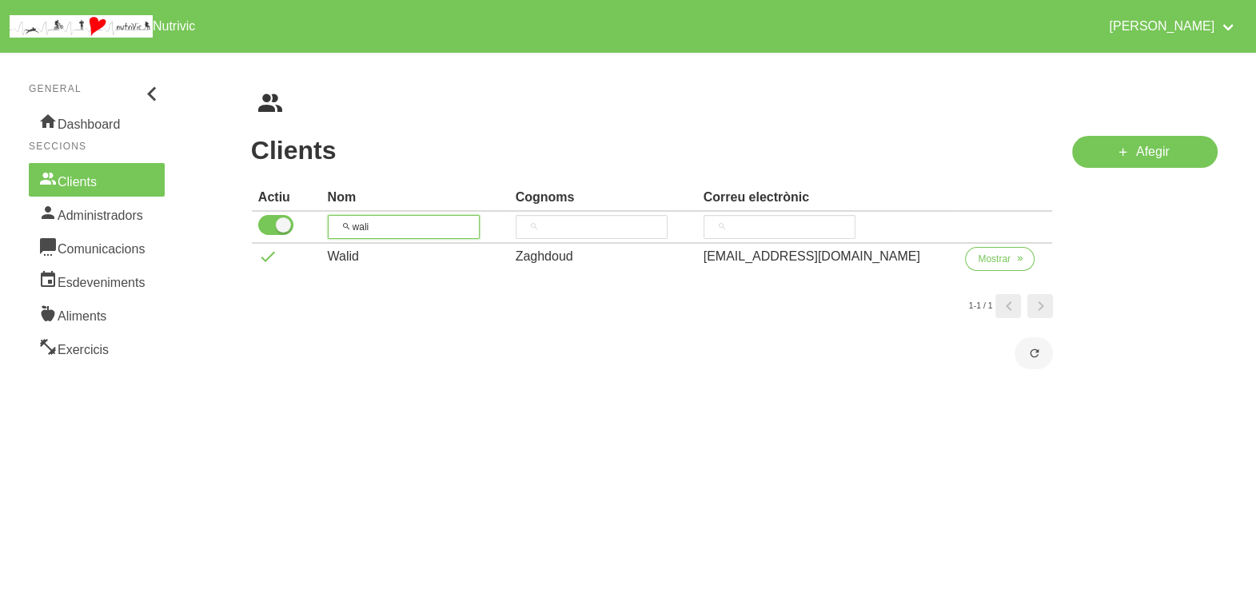
drag, startPoint x: 380, startPoint y: 229, endPoint x: 349, endPoint y: 229, distance: 30.4
click at [349, 229] on input "wali" at bounding box center [404, 227] width 152 height 24
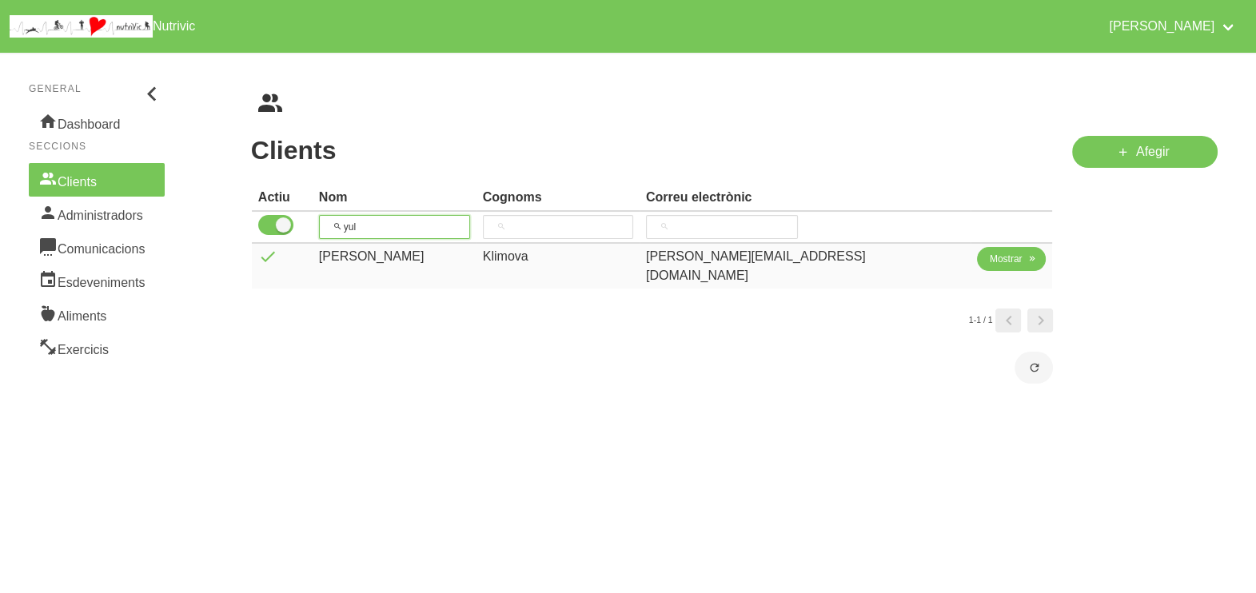
type input "yul"
click at [990, 256] on span "Mostrar" at bounding box center [1006, 259] width 33 height 14
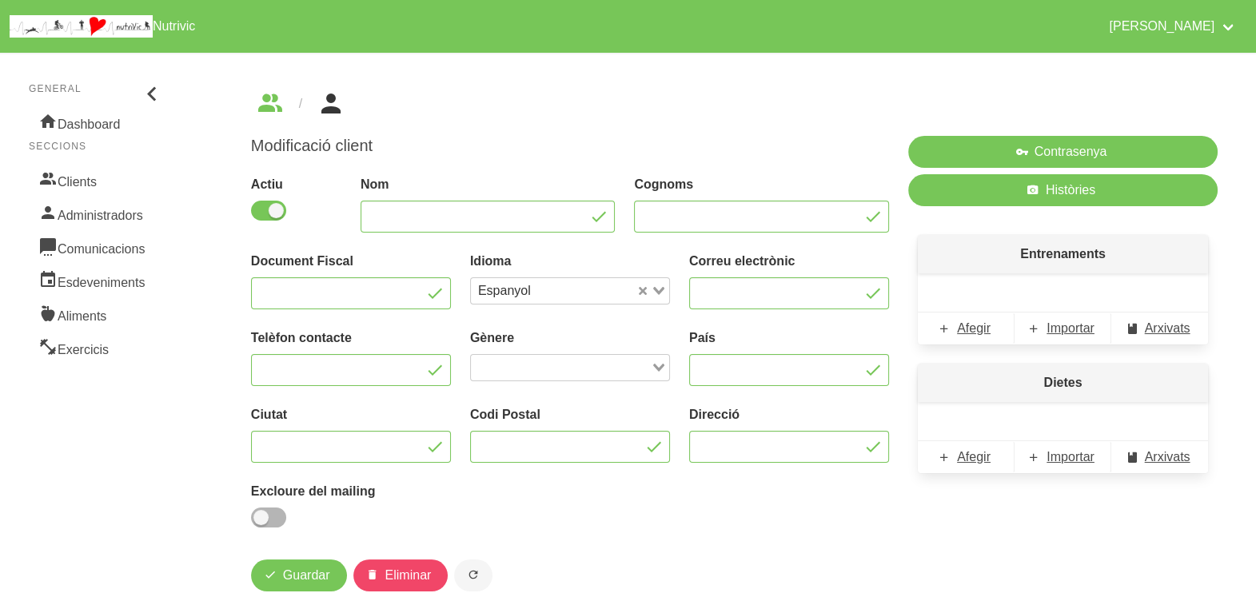
type input "Yuliya"
type input "Klimova"
type input "yuliyaklimova@yahoo.es"
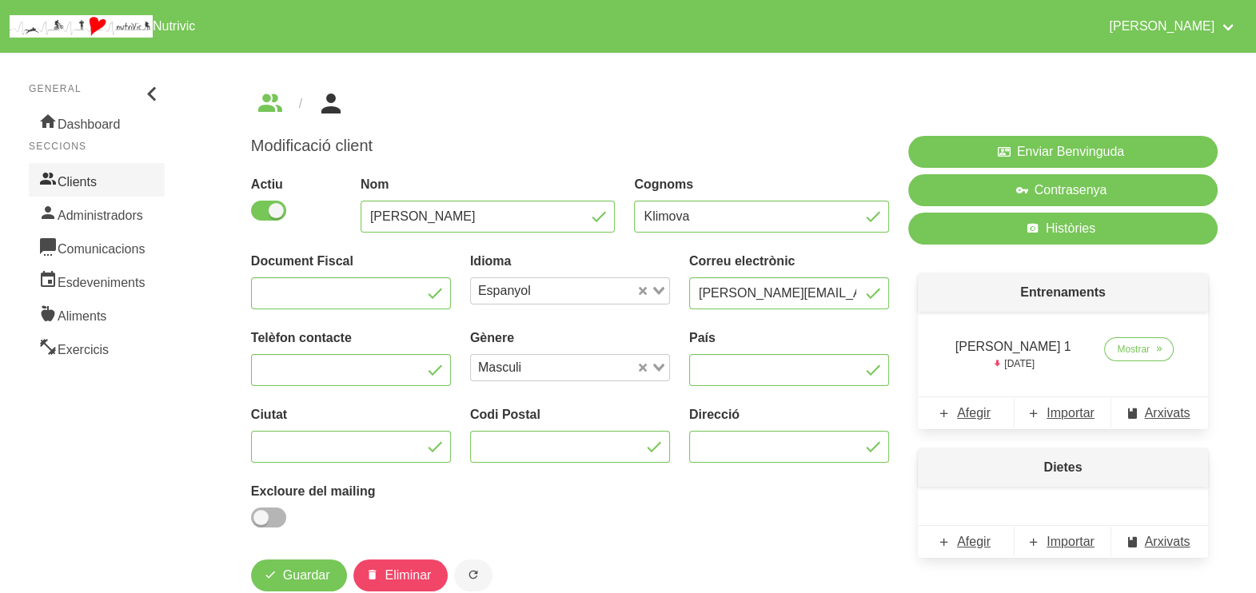
click at [116, 181] on link "Clients" at bounding box center [97, 180] width 136 height 34
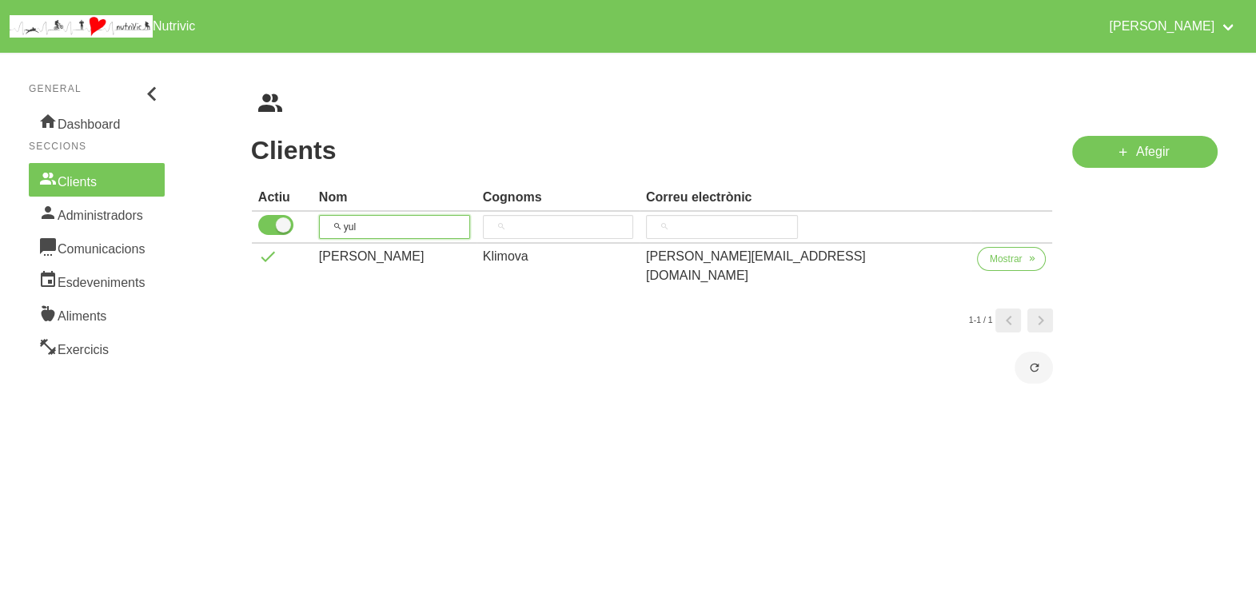
click at [305, 221] on tr "yul" at bounding box center [652, 228] width 801 height 32
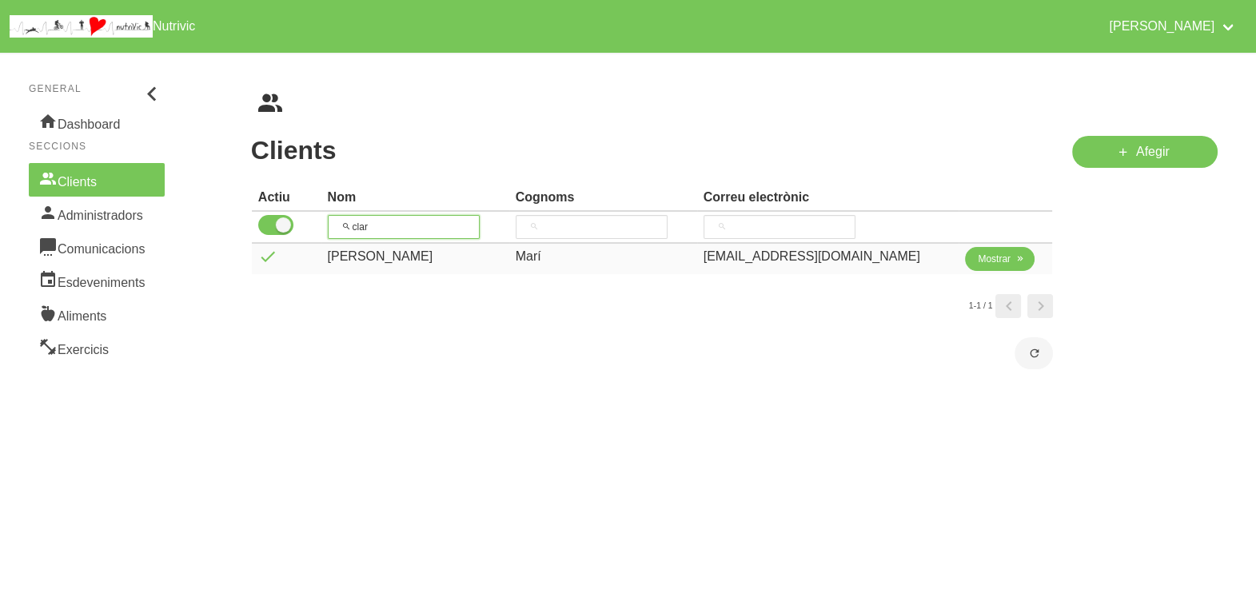
type input "clar"
click at [978, 260] on span "Mostrar" at bounding box center [994, 259] width 33 height 14
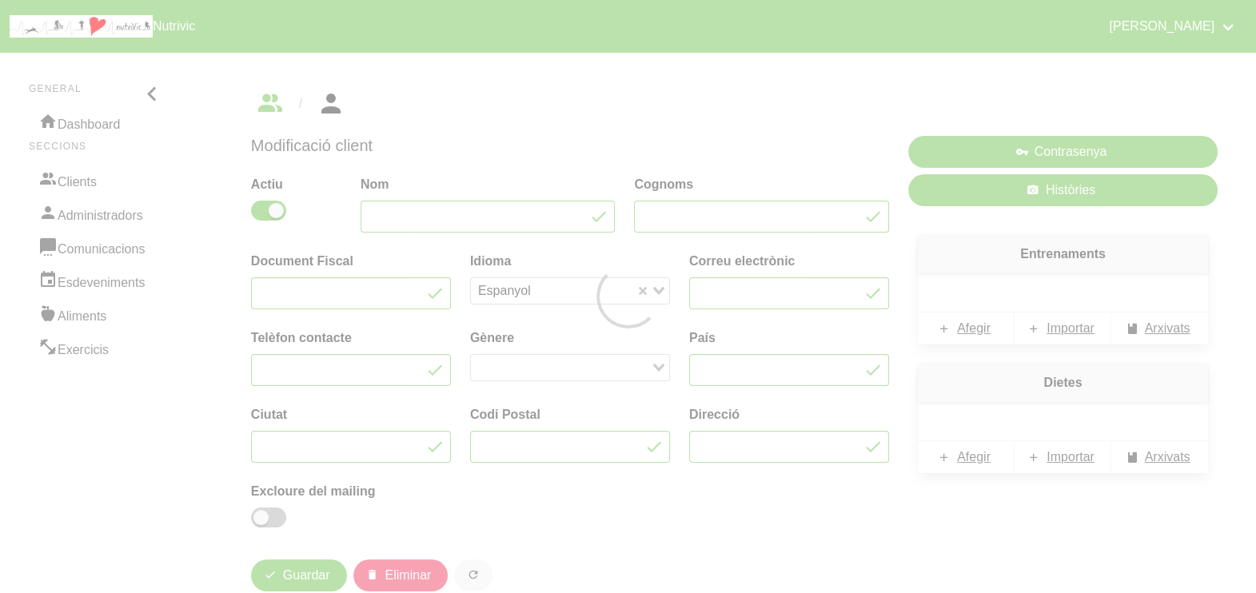
type input "Clara"
type input "Marí"
type input "claramari79@hotmail.com"
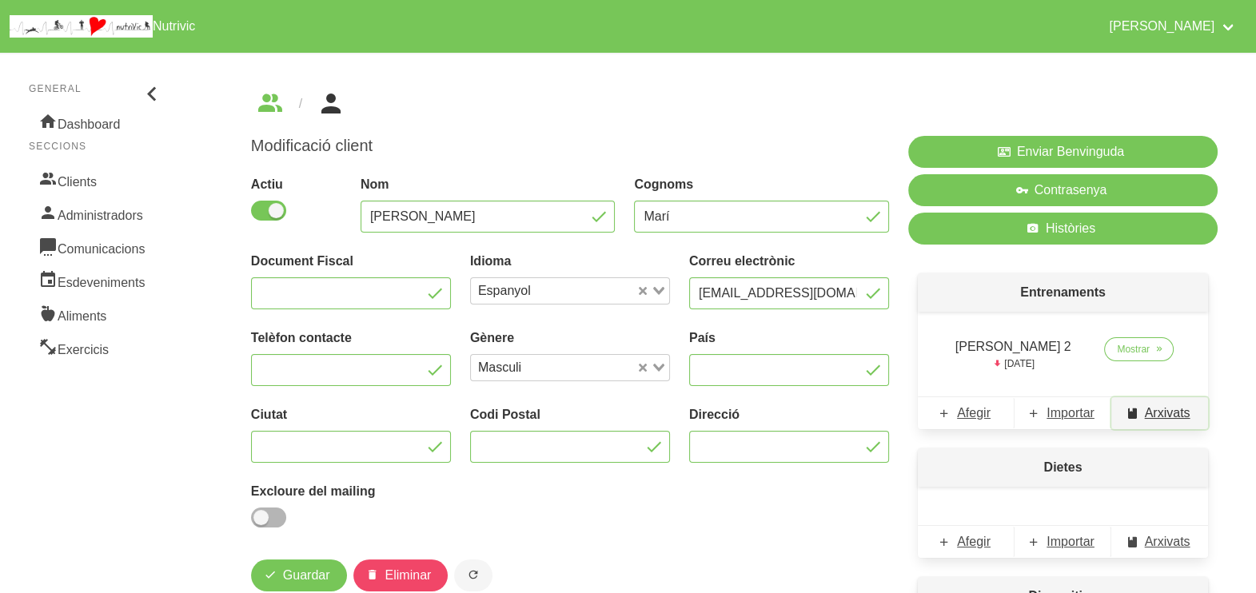
click at [1168, 409] on span "Arxivats" at bounding box center [1168, 413] width 46 height 19
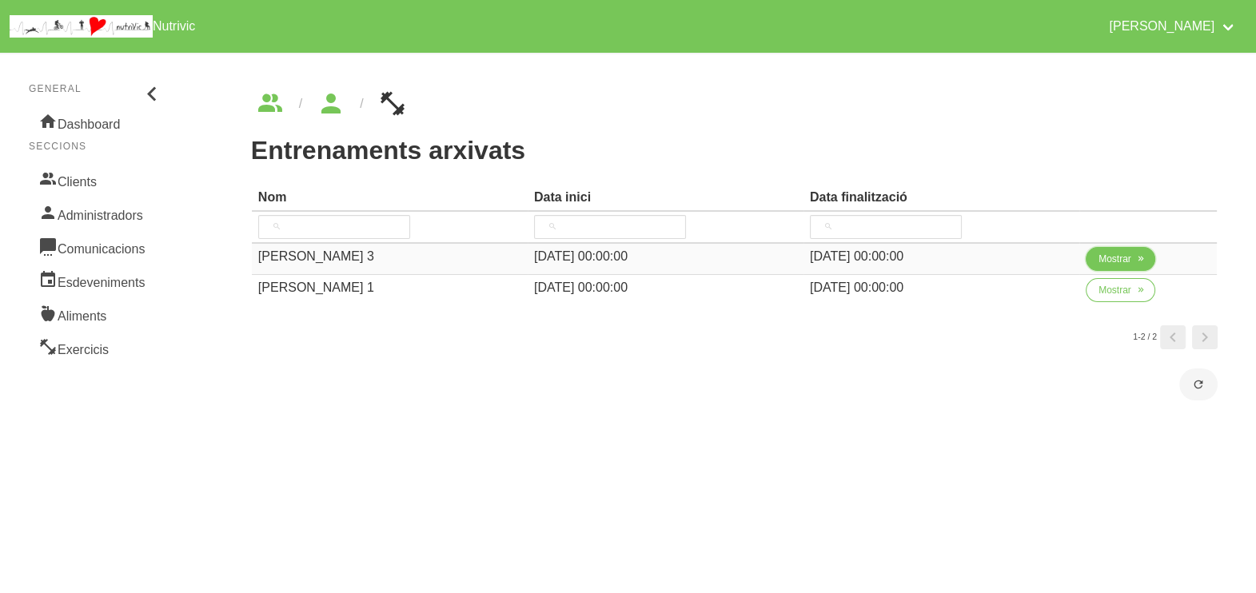
click at [1127, 259] on span "Mostrar" at bounding box center [1115, 259] width 33 height 14
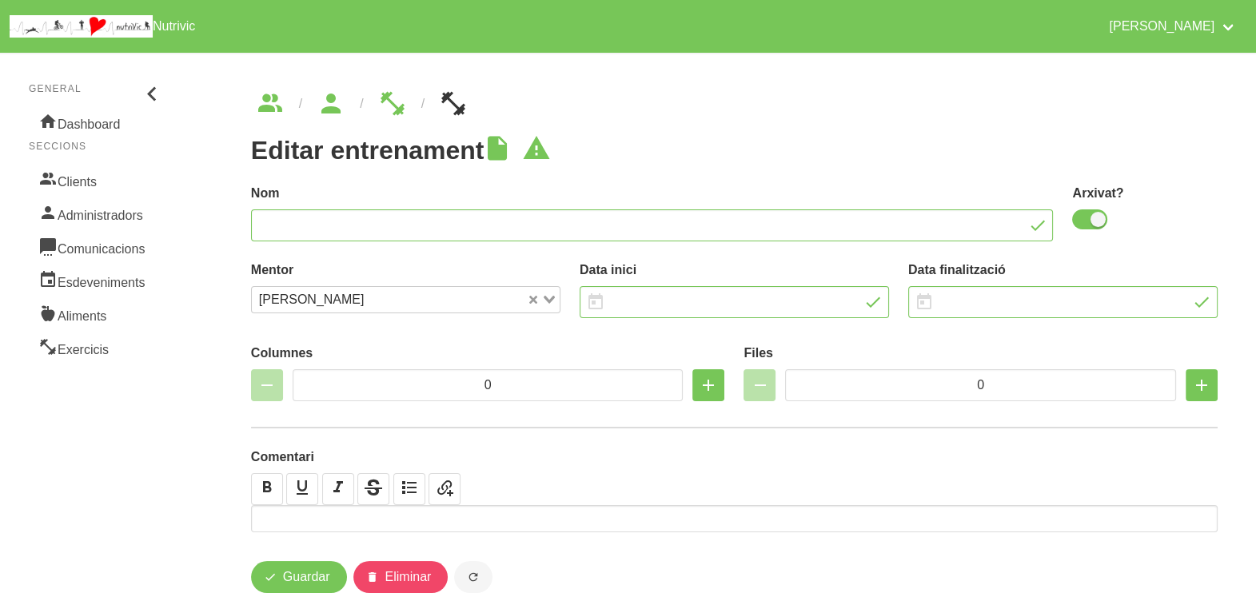
type input "Clara Marí 3"
checkbox input "true"
type input "31/8/2025"
type input "12/10/2025"
type input "2"
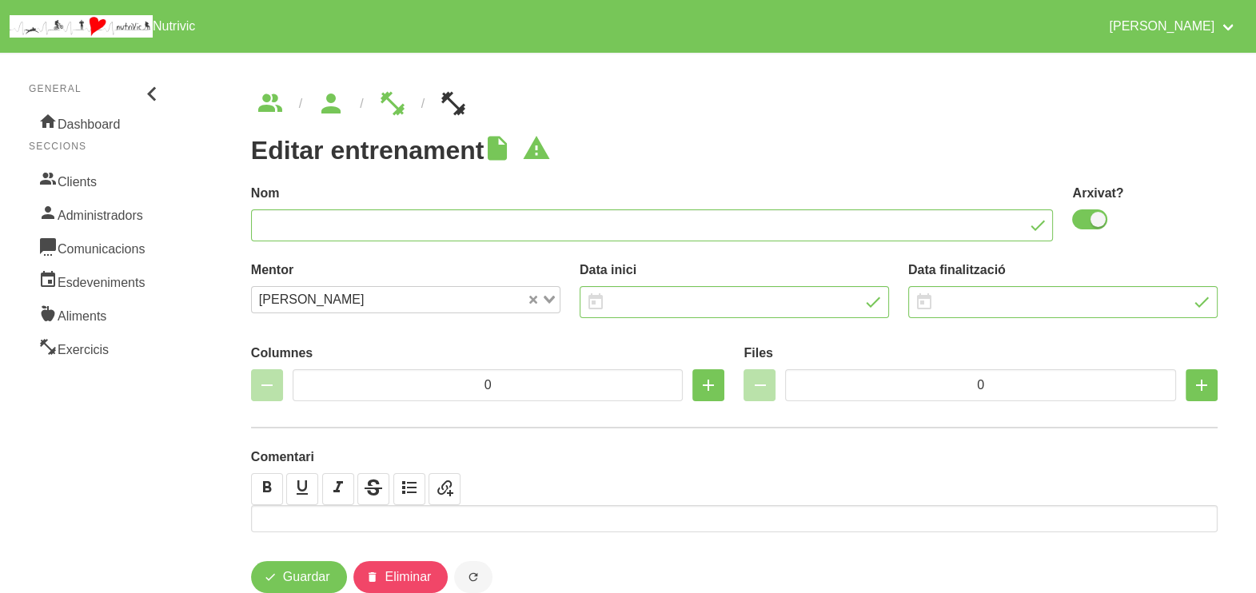
type input "8"
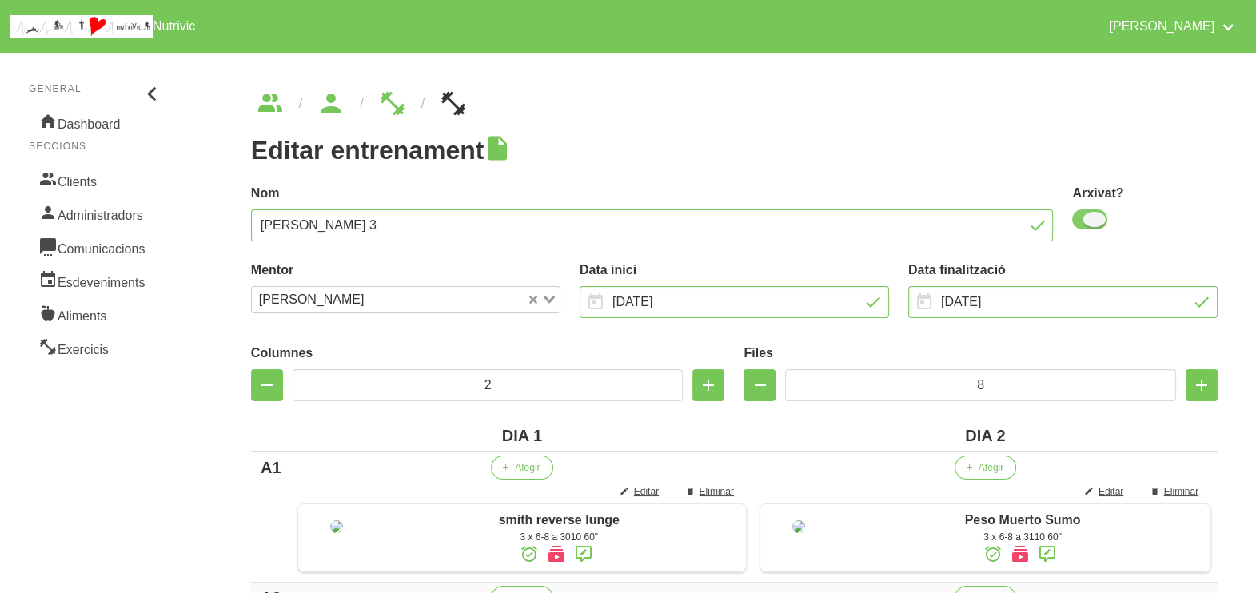
click at [1089, 219] on span at bounding box center [1089, 219] width 35 height 20
click at [1083, 219] on input "checkbox" at bounding box center [1077, 219] width 10 height 10
checkbox input "false"
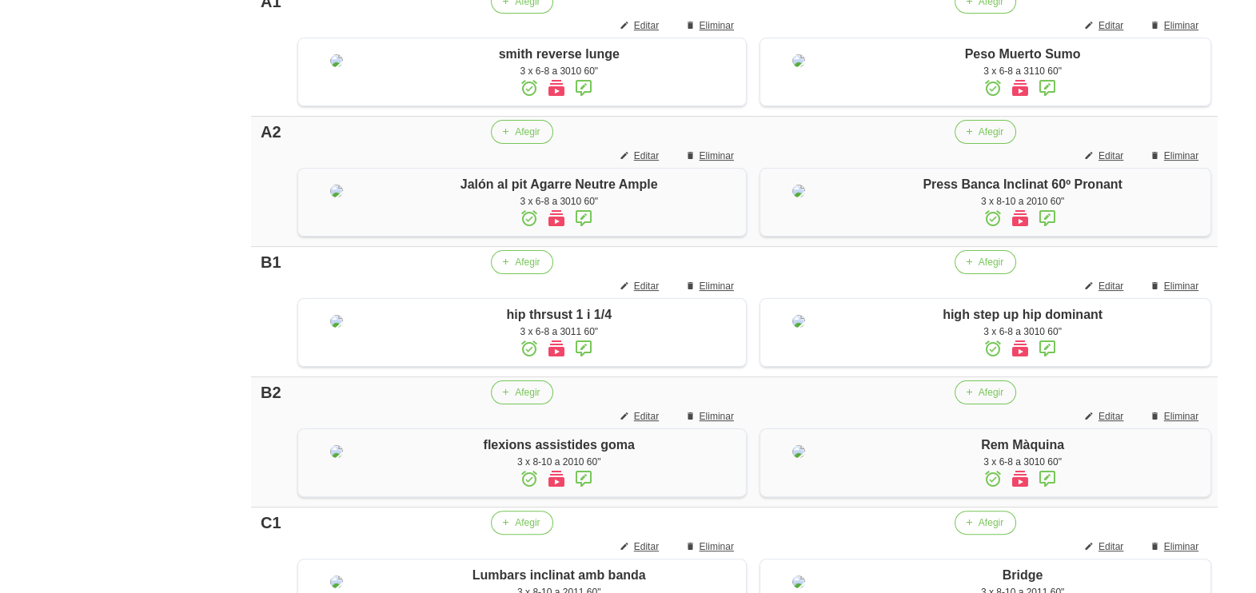
scroll to position [1418, 0]
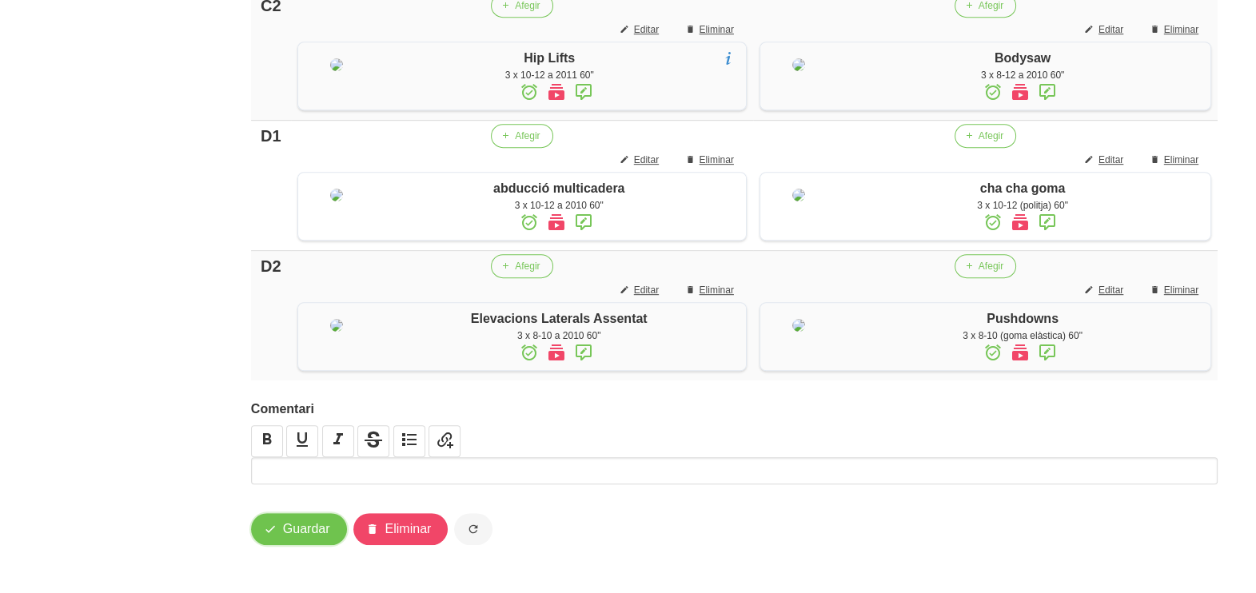
click at [309, 526] on span "Guardar" at bounding box center [306, 529] width 47 height 19
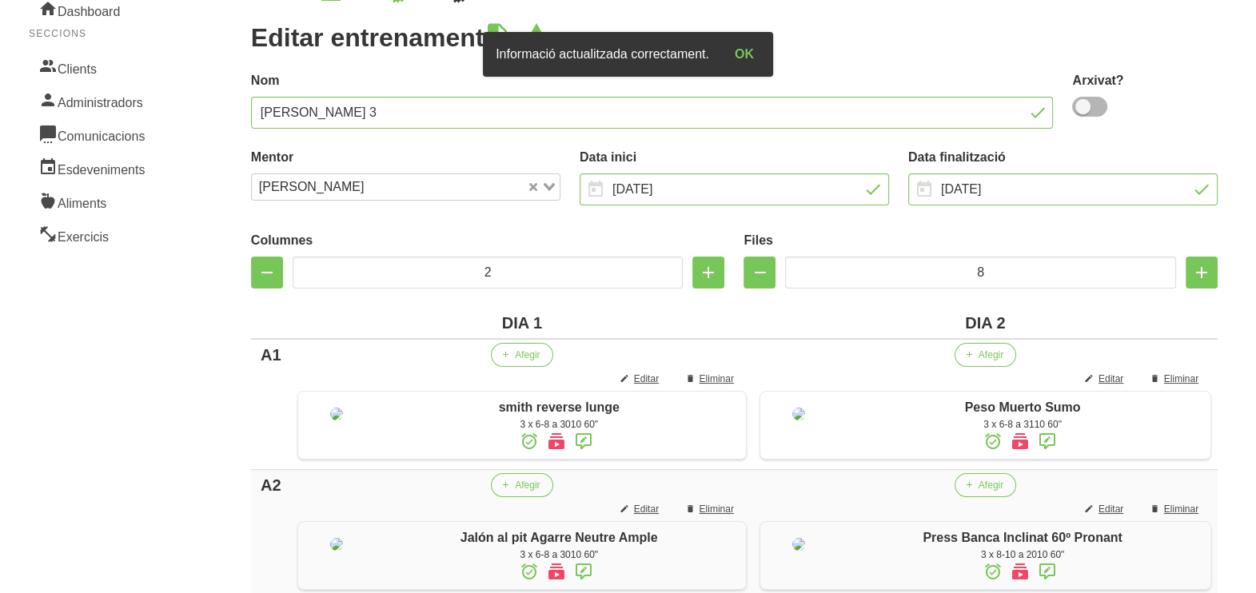
scroll to position [0, 0]
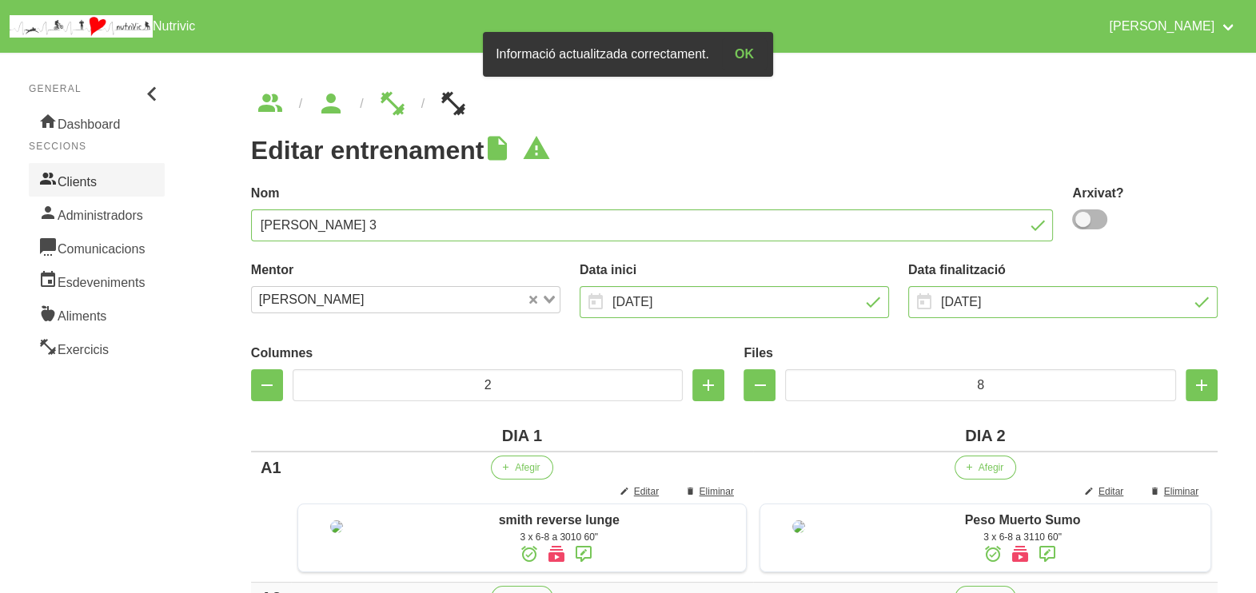
click at [113, 194] on link "Clients" at bounding box center [97, 180] width 136 height 34
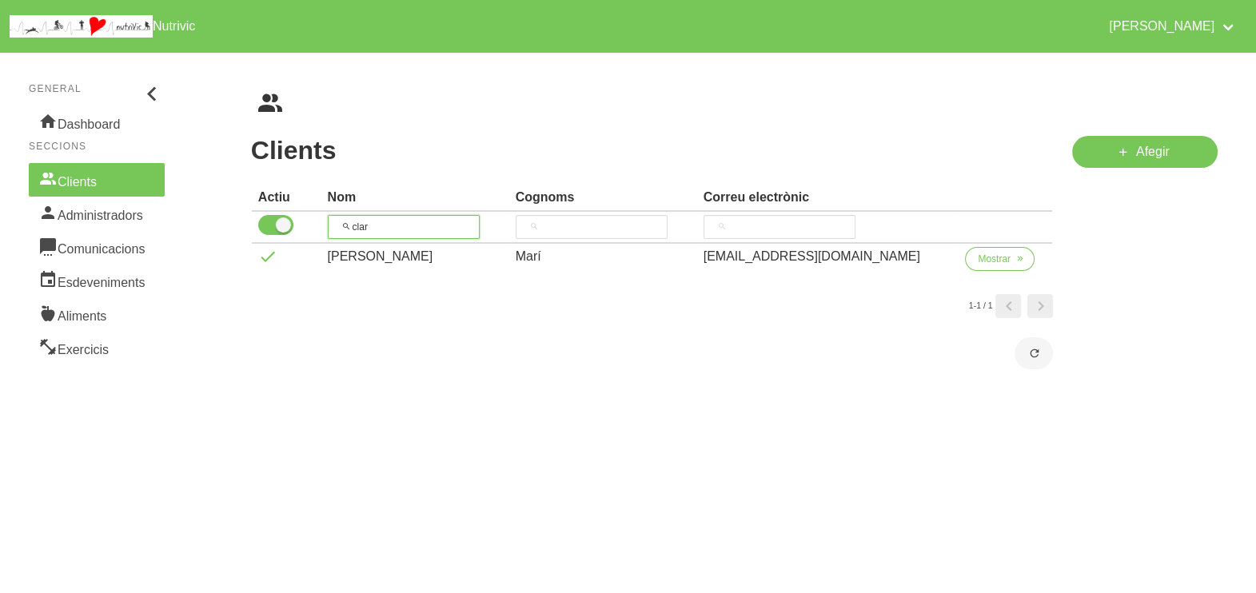
click at [316, 220] on tr "clar" at bounding box center [652, 228] width 801 height 32
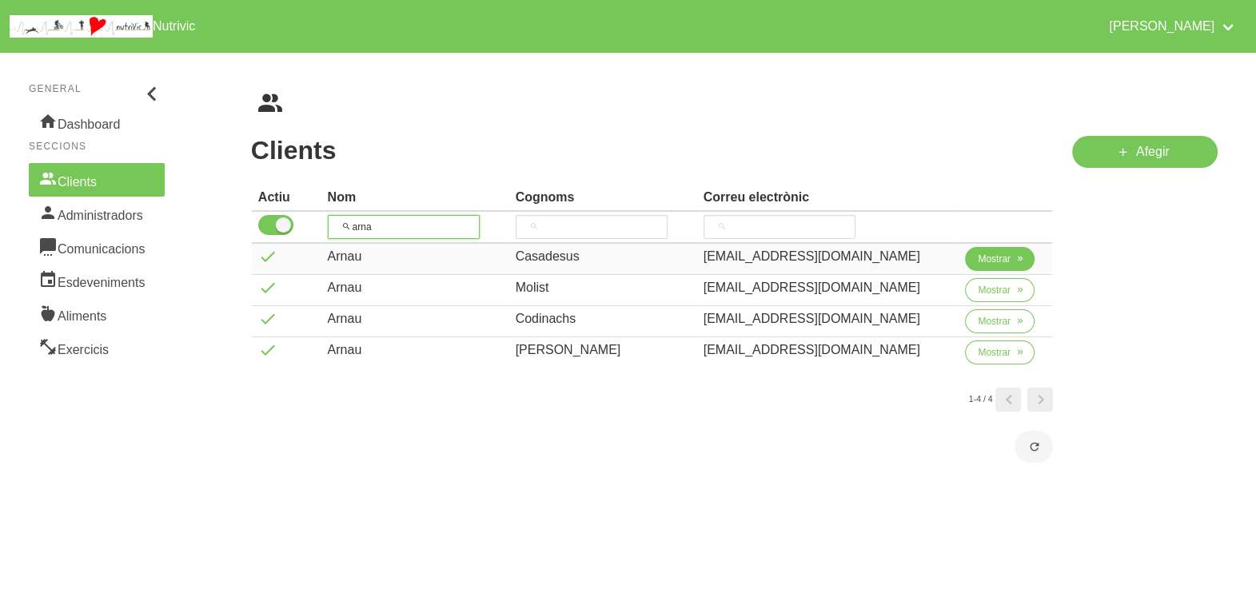
type input "arna"
click at [983, 261] on span "Mostrar" at bounding box center [994, 259] width 33 height 14
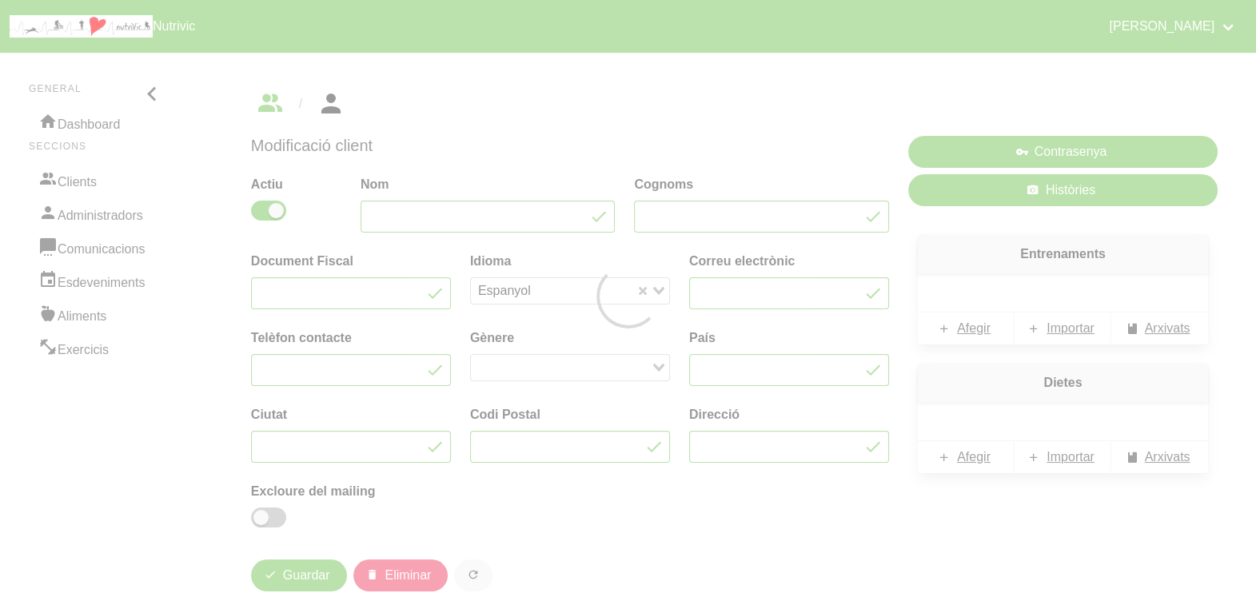
type input "Arnau"
type input "Casadesus"
type input "arnaucasadesus@gmail.com"
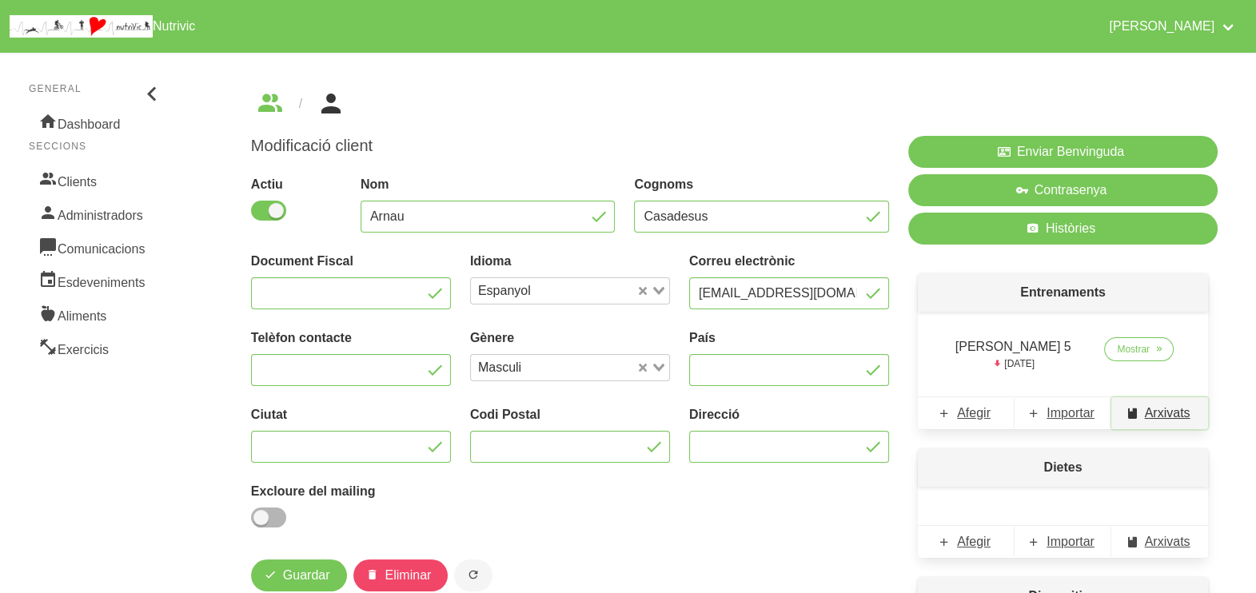
click at [1157, 414] on span "Arxivats" at bounding box center [1168, 413] width 46 height 19
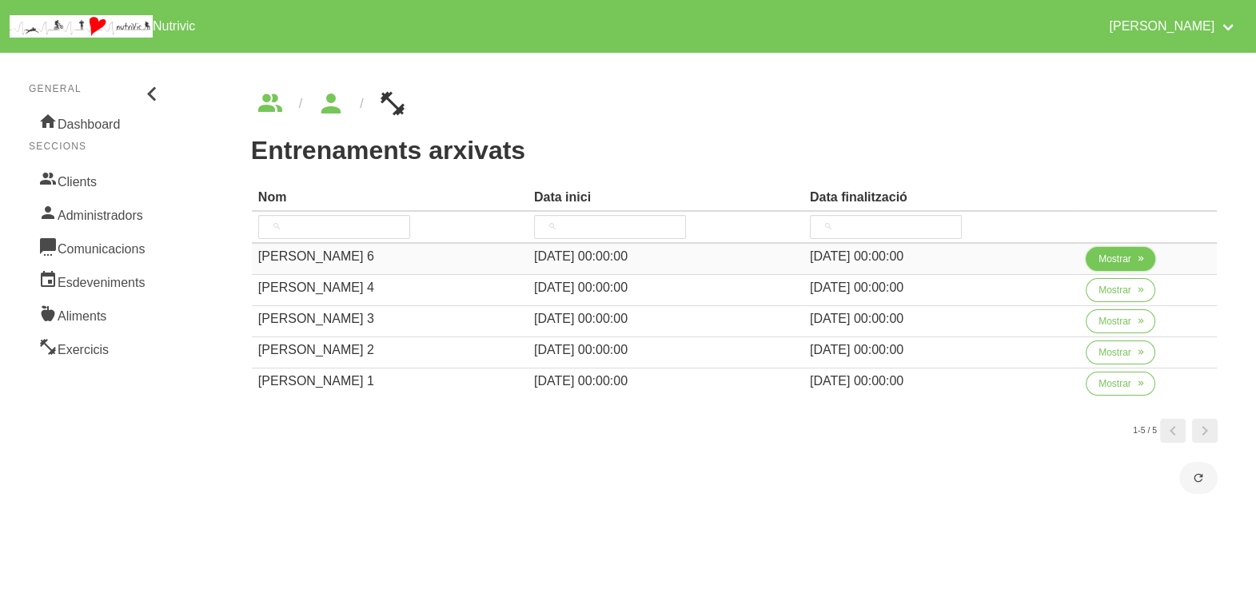
click at [1111, 259] on span "Mostrar" at bounding box center [1115, 259] width 33 height 14
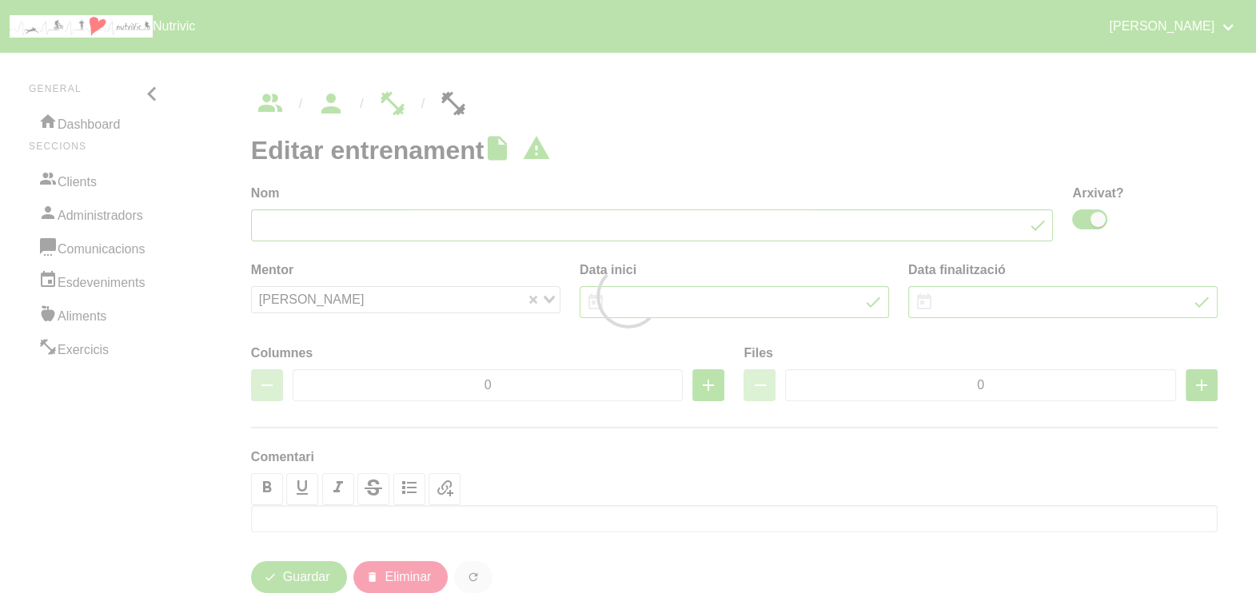
type input "Arnau Casadesus 6"
checkbox input "true"
type input "31/8/2025"
type input "12/10/2025"
type input "2"
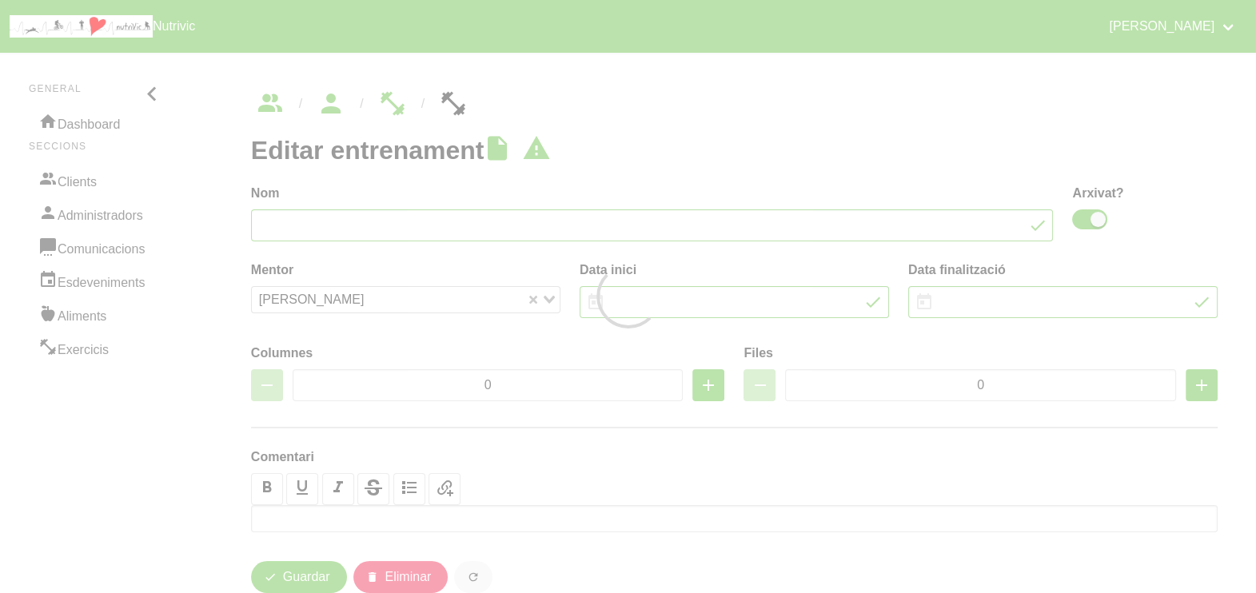
type input "8"
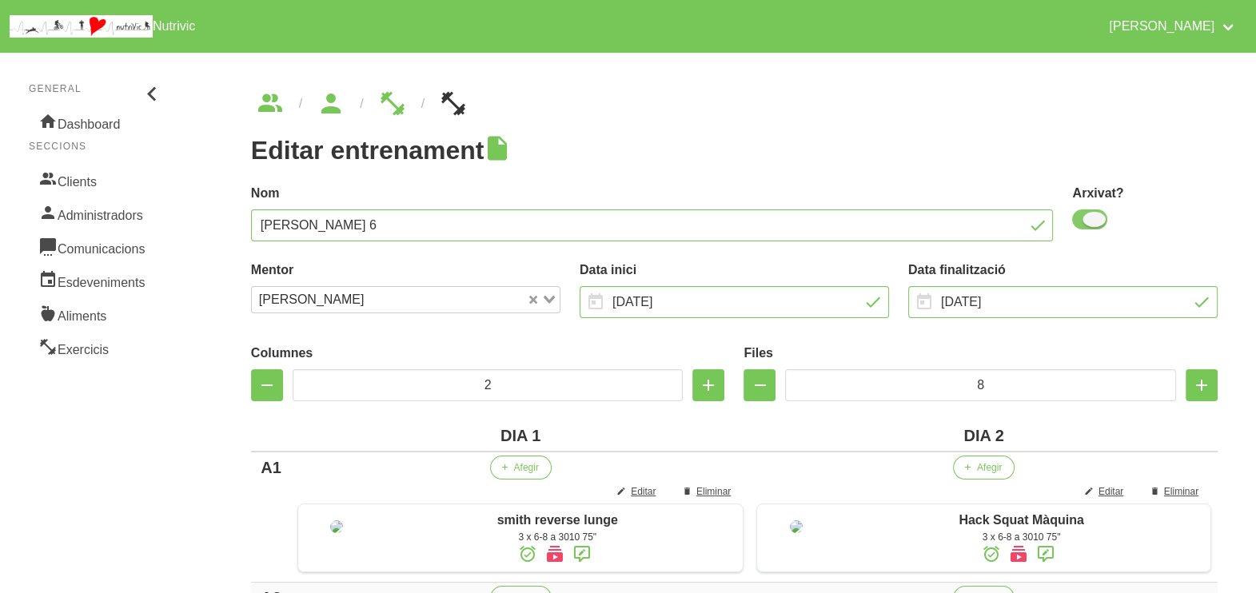
click at [1085, 225] on span at bounding box center [1089, 219] width 35 height 20
click at [1083, 225] on input "checkbox" at bounding box center [1077, 219] width 10 height 10
checkbox input "false"
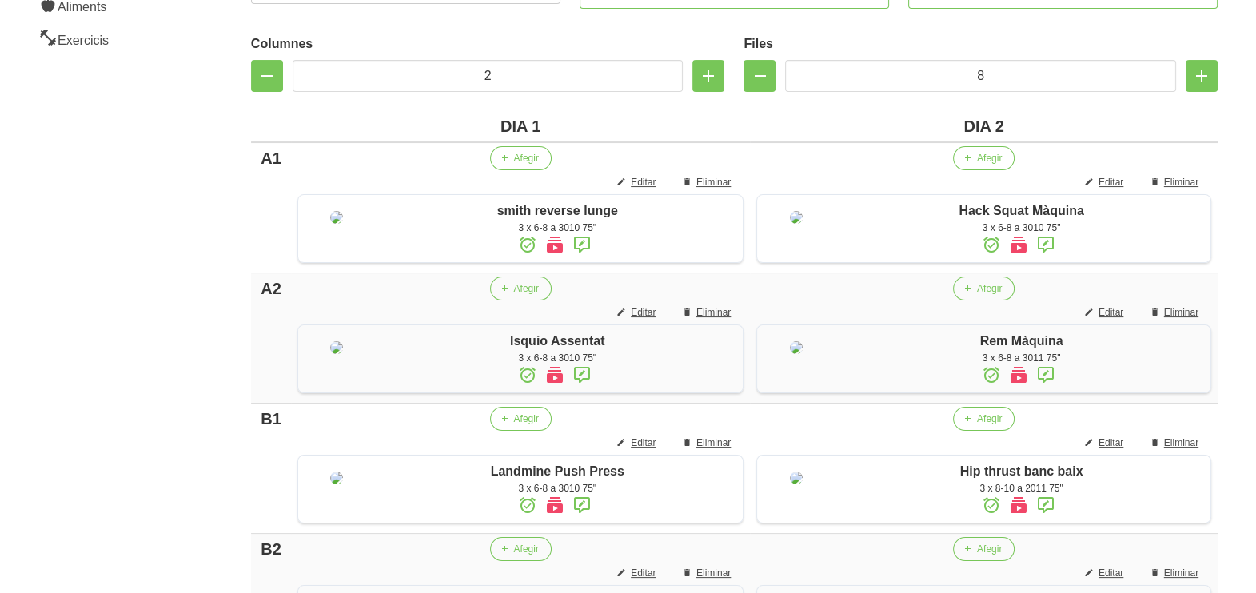
scroll to position [1354, 0]
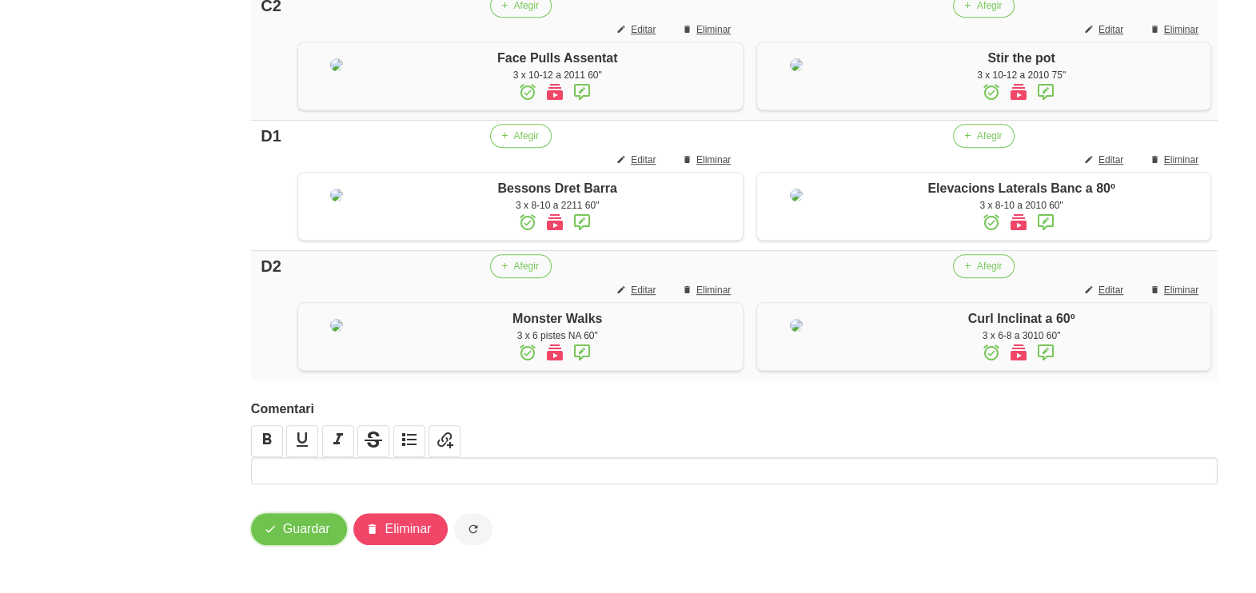
click at [300, 524] on span "Guardar" at bounding box center [306, 529] width 47 height 19
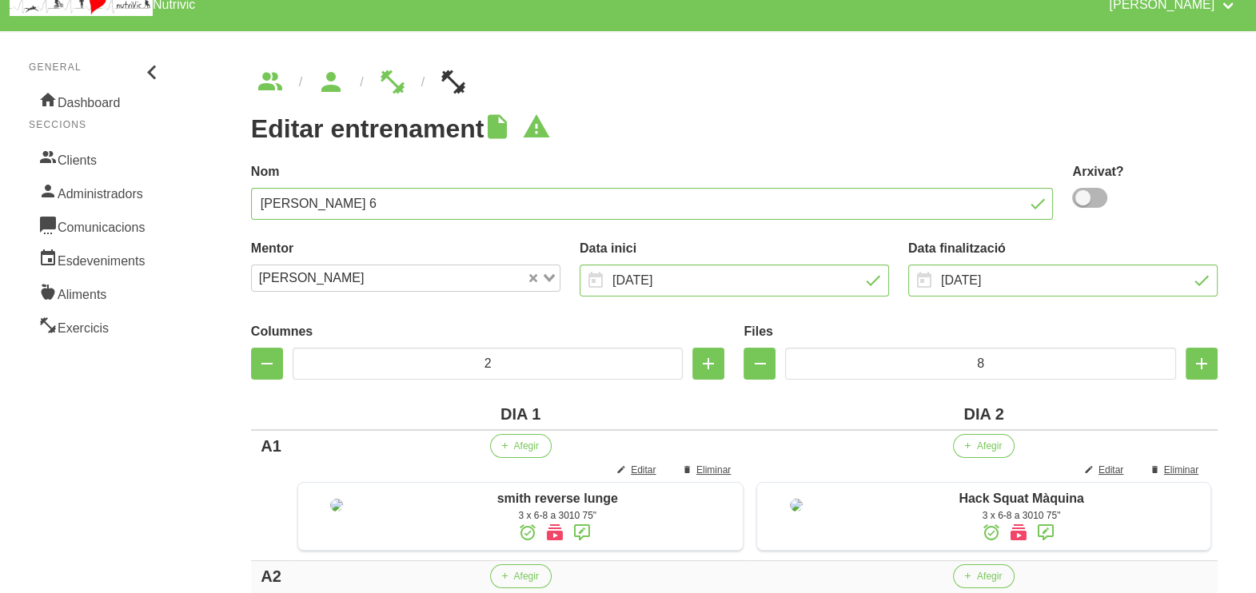
scroll to position [0, 0]
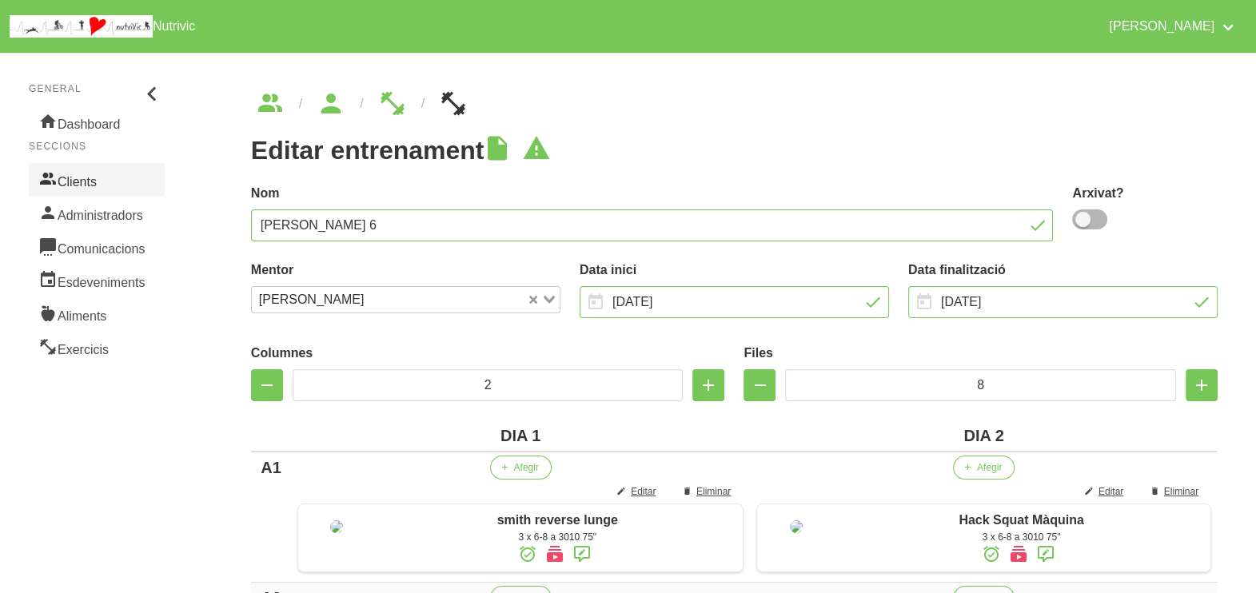
drag, startPoint x: 88, startPoint y: 179, endPoint x: 108, endPoint y: 192, distance: 23.7
click at [89, 180] on link "Clients" at bounding box center [97, 180] width 136 height 34
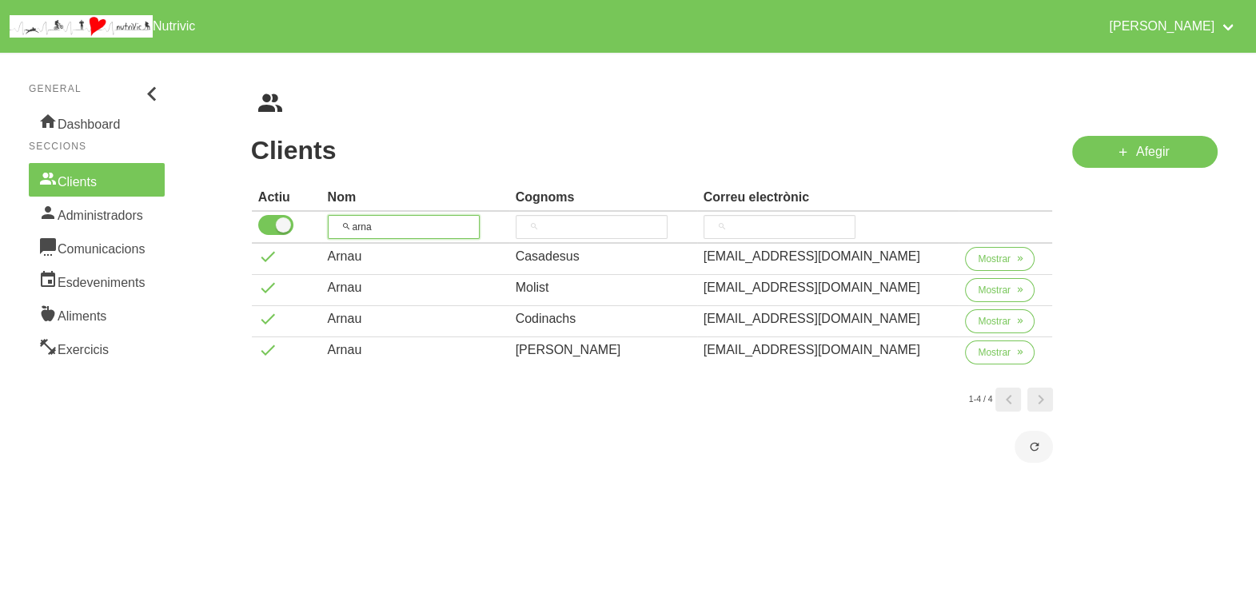
drag, startPoint x: 406, startPoint y: 224, endPoint x: 329, endPoint y: 219, distance: 76.9
click at [329, 219] on th "arna" at bounding box center [415, 228] width 188 height 32
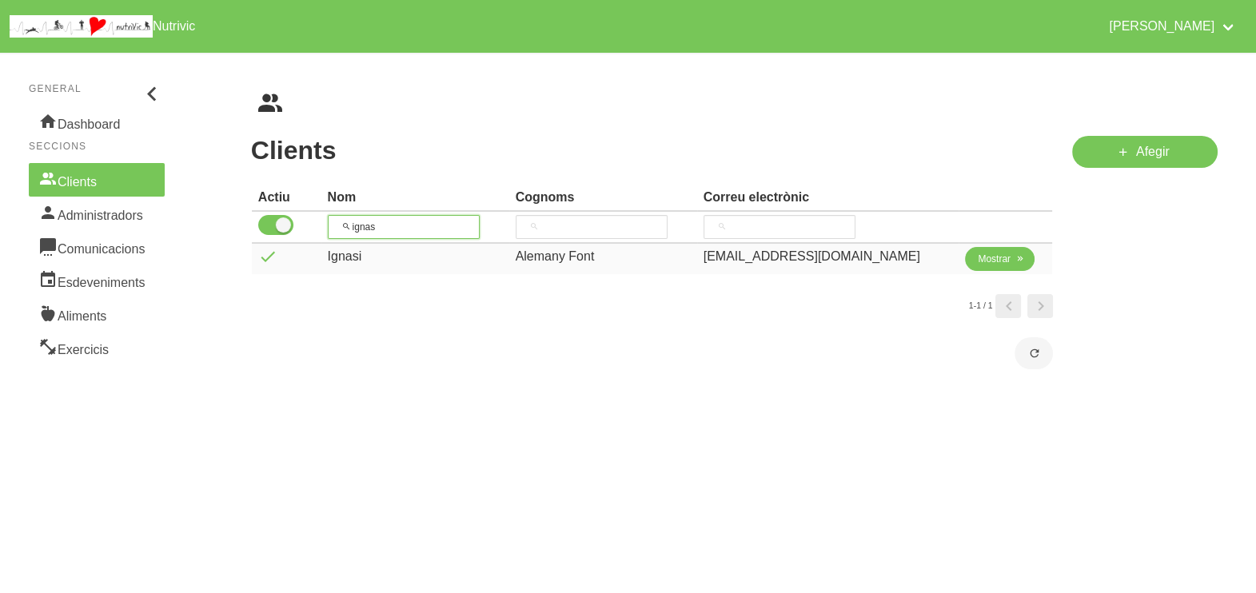
type input "ignas"
click at [979, 264] on span "Mostrar" at bounding box center [994, 259] width 33 height 14
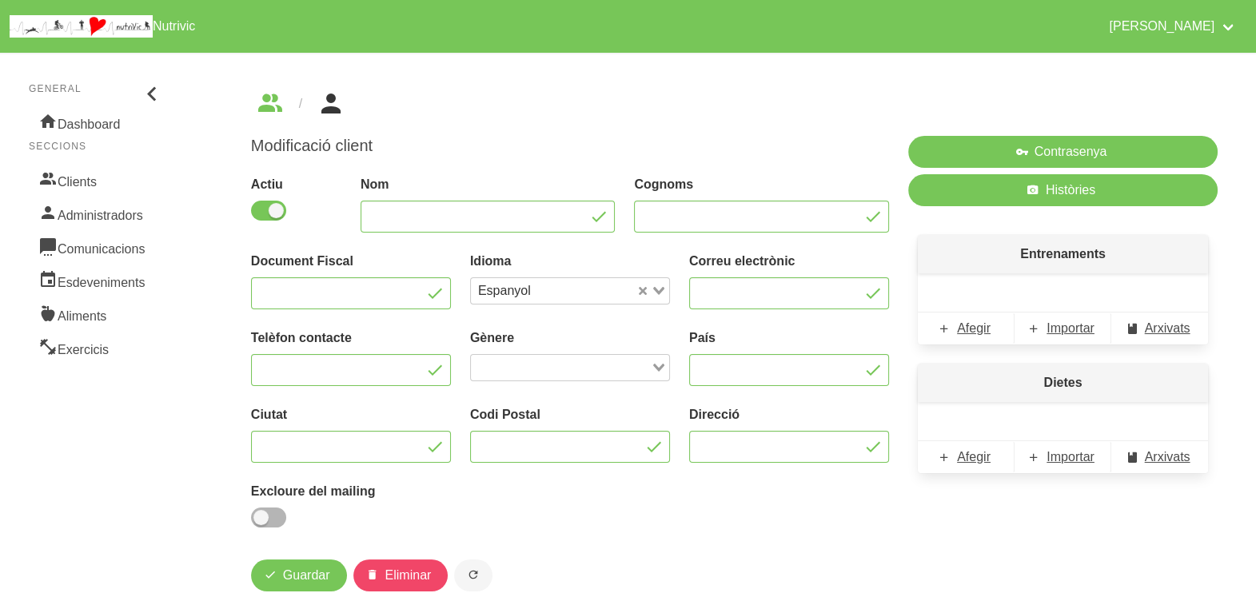
type input "Ignasi"
type input "Alemany Font"
type input "[EMAIL_ADDRESS][DOMAIN_NAME]"
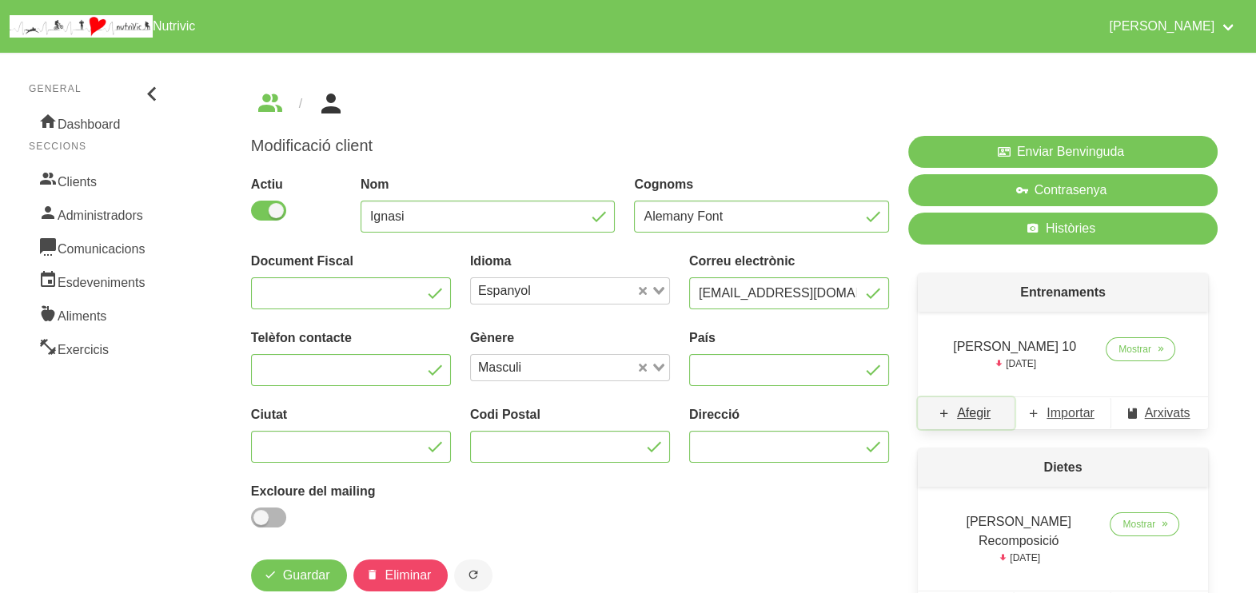
click at [975, 413] on span "Afegir" at bounding box center [974, 413] width 34 height 19
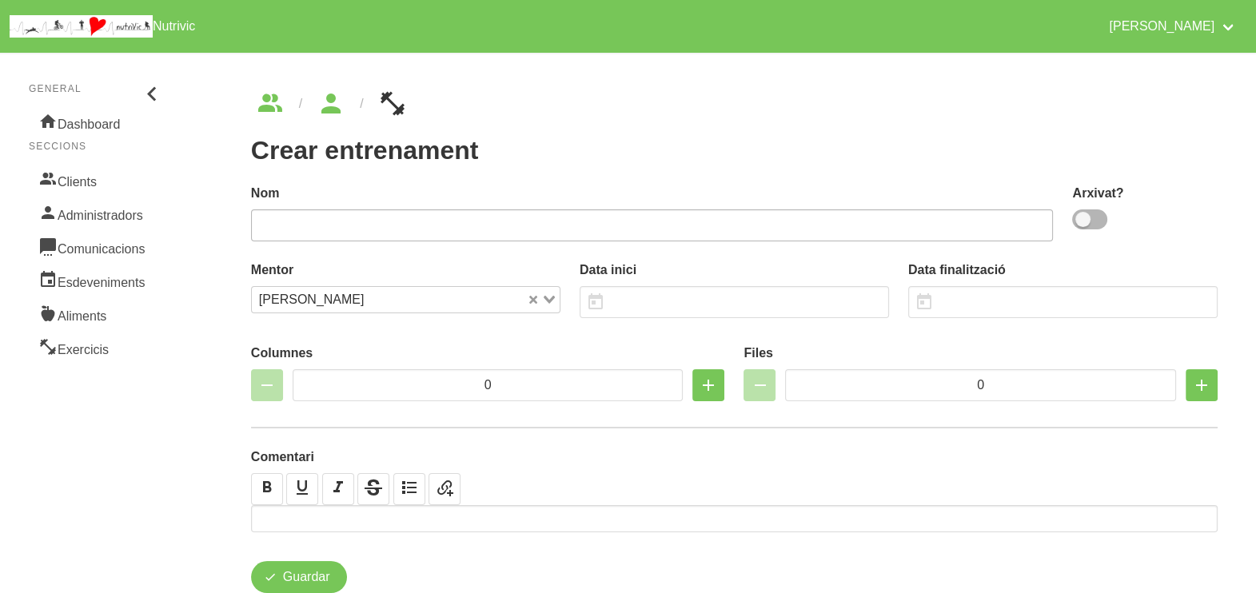
drag, startPoint x: 1095, startPoint y: 225, endPoint x: 991, endPoint y: 225, distance: 103.9
click at [1093, 224] on span at bounding box center [1089, 219] width 35 height 20
click at [1083, 224] on input "checkbox" at bounding box center [1077, 219] width 10 height 10
checkbox input "true"
click at [955, 228] on input "text" at bounding box center [652, 225] width 803 height 32
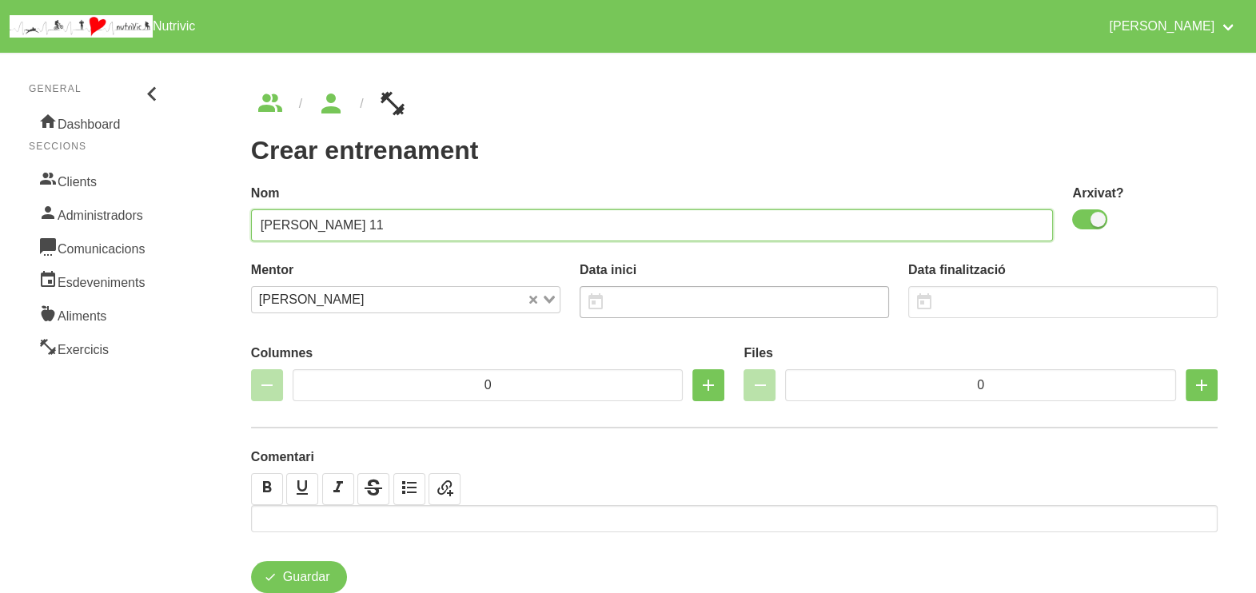
type input "Ignasi Alemany 11"
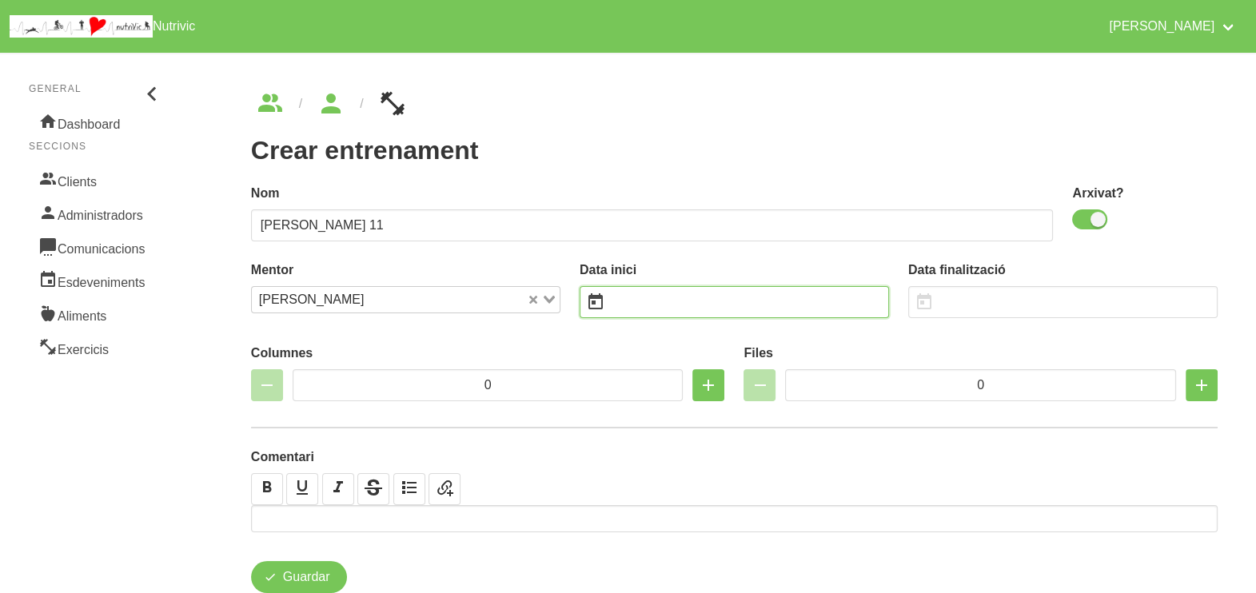
drag, startPoint x: 640, startPoint y: 305, endPoint x: 663, endPoint y: 297, distance: 24.5
click at [643, 304] on input "text" at bounding box center [734, 302] width 309 height 32
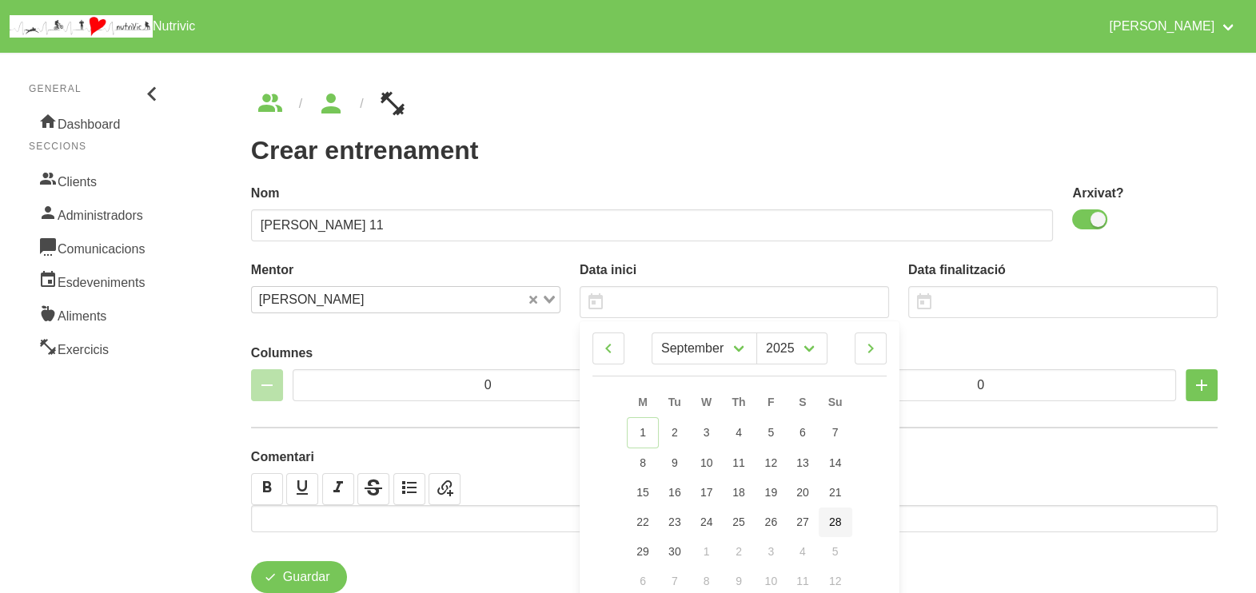
click at [839, 520] on span "28" at bounding box center [835, 522] width 13 height 13
type input "[DATE]"
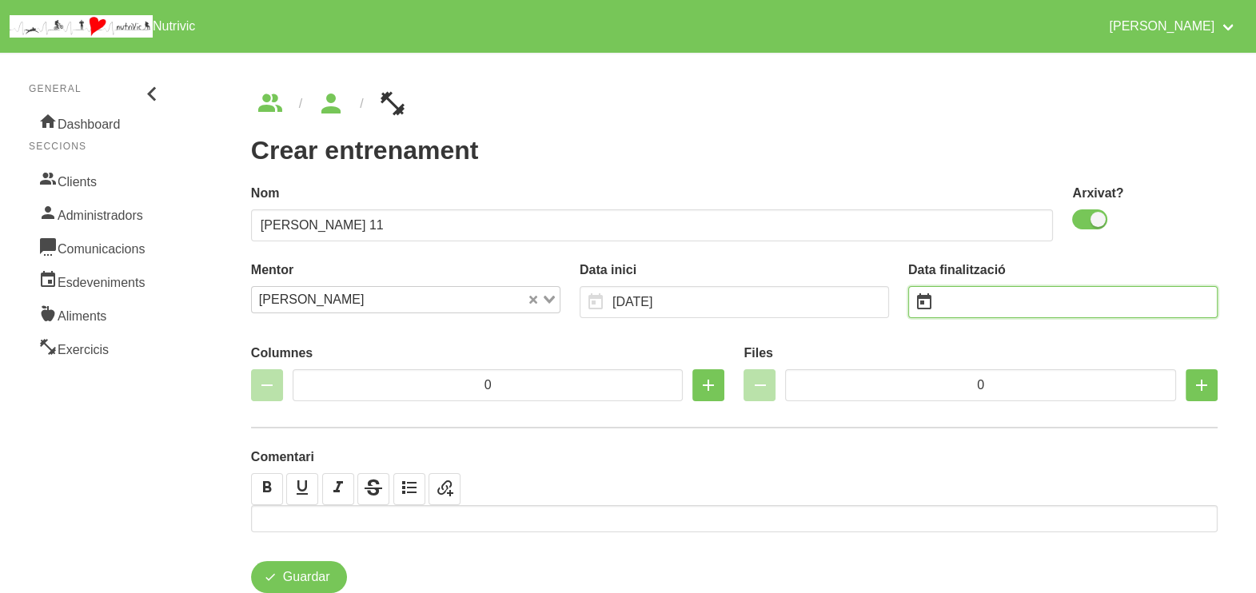
click at [998, 301] on input "text" at bounding box center [1062, 302] width 309 height 32
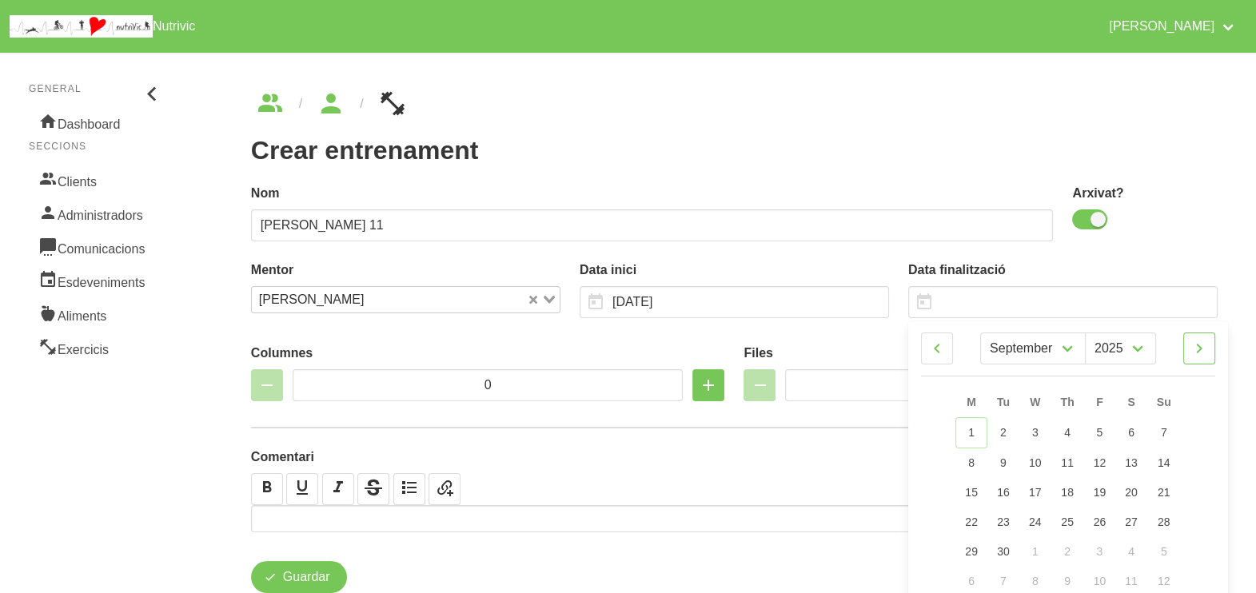
click at [1202, 346] on icon at bounding box center [1199, 348] width 19 height 29
click at [1199, 356] on icon at bounding box center [1199, 348] width 19 height 29
select select "10"
click at [1168, 456] on link "9" at bounding box center [1164, 462] width 34 height 30
type input "9/11/2025"
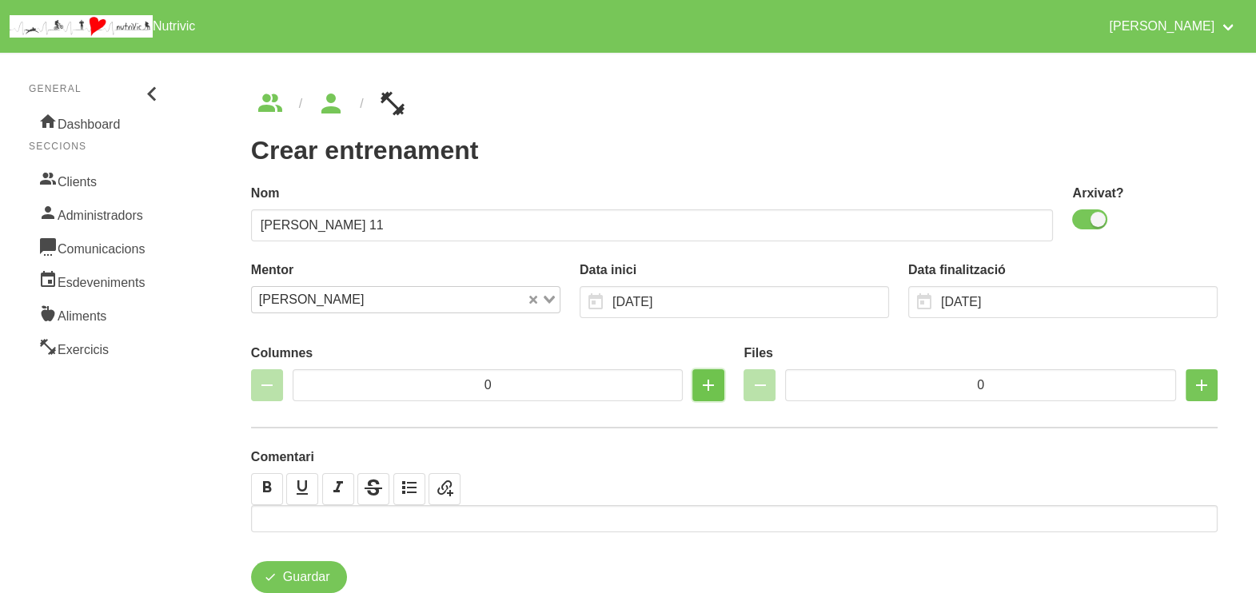
click at [702, 384] on icon "button" at bounding box center [708, 385] width 19 height 29
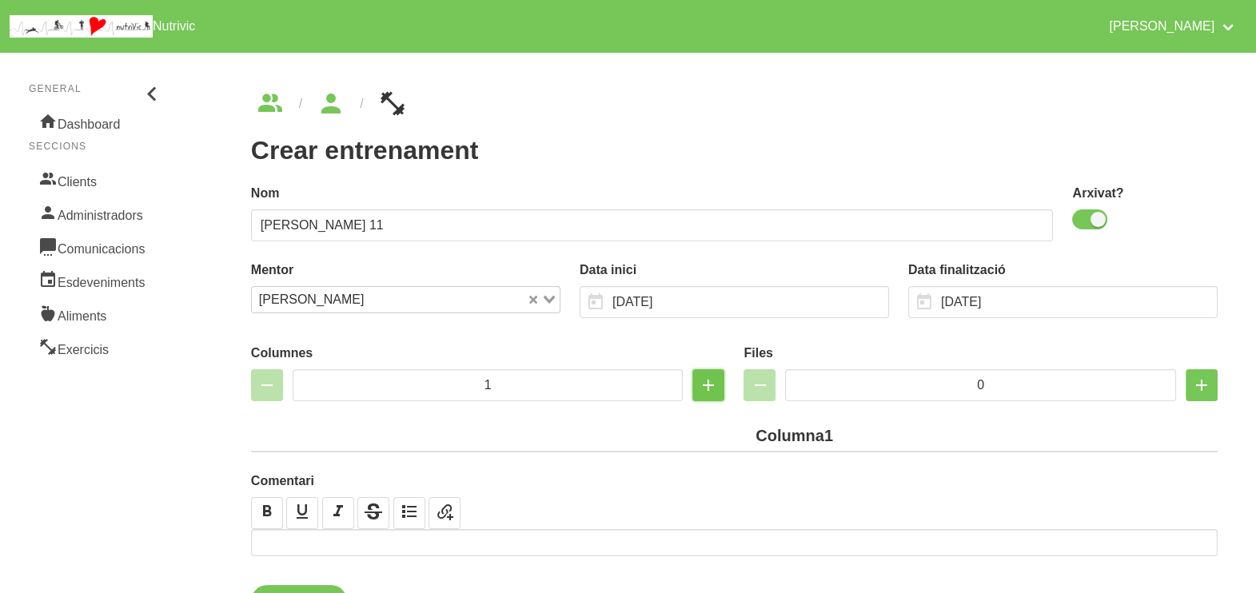
click at [702, 384] on icon "button" at bounding box center [708, 385] width 19 height 29
type input "2"
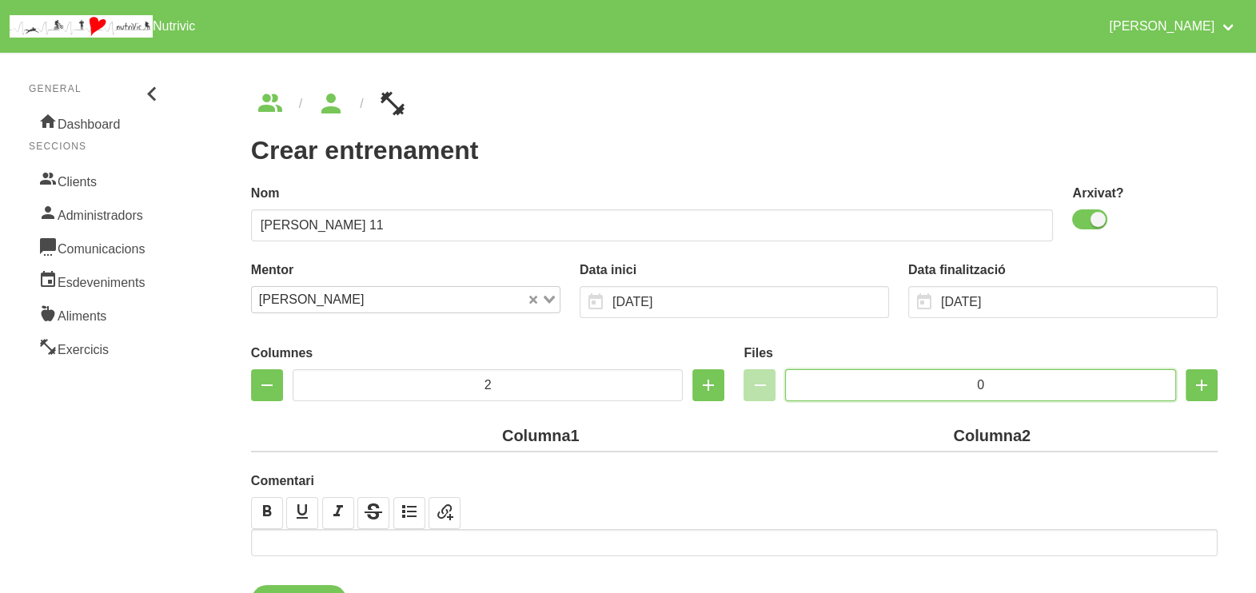
click at [916, 382] on input "0" at bounding box center [980, 385] width 391 height 32
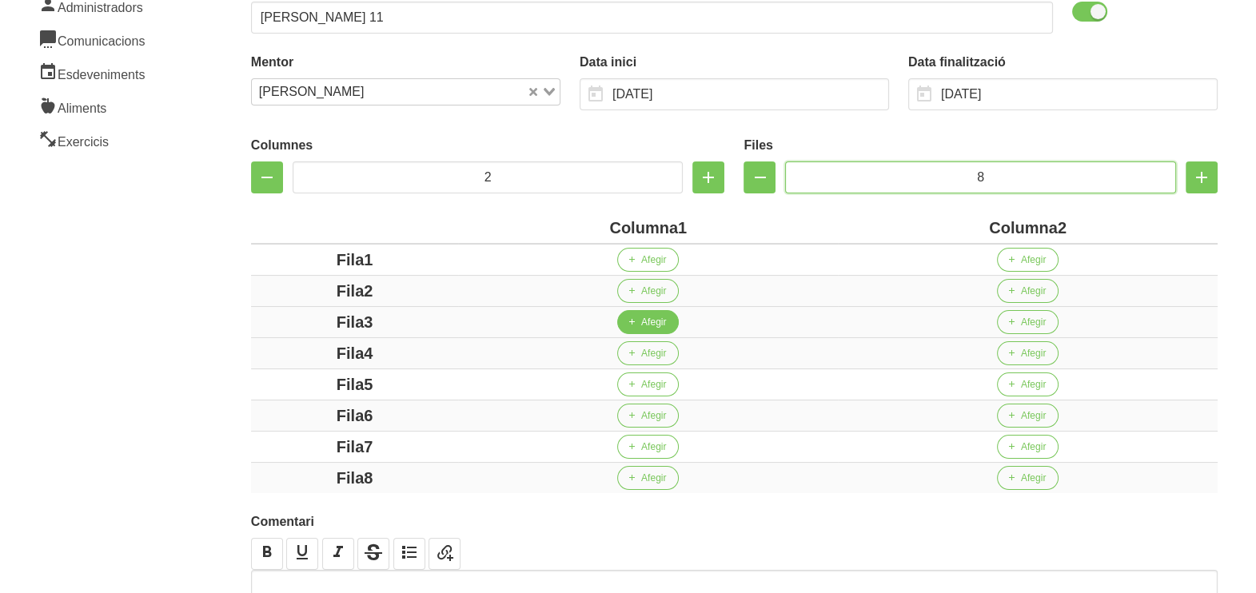
scroll to position [318, 0]
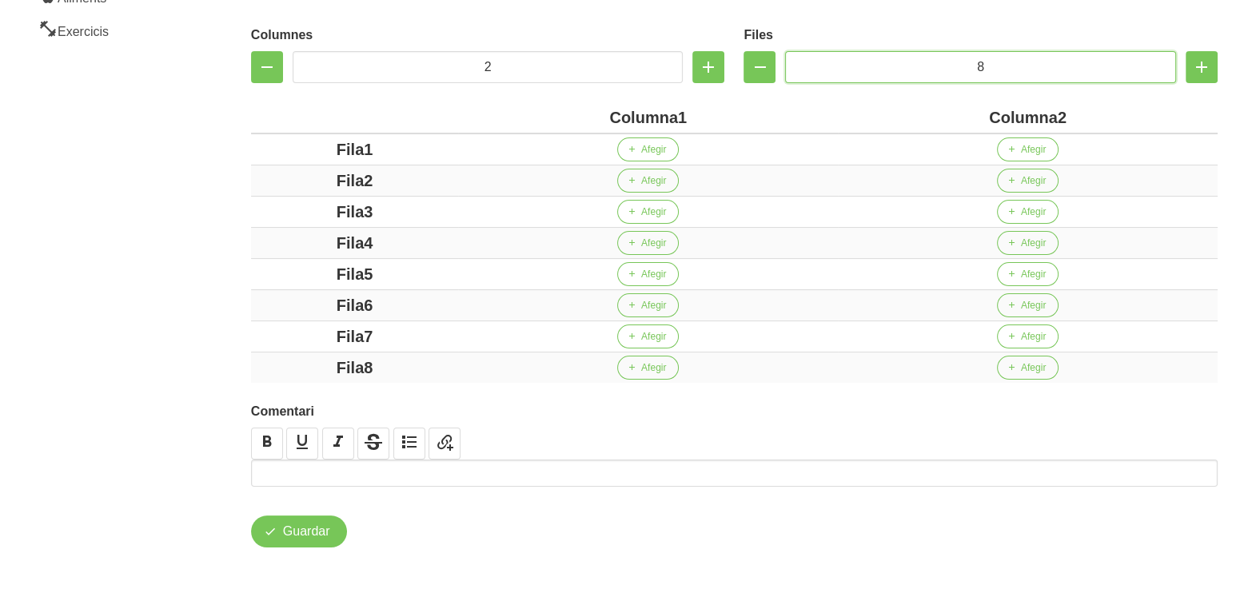
type input "8"
drag, startPoint x: 676, startPoint y: 117, endPoint x: 568, endPoint y: 114, distance: 108.8
click at [568, 114] on div "Columna1" at bounding box center [648, 118] width 367 height 24
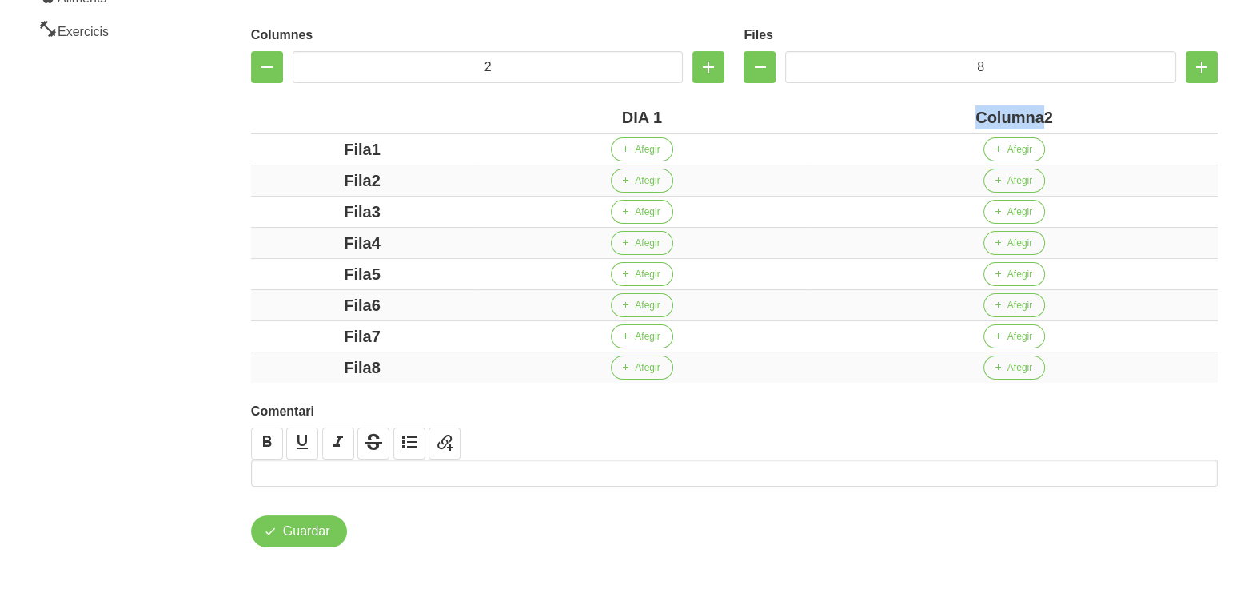
drag, startPoint x: 1045, startPoint y: 116, endPoint x: 943, endPoint y: 114, distance: 102.3
click at [943, 114] on div "Columna2" at bounding box center [1014, 118] width 394 height 24
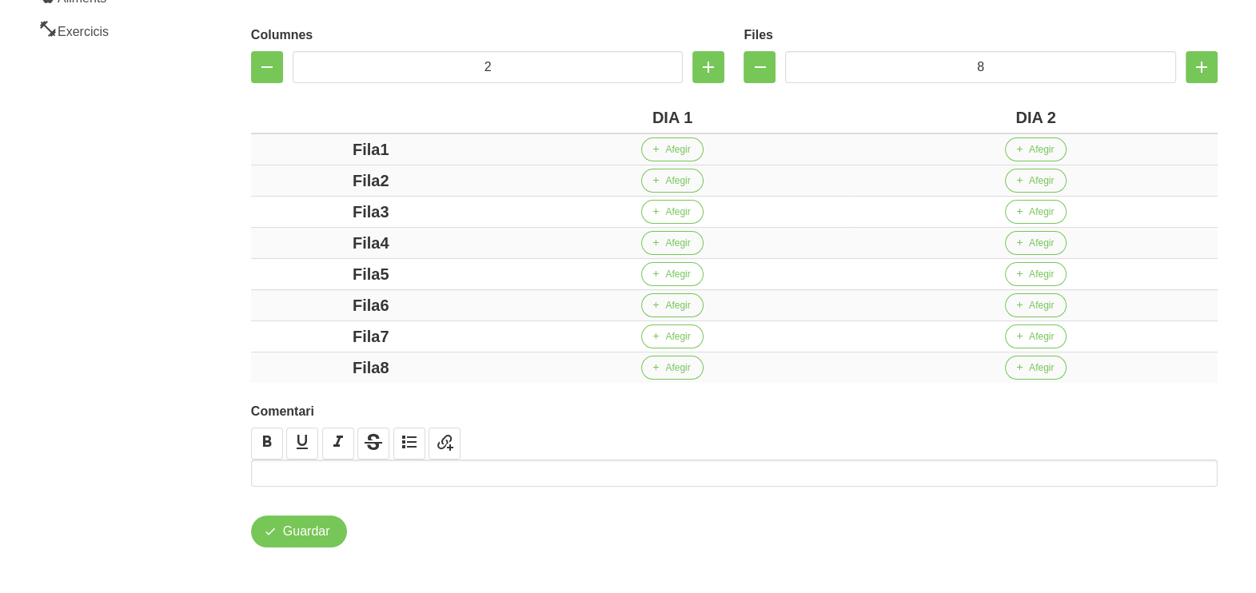
drag, startPoint x: 379, startPoint y: 147, endPoint x: 321, endPoint y: 157, distance: 58.4
click at [289, 148] on div "Fila1" at bounding box center [370, 150] width 227 height 24
drag, startPoint x: 380, startPoint y: 177, endPoint x: 290, endPoint y: 177, distance: 89.5
click at [292, 177] on div "Fila2" at bounding box center [370, 181] width 227 height 24
drag, startPoint x: 383, startPoint y: 208, endPoint x: 281, endPoint y: 201, distance: 102.5
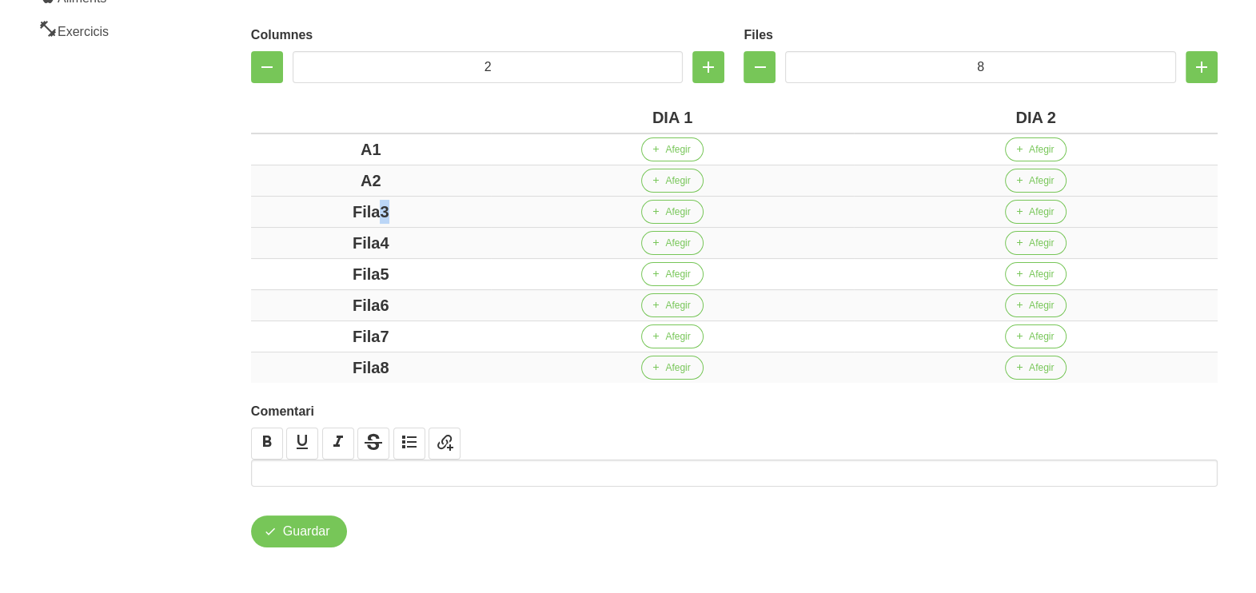
click at [281, 201] on div "Fila3" at bounding box center [370, 212] width 227 height 24
drag, startPoint x: 417, startPoint y: 238, endPoint x: 309, endPoint y: 238, distance: 107.1
click at [309, 238] on div "Fila4" at bounding box center [370, 243] width 227 height 24
drag, startPoint x: 417, startPoint y: 266, endPoint x: 320, endPoint y: 283, distance: 98.2
click at [305, 272] on div "Fila5" at bounding box center [370, 274] width 227 height 24
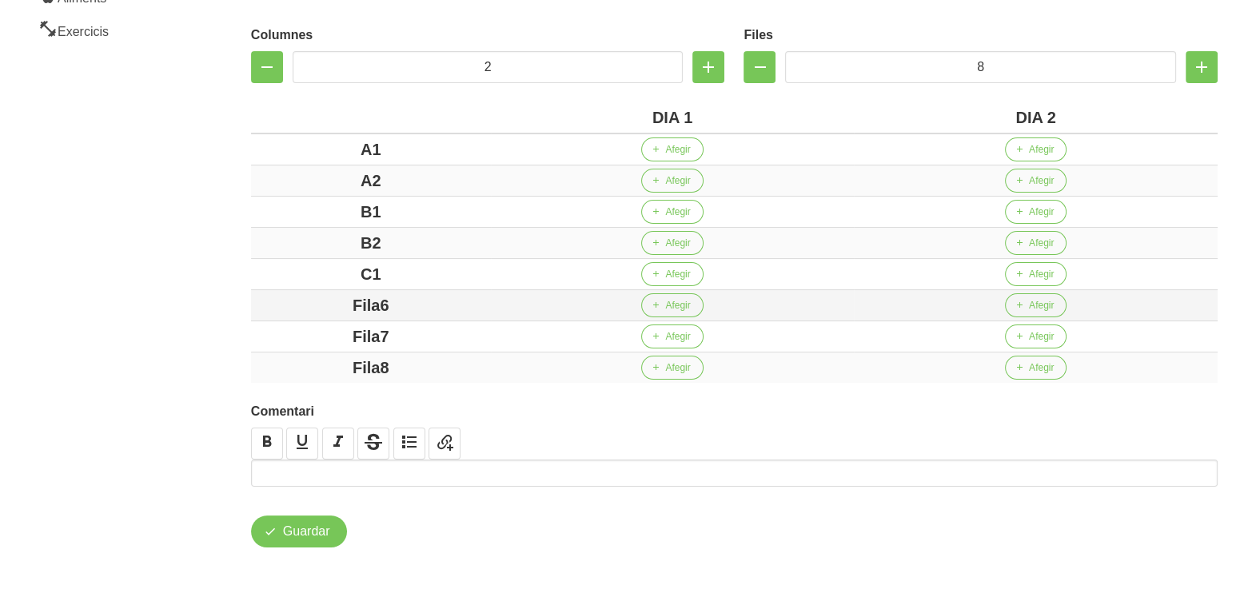
drag, startPoint x: 405, startPoint y: 301, endPoint x: 352, endPoint y: 317, distance: 55.7
click at [327, 297] on div "Fila6" at bounding box center [370, 305] width 227 height 24
click at [310, 336] on div "Fila7" at bounding box center [370, 337] width 227 height 24
drag, startPoint x: 421, startPoint y: 368, endPoint x: 189, endPoint y: 315, distance: 237.8
click at [277, 356] on div "Fila8" at bounding box center [370, 368] width 227 height 24
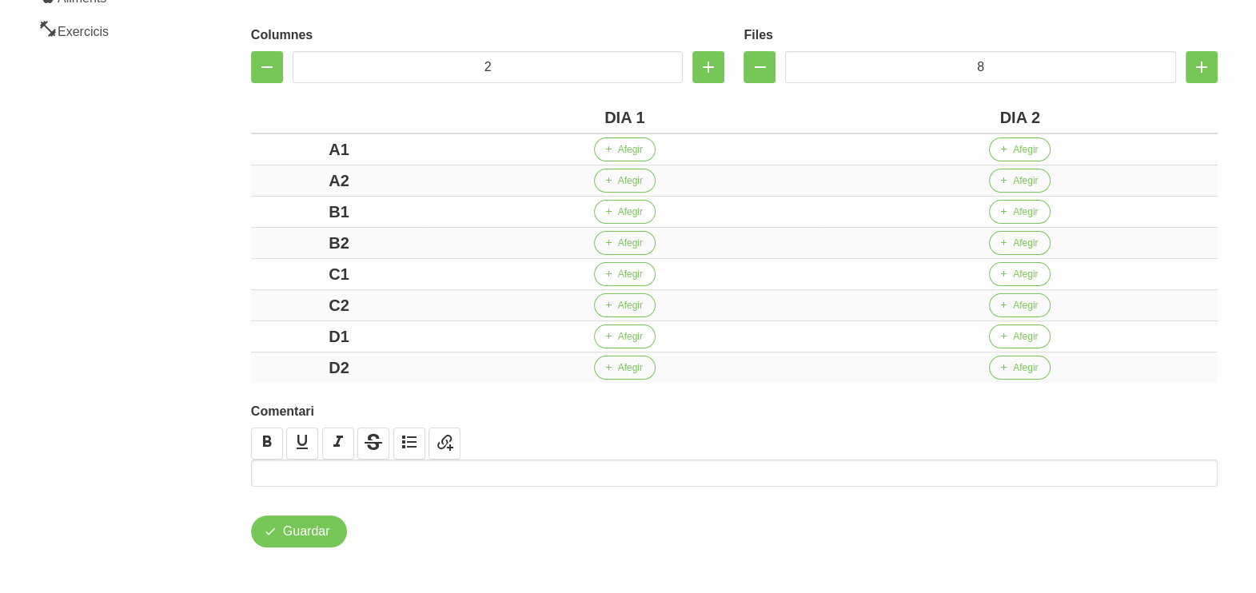
drag, startPoint x: 180, startPoint y: 296, endPoint x: 168, endPoint y: 276, distance: 23.3
click at [176, 288] on aside "General Dashboard Seccions Clients Administradors Comunicacions Esdeveniments A…" at bounding box center [96, 160] width 213 height 871
click at [632, 153] on span "Afegir" at bounding box center [630, 149] width 25 height 14
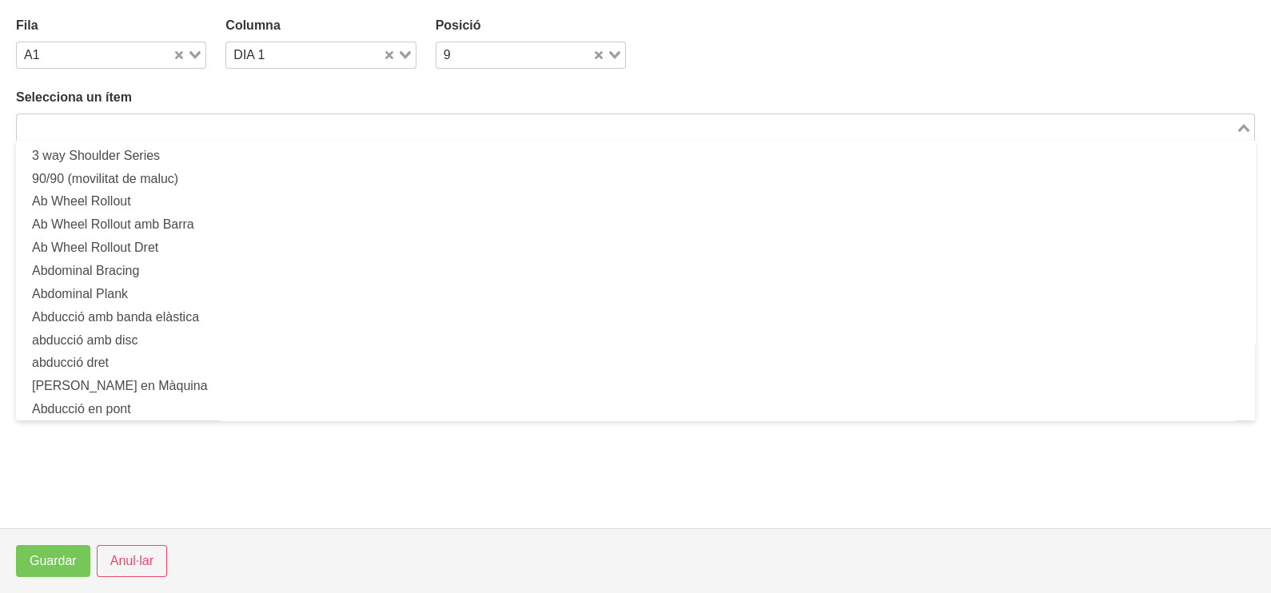
click at [229, 118] on input "Search for option" at bounding box center [626, 127] width 1216 height 19
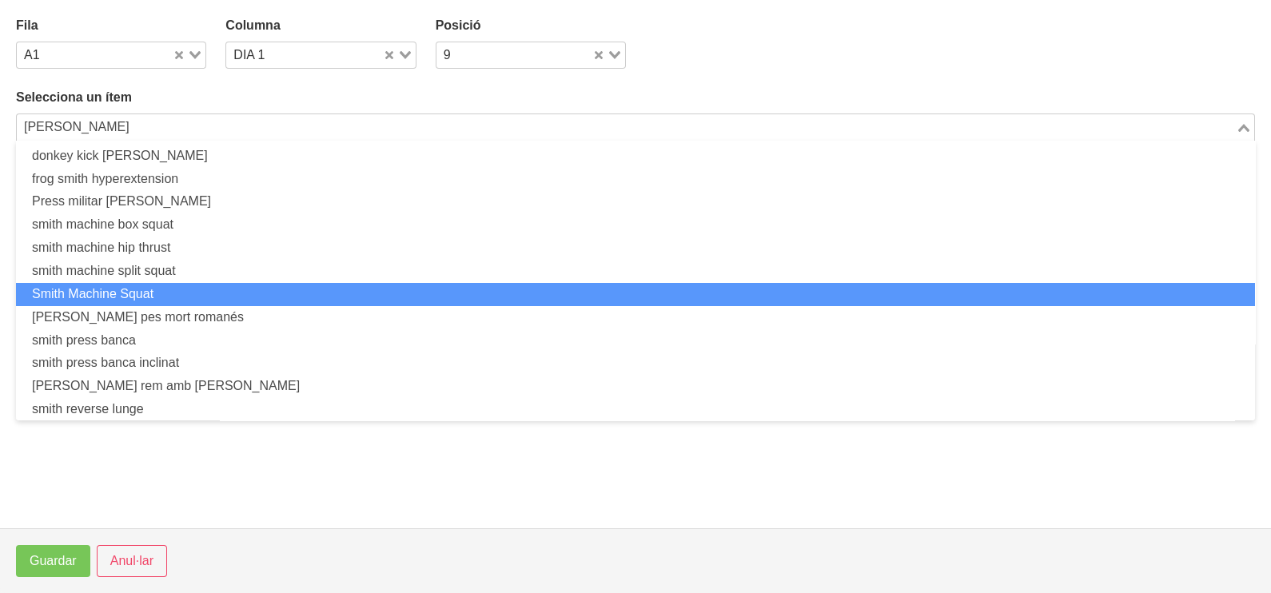
click at [143, 296] on li "Smith Machine Squat" at bounding box center [635, 294] width 1239 height 23
type input "SMIT"
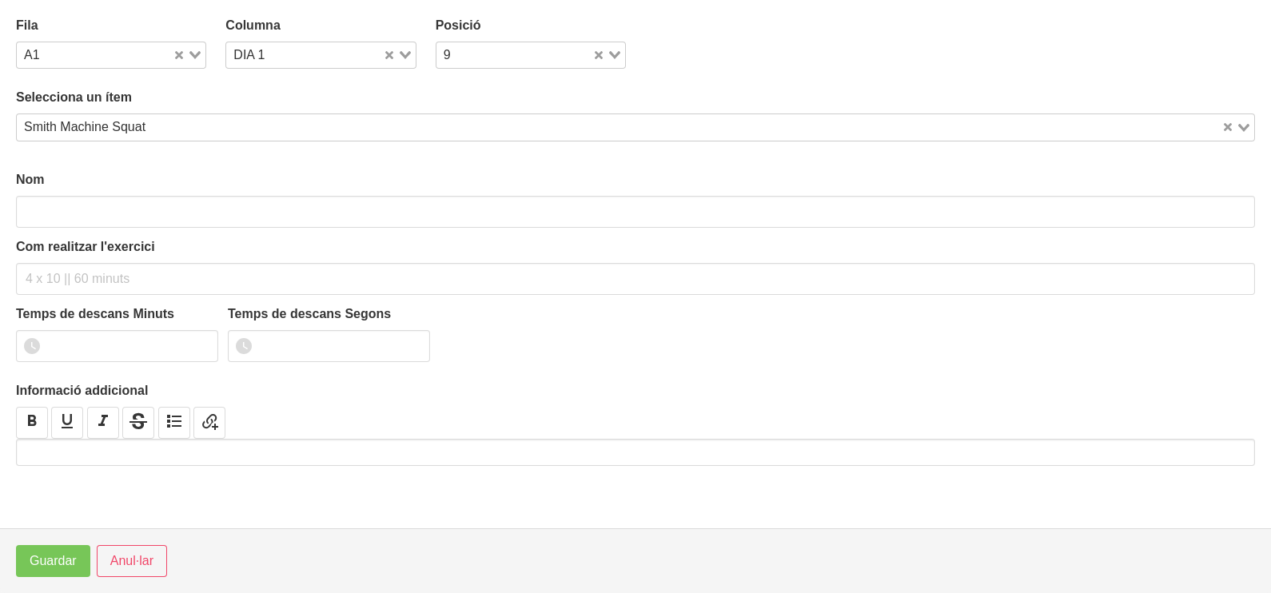
type input "Smith Machine Squat"
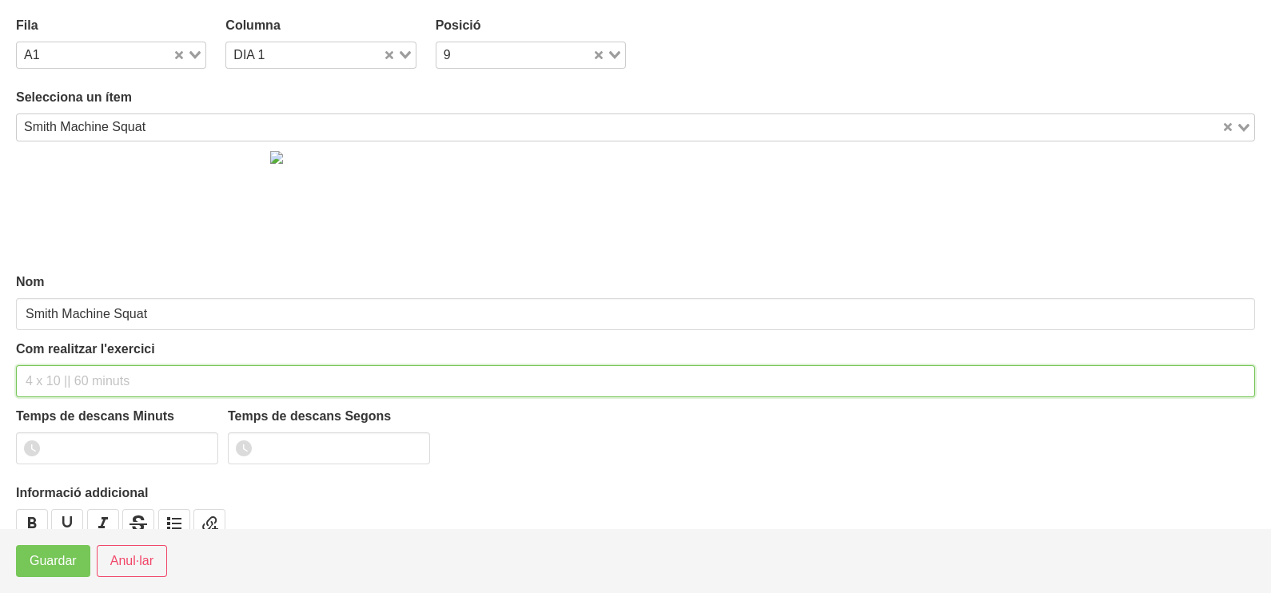
click at [62, 368] on input "text" at bounding box center [635, 381] width 1239 height 32
type input "3 X 6-8 A 3010 75""
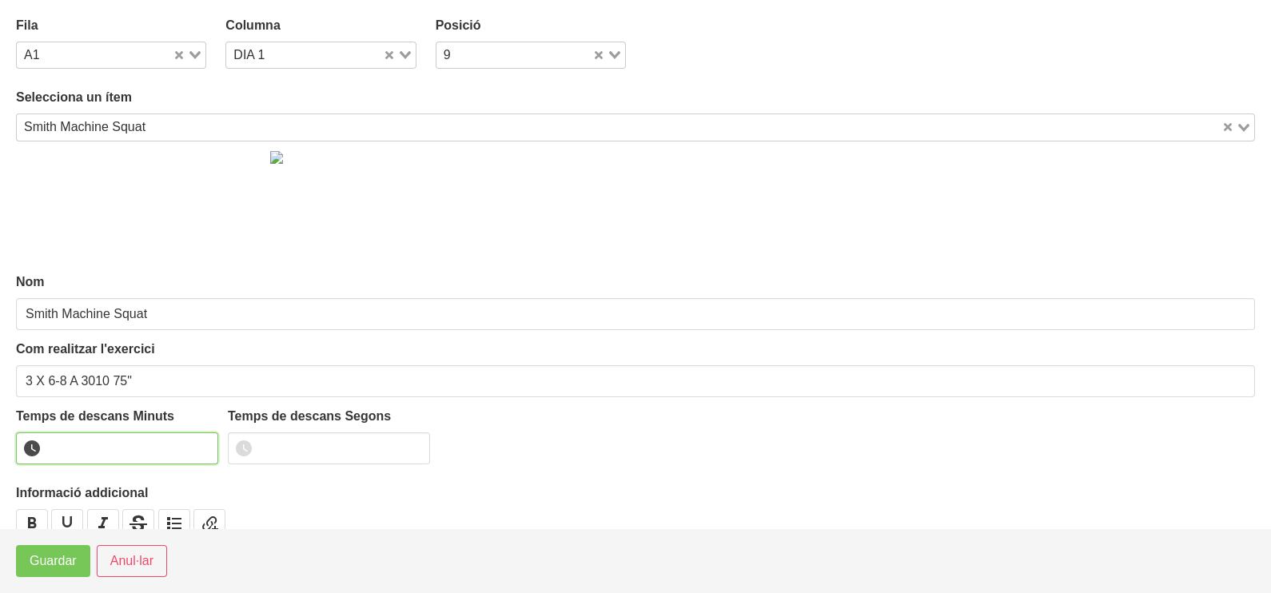
click at [92, 446] on input "number" at bounding box center [117, 449] width 202 height 32
type input "1"
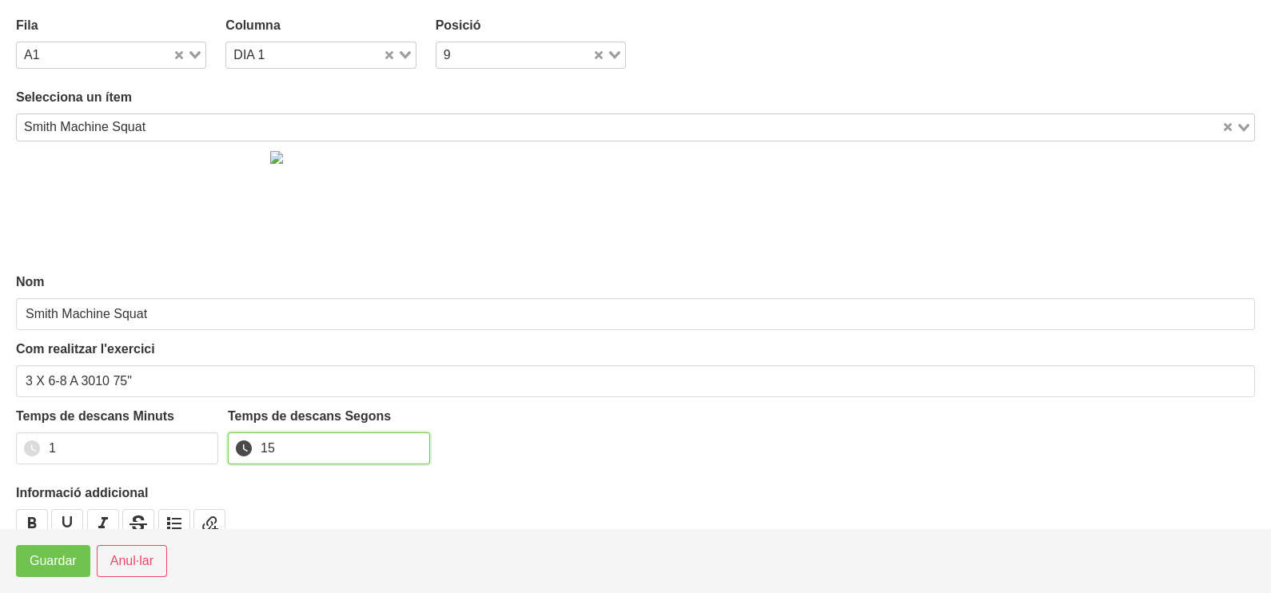
type input "15"
click at [46, 559] on span "Guardar" at bounding box center [53, 561] width 47 height 19
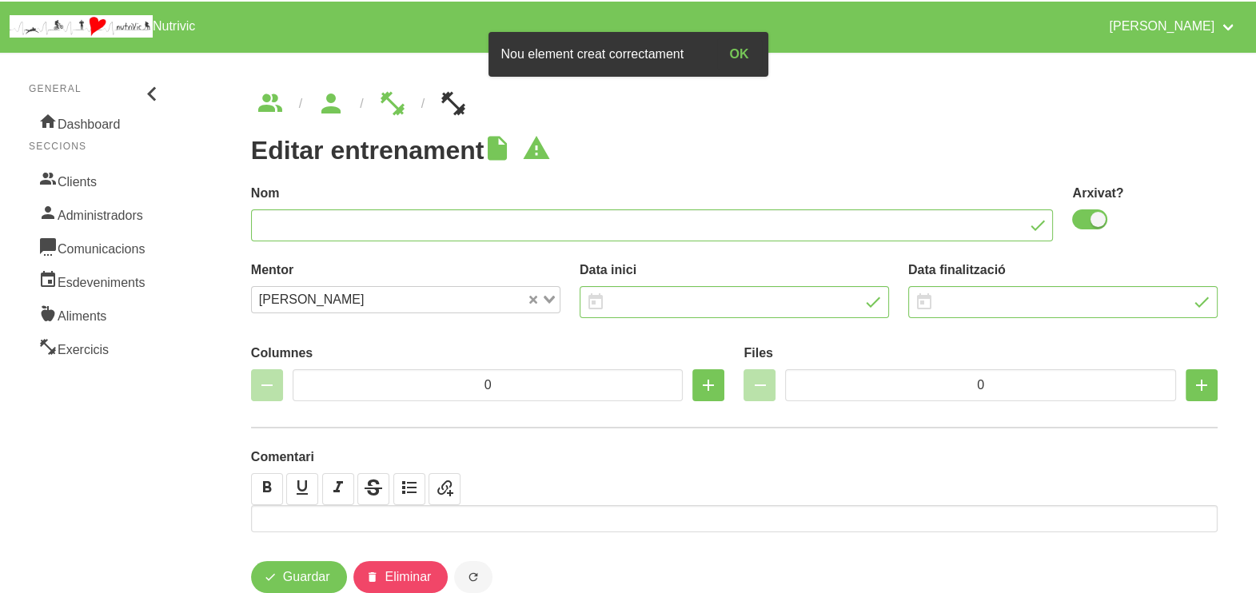
type input "Ignasi Alemany 11"
checkbox input "true"
type input "[DATE]"
type input "9/11/2025"
type input "2"
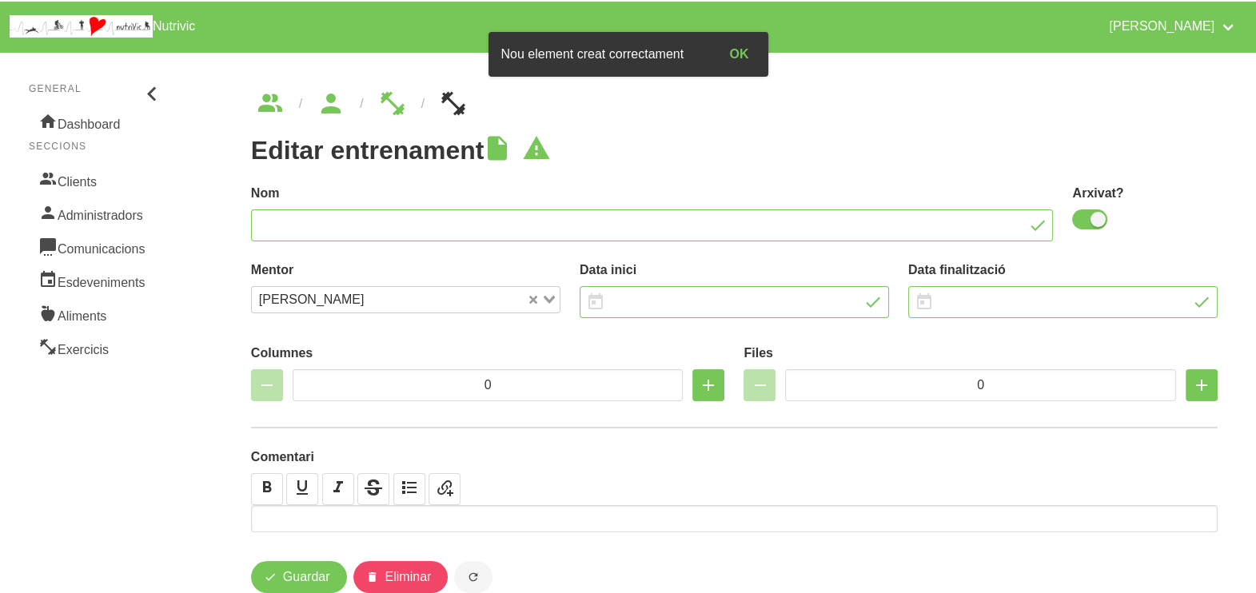
type input "8"
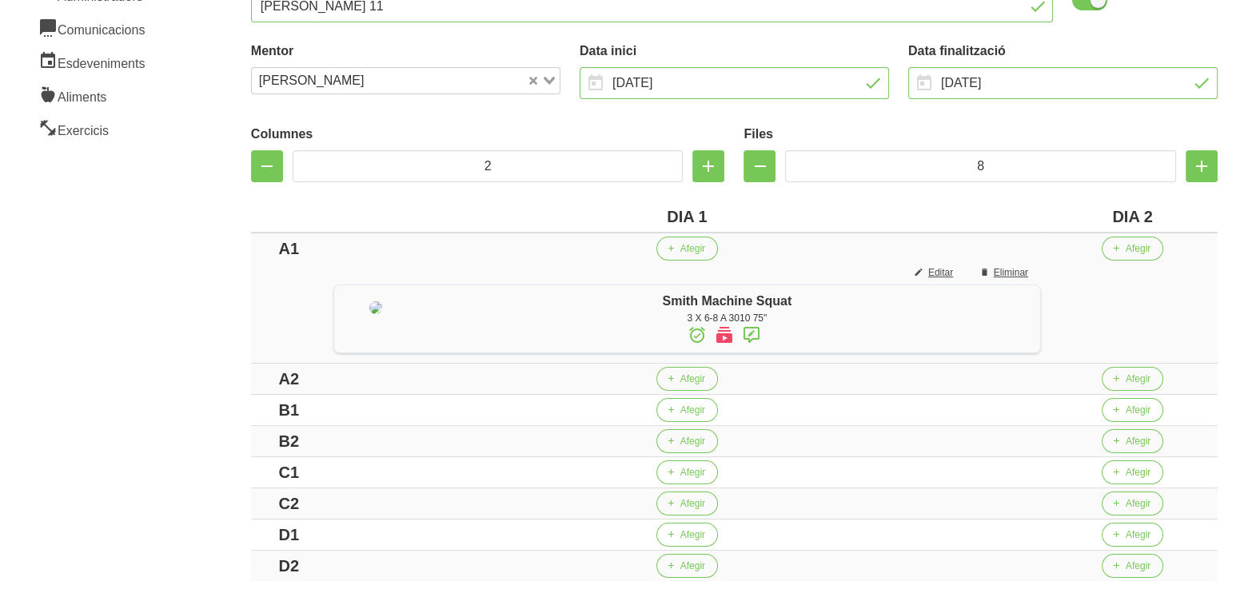
scroll to position [300, 0]
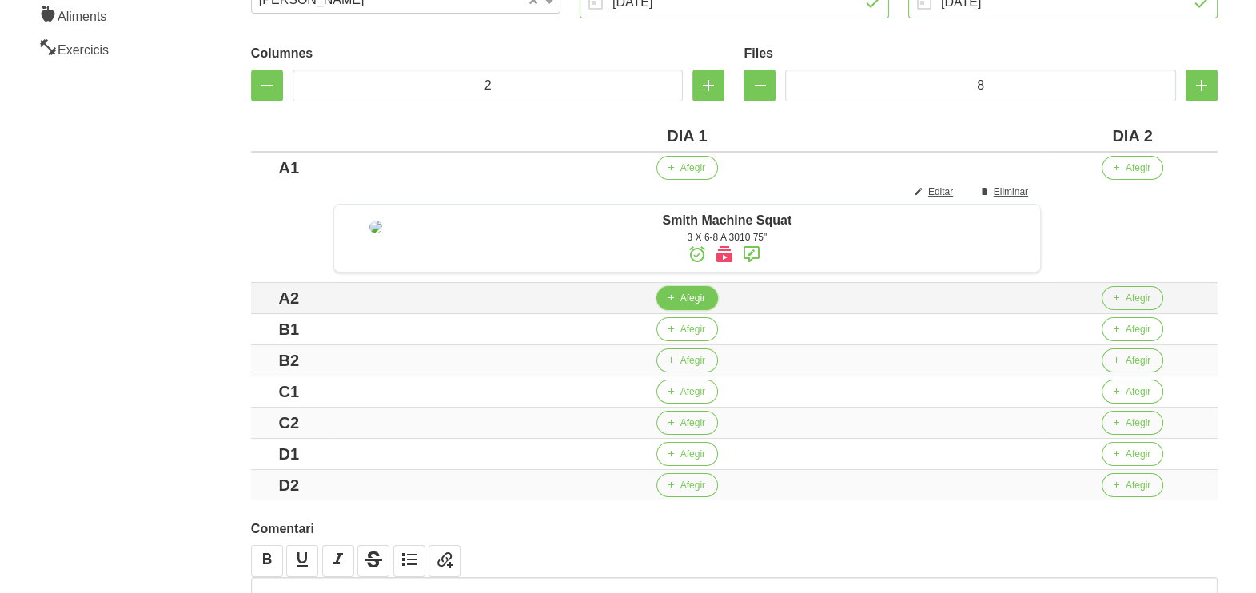
click at [701, 310] on button "Afegir" at bounding box center [687, 298] width 62 height 24
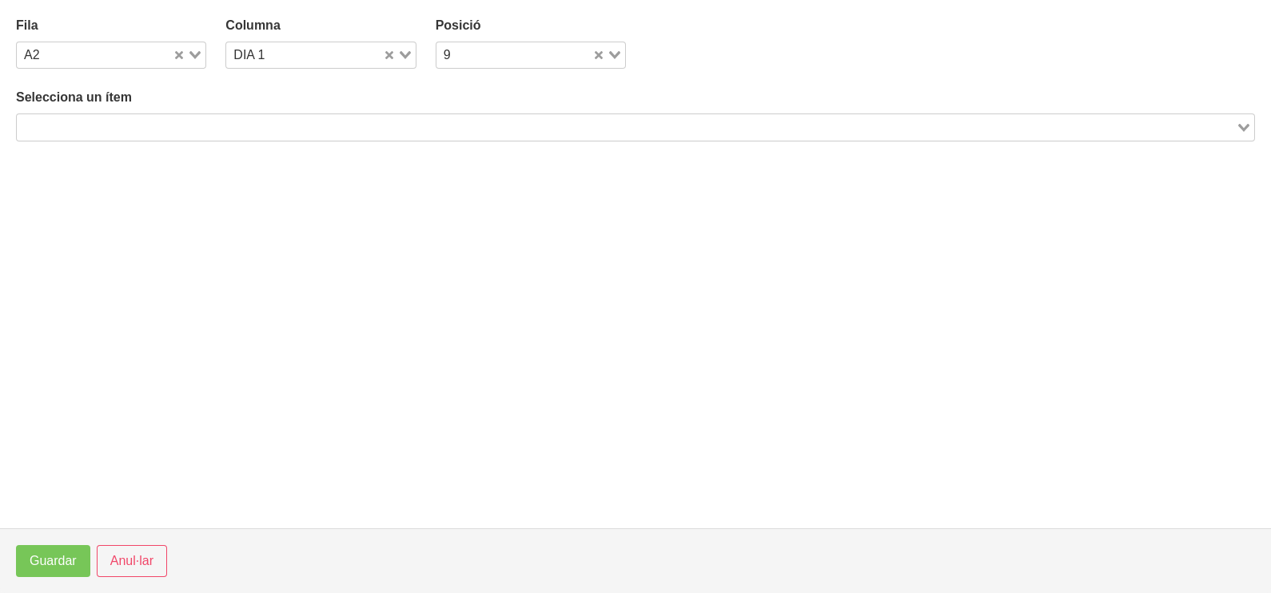
click at [264, 126] on input "Search for option" at bounding box center [626, 127] width 1216 height 19
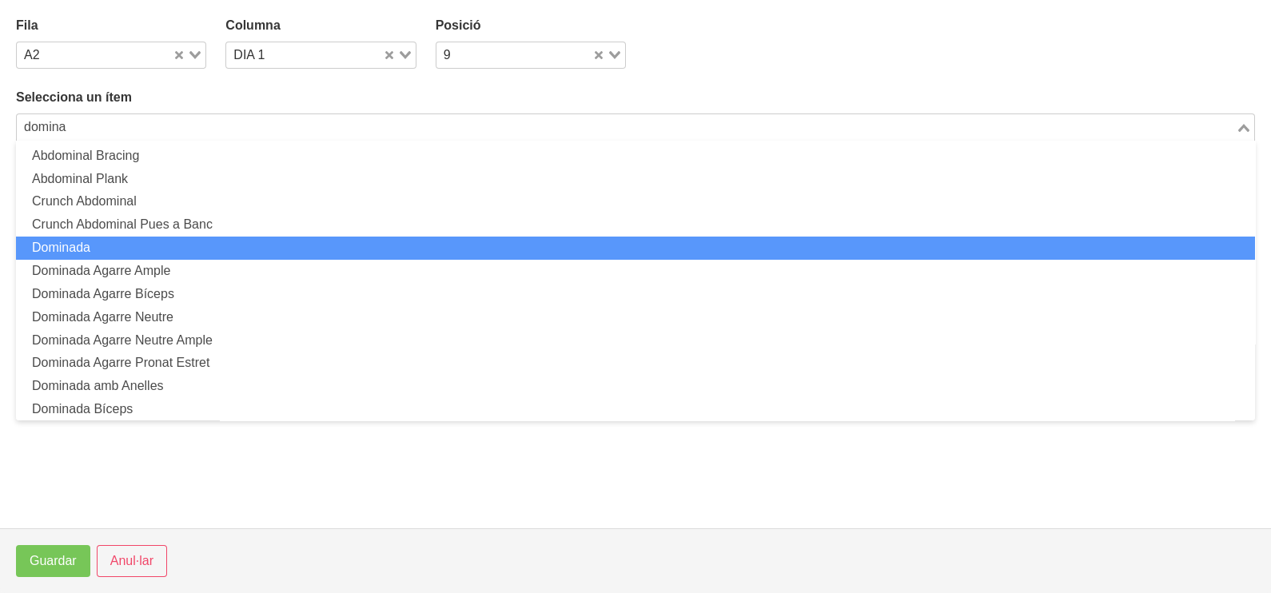
click at [178, 252] on li "Dominada" at bounding box center [635, 248] width 1239 height 23
type input "domina"
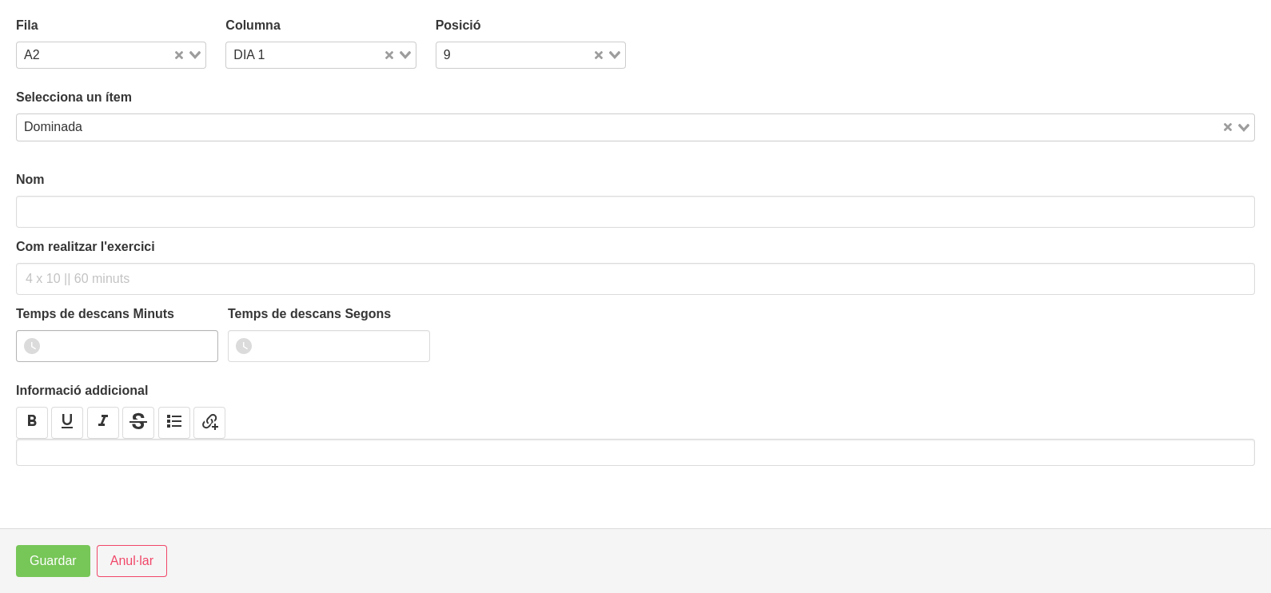
type input "Dominada"
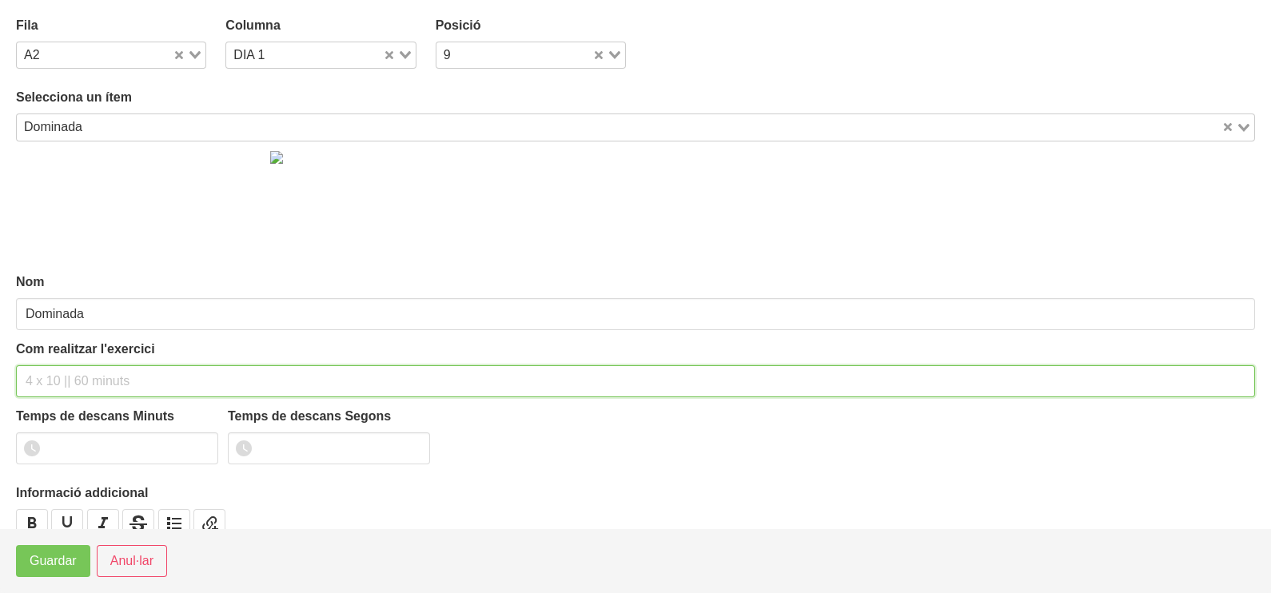
drag, startPoint x: 60, startPoint y: 374, endPoint x: 62, endPoint y: 365, distance: 9.9
click at [62, 368] on input "text" at bounding box center [635, 381] width 1239 height 32
type input "3 x màx a 3010 75""
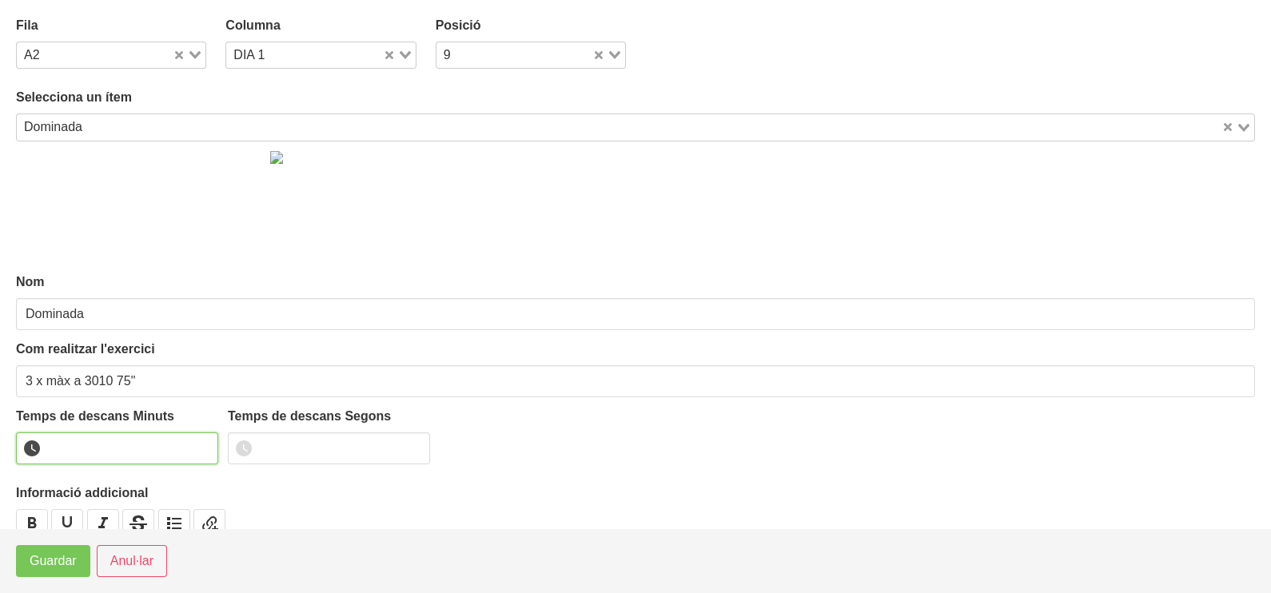
click at [86, 440] on input "number" at bounding box center [117, 449] width 202 height 32
type input "1"
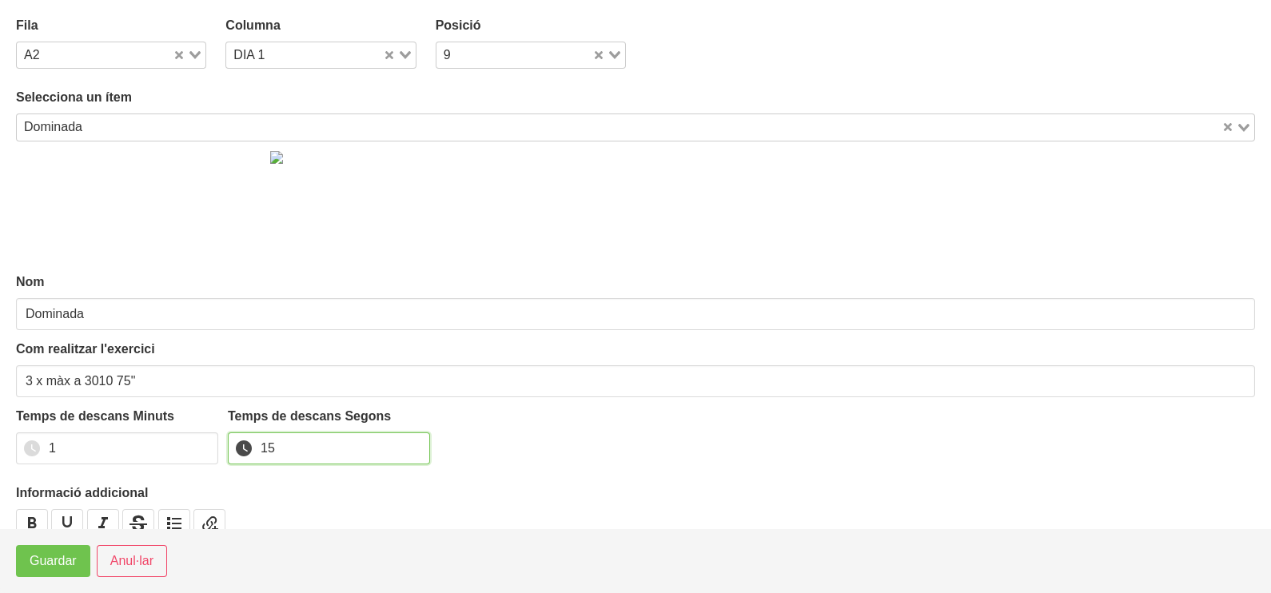
type input "15"
click at [53, 567] on span "Guardar" at bounding box center [53, 561] width 47 height 19
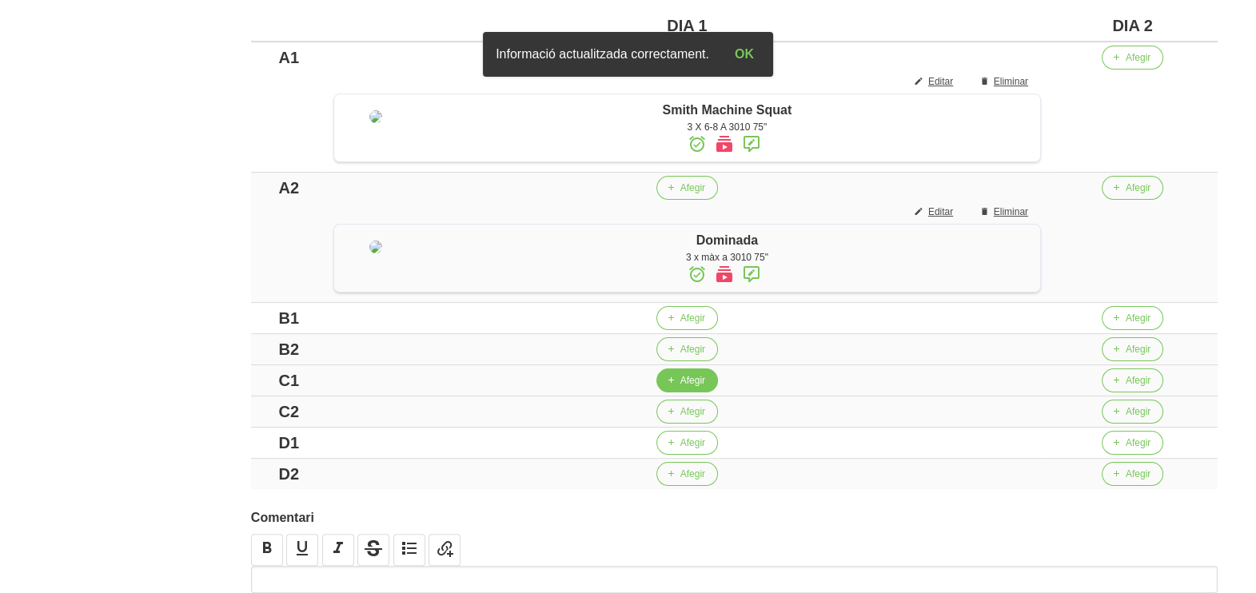
scroll to position [600, 0]
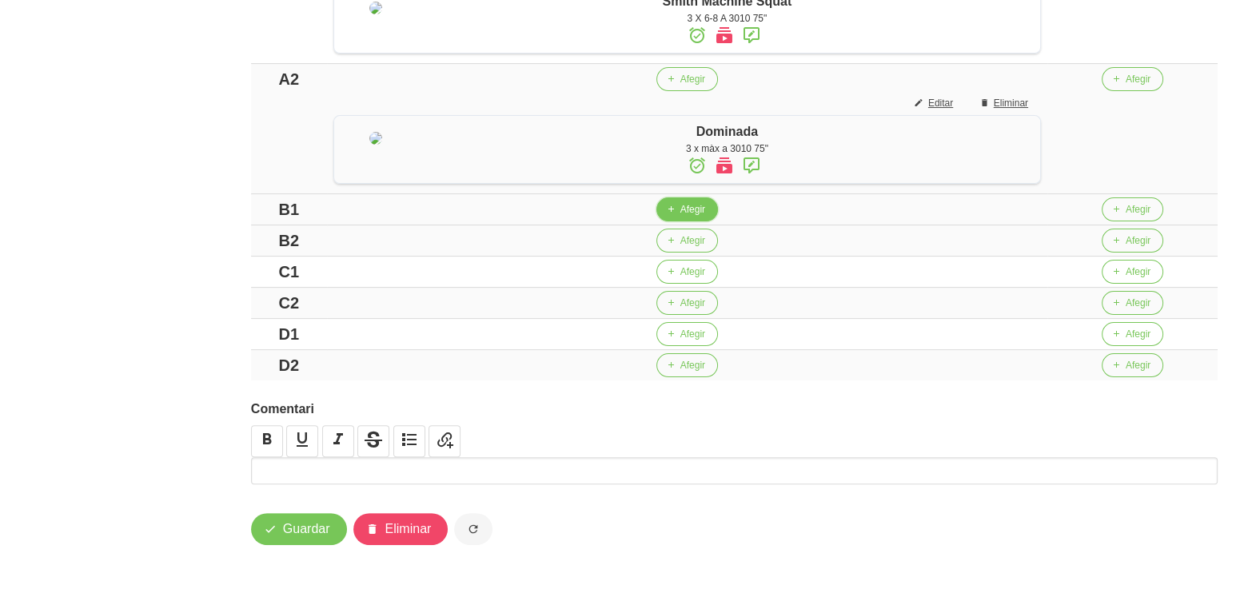
click at [697, 217] on span "Afegir" at bounding box center [692, 209] width 25 height 14
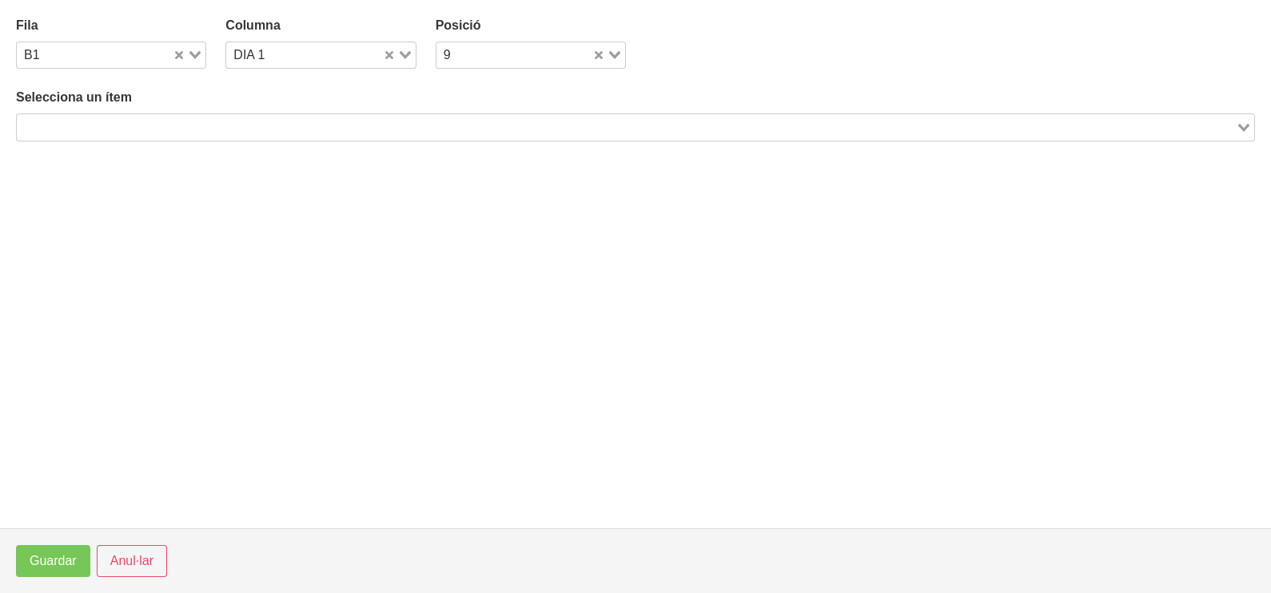
click at [268, 126] on input "Search for option" at bounding box center [626, 127] width 1216 height 19
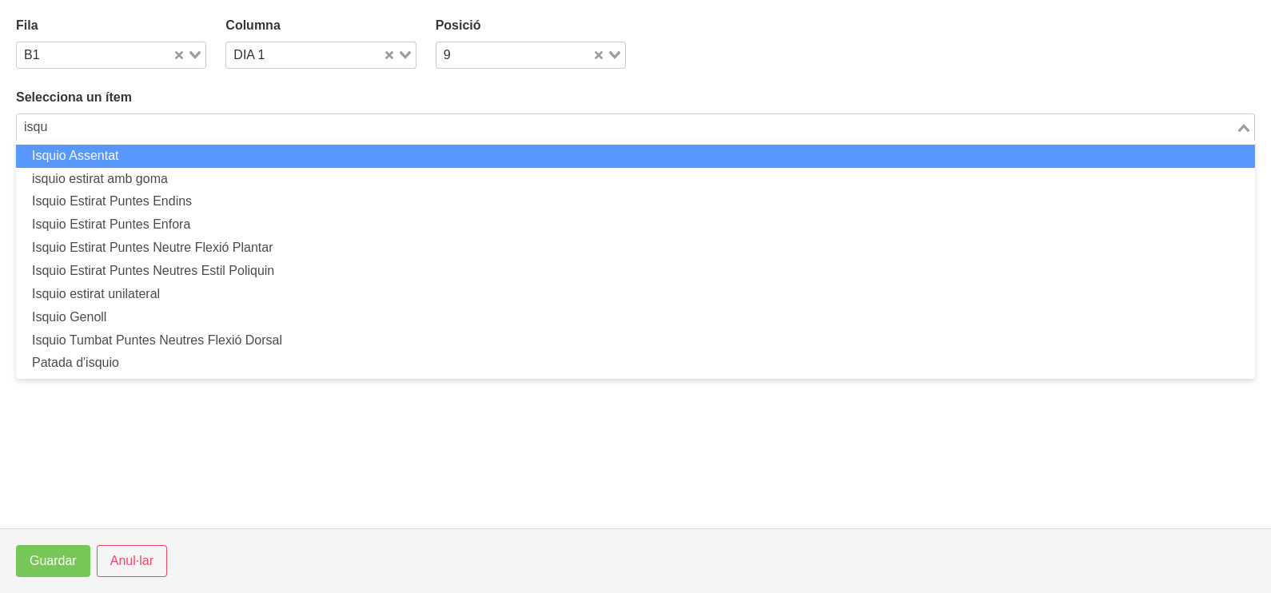
click at [147, 149] on li "Isquio Assentat" at bounding box center [635, 156] width 1239 height 23
type input "isqu"
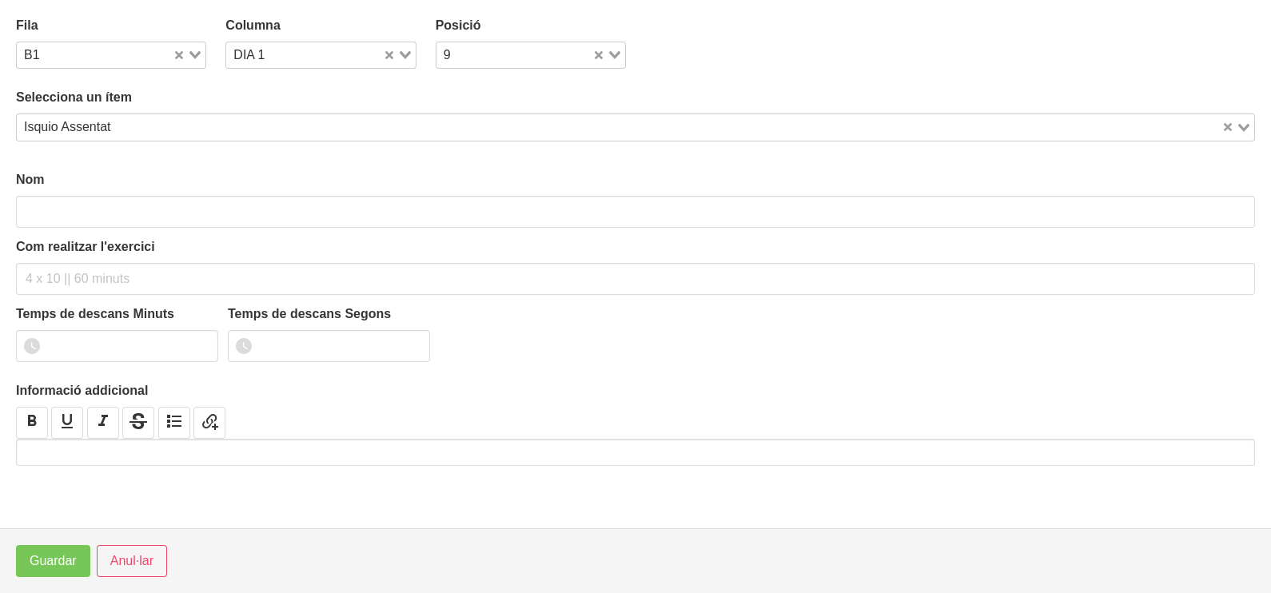
type input "Isquio Assentat"
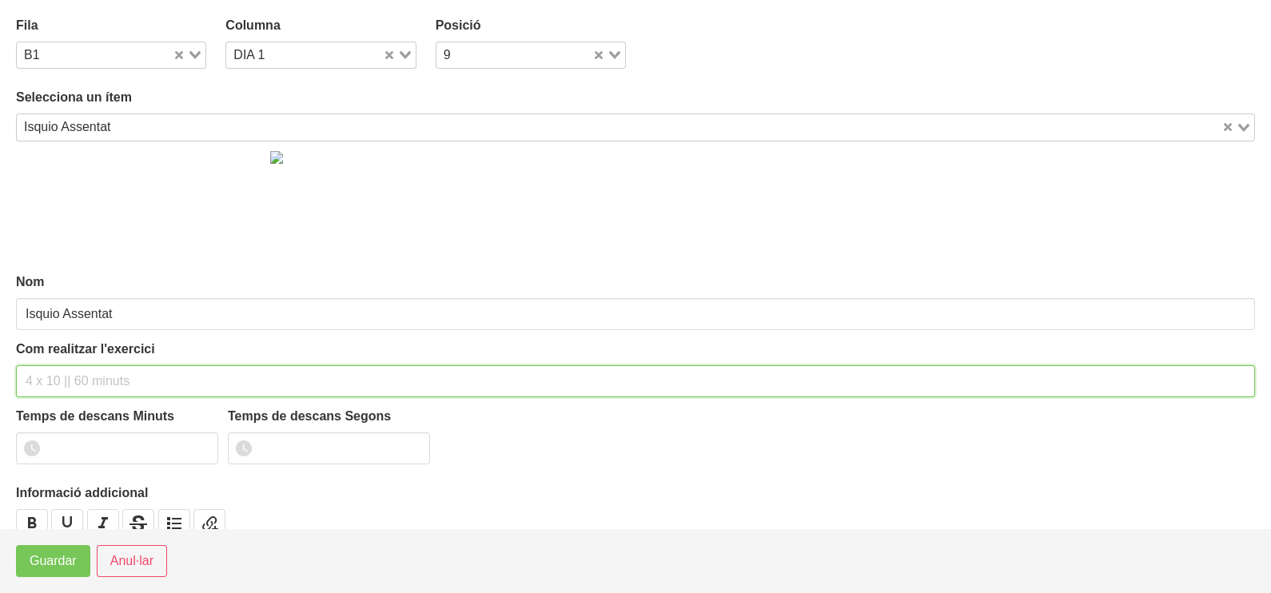
drag, startPoint x: 86, startPoint y: 385, endPoint x: 81, endPoint y: 376, distance: 10.0
click at [81, 376] on input "text" at bounding box center [635, 381] width 1239 height 32
type input "3 x 6-8 a 3010 75""
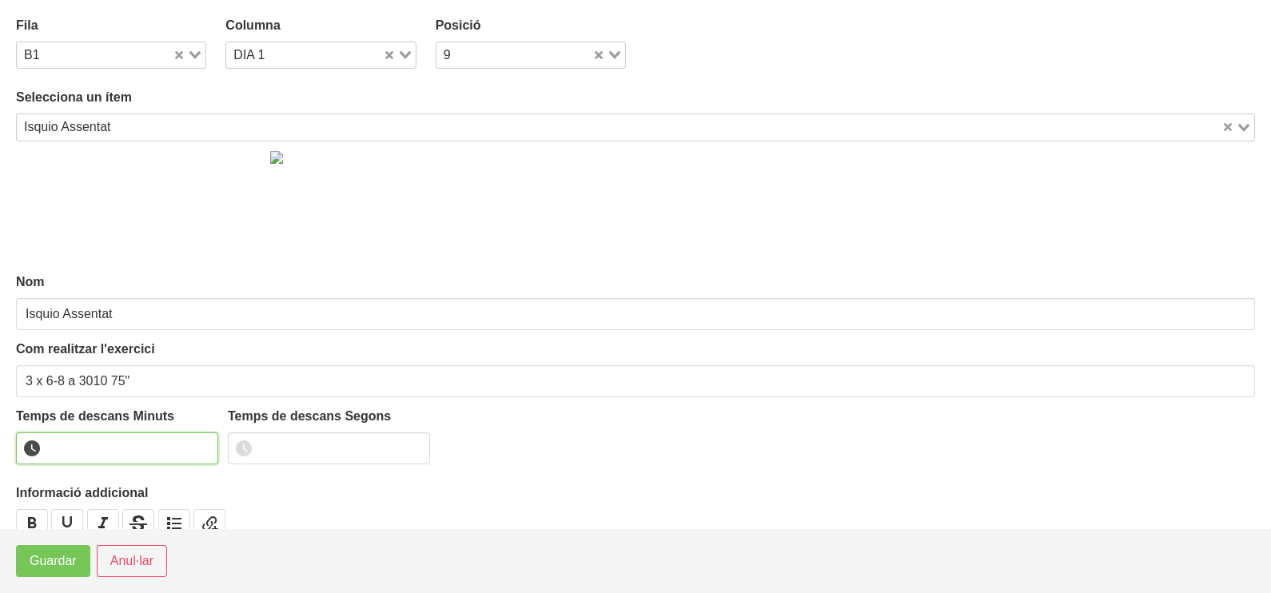
click at [86, 449] on input "number" at bounding box center [117, 449] width 202 height 32
type input "1"
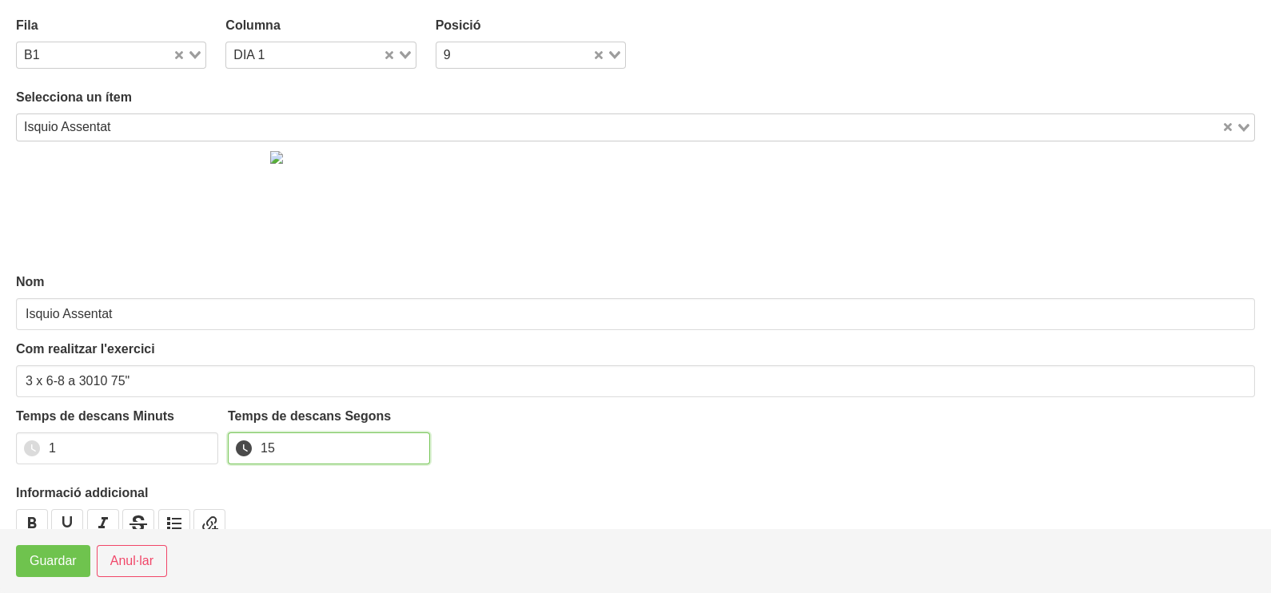
type input "15"
click at [60, 566] on span "Guardar" at bounding box center [53, 561] width 47 height 19
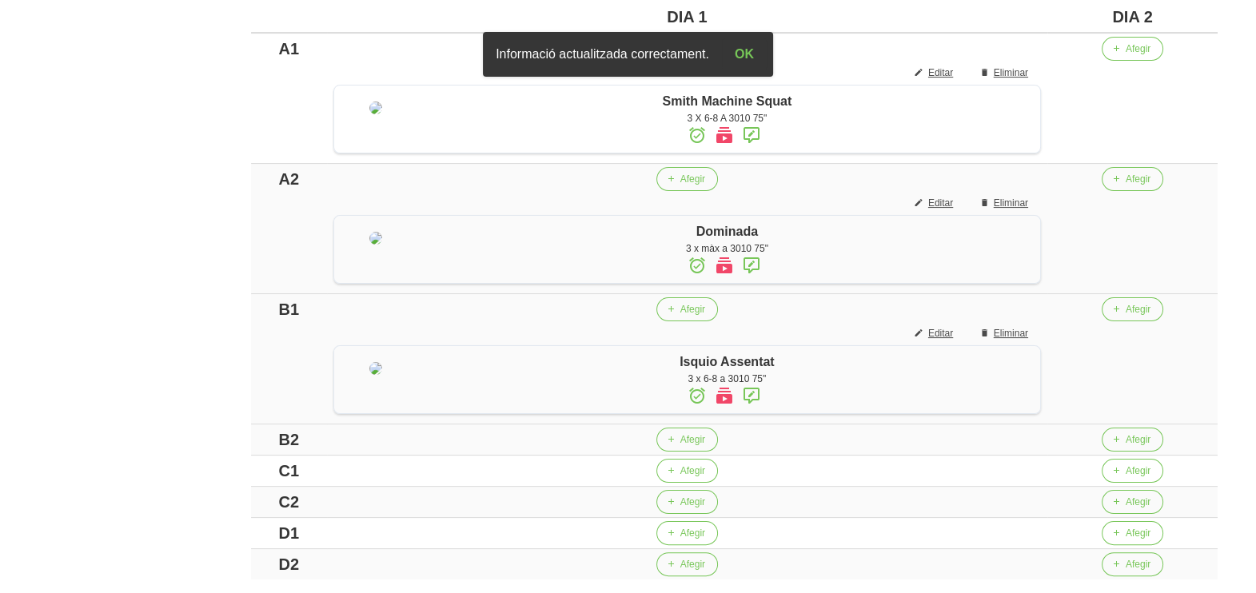
scroll to position [399, 0]
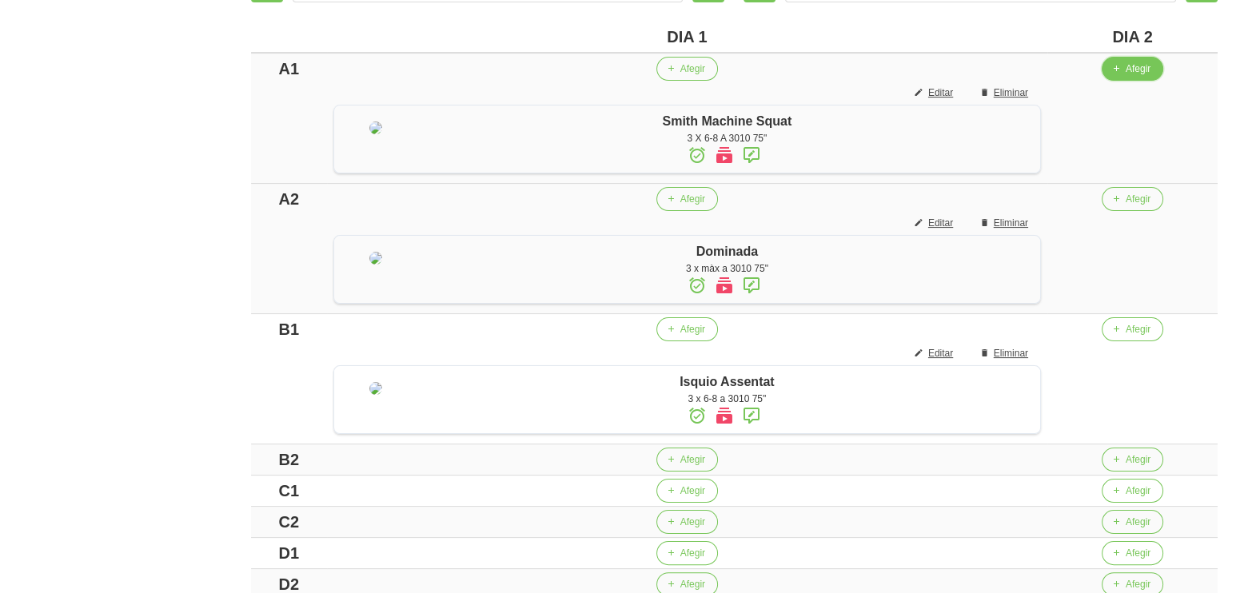
click at [1145, 73] on span "Afegir" at bounding box center [1138, 69] width 25 height 14
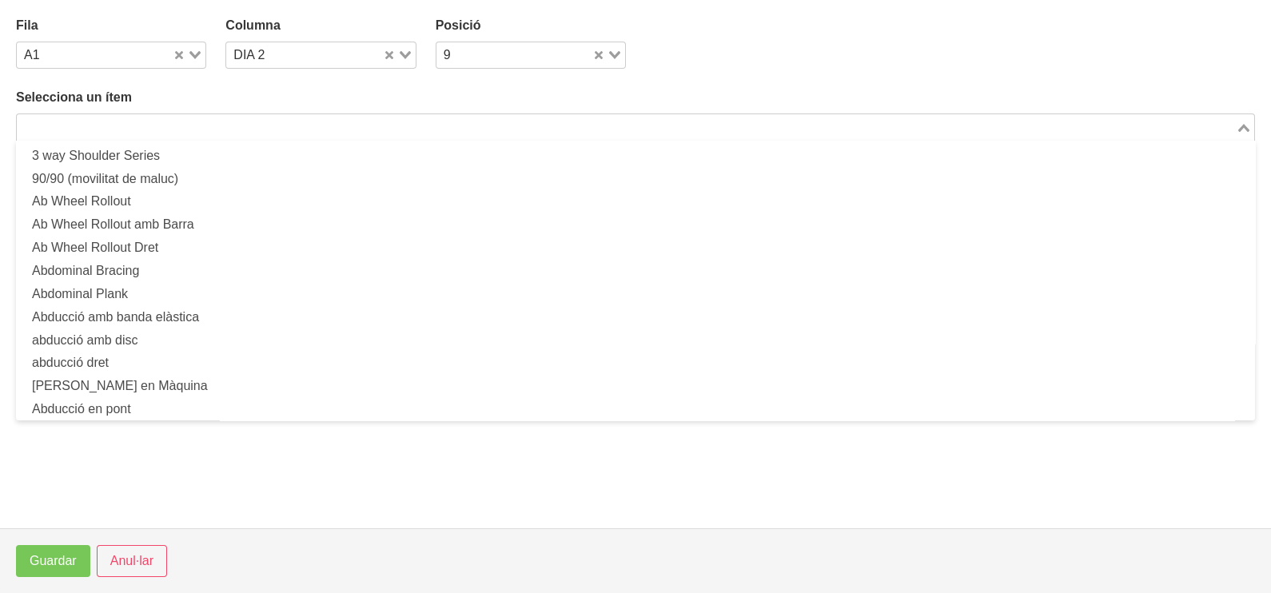
click at [437, 123] on input "Search for option" at bounding box center [626, 127] width 1216 height 19
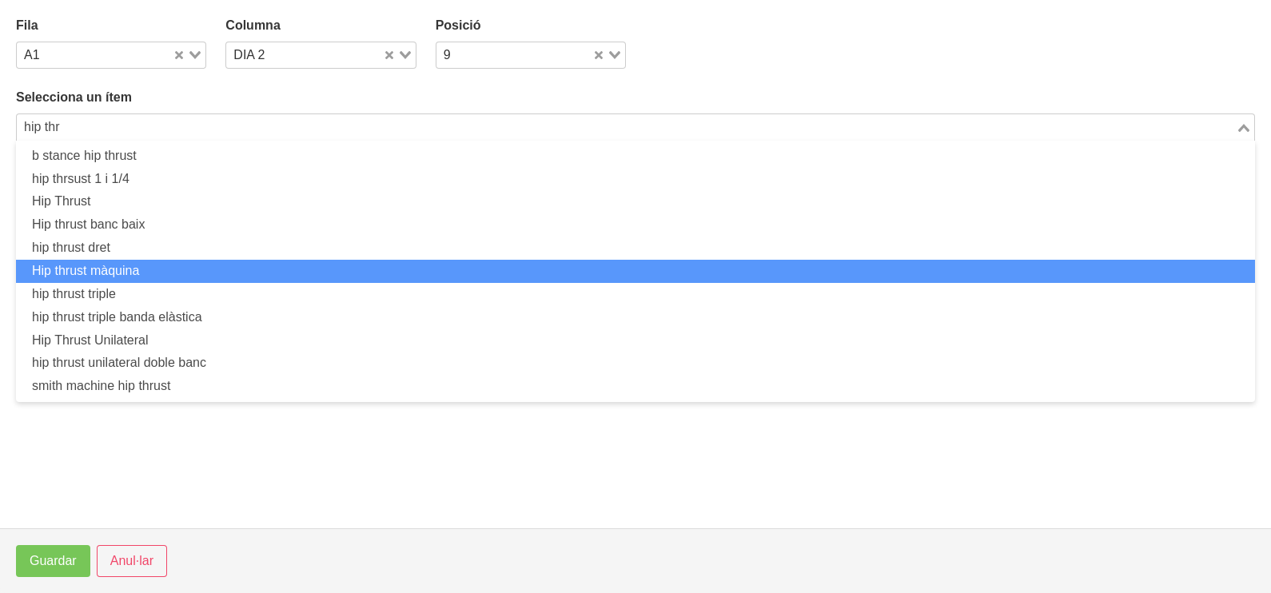
drag, startPoint x: 276, startPoint y: 267, endPoint x: 305, endPoint y: 262, distance: 29.2
click at [305, 262] on li "Hip thrust màquina" at bounding box center [635, 271] width 1239 height 23
type input "hip thr"
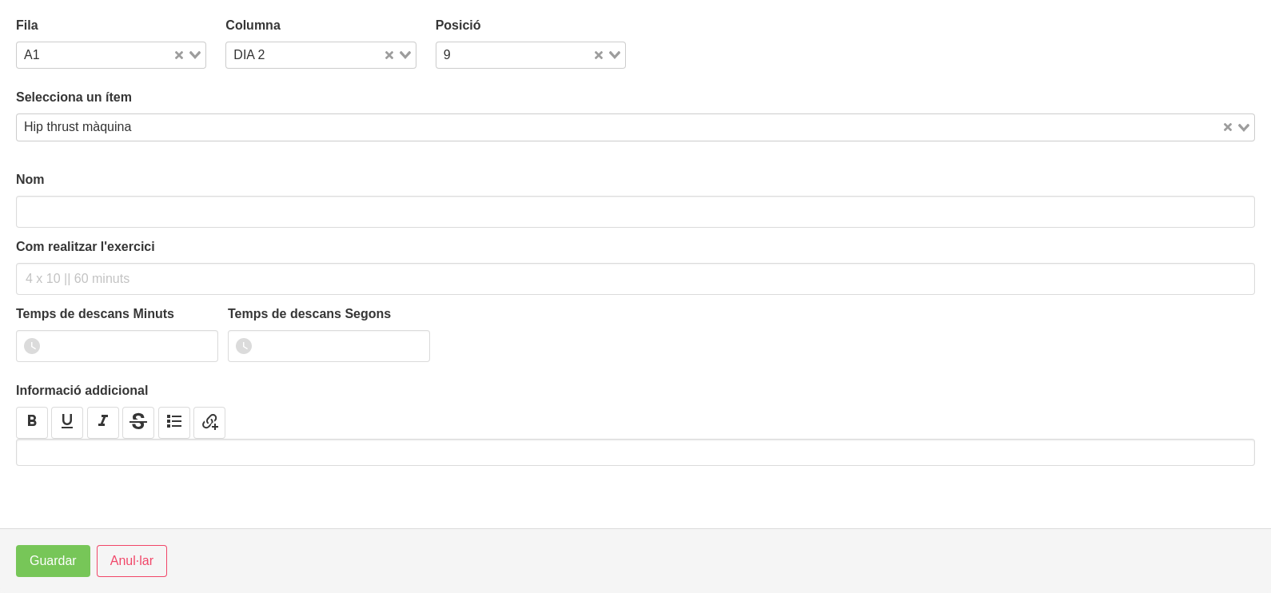
type input "Hip thrust màquina"
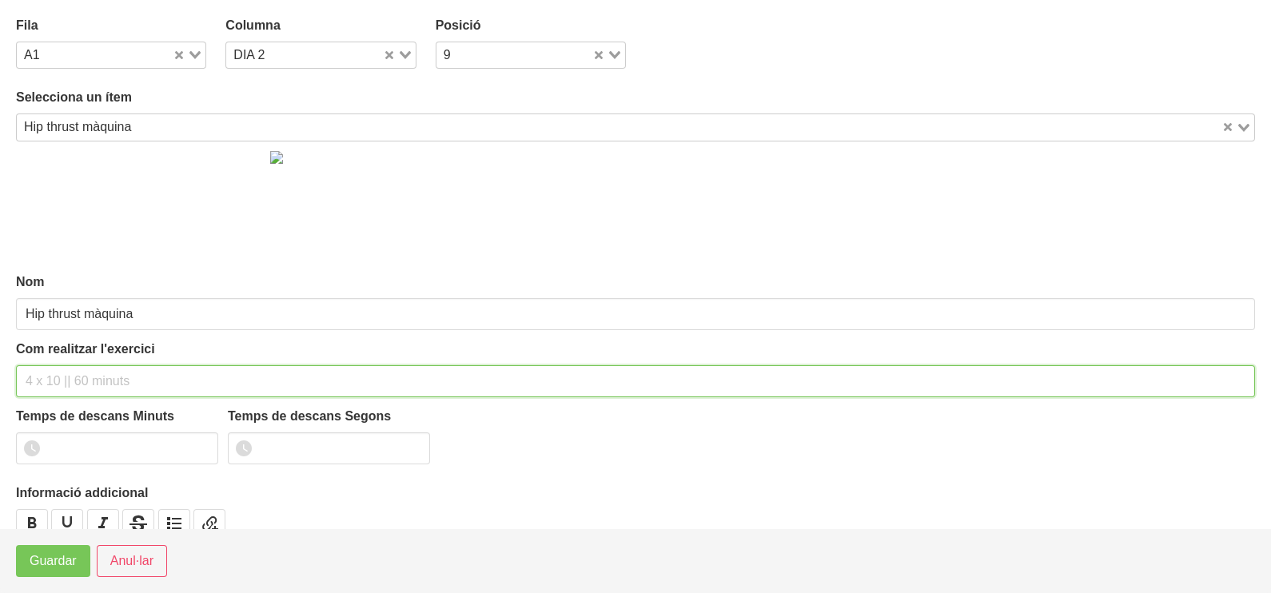
click at [66, 376] on input "text" at bounding box center [635, 381] width 1239 height 32
type input "3 x 6-8 a 3011 75""
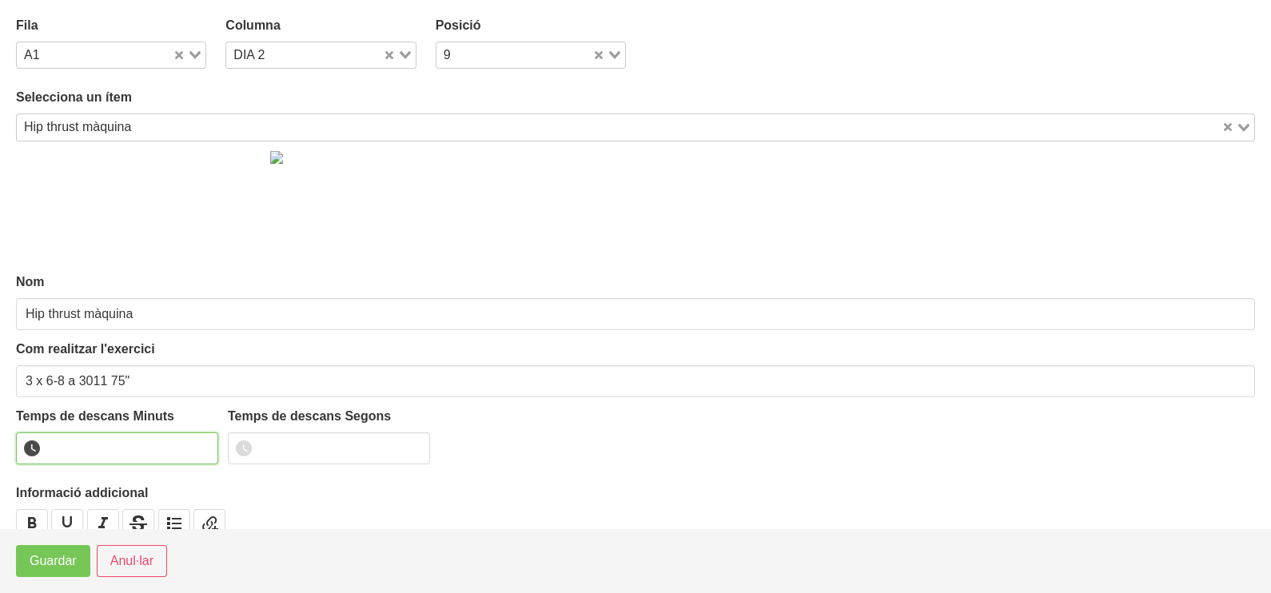
click at [76, 452] on input "number" at bounding box center [117, 449] width 202 height 32
type input "1"
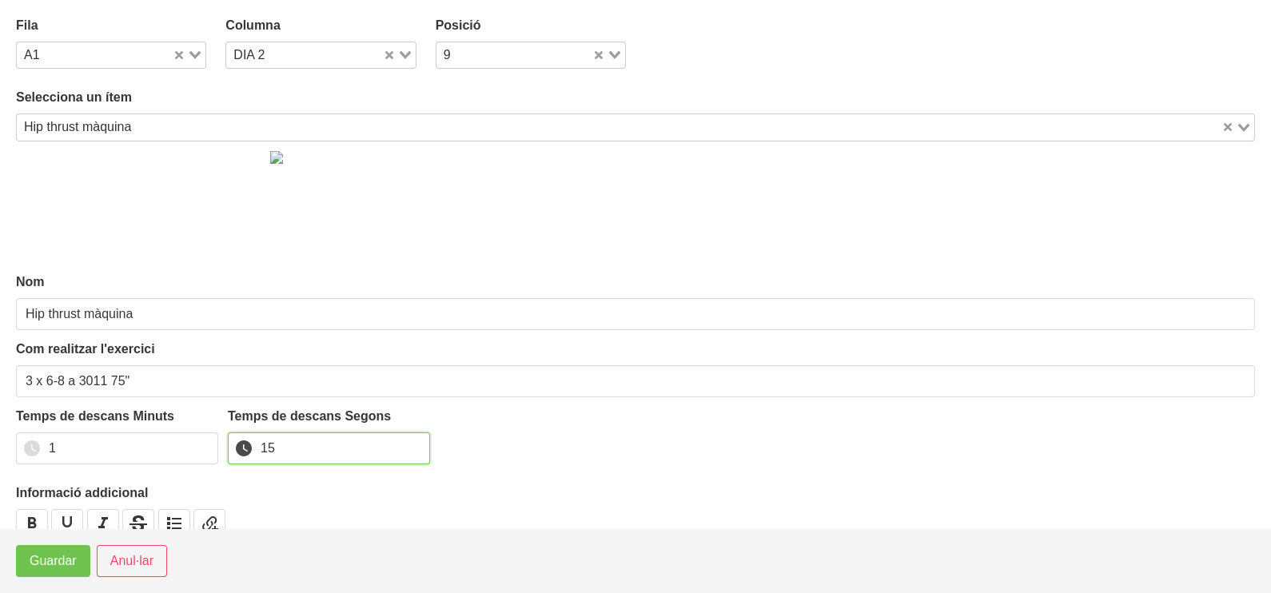
type input "15"
click at [50, 565] on span "Guardar" at bounding box center [53, 561] width 47 height 19
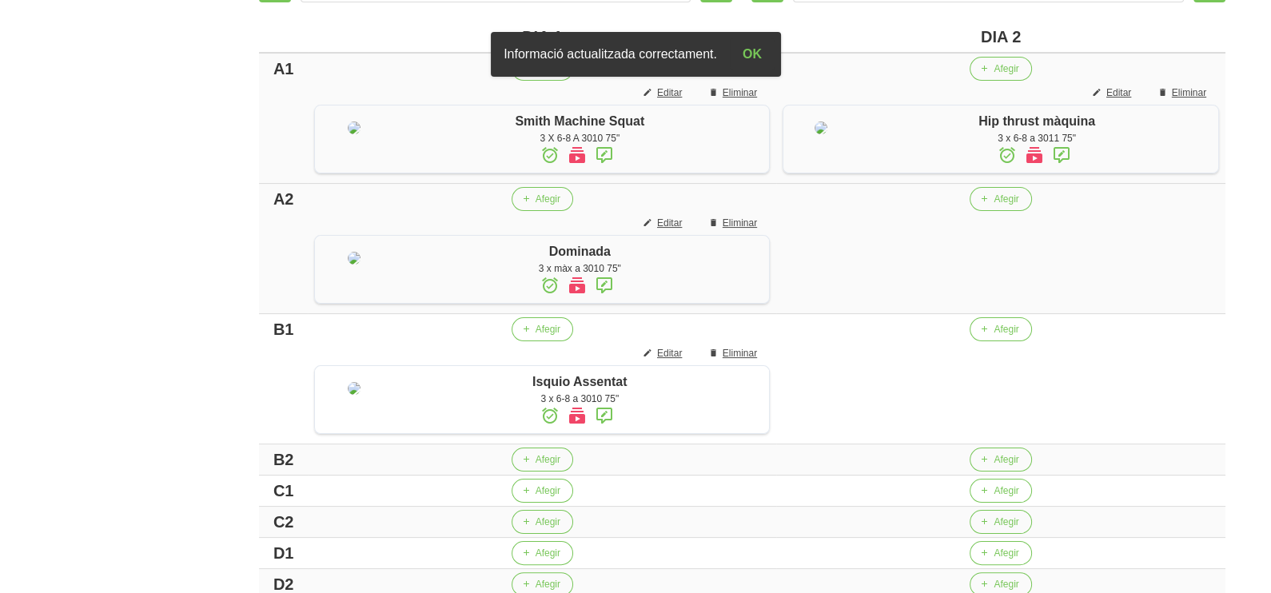
scroll to position [500, 0]
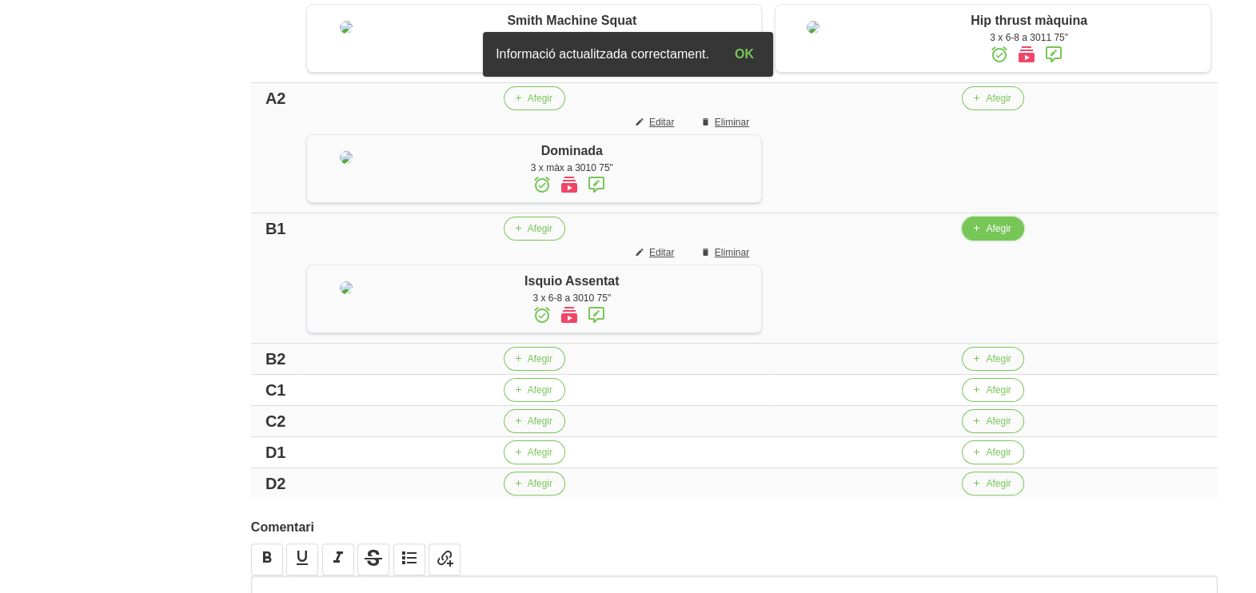
click at [978, 236] on span "button" at bounding box center [976, 228] width 14 height 14
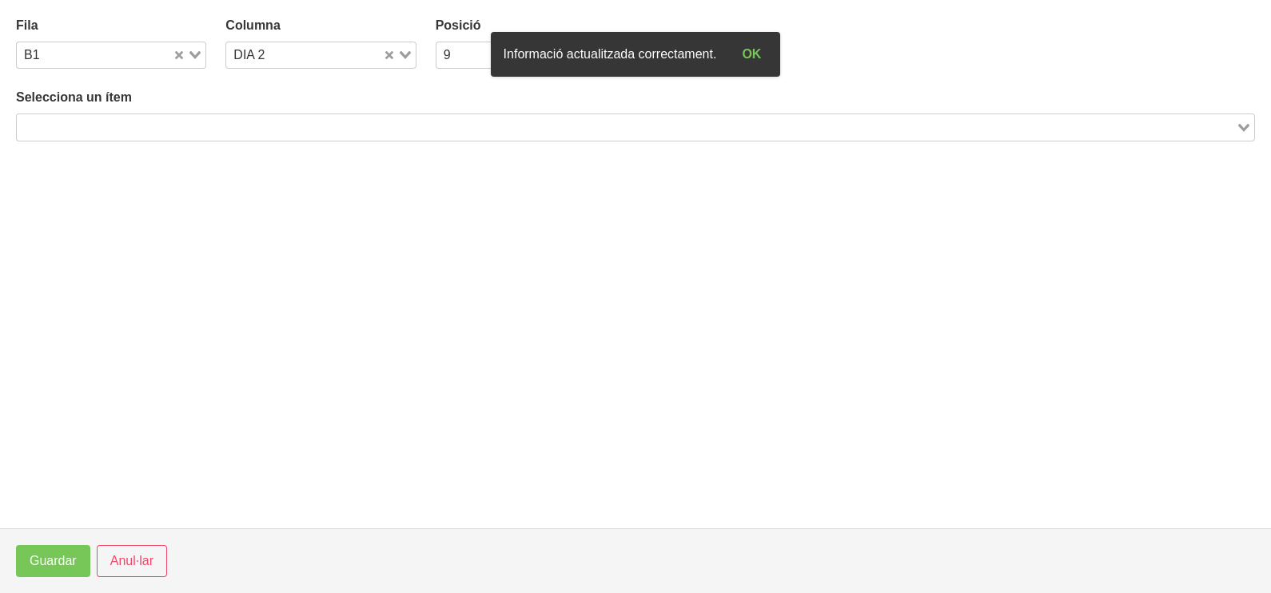
drag, startPoint x: 313, startPoint y: 125, endPoint x: 328, endPoint y: 130, distance: 16.2
click at [311, 125] on input "Search for option" at bounding box center [626, 127] width 1216 height 19
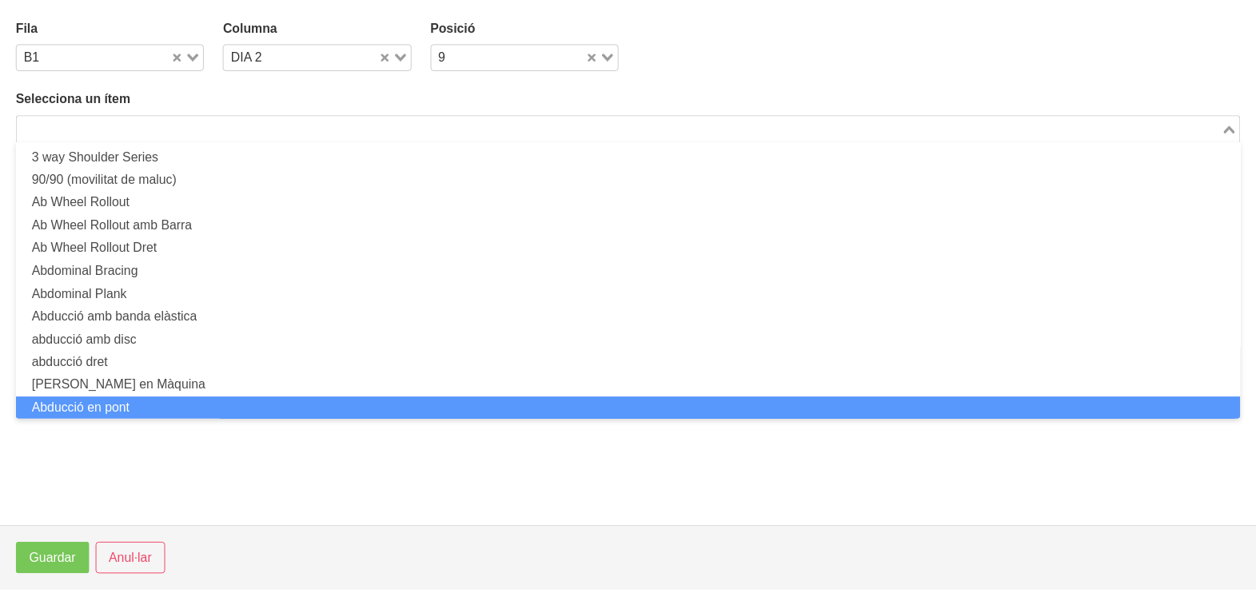
scroll to position [0, 0]
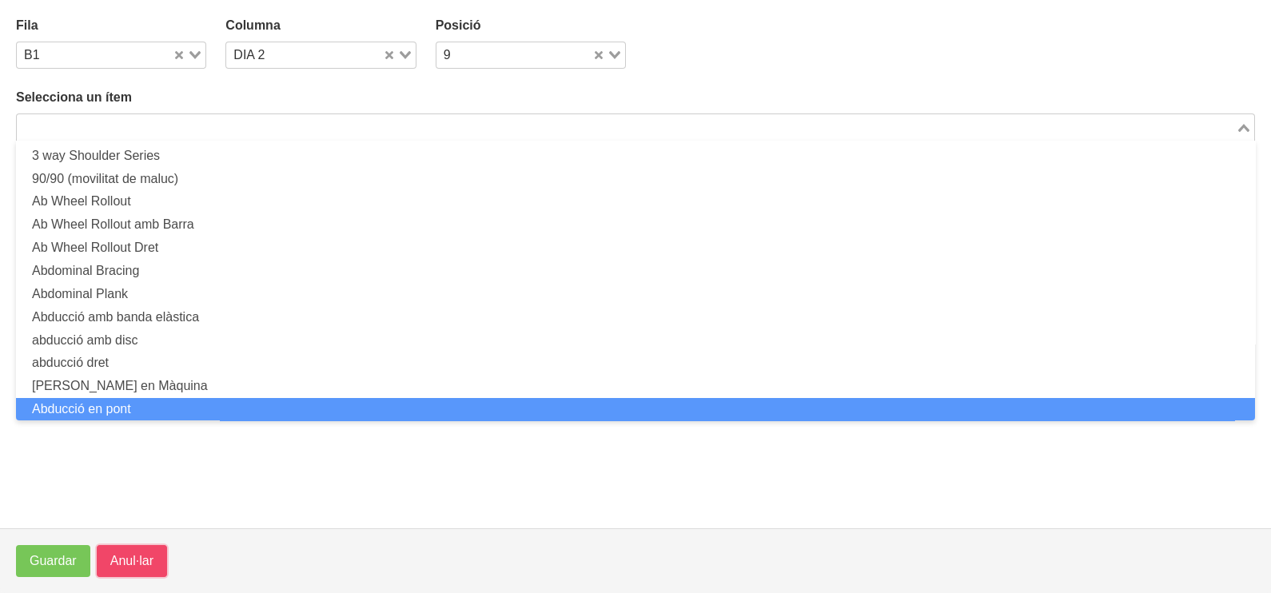
click at [131, 572] on button "Anul·lar" at bounding box center [132, 561] width 70 height 32
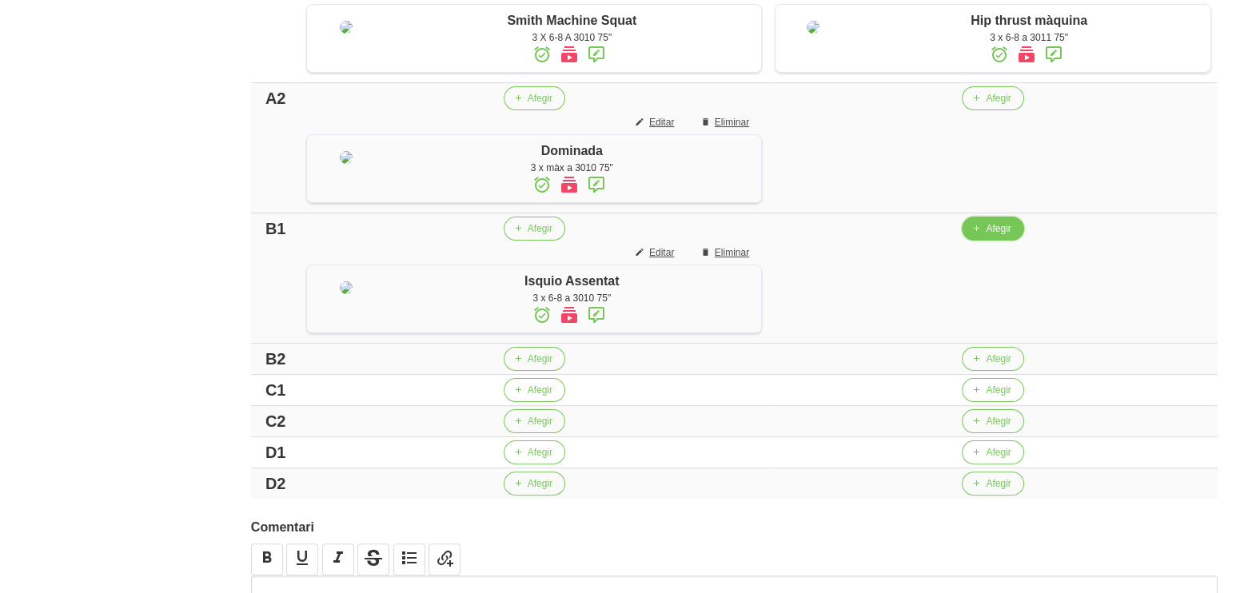
click at [984, 241] on button "Afegir" at bounding box center [993, 229] width 62 height 24
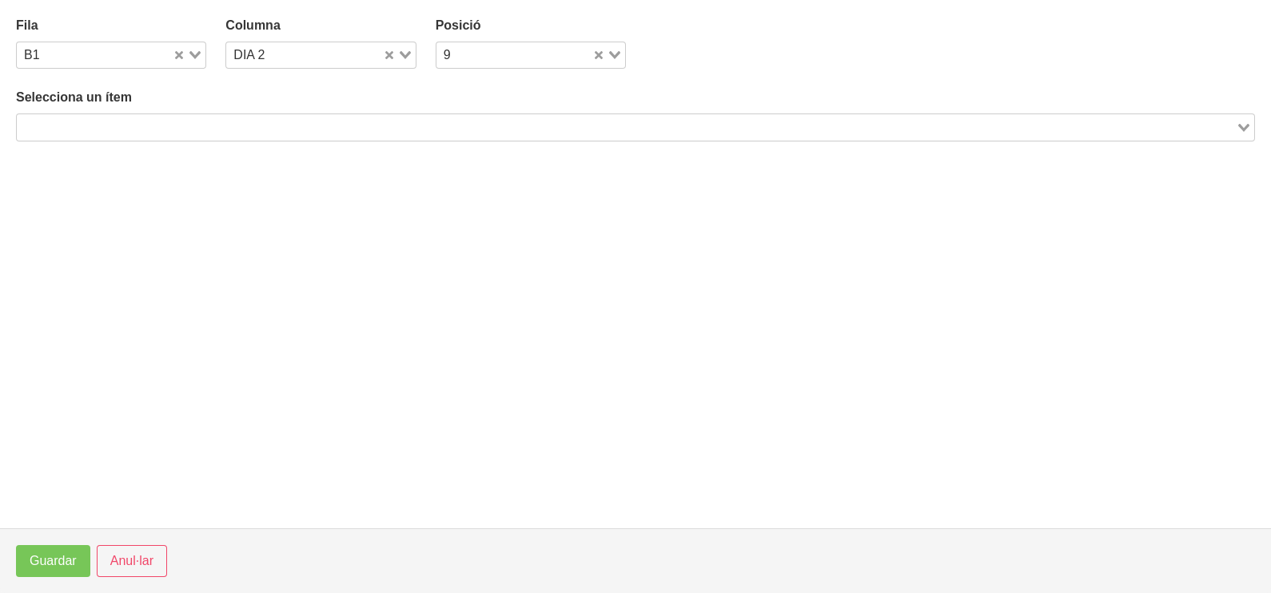
drag, startPoint x: 223, startPoint y: 124, endPoint x: 241, endPoint y: 92, distance: 36.5
click at [224, 120] on input "Search for option" at bounding box center [626, 127] width 1216 height 19
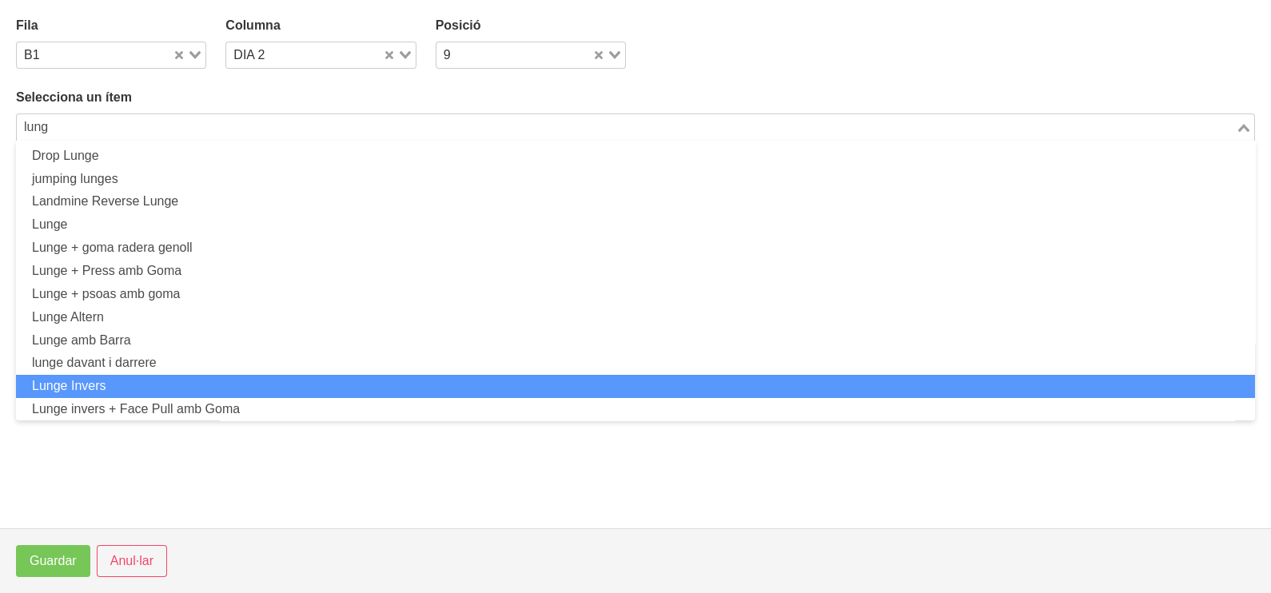
click at [144, 376] on li "Lunge Invers" at bounding box center [635, 386] width 1239 height 23
type input "lung"
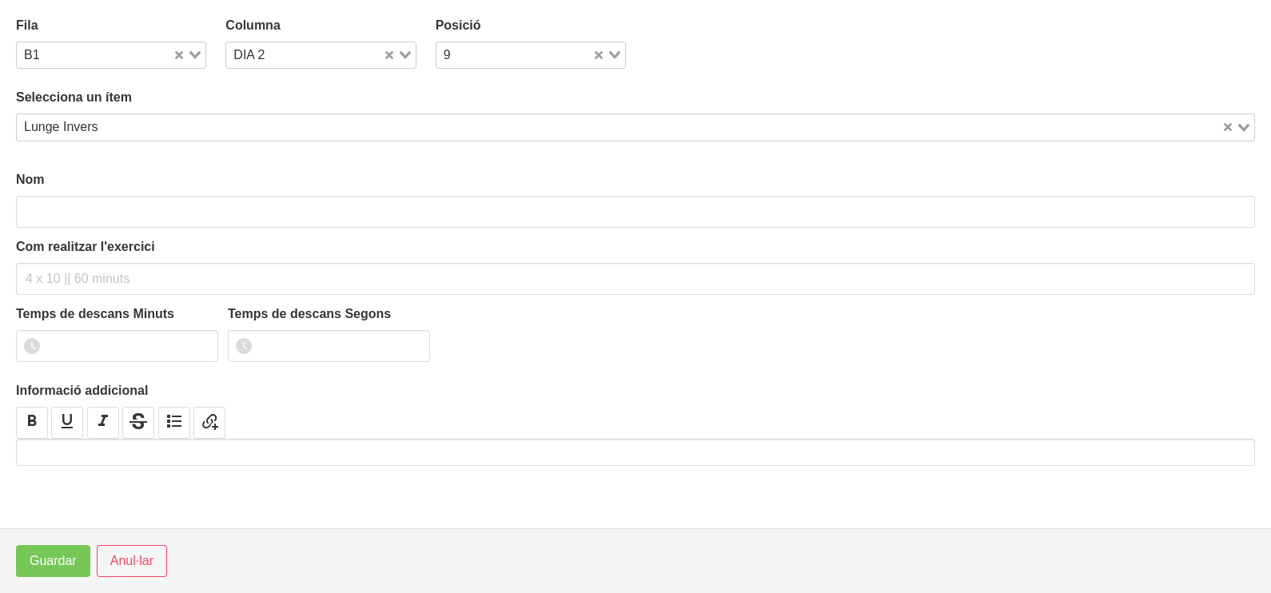
type input "Lunge Invers"
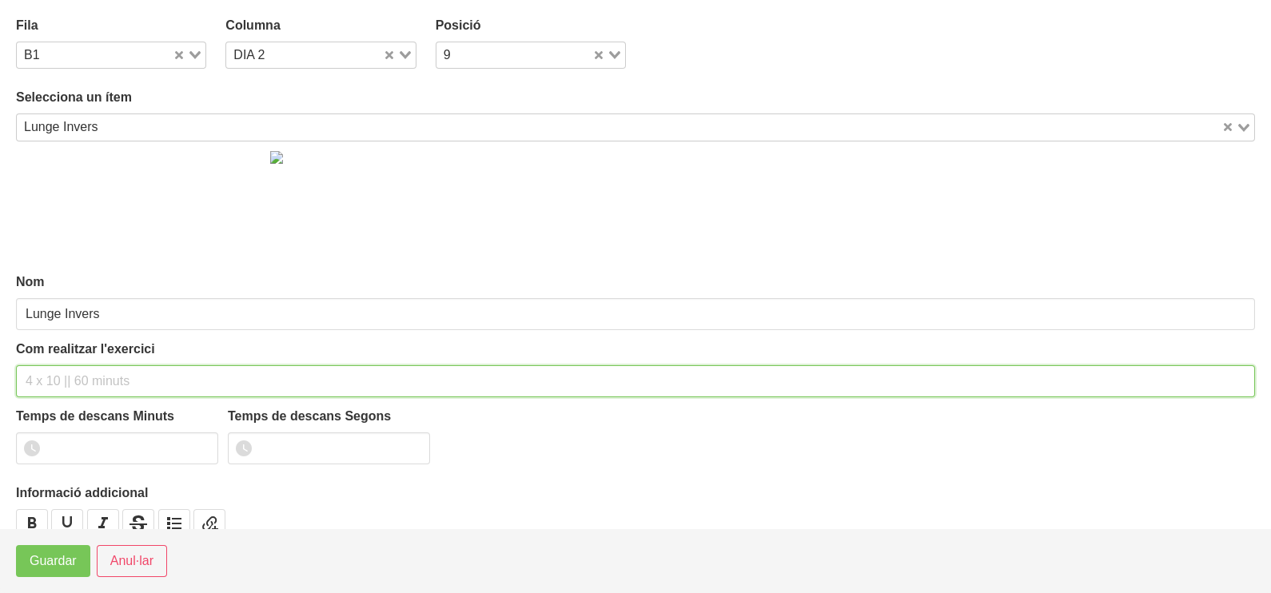
click at [55, 380] on input "text" at bounding box center [635, 381] width 1239 height 32
type input "3 x 6-8 a 3010 75""
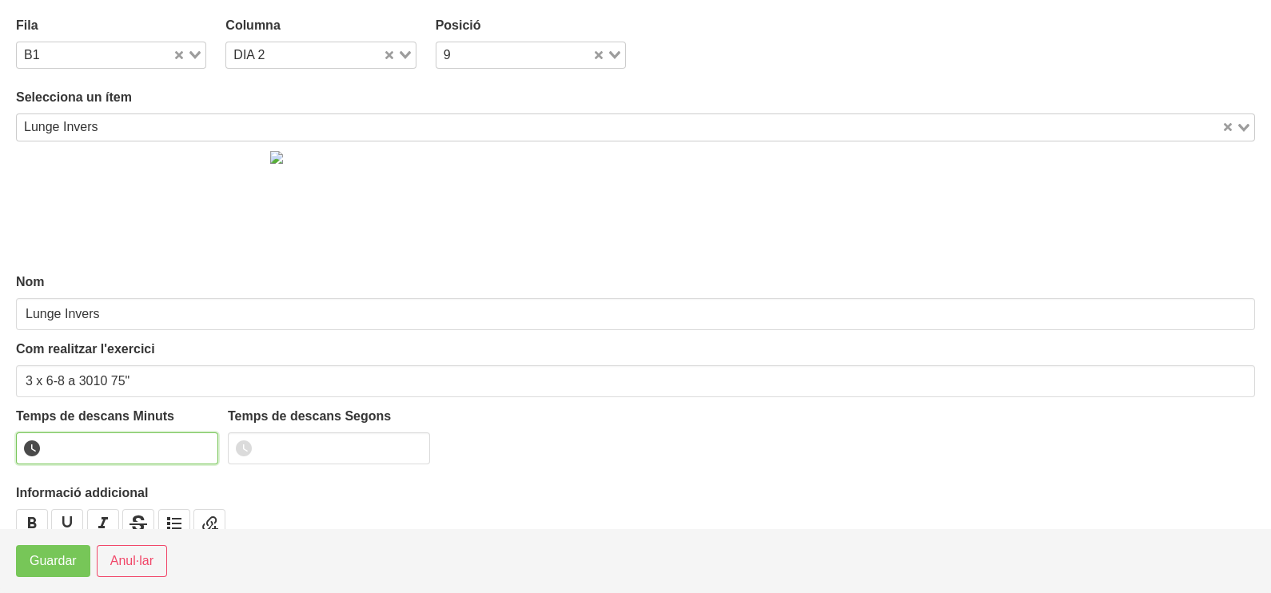
click at [76, 438] on input "number" at bounding box center [117, 449] width 202 height 32
type input "1"
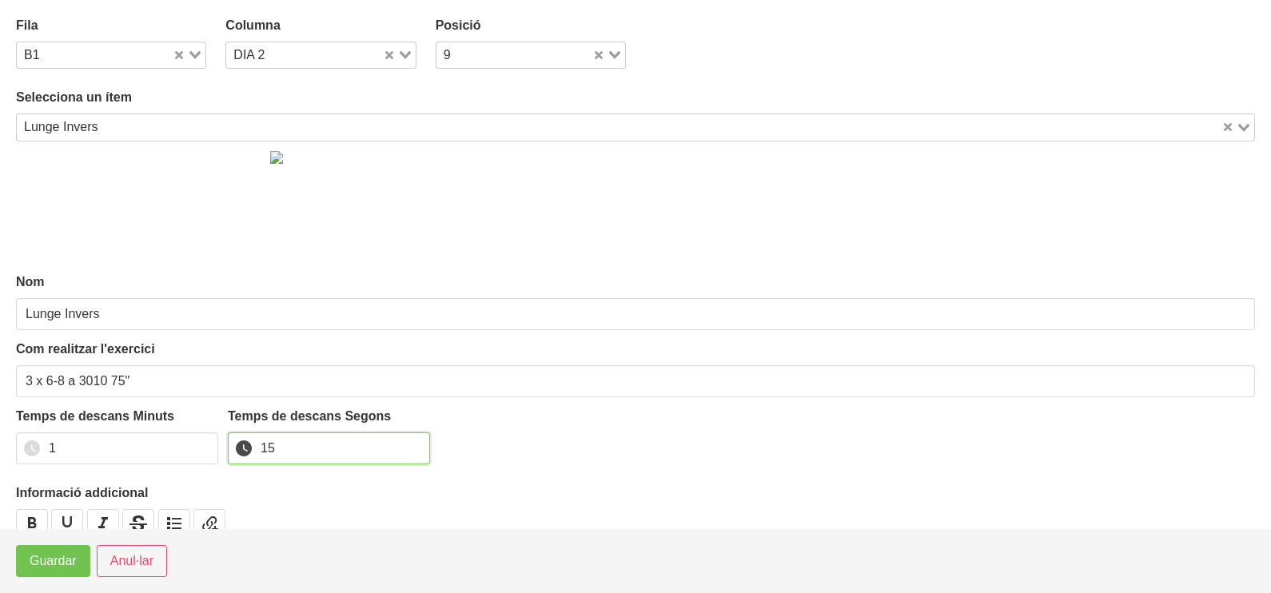
type input "15"
click at [46, 560] on span "Guardar" at bounding box center [53, 561] width 47 height 19
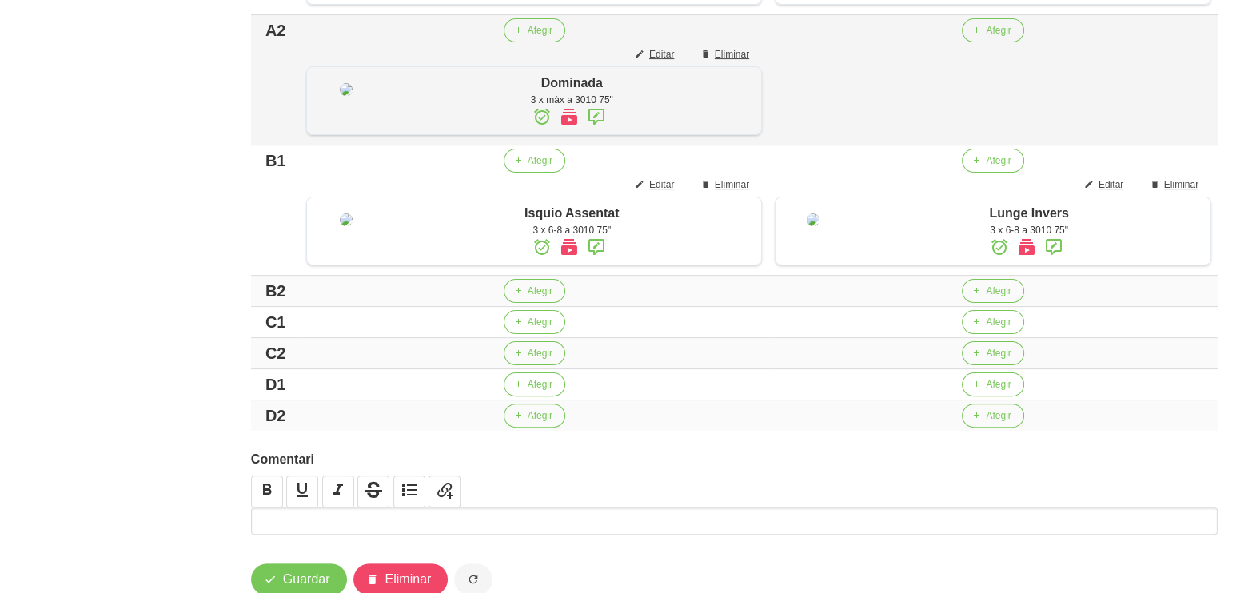
scroll to position [600, 0]
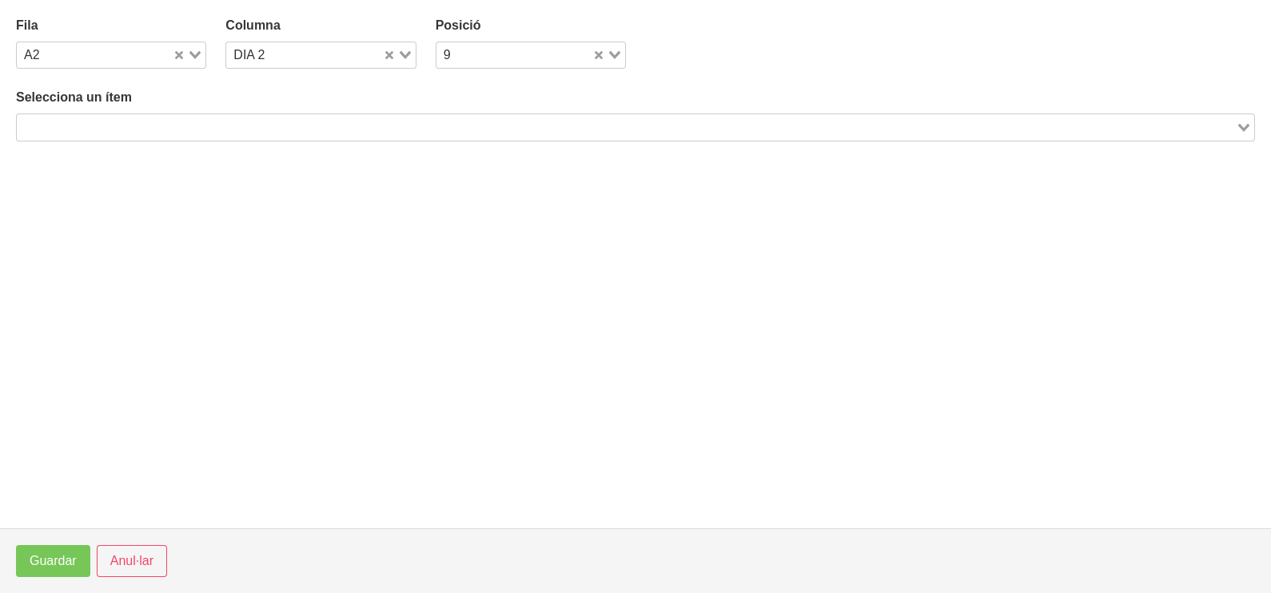
click at [336, 122] on input "Search for option" at bounding box center [626, 127] width 1216 height 19
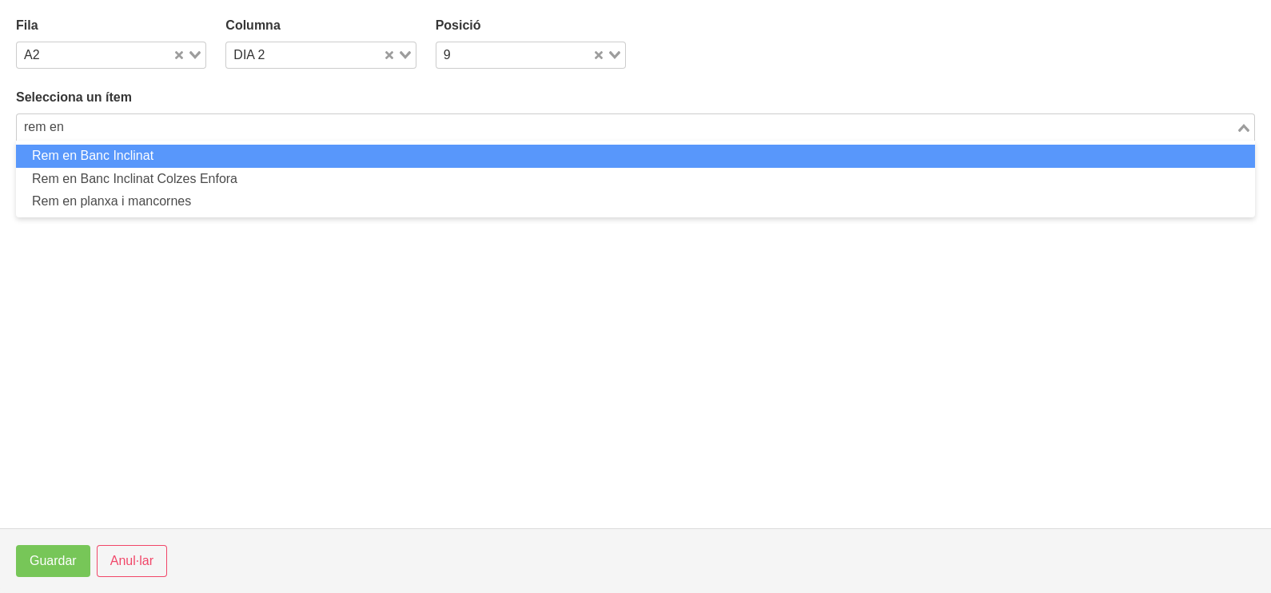
click at [285, 154] on li "Rem en Banc Inclinat" at bounding box center [635, 156] width 1239 height 23
type input "rem en"
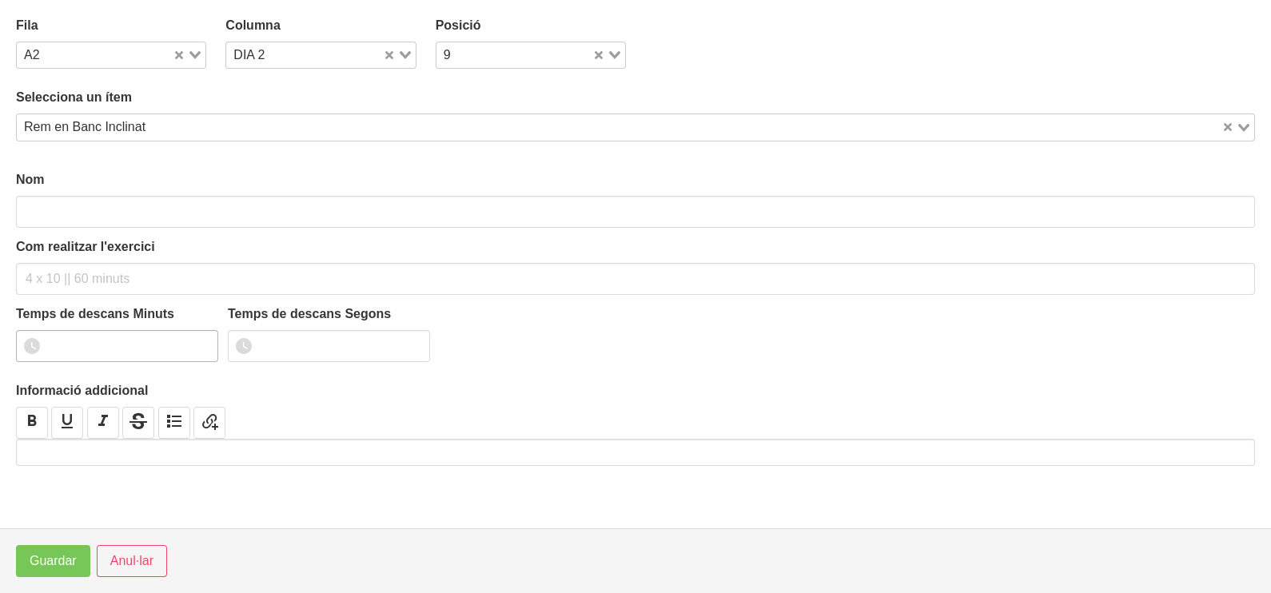
type input "Rem en Banc Inclinat"
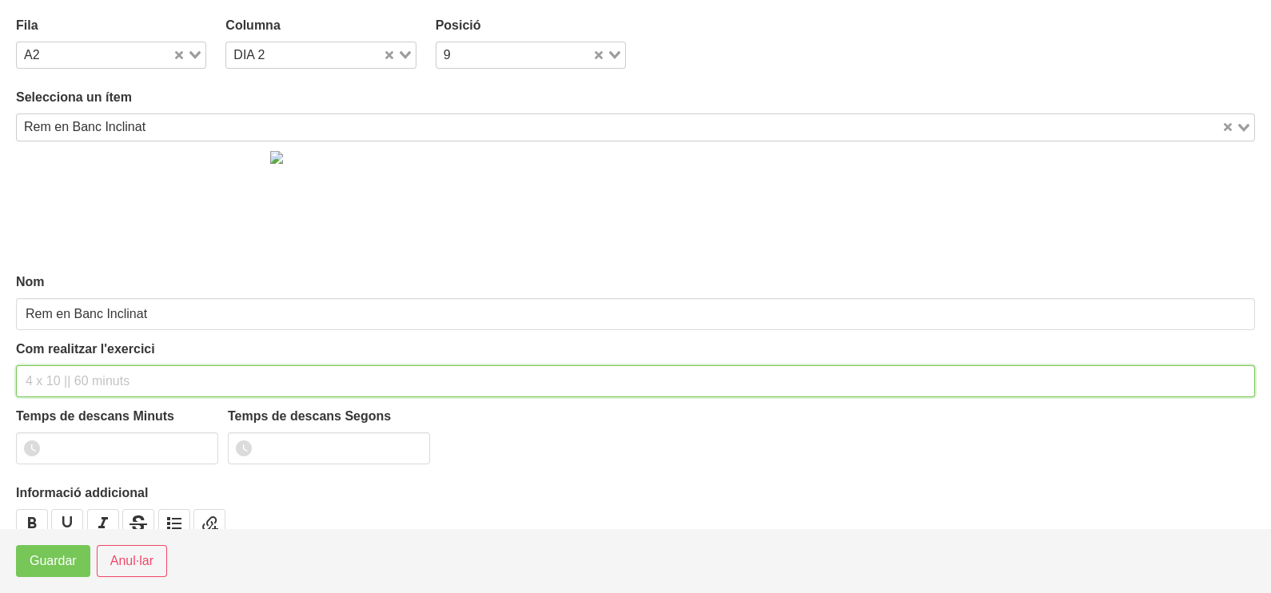
click at [80, 363] on div "Com realitzar l'exercici" at bounding box center [635, 369] width 1239 height 58
type input "3 x 6-8 a 3011 75""
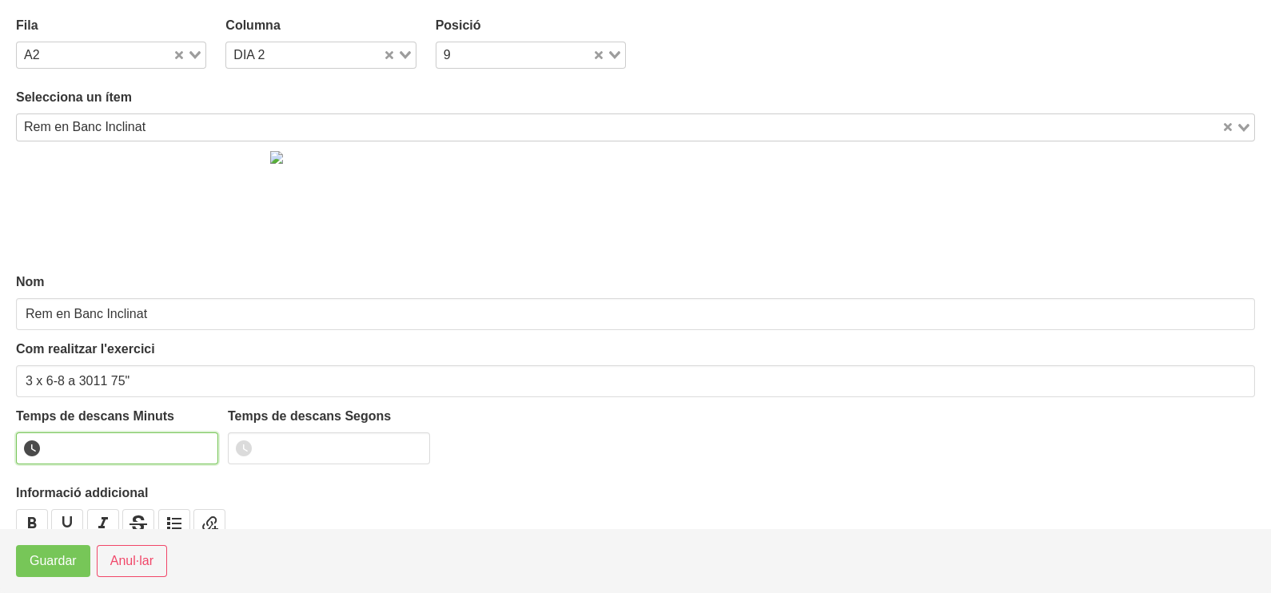
click at [85, 441] on input "number" at bounding box center [117, 449] width 202 height 32
type input "1"
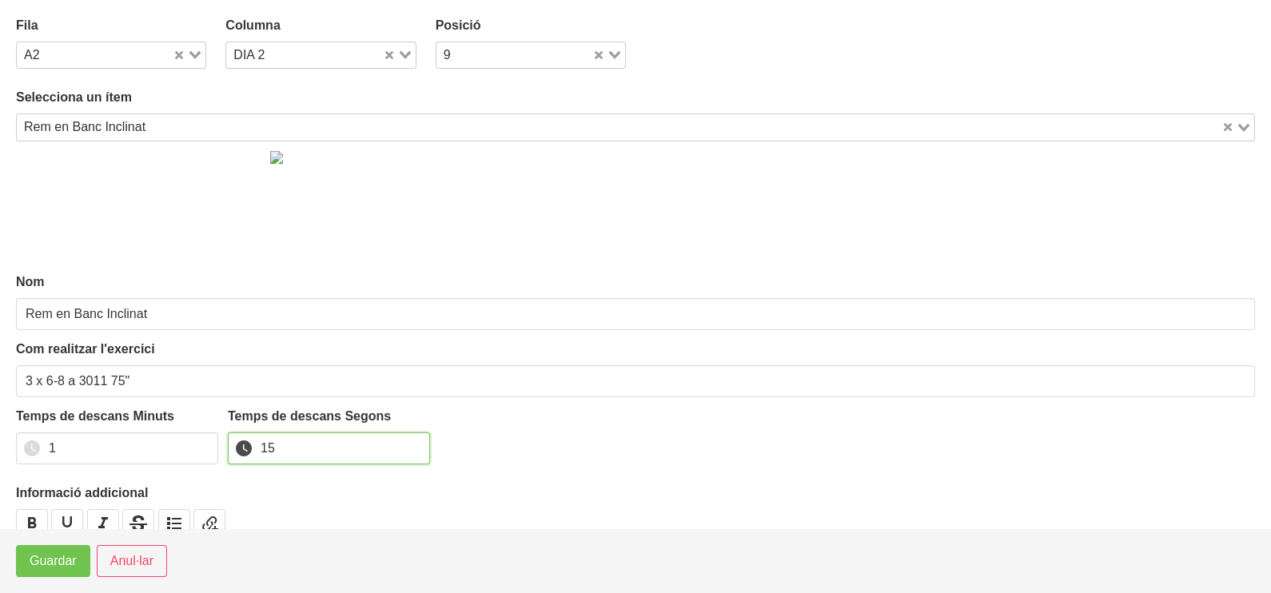
type input "15"
click at [58, 571] on span "Guardar" at bounding box center [53, 561] width 47 height 19
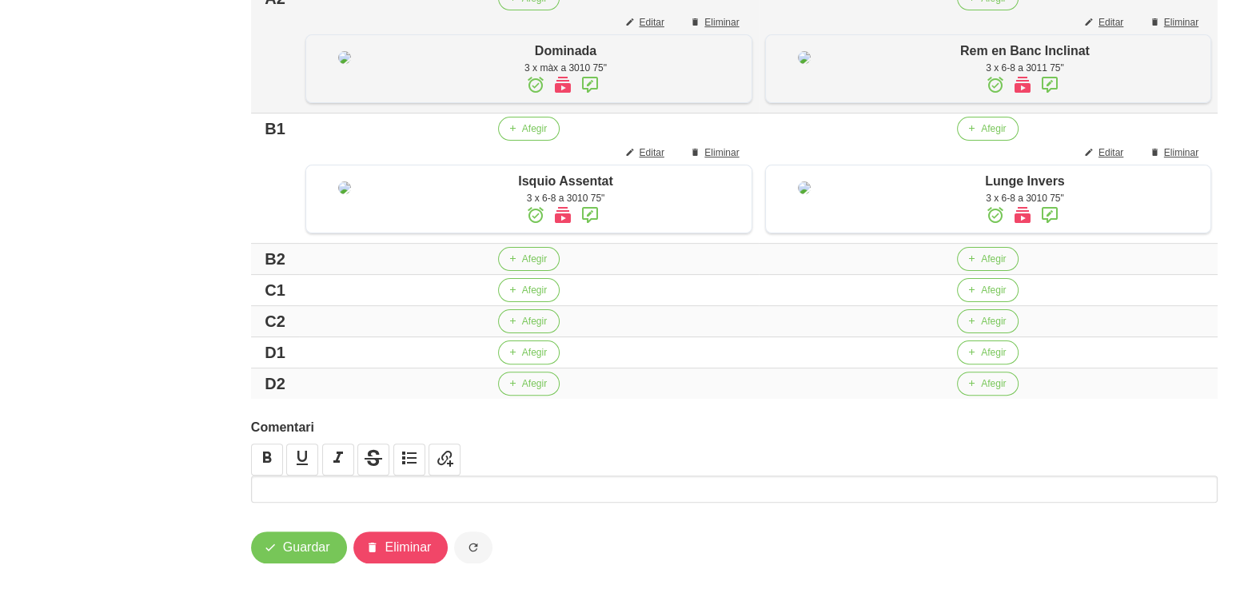
scroll to position [699, 0]
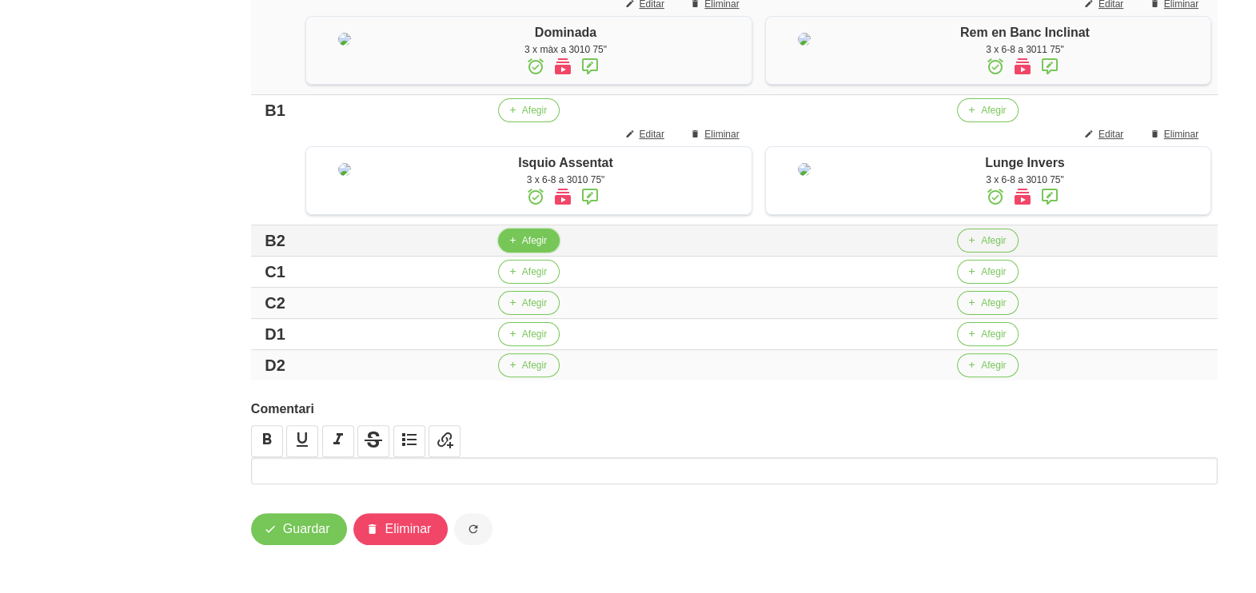
click at [514, 253] on button "Afegir" at bounding box center [529, 241] width 62 height 24
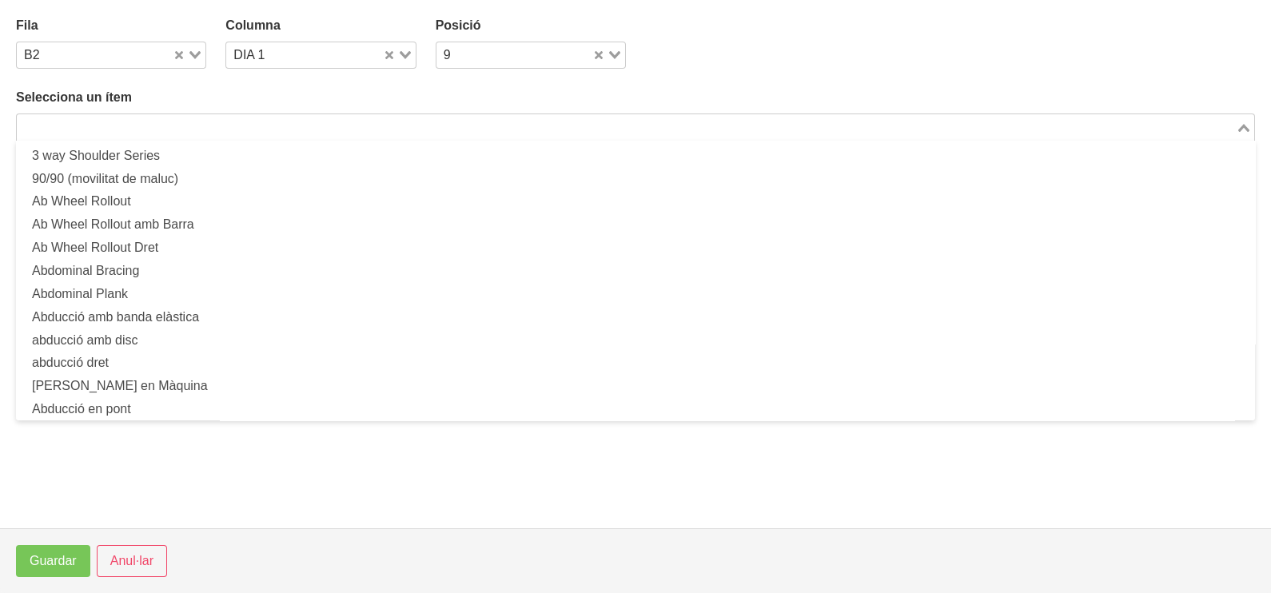
click at [298, 128] on input "Search for option" at bounding box center [626, 127] width 1216 height 19
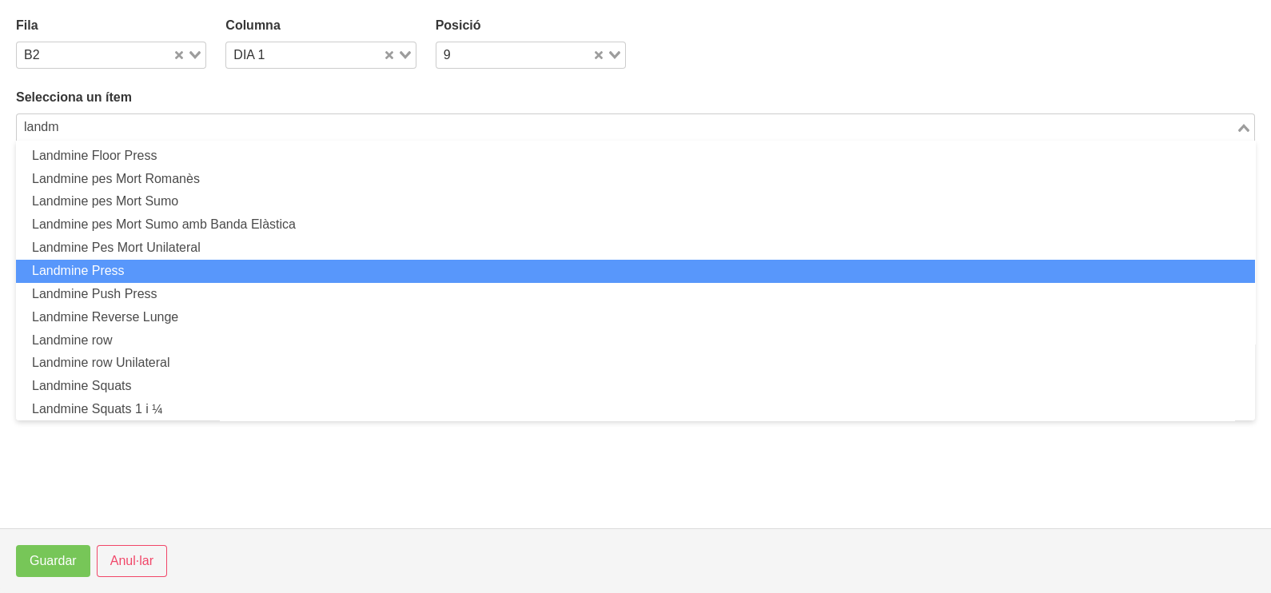
click at [163, 272] on li "Landmine Press" at bounding box center [635, 271] width 1239 height 23
type input "landm"
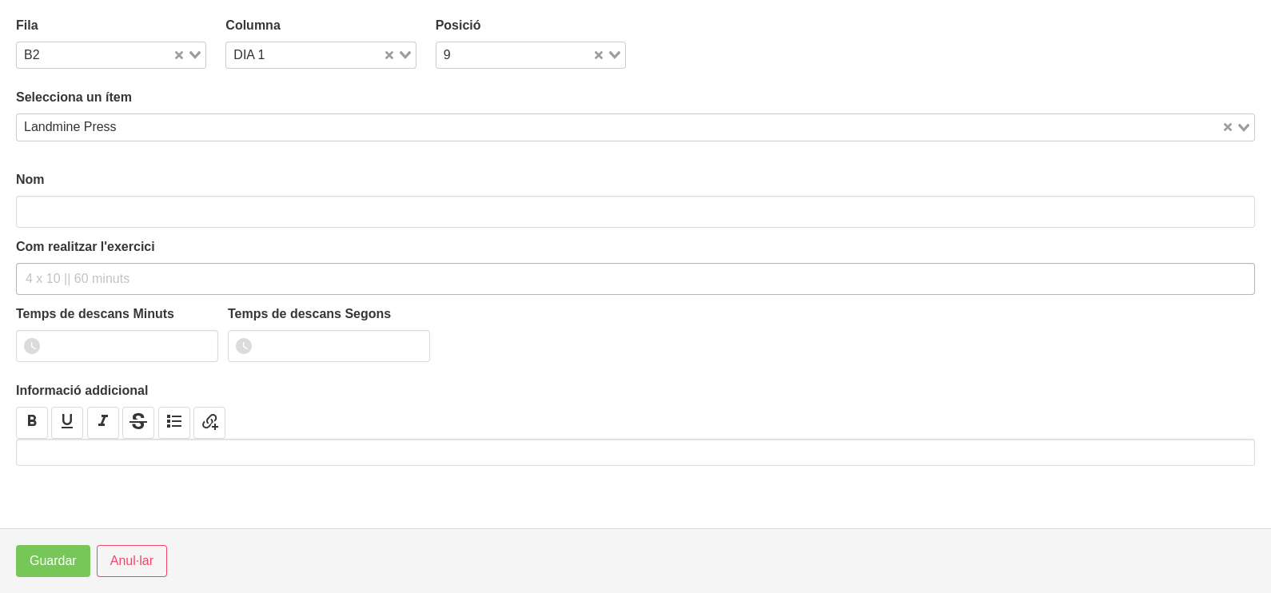
type input "Landmine Press"
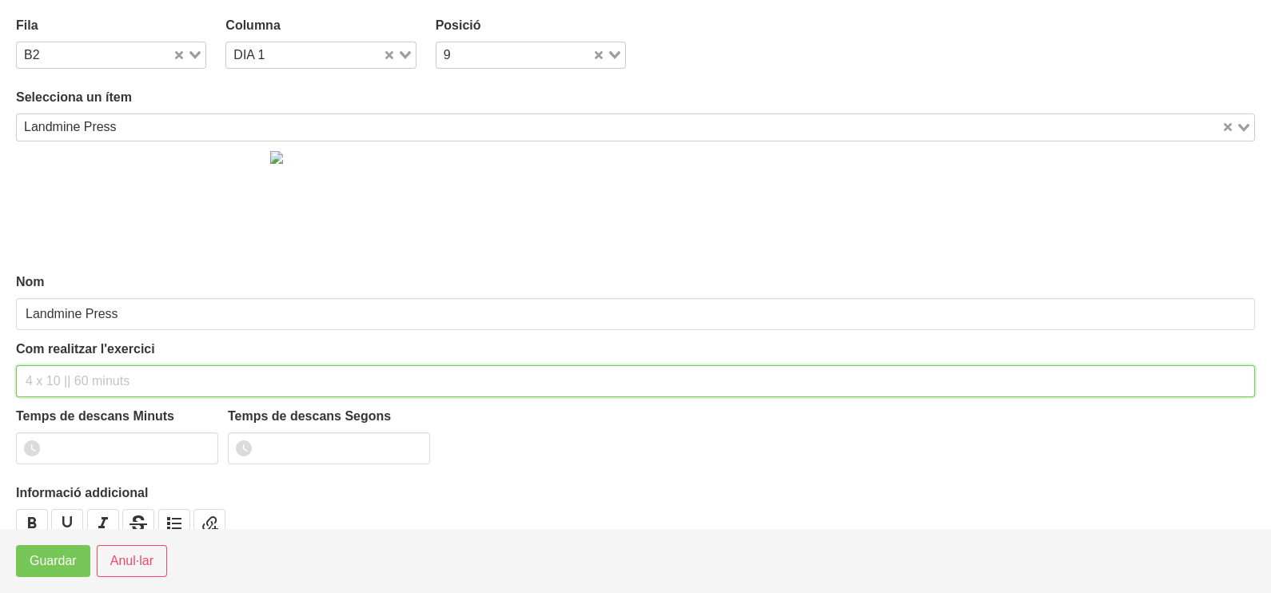
click at [61, 372] on input "text" at bounding box center [635, 381] width 1239 height 32
type input "3 x 6-8 a 3010 75""
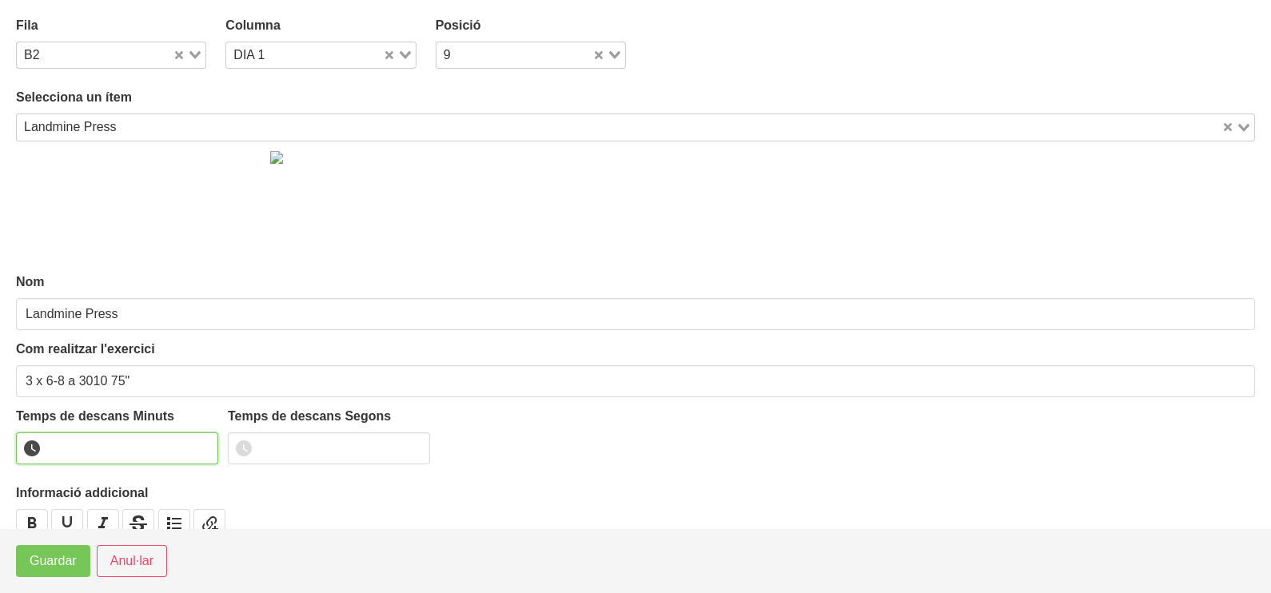
click at [82, 449] on input "number" at bounding box center [117, 449] width 202 height 32
type input "1"
click at [60, 563] on span "Guardar" at bounding box center [53, 561] width 47 height 19
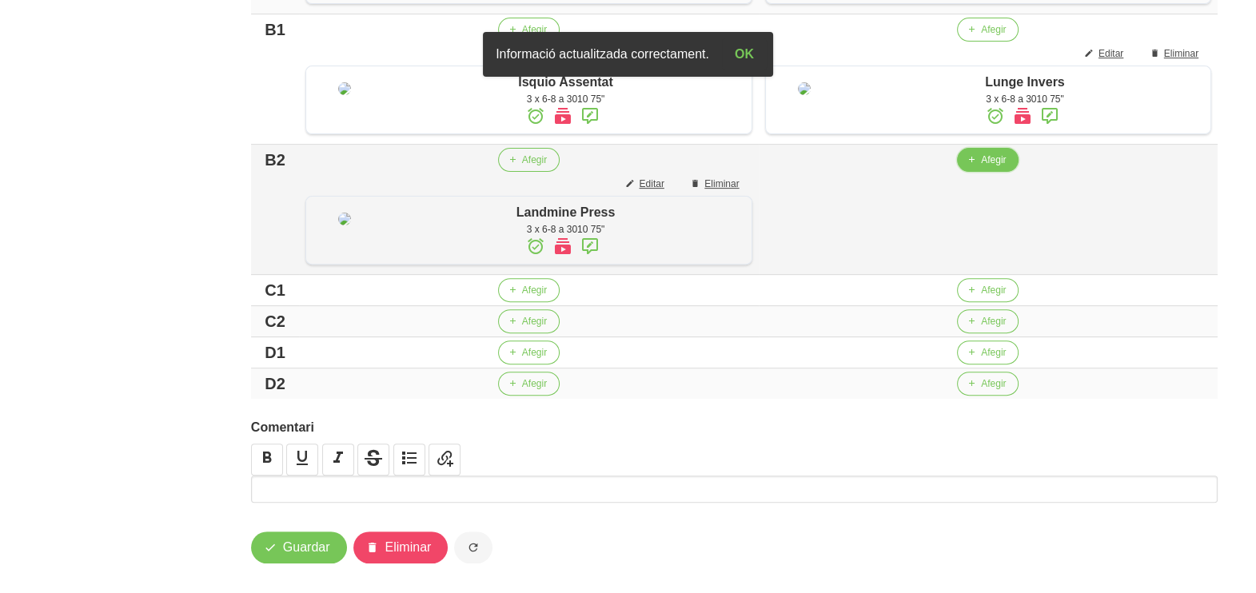
click at [981, 167] on span "Afegir" at bounding box center [993, 160] width 25 height 14
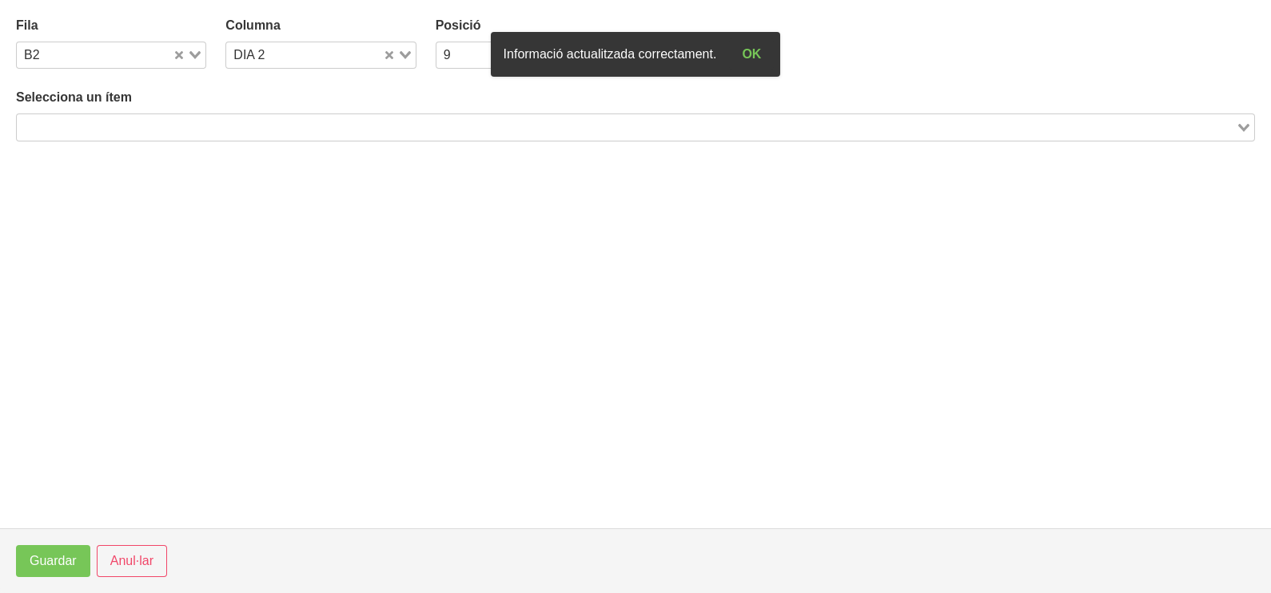
click at [281, 122] on input "Search for option" at bounding box center [626, 127] width 1216 height 19
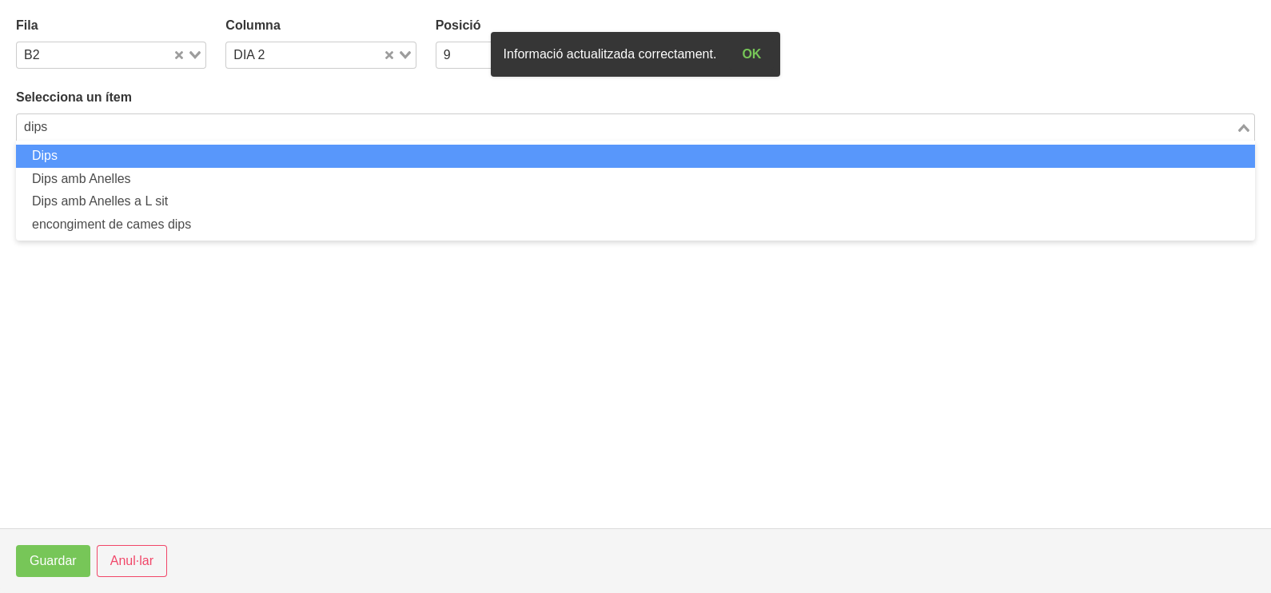
click at [264, 158] on li "Dips" at bounding box center [635, 156] width 1239 height 23
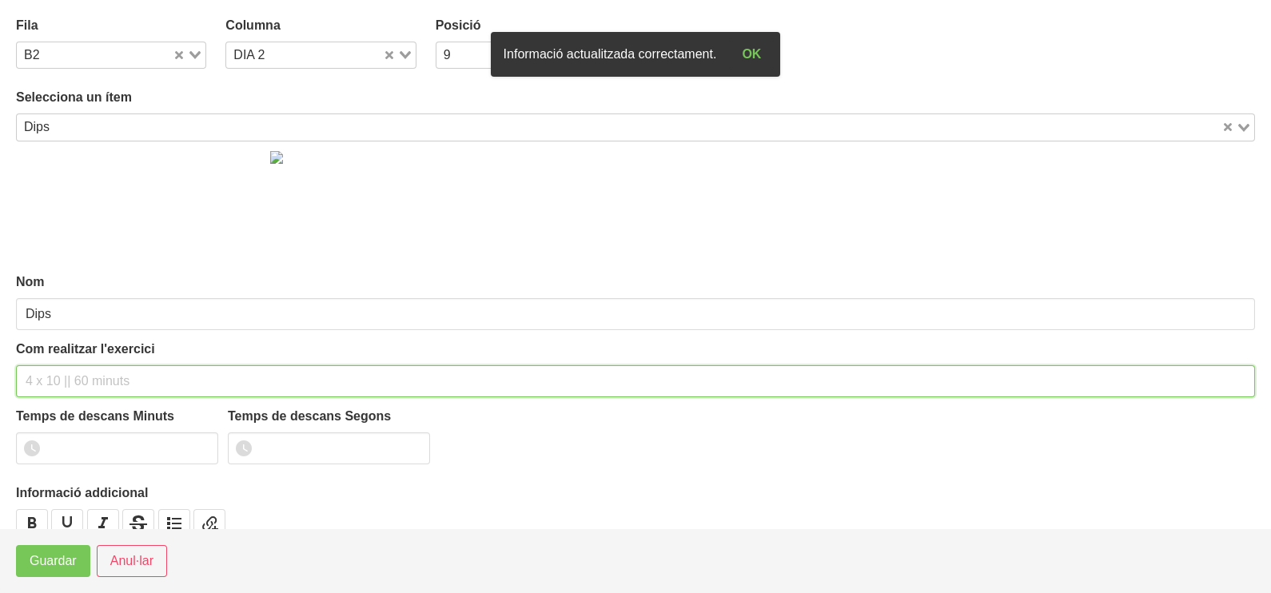
click at [67, 373] on input "text" at bounding box center [635, 381] width 1239 height 32
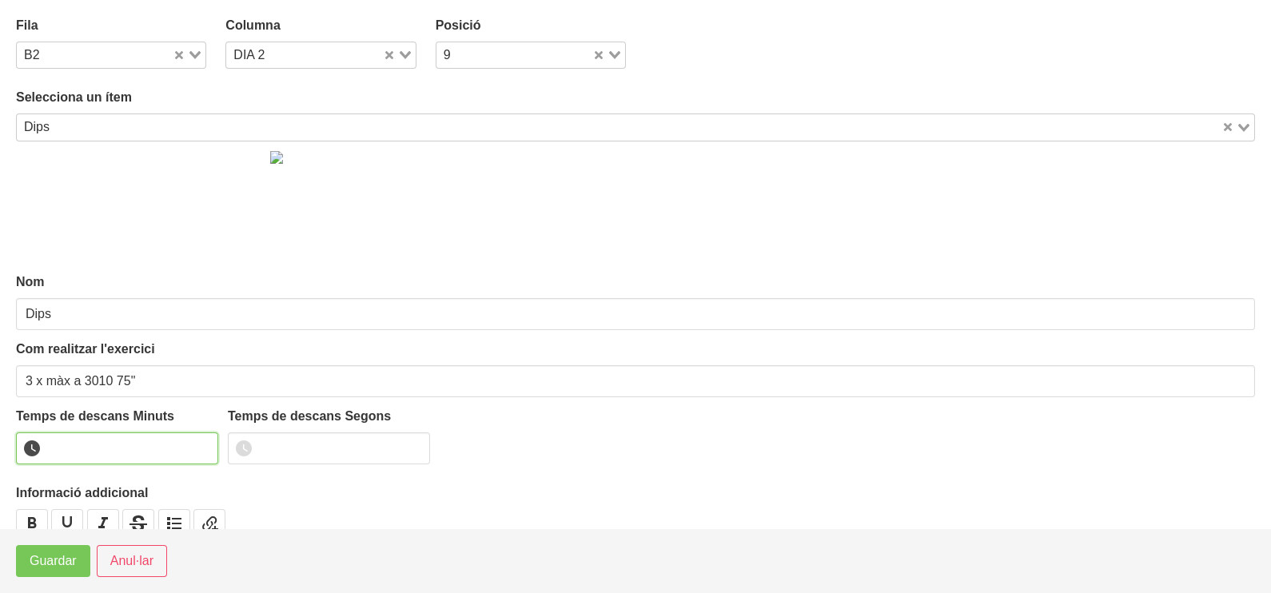
click at [82, 452] on input "number" at bounding box center [117, 449] width 202 height 32
click at [54, 568] on span "Guardar" at bounding box center [53, 561] width 47 height 19
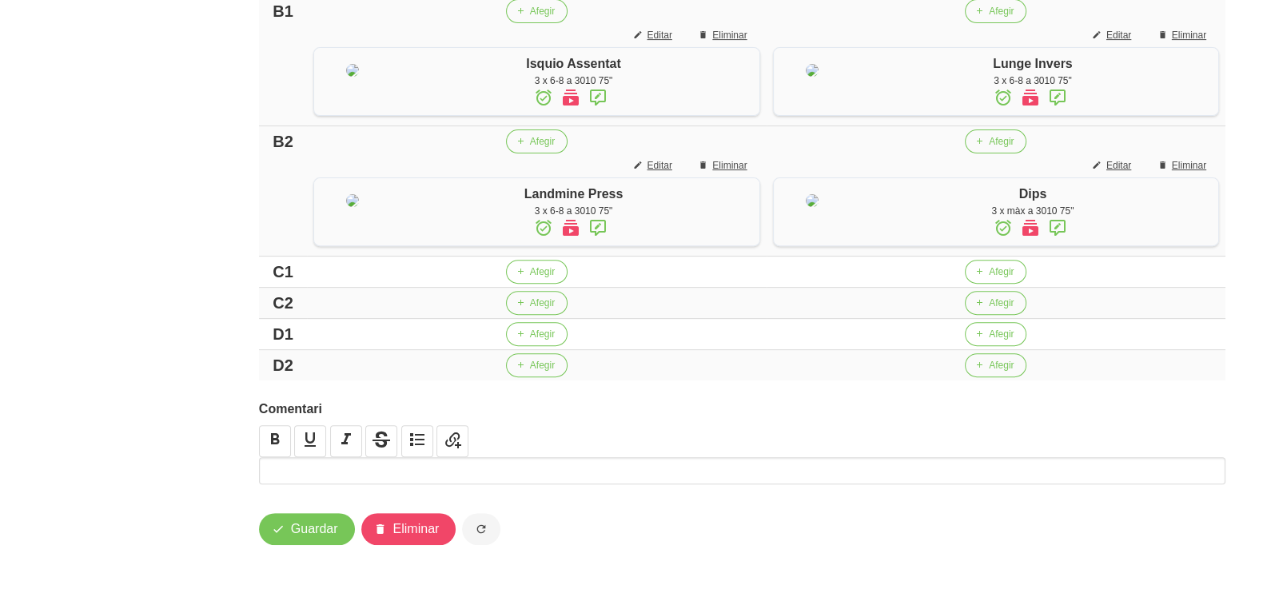
scroll to position [859, 0]
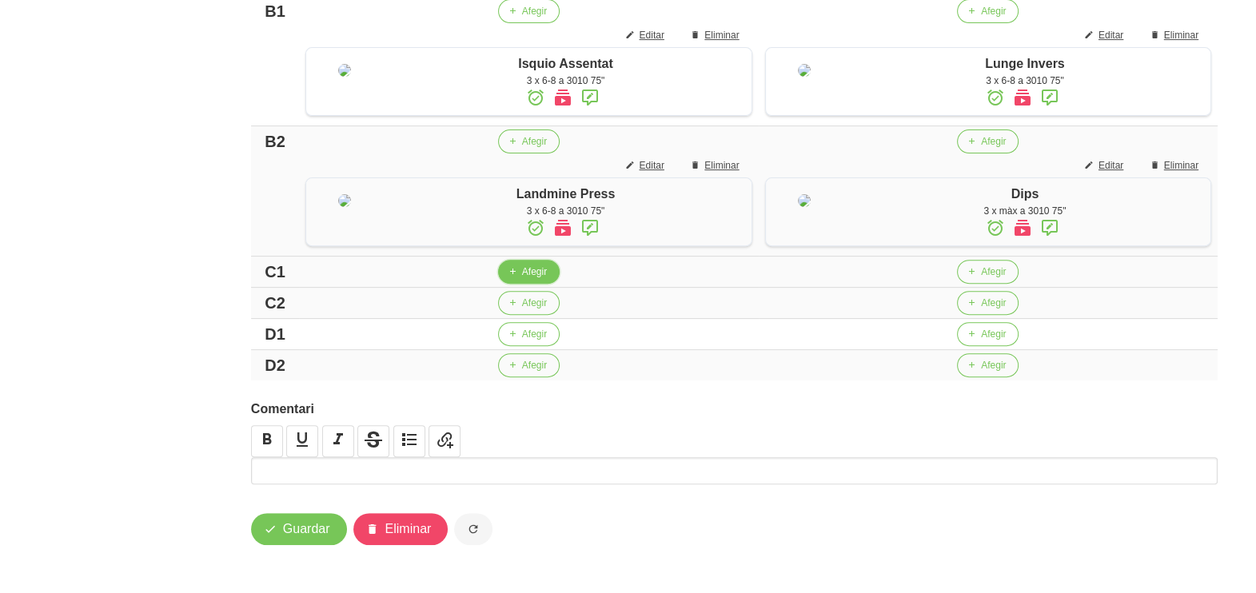
click at [532, 276] on span "Afegir" at bounding box center [534, 272] width 25 height 14
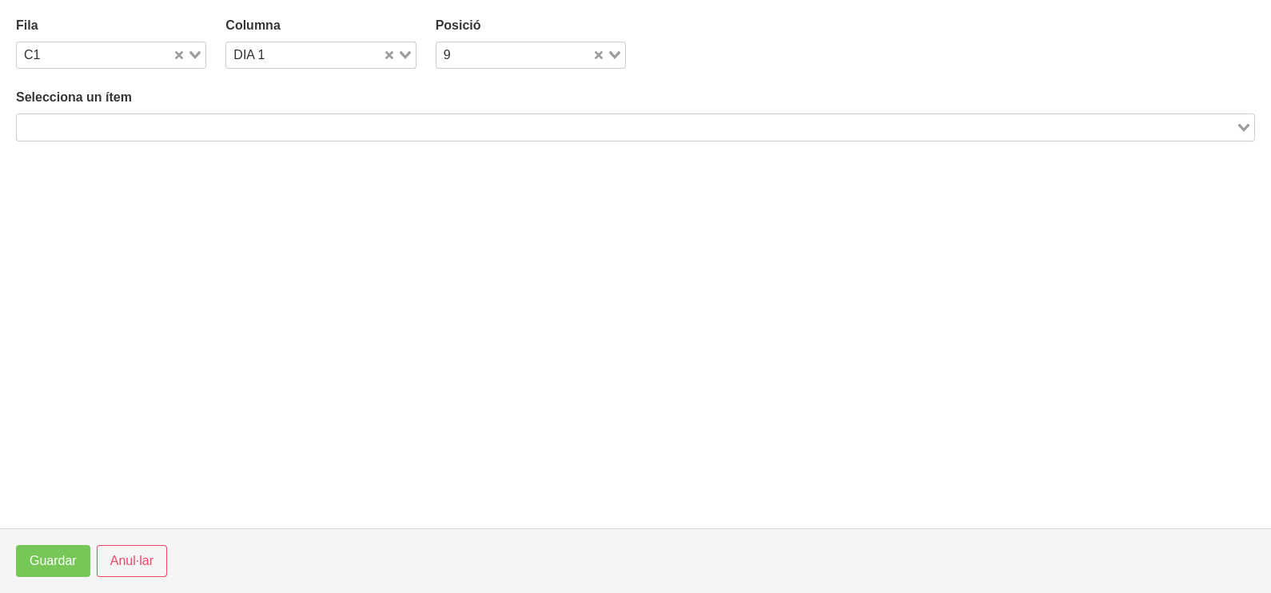
click at [205, 118] on input "Search for option" at bounding box center [626, 127] width 1216 height 19
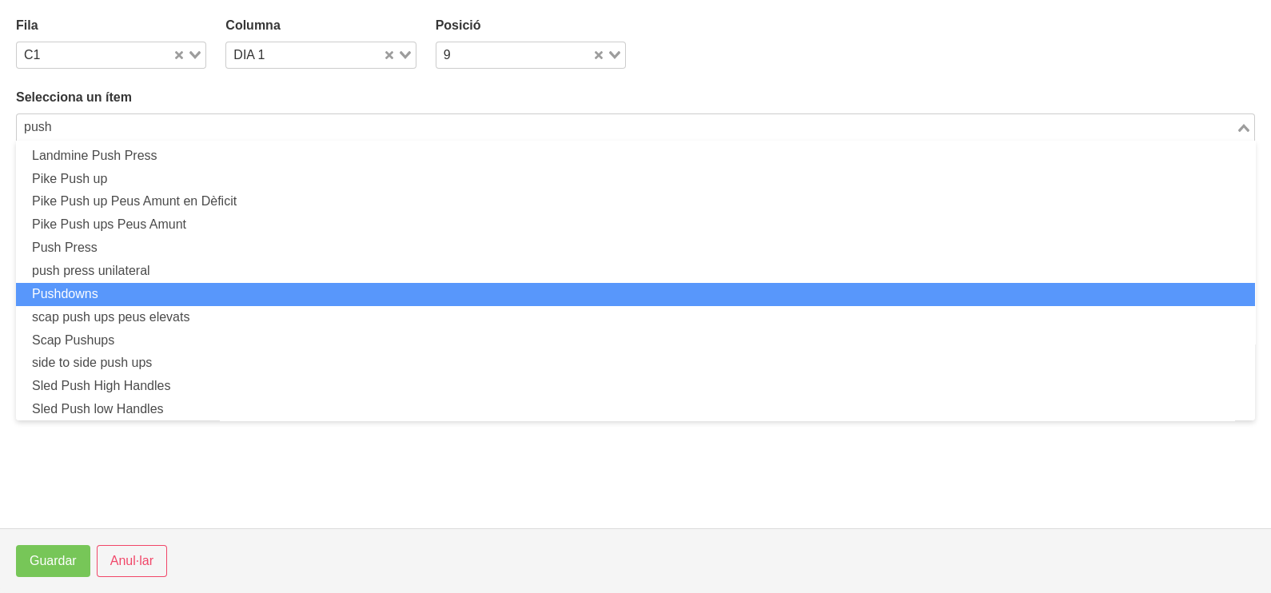
click at [146, 288] on li "Pushdowns" at bounding box center [635, 294] width 1239 height 23
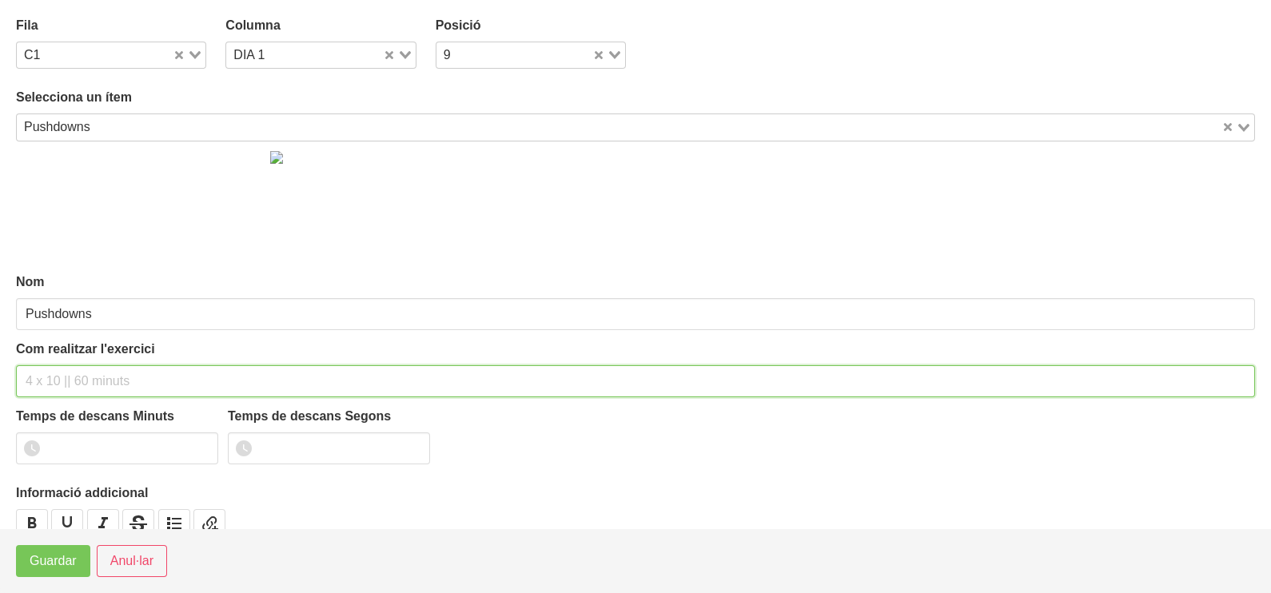
click at [58, 369] on input "text" at bounding box center [635, 381] width 1239 height 32
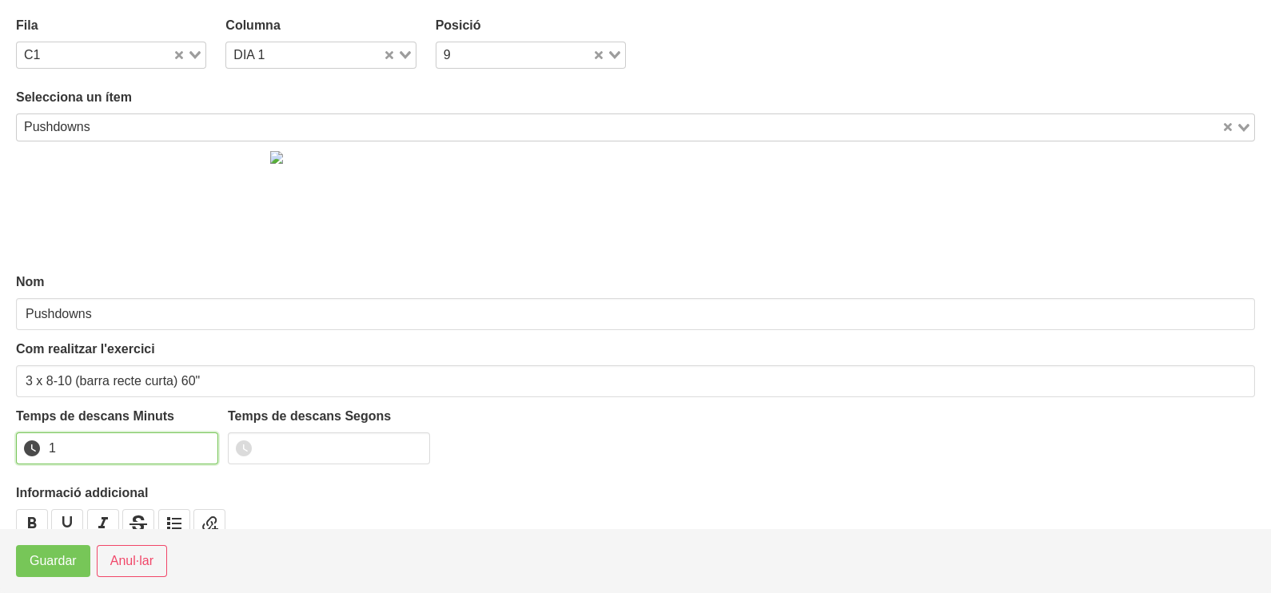
click at [201, 444] on input "1" at bounding box center [117, 449] width 202 height 32
click at [59, 563] on span "Guardar" at bounding box center [53, 561] width 47 height 19
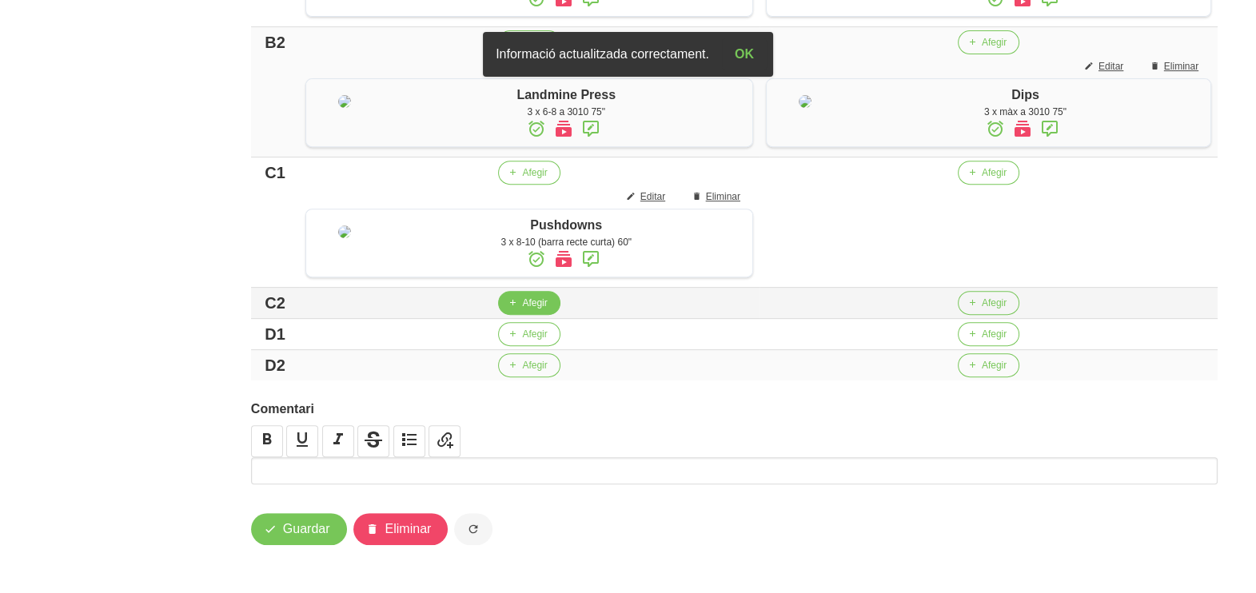
click at [522, 310] on span "Afegir" at bounding box center [534, 303] width 25 height 14
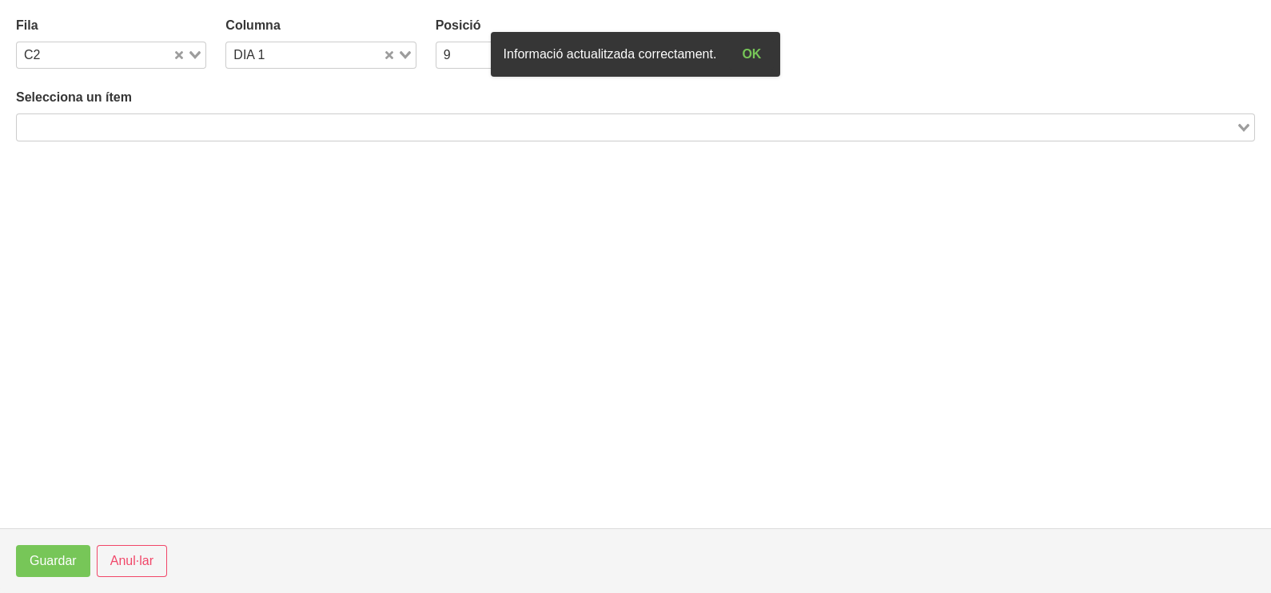
click at [141, 120] on input "Search for option" at bounding box center [626, 127] width 1216 height 19
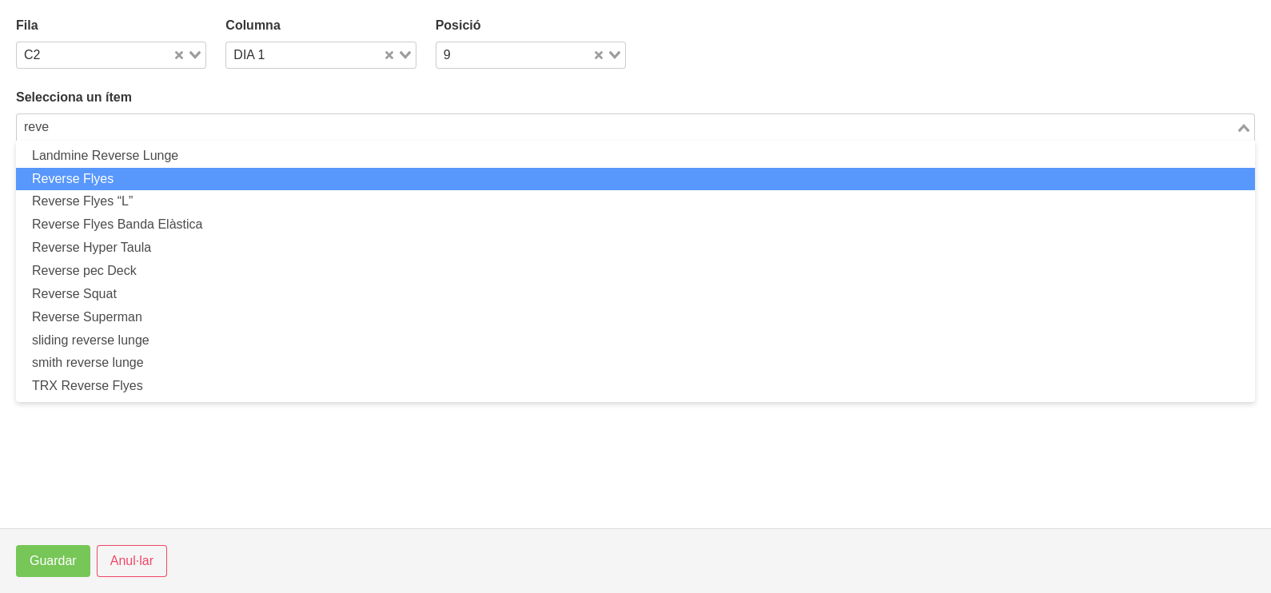
click at [152, 177] on li "Reverse Flyes" at bounding box center [635, 179] width 1239 height 23
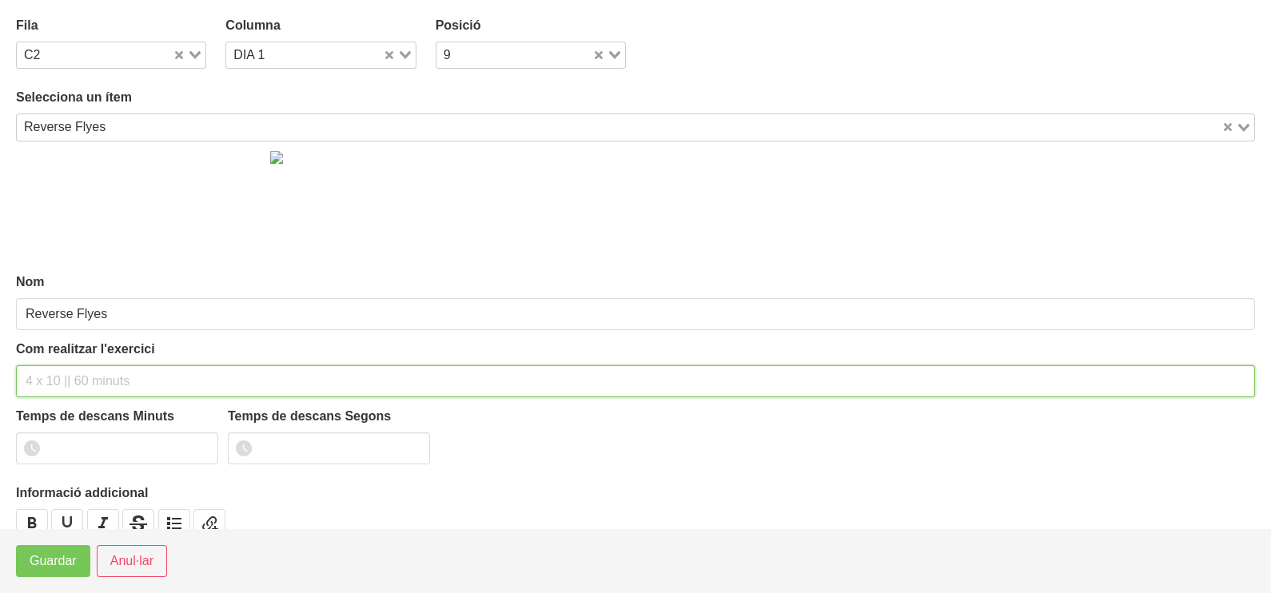
click at [76, 379] on input "text" at bounding box center [635, 381] width 1239 height 32
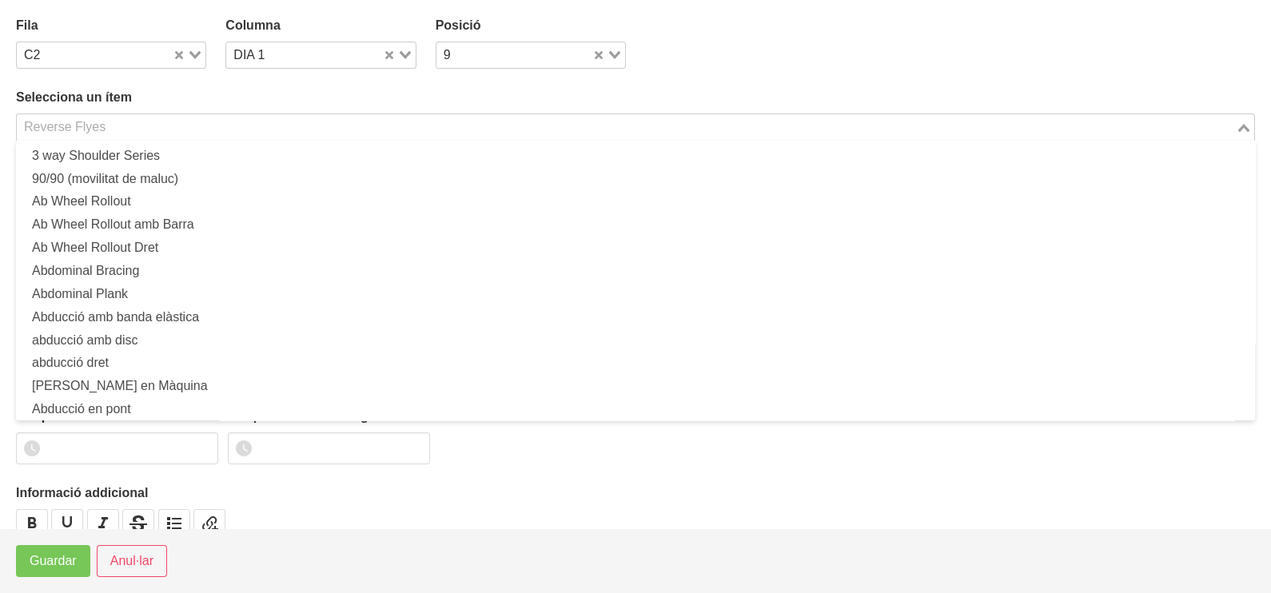
click at [116, 122] on input "Search for option" at bounding box center [626, 127] width 1216 height 19
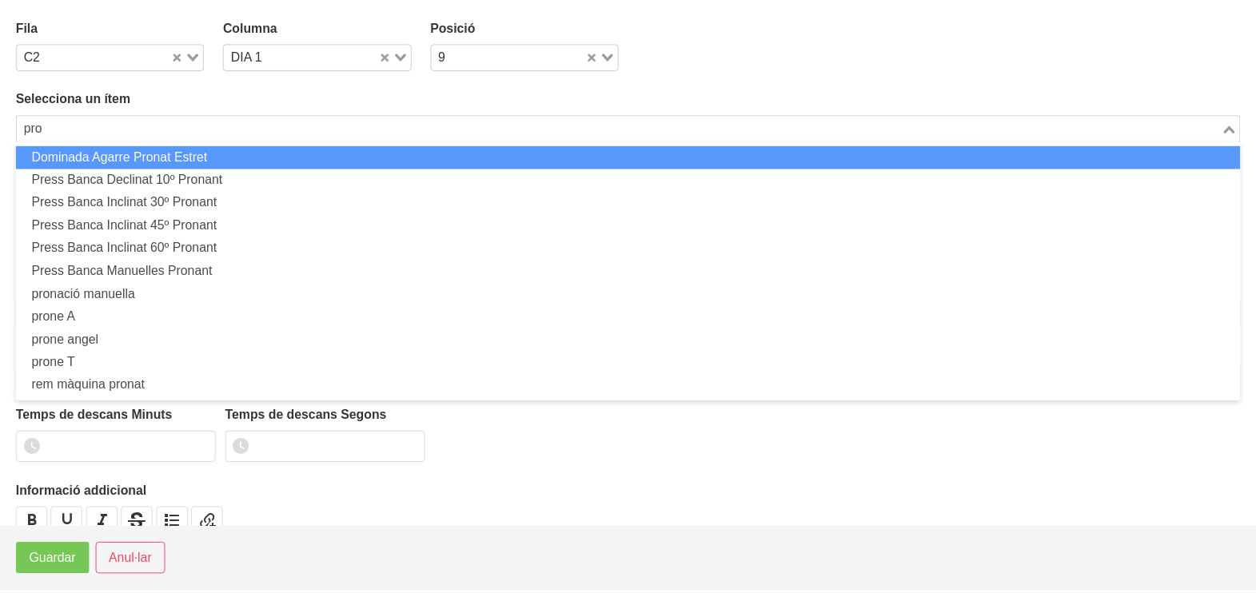
scroll to position [0, 0]
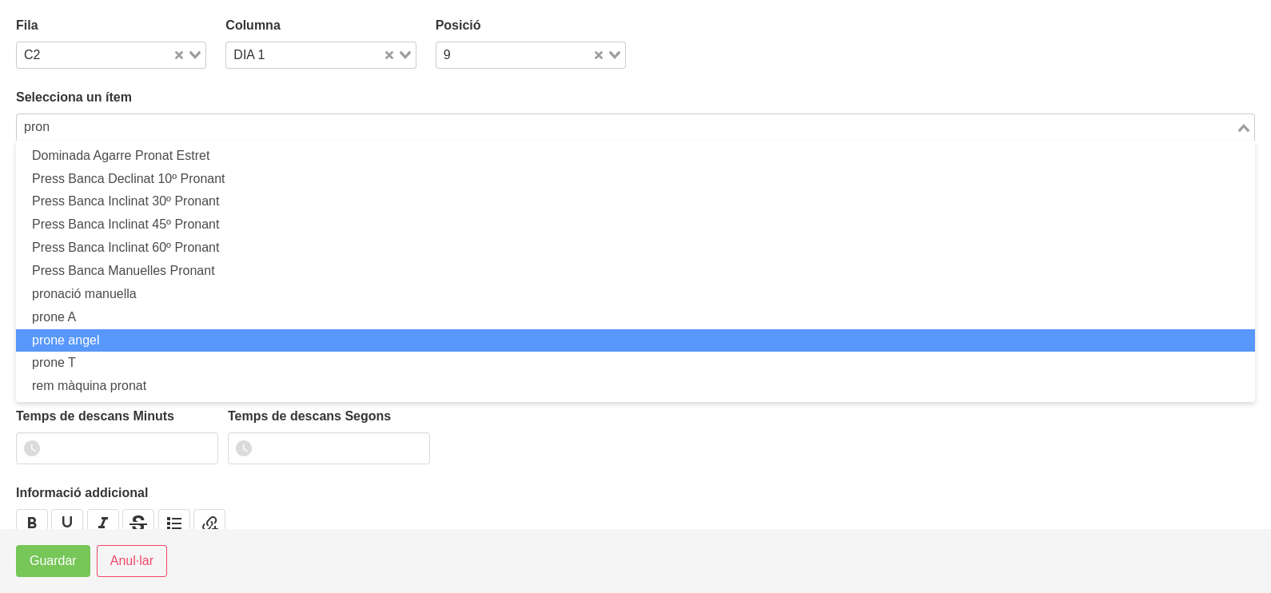
click at [123, 340] on li "prone angel" at bounding box center [635, 340] width 1239 height 23
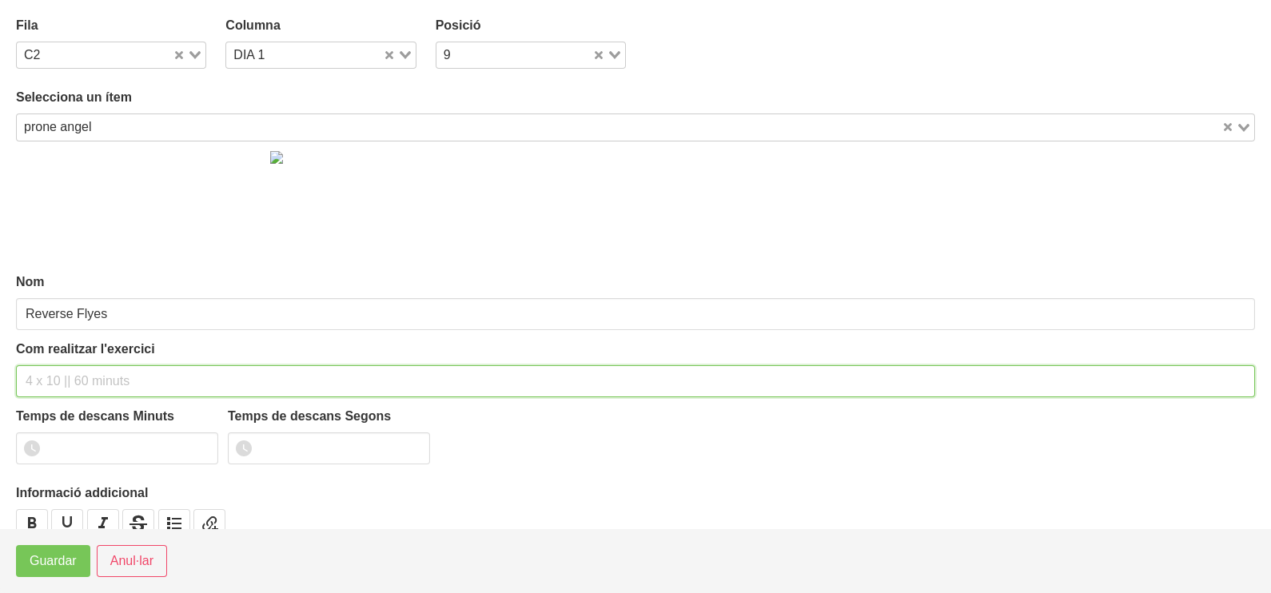
click at [39, 377] on input "text" at bounding box center [635, 381] width 1239 height 32
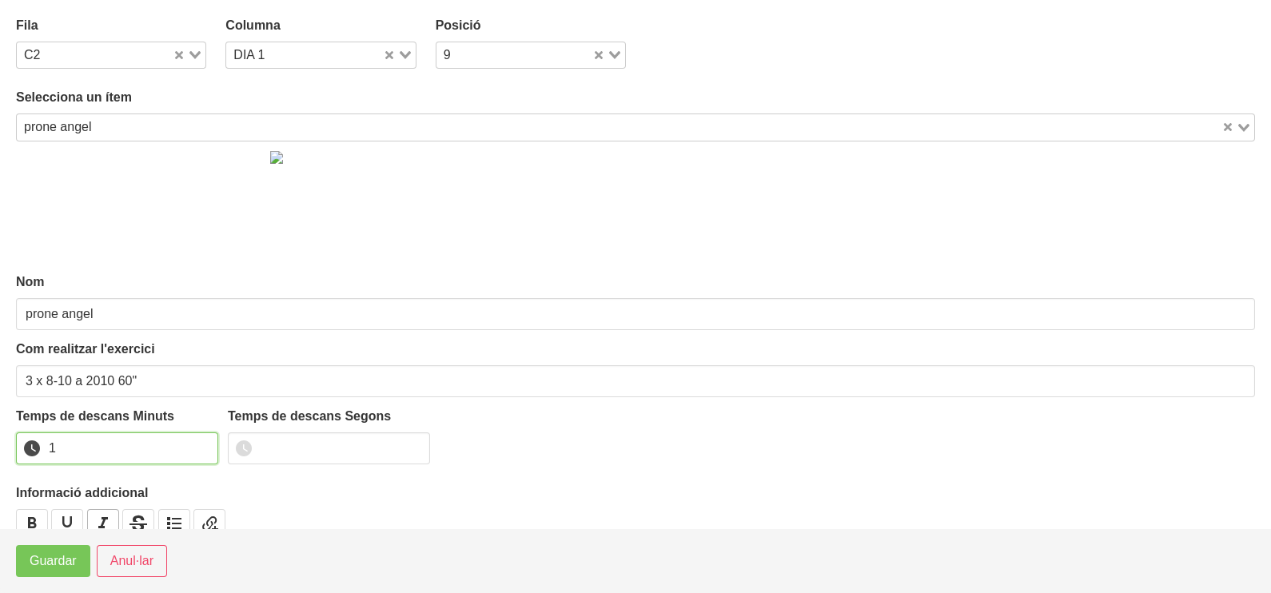
drag, startPoint x: 204, startPoint y: 441, endPoint x: 114, endPoint y: 508, distance: 111.5
click at [201, 444] on input "1" at bounding box center [117, 449] width 202 height 32
click at [70, 564] on span "Guardar" at bounding box center [53, 561] width 47 height 19
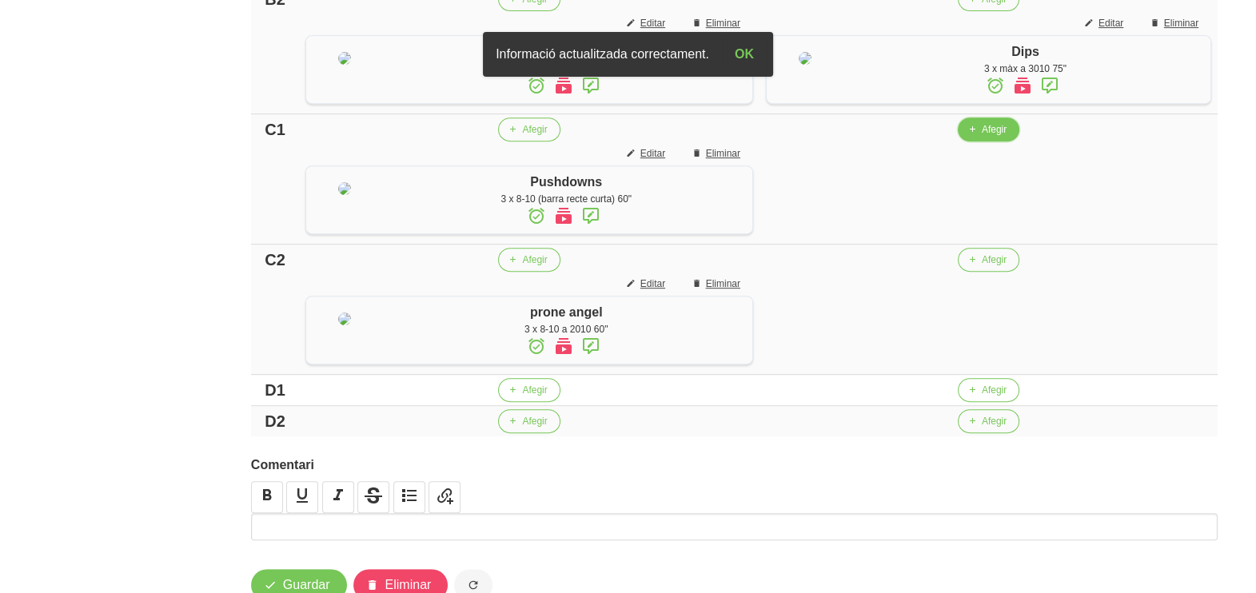
click at [971, 137] on span "button" at bounding box center [972, 129] width 14 height 14
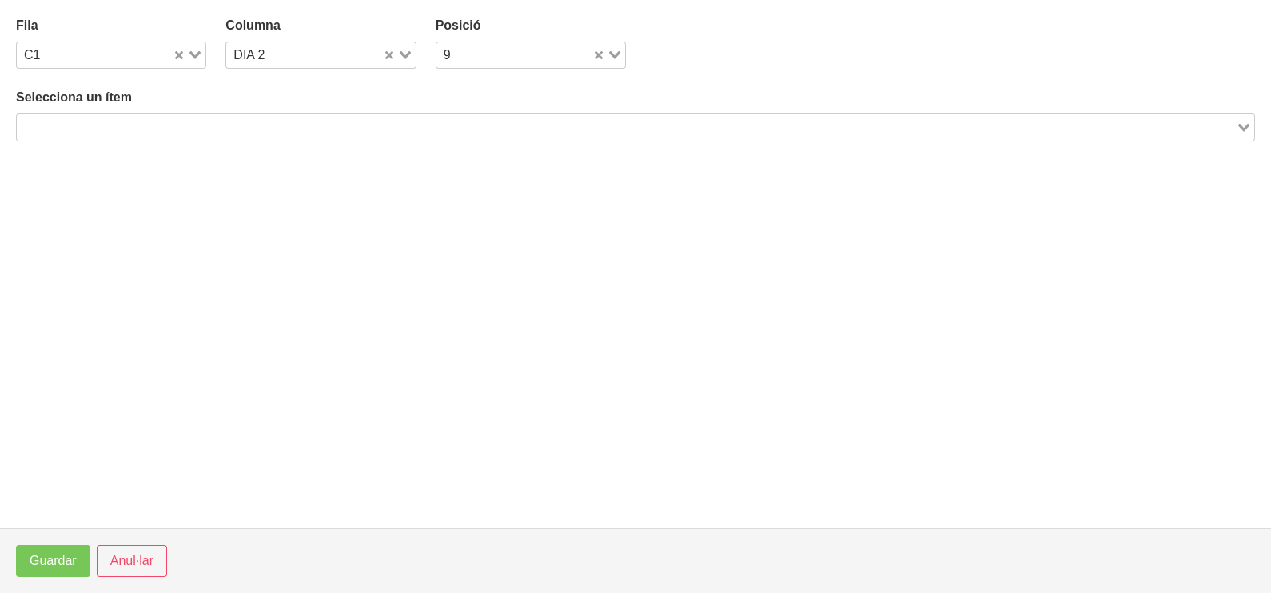
click at [186, 124] on input "Search for option" at bounding box center [626, 127] width 1216 height 19
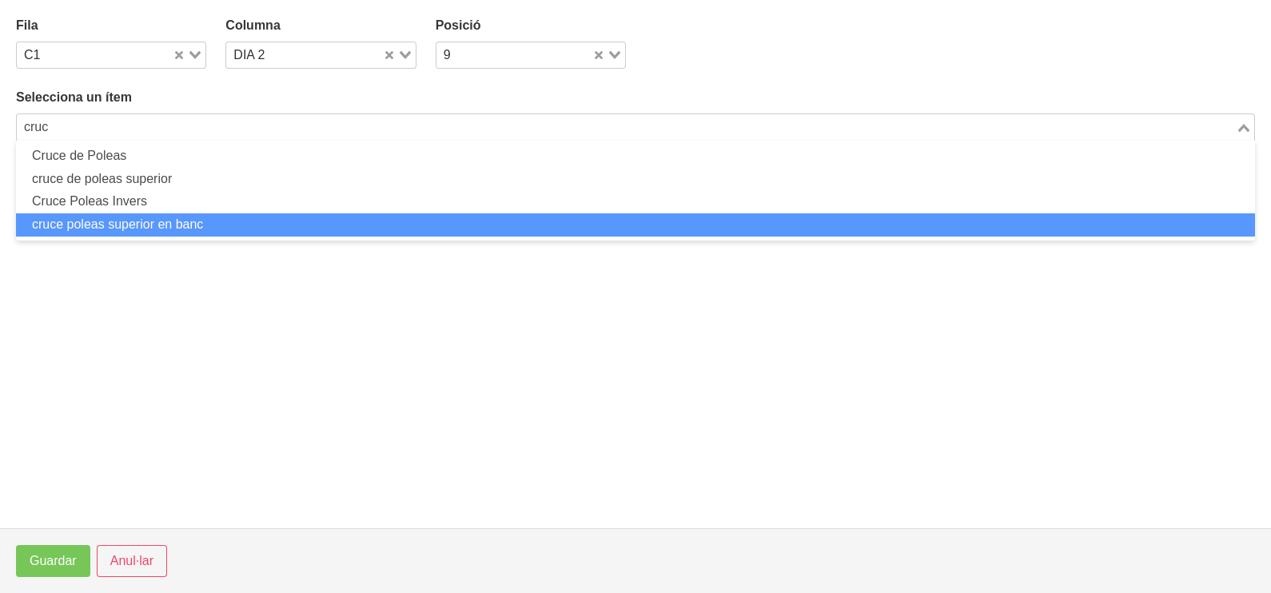
click at [172, 221] on li "cruce poleas superior en banc" at bounding box center [635, 224] width 1239 height 23
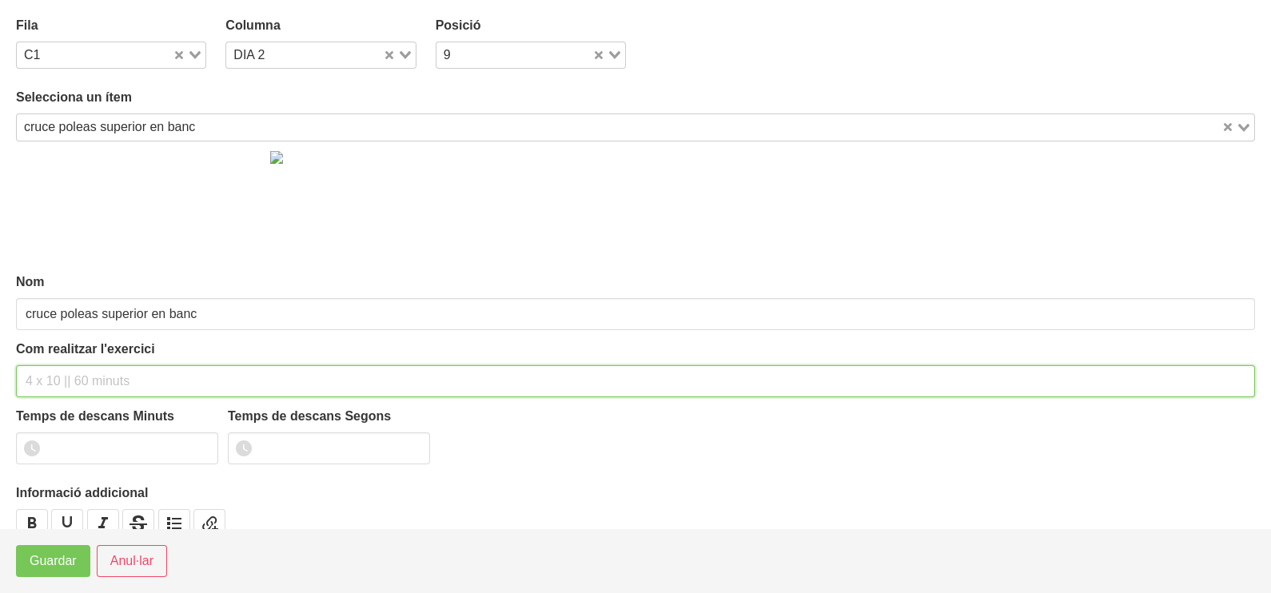
click at [54, 383] on input "text" at bounding box center [635, 381] width 1239 height 32
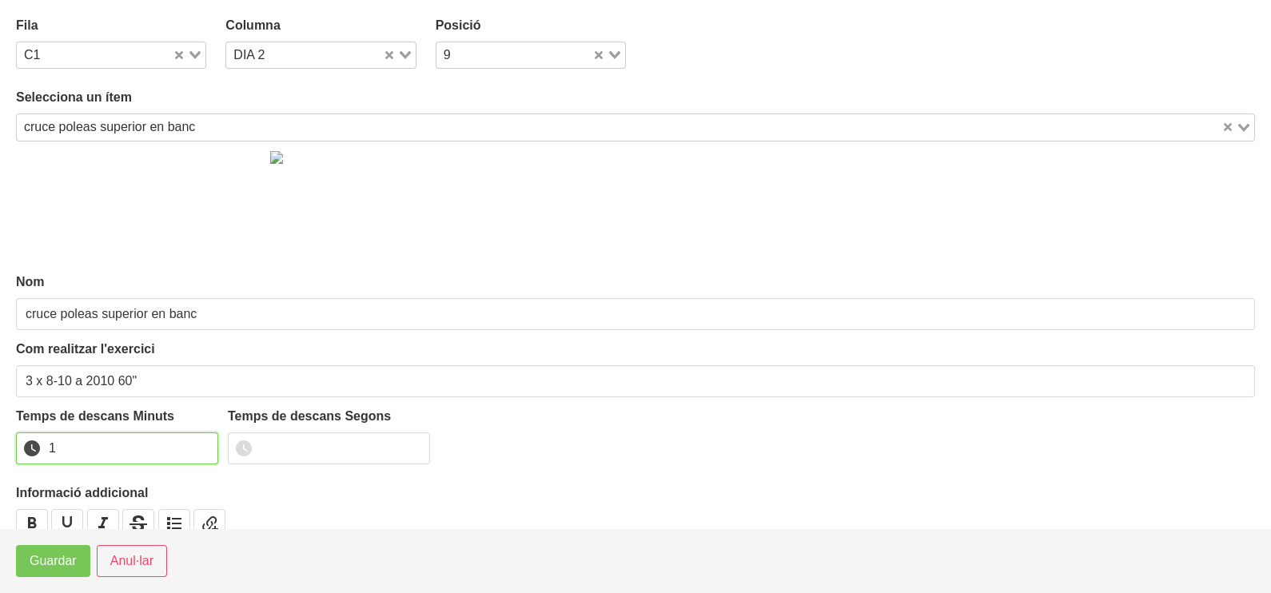
click at [201, 445] on input "1" at bounding box center [117, 449] width 202 height 32
click at [70, 556] on span "Guardar" at bounding box center [53, 561] width 47 height 19
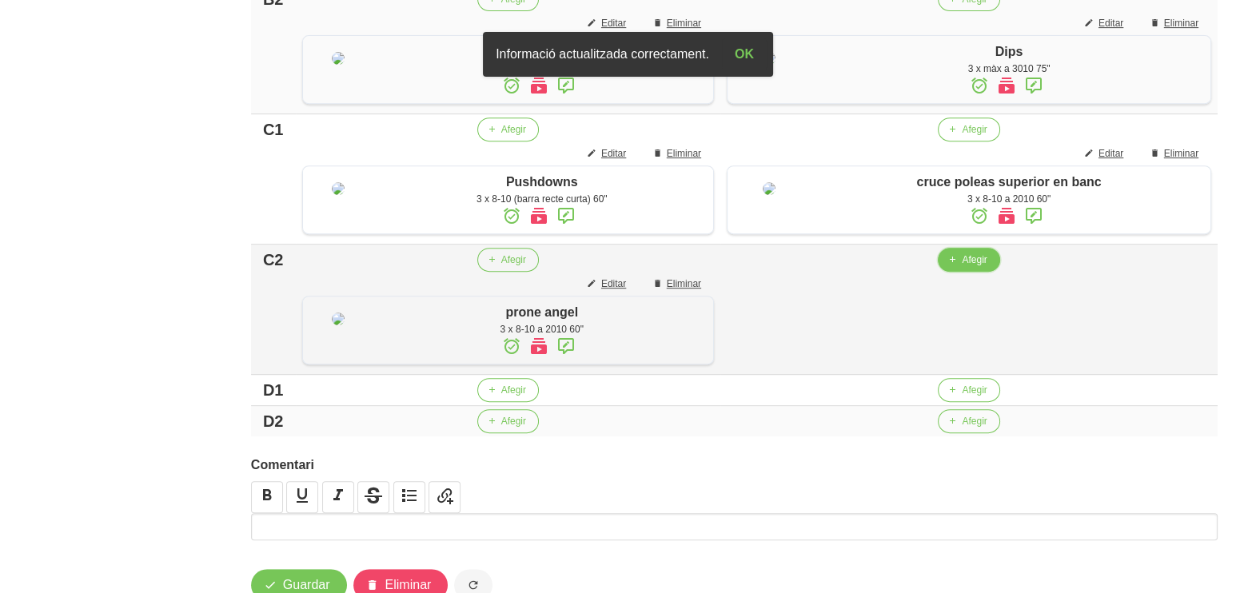
click at [966, 267] on span "Afegir" at bounding box center [974, 260] width 25 height 14
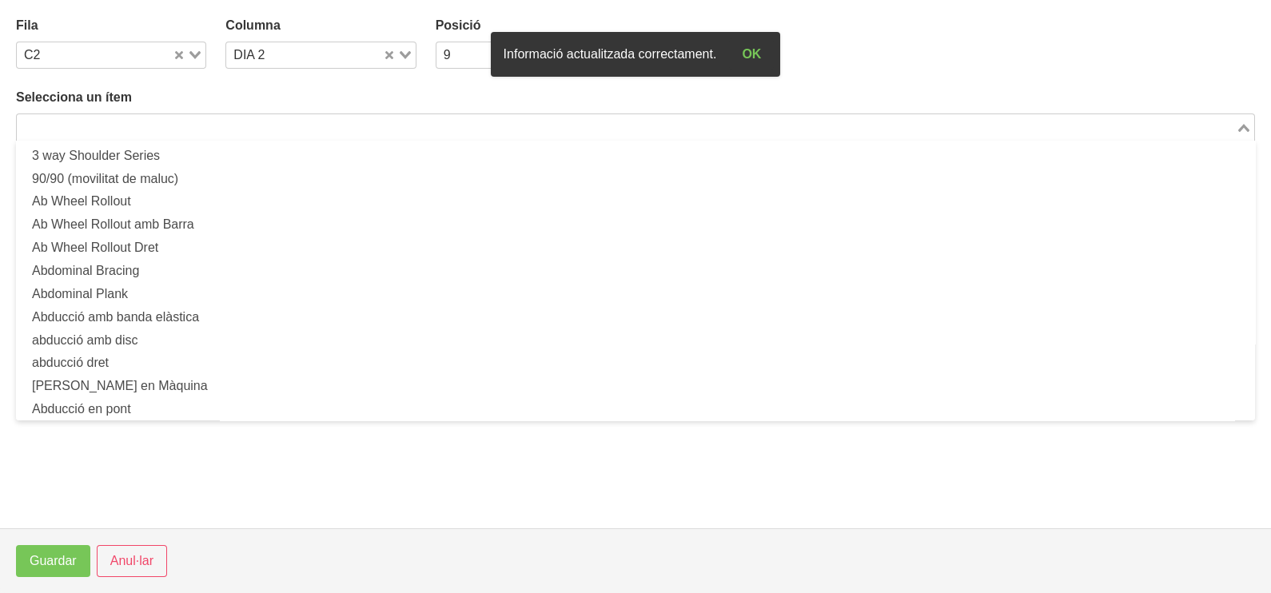
click at [277, 125] on input "Search for option" at bounding box center [626, 127] width 1216 height 19
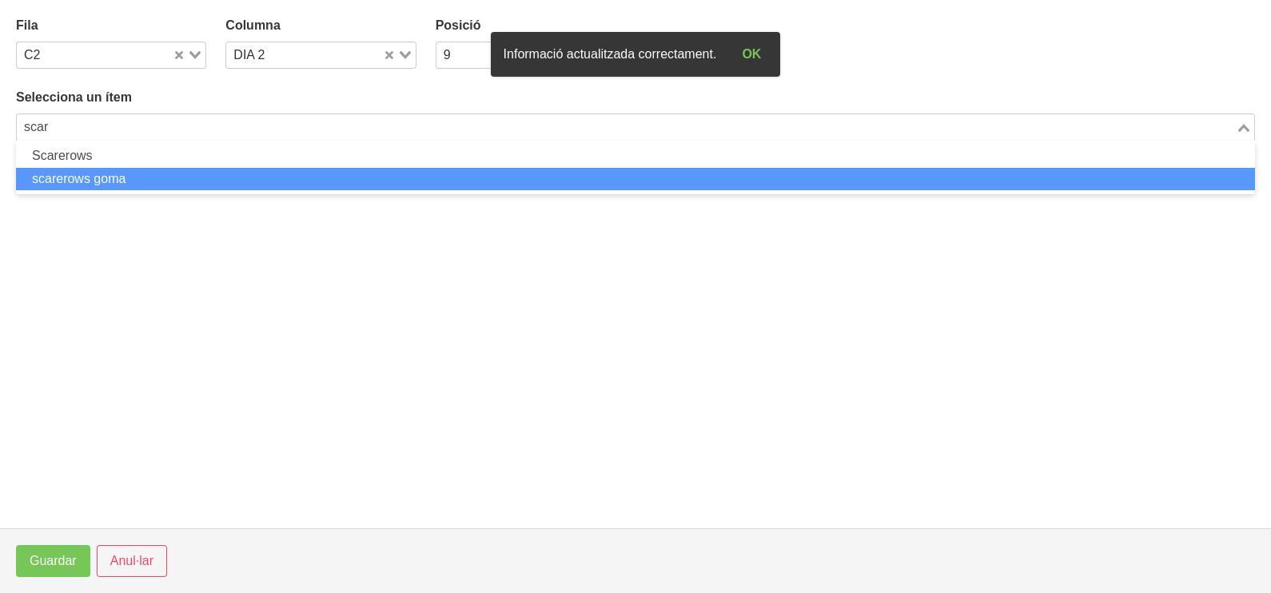
click at [152, 185] on li "scarerows goma" at bounding box center [635, 179] width 1239 height 23
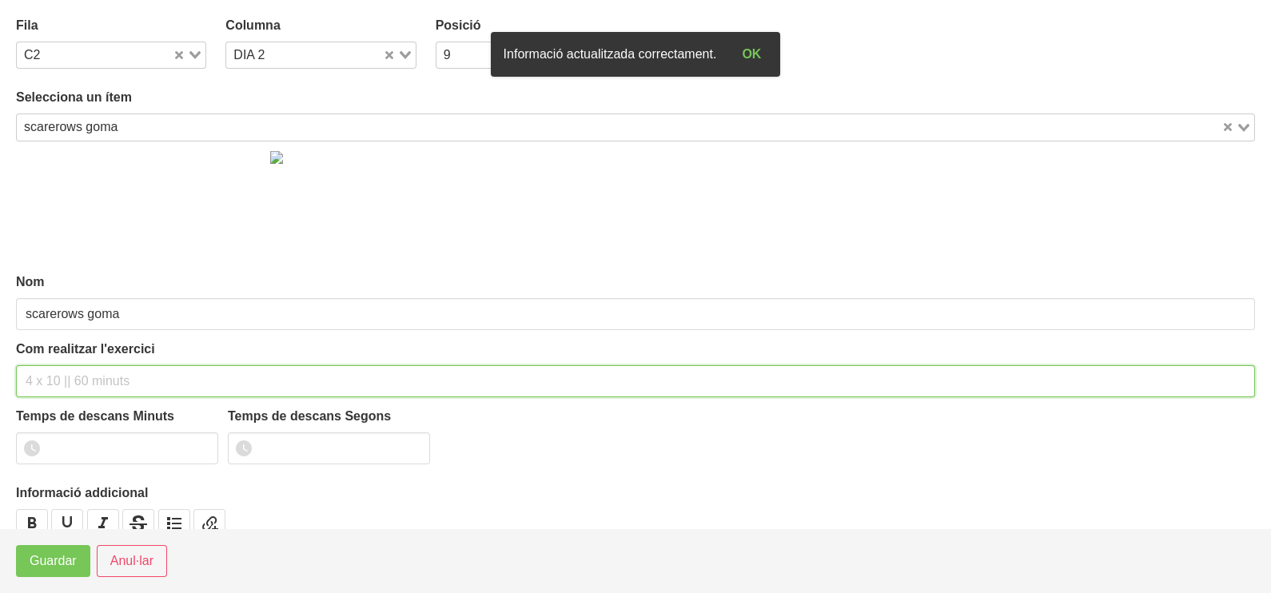
click at [80, 381] on input "text" at bounding box center [635, 381] width 1239 height 32
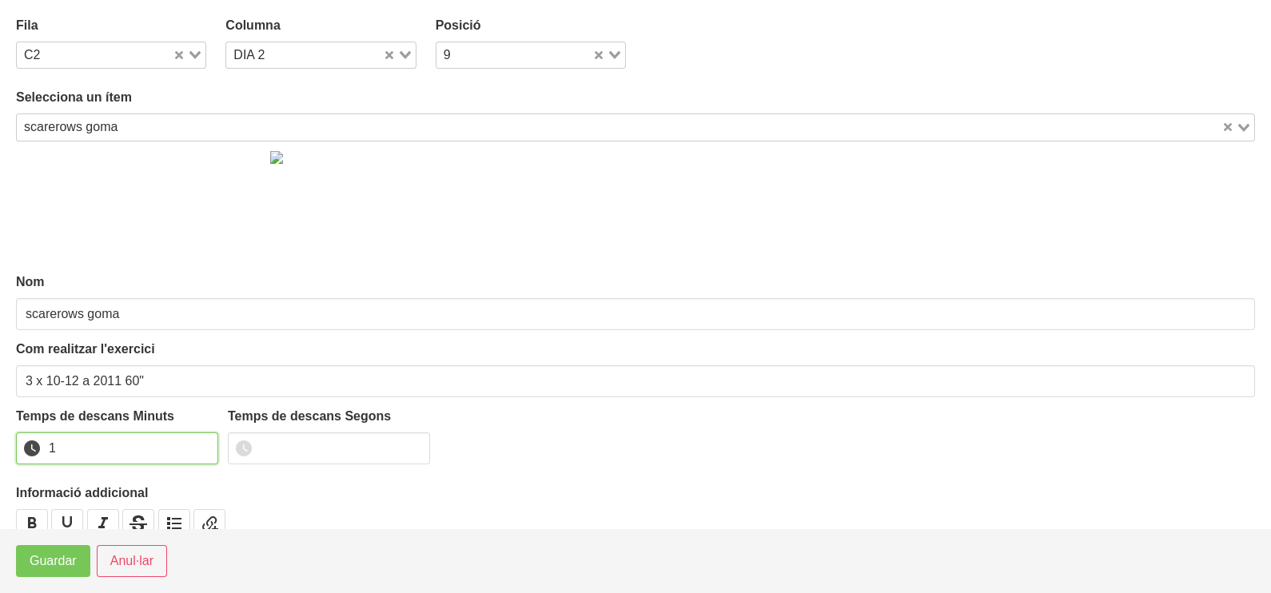
drag, startPoint x: 202, startPoint y: 441, endPoint x: 64, endPoint y: 540, distance: 170.2
click at [193, 448] on input "1" at bounding box center [117, 449] width 202 height 32
click at [53, 557] on span "Guardar" at bounding box center [53, 561] width 47 height 19
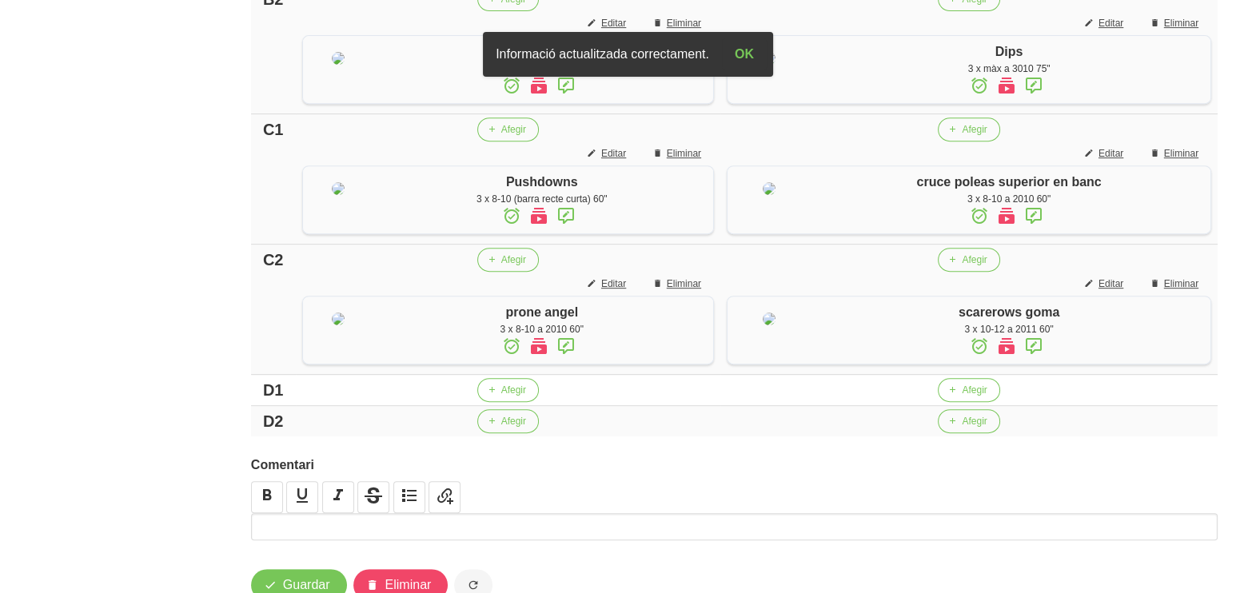
scroll to position [1135, 0]
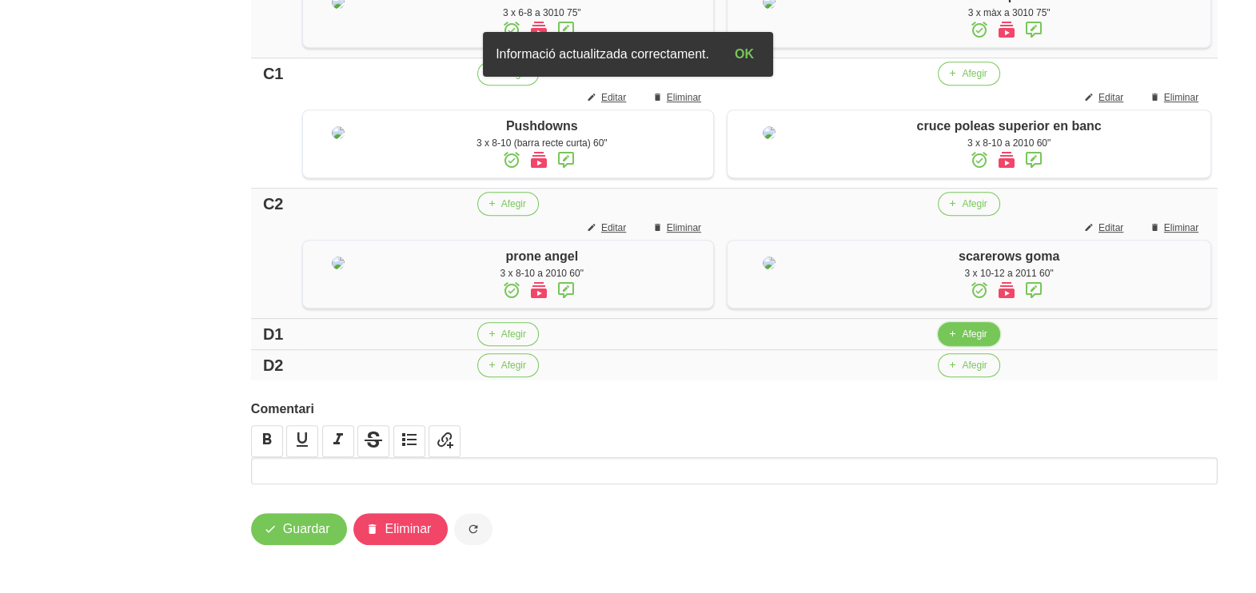
click at [975, 336] on span "Afegir" at bounding box center [974, 334] width 25 height 14
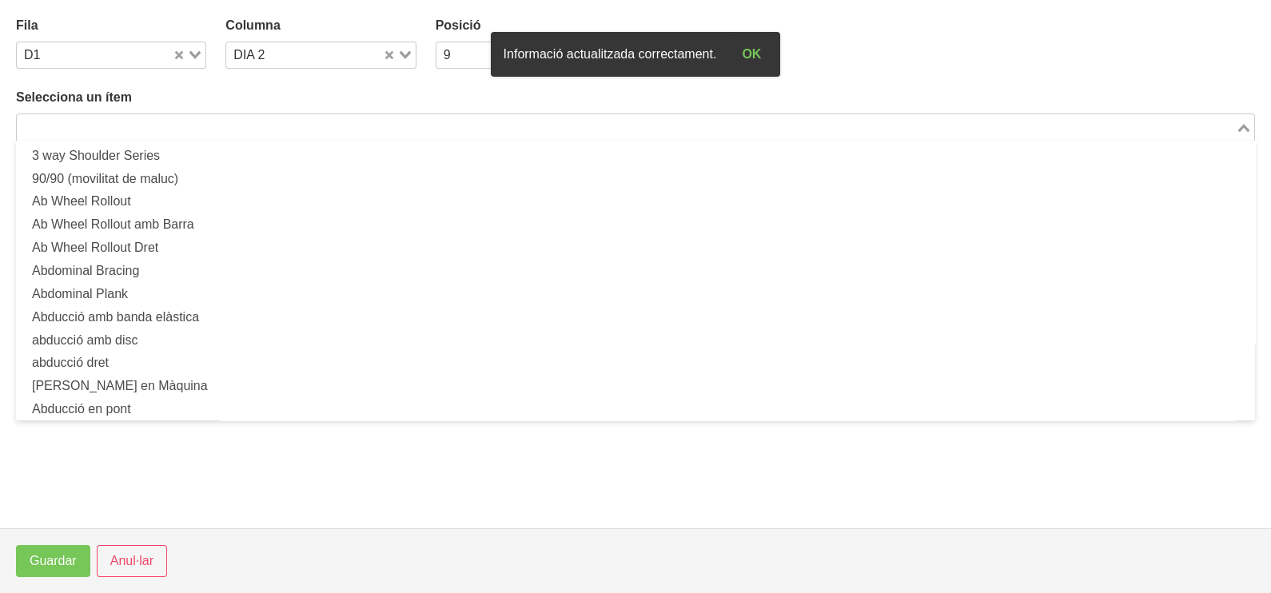
click at [271, 119] on input "Search for option" at bounding box center [626, 127] width 1216 height 19
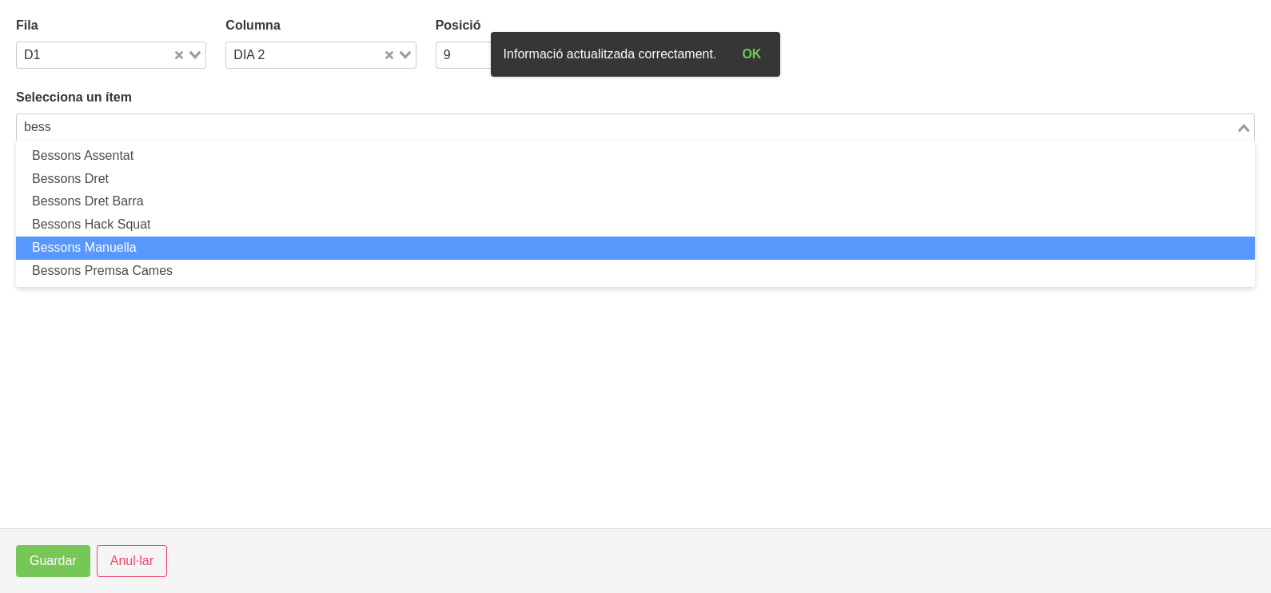
click at [173, 238] on li "Bessons Manuella" at bounding box center [635, 248] width 1239 height 23
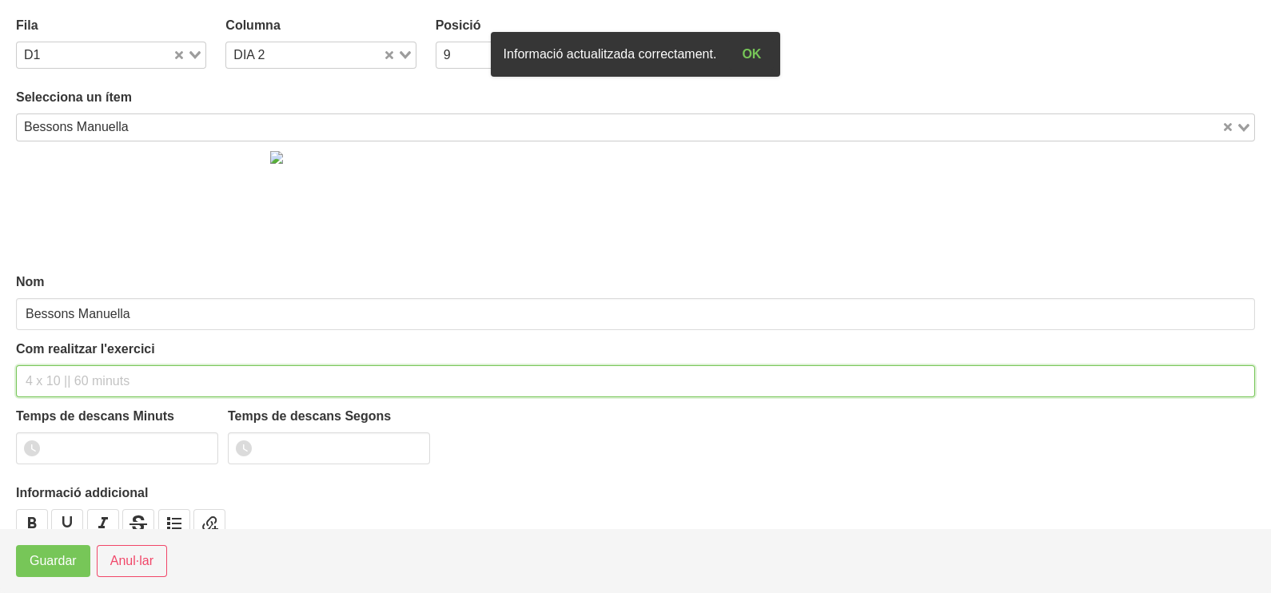
drag, startPoint x: 63, startPoint y: 381, endPoint x: 89, endPoint y: 329, distance: 57.9
click at [65, 378] on input "text" at bounding box center [635, 381] width 1239 height 32
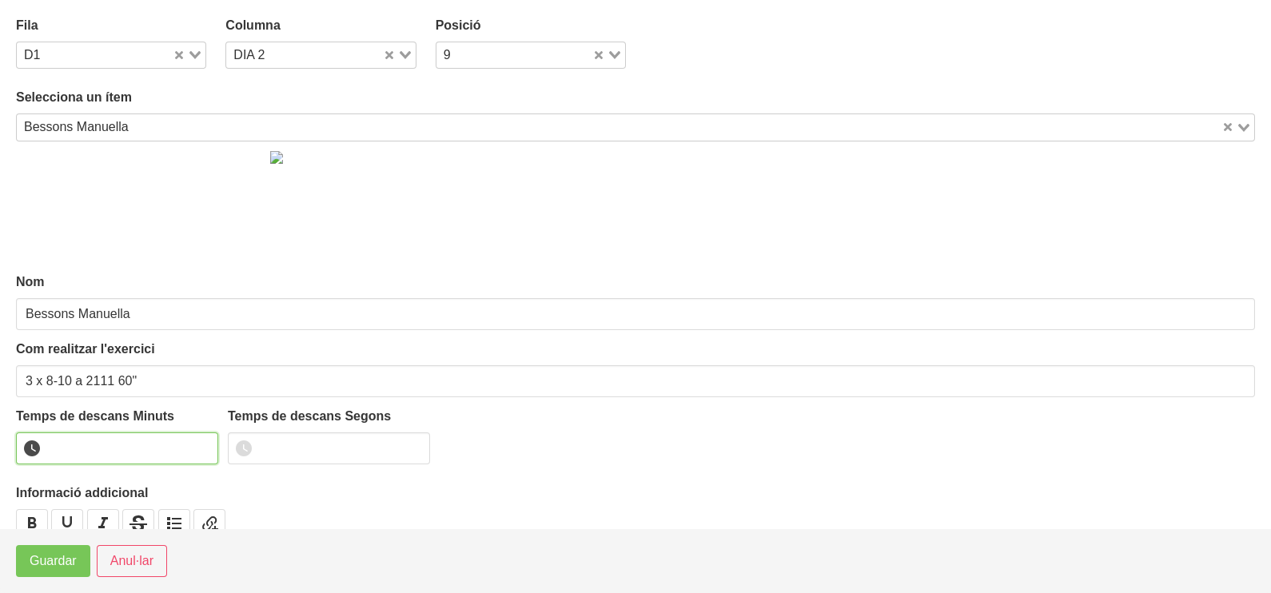
drag, startPoint x: 204, startPoint y: 439, endPoint x: 180, endPoint y: 477, distance: 45.3
click at [201, 442] on input "number" at bounding box center [117, 449] width 202 height 32
drag, startPoint x: 201, startPoint y: 439, endPoint x: 192, endPoint y: 447, distance: 12.5
click at [197, 443] on input "number" at bounding box center [117, 449] width 202 height 32
drag, startPoint x: 205, startPoint y: 442, endPoint x: 114, endPoint y: 505, distance: 110.2
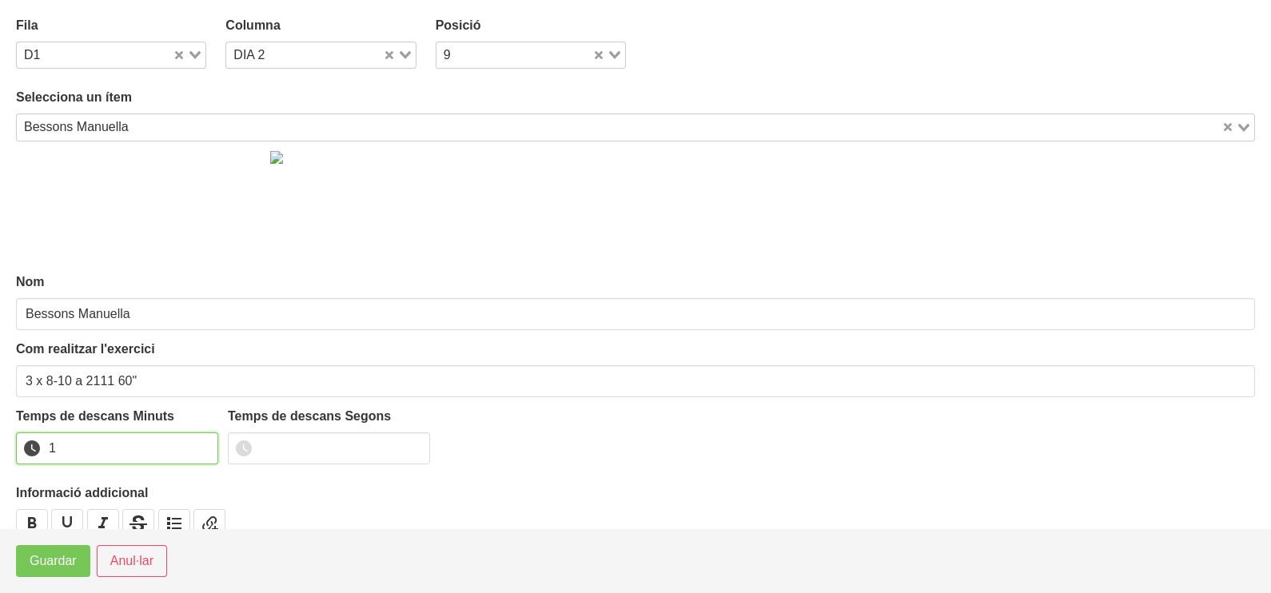
click at [200, 445] on input "1" at bounding box center [117, 449] width 202 height 32
click at [64, 564] on span "Guardar" at bounding box center [53, 561] width 47 height 19
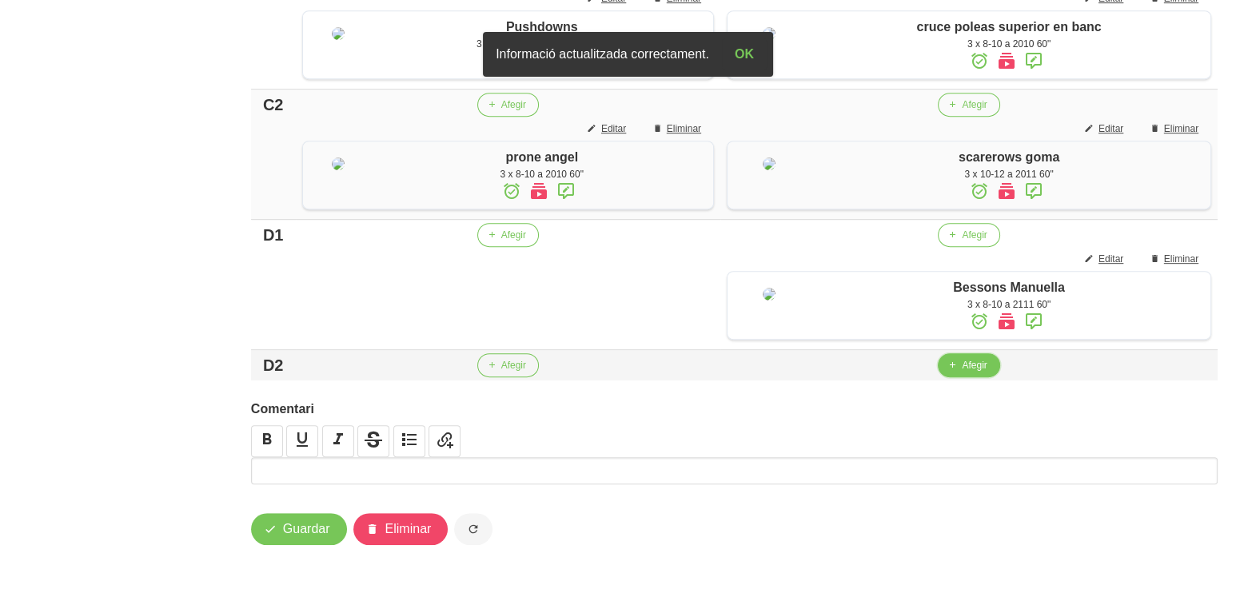
click at [969, 373] on span "Afegir" at bounding box center [974, 365] width 25 height 14
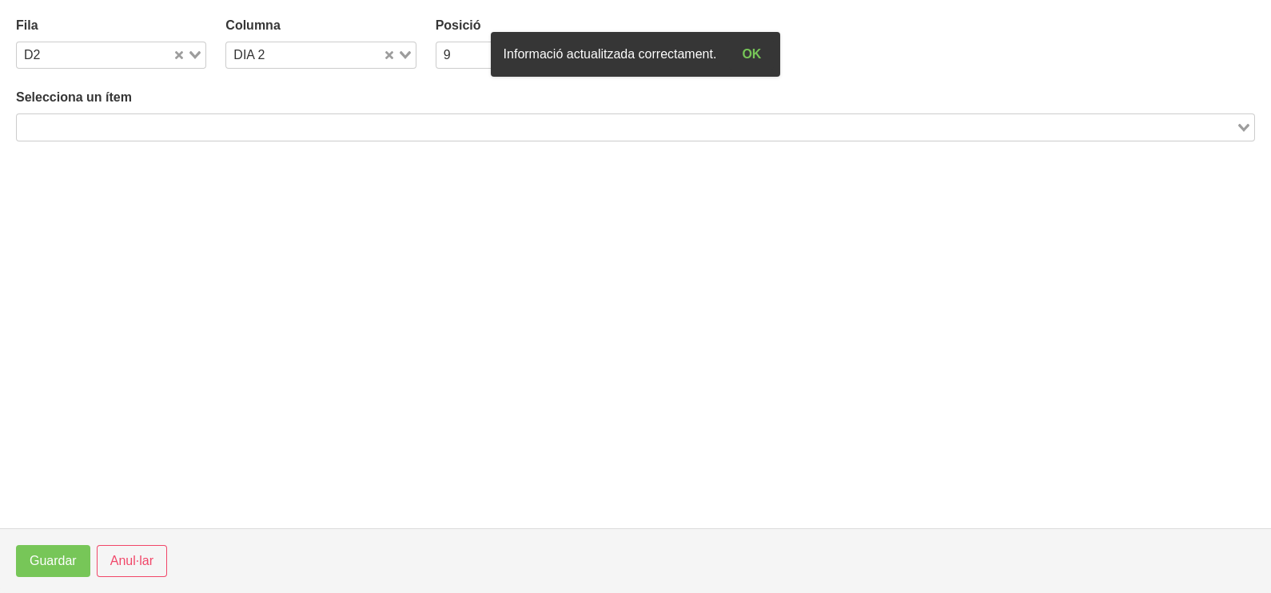
click at [181, 127] on input "Search for option" at bounding box center [626, 127] width 1216 height 19
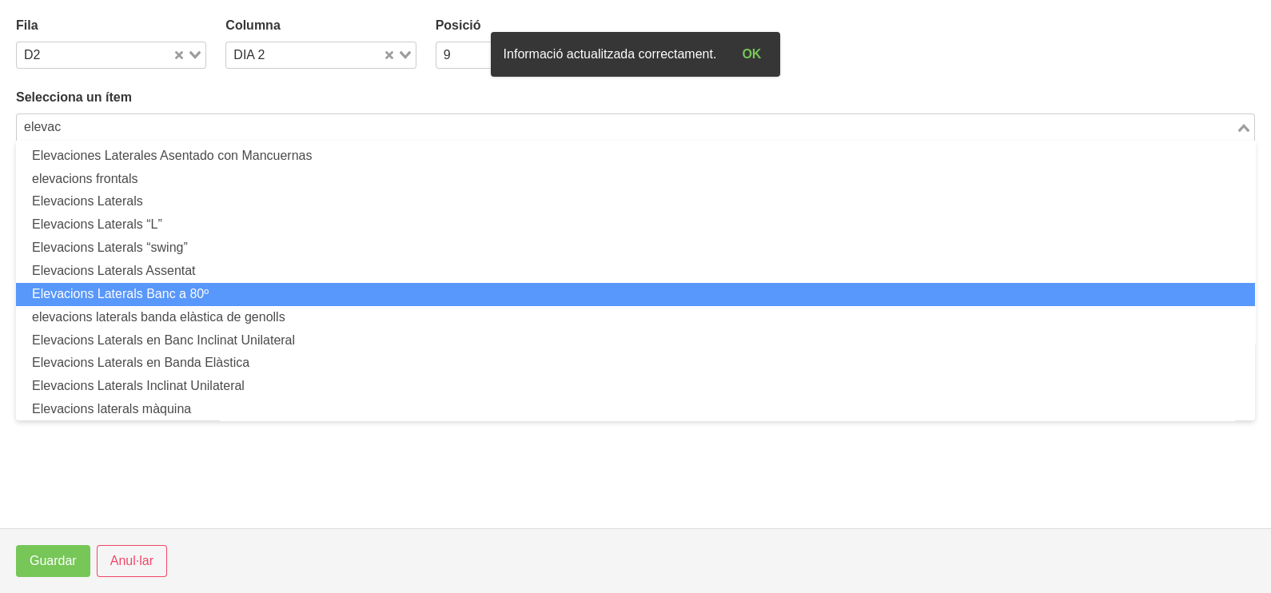
click at [216, 296] on li "Elevacions Laterals Banc a 80º" at bounding box center [635, 294] width 1239 height 23
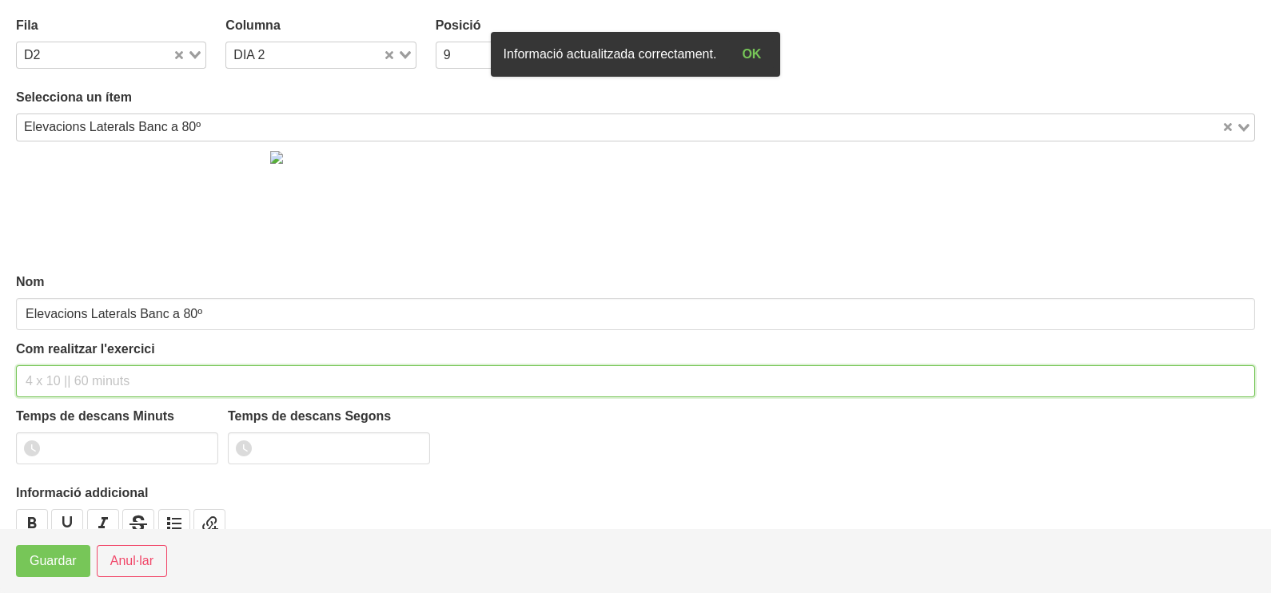
click at [55, 379] on input "text" at bounding box center [635, 381] width 1239 height 32
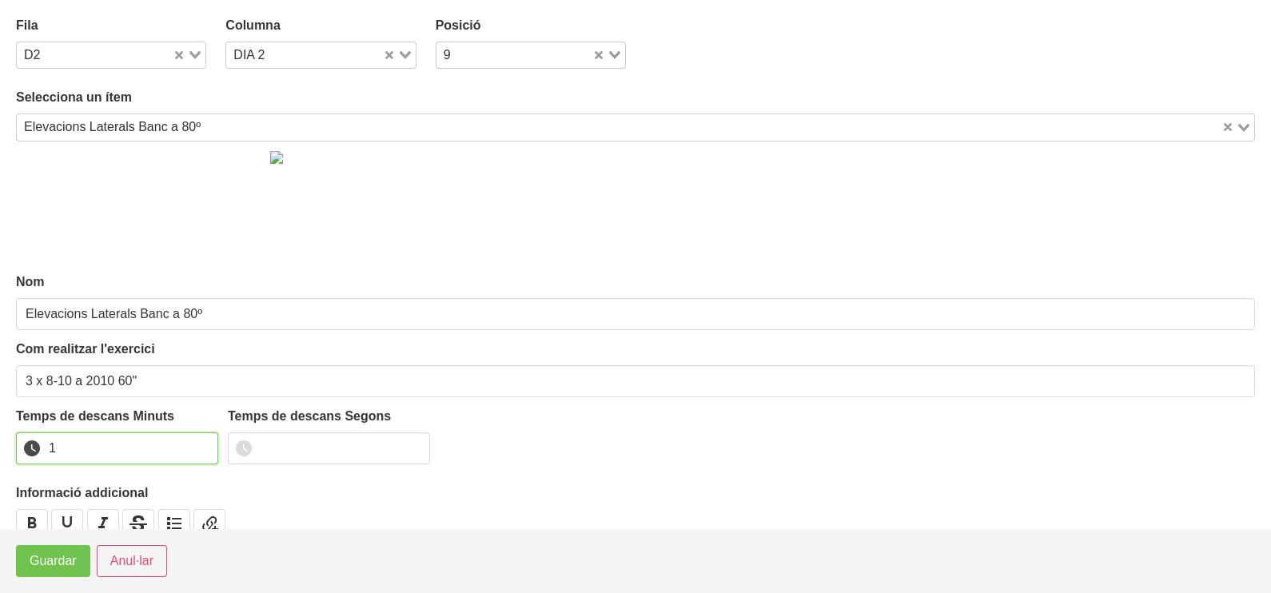
drag, startPoint x: 200, startPoint y: 443, endPoint x: 45, endPoint y: 552, distance: 189.9
click at [177, 457] on input "1" at bounding box center [117, 449] width 202 height 32
click at [40, 561] on span "Guardar" at bounding box center [53, 561] width 47 height 19
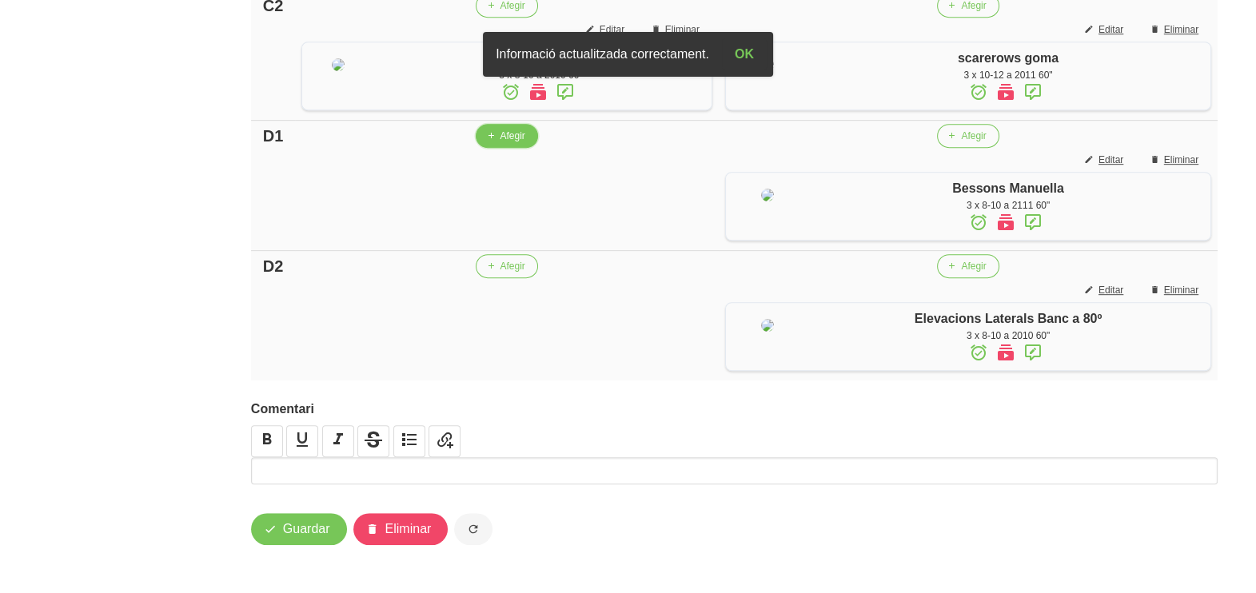
click at [508, 143] on span "Afegir" at bounding box center [512, 136] width 25 height 14
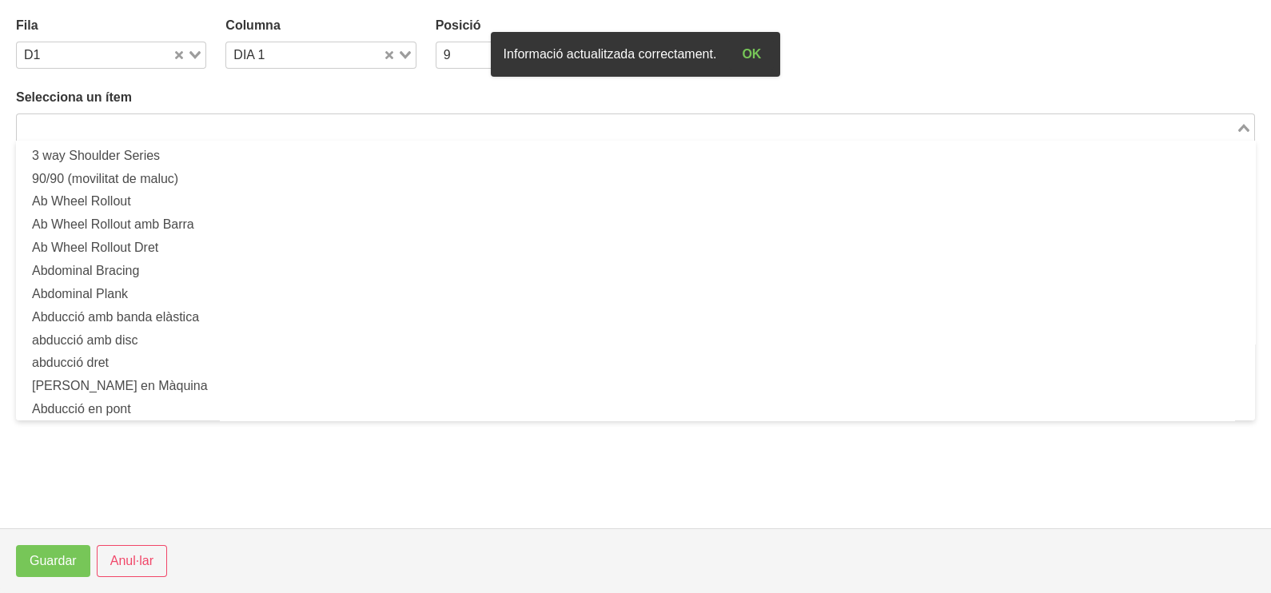
drag, startPoint x: 194, startPoint y: 130, endPoint x: 232, endPoint y: 117, distance: 39.7
click at [193, 128] on input "Search for option" at bounding box center [626, 127] width 1216 height 19
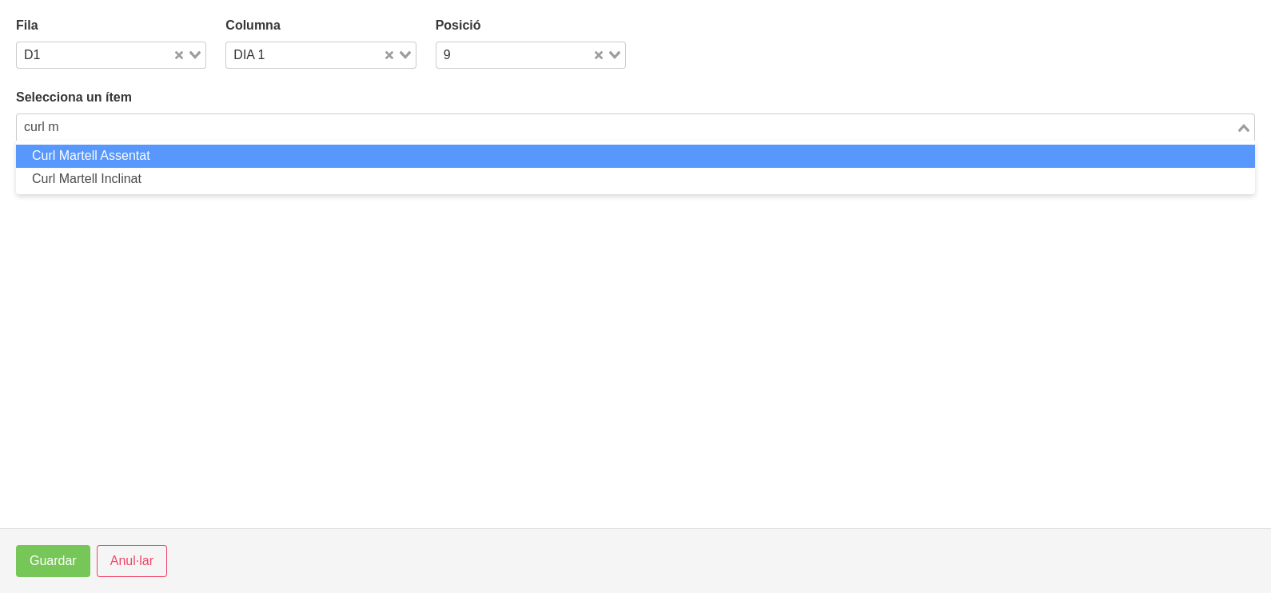
click at [106, 156] on li "Curl Martell Assentat" at bounding box center [635, 156] width 1239 height 23
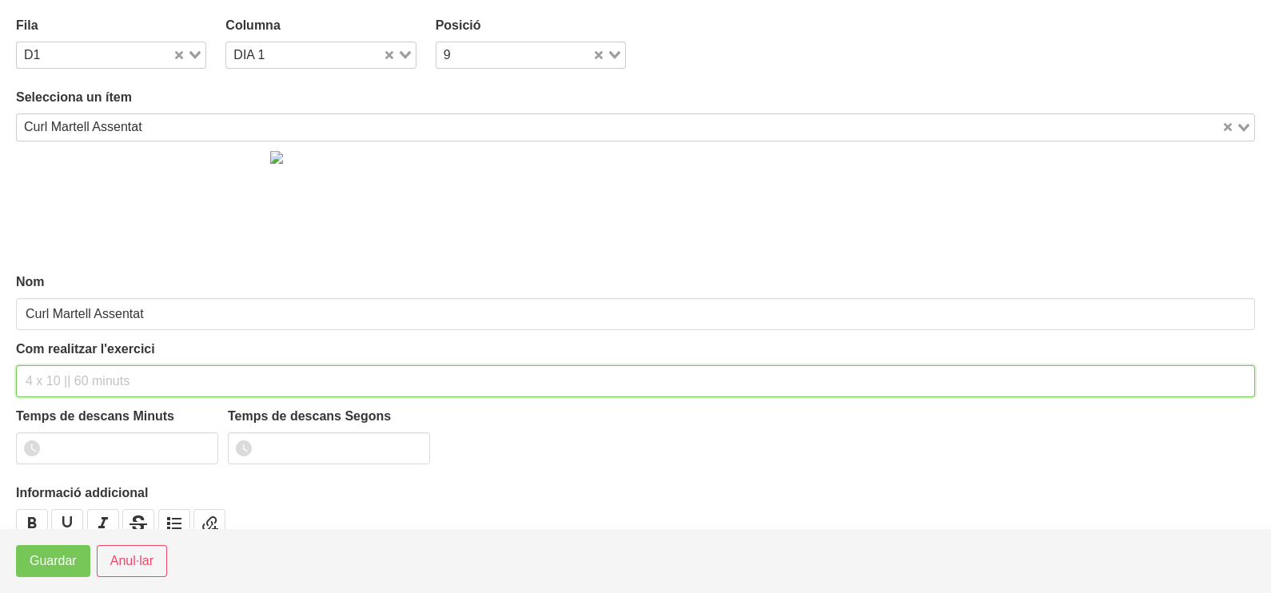
click at [66, 376] on input "text" at bounding box center [635, 381] width 1239 height 32
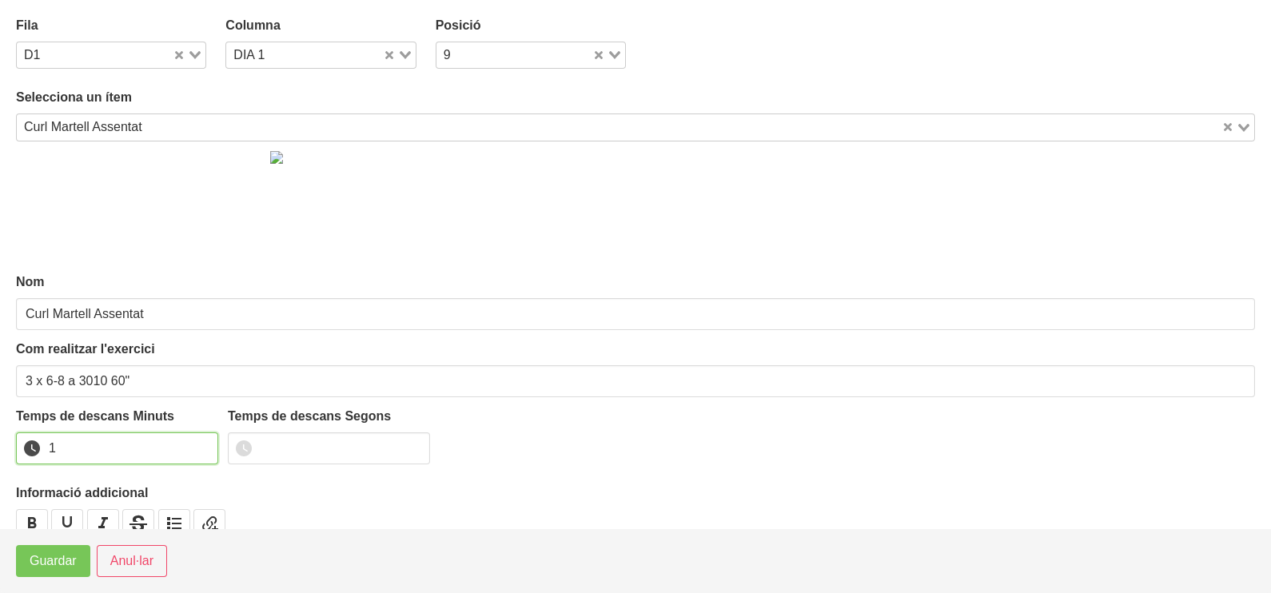
drag, startPoint x: 202, startPoint y: 444, endPoint x: 104, endPoint y: 536, distance: 134.6
click at [194, 450] on input "1" at bounding box center [117, 449] width 202 height 32
click at [65, 576] on button "Guardar" at bounding box center [53, 561] width 74 height 32
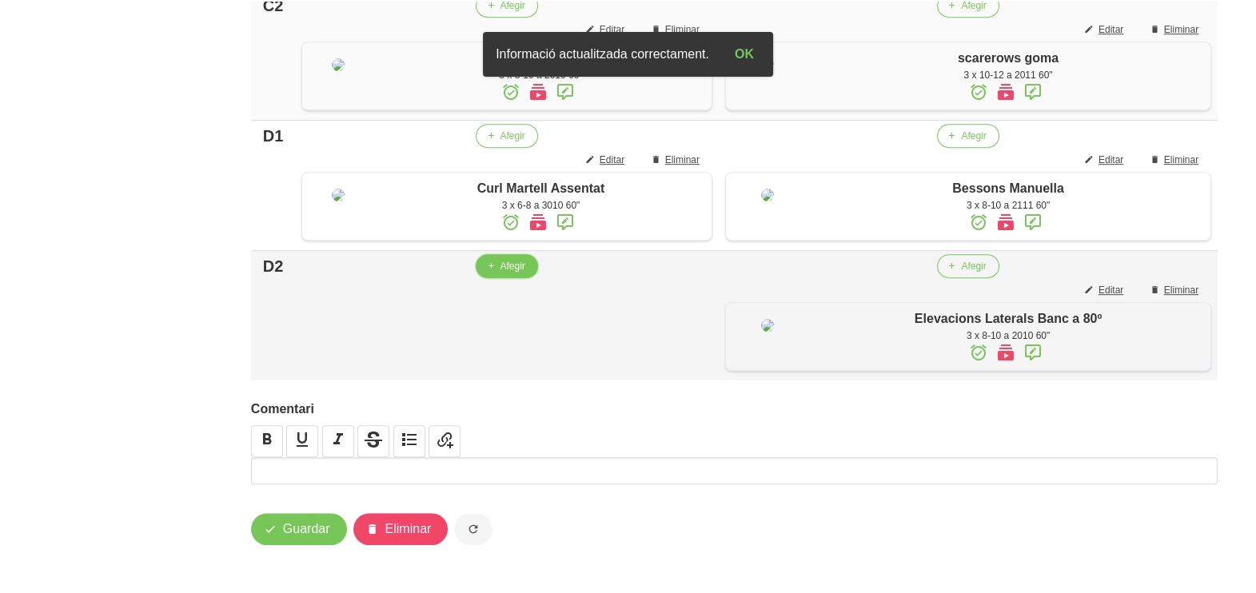
click at [502, 273] on span "Afegir" at bounding box center [512, 266] width 25 height 14
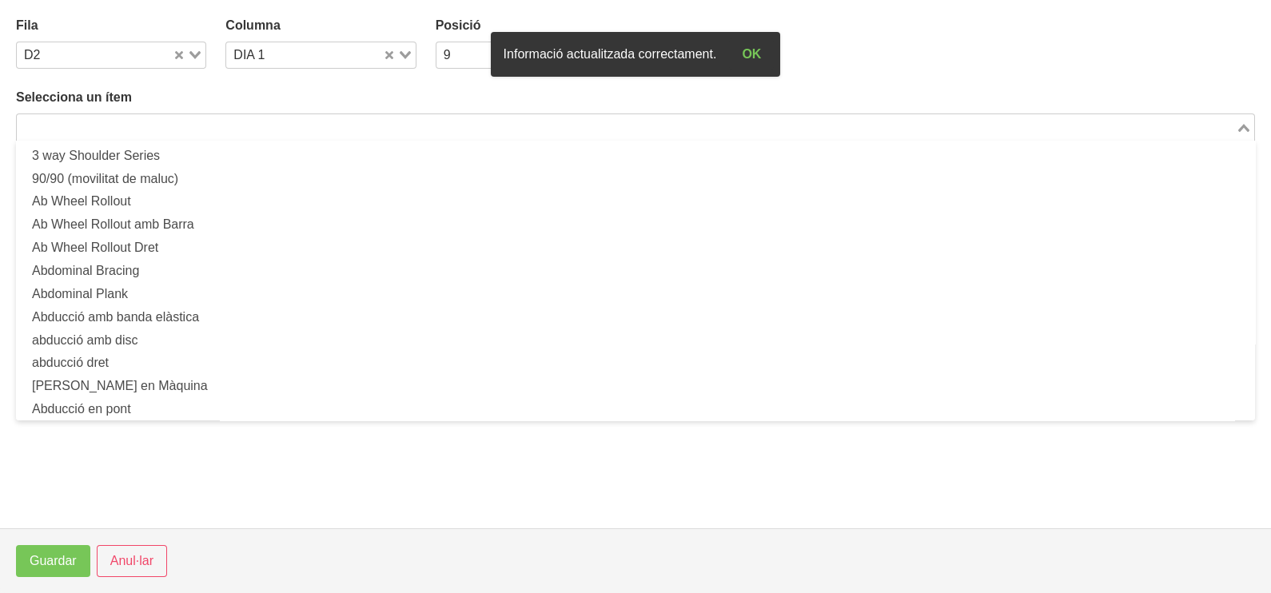
click at [200, 122] on input "Search for option" at bounding box center [626, 127] width 1216 height 19
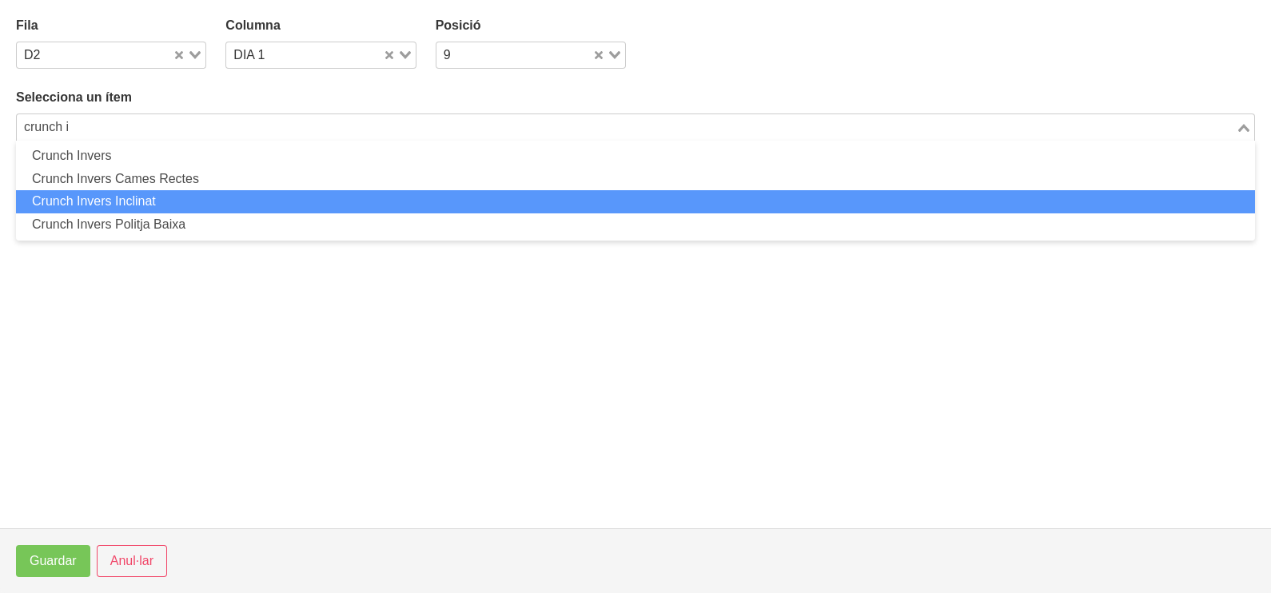
click at [160, 196] on li "Crunch Invers Inclinat" at bounding box center [635, 201] width 1239 height 23
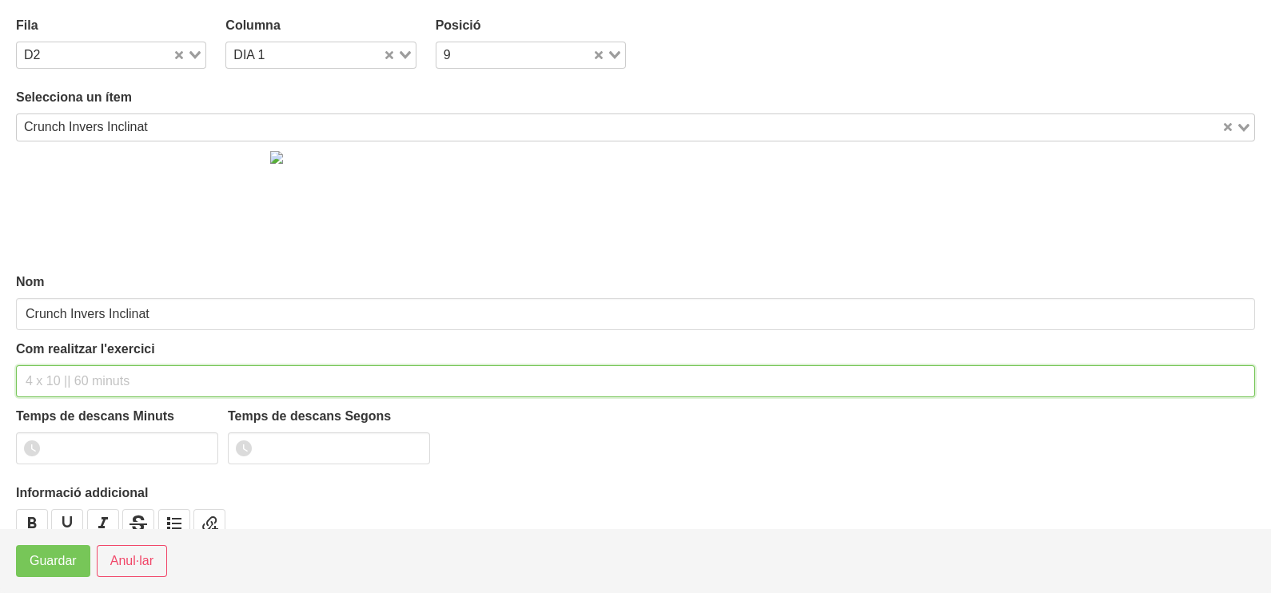
click at [82, 377] on input "text" at bounding box center [635, 381] width 1239 height 32
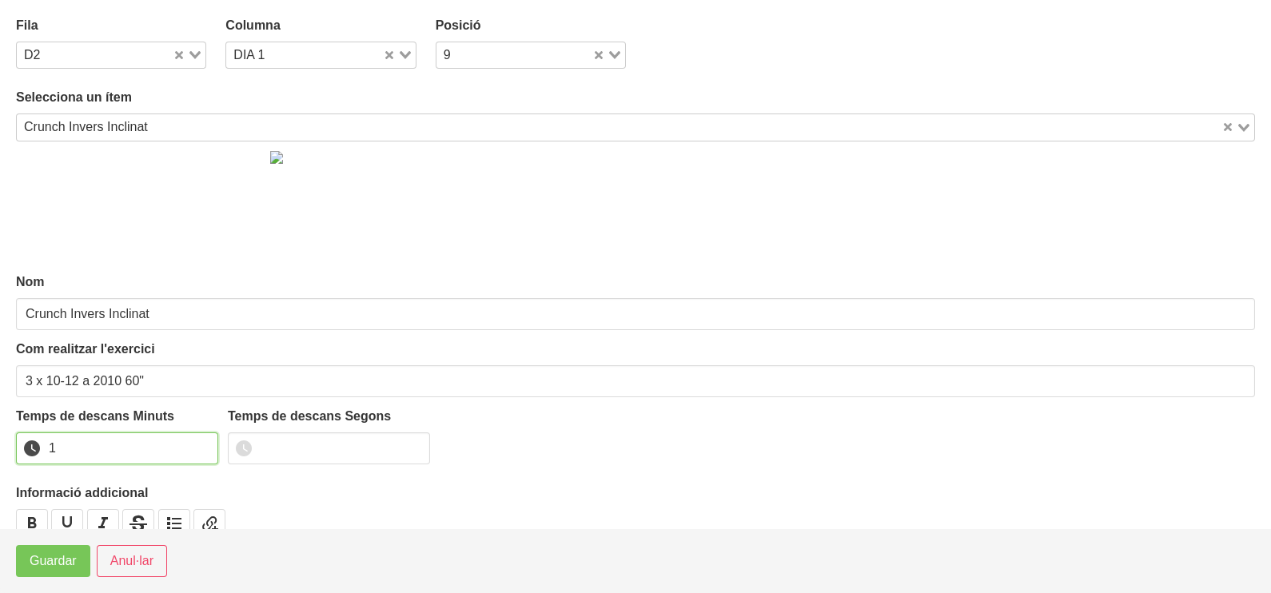
click at [202, 440] on input "1" at bounding box center [117, 449] width 202 height 32
click at [67, 564] on span "Guardar" at bounding box center [53, 561] width 47 height 19
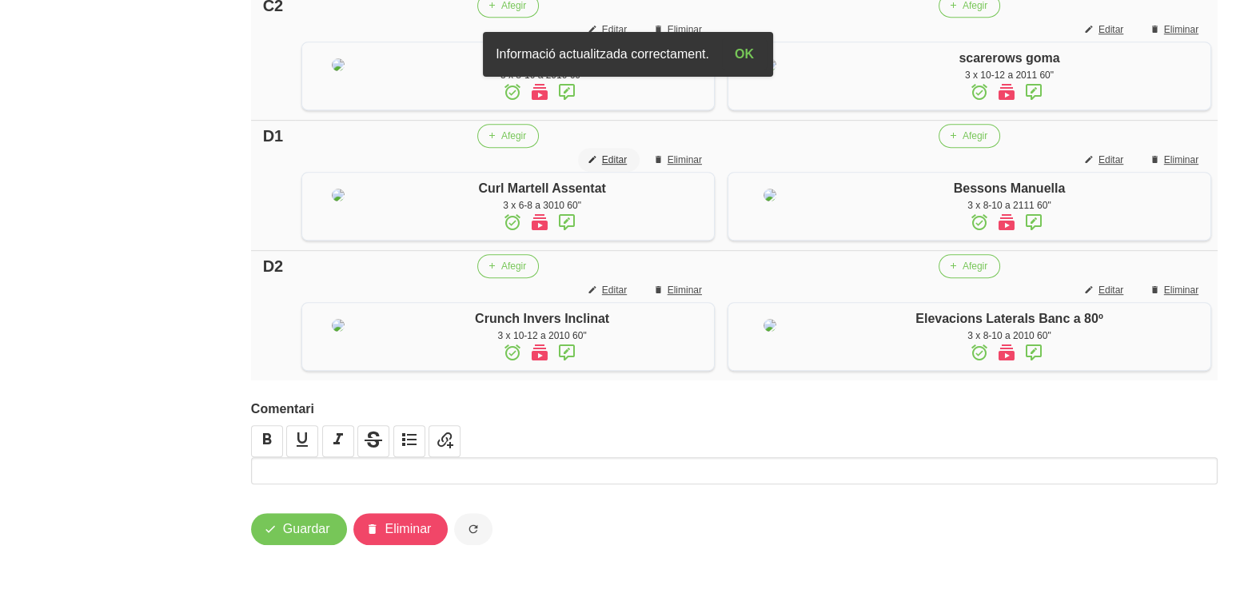
scroll to position [1413, 0]
click at [319, 530] on span "Guardar" at bounding box center [306, 529] width 47 height 19
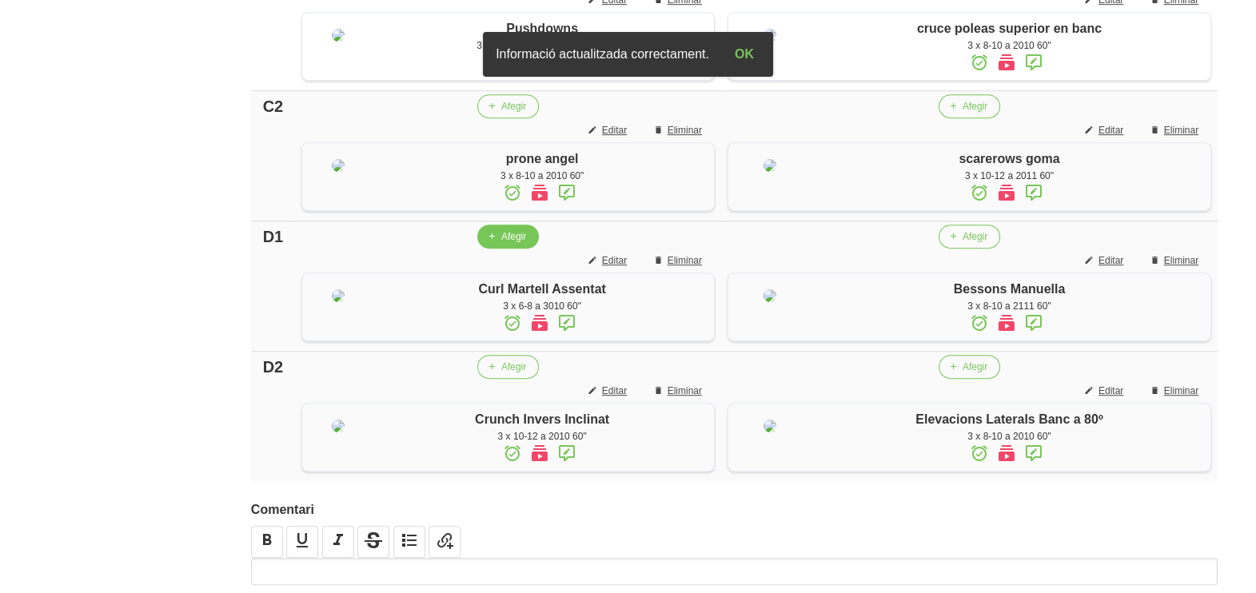
scroll to position [1313, 0]
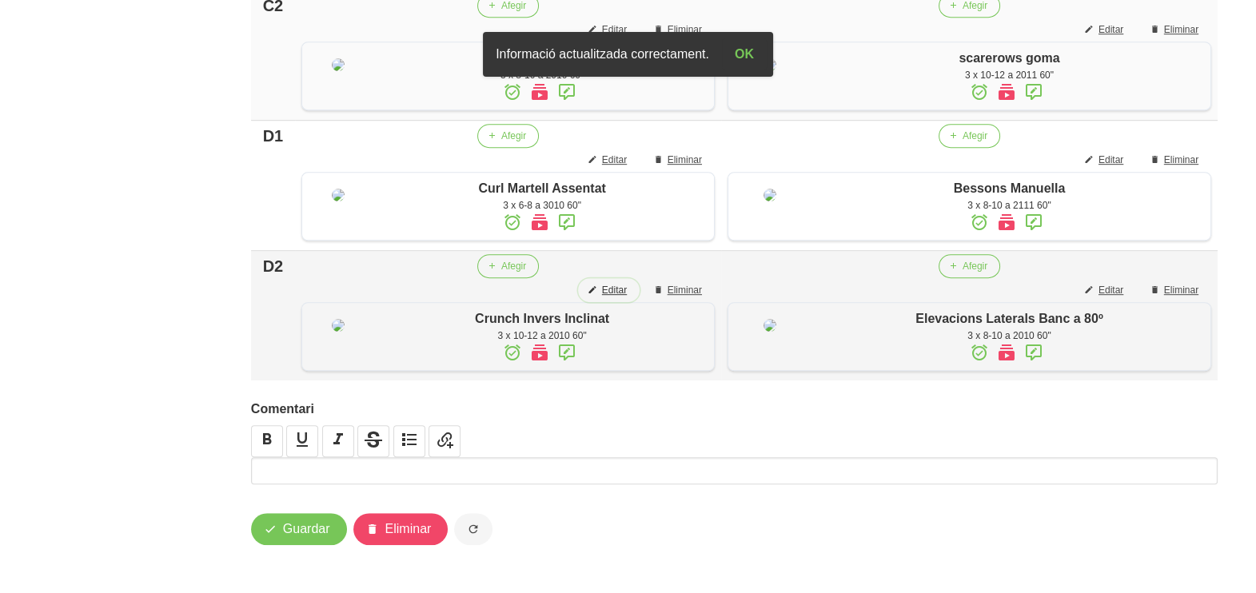
click at [616, 297] on span "Editar" at bounding box center [614, 290] width 25 height 14
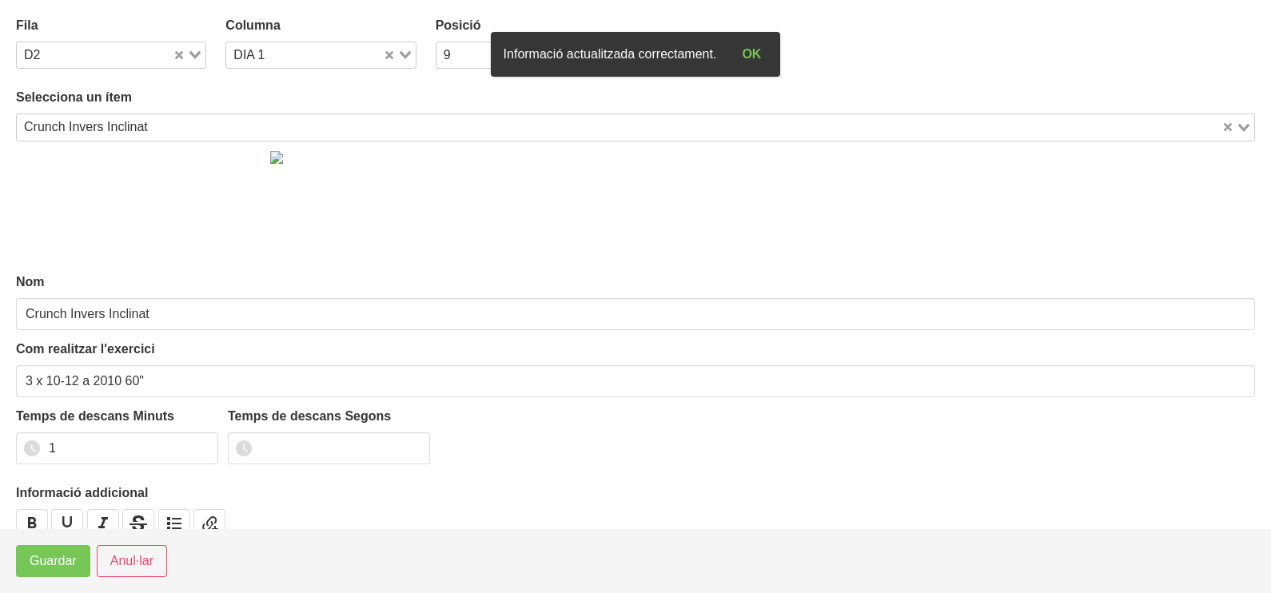
drag, startPoint x: 194, startPoint y: 44, endPoint x: 125, endPoint y: 104, distance: 91.8
click at [193, 47] on div "Loading..." at bounding box center [189, 53] width 33 height 22
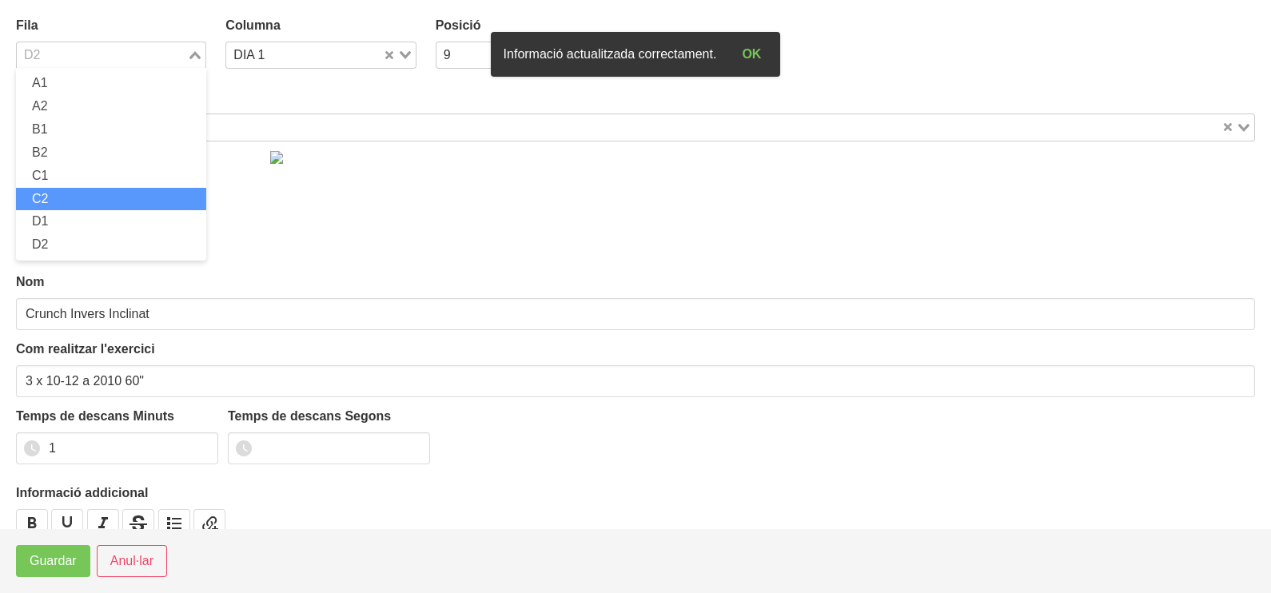
drag, startPoint x: 84, startPoint y: 195, endPoint x: 61, endPoint y: 288, distance: 95.6
click at [83, 199] on li "C2" at bounding box center [111, 199] width 190 height 23
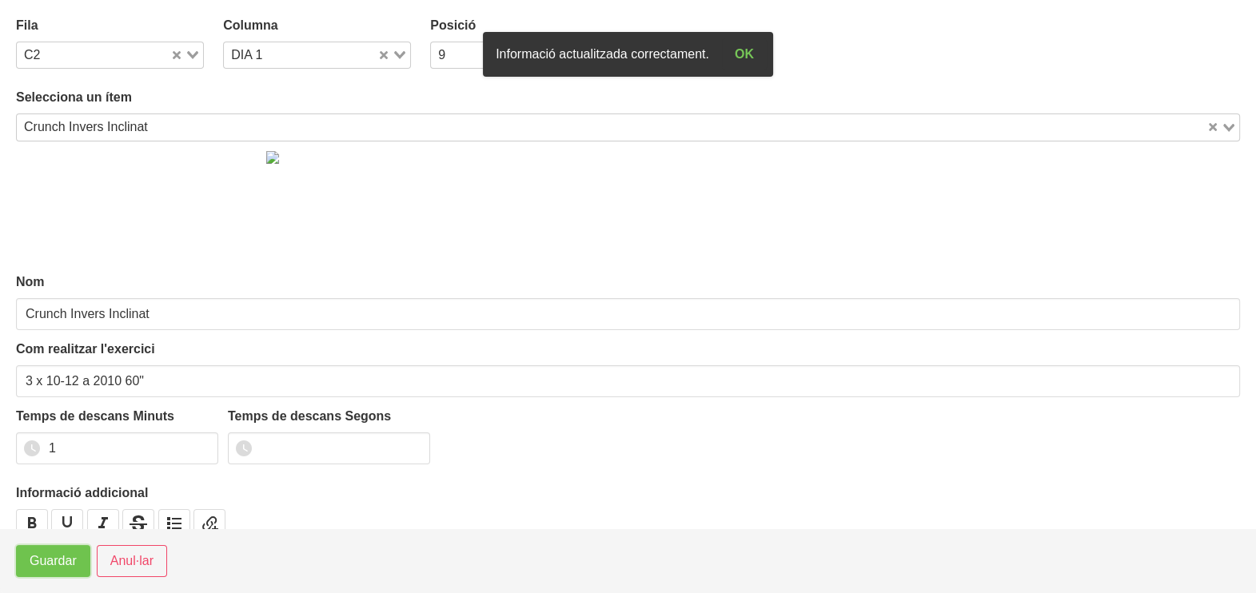
click at [60, 564] on span "Guardar" at bounding box center [53, 561] width 47 height 19
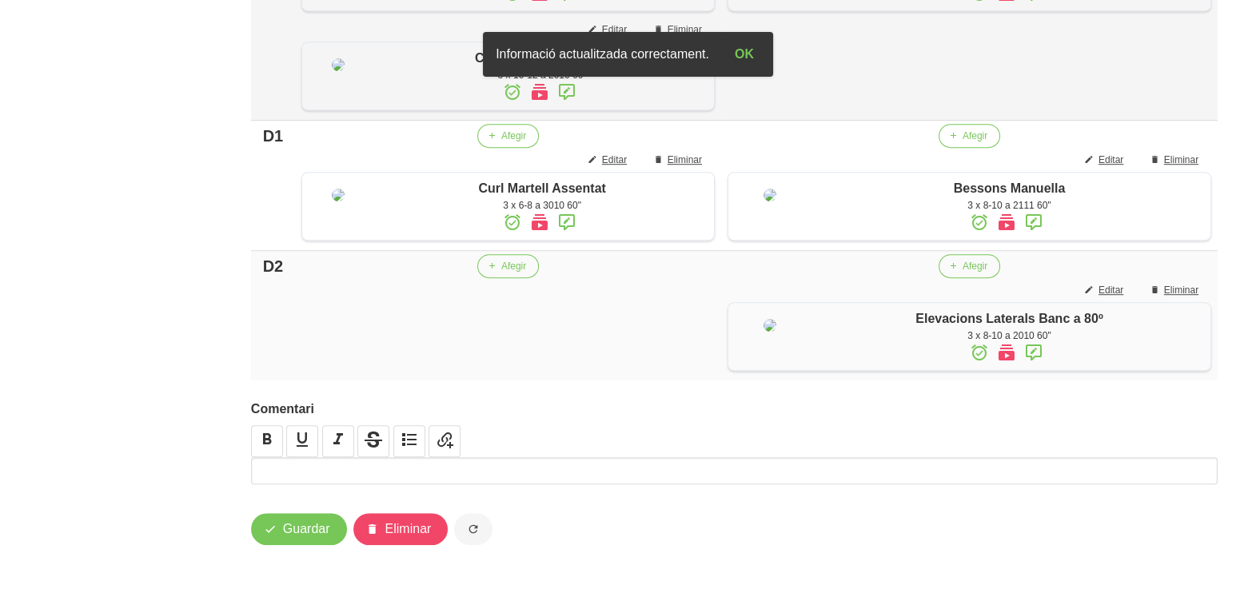
scroll to position [1213, 0]
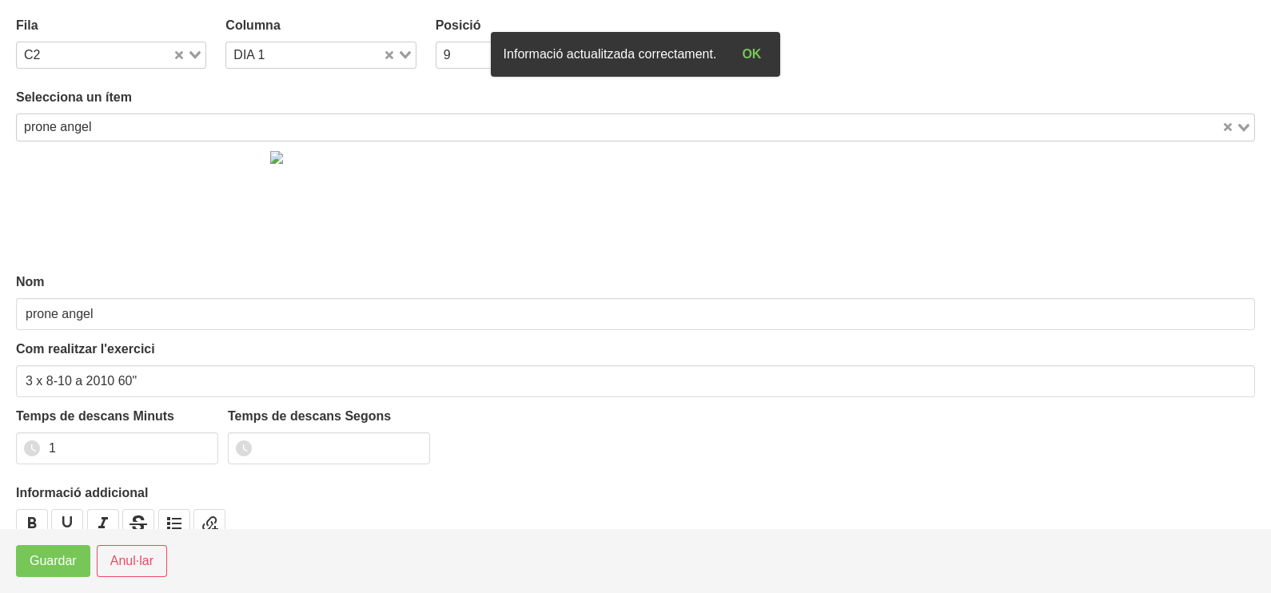
click at [187, 57] on div "Loading..." at bounding box center [189, 53] width 33 height 22
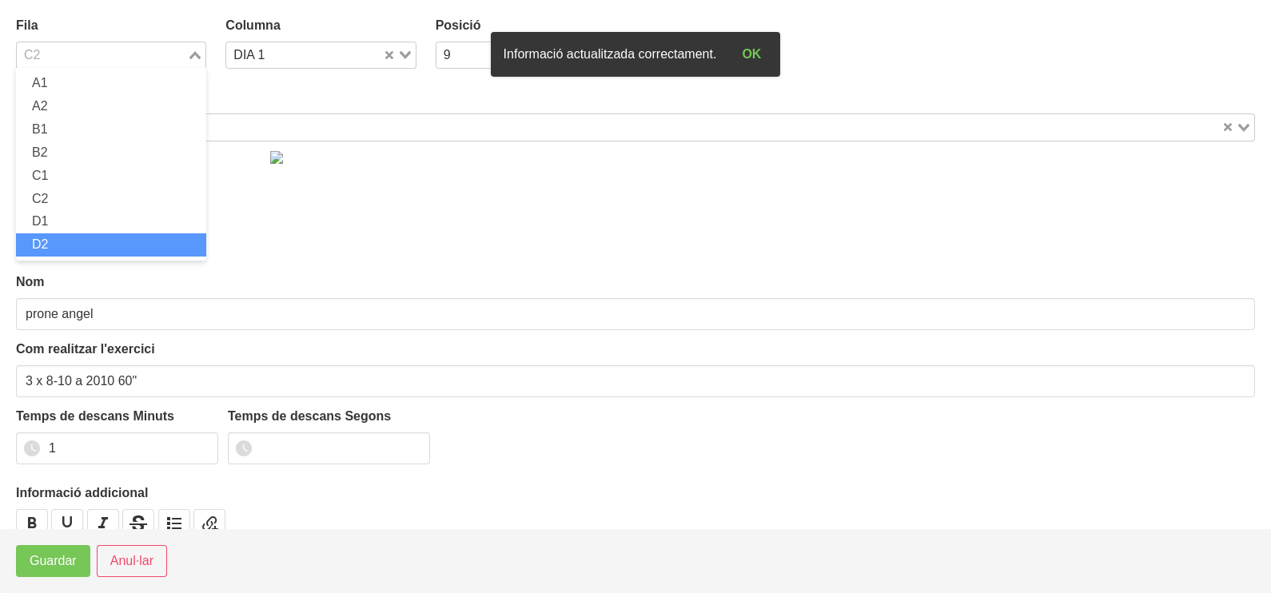
drag, startPoint x: 92, startPoint y: 237, endPoint x: 92, endPoint y: 213, distance: 24.8
click at [94, 233] on li "D2" at bounding box center [111, 244] width 190 height 23
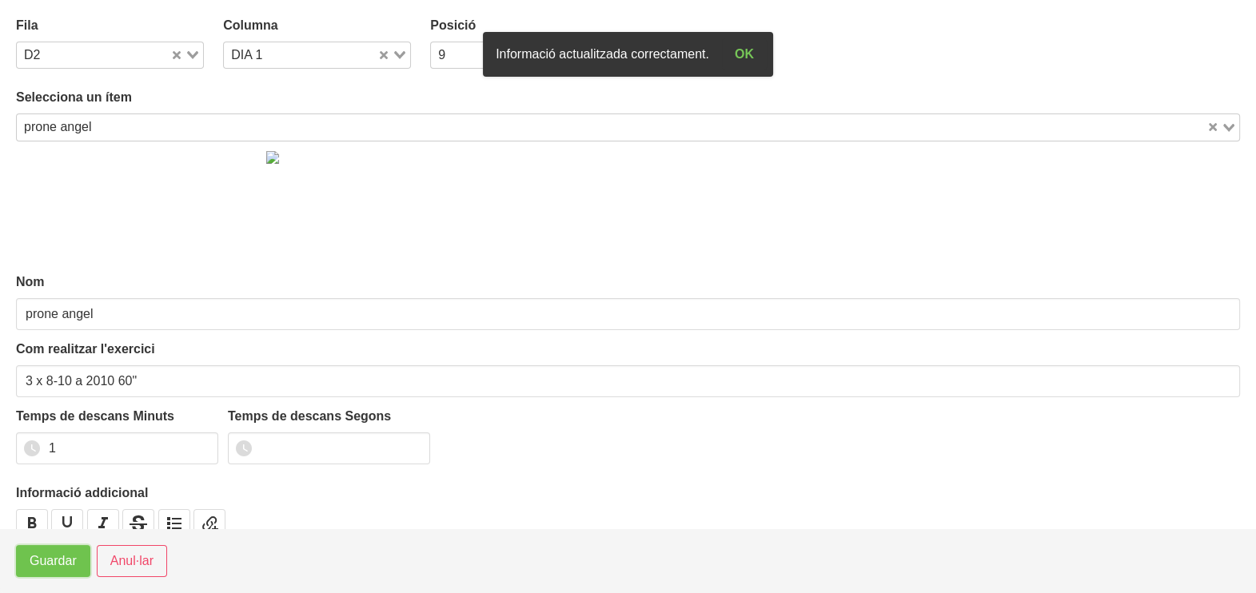
click at [39, 558] on span "Guardar" at bounding box center [53, 561] width 47 height 19
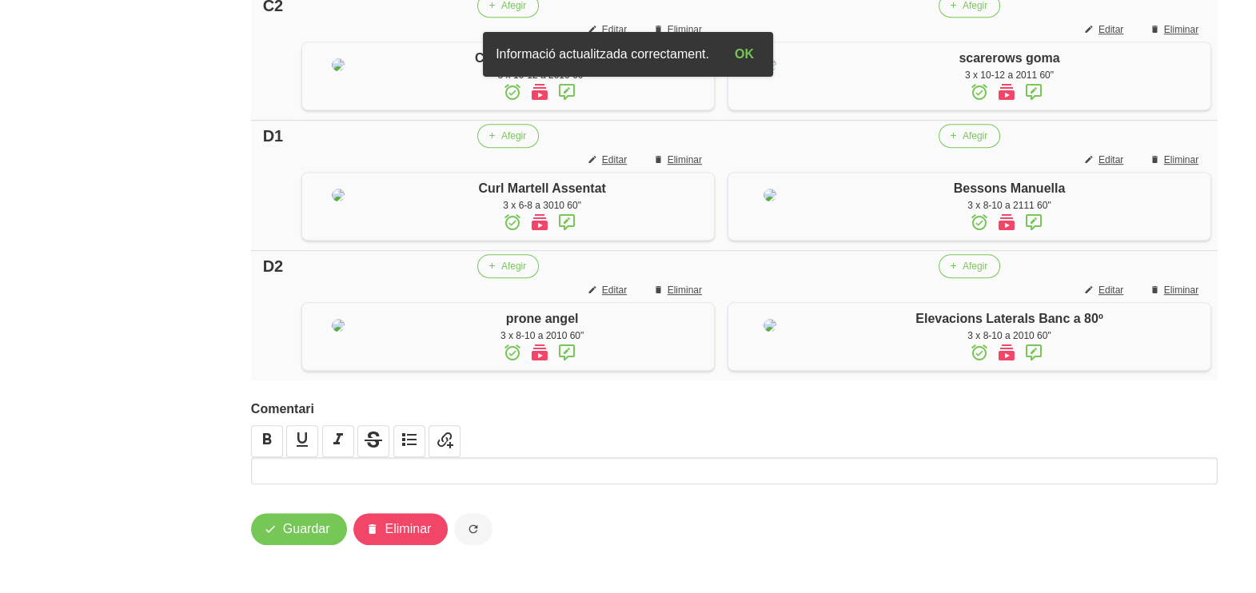
scroll to position [1413, 0]
click at [296, 527] on span "Guardar" at bounding box center [306, 529] width 47 height 19
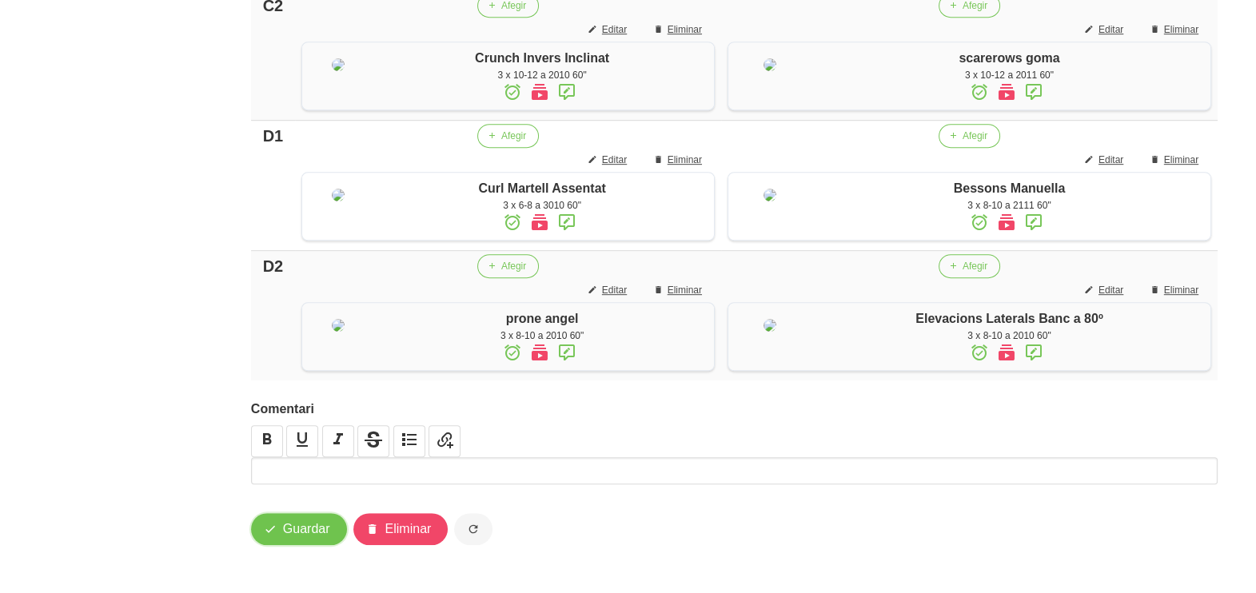
click at [302, 527] on span "Guardar" at bounding box center [306, 529] width 47 height 19
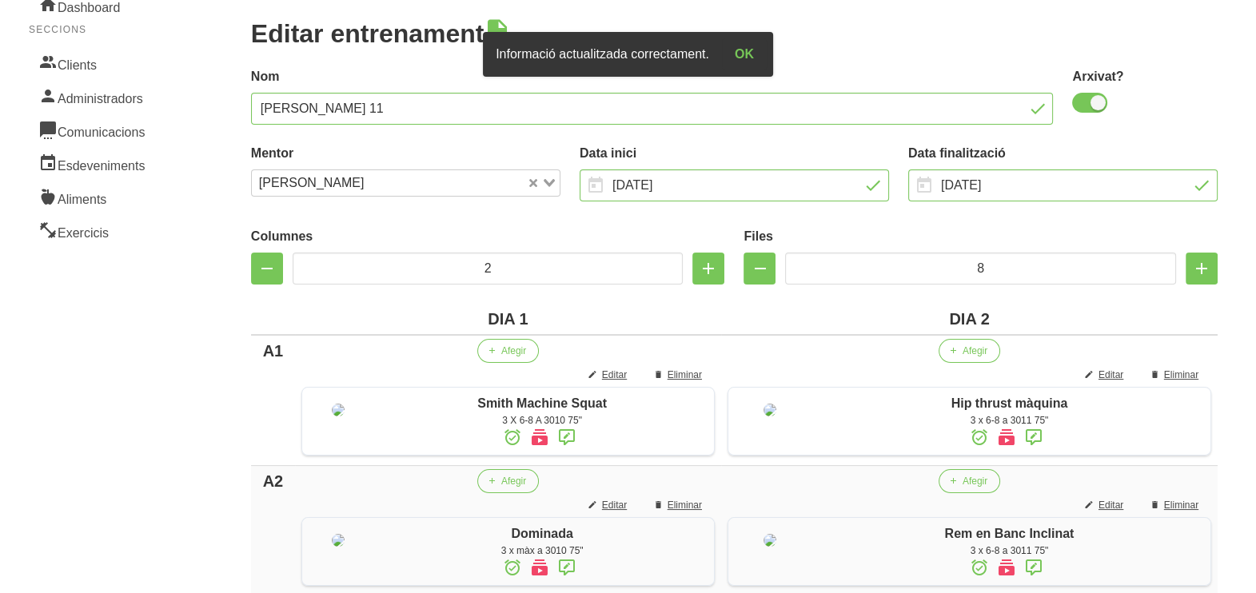
scroll to position [0, 0]
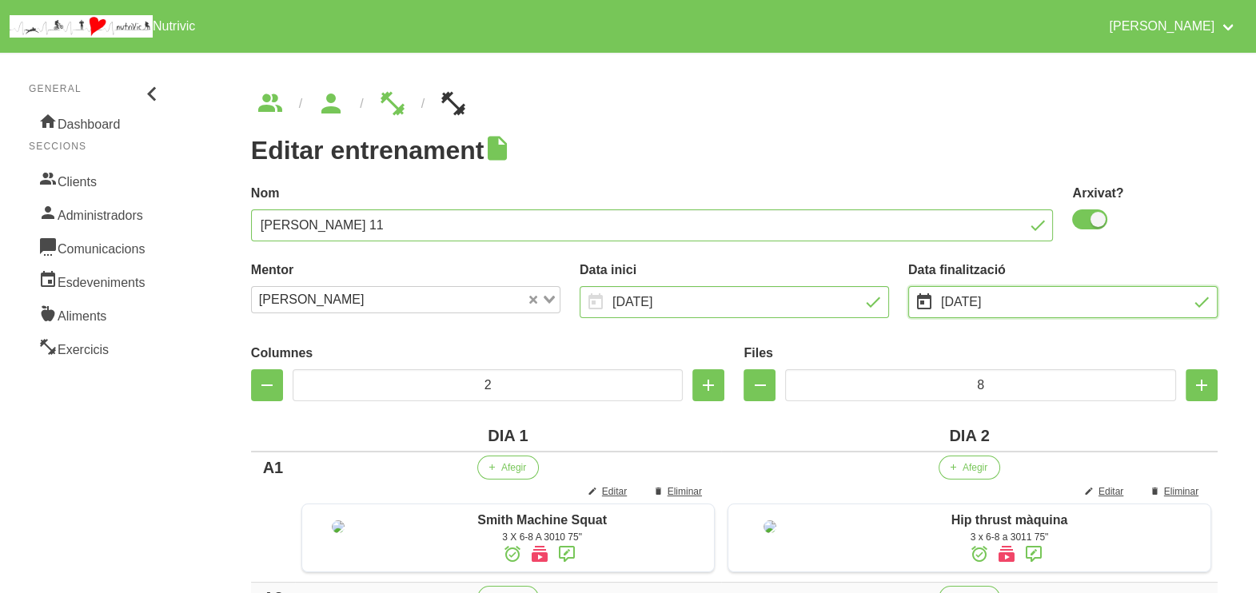
click at [986, 304] on input "9/11/2025" at bounding box center [1062, 302] width 309 height 32
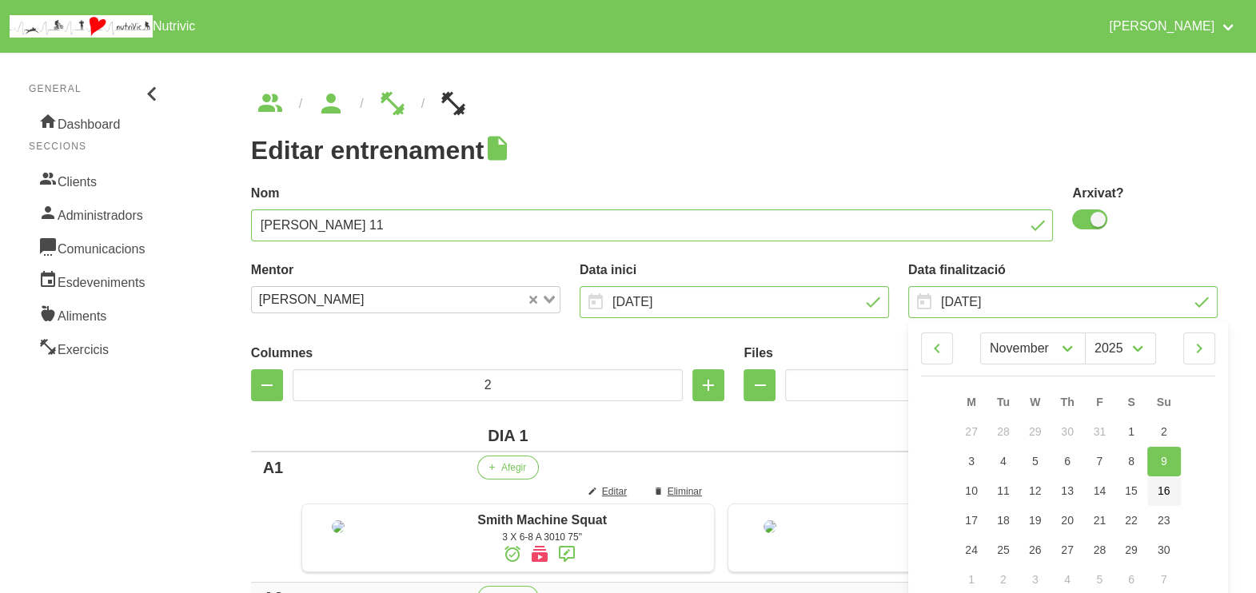
click at [1162, 490] on span "16" at bounding box center [1164, 491] width 13 height 13
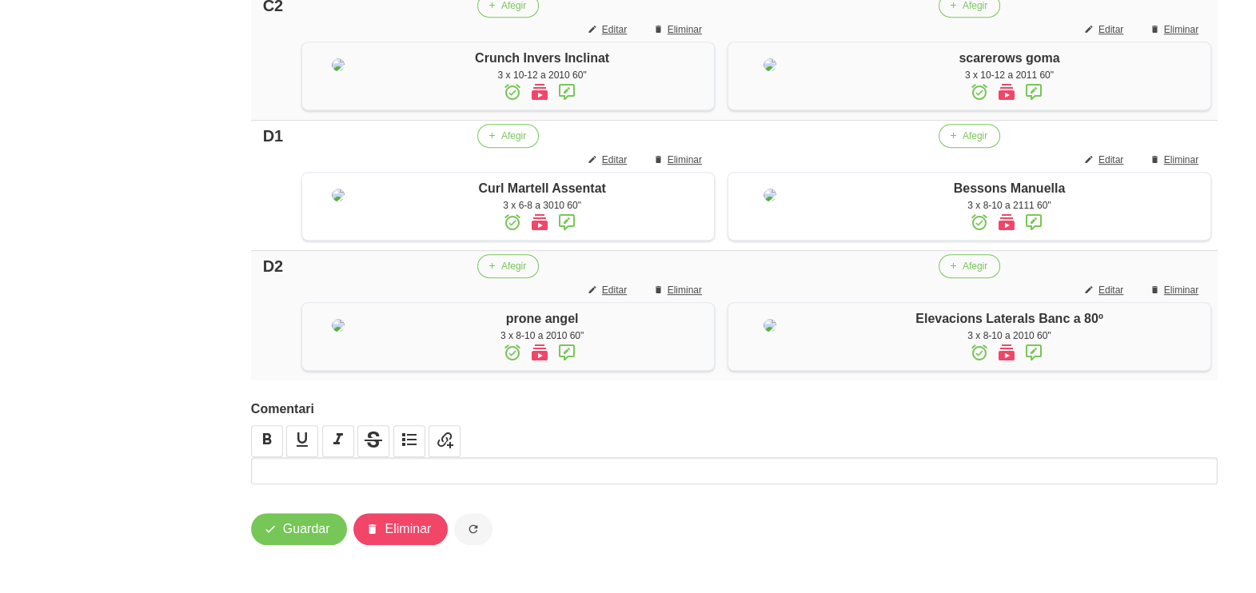
scroll to position [1413, 0]
click at [292, 528] on span "Guardar" at bounding box center [306, 529] width 47 height 19
click at [280, 538] on button "Guardar" at bounding box center [299, 529] width 96 height 32
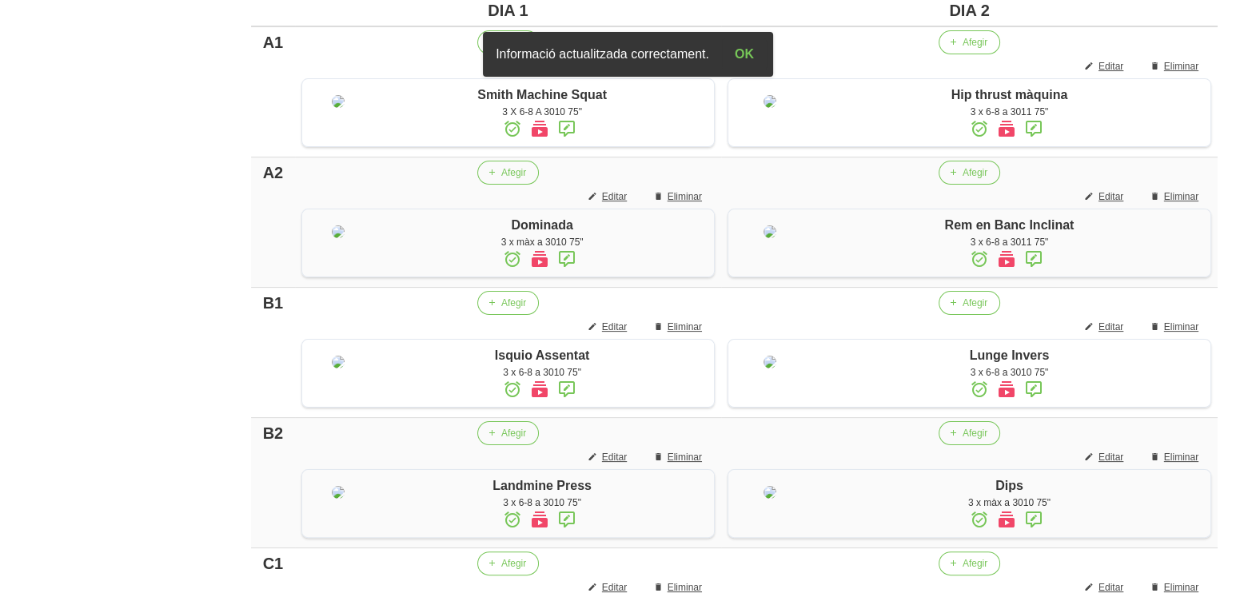
scroll to position [0, 0]
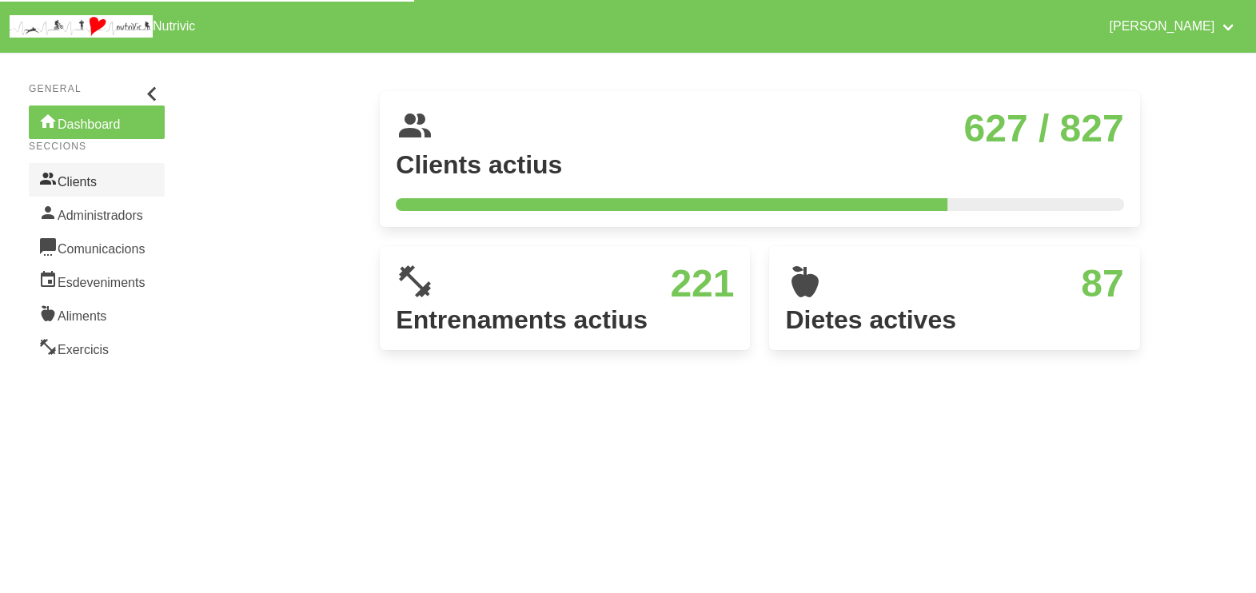
click at [97, 185] on link "Clients" at bounding box center [97, 180] width 136 height 34
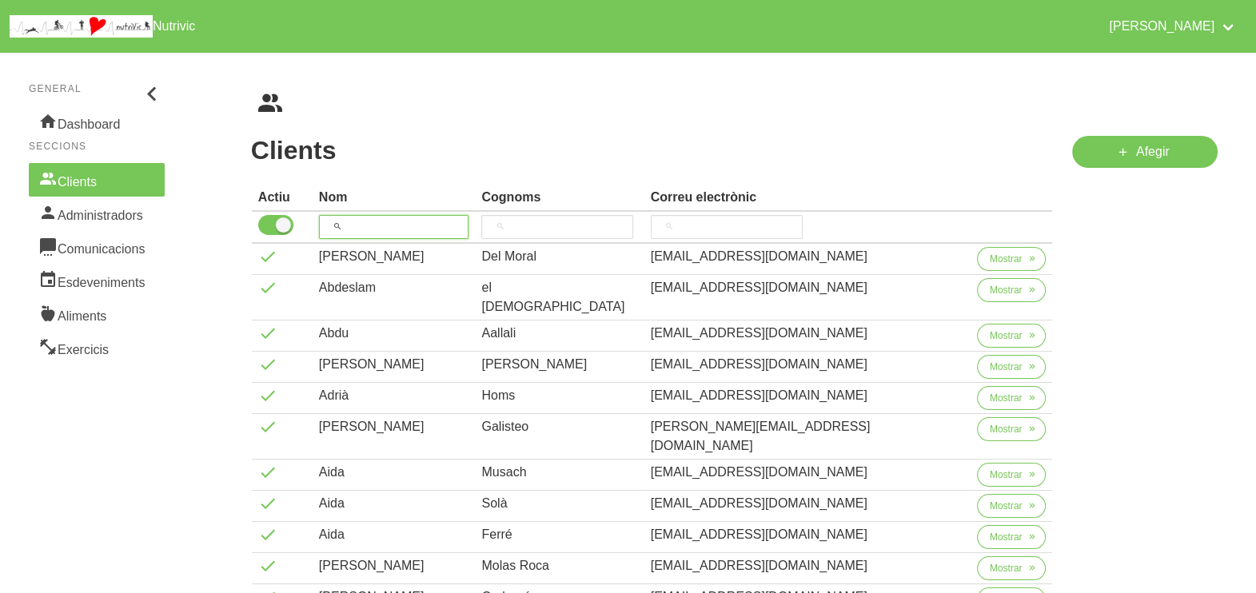
click at [397, 222] on input "search" at bounding box center [394, 227] width 150 height 24
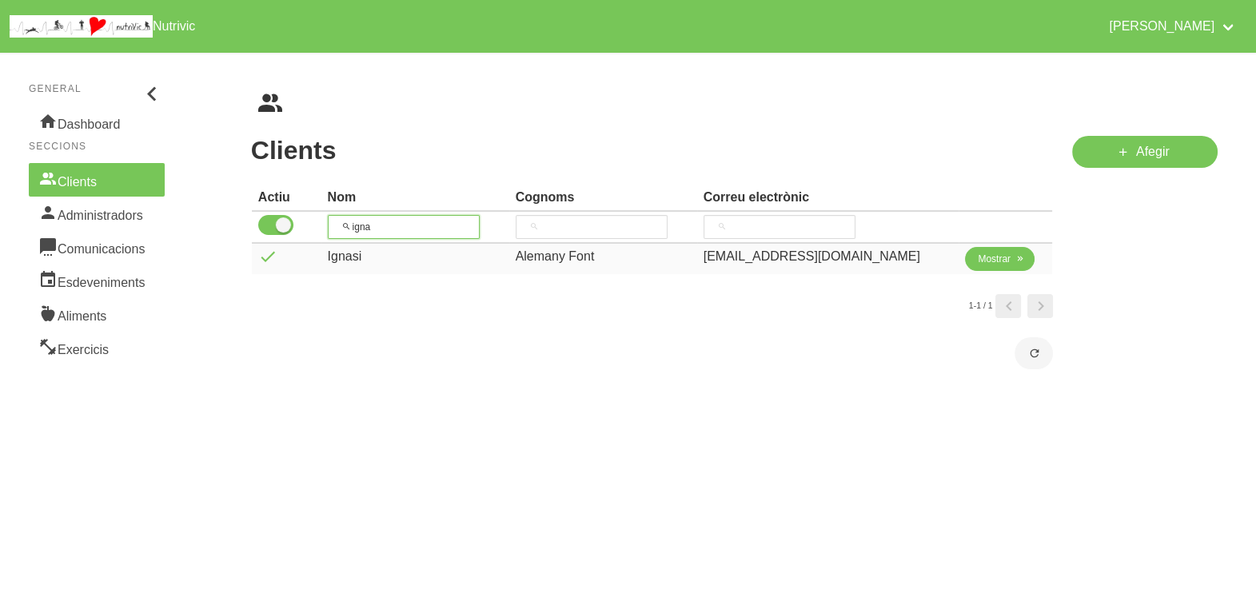
type input "igna"
click at [979, 264] on span "Mostrar" at bounding box center [994, 259] width 33 height 14
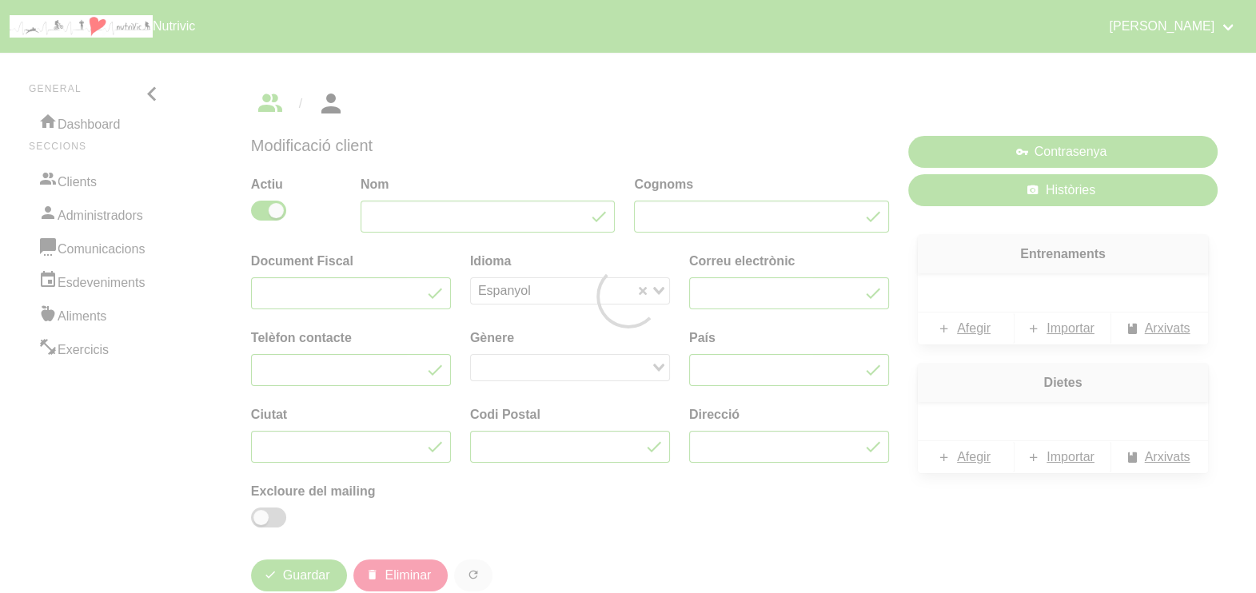
type input "Ignasi"
type input "Alemany Font"
type input "[EMAIL_ADDRESS][DOMAIN_NAME]"
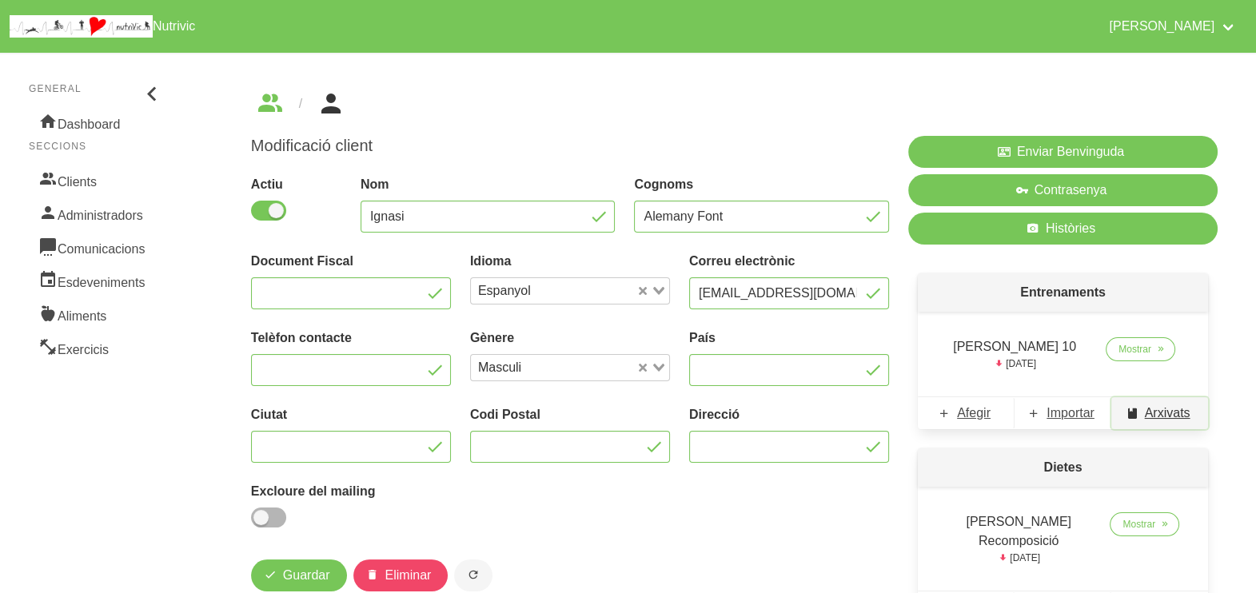
click at [1159, 416] on span "Arxivats" at bounding box center [1168, 413] width 46 height 19
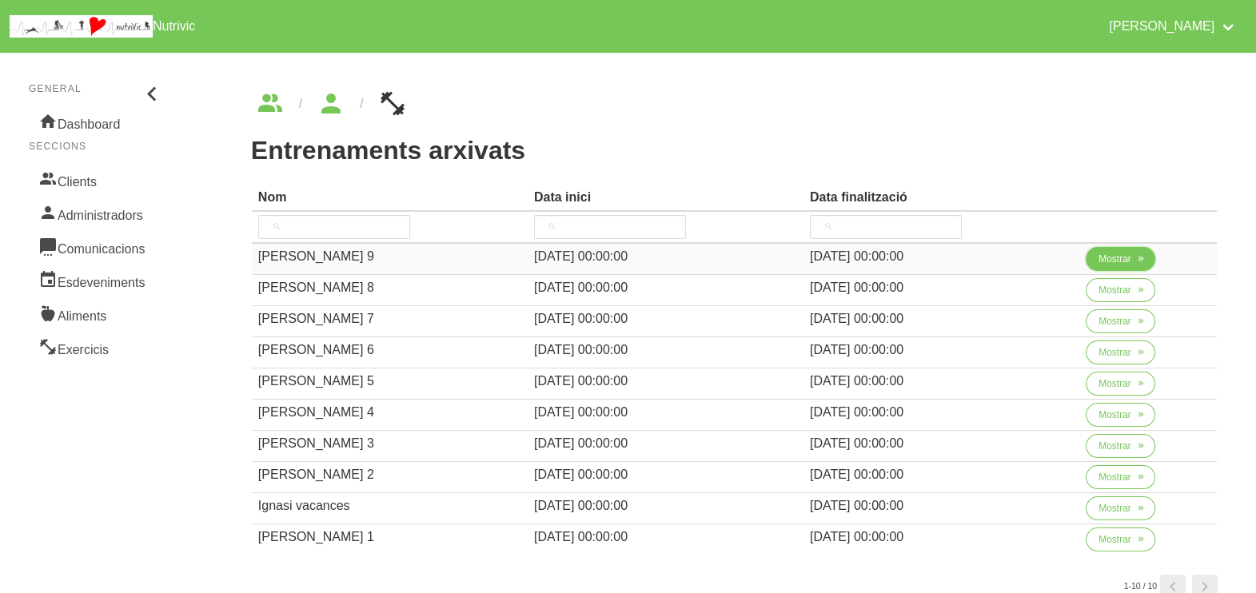
click at [1099, 264] on span "Mostrar" at bounding box center [1115, 259] width 33 height 14
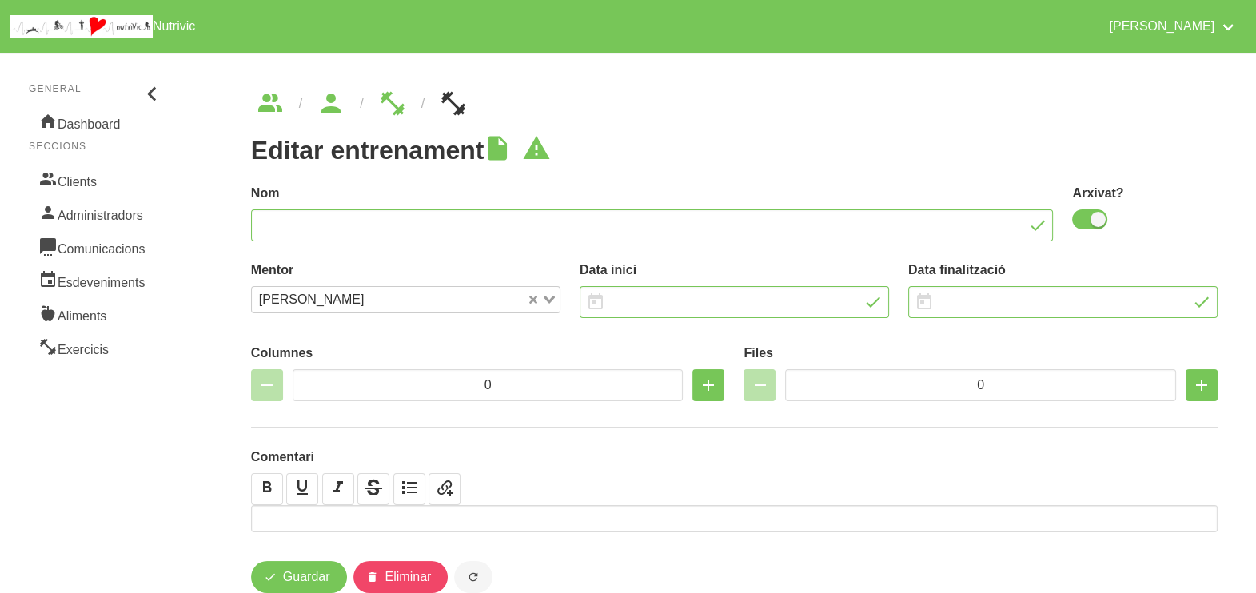
type input "Ignasi Alemany 9"
checkbox input "true"
type input "6/4/2025"
type input "13/7/2025"
type input "3"
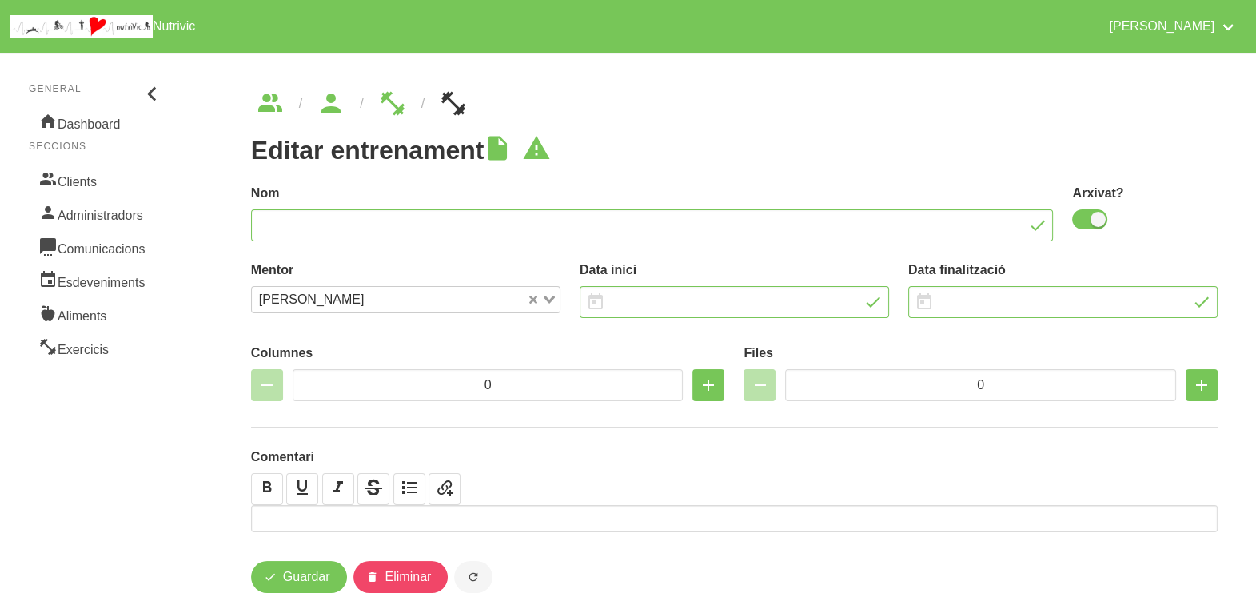
type input "7"
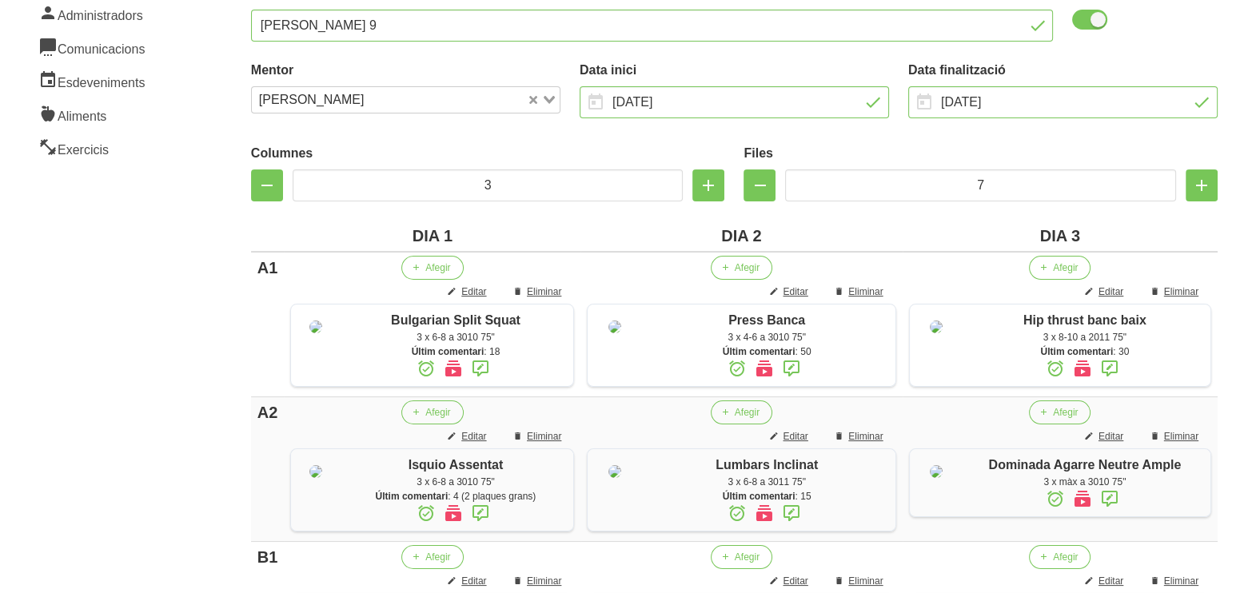
scroll to position [199, 0]
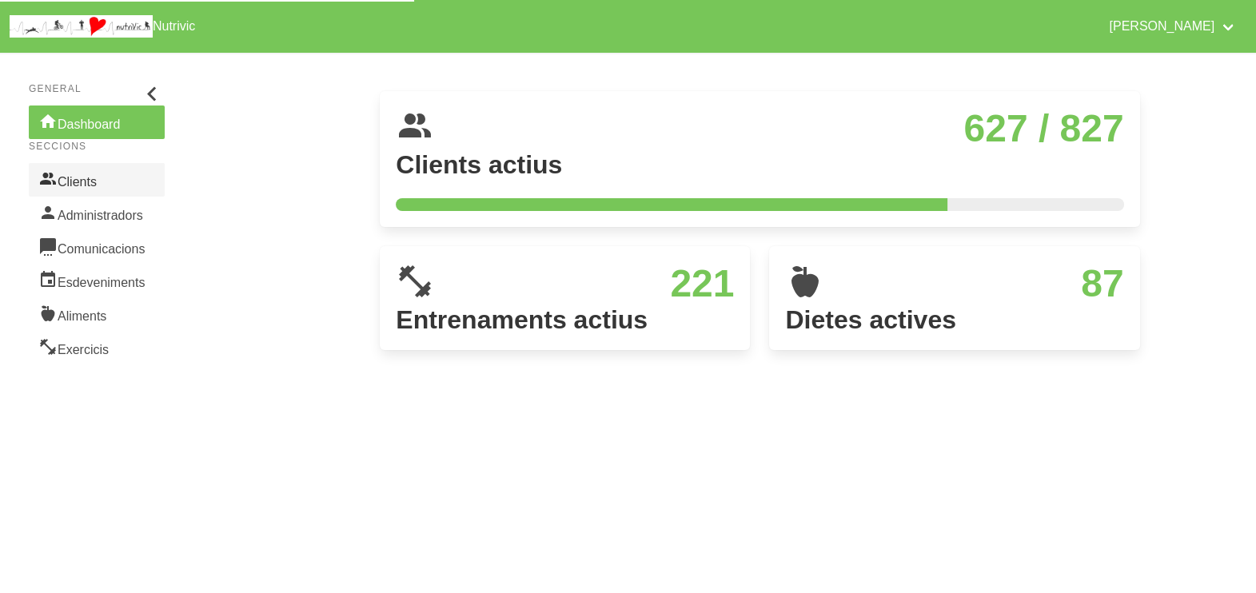
click at [91, 185] on link "Clients" at bounding box center [97, 180] width 136 height 34
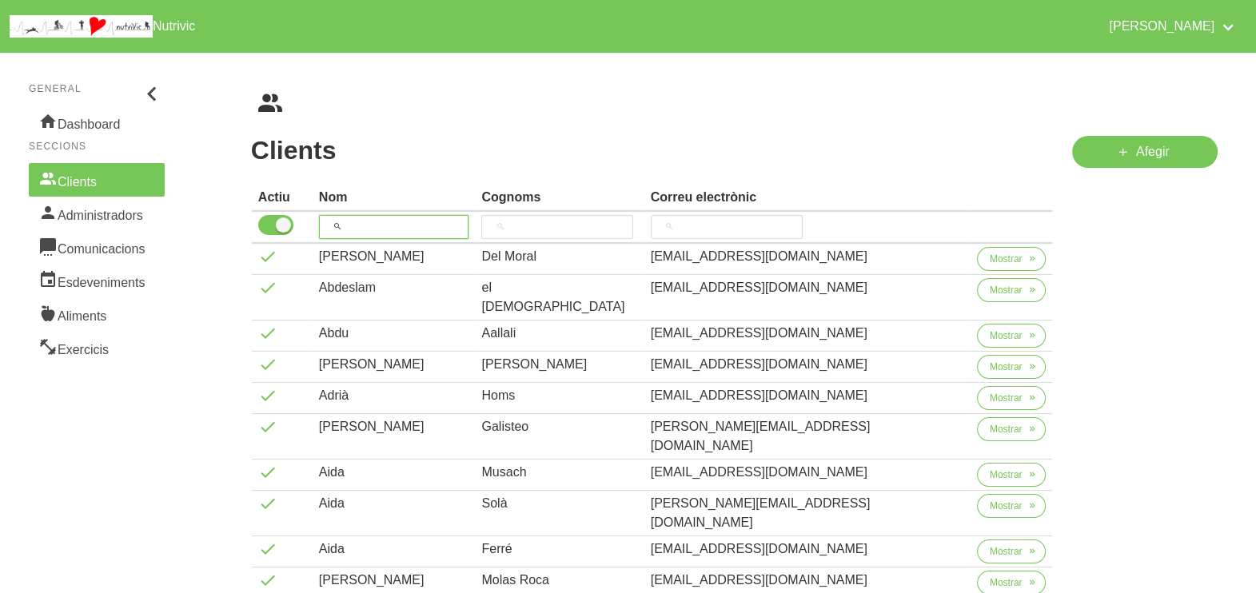
click at [404, 219] on input "search" at bounding box center [394, 227] width 150 height 24
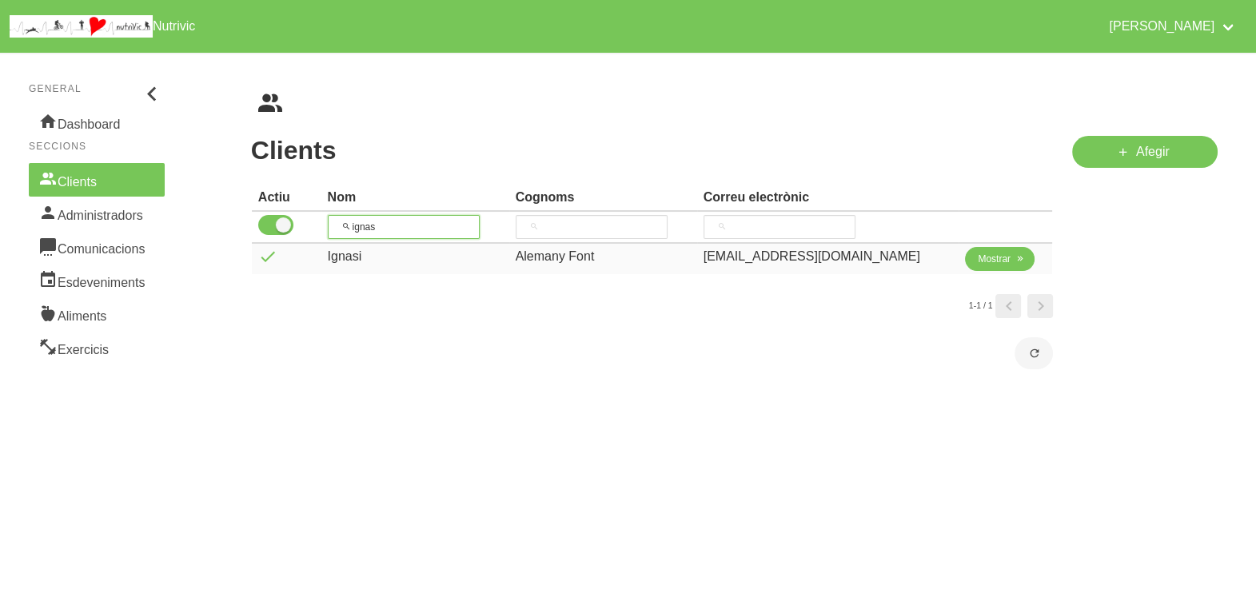
type input "ignas"
click at [978, 260] on span "Mostrar" at bounding box center [994, 259] width 33 height 14
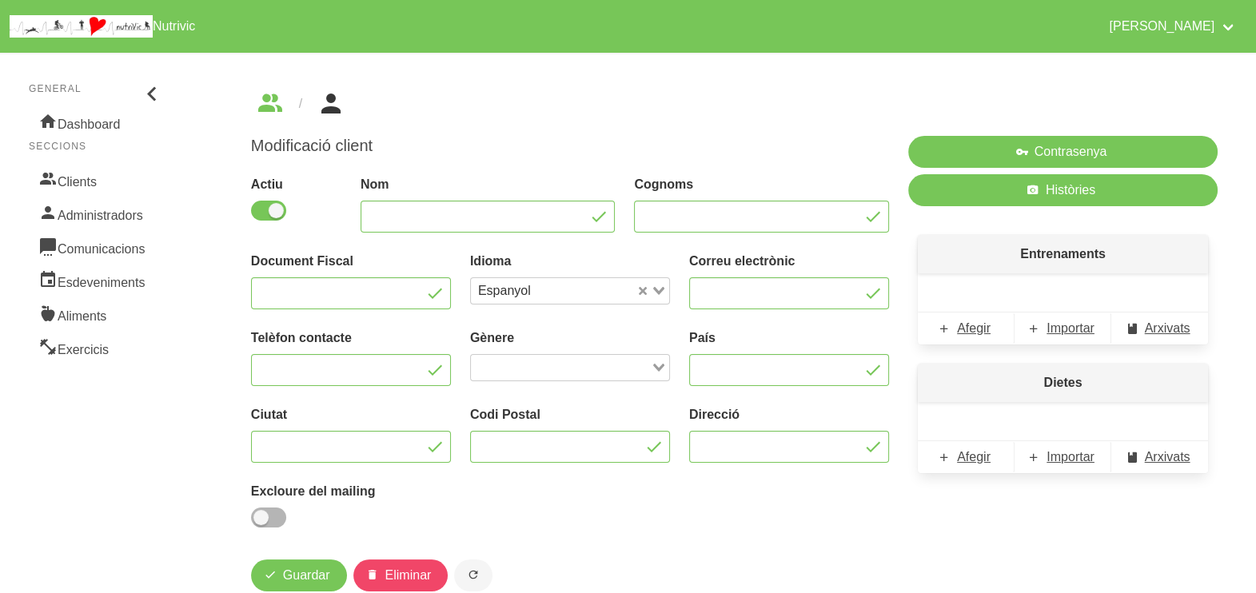
type input "Ignasi"
type input "Alemany Font"
type input "[EMAIL_ADDRESS][DOMAIN_NAME]"
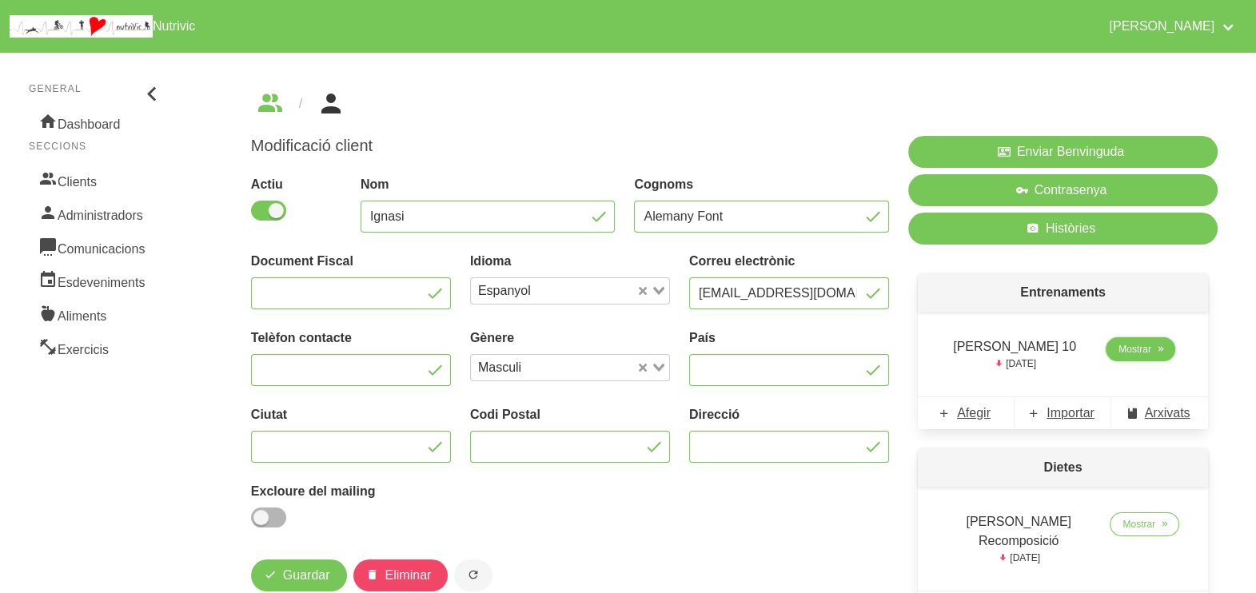
click at [1125, 351] on span "Mostrar" at bounding box center [1135, 349] width 33 height 14
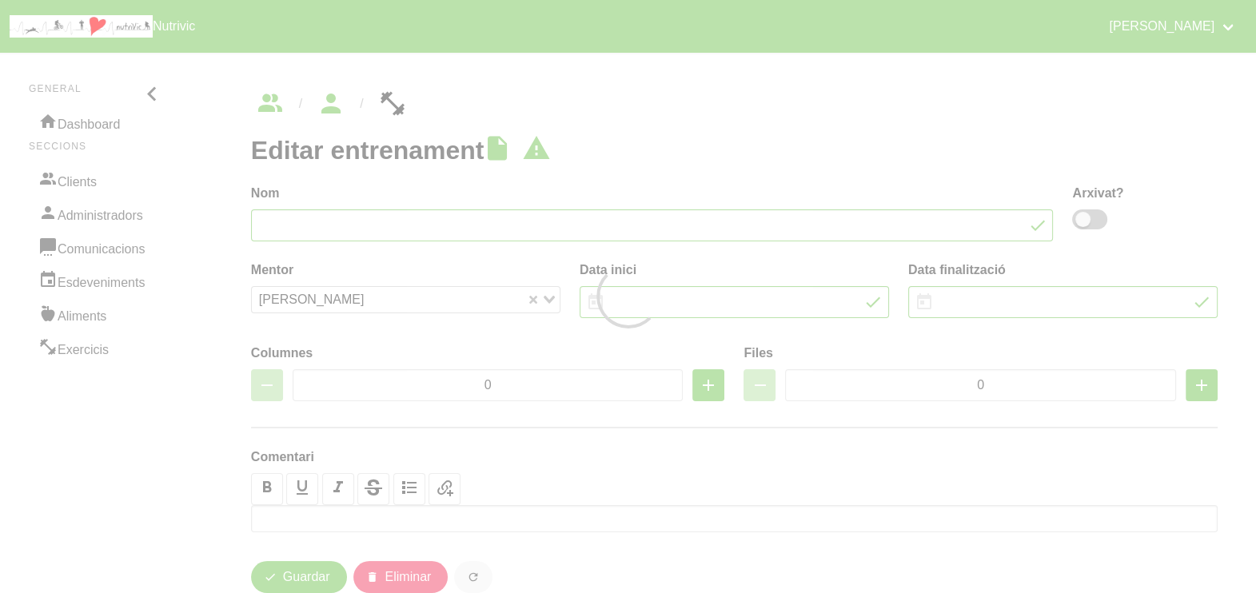
type input "[PERSON_NAME] 10"
type input "[DATE]"
type input "3"
type input "7"
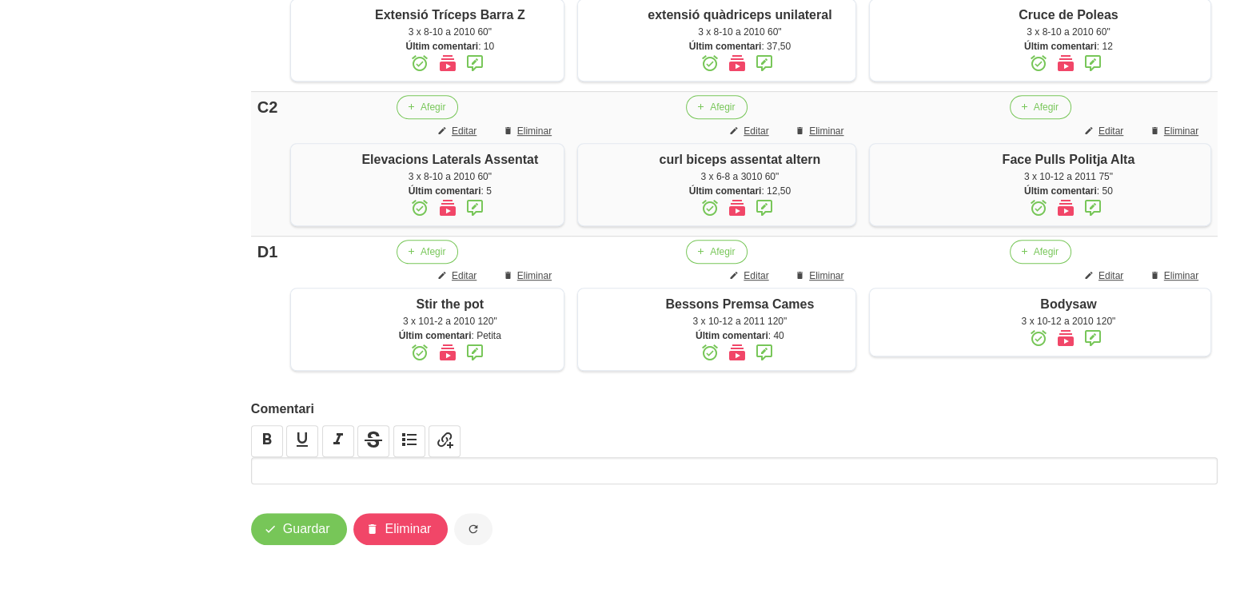
scroll to position [1167, 0]
